Goal: Task Accomplishment & Management: Manage account settings

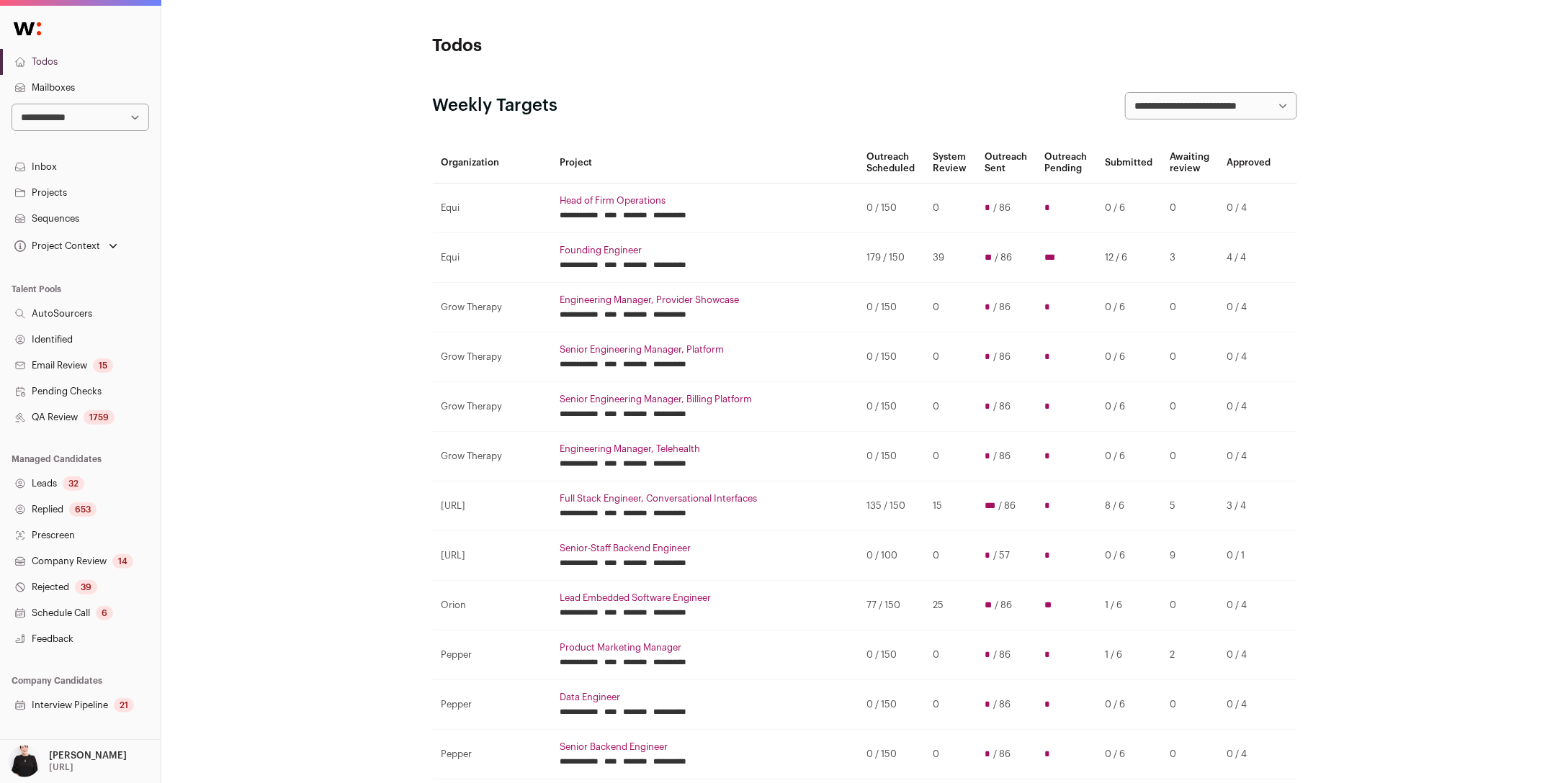
click at [129, 115] on select "**********" at bounding box center [80, 118] width 137 height 27
select select "***"
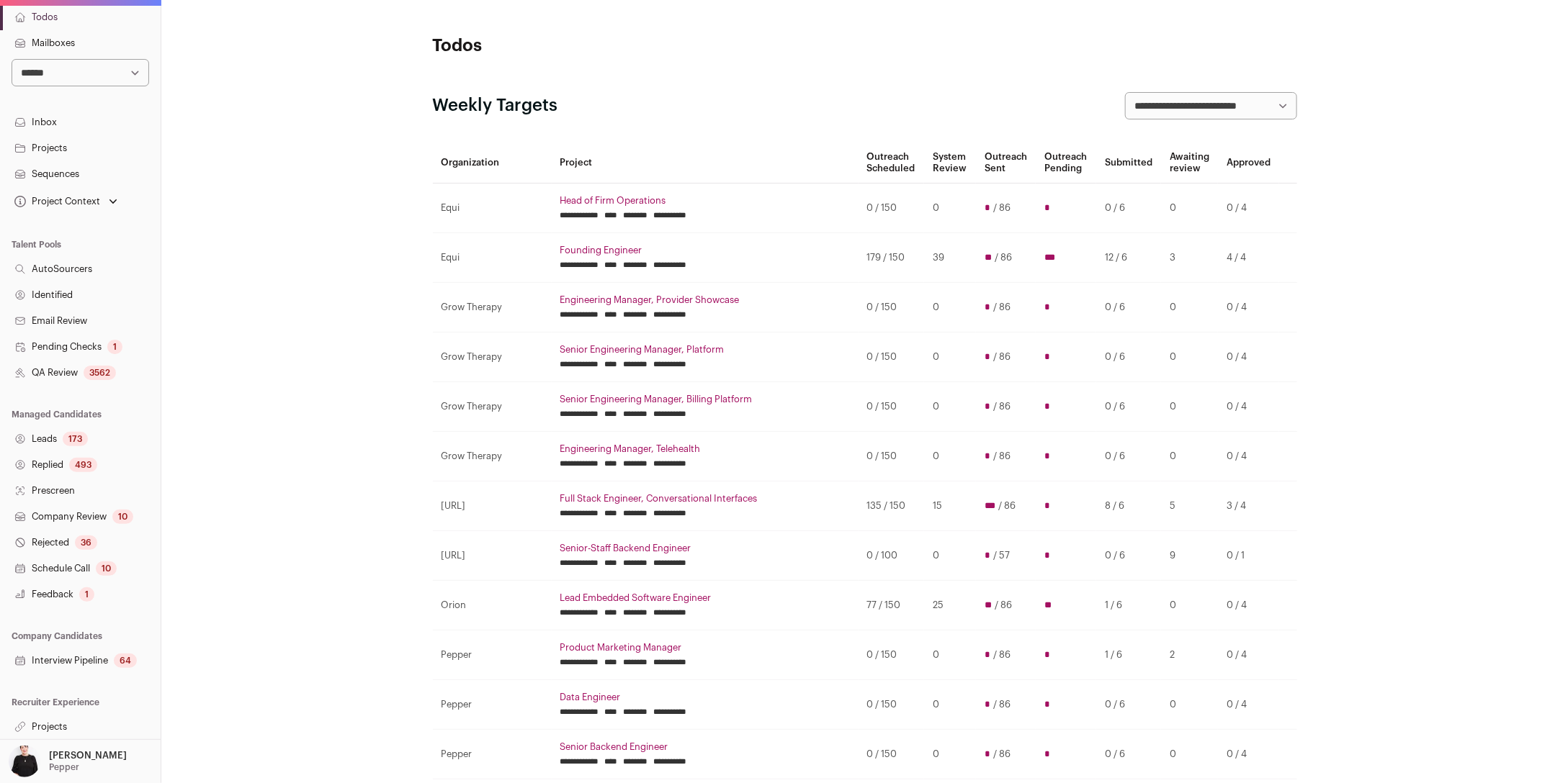
scroll to position [50, 0]
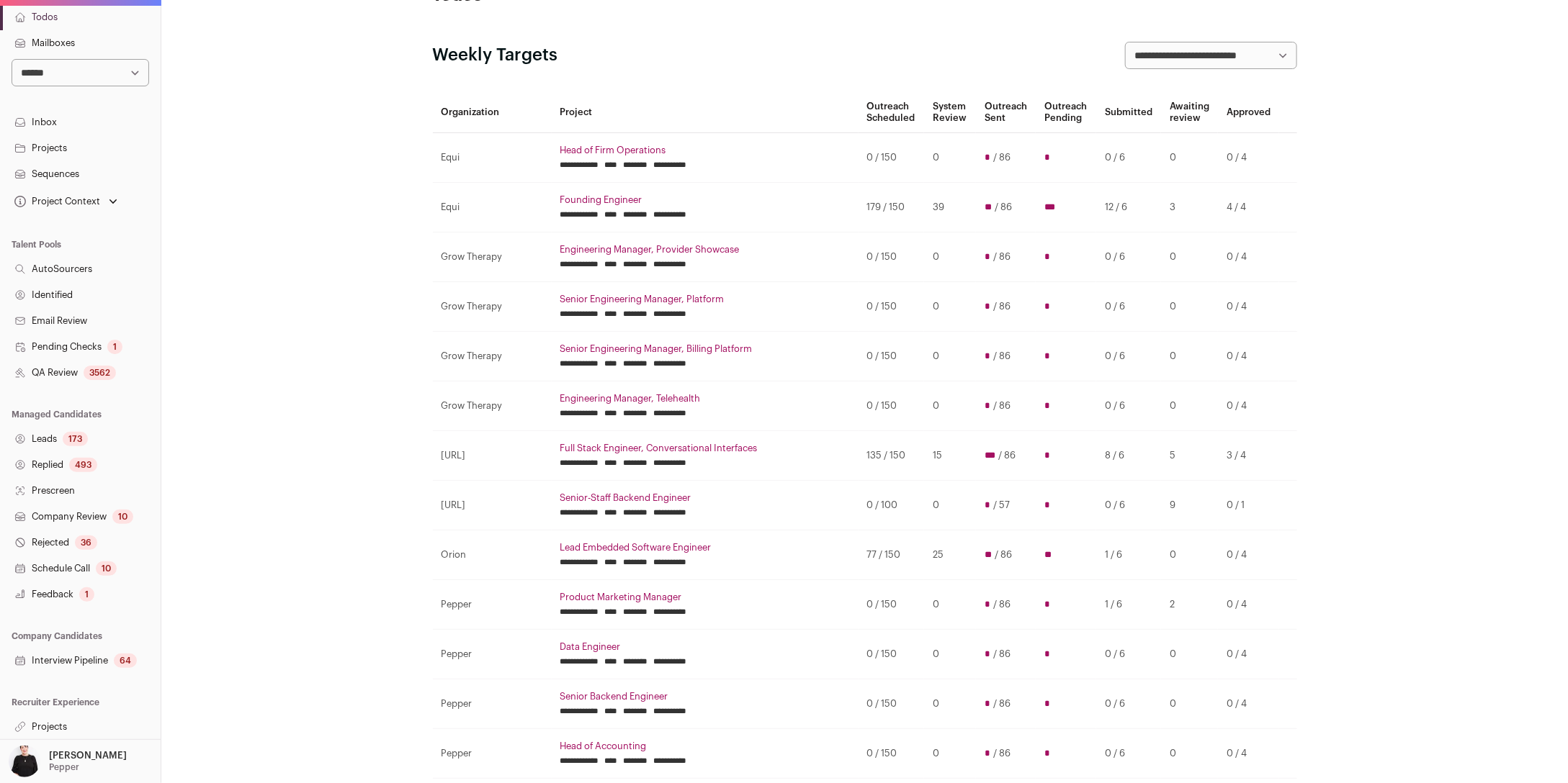
click at [44, 728] on link "Projects" at bounding box center [80, 727] width 160 height 26
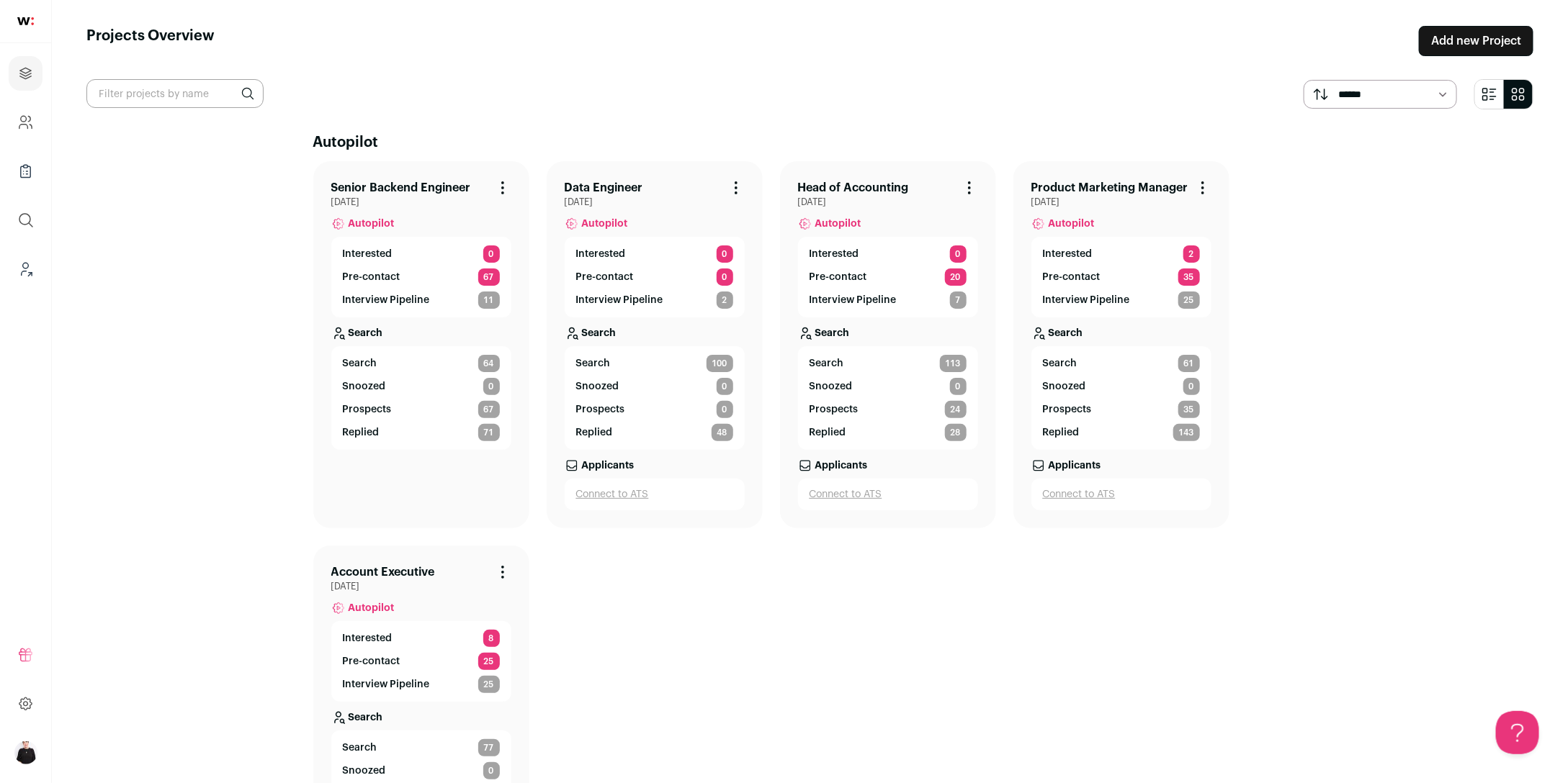
click at [1447, 33] on link "Add new Project" at bounding box center [1476, 40] width 114 height 30
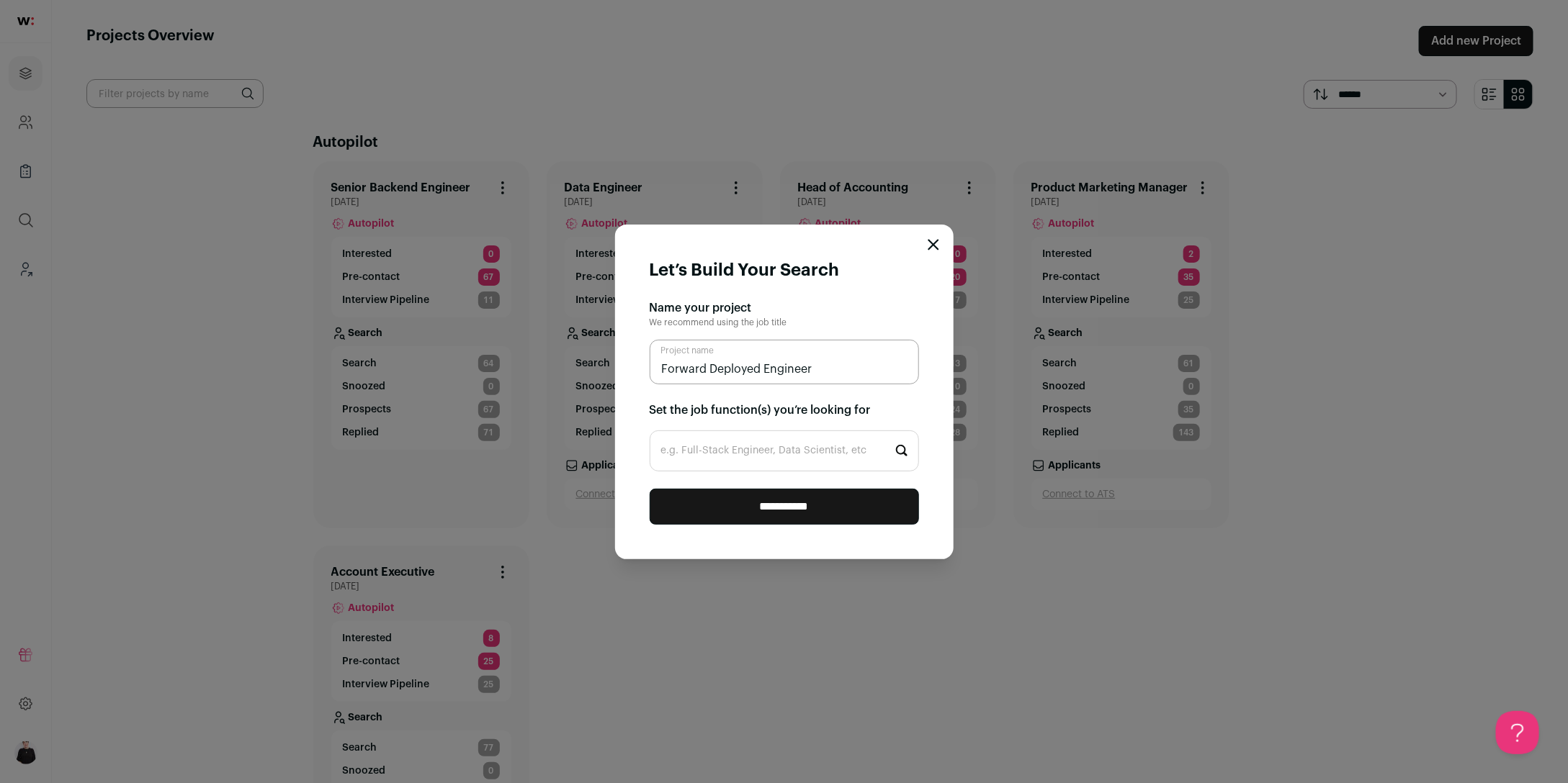
type input "Forward Deployed Engineer"
click at [719, 460] on input "e.g. Full-Stack Engineer, Data Scientist, etc" at bounding box center [784, 451] width 270 height 41
drag, startPoint x: 828, startPoint y: 369, endPoint x: 645, endPoint y: 369, distance: 183.0
click at [645, 369] on form "**********" at bounding box center [784, 392] width 339 height 334
click at [688, 450] on input "e.g. Full-Stack Engineer, Data Scientist, etc" at bounding box center [784, 451] width 270 height 41
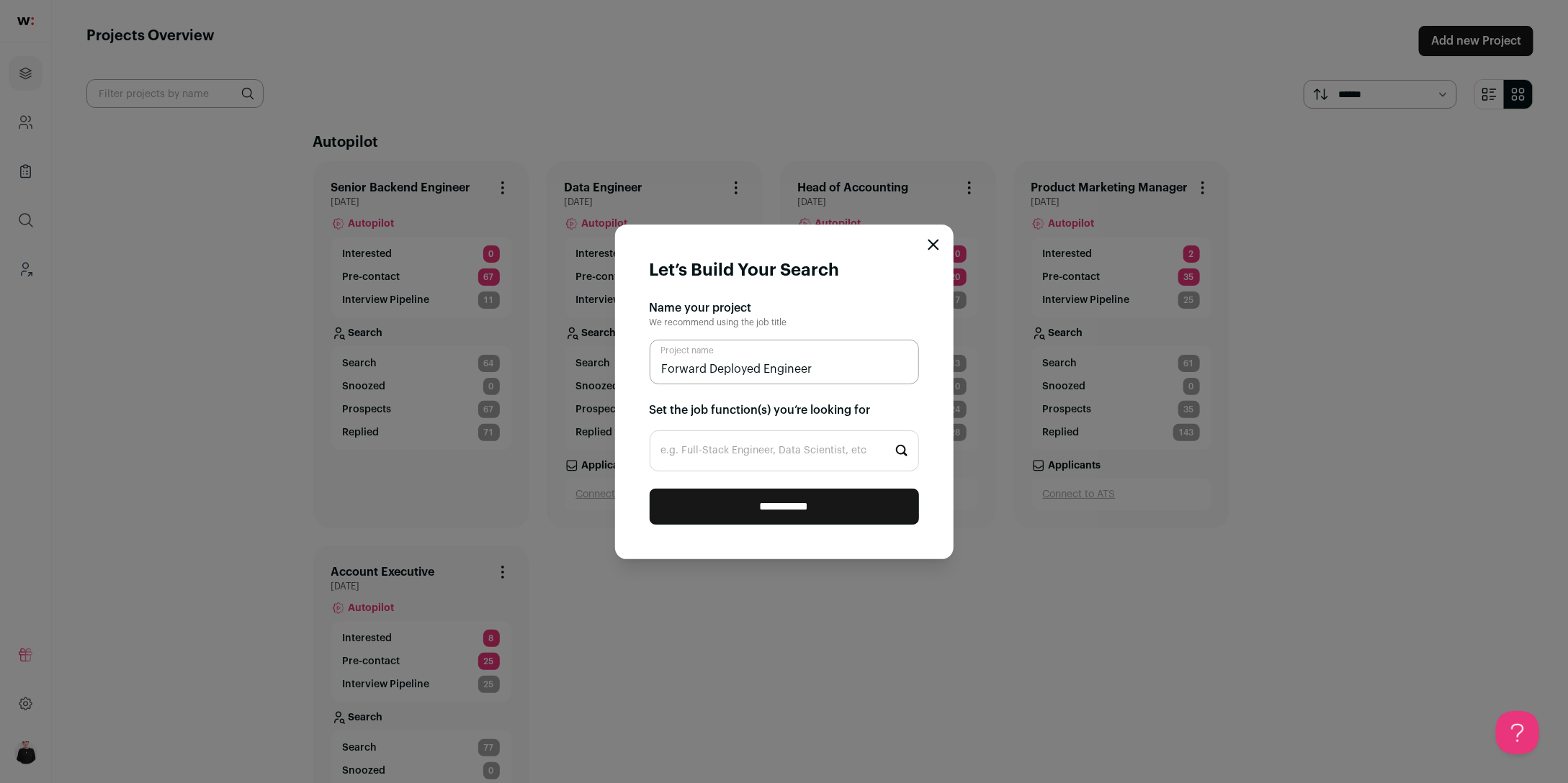
paste input "Forward Deployed Engineer"
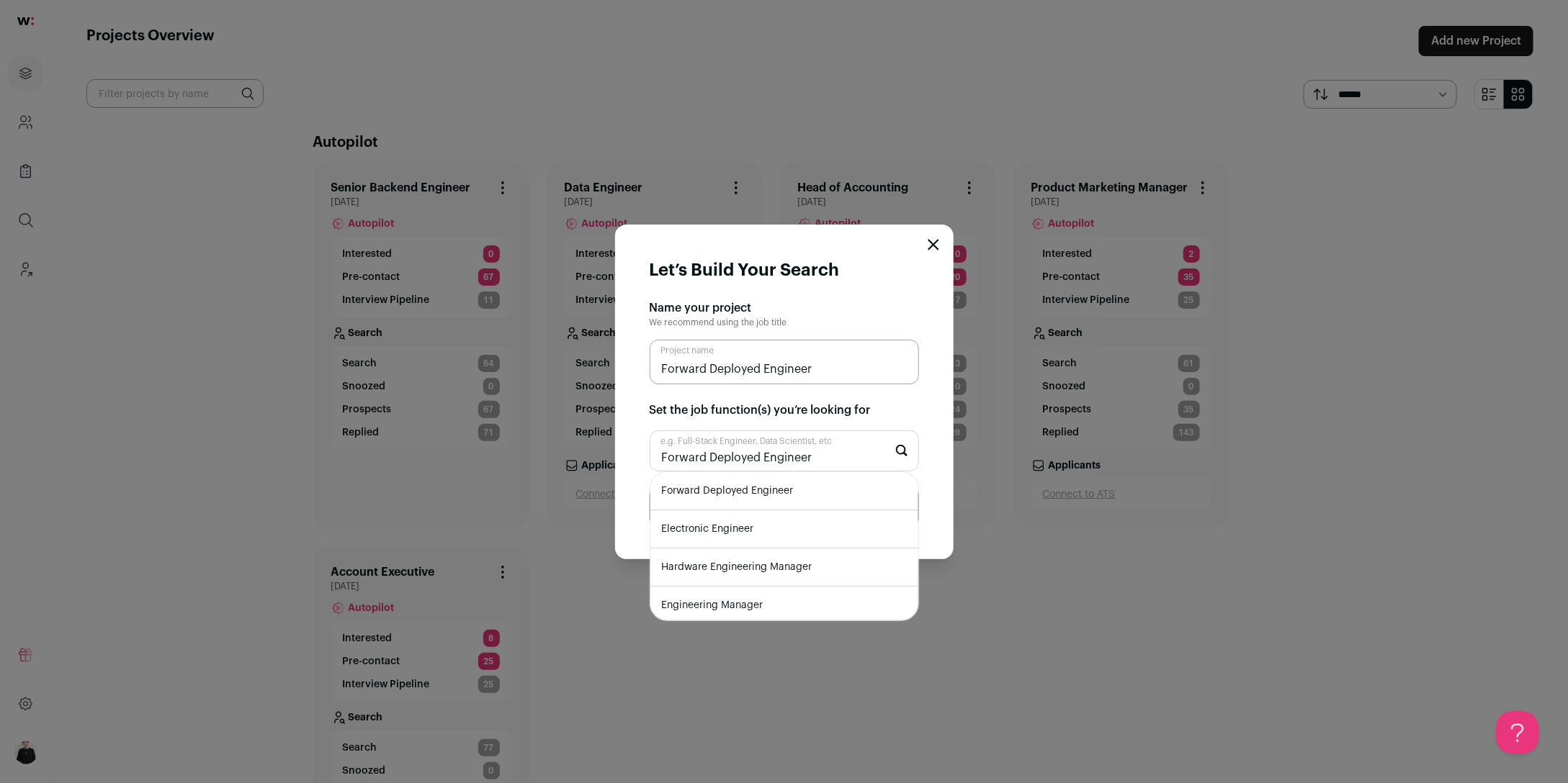
type input "Forward Deployed Engineer"
click at [768, 514] on li "Electronic Engineer" at bounding box center [784, 529] width 268 height 38
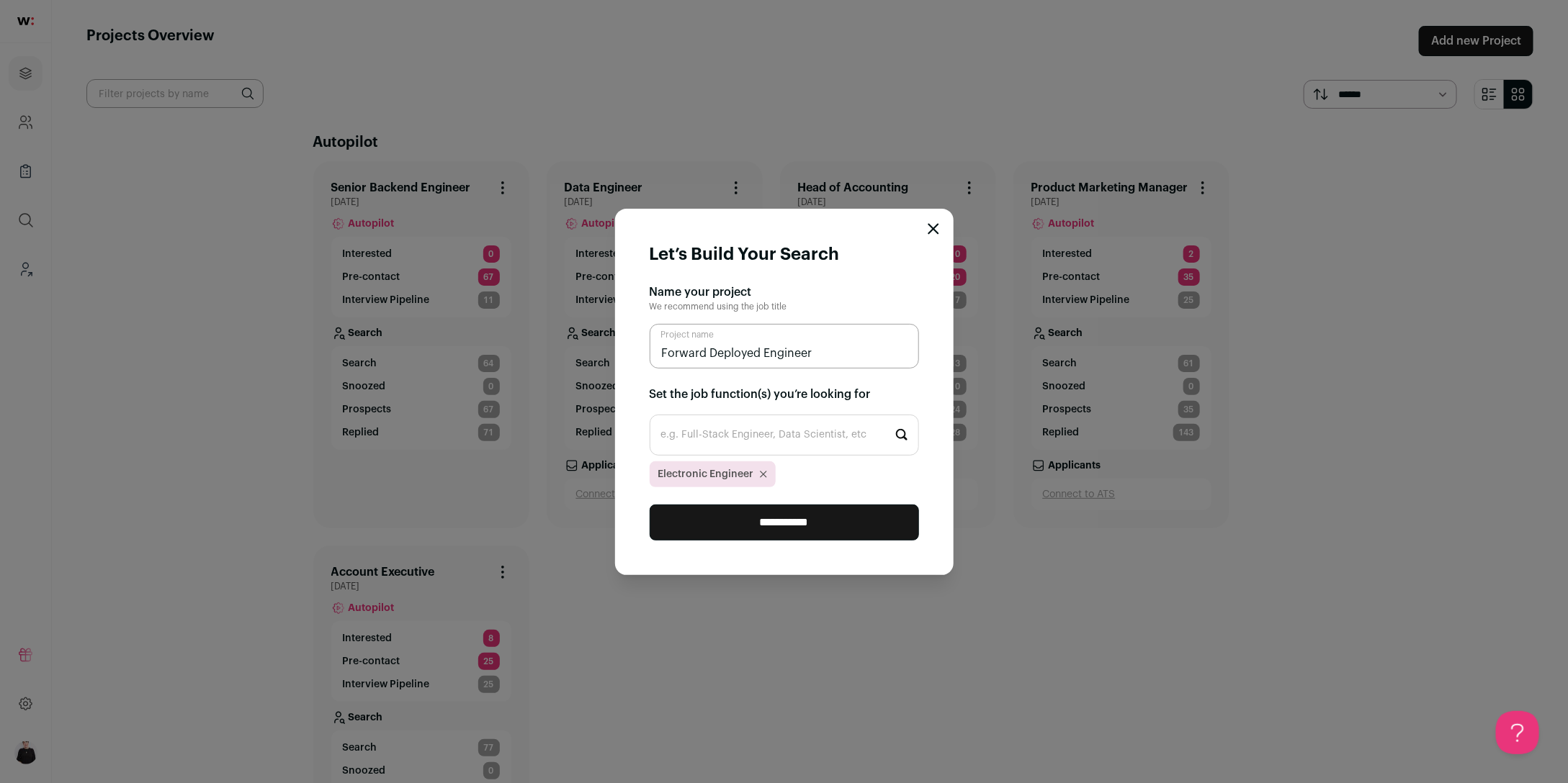
click at [764, 473] on icon "Close modal via background" at bounding box center [763, 474] width 7 height 7
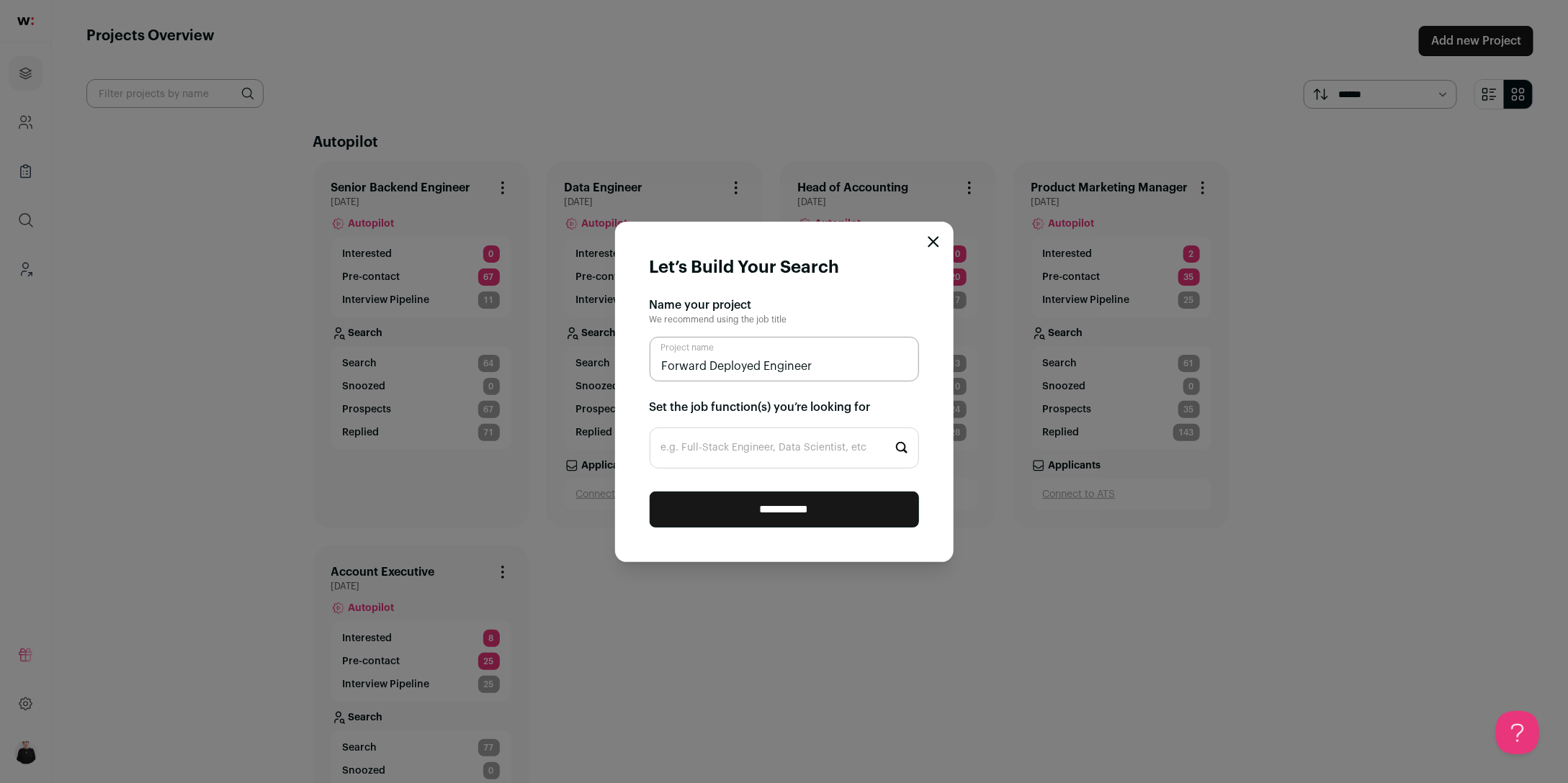
click at [735, 442] on input "e.g. Full-Stack Engineer, Data Scientist, etc" at bounding box center [784, 448] width 270 height 41
type input "f"
paste input "Forward Deployed Engineer"
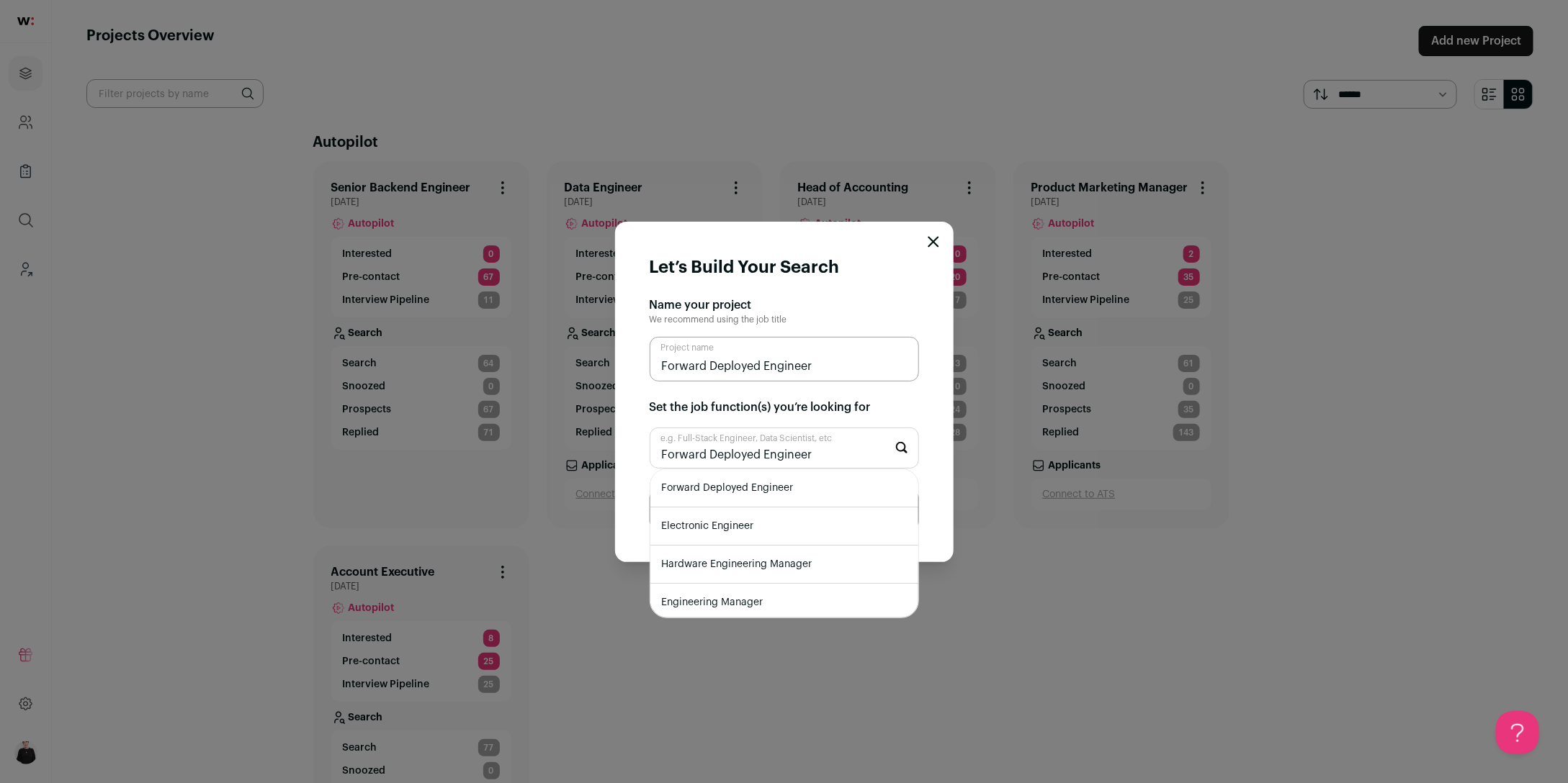
type input "Forward Deployed Engineer"
click at [737, 485] on li "Forward Deployed Engineer" at bounding box center [784, 488] width 268 height 38
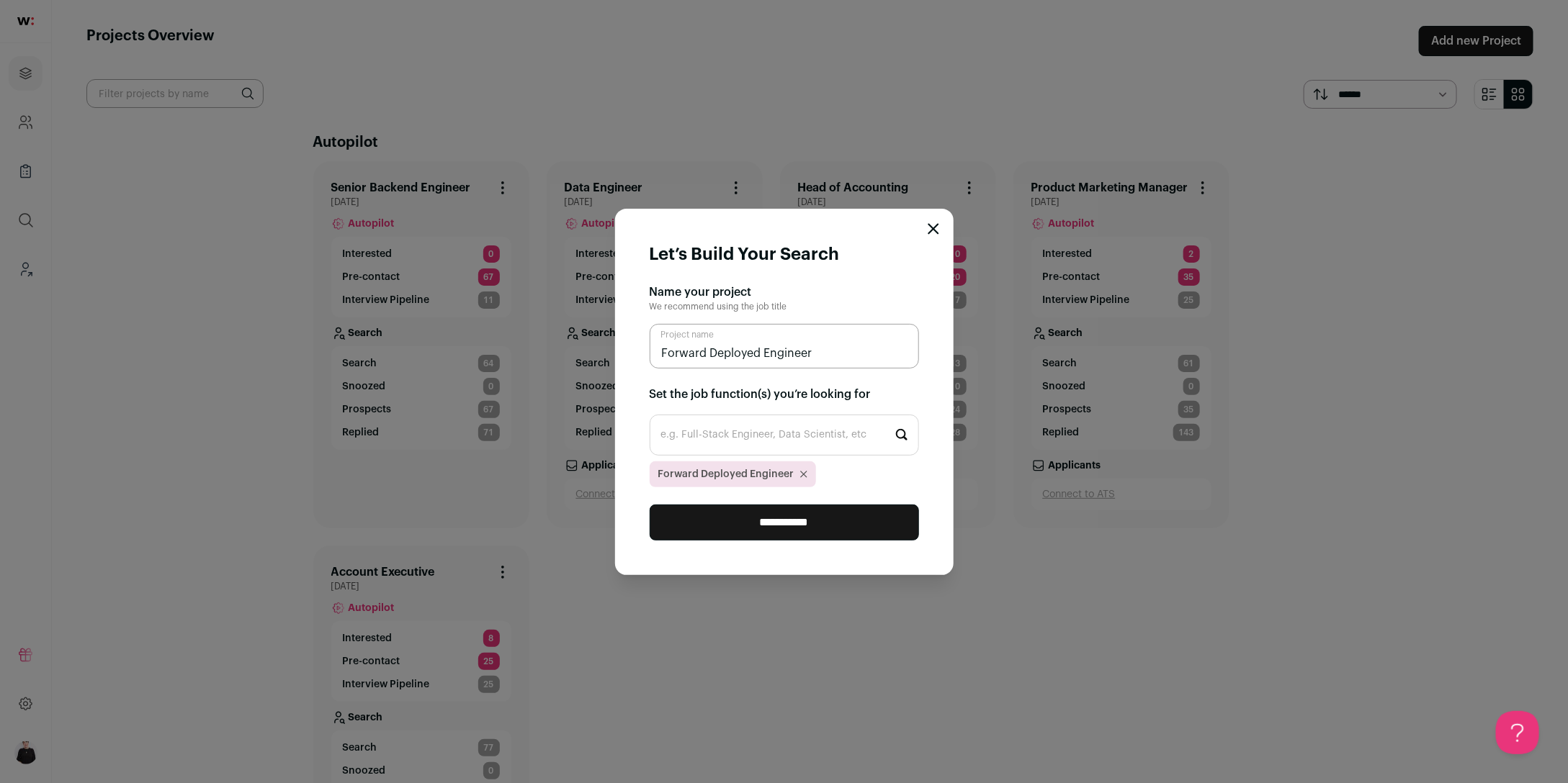
click at [775, 520] on input "**********" at bounding box center [784, 523] width 270 height 36
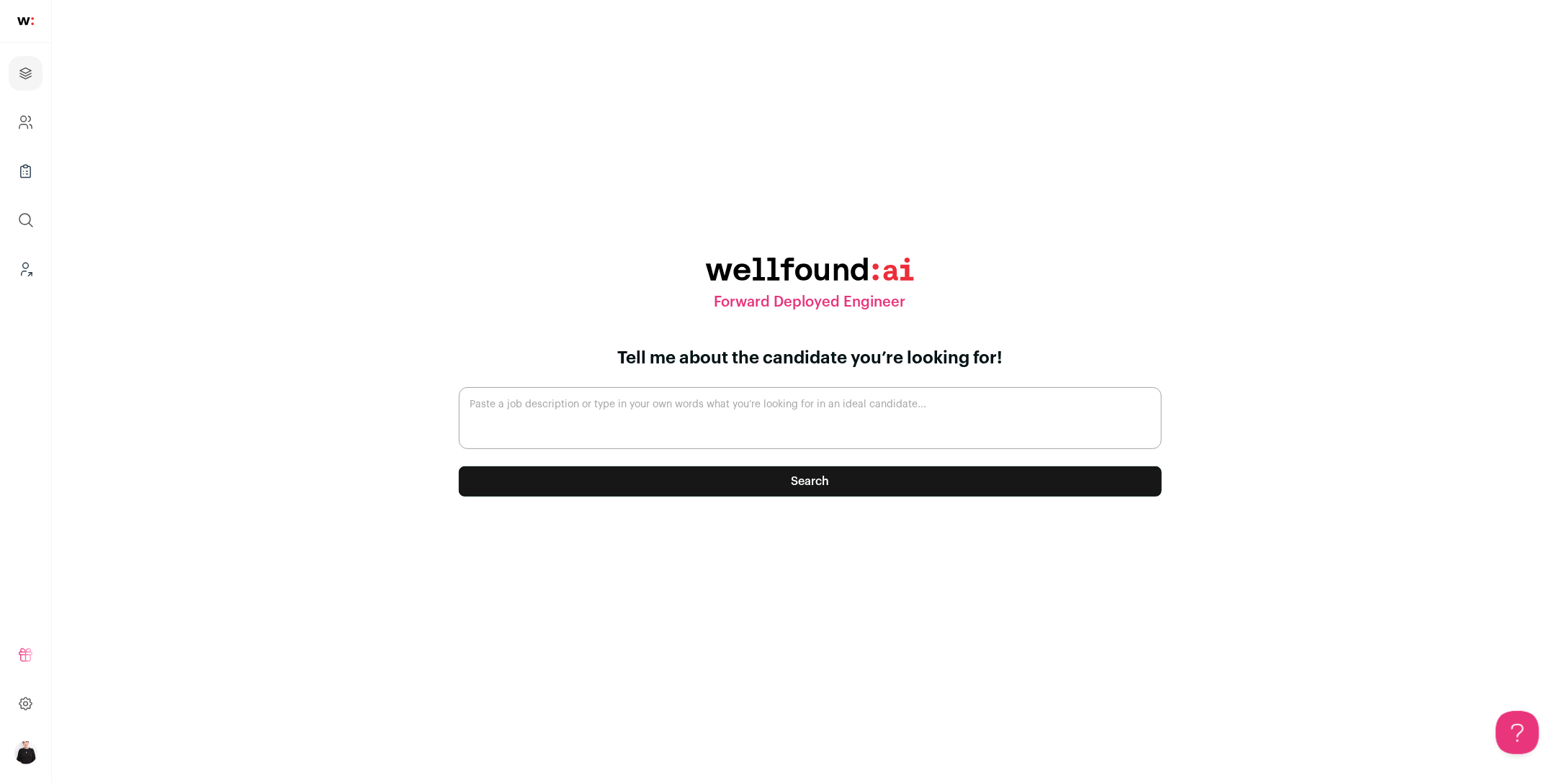
paste textarea "https://wellfound.com/jobs/3246874-forward-deployed-engineer"
type textarea "https://wellfound.com/jobs/3246874-forward-deployed-engineer"
click at [837, 483] on button "Search" at bounding box center [810, 481] width 703 height 30
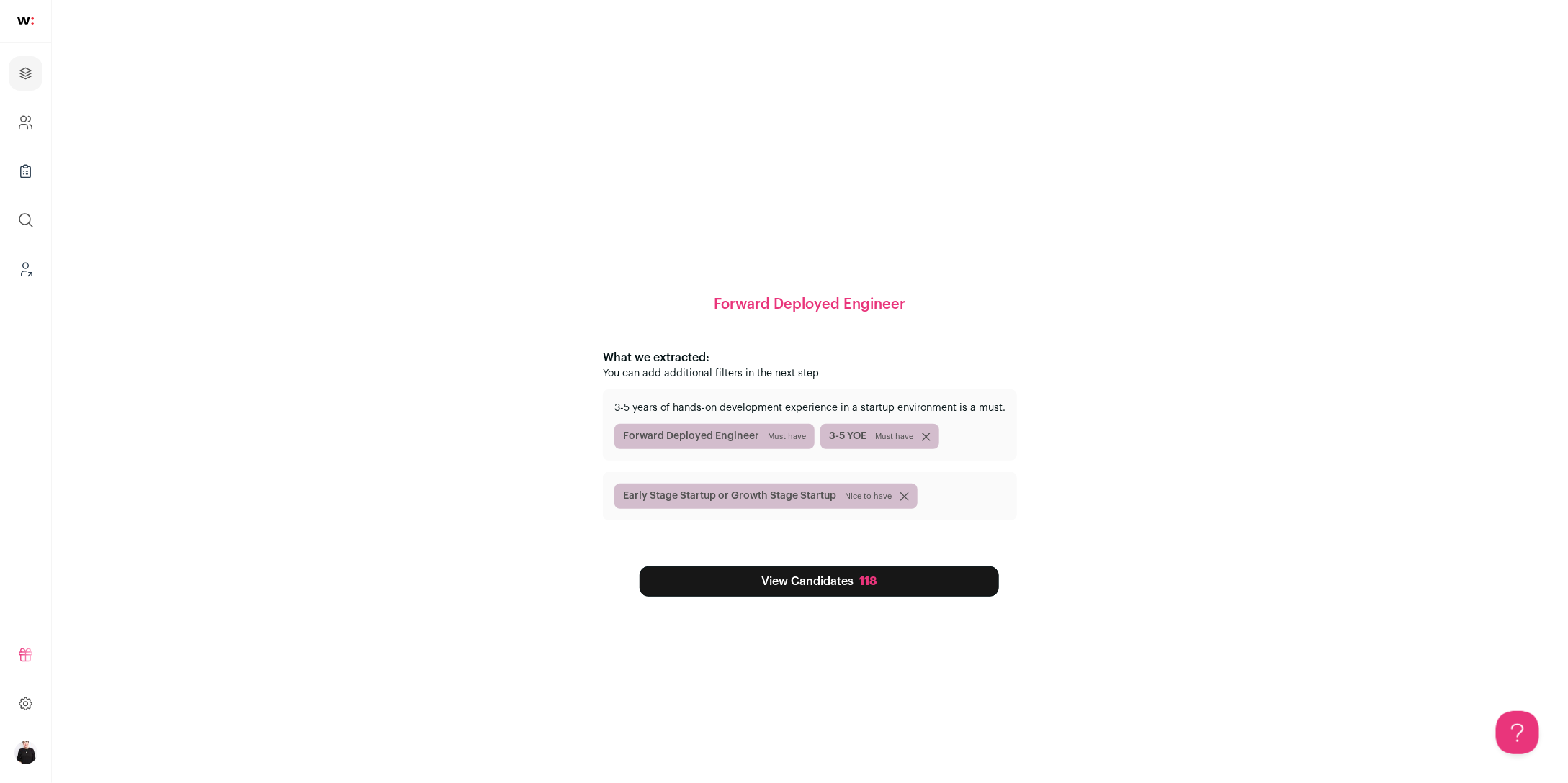
click at [841, 579] on link "View Candidates 118" at bounding box center [819, 581] width 359 height 30
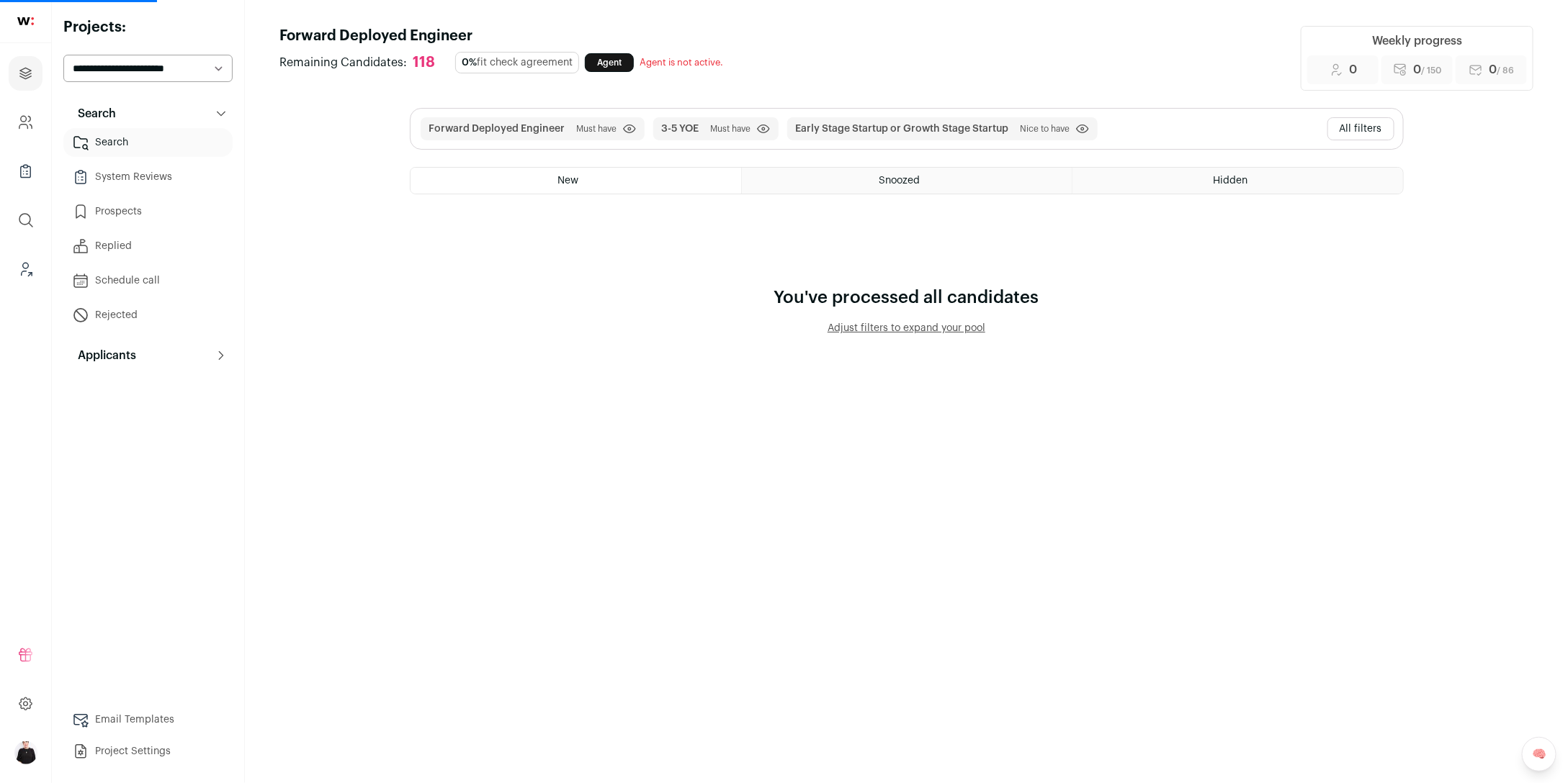
click at [1373, 136] on button "All filters" at bounding box center [1361, 129] width 67 height 23
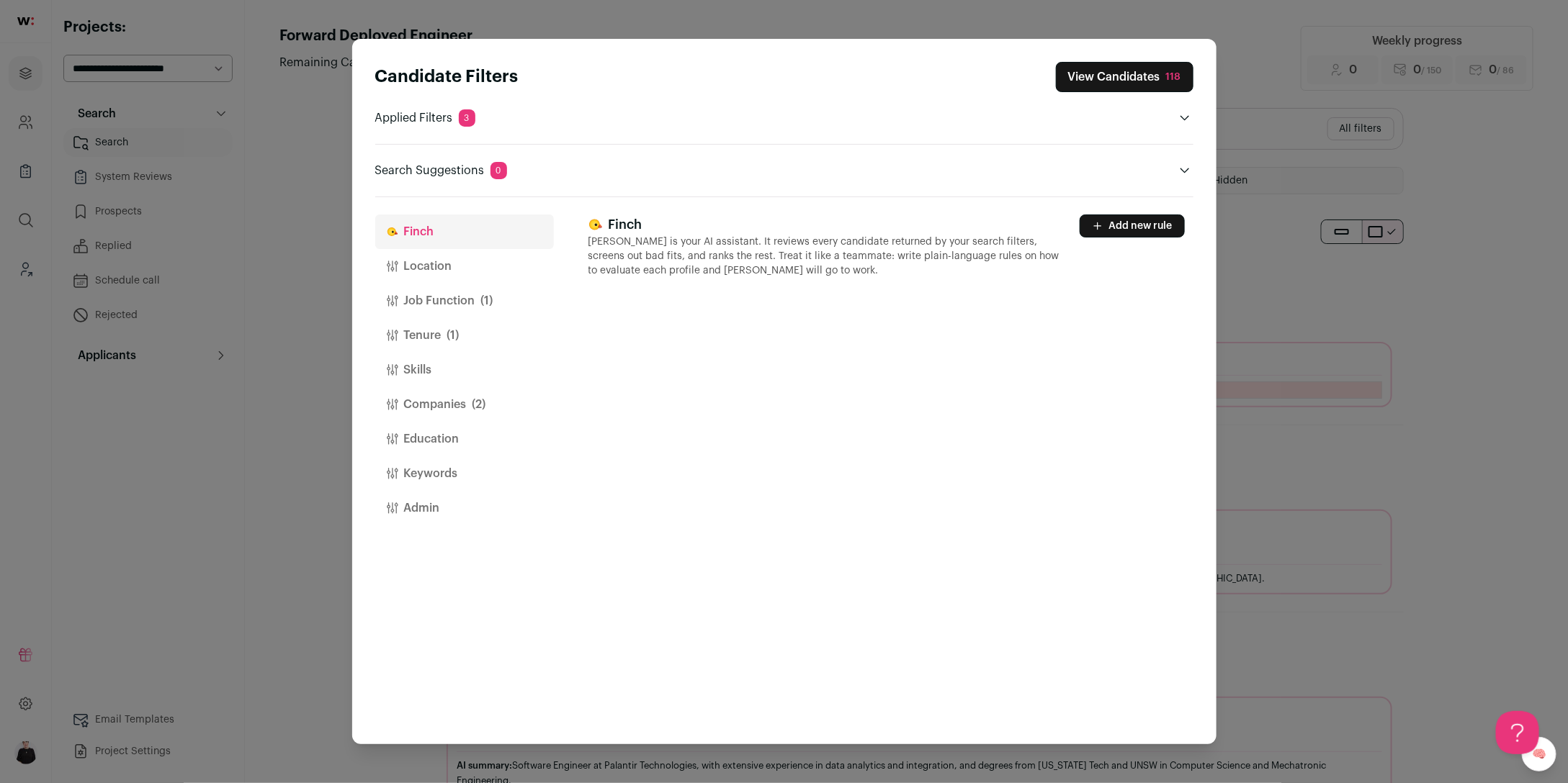
click at [429, 260] on button "Location" at bounding box center [464, 266] width 178 height 35
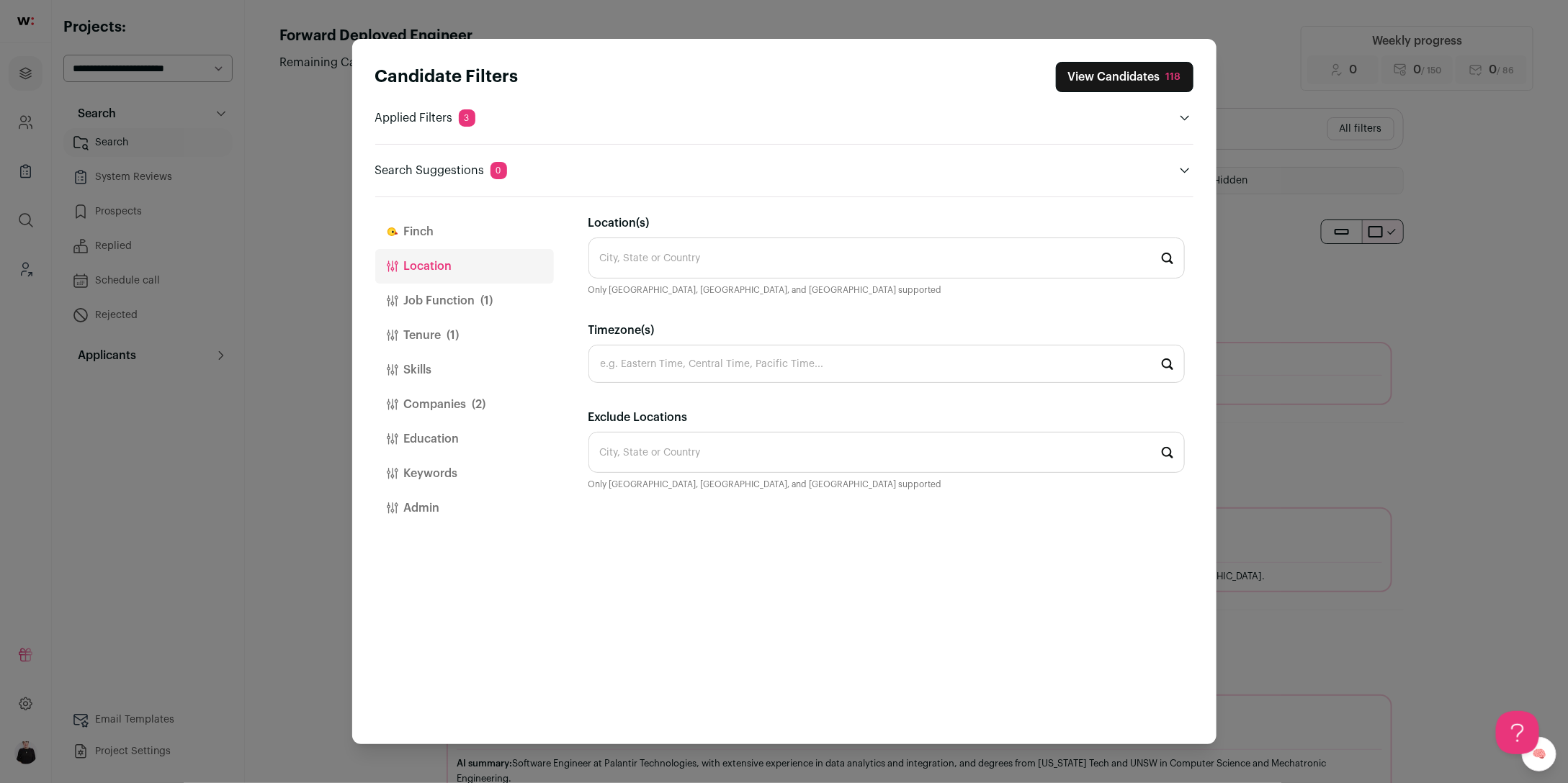
click at [702, 266] on input "Location(s)" at bounding box center [886, 258] width 596 height 41
click at [673, 300] on li "[GEOGRAPHIC_DATA]" at bounding box center [886, 298] width 595 height 38
type input "[GEOGRAPHIC_DATA]"
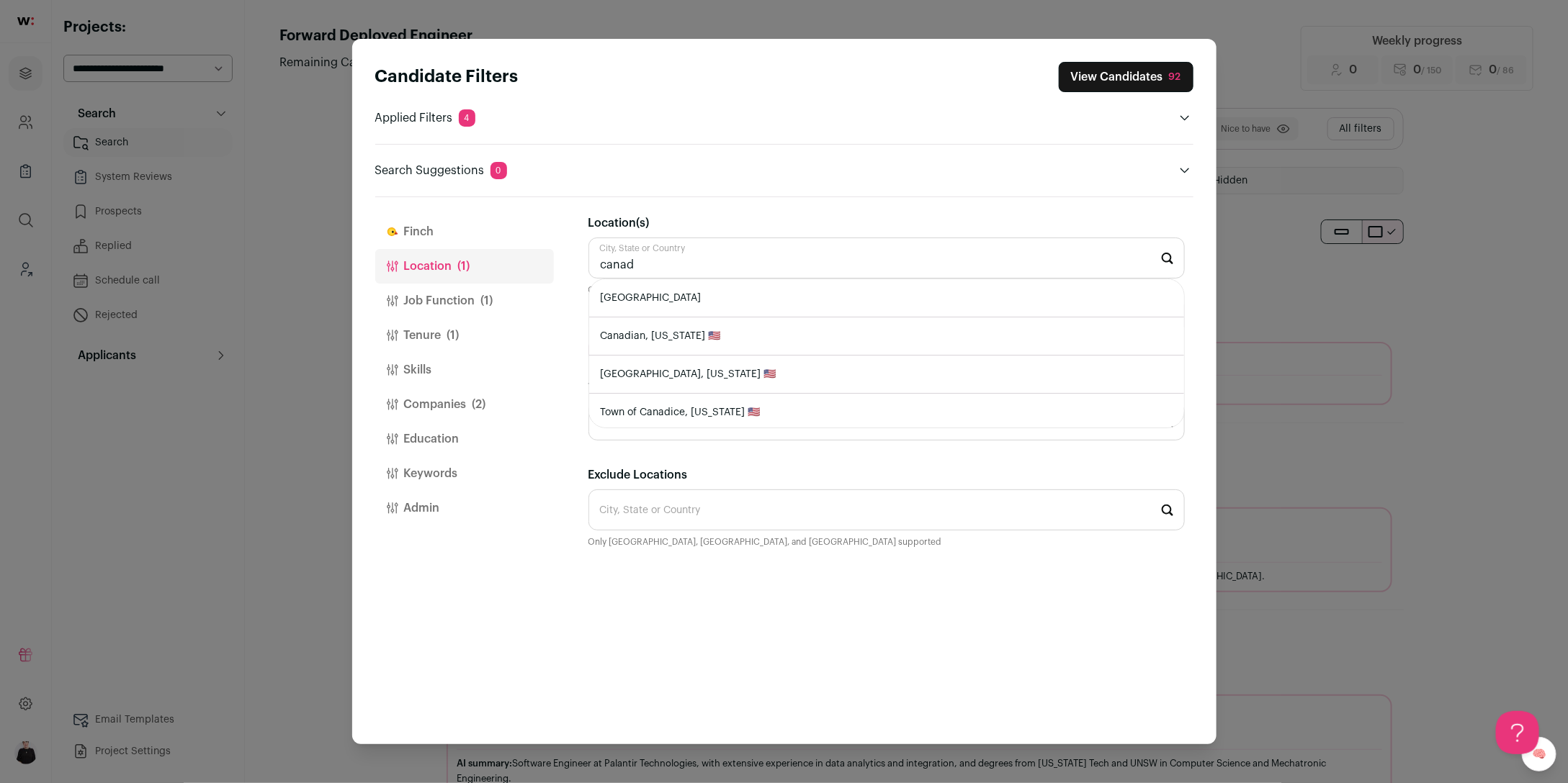
click at [642, 303] on li "[GEOGRAPHIC_DATA]" at bounding box center [886, 298] width 595 height 38
type input "[GEOGRAPHIC_DATA]"
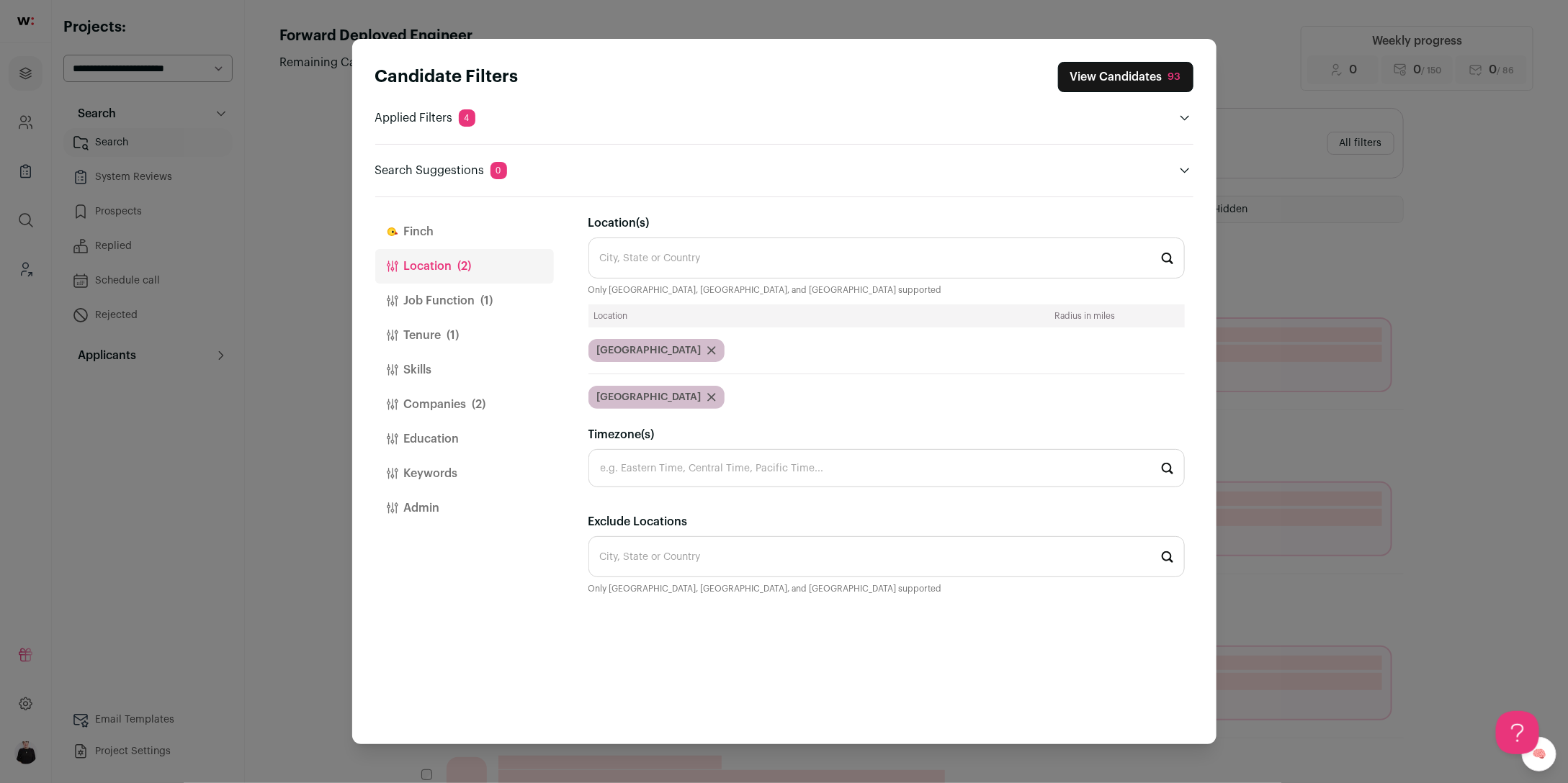
click at [651, 561] on input "Exclude Locations" at bounding box center [886, 557] width 596 height 41
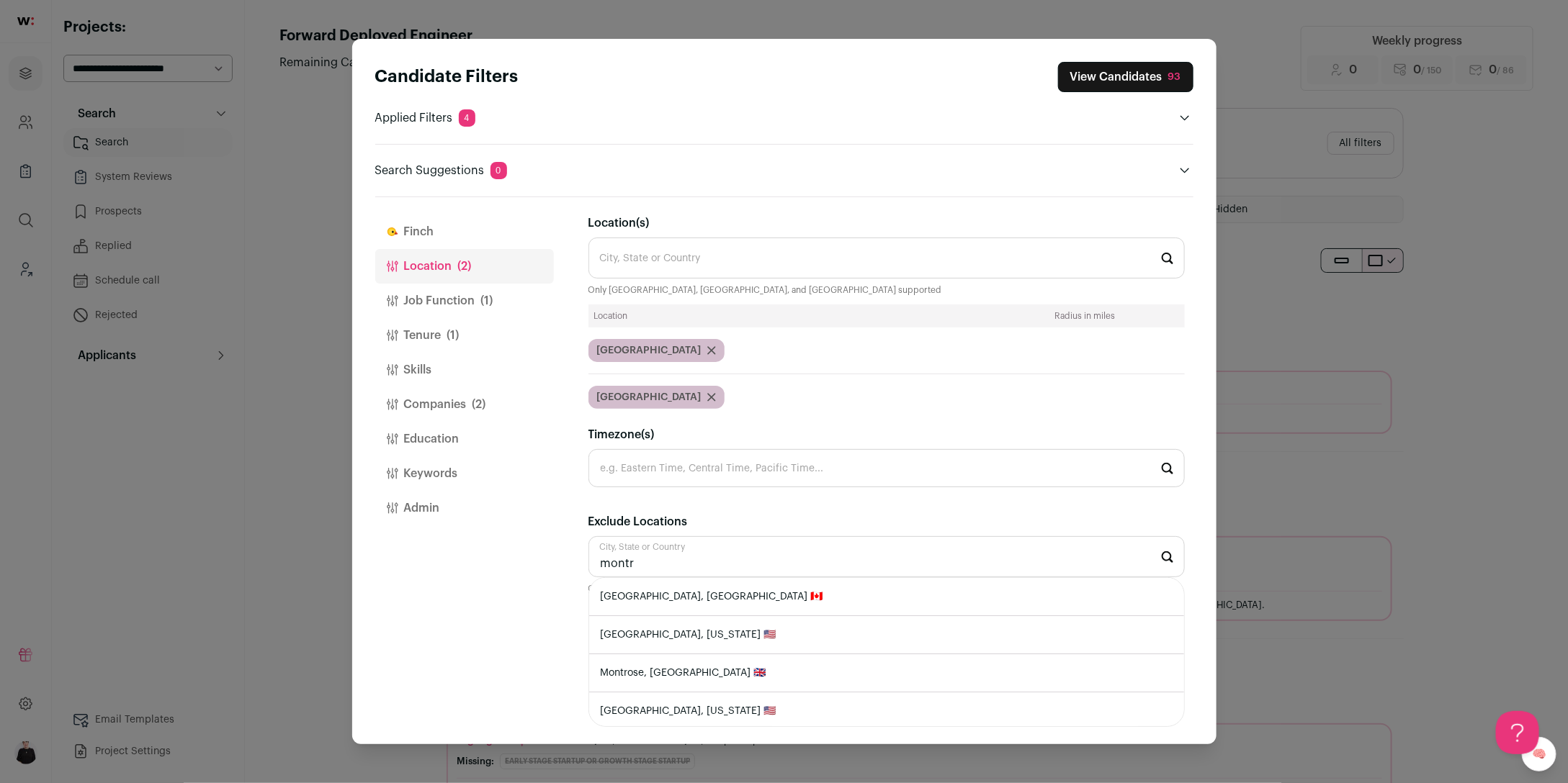
click at [673, 600] on li "Montreal, Quebec 🇨🇦" at bounding box center [886, 597] width 595 height 38
type input "Montreal, Quebec 🇨🇦"
click at [647, 595] on li "Quebec 🇨🇦" at bounding box center [886, 597] width 595 height 38
type input "Quebec 🇨🇦"
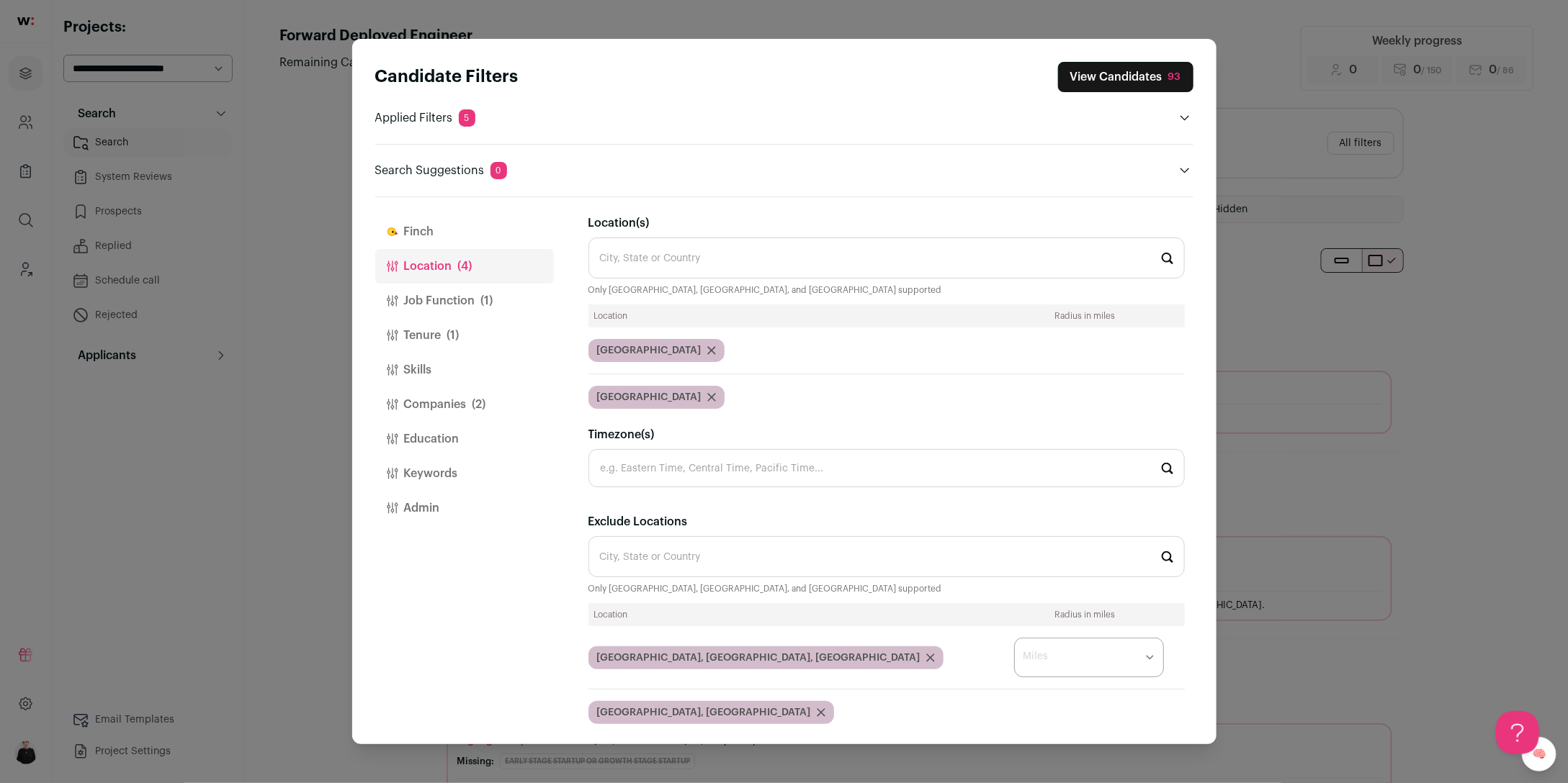
click at [450, 299] on button "Job Function (1)" at bounding box center [464, 301] width 178 height 35
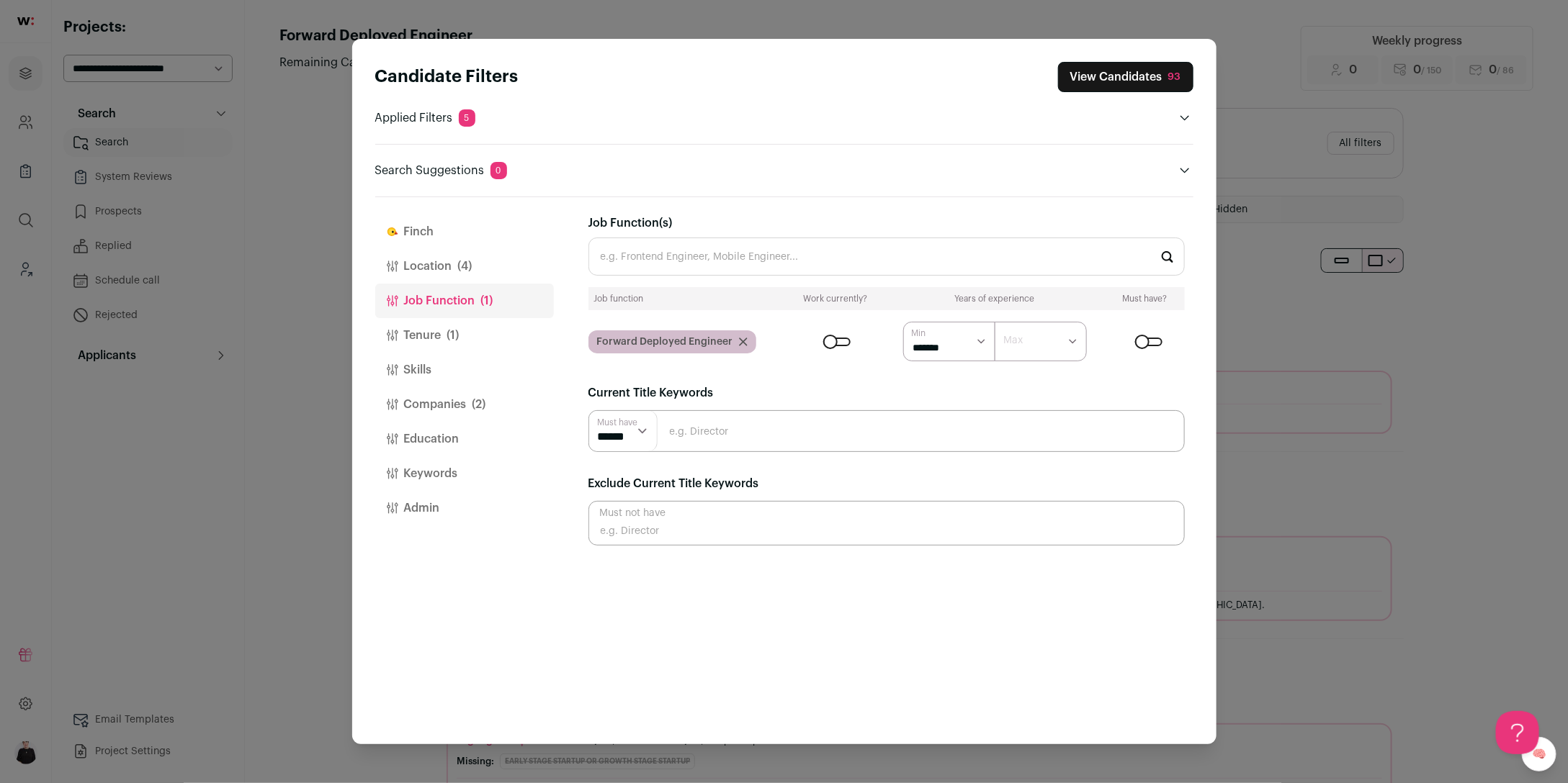
click at [447, 331] on span "(1)" at bounding box center [453, 335] width 12 height 17
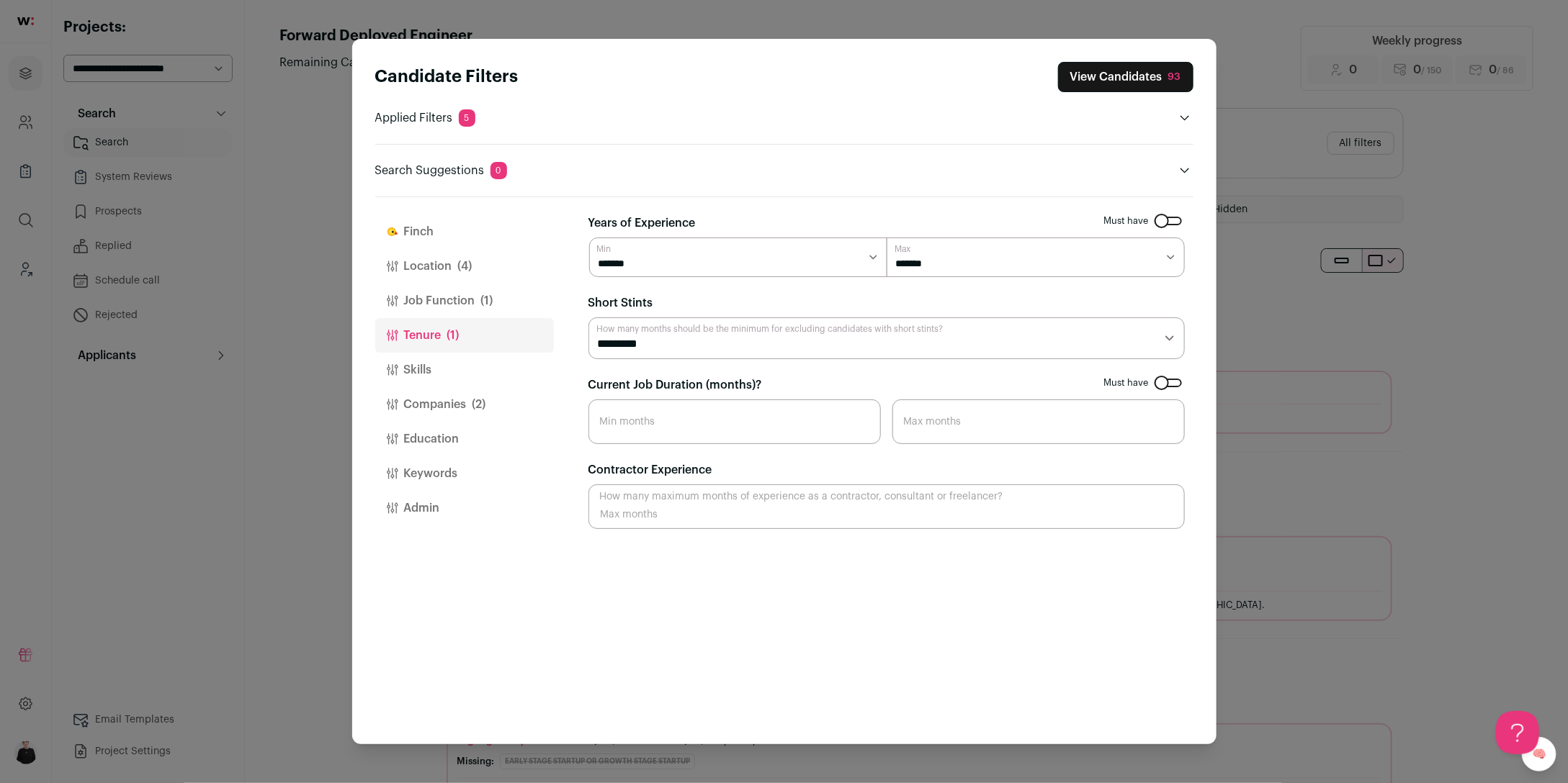
click at [874, 256] on select "******* ****** ******* ******* *******" at bounding box center [737, 258] width 298 height 39
select select "*"
click at [430, 376] on button "Skills" at bounding box center [464, 370] width 178 height 35
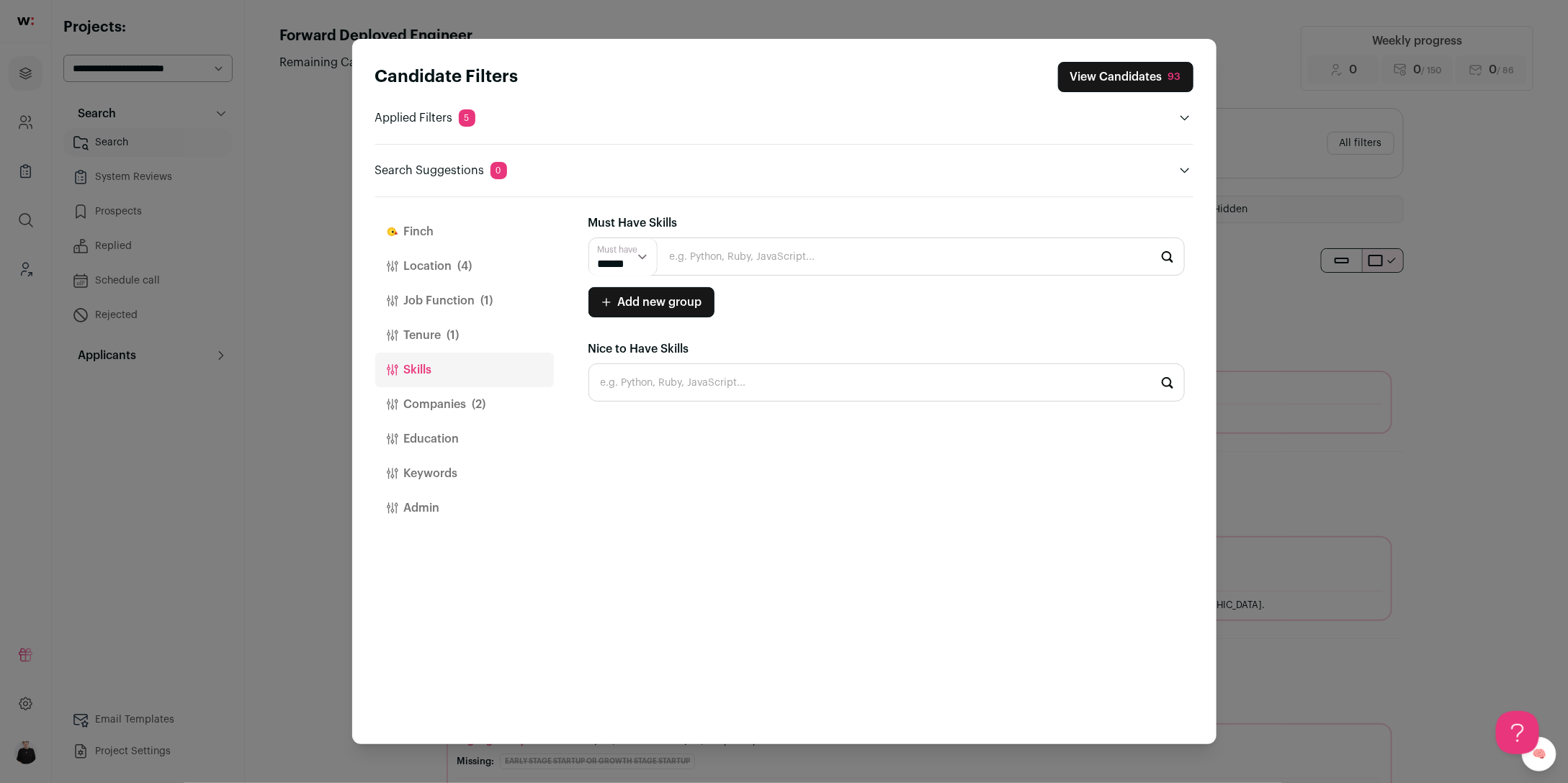
click at [681, 265] on input "Close modal via background" at bounding box center [886, 257] width 596 height 38
click at [634, 295] on li "SQL" at bounding box center [886, 295] width 595 height 38
type input "SQL"
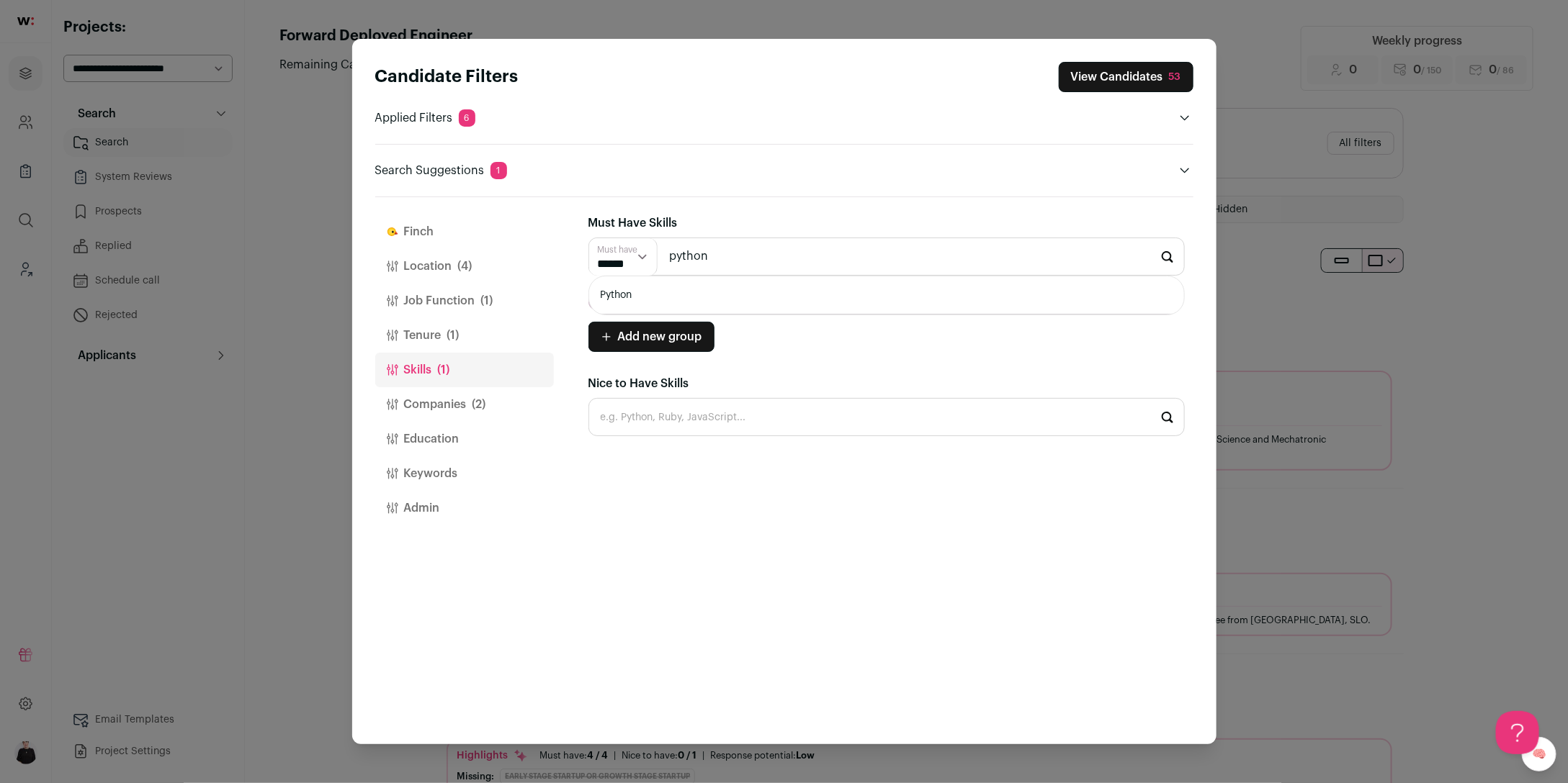
click at [638, 288] on li "Python" at bounding box center [886, 295] width 595 height 38
type input "Python"
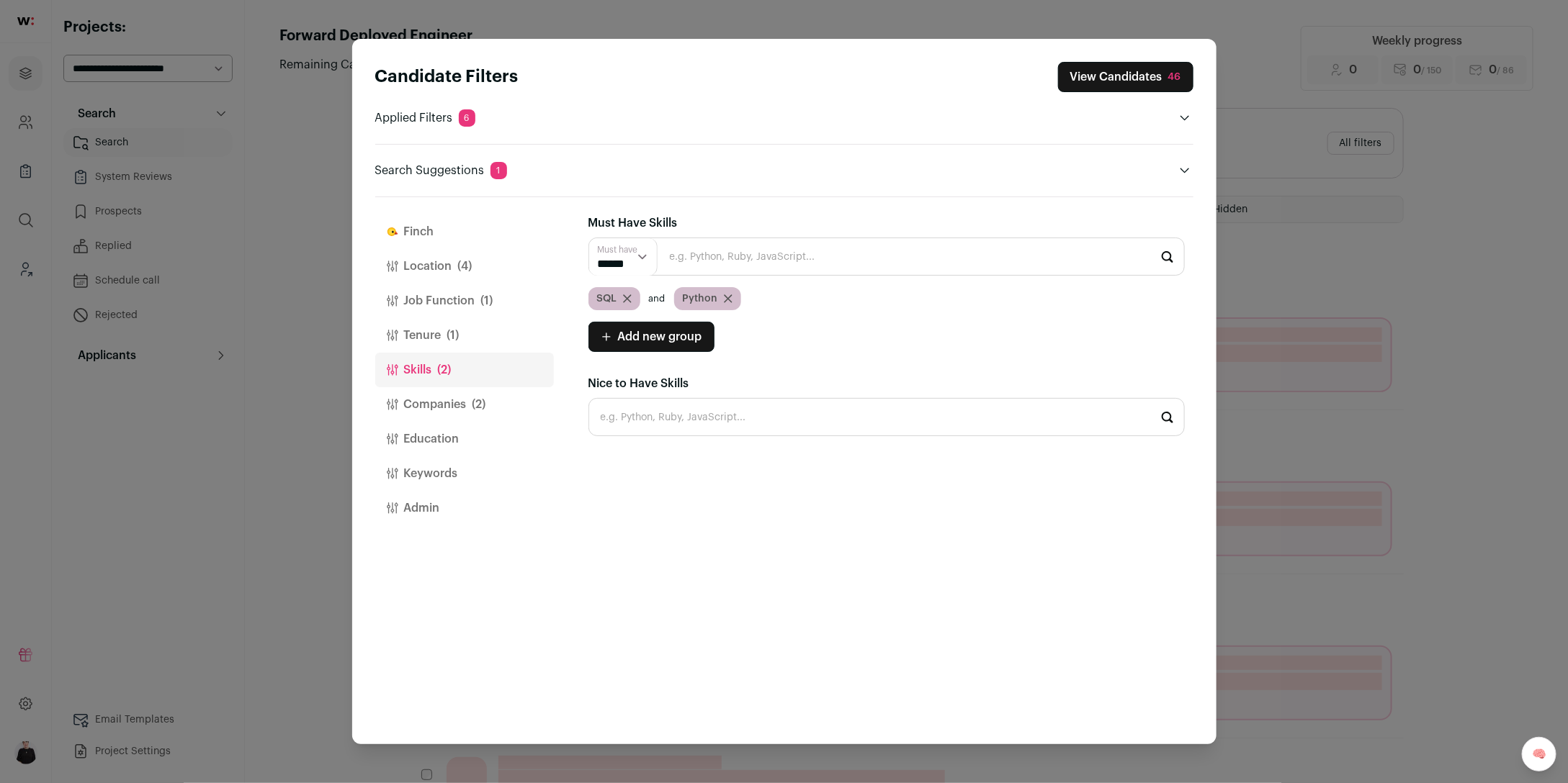
click at [413, 406] on button "Companies (2)" at bounding box center [464, 404] width 178 height 35
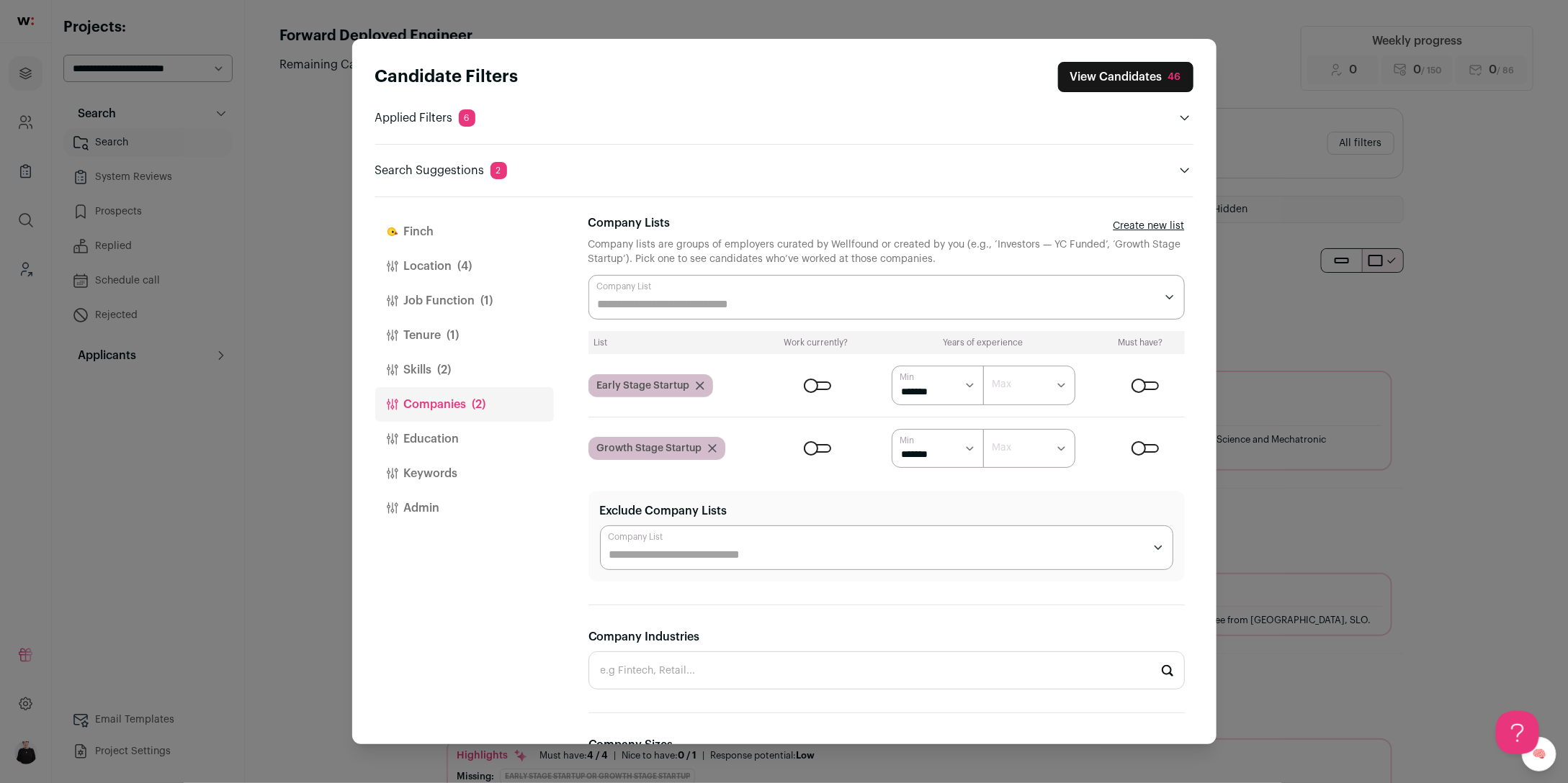
click at [702, 389] on icon "Close modal via background" at bounding box center [700, 386] width 7 height 7
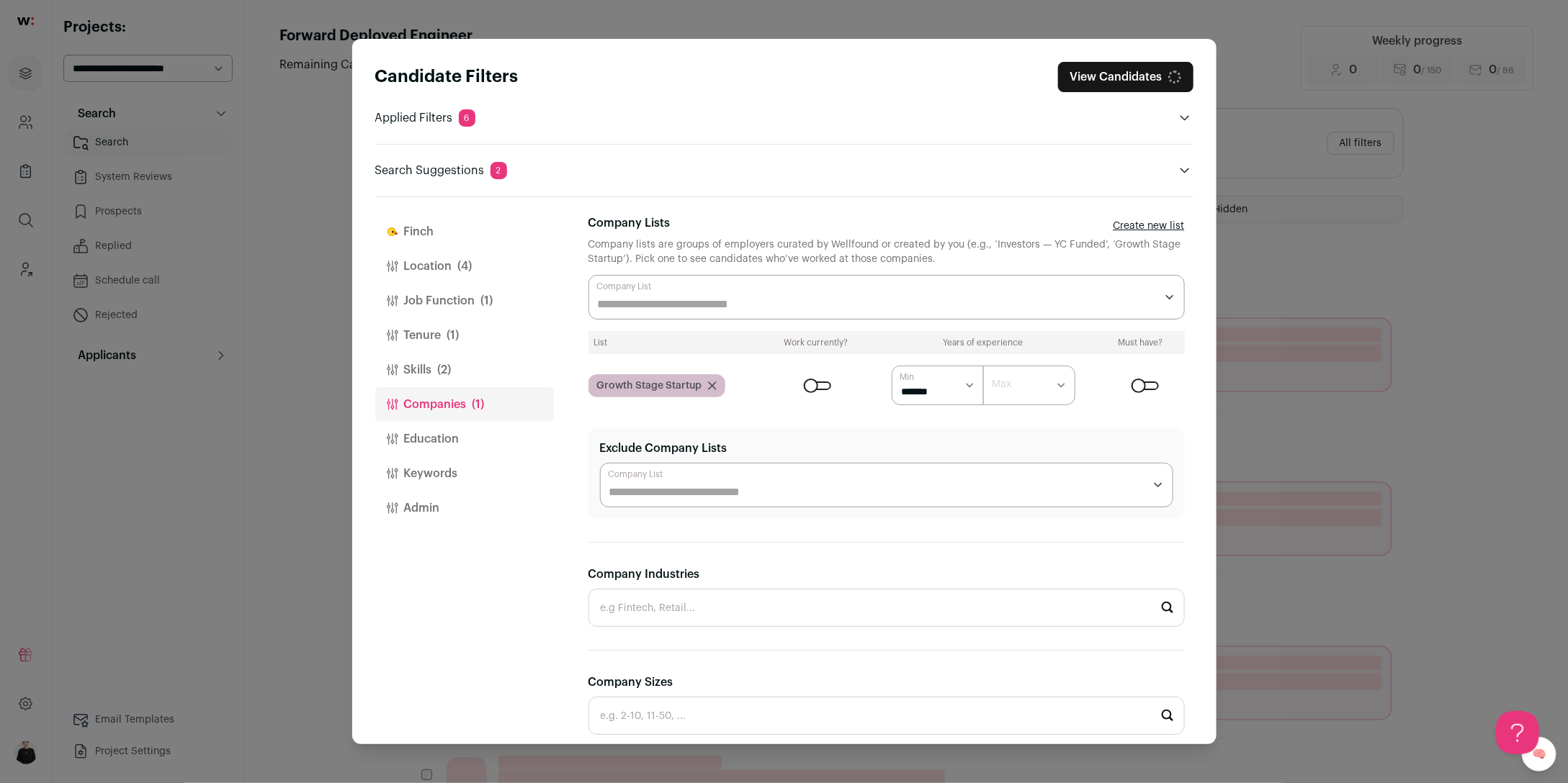
click at [708, 384] on icon "Close modal via background" at bounding box center [712, 386] width 9 height 9
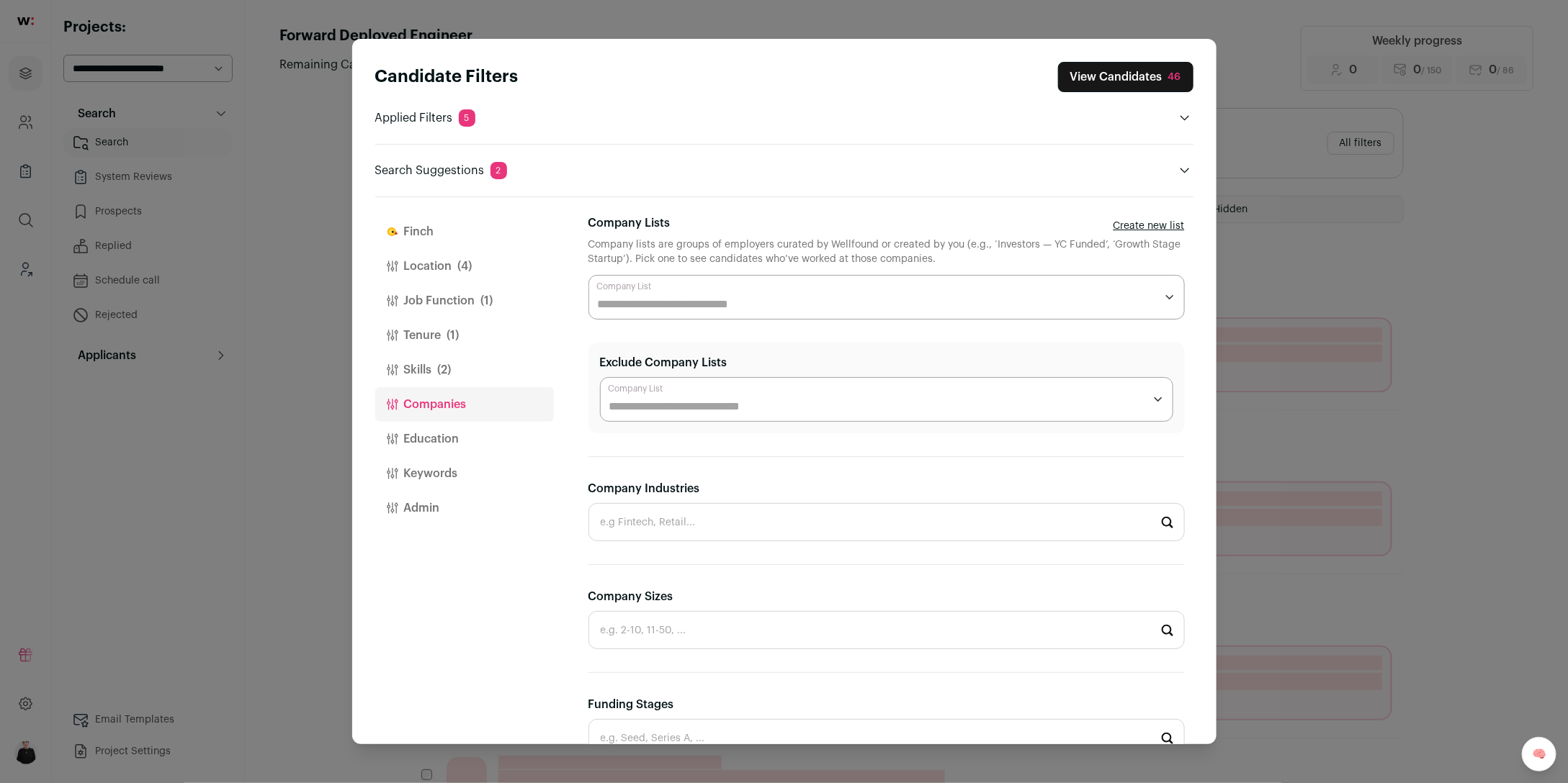
click at [437, 445] on button "Education" at bounding box center [464, 439] width 178 height 35
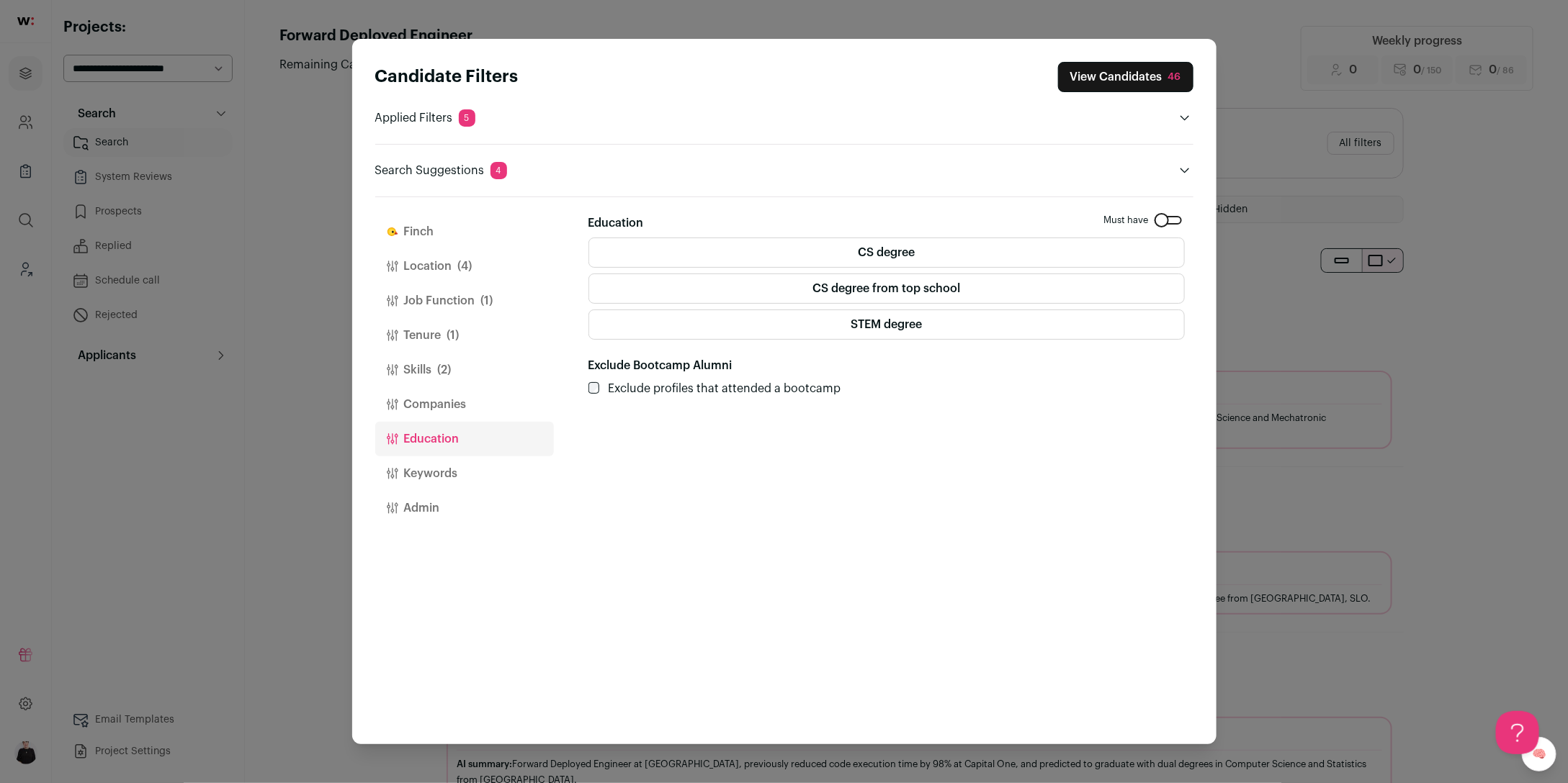
click at [915, 262] on label "CS degree" at bounding box center [886, 252] width 596 height 30
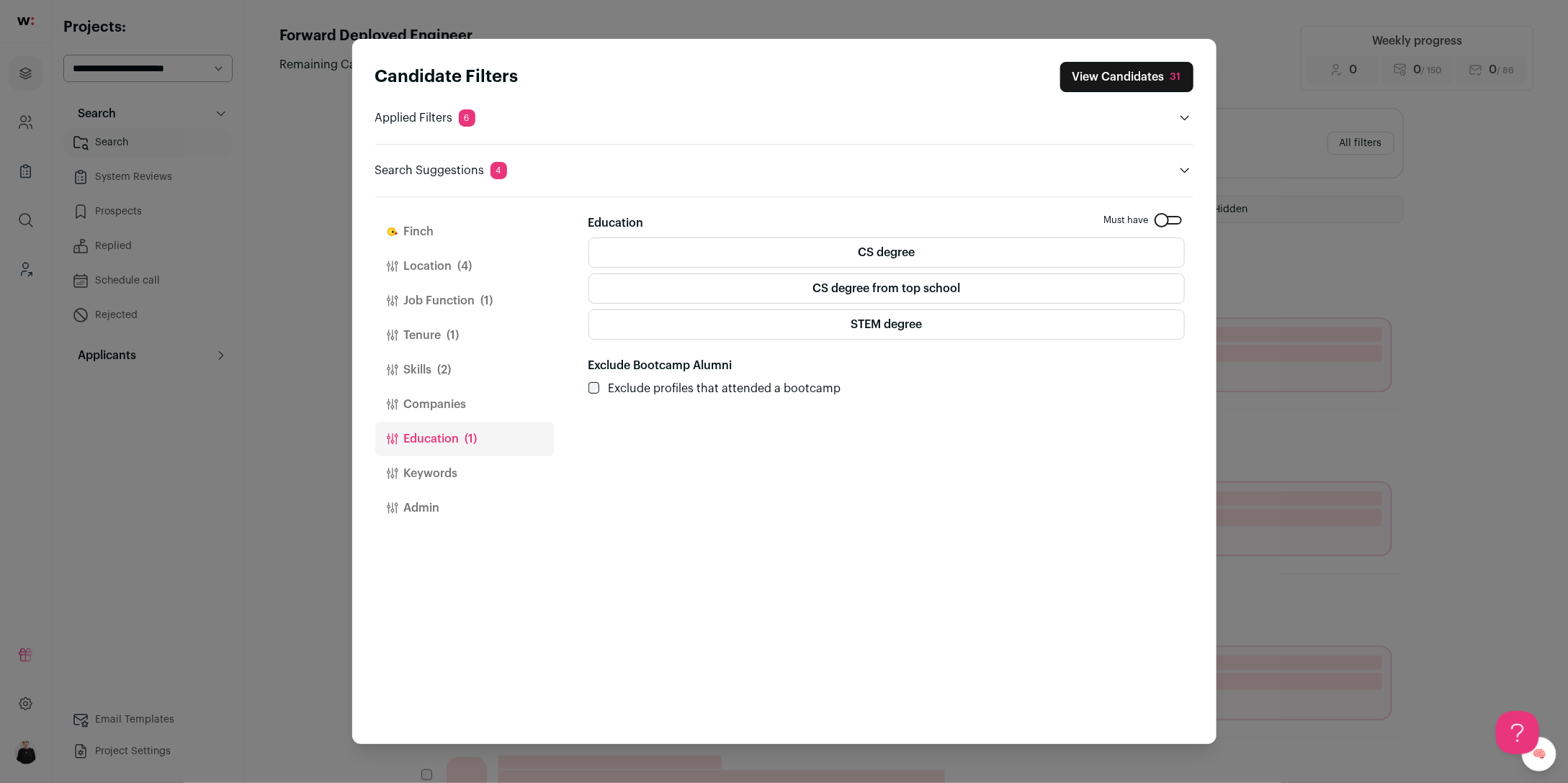
click at [934, 330] on label "STEM degree" at bounding box center [886, 324] width 596 height 30
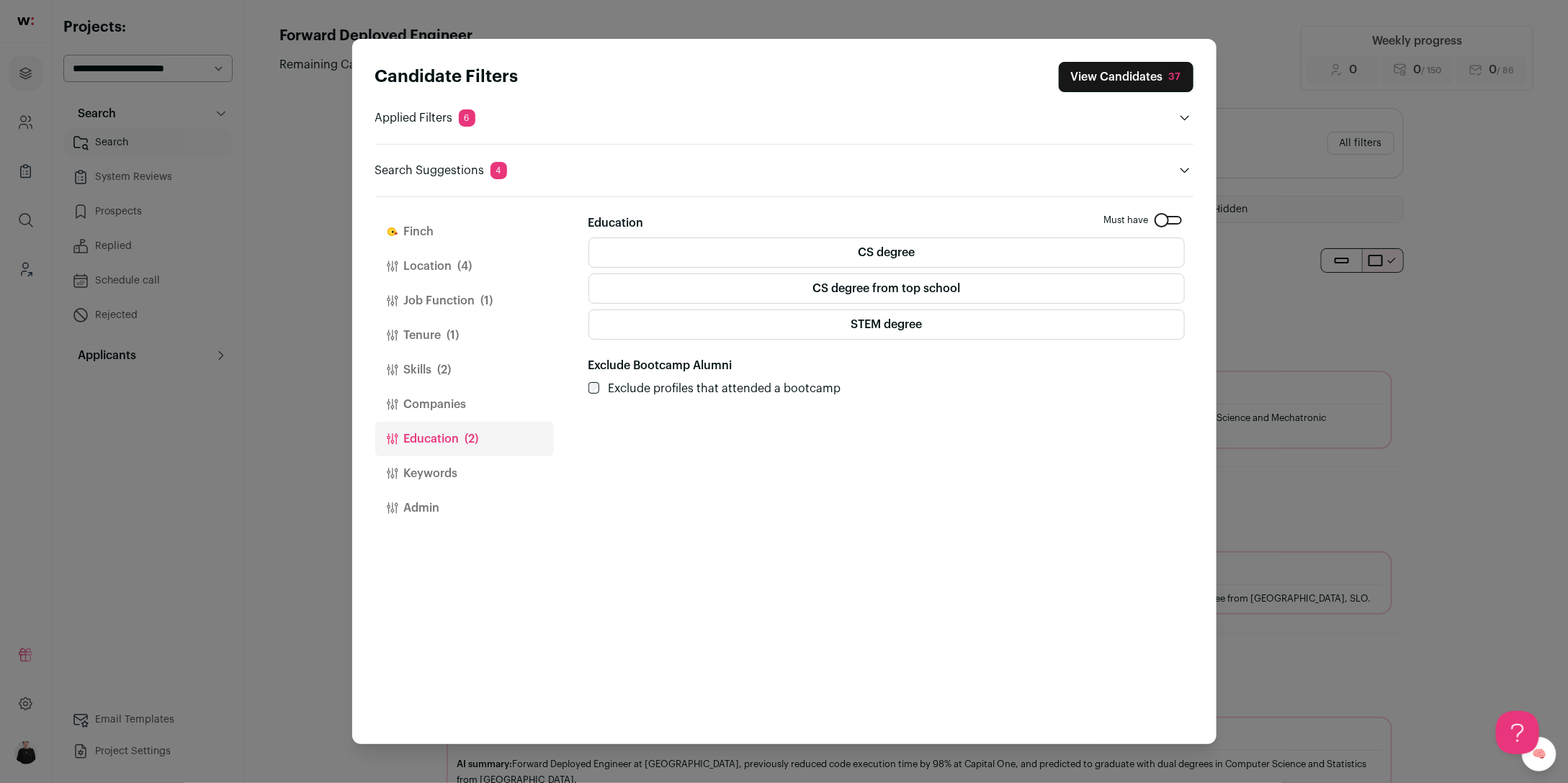
click at [468, 270] on span "(4)" at bounding box center [465, 266] width 15 height 17
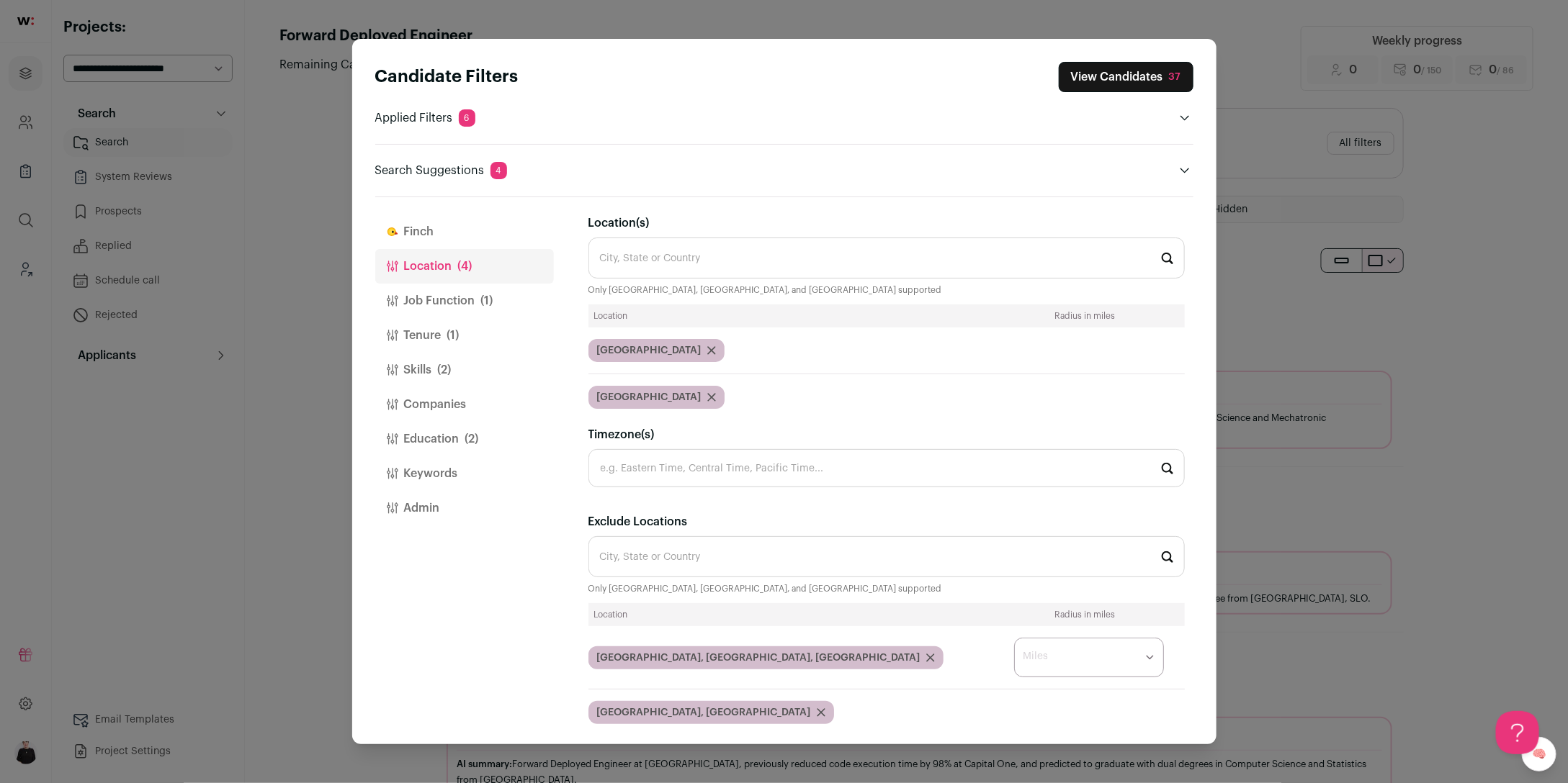
click at [462, 301] on button "Job Function (1)" at bounding box center [464, 301] width 178 height 35
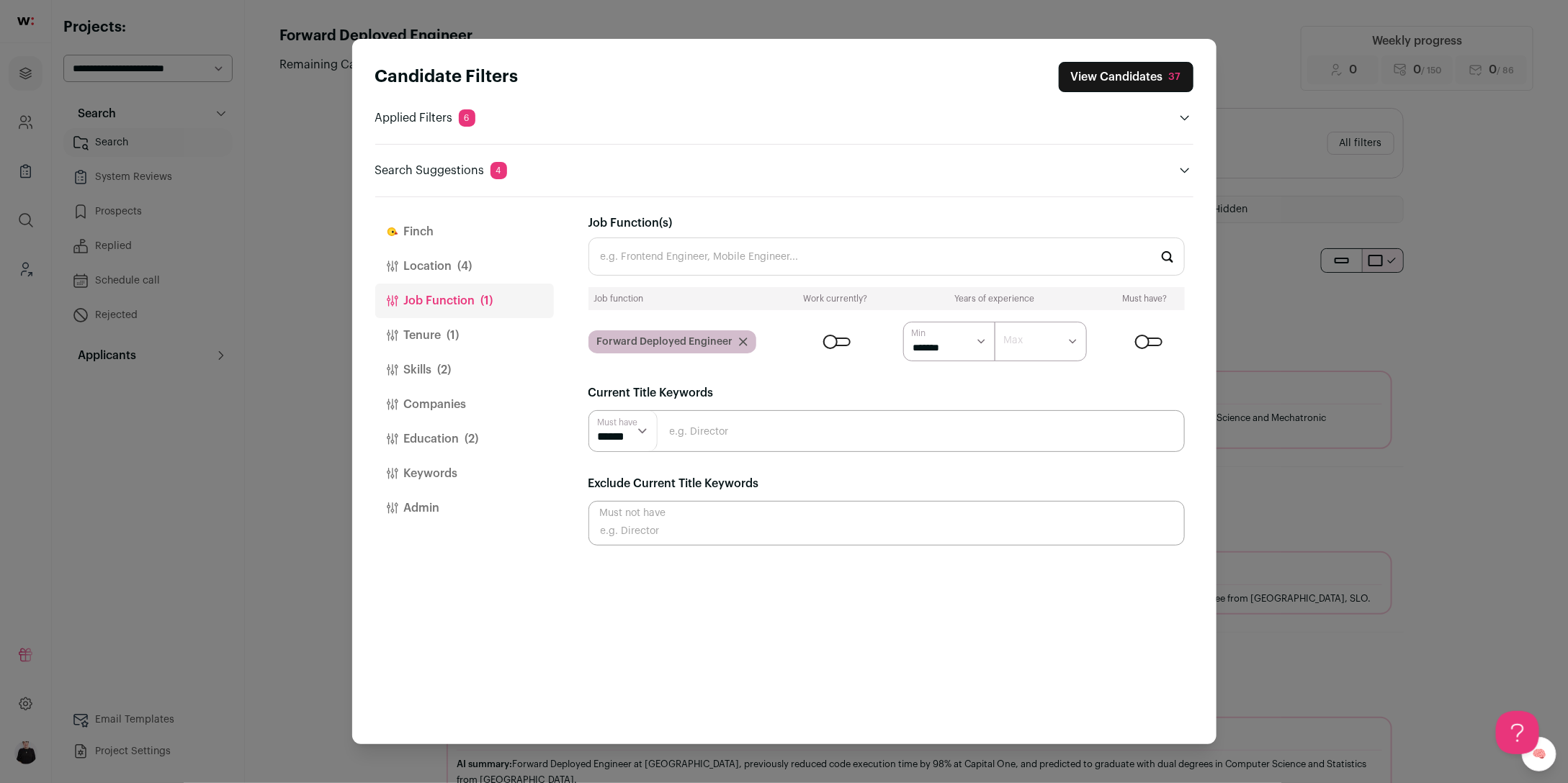
click at [732, 260] on input "Job Function(s)" at bounding box center [886, 257] width 596 height 38
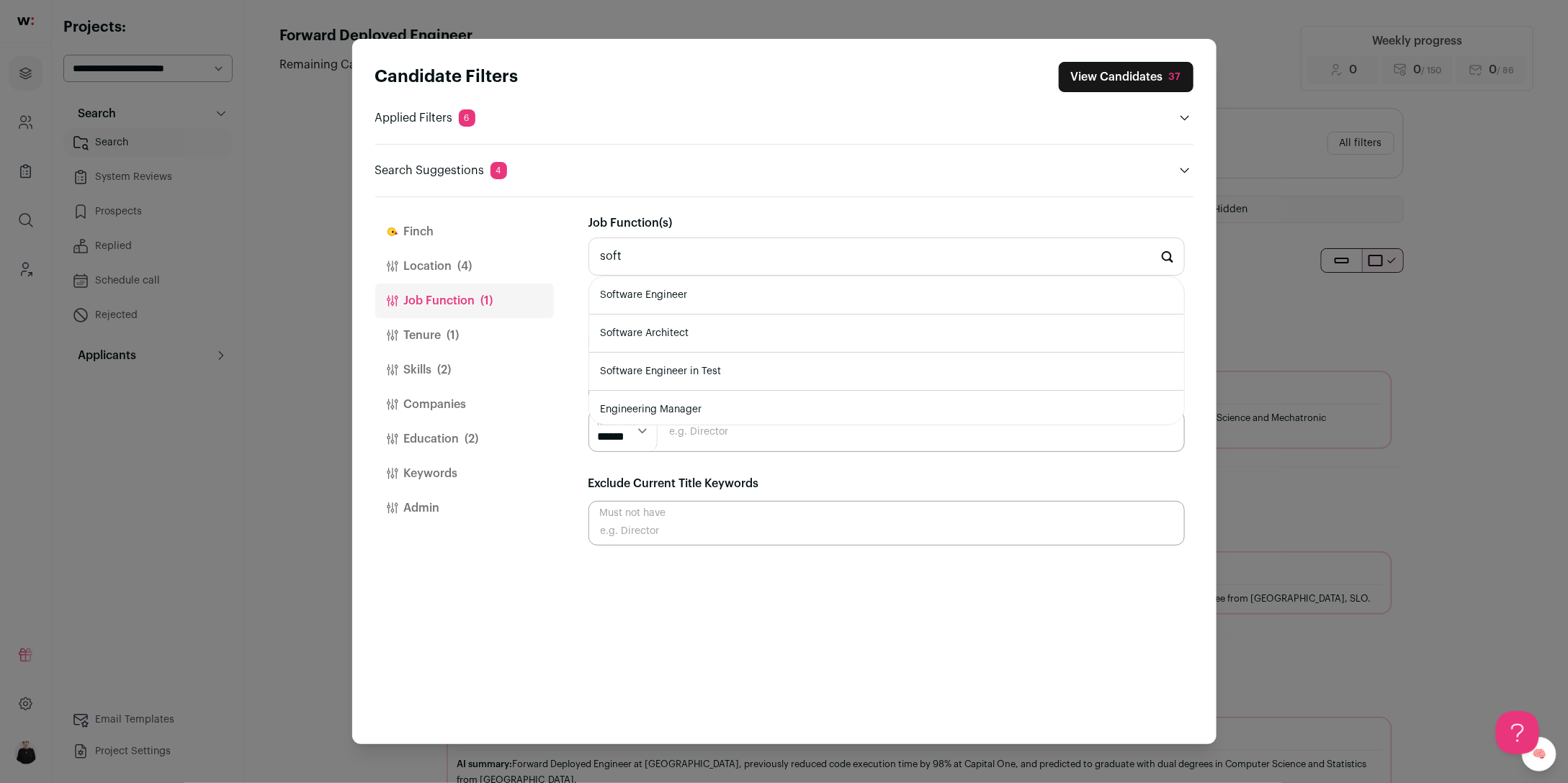
click at [728, 292] on li "Software Engineer" at bounding box center [886, 295] width 595 height 38
type input "Software Engineer"
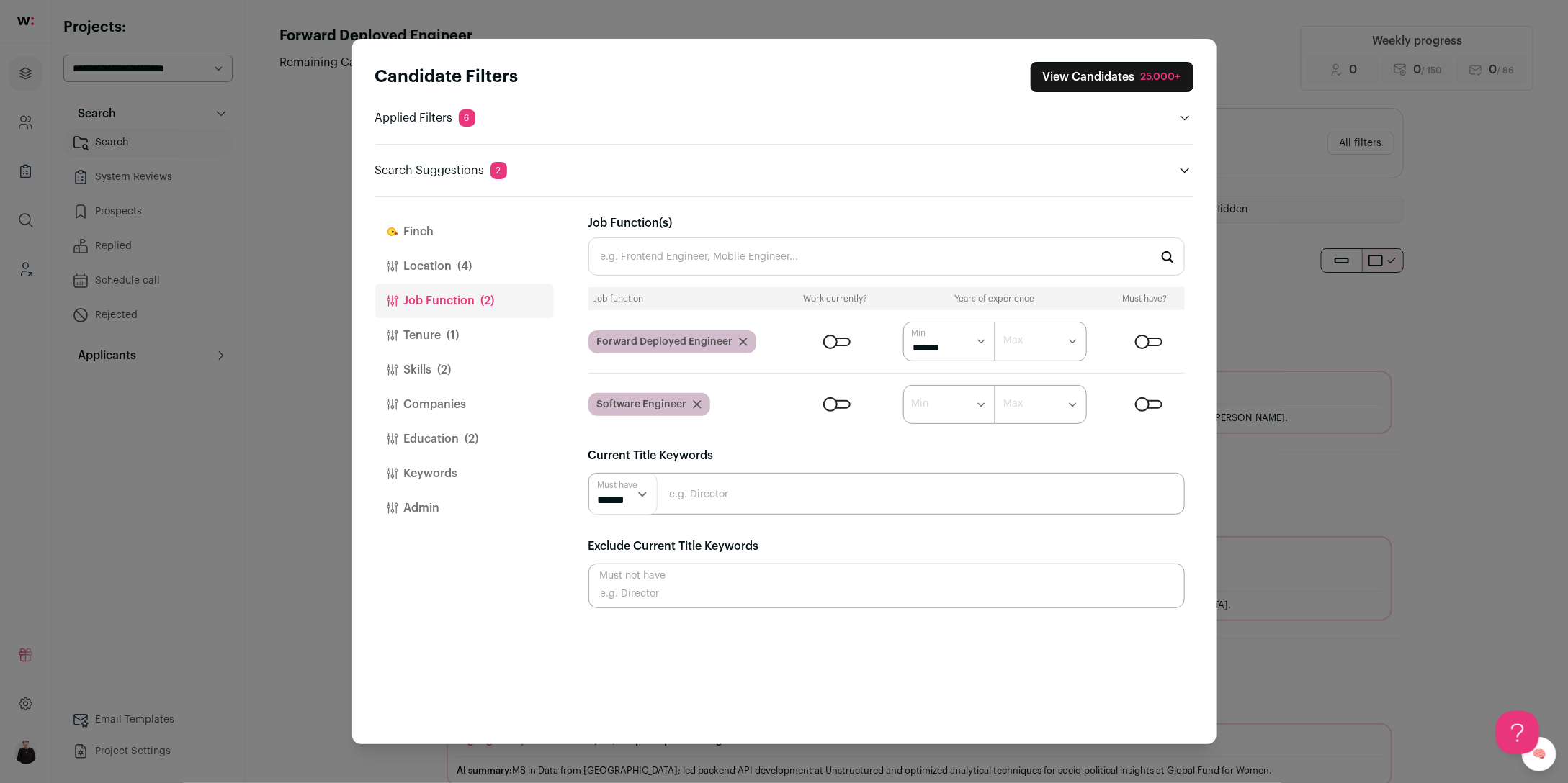
click at [990, 338] on select "****** ******* ******* ******* ******* ******* ******* ******* ******* ********…" at bounding box center [949, 341] width 92 height 39
select select "*"
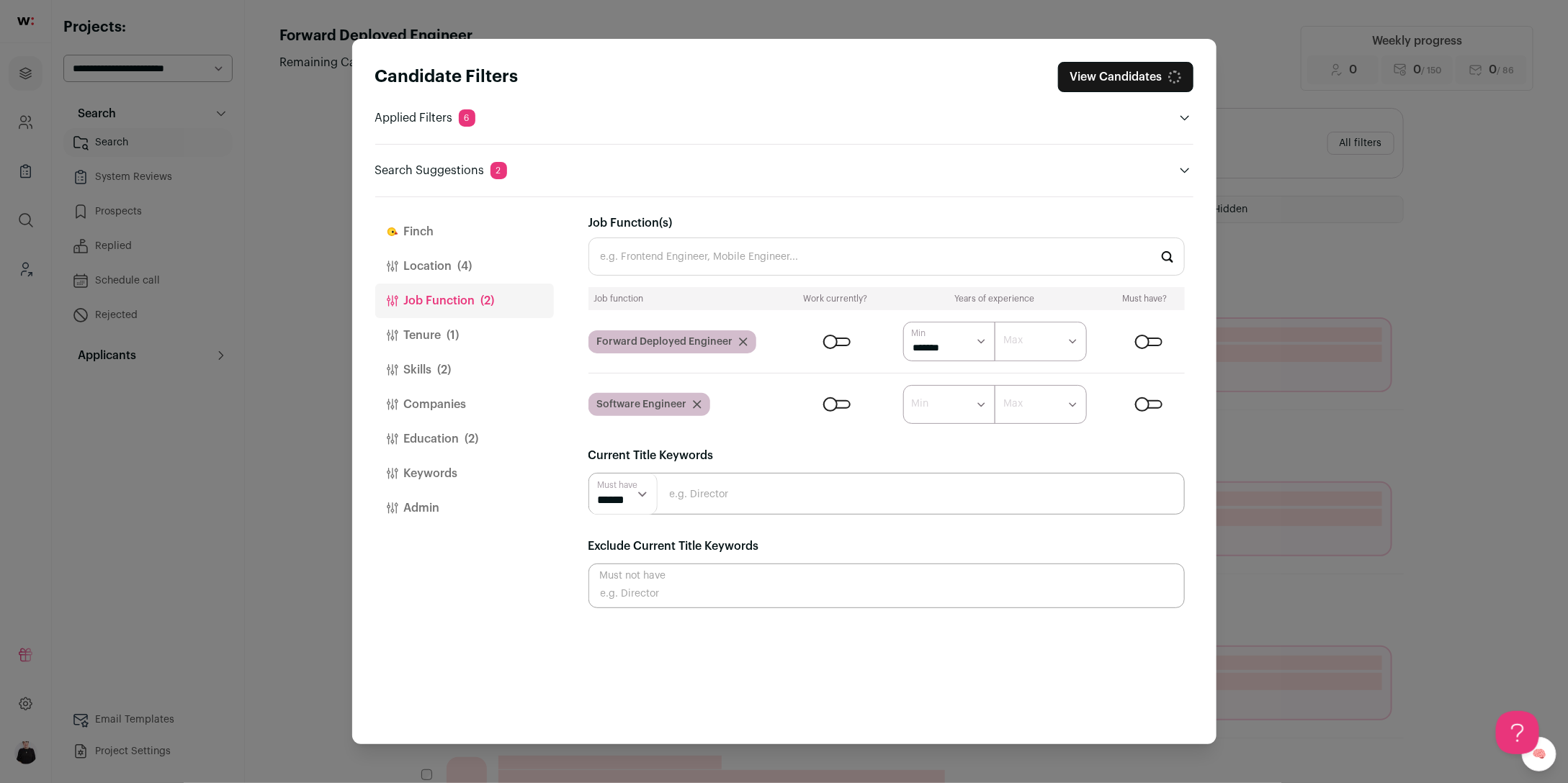
click at [978, 403] on select "****** ******* ******* ******* ******* ******* ******* ******* ******* ********…" at bounding box center [949, 405] width 92 height 39
select select "*"
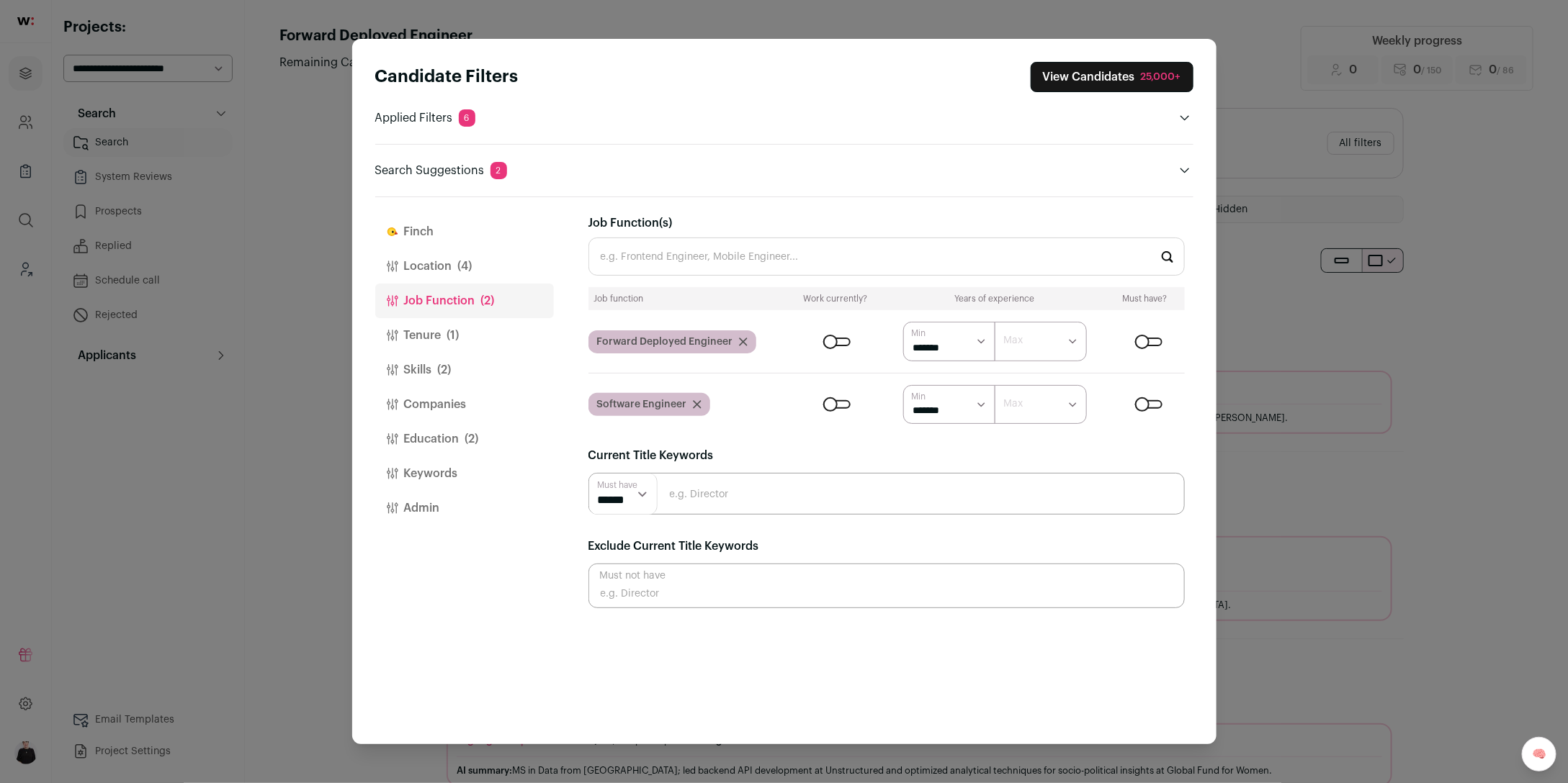
click at [421, 329] on button "Tenure (1)" at bounding box center [464, 335] width 178 height 35
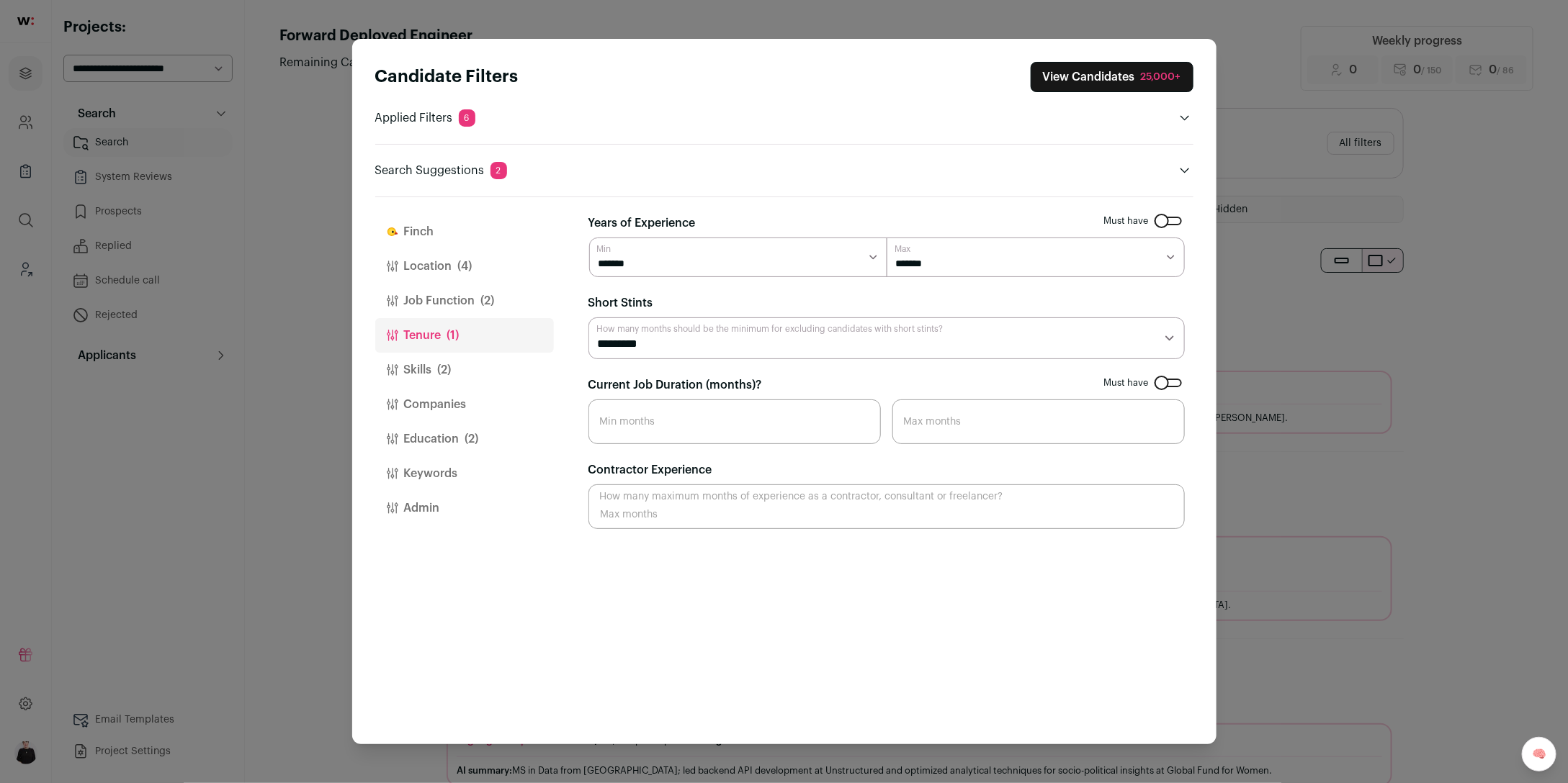
click at [1165, 338] on select "********* ******** ******* ******** ******** ******** ******** ******** *******…" at bounding box center [886, 338] width 596 height 42
select select "**"
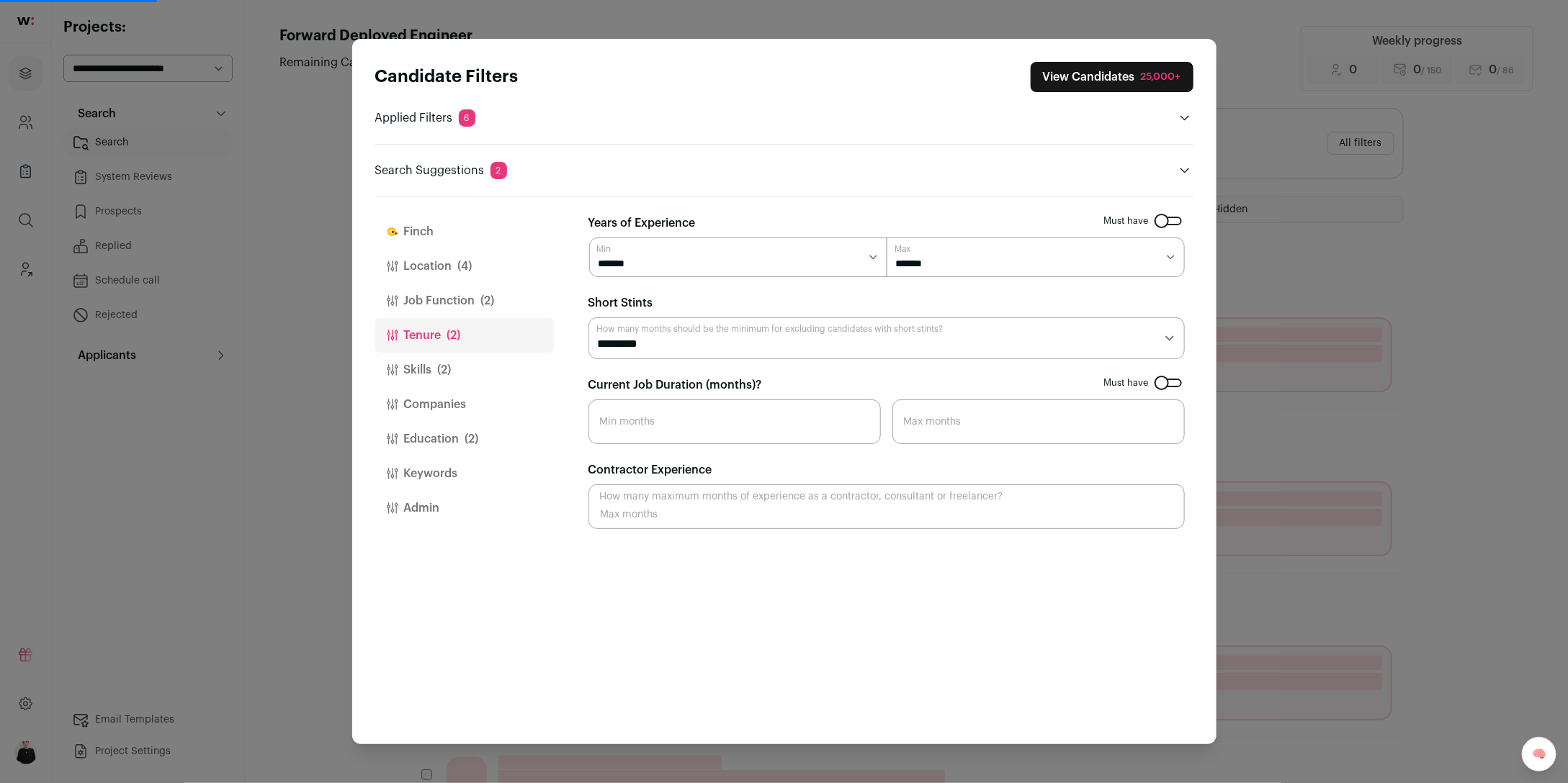
click at [399, 373] on button "Skills (2)" at bounding box center [464, 370] width 178 height 35
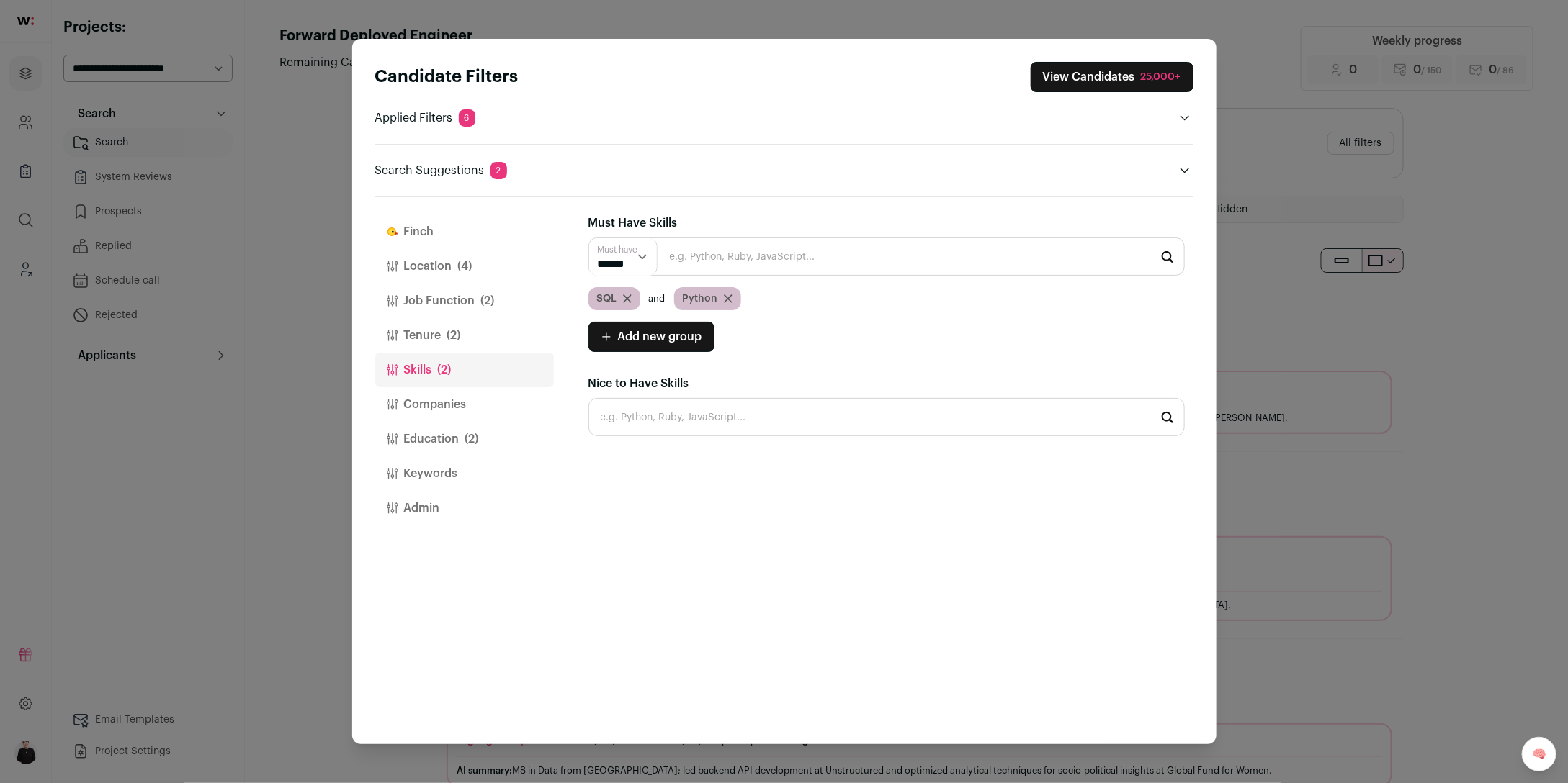
click at [416, 409] on button "Companies" at bounding box center [464, 404] width 178 height 35
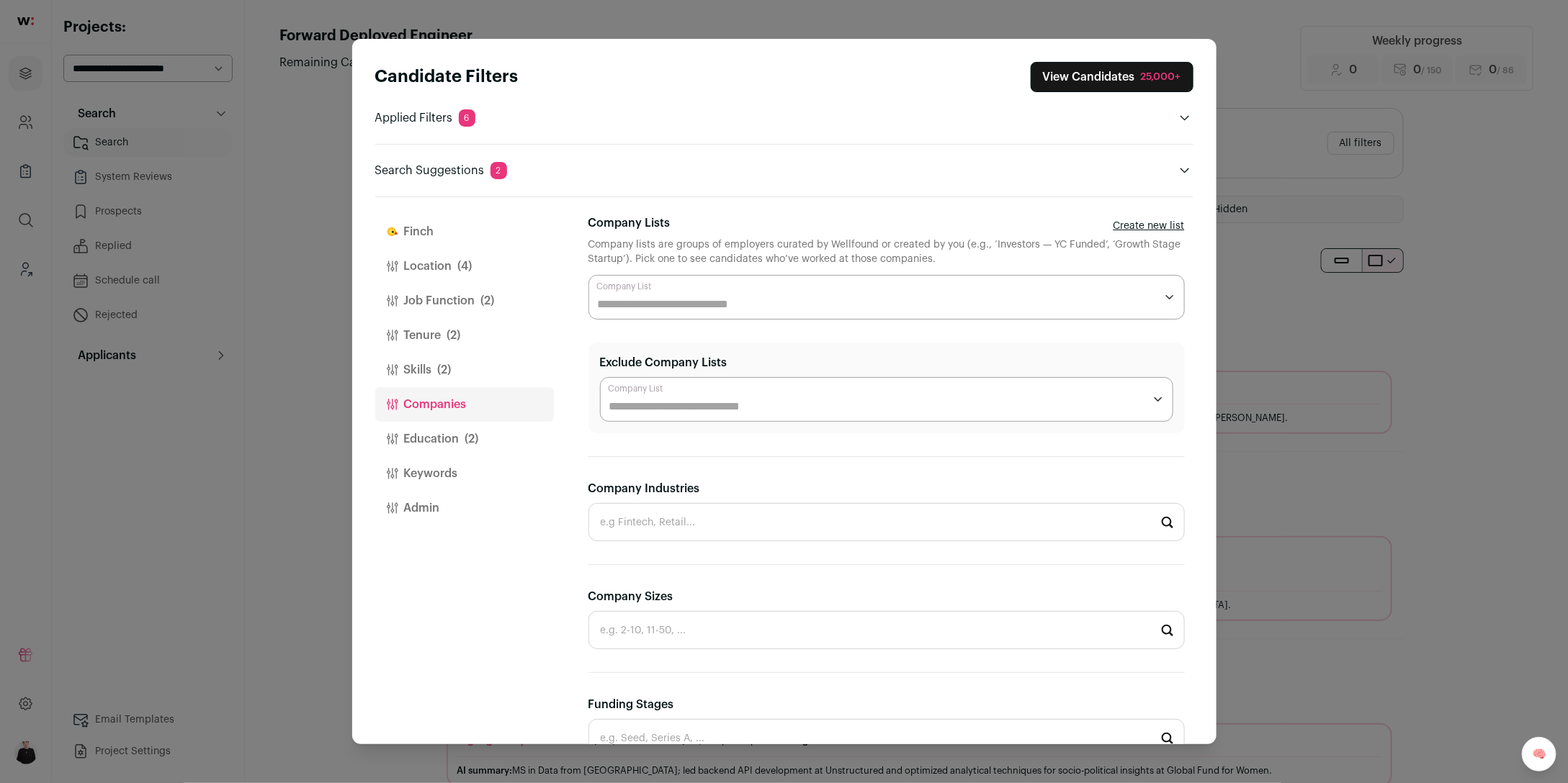
click at [418, 439] on button "Education (2)" at bounding box center [464, 439] width 178 height 35
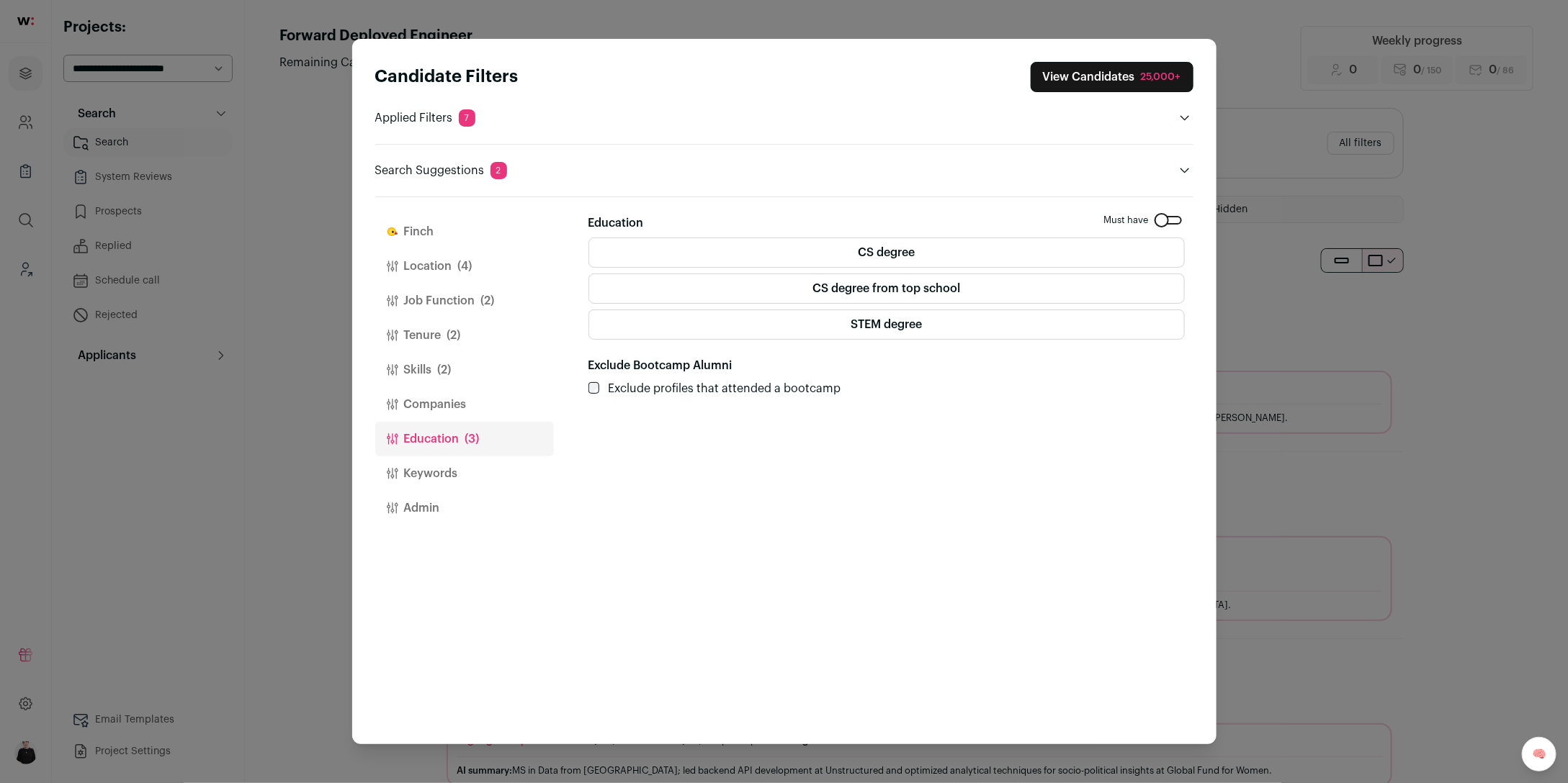
click at [429, 368] on button "Skills (2)" at bounding box center [464, 370] width 178 height 35
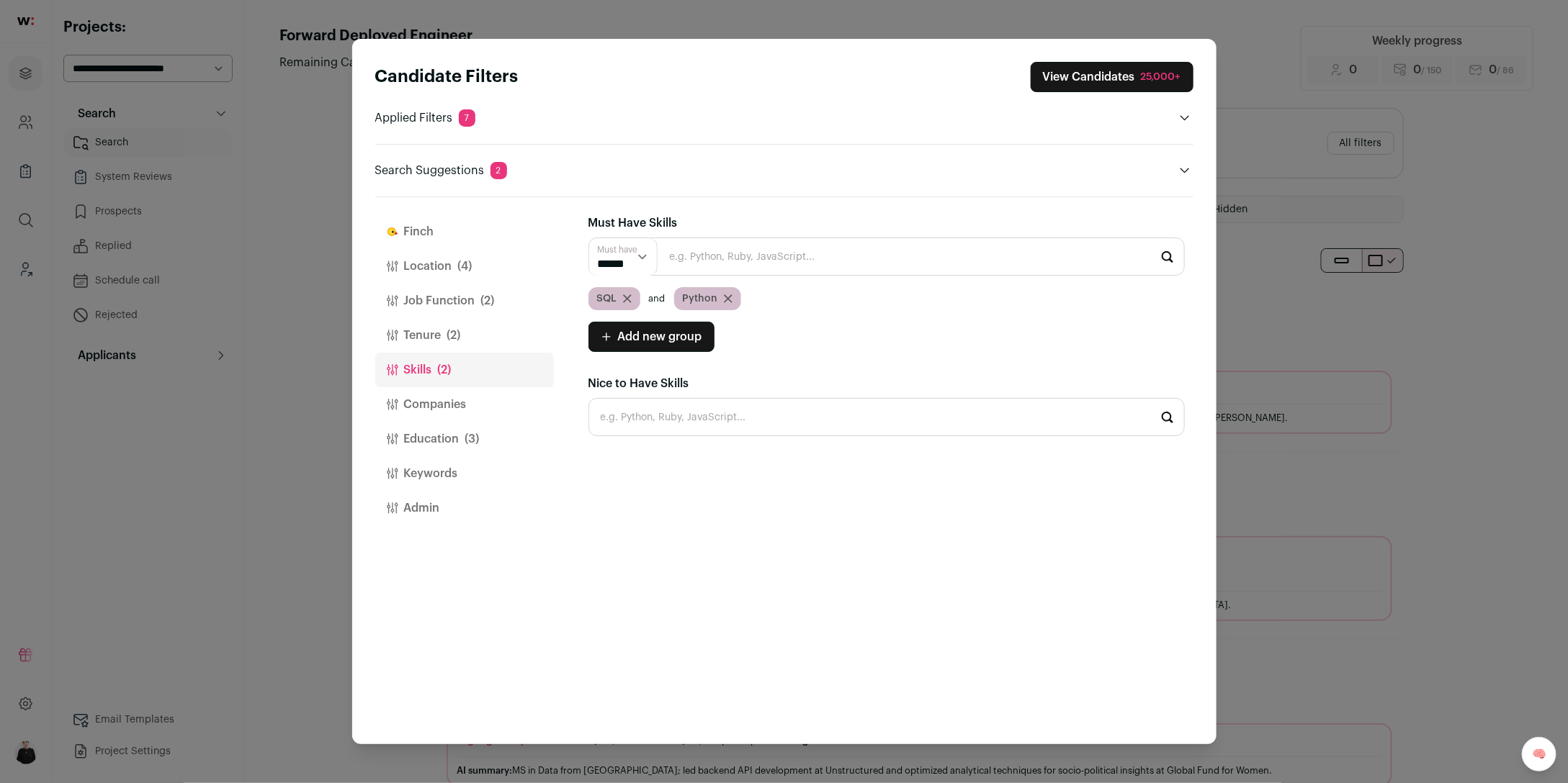
click at [792, 267] on input "Close modal via background" at bounding box center [886, 257] width 596 height 38
type input "c"
click at [445, 473] on button "Keywords" at bounding box center [464, 473] width 178 height 35
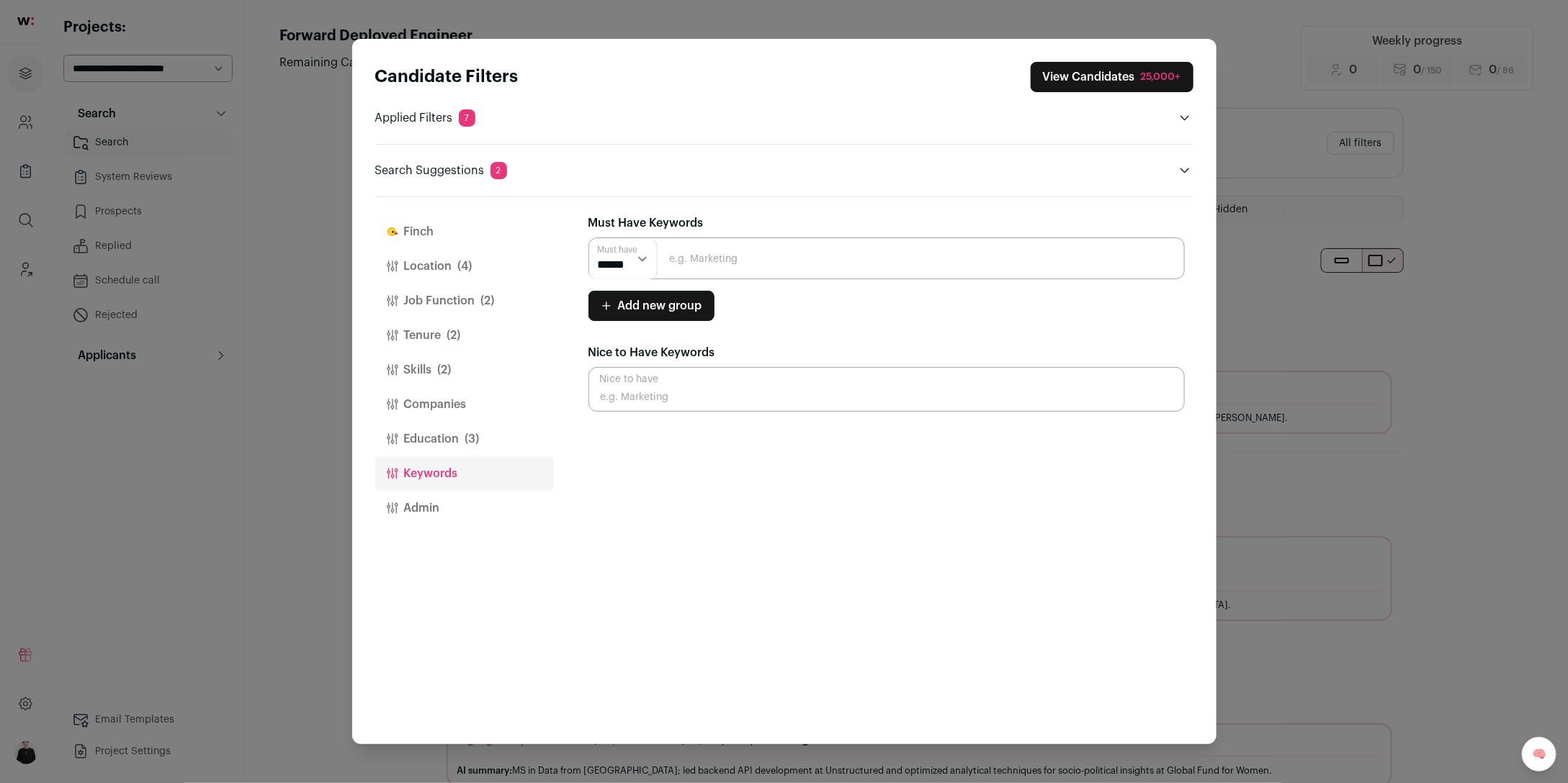
click at [696, 260] on input "Close modal via background" at bounding box center [886, 258] width 596 height 42
type input "customer support"
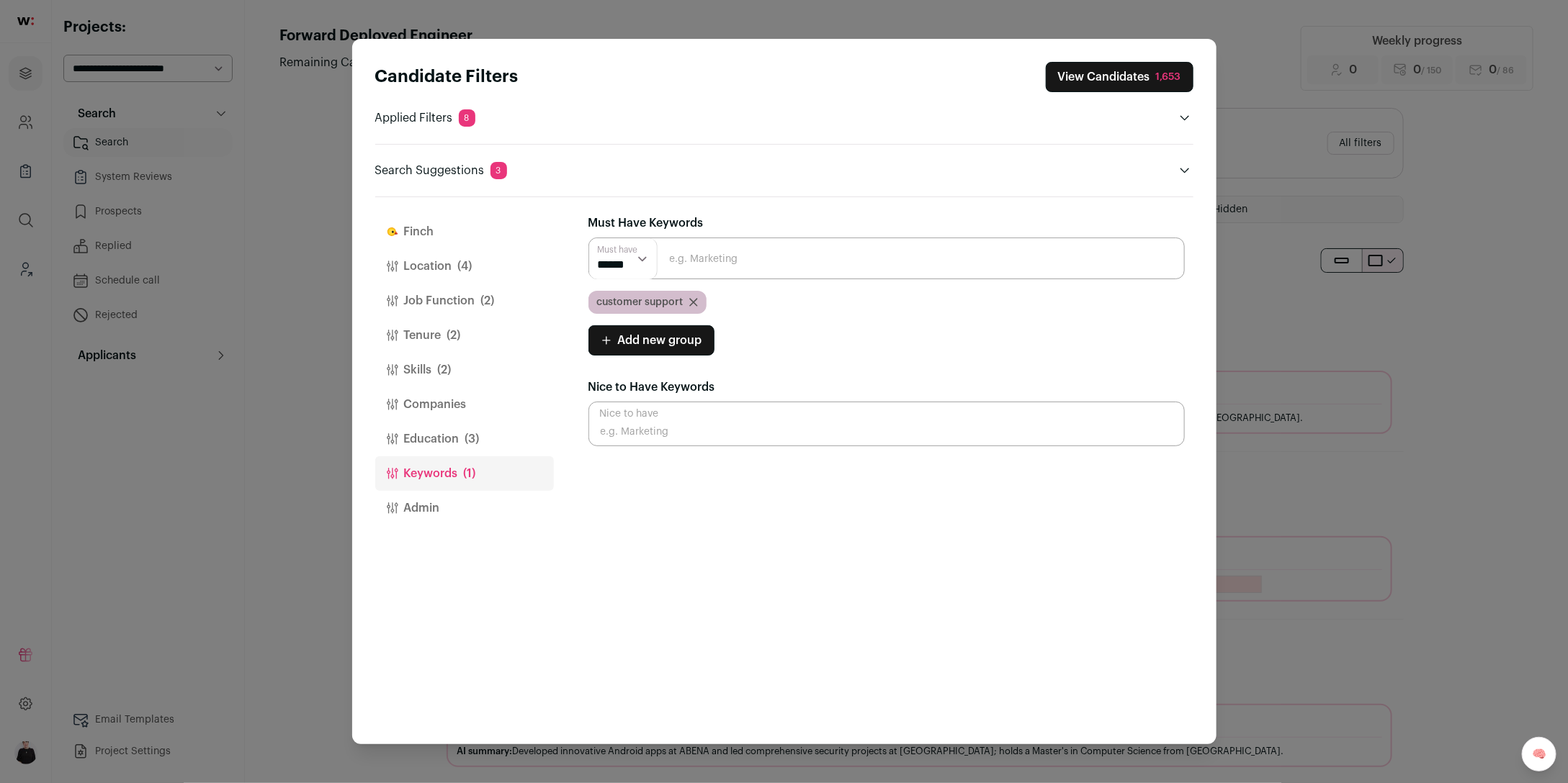
click at [1074, 81] on button "View Candidates 1,653" at bounding box center [1119, 77] width 148 height 30
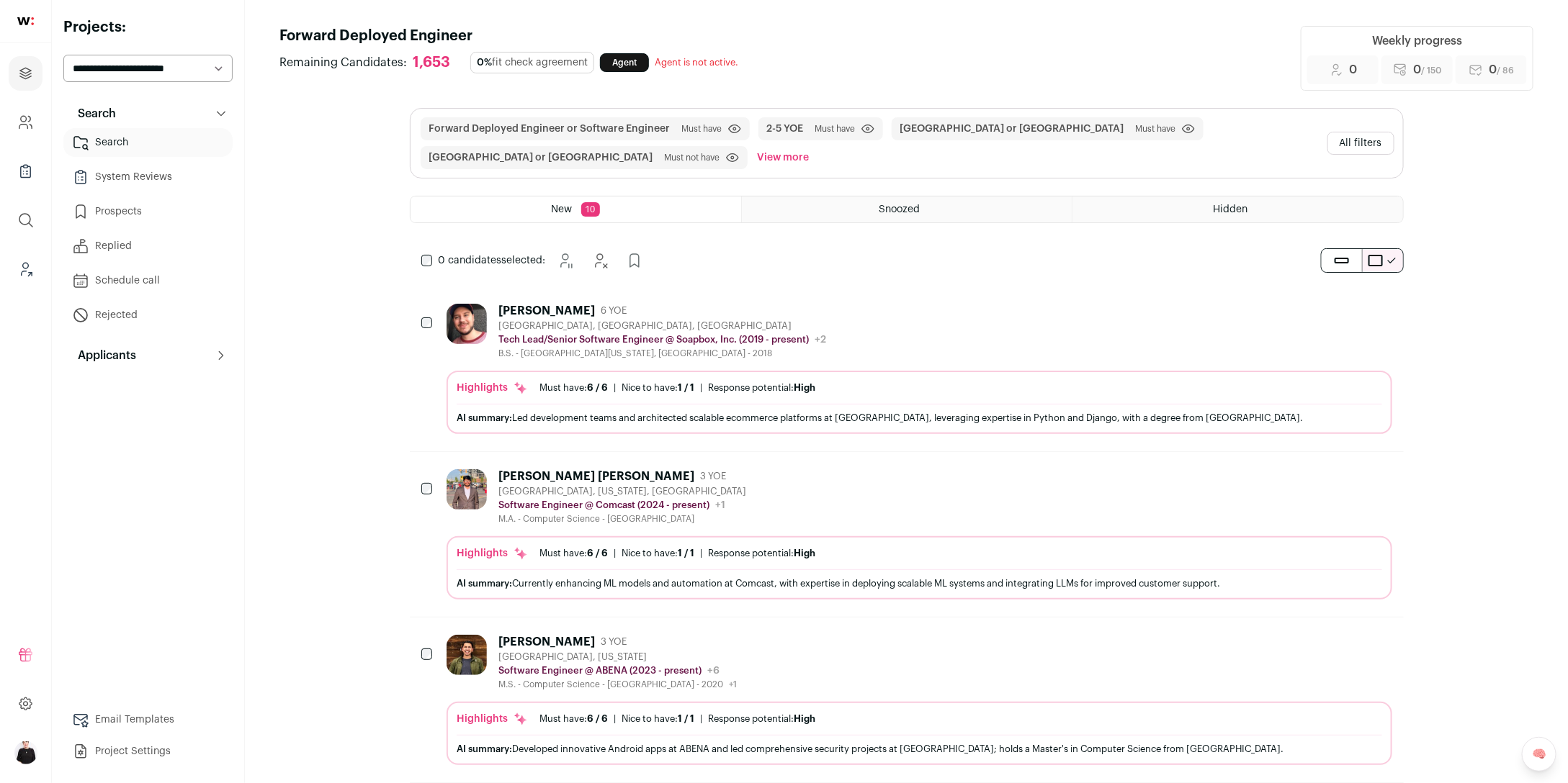
click at [633, 321] on div "Birmingham, AL, USA" at bounding box center [662, 327] width 328 height 12
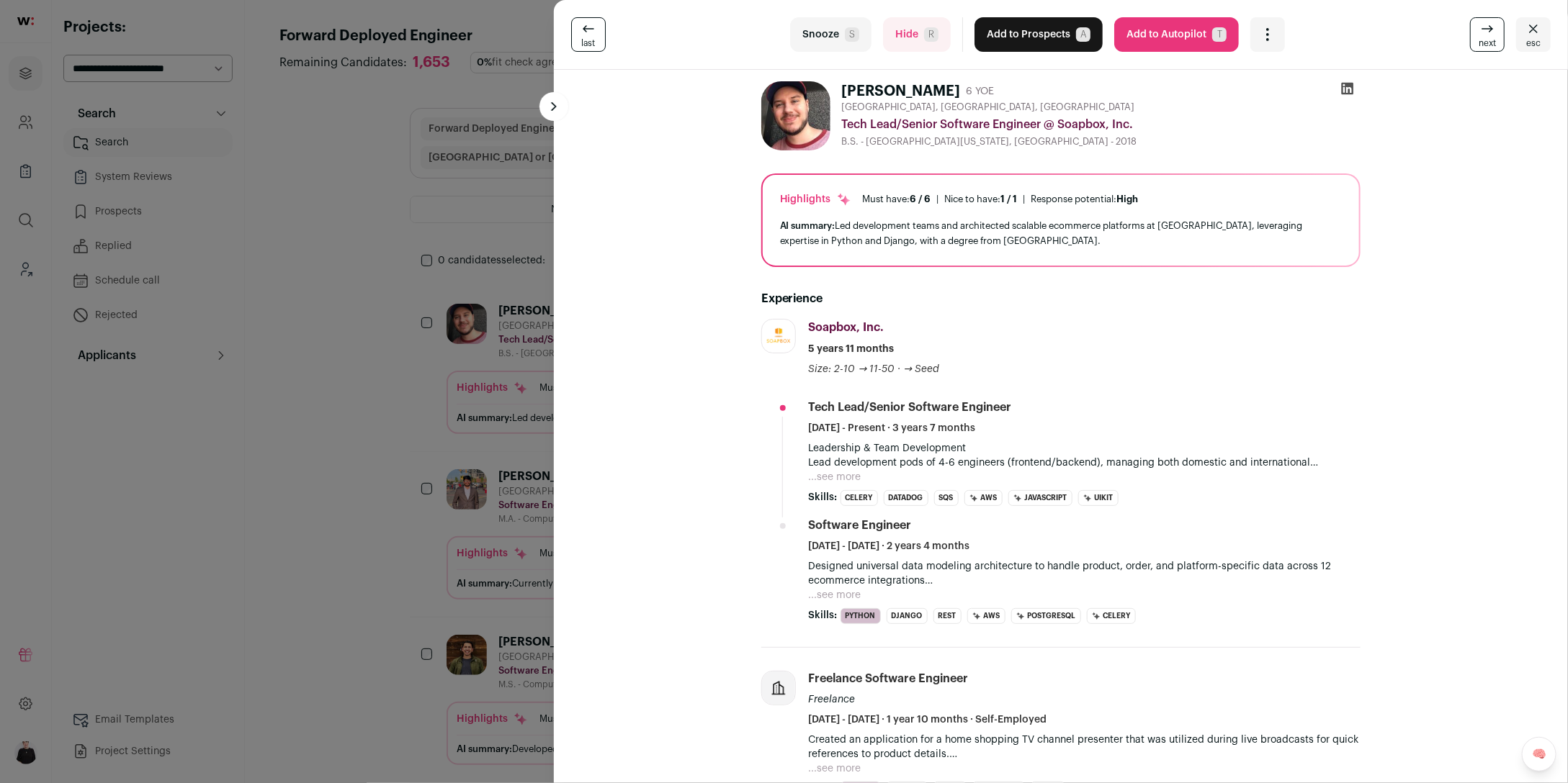
click at [1544, 32] on button "esc" at bounding box center [1533, 34] width 35 height 35
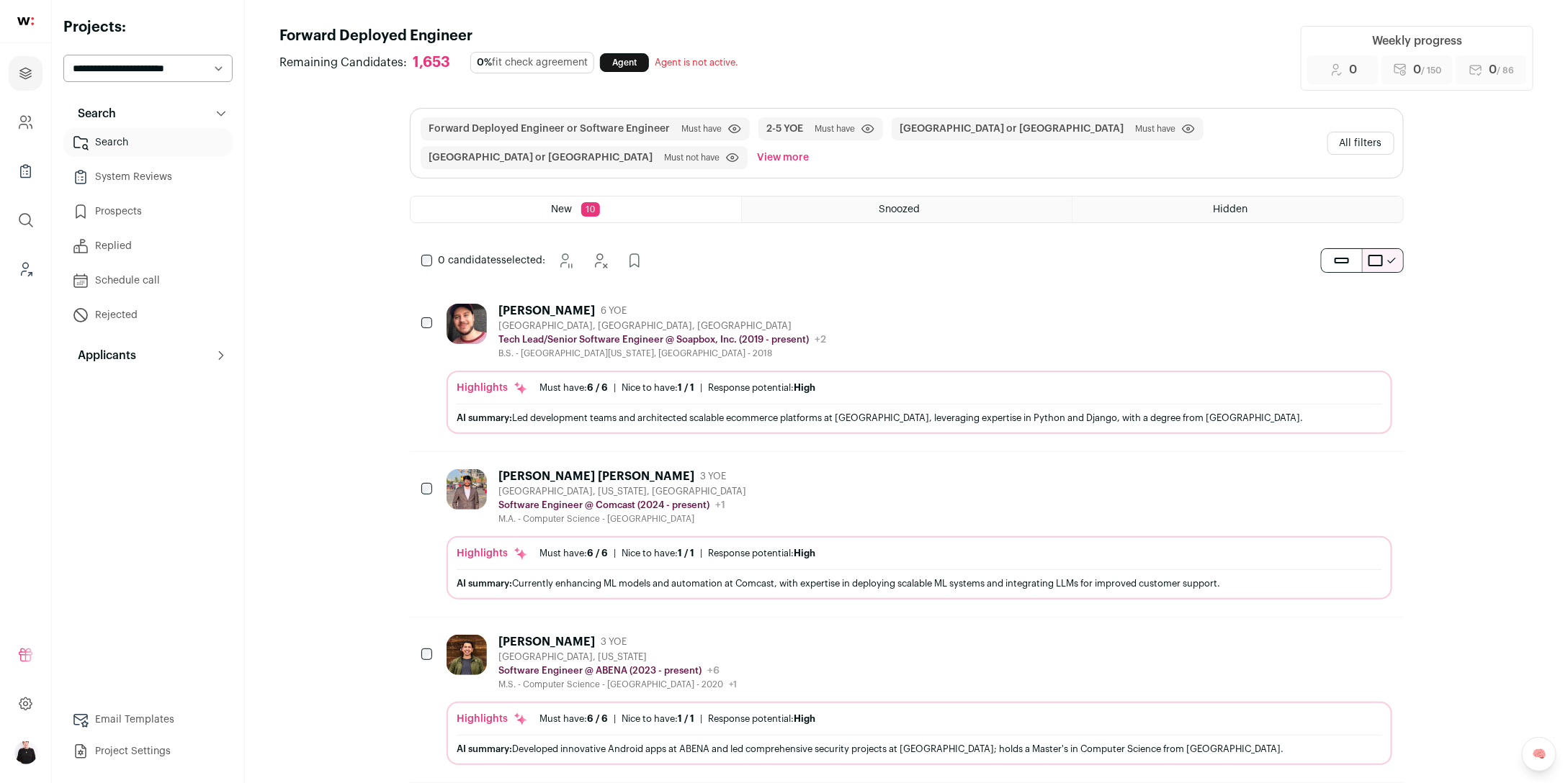
click at [1362, 144] on button "All filters" at bounding box center [1361, 142] width 67 height 23
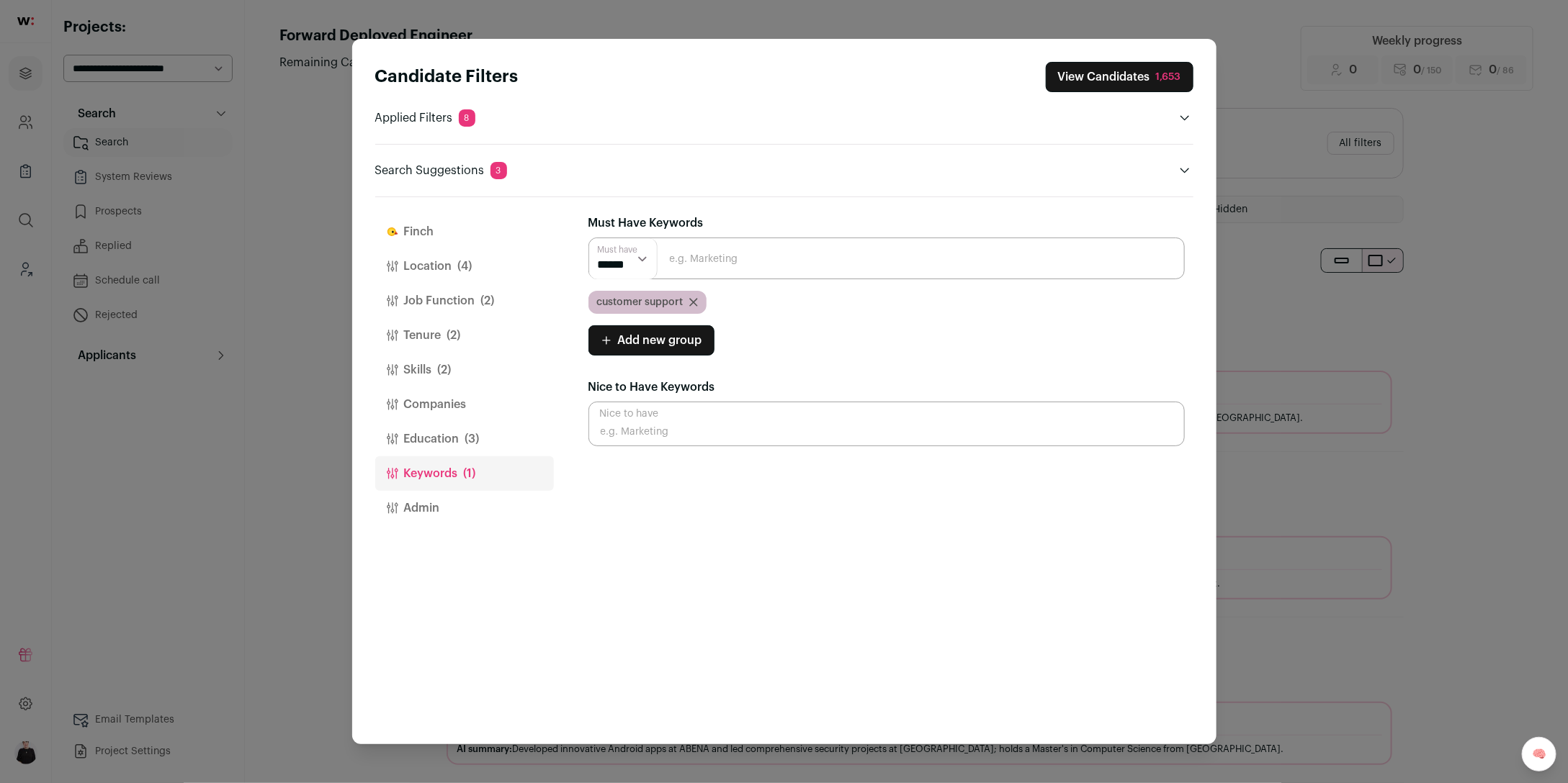
click at [420, 331] on button "Tenure (2)" at bounding box center [464, 335] width 178 height 35
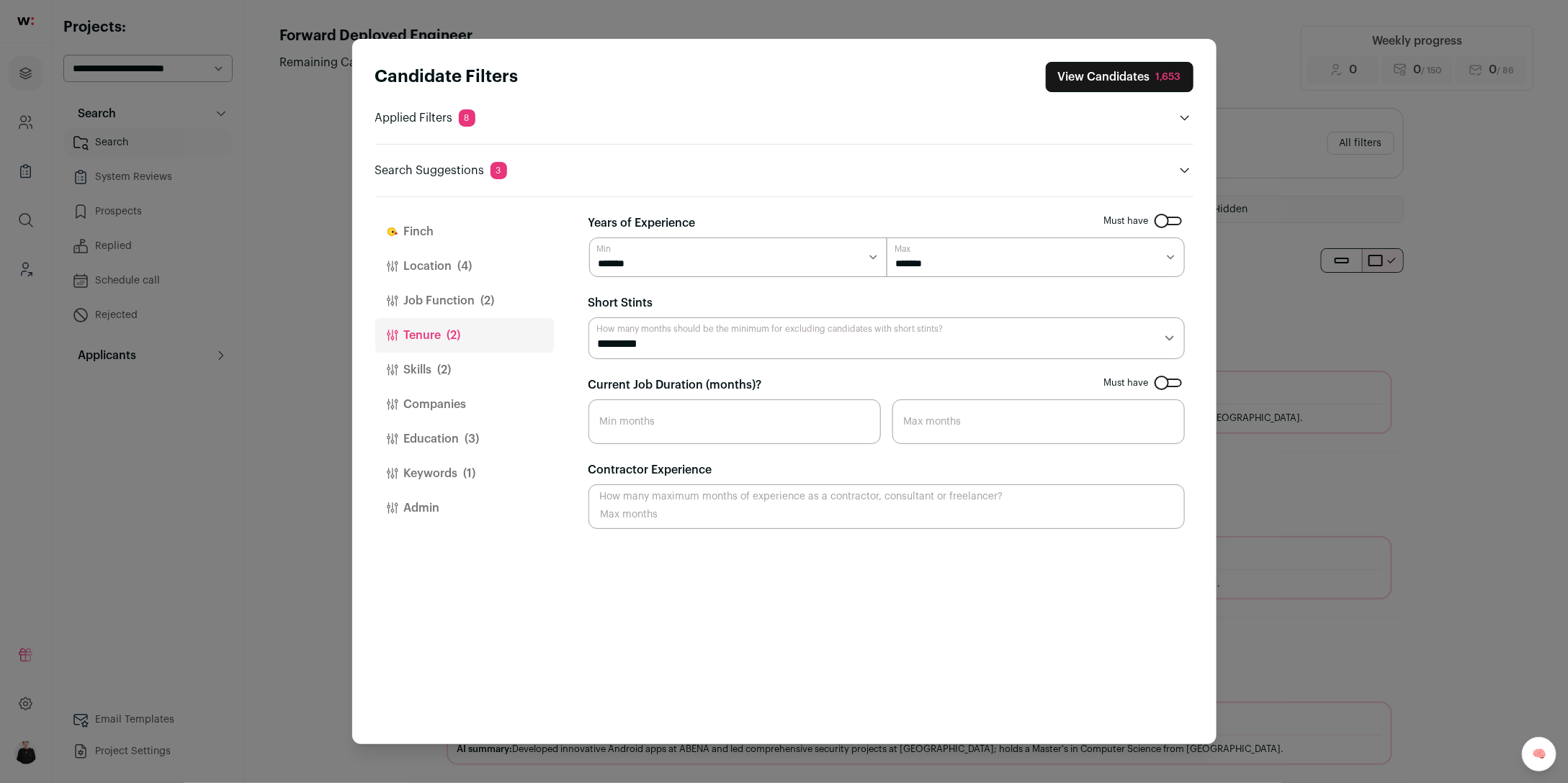
click at [1174, 257] on select "******* ******* ******* ******* ******* ******* ******* ******** ******** *****…" at bounding box center [1035, 258] width 298 height 39
click at [672, 432] on input "Current Job Duration (months)?" at bounding box center [735, 421] width 293 height 44
type input "10"
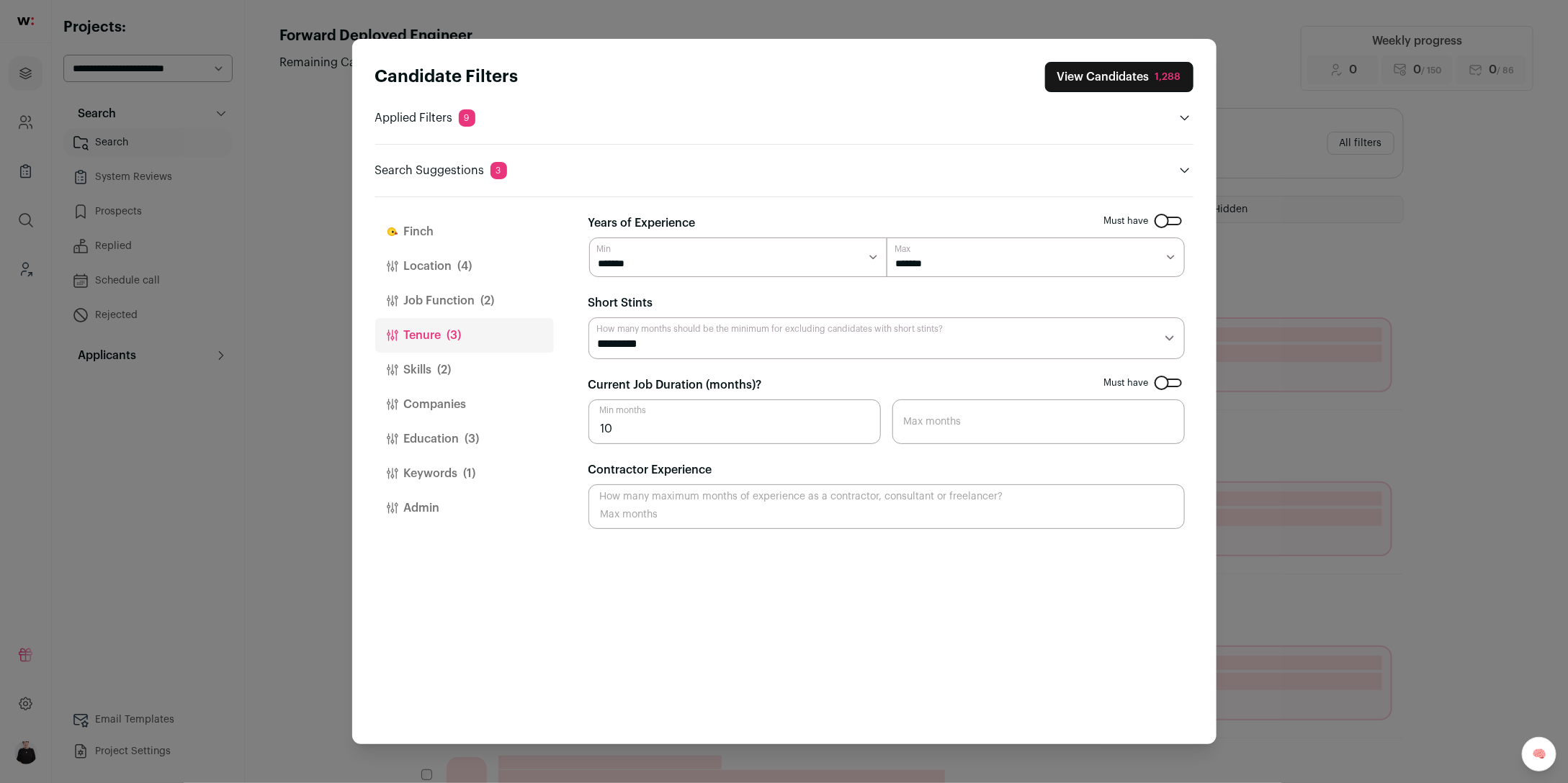
click at [1101, 85] on button "View Candidates 1,288" at bounding box center [1119, 77] width 148 height 30
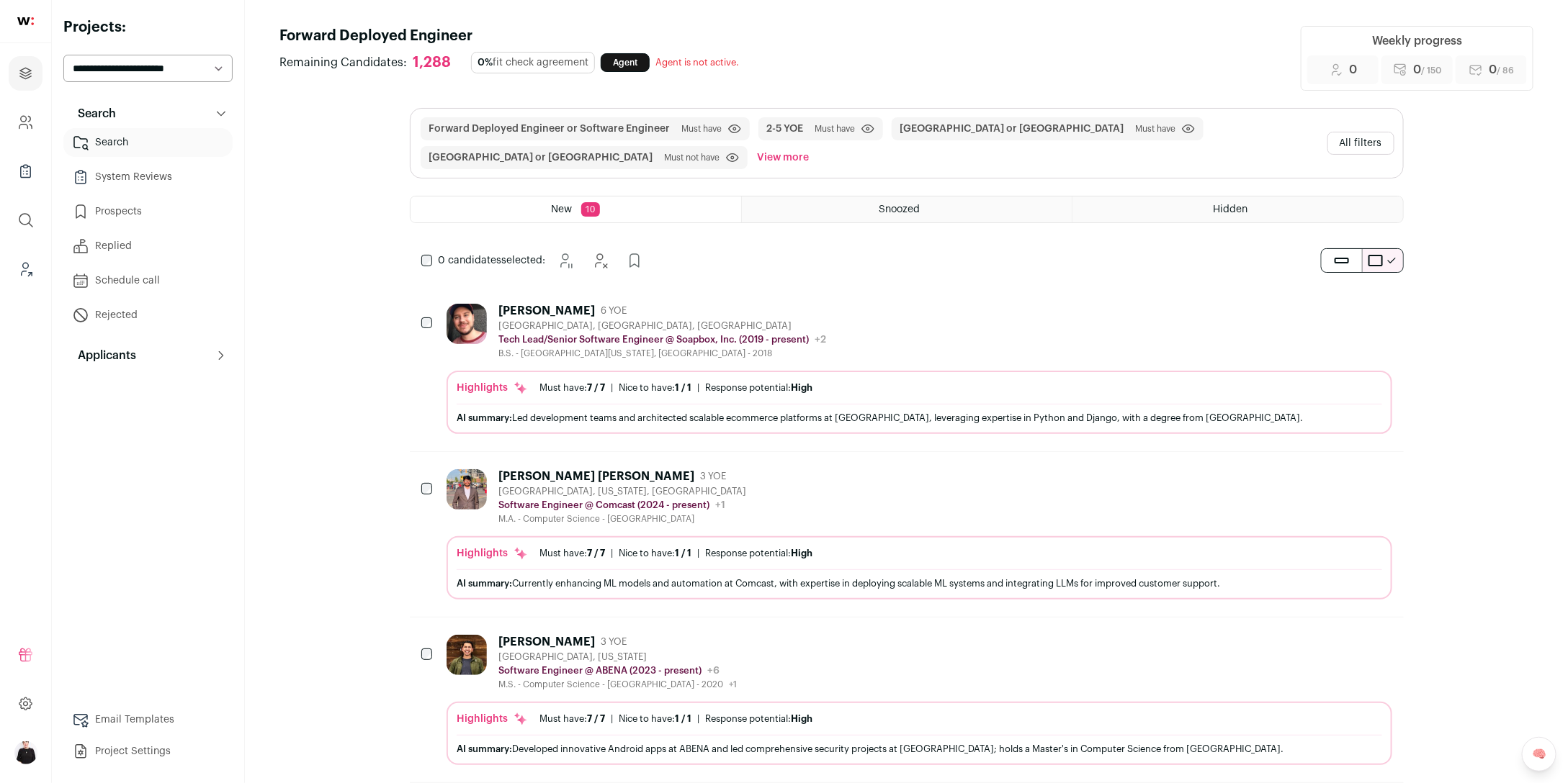
click at [676, 470] on div "Eswar Sai Korrapati 3 YOE" at bounding box center [622, 476] width 247 height 14
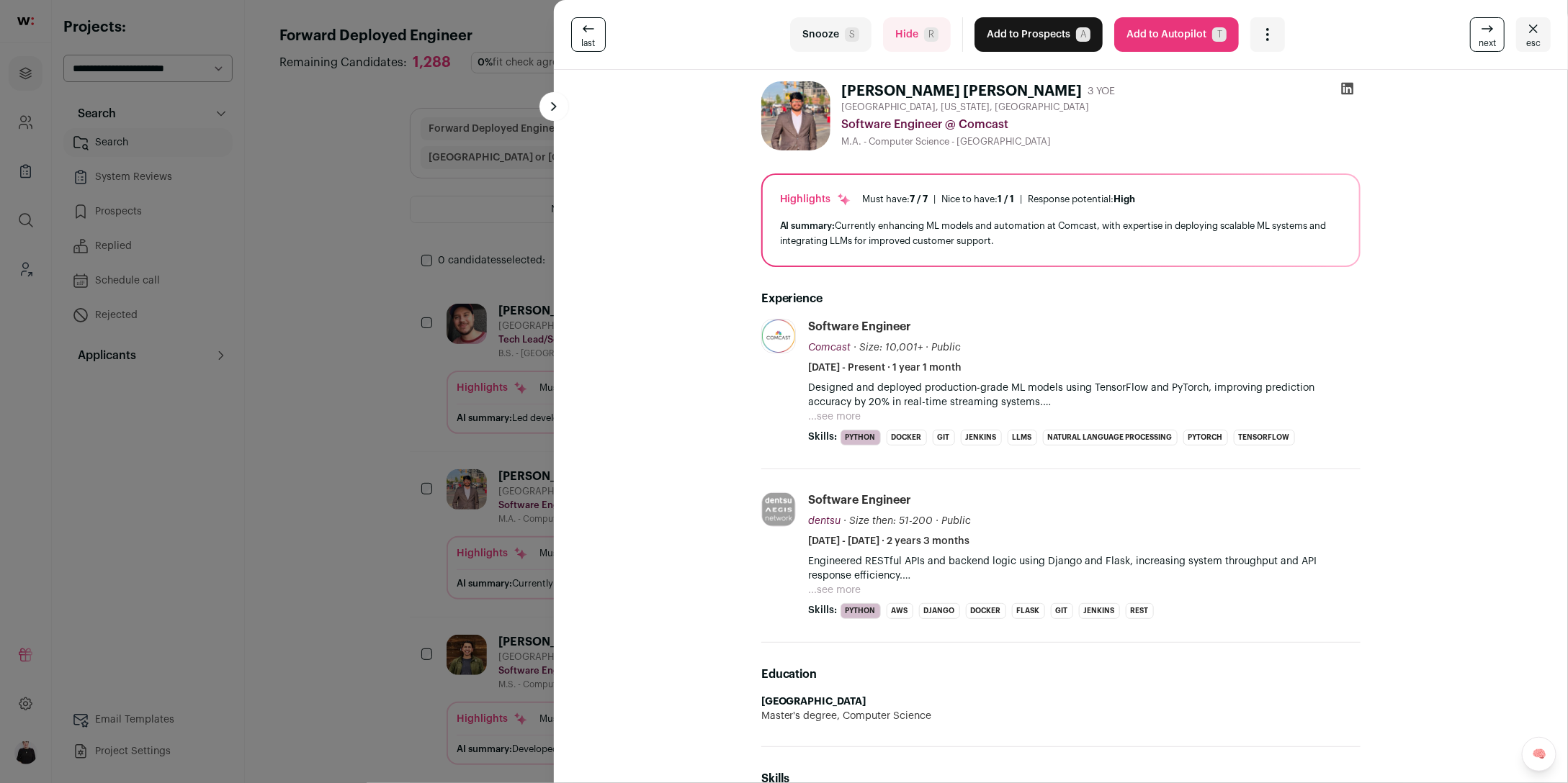
scroll to position [3, 0]
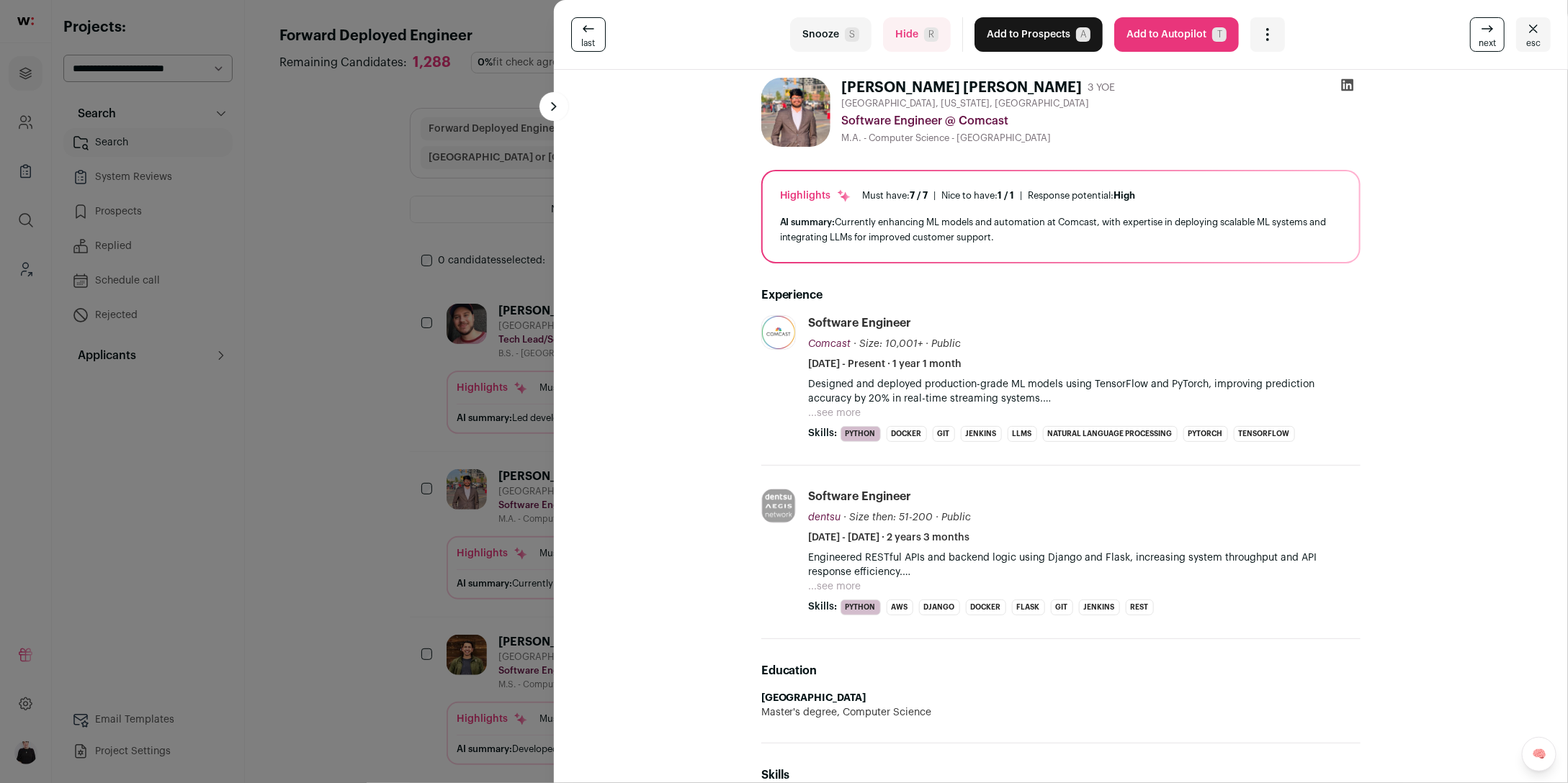
click at [839, 584] on button "...see more" at bounding box center [835, 586] width 53 height 14
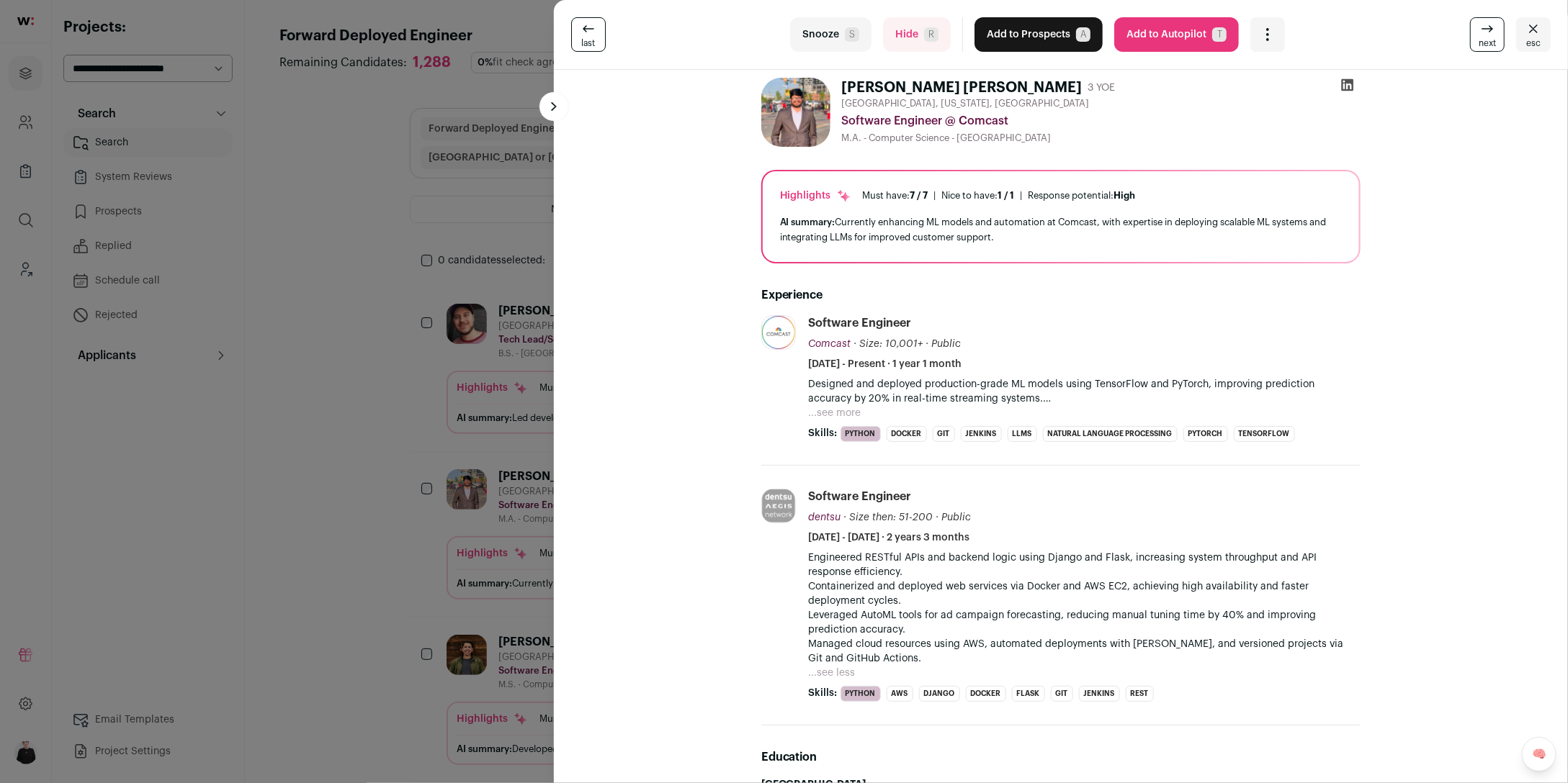
click at [1542, 30] on button "esc" at bounding box center [1533, 34] width 35 height 35
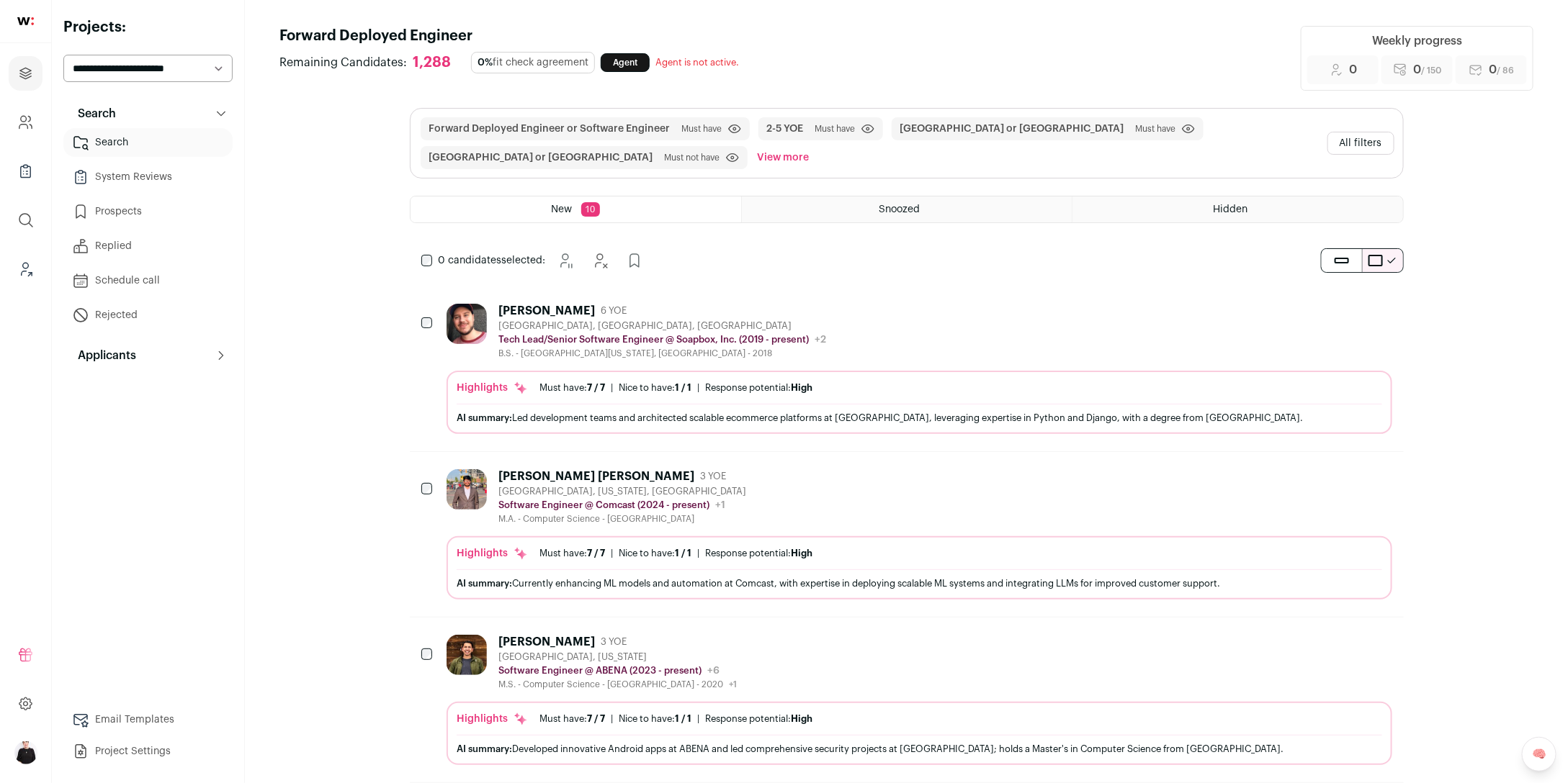
click at [1360, 144] on button "All filters" at bounding box center [1361, 142] width 67 height 23
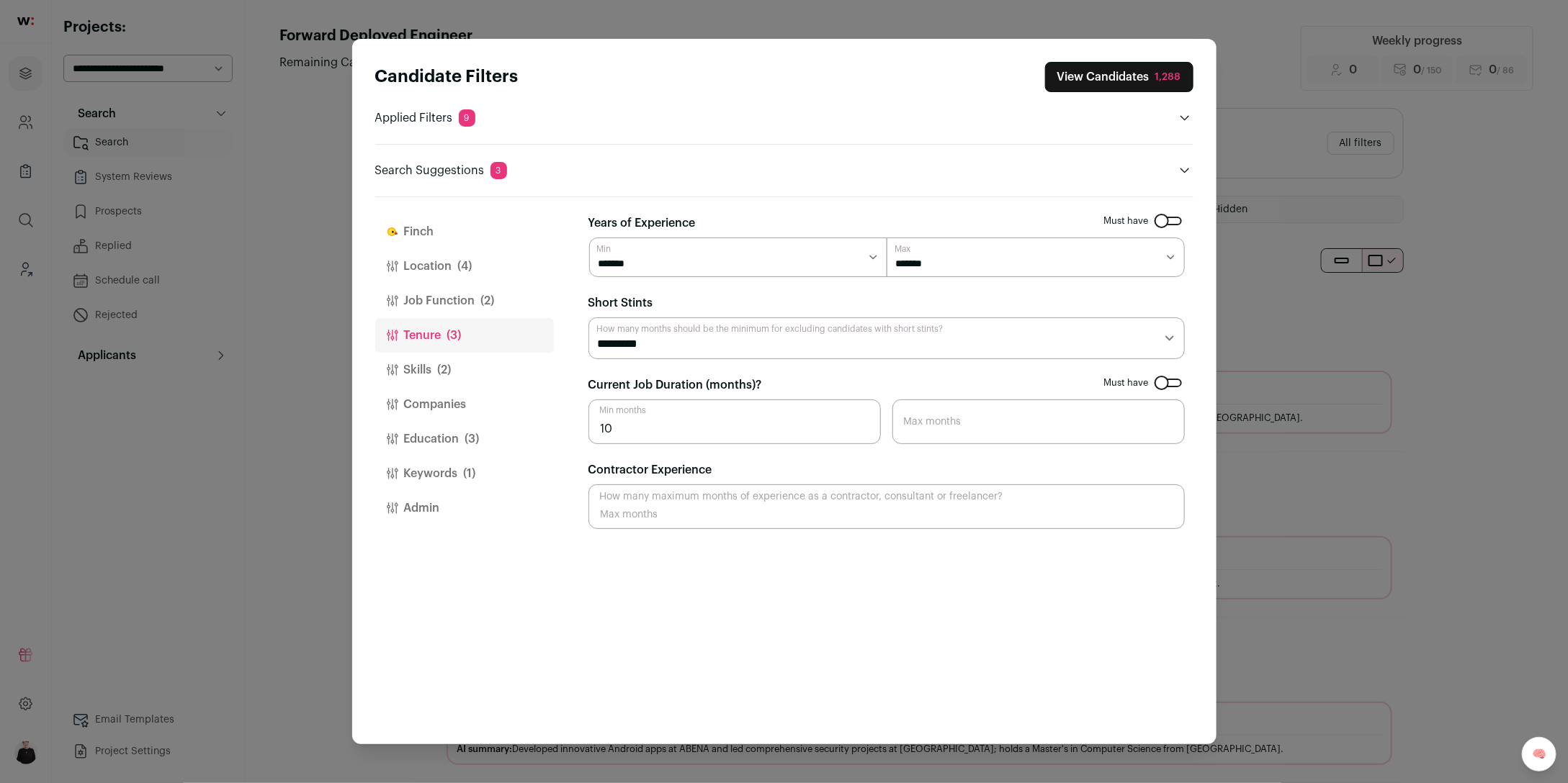
click at [445, 269] on button "Location (4)" at bounding box center [464, 266] width 178 height 35
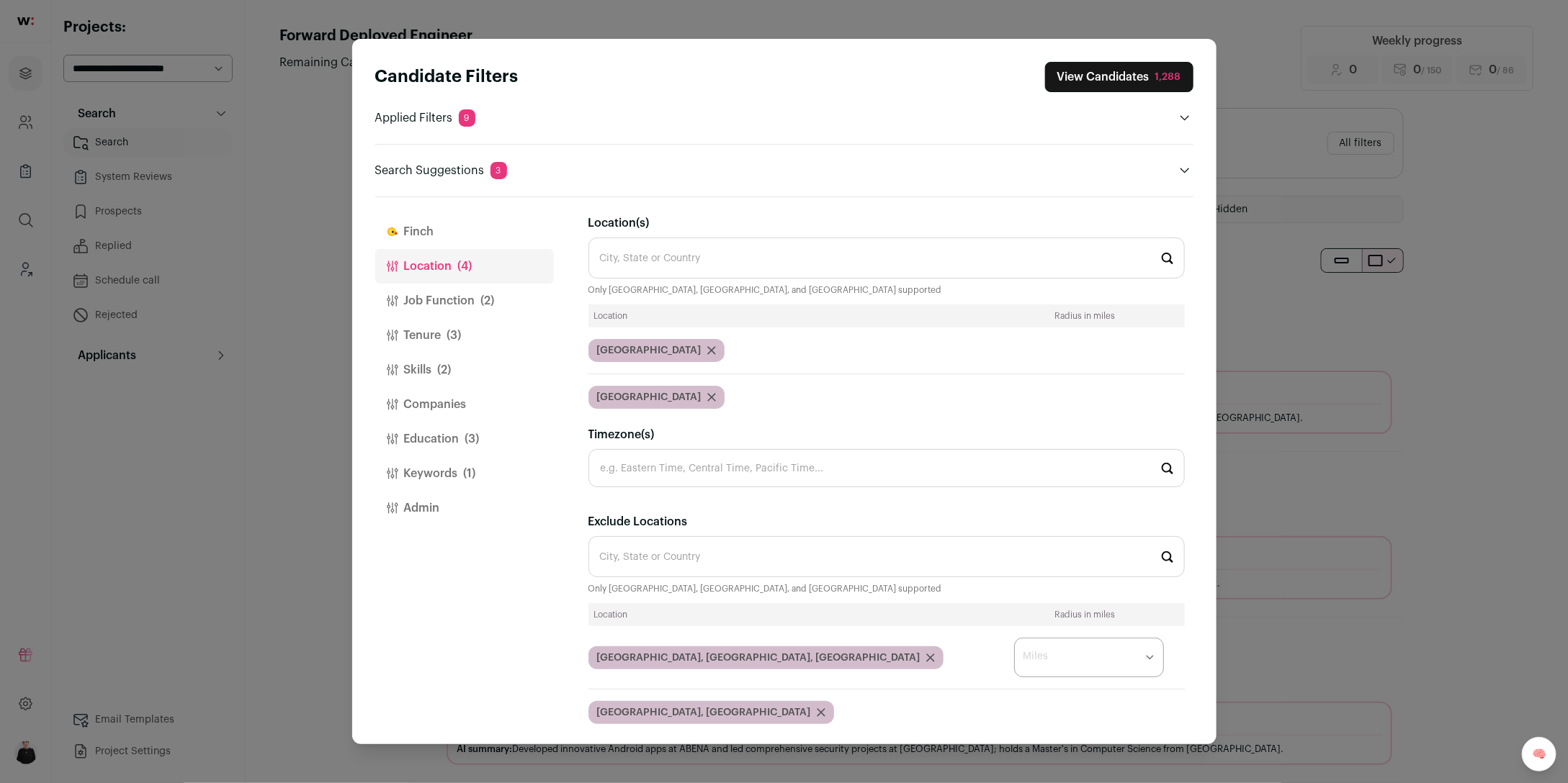
click at [449, 299] on button "Job Function (2)" at bounding box center [464, 301] width 178 height 35
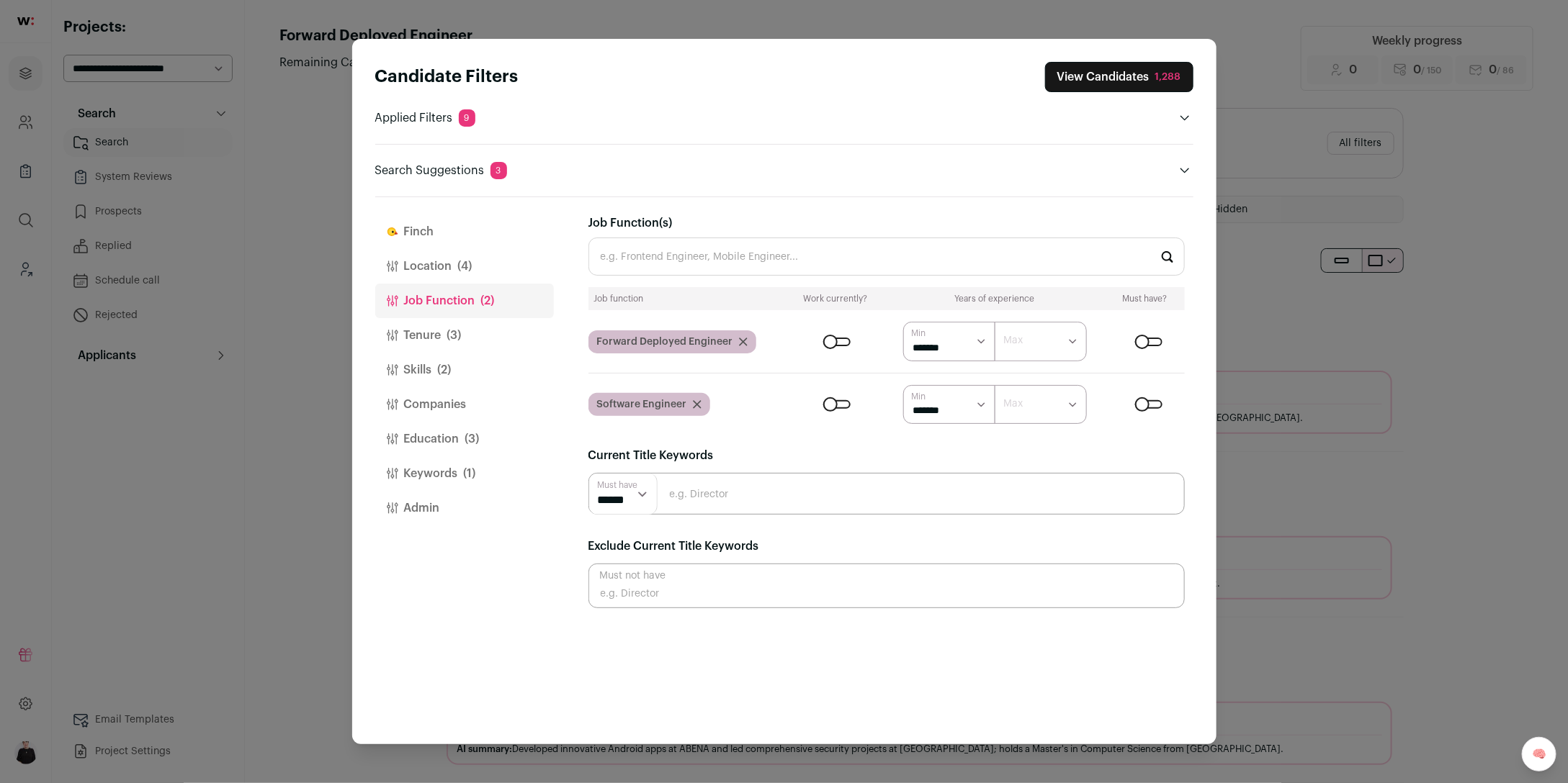
click at [699, 409] on icon "Close modal via background" at bounding box center [697, 404] width 7 height 7
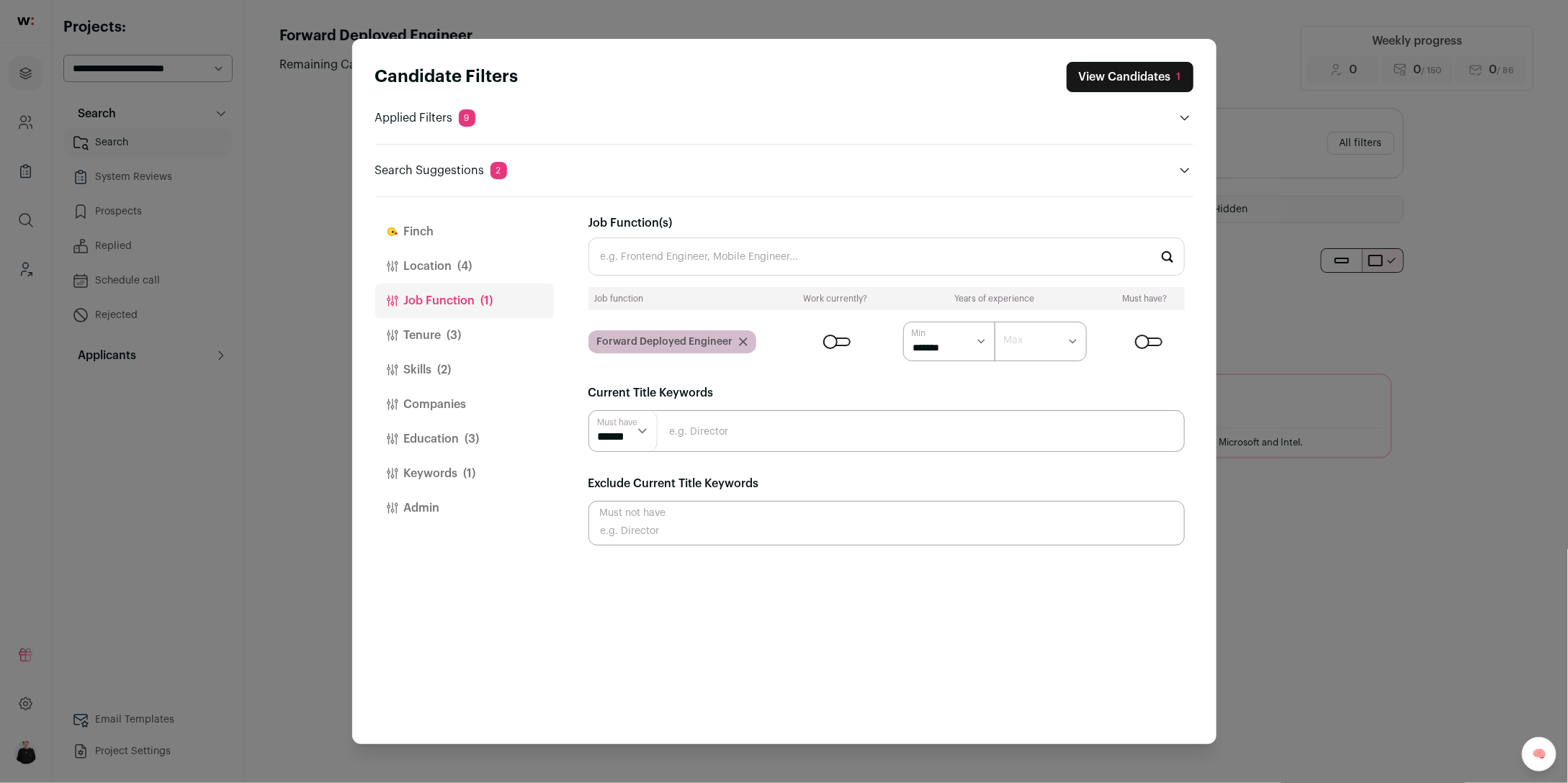
click at [1085, 76] on button "View Candidates 1" at bounding box center [1130, 77] width 127 height 30
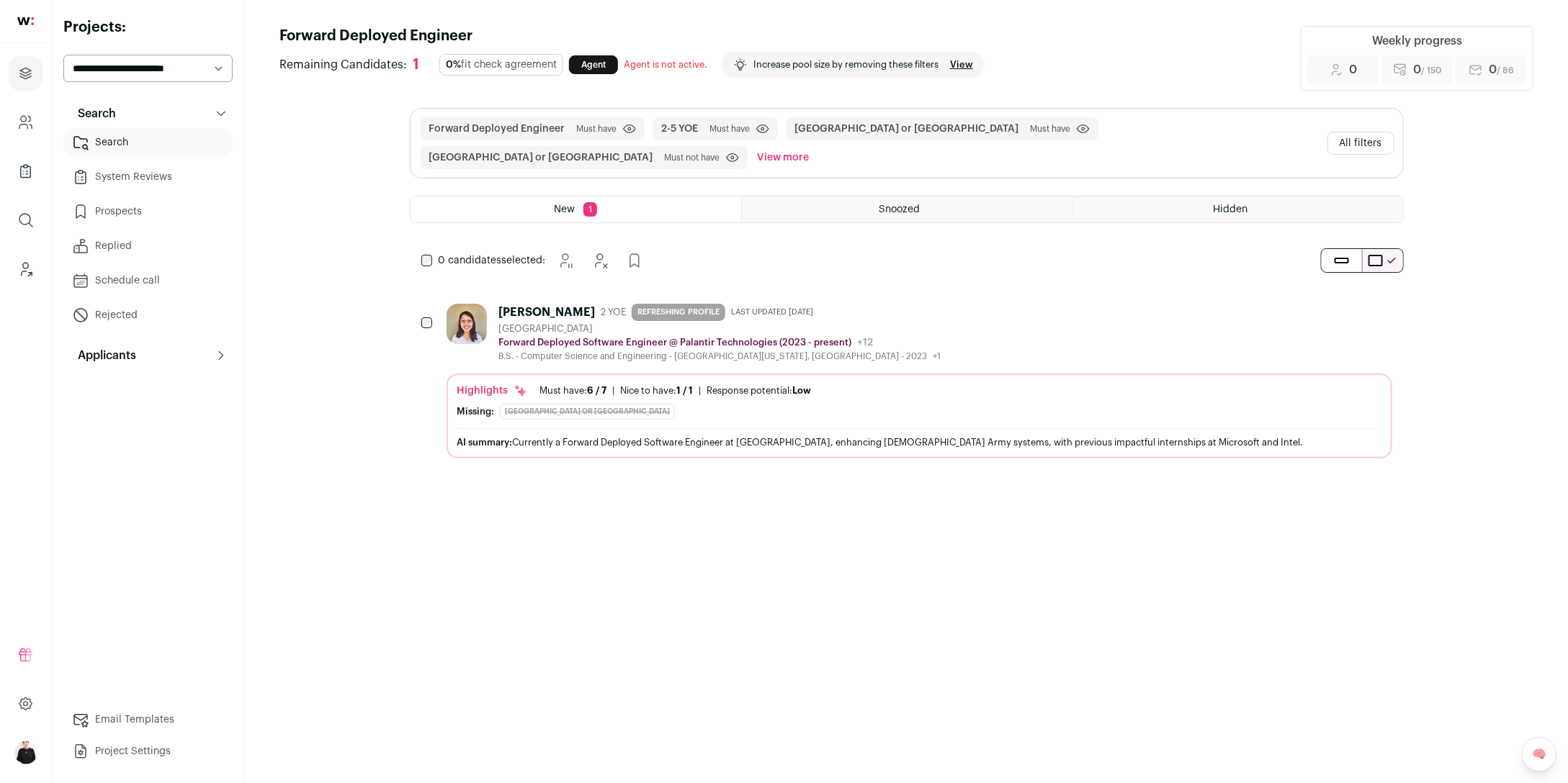
click at [533, 323] on div "[GEOGRAPHIC_DATA]" at bounding box center [719, 329] width 442 height 12
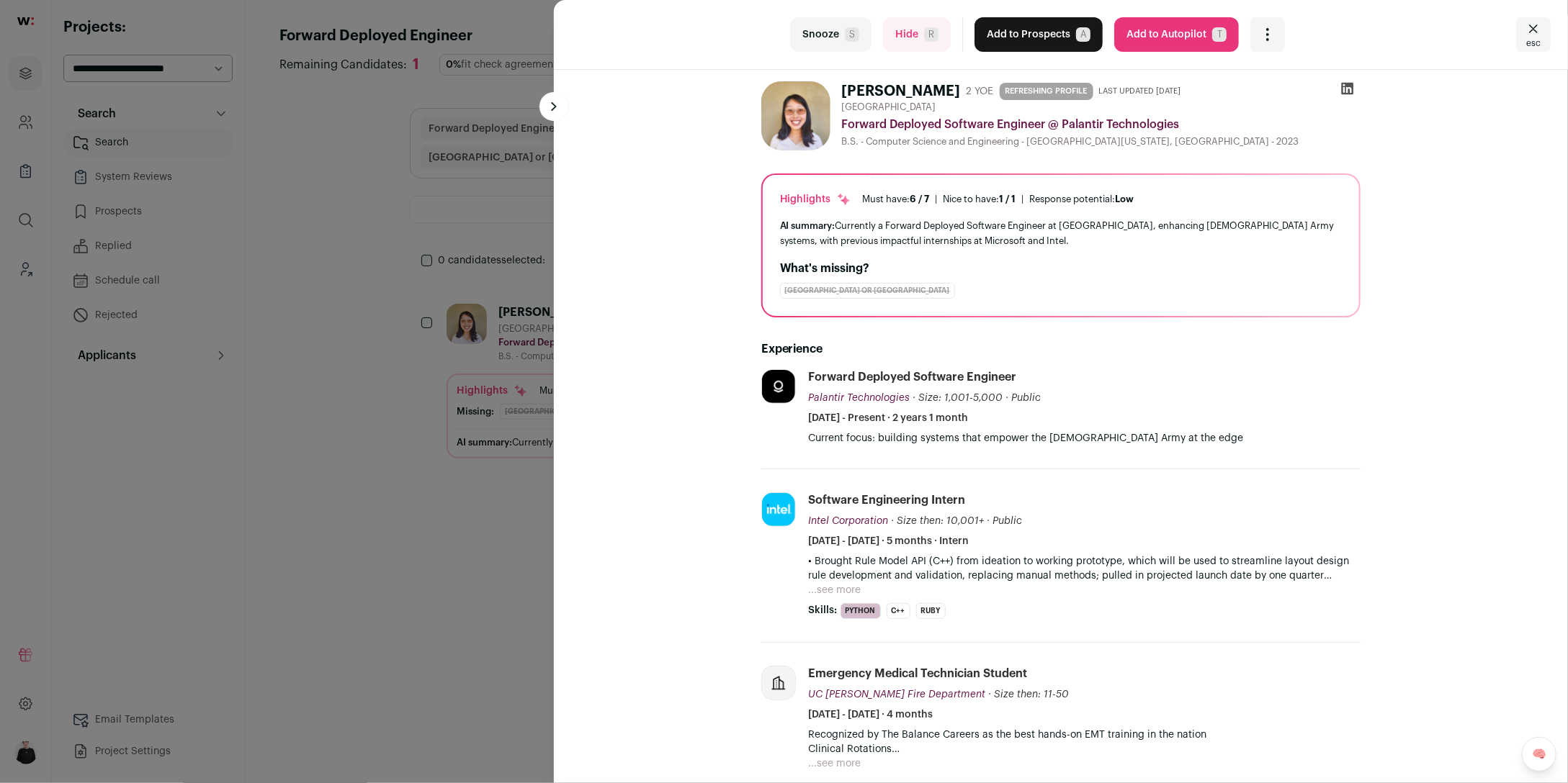
click at [1156, 28] on button "Add to Autopilot T" at bounding box center [1176, 34] width 125 height 35
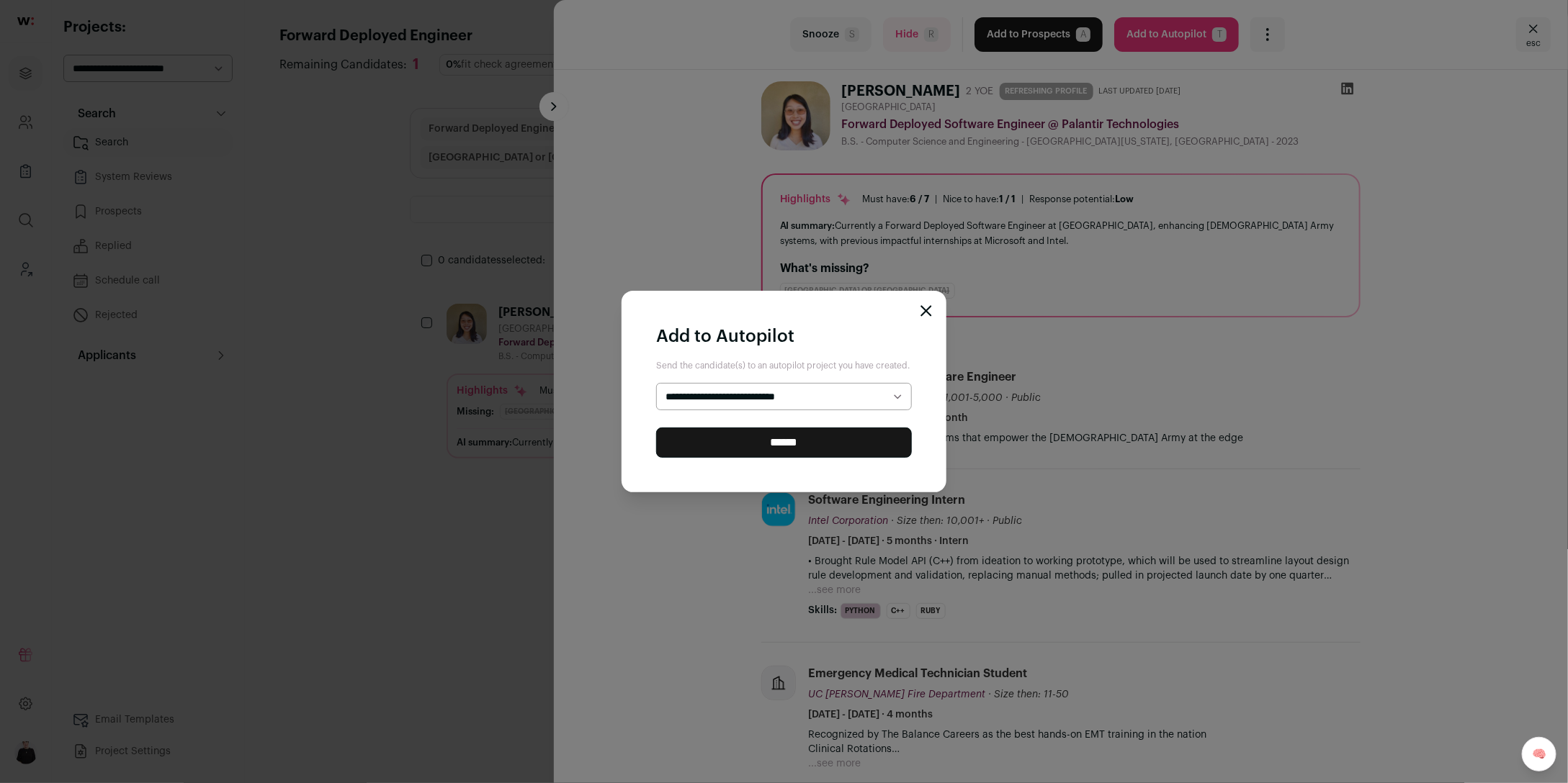
click at [841, 392] on select "**********" at bounding box center [784, 397] width 256 height 27
click at [926, 305] on icon "Close modal" at bounding box center [926, 311] width 12 height 12
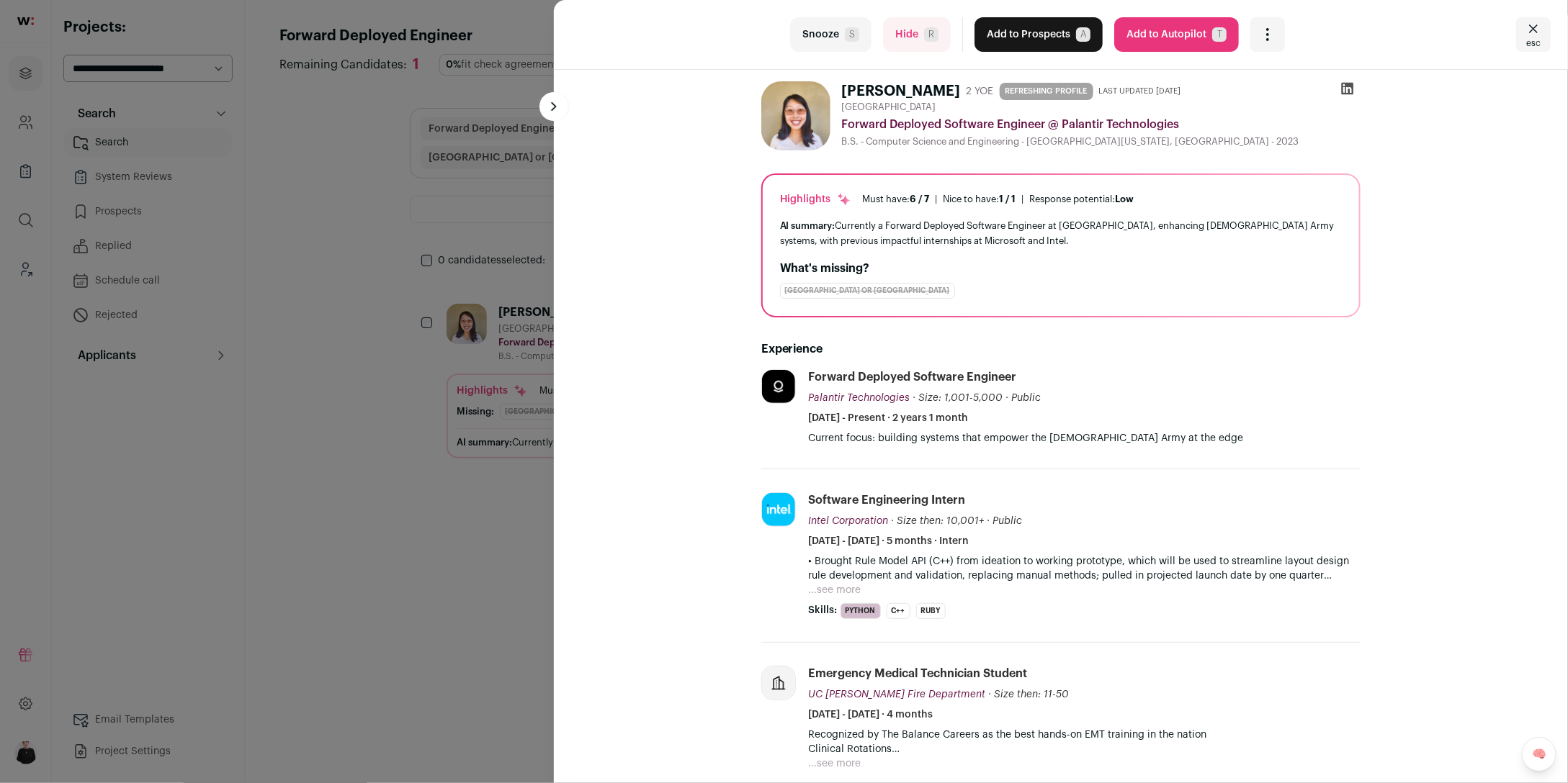
click at [1536, 28] on icon "Close" at bounding box center [1533, 29] width 17 height 17
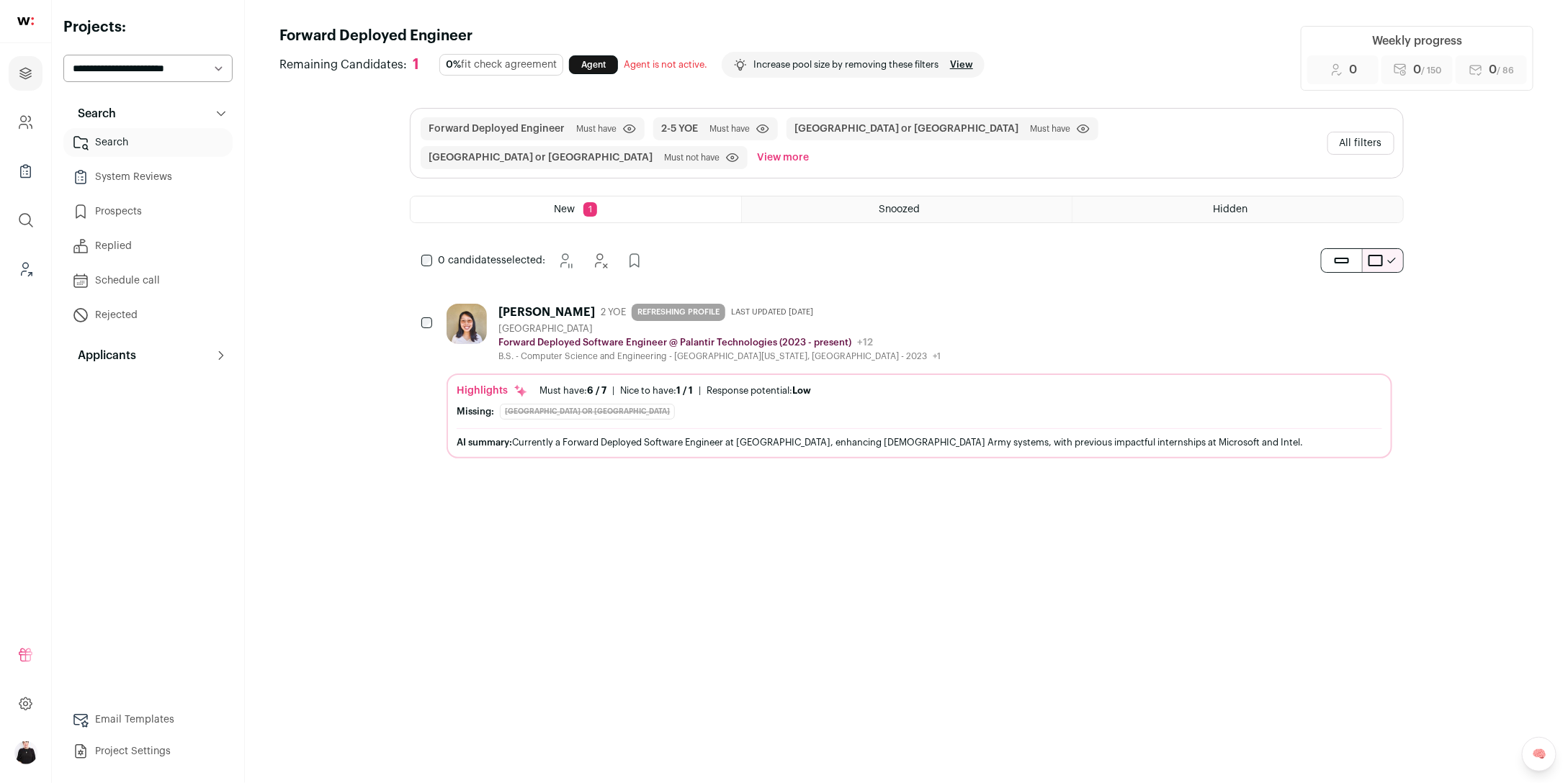
click at [146, 352] on button "Applicants" at bounding box center [148, 356] width 169 height 29
click at [1341, 131] on button "All filters" at bounding box center [1361, 142] width 67 height 23
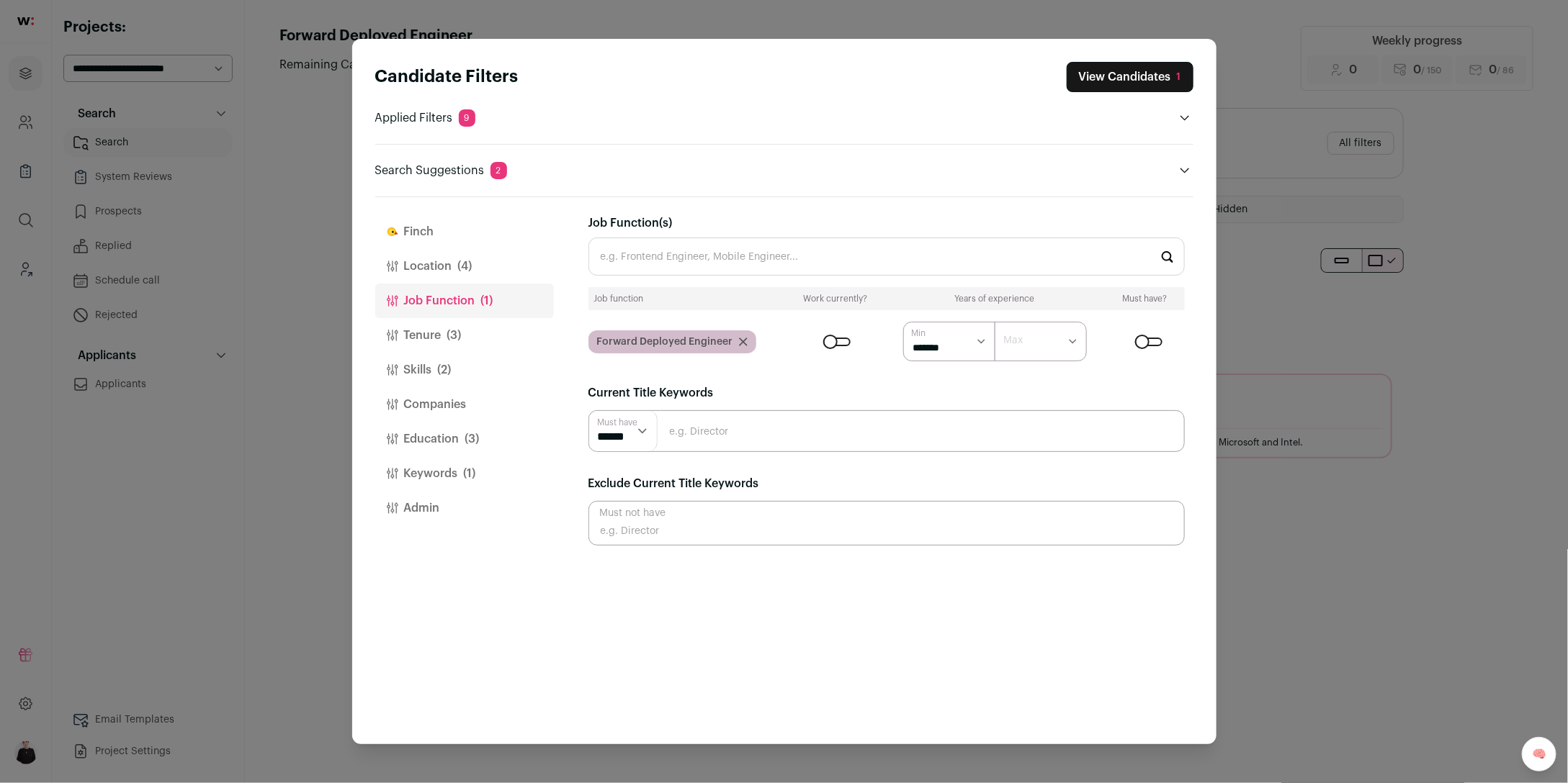
click at [448, 276] on button "Location (4)" at bounding box center [464, 266] width 178 height 35
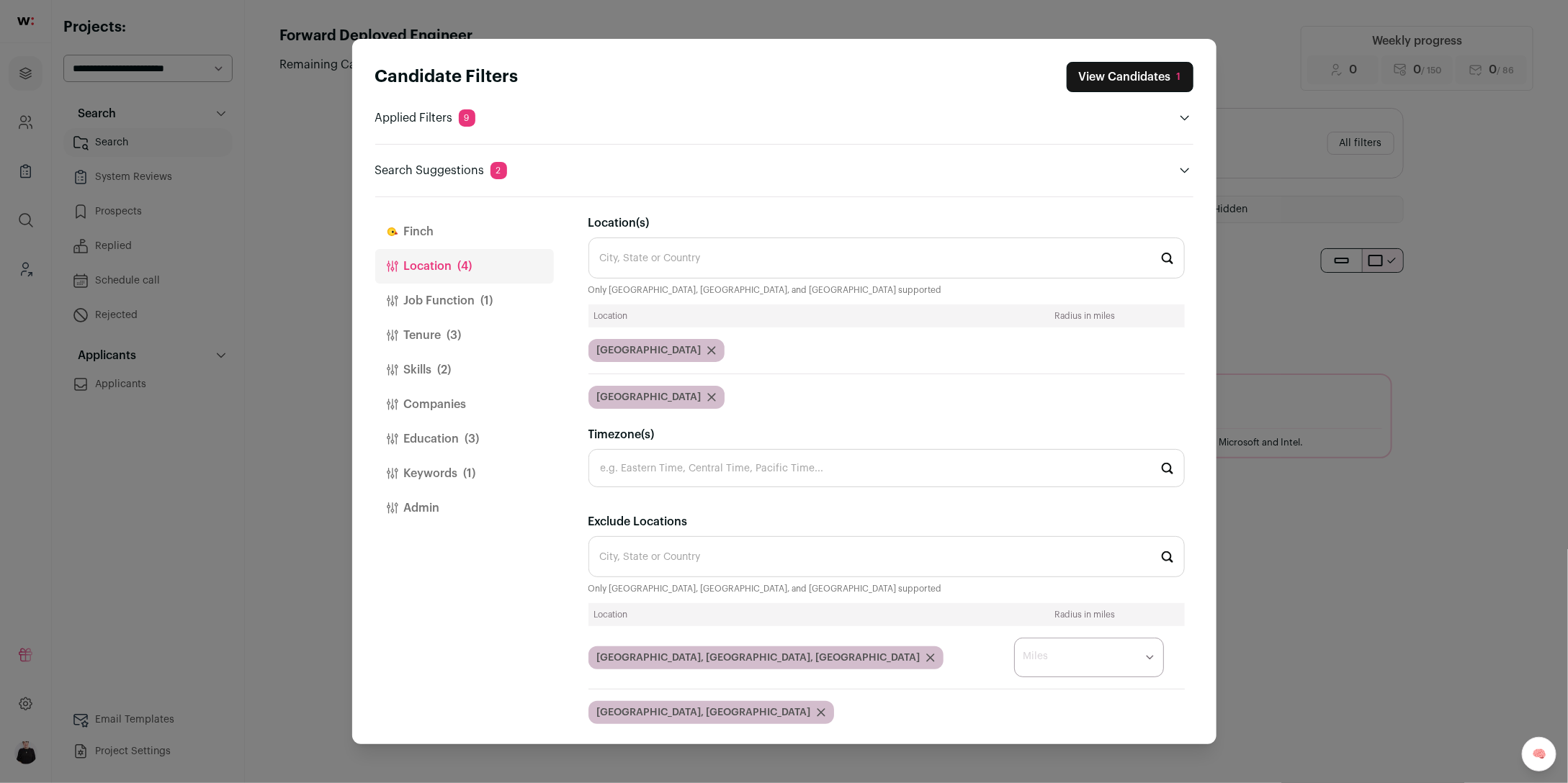
click at [432, 331] on button "Tenure (3)" at bounding box center [464, 335] width 178 height 35
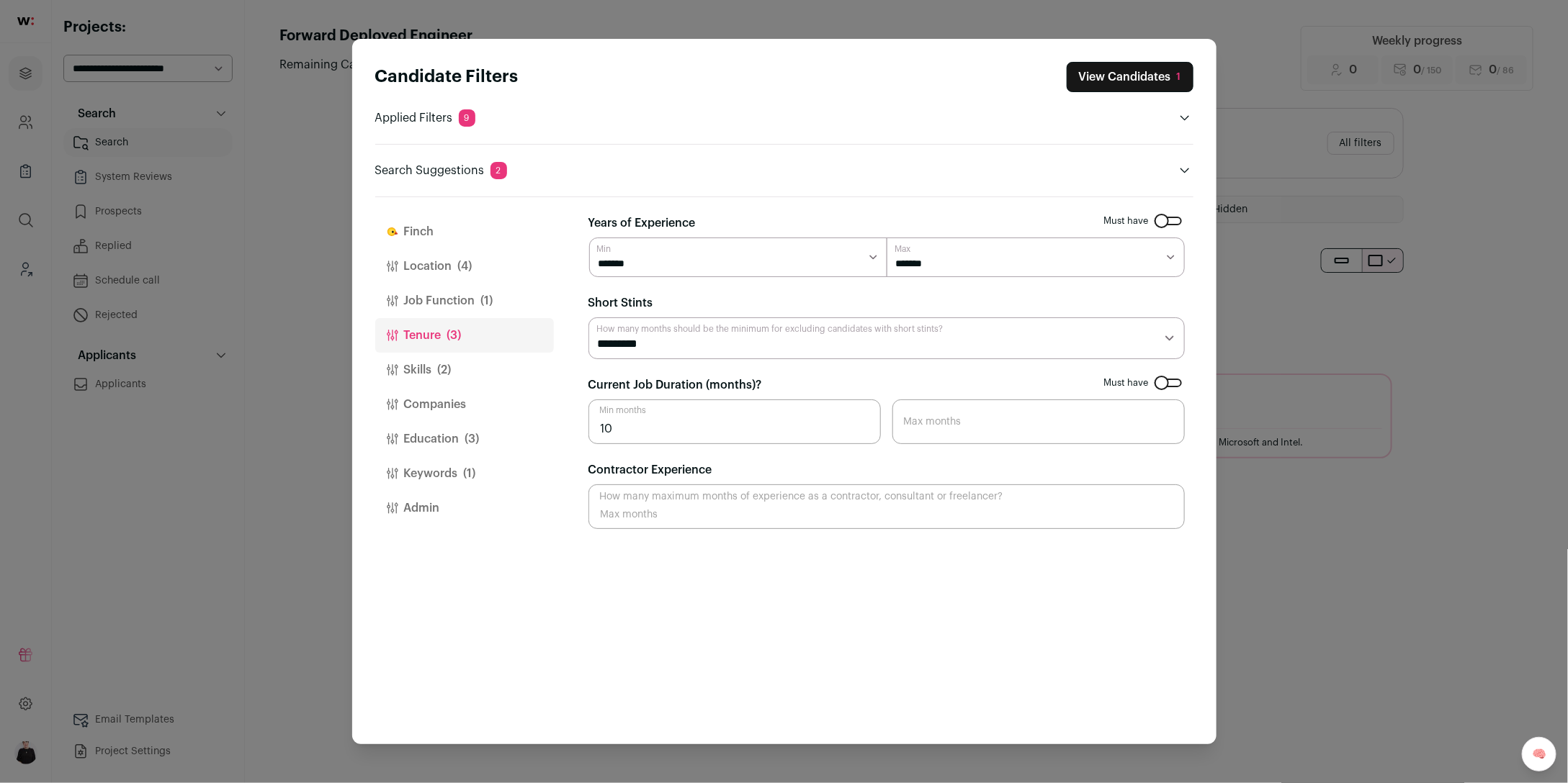
click at [430, 367] on button "Skills (2)" at bounding box center [464, 370] width 178 height 35
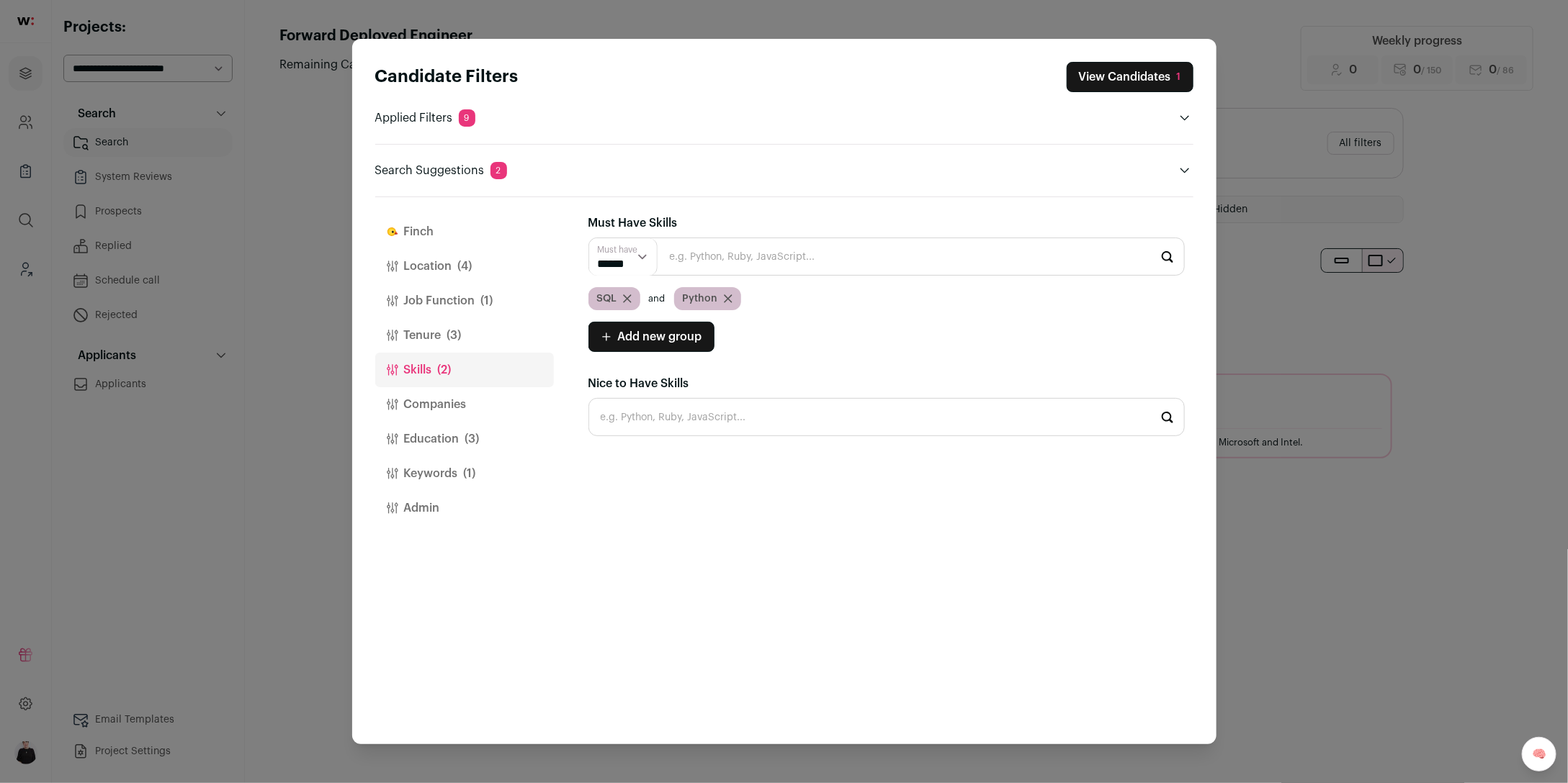
click at [628, 301] on icon "Close modal via background" at bounding box center [627, 299] width 7 height 7
click at [1144, 76] on button "View Candidates 2" at bounding box center [1129, 77] width 128 height 30
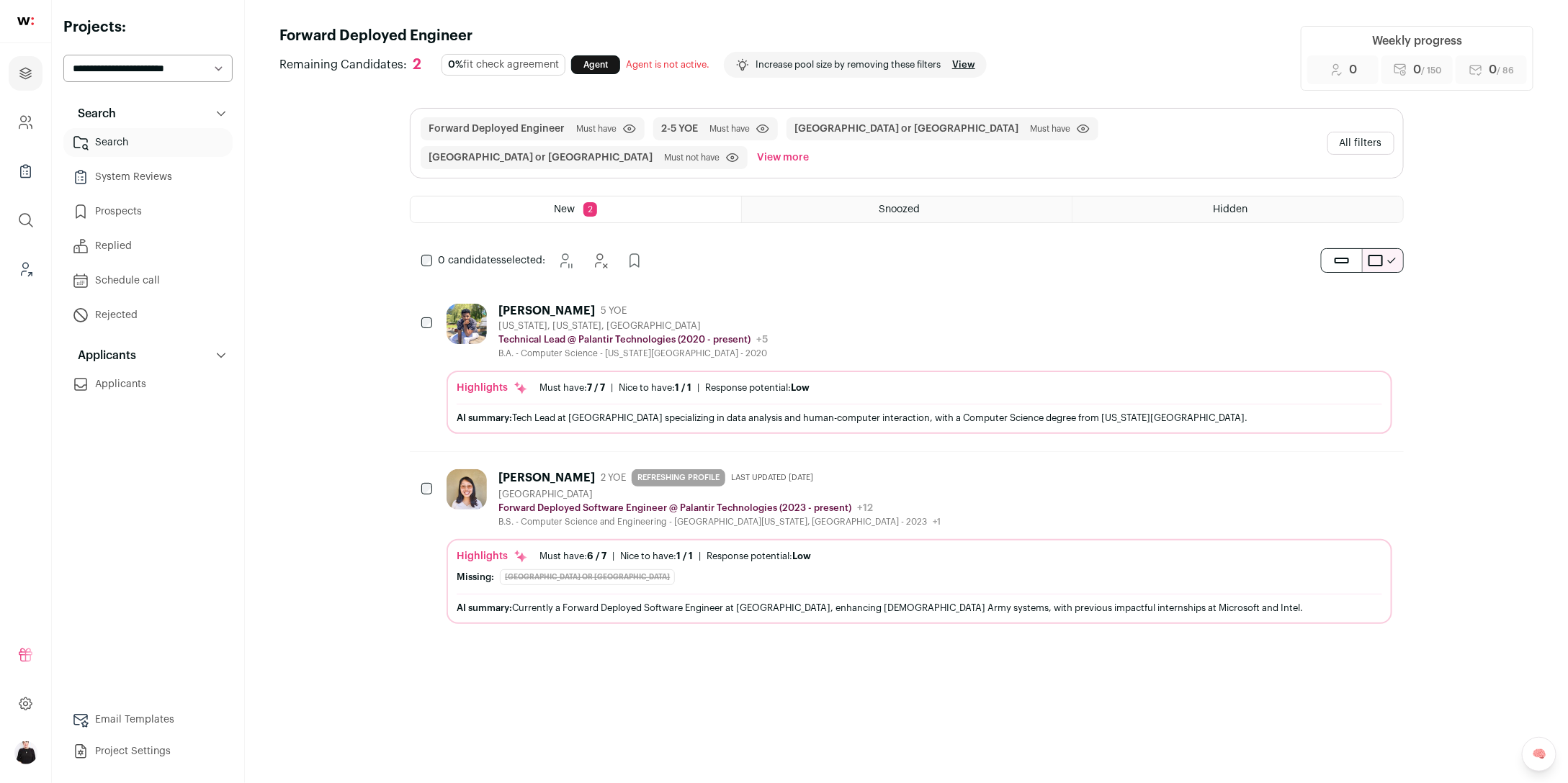
click at [594, 304] on div "Sai Mada 5 YOE" at bounding box center [633, 310] width 270 height 14
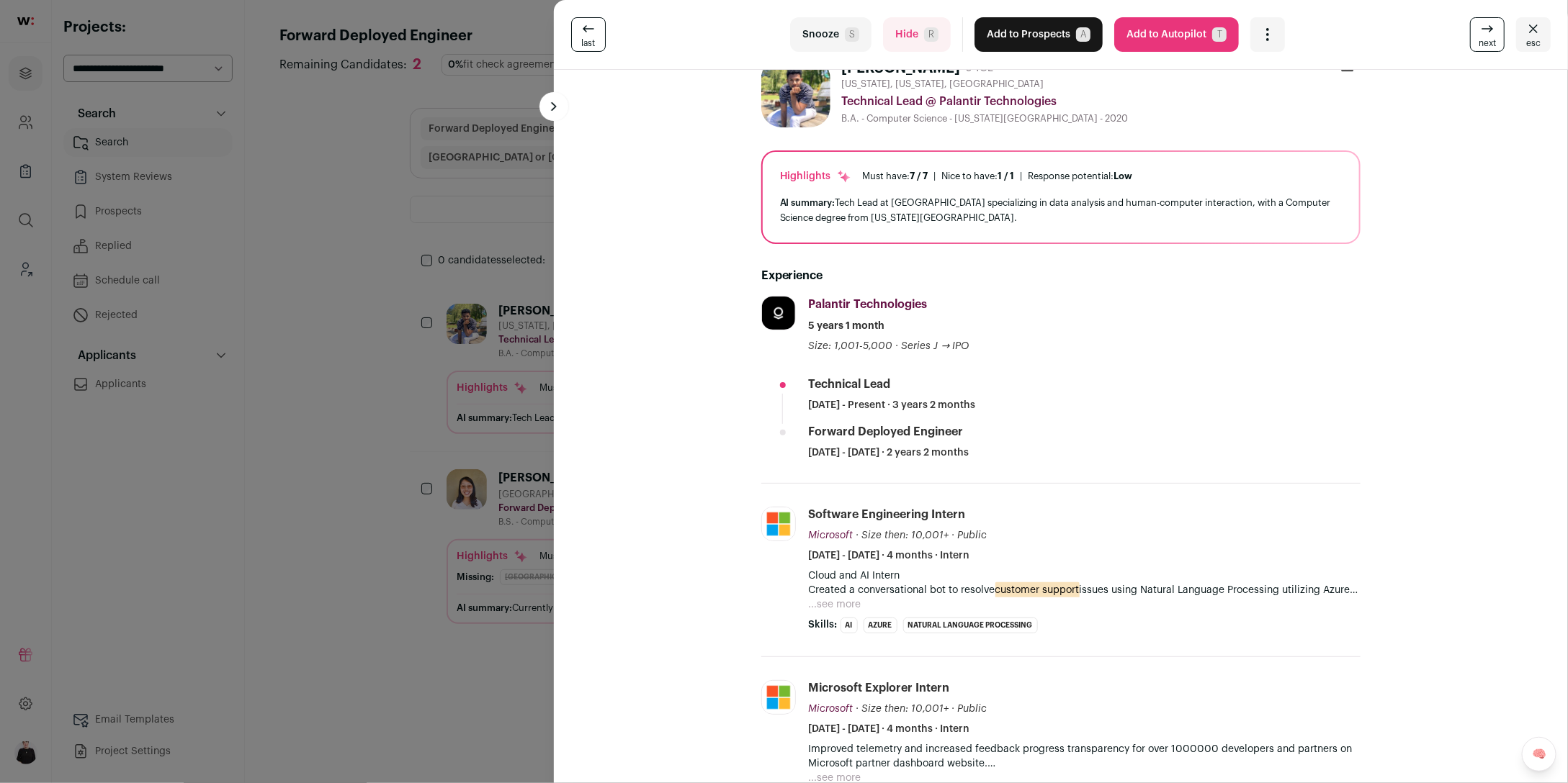
scroll to position [0, 0]
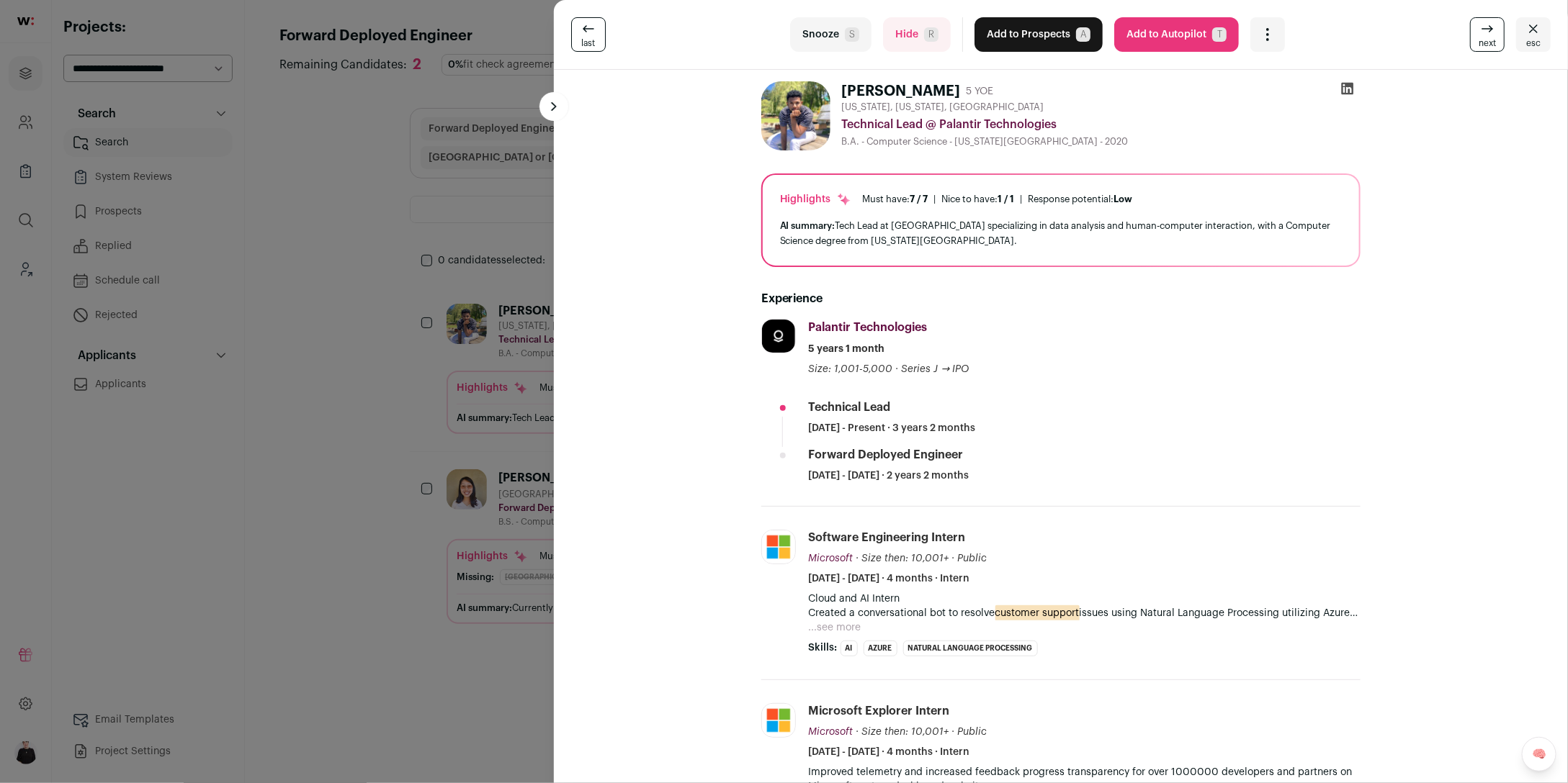
click at [1151, 38] on button "Add to Autopilot T" at bounding box center [1176, 34] width 125 height 35
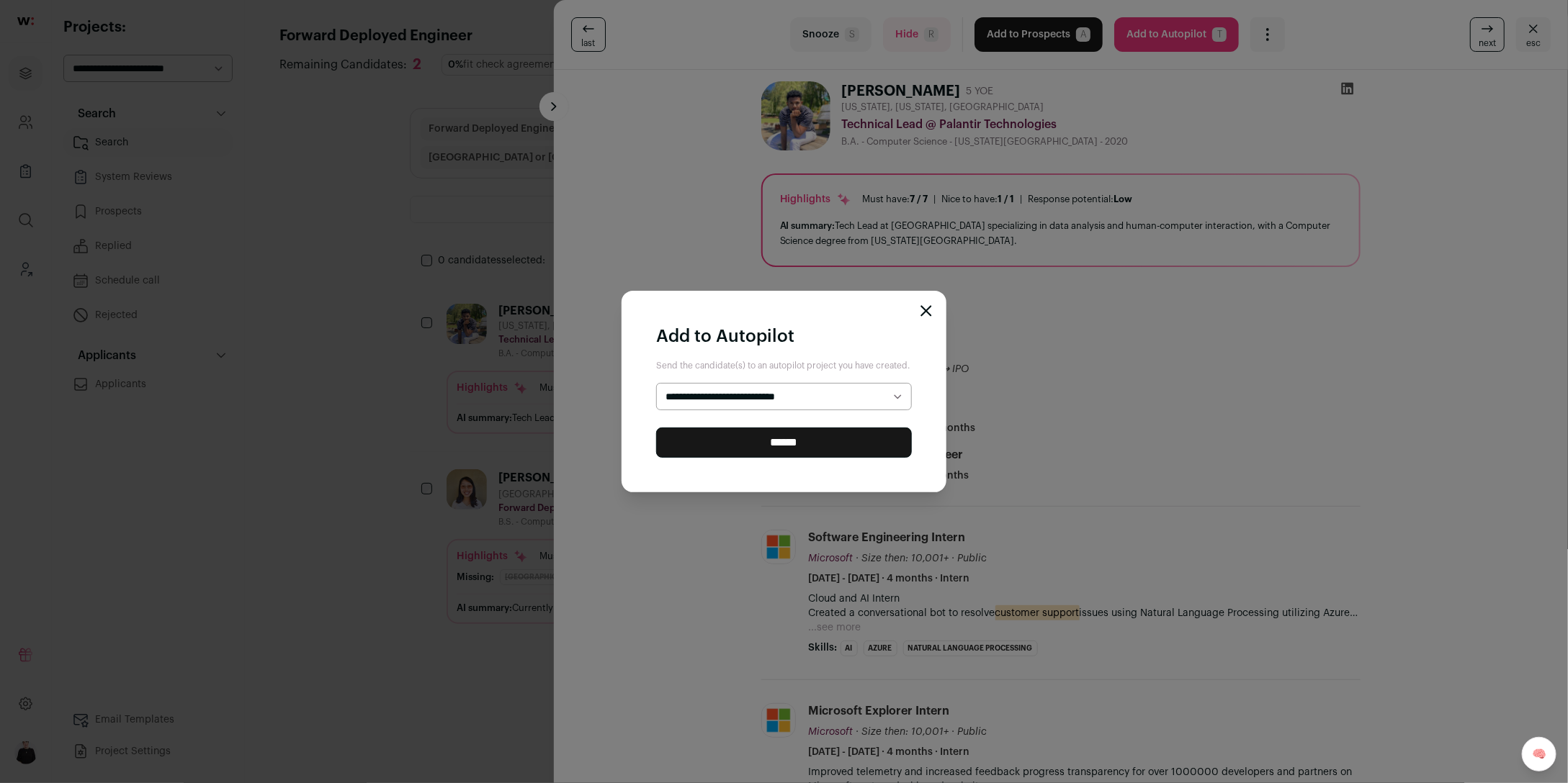
click at [864, 402] on select "**********" at bounding box center [784, 397] width 256 height 27
click at [927, 299] on div "**********" at bounding box center [783, 392] width 325 height 201
click at [924, 307] on icon "Close modal" at bounding box center [926, 310] width 9 height 9
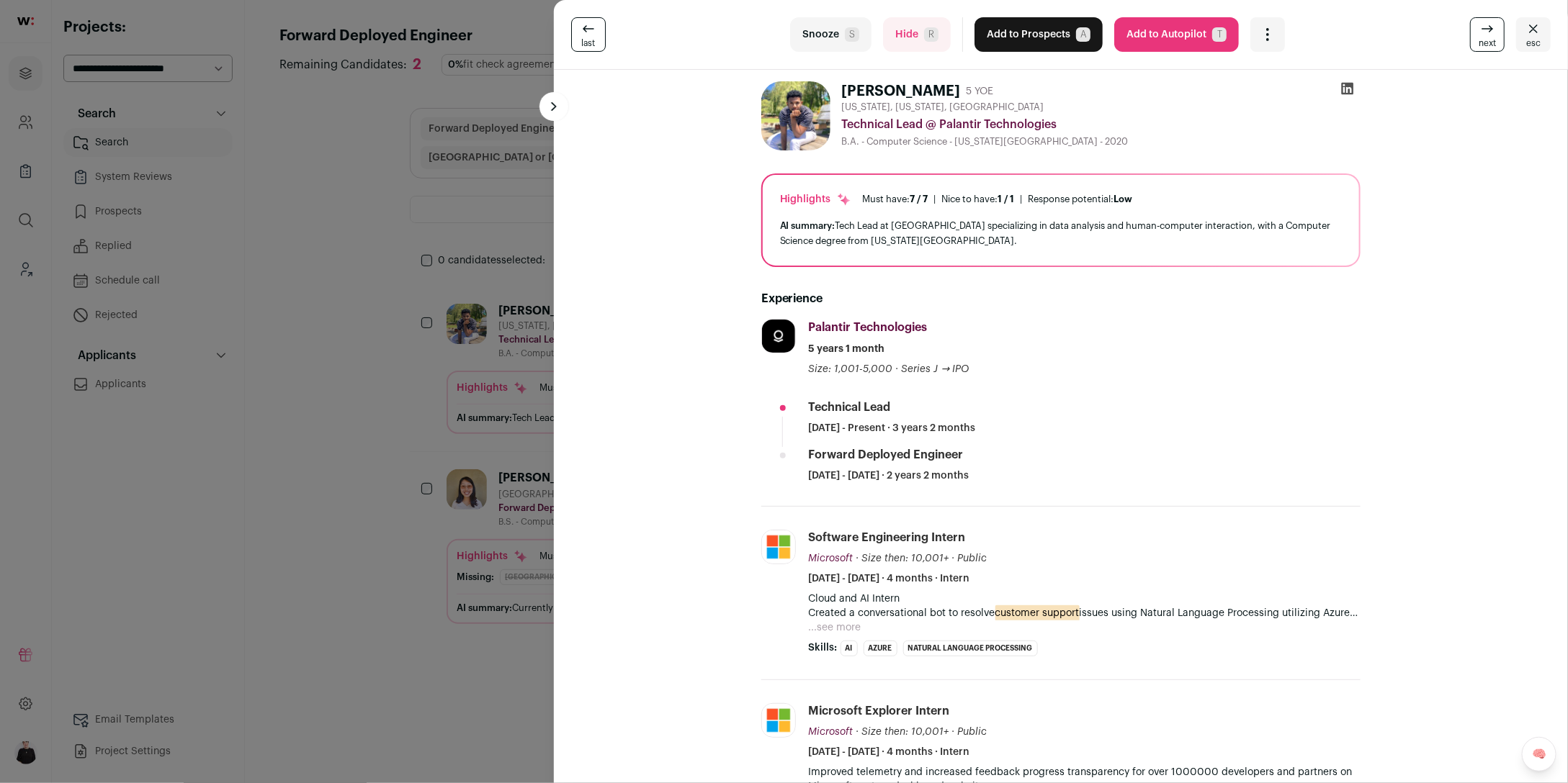
click at [1536, 35] on icon "Close" at bounding box center [1533, 29] width 17 height 17
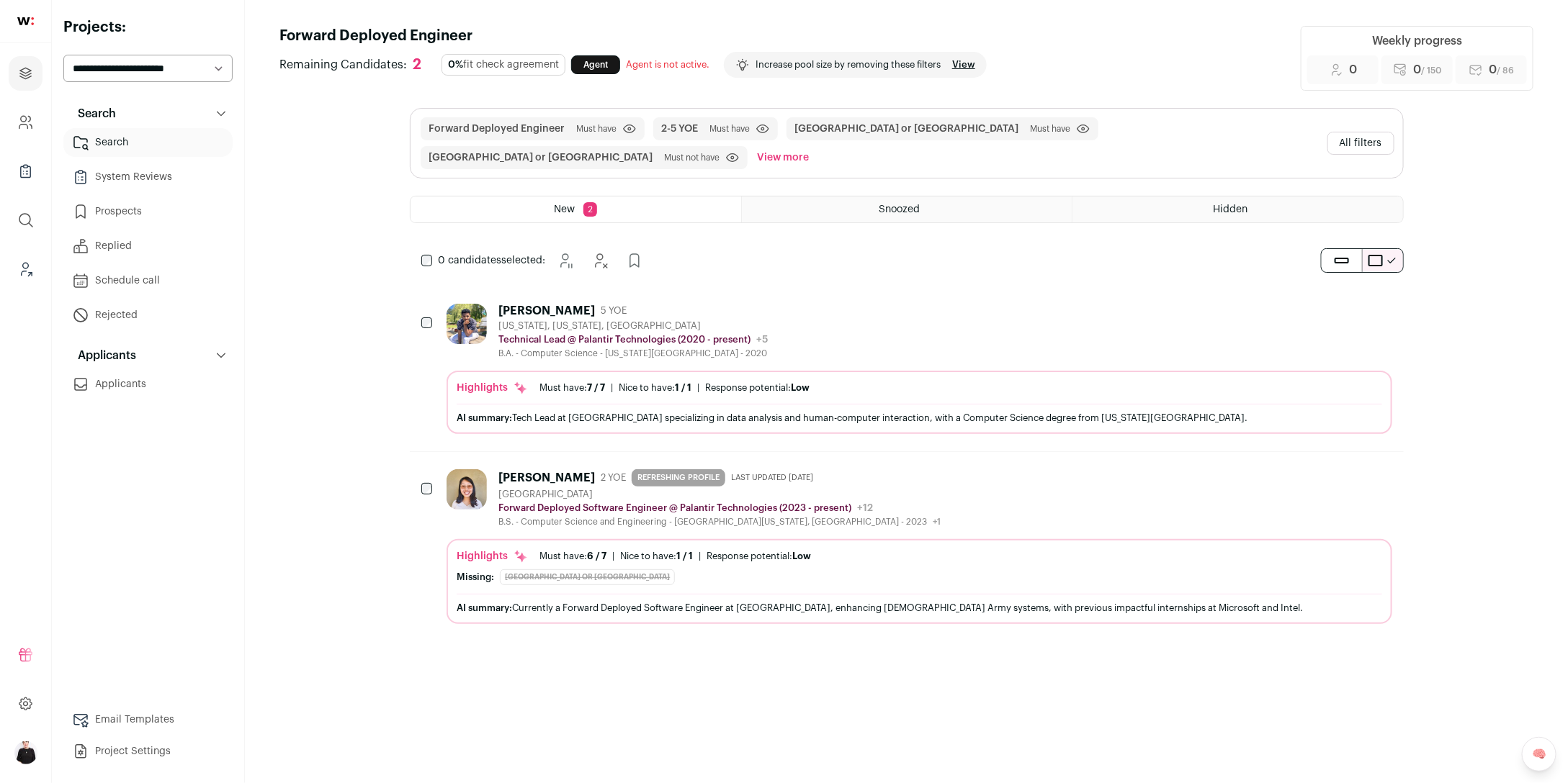
click at [224, 113] on icon at bounding box center [221, 114] width 9 height 5
click at [119, 712] on link "Email Templates" at bounding box center [148, 720] width 169 height 29
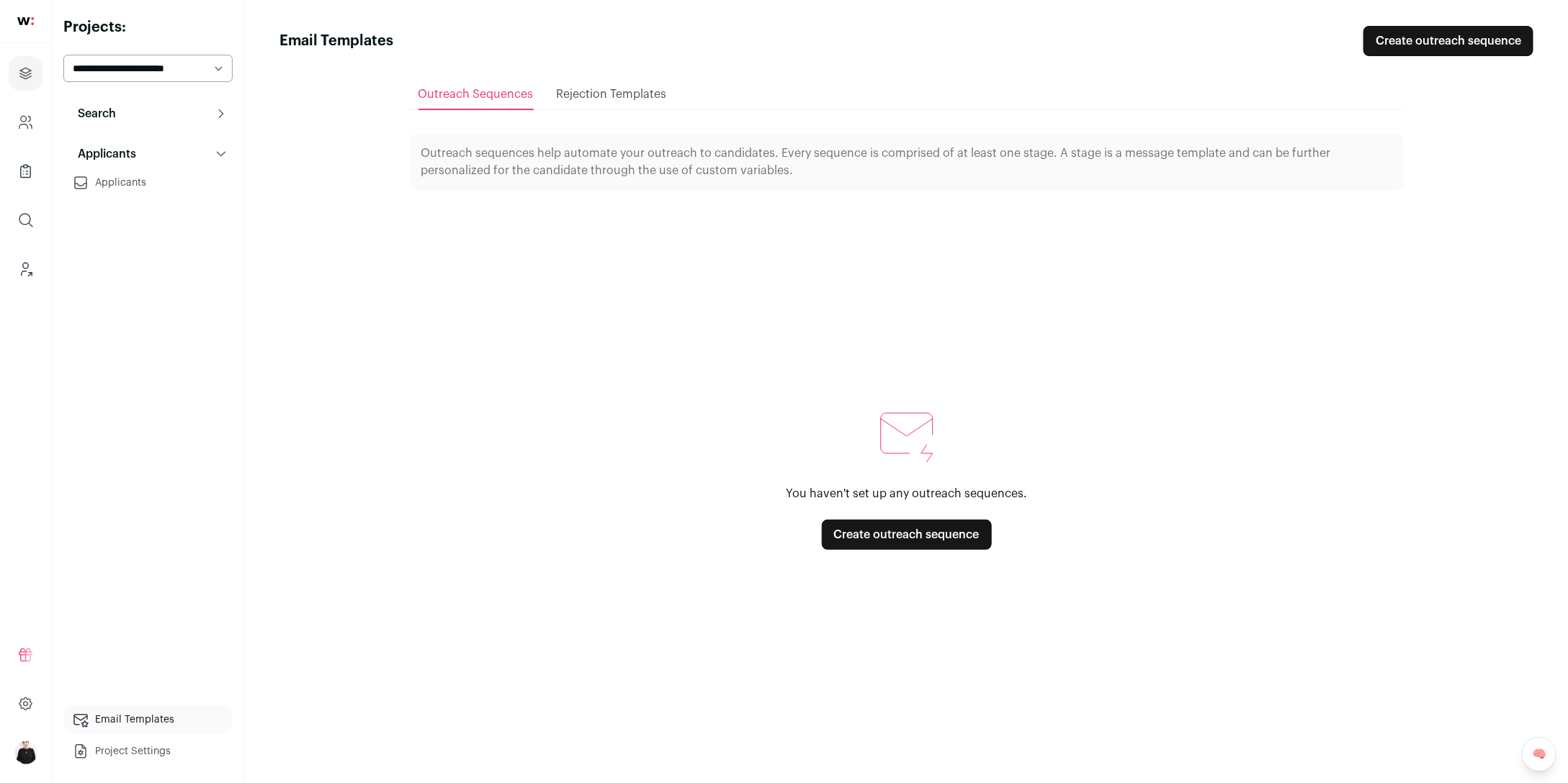
click at [923, 541] on link "Create outreach sequence" at bounding box center [906, 534] width 170 height 30
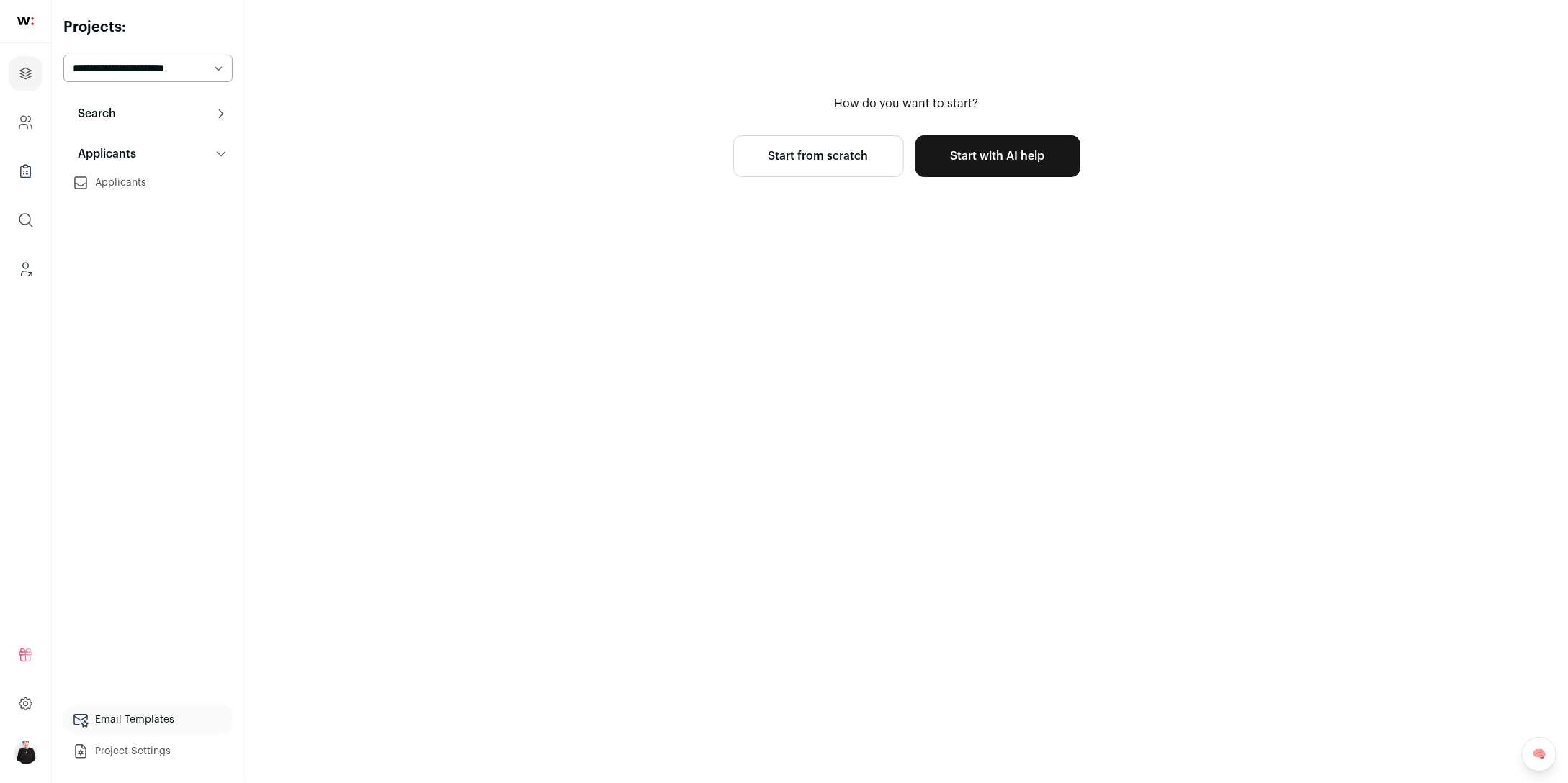
click at [1007, 164] on link "Start with AI help" at bounding box center [997, 156] width 165 height 42
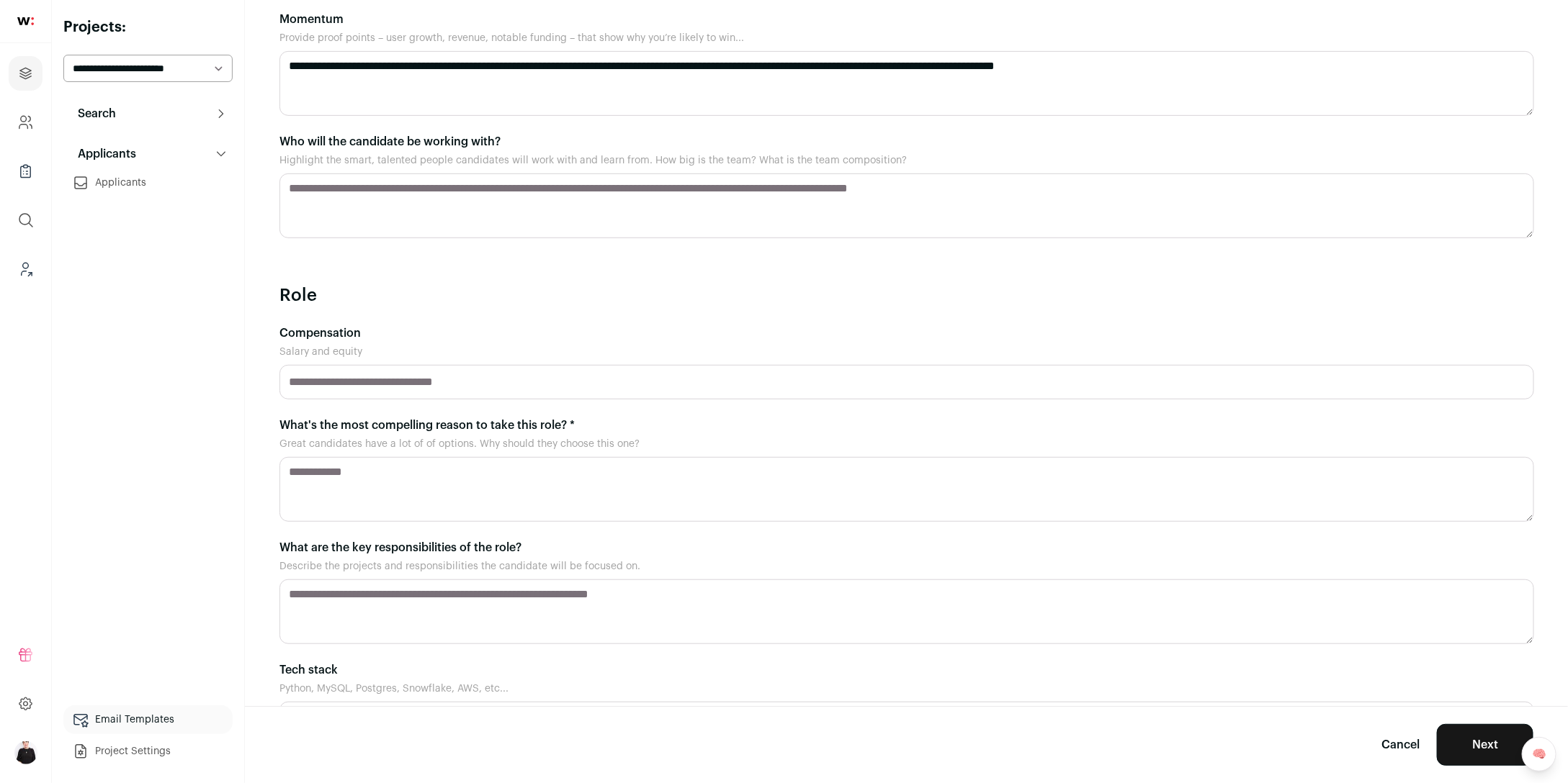
scroll to position [353, 0]
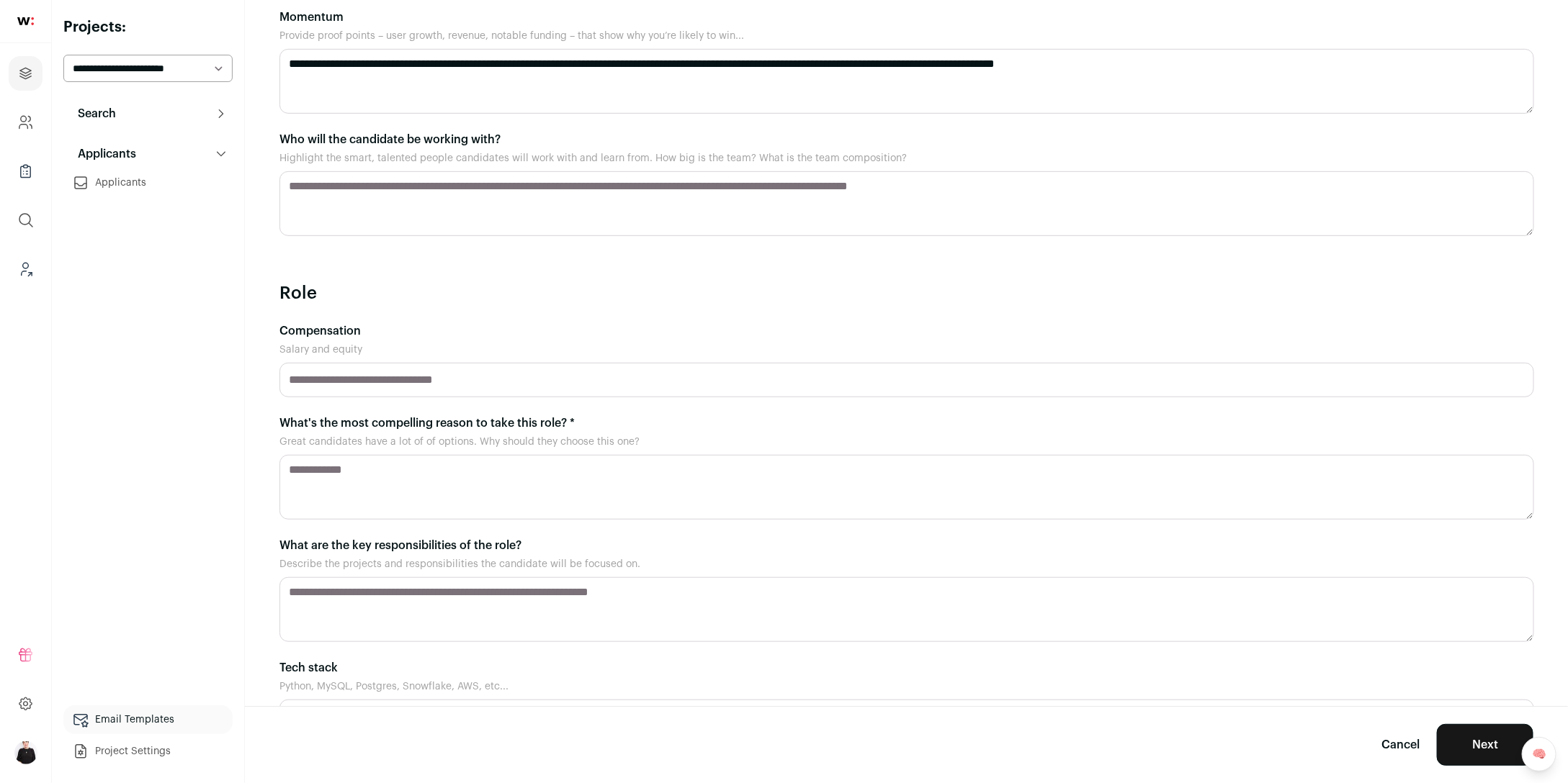
click at [386, 367] on input "Compensation" at bounding box center [906, 380] width 1254 height 35
click at [376, 387] on input "Compensation" at bounding box center [906, 380] width 1254 height 35
paste input "**********"
click at [311, 377] on input "**********" at bounding box center [906, 380] width 1254 height 35
drag, startPoint x: 393, startPoint y: 380, endPoint x: 358, endPoint y: 376, distance: 35.2
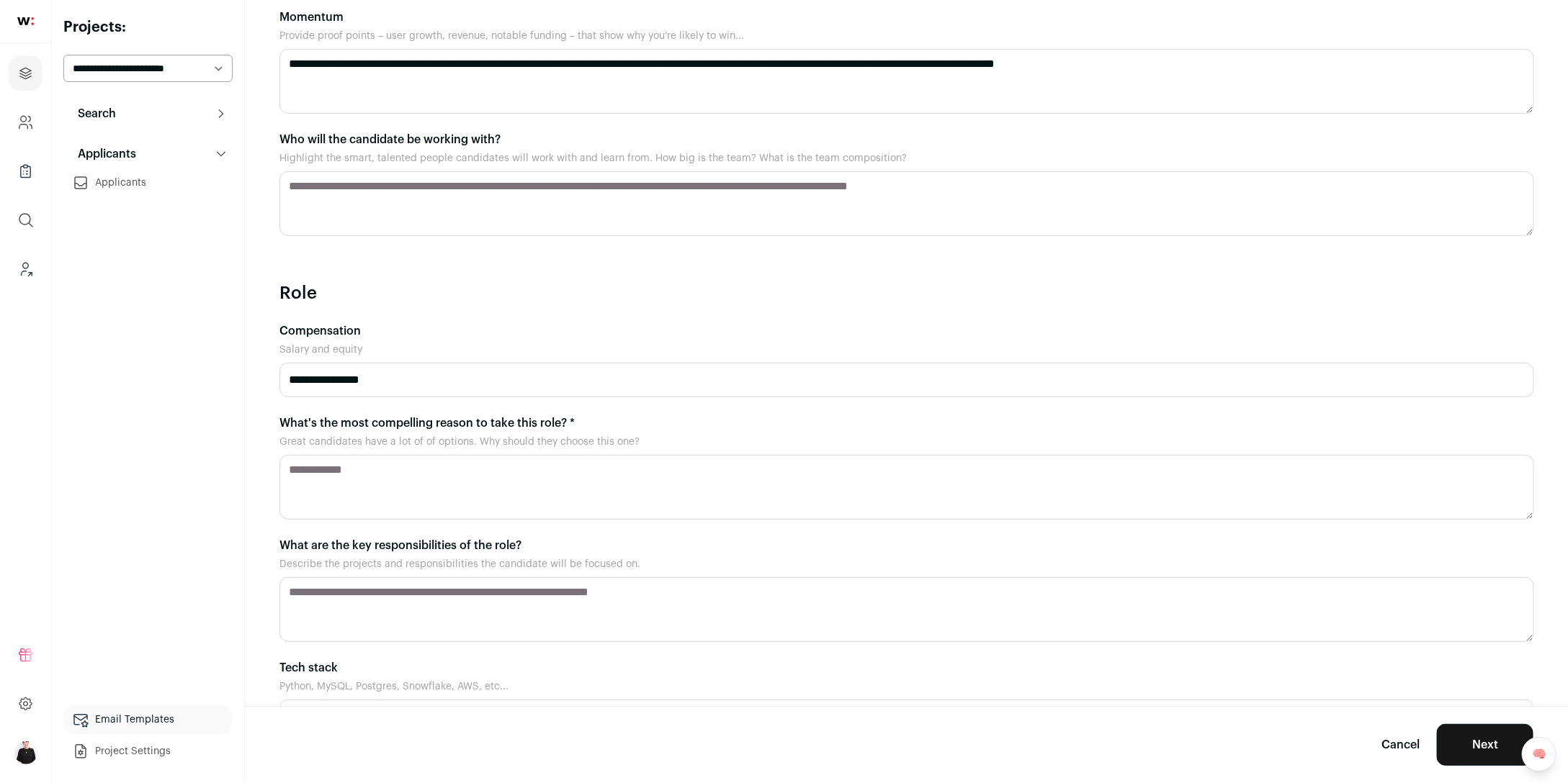
click at [358, 376] on input "**********" at bounding box center [906, 380] width 1254 height 35
type input "**********"
click at [357, 485] on textarea "What's the most compelling reason to take this role? *" at bounding box center [906, 487] width 1254 height 65
paste textarea "**********"
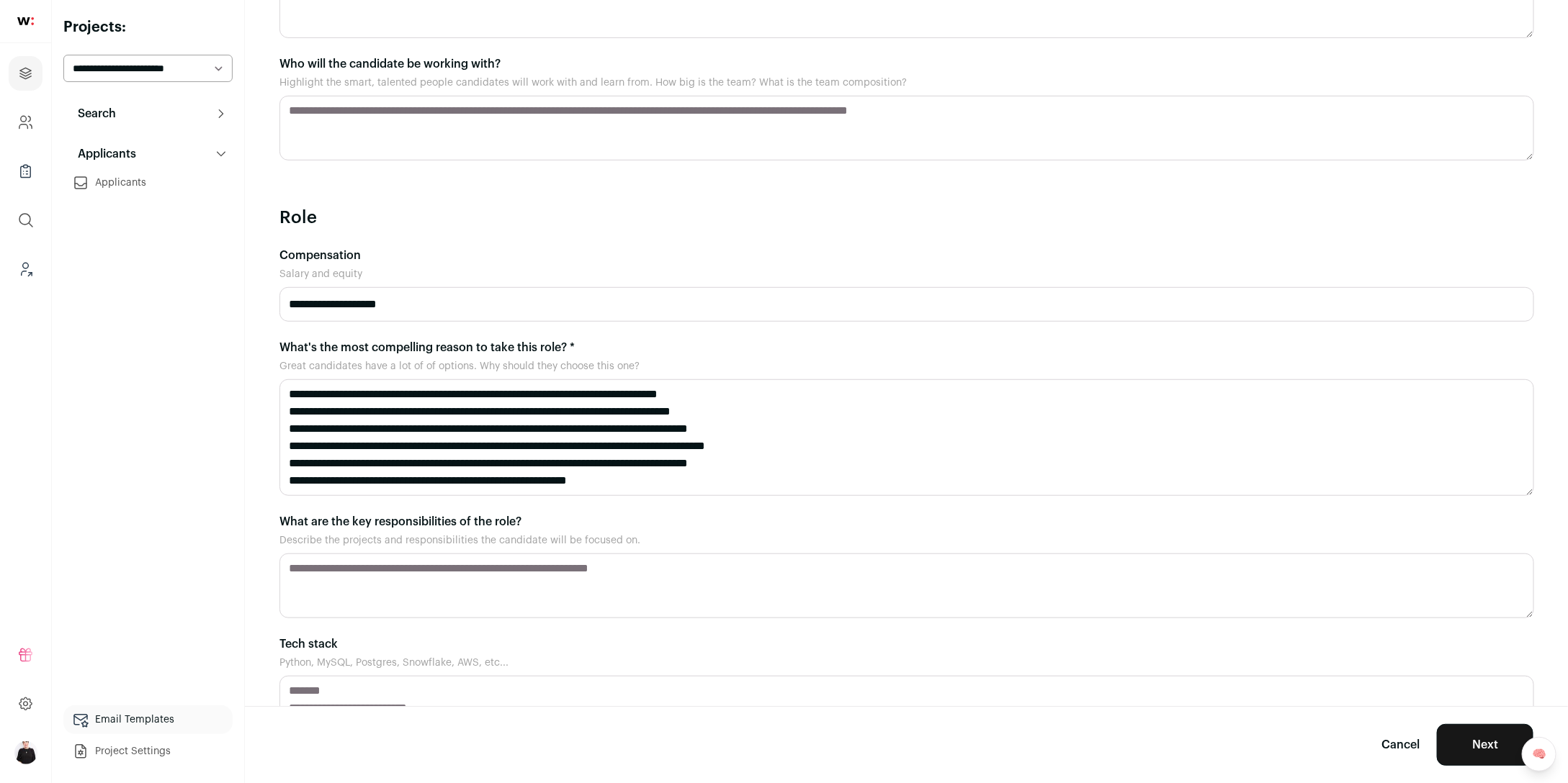
scroll to position [457, 0]
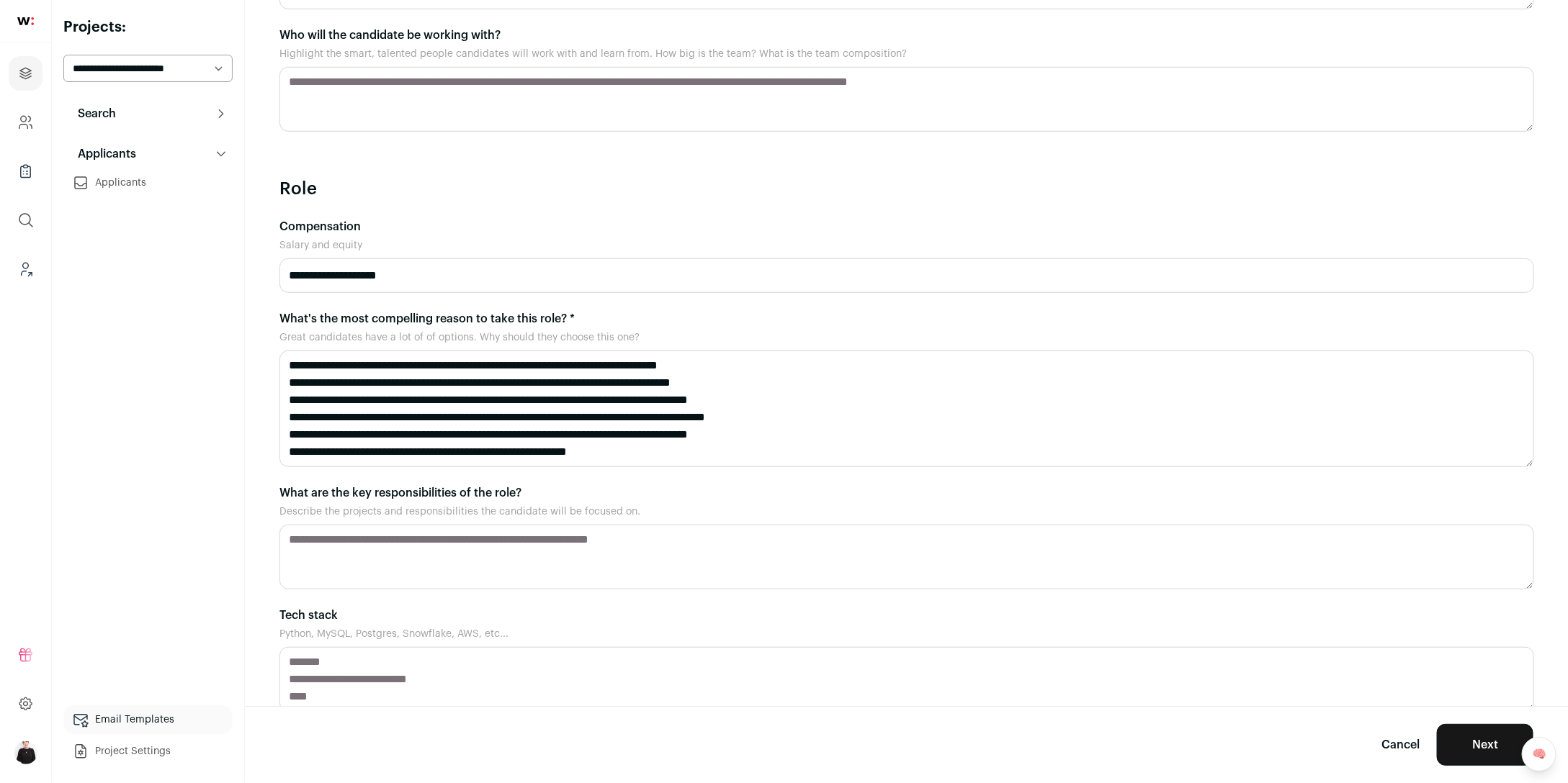
type textarea "**********"
drag, startPoint x: 364, startPoint y: 548, endPoint x: 345, endPoint y: 542, distance: 19.9
click at [366, 545] on textarea "What are the key responsibilities of the role?" at bounding box center [906, 557] width 1254 height 65
paste textarea "**********"
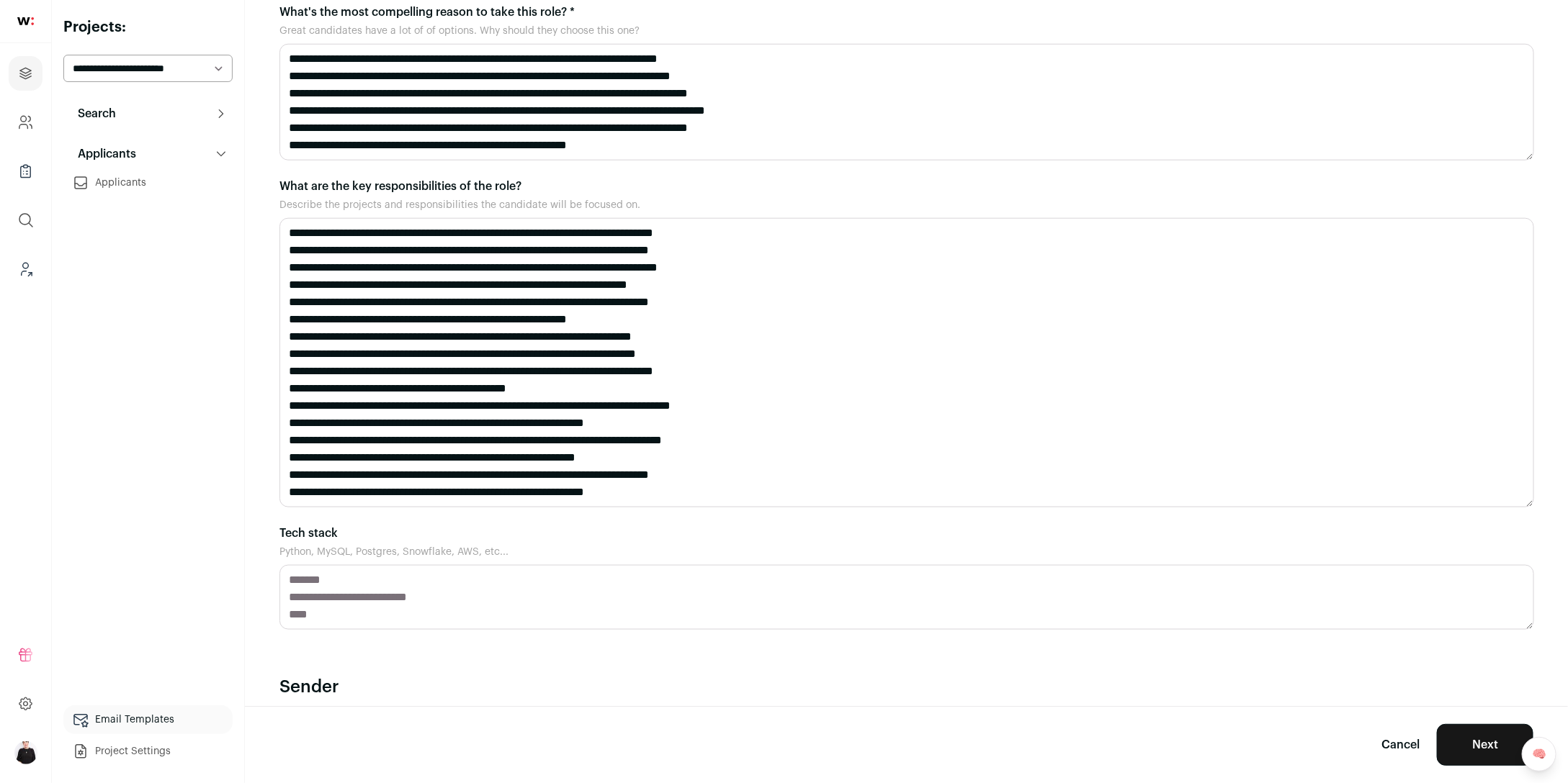
scroll to position [847, 0]
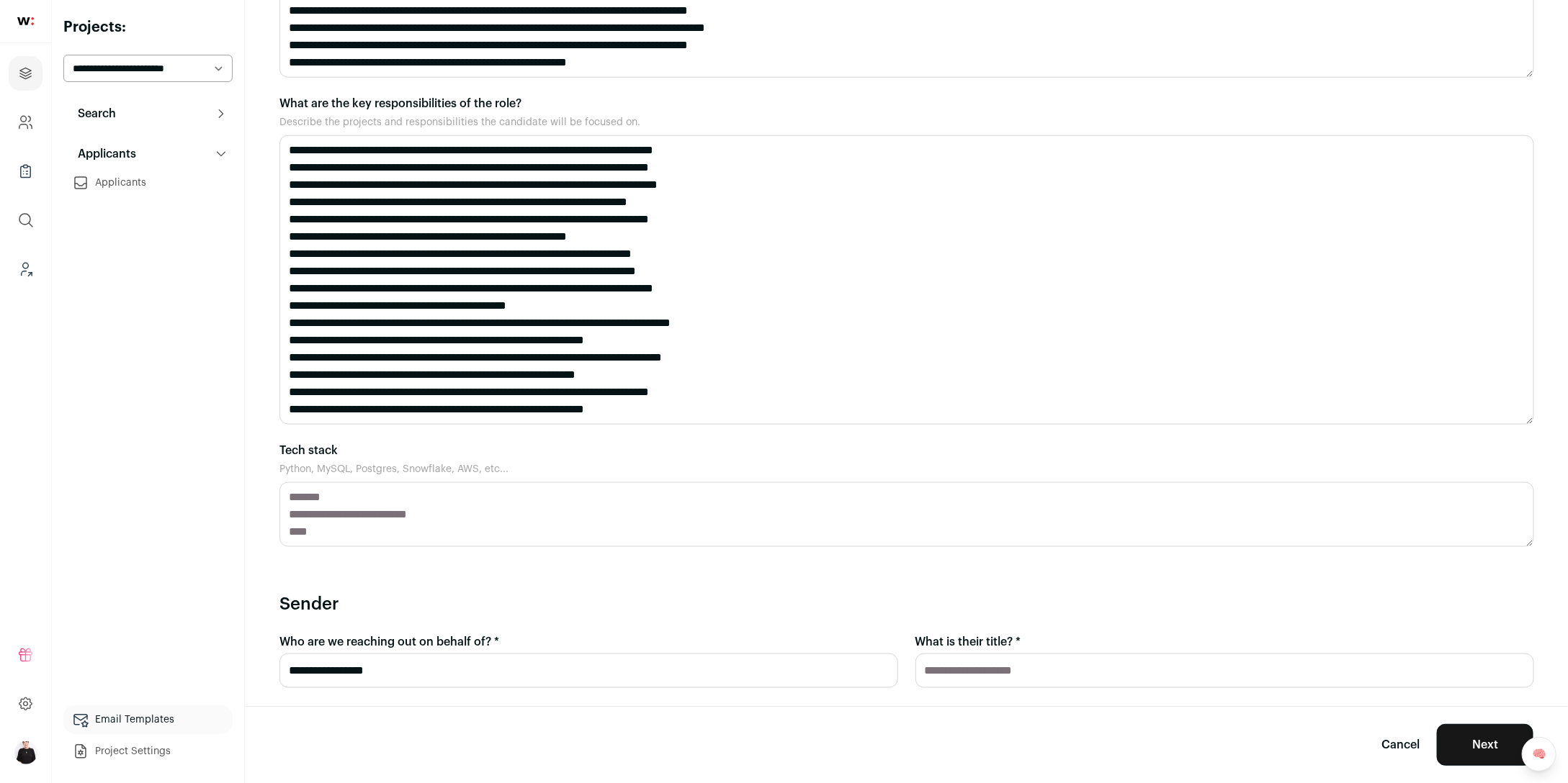
type textarea "**********"
click at [333, 502] on textarea "Tech stack" at bounding box center [906, 515] width 1254 height 65
type textarea "****** ***"
click at [1040, 675] on input "What is their title? *" at bounding box center [1224, 670] width 618 height 35
drag, startPoint x: 445, startPoint y: 667, endPoint x: 265, endPoint y: 658, distance: 180.2
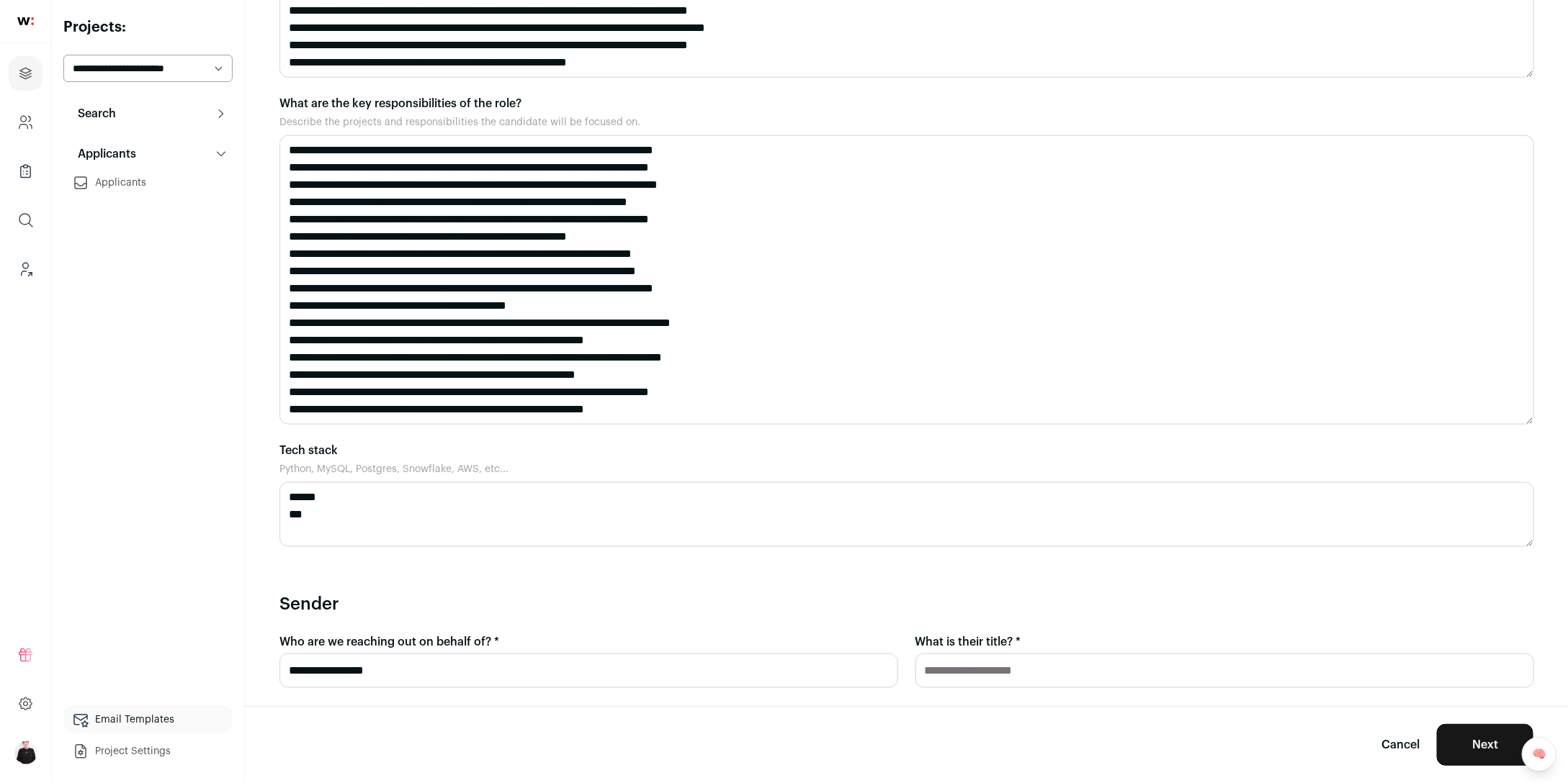
type input "**********"
click at [1497, 741] on button "Next" at bounding box center [1484, 745] width 96 height 42
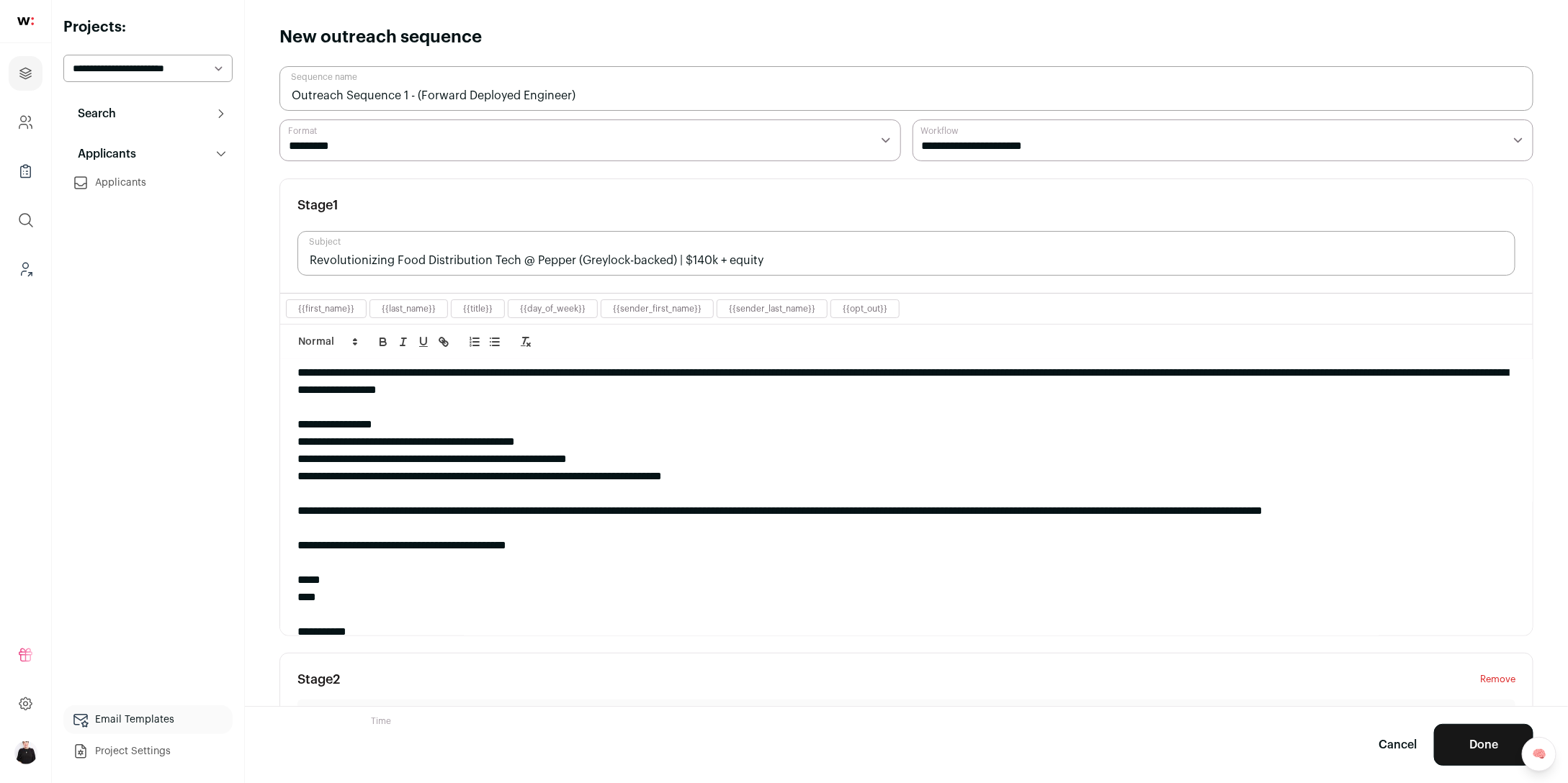
scroll to position [49, 0]
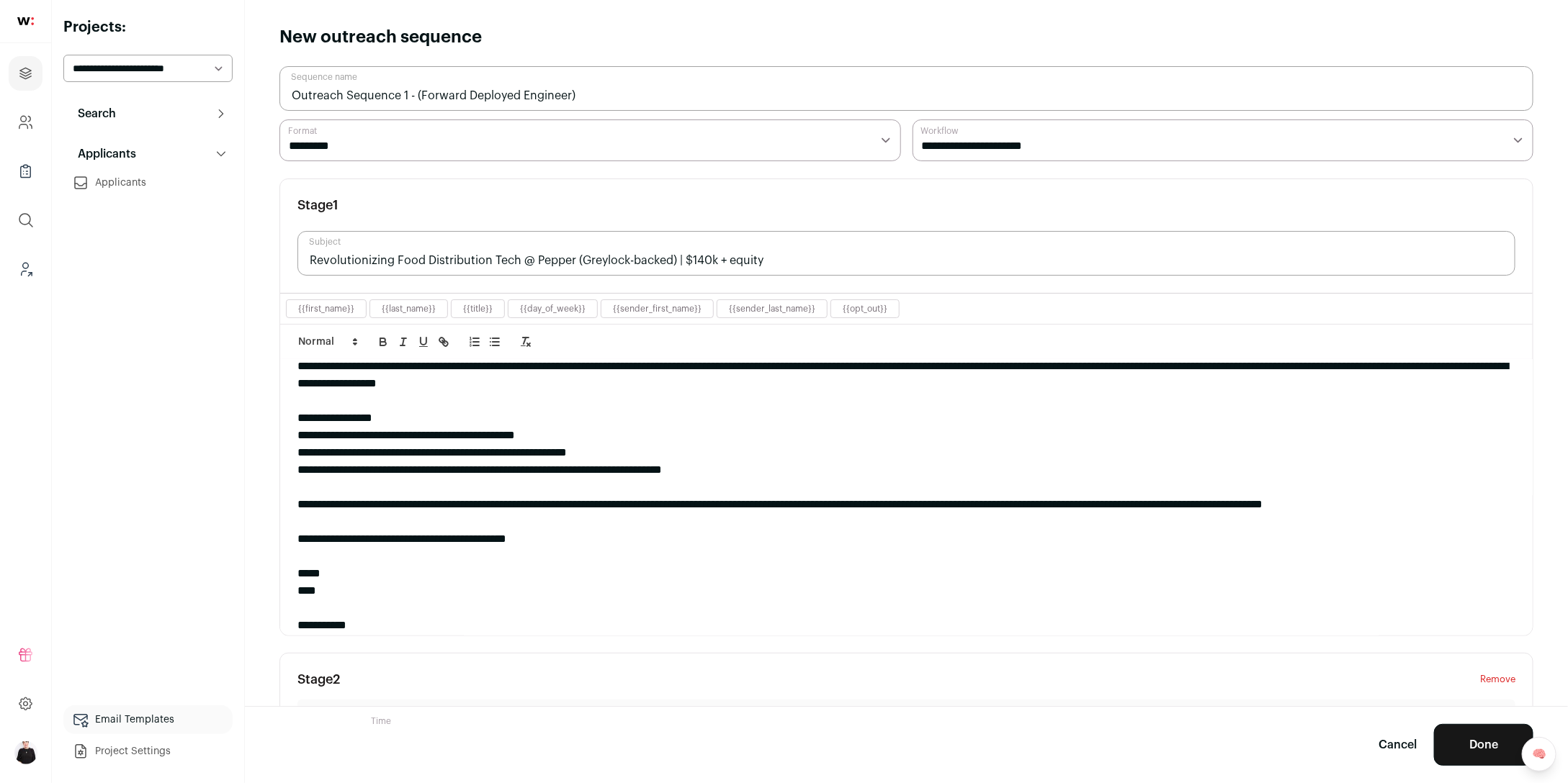
click at [546, 508] on div "**********" at bounding box center [906, 505] width 1217 height 17
click at [554, 503] on div "**********" at bounding box center [906, 505] width 1217 height 17
click at [552, 503] on div "**********" at bounding box center [906, 505] width 1217 height 17
click at [580, 506] on div "**********" at bounding box center [906, 505] width 1217 height 17
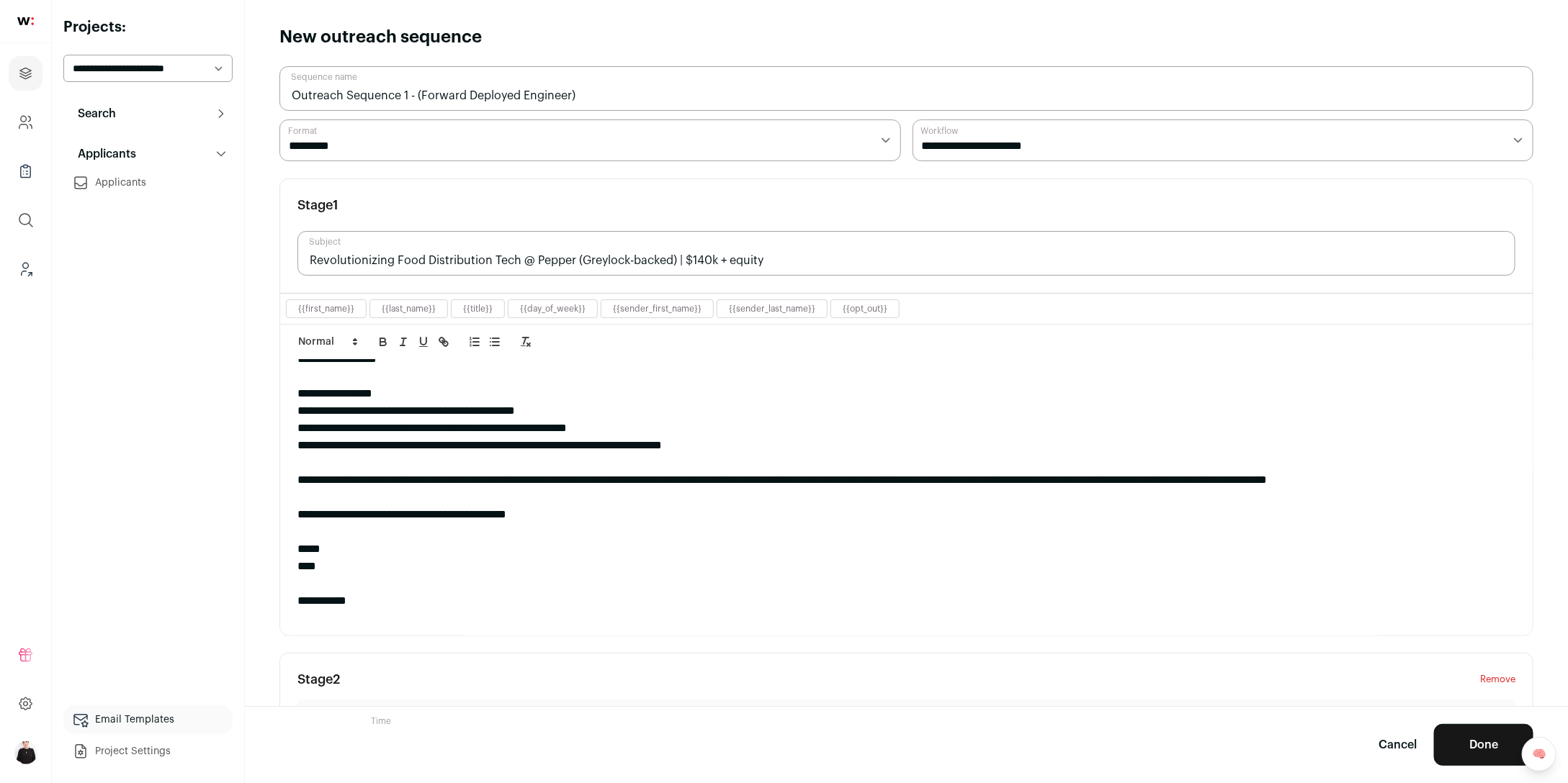
scroll to position [76, 0]
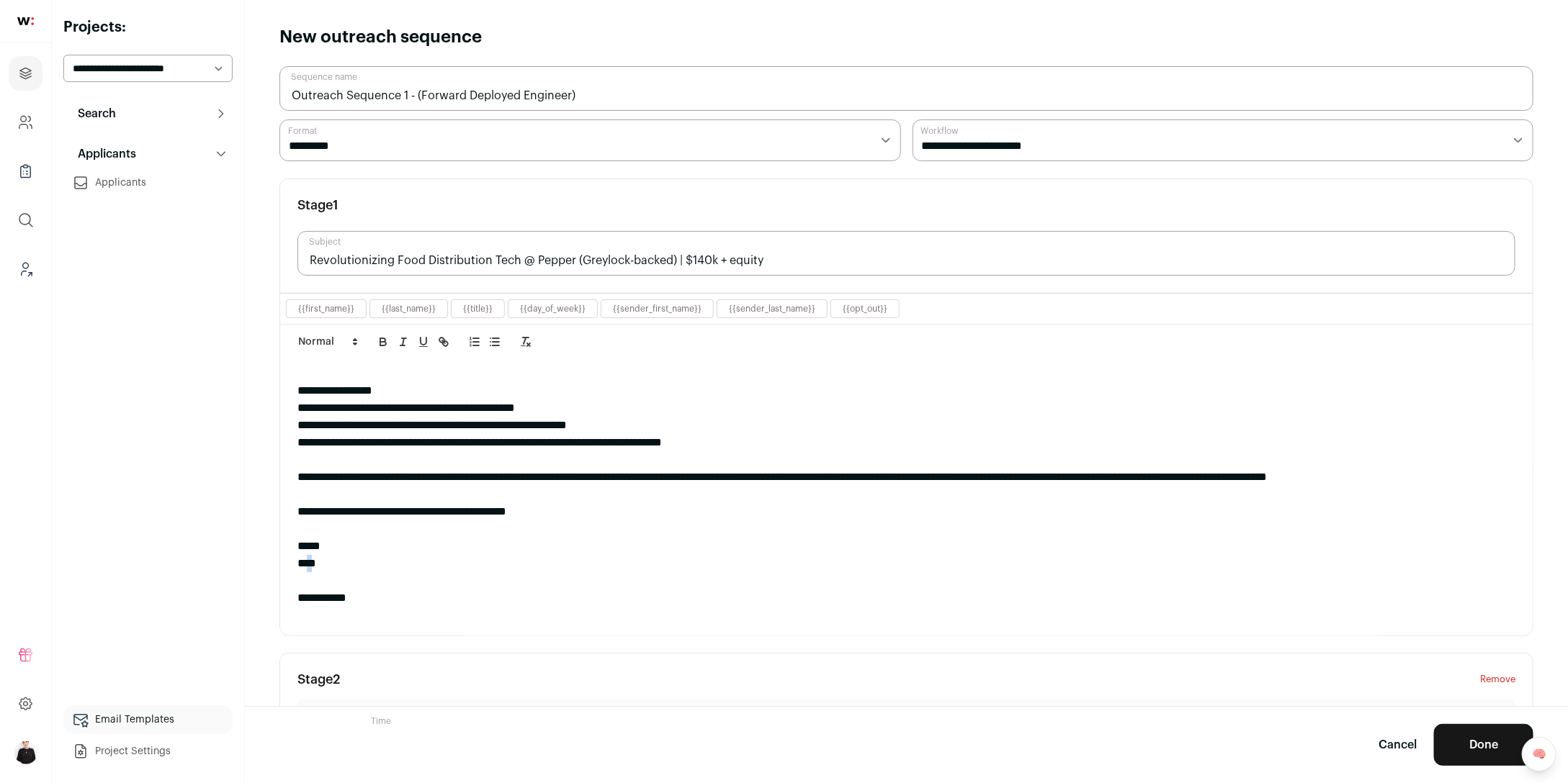
click at [317, 566] on div "****" at bounding box center [906, 564] width 1217 height 17
drag, startPoint x: 333, startPoint y: 566, endPoint x: 321, endPoint y: 565, distance: 12.0
click at [321, 566] on div "****" at bounding box center [906, 564] width 1217 height 17
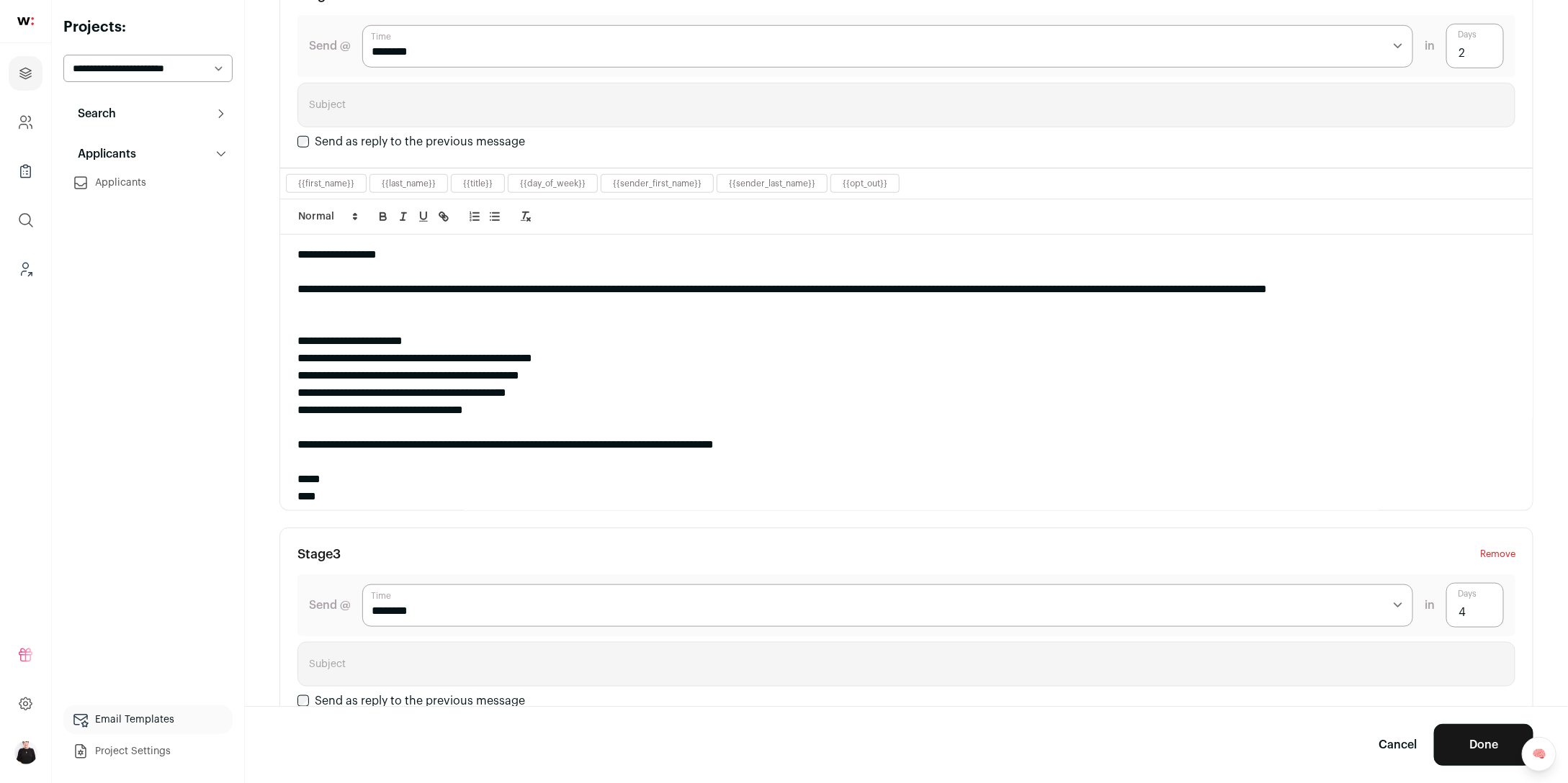
scroll to position [58, 0]
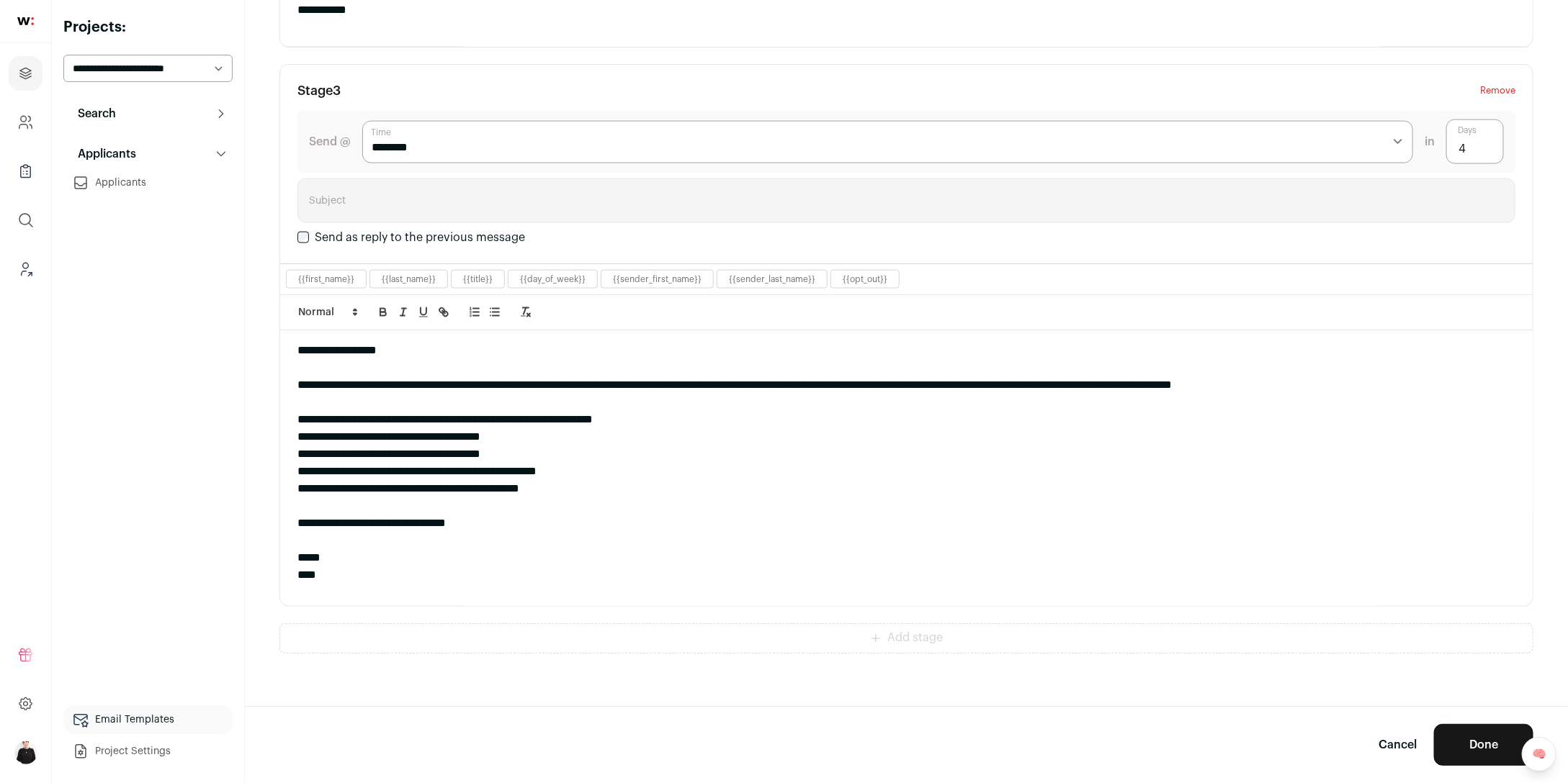
scroll to position [40, 0]
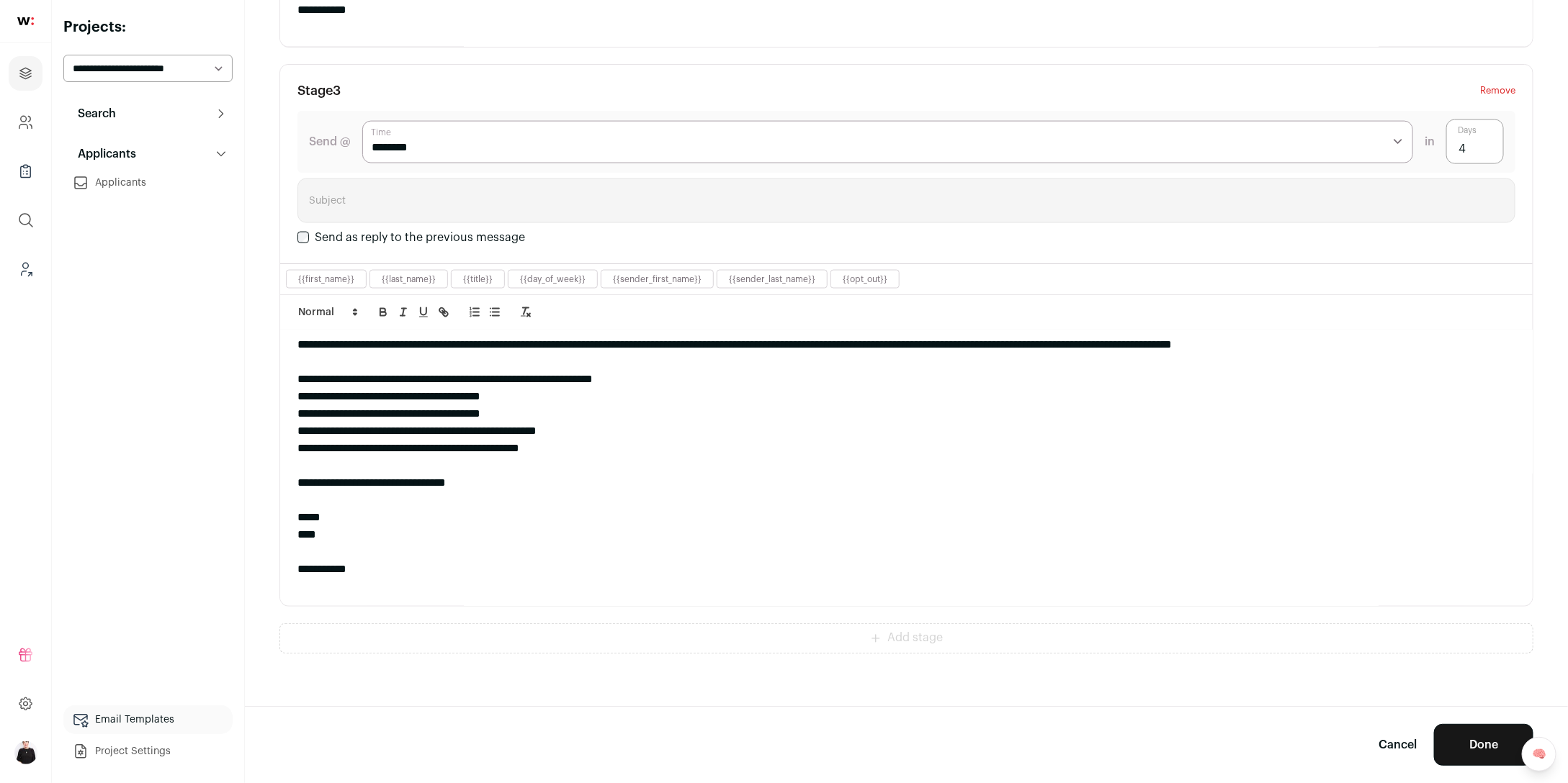
click at [1475, 740] on button "Done" at bounding box center [1484, 745] width 99 height 42
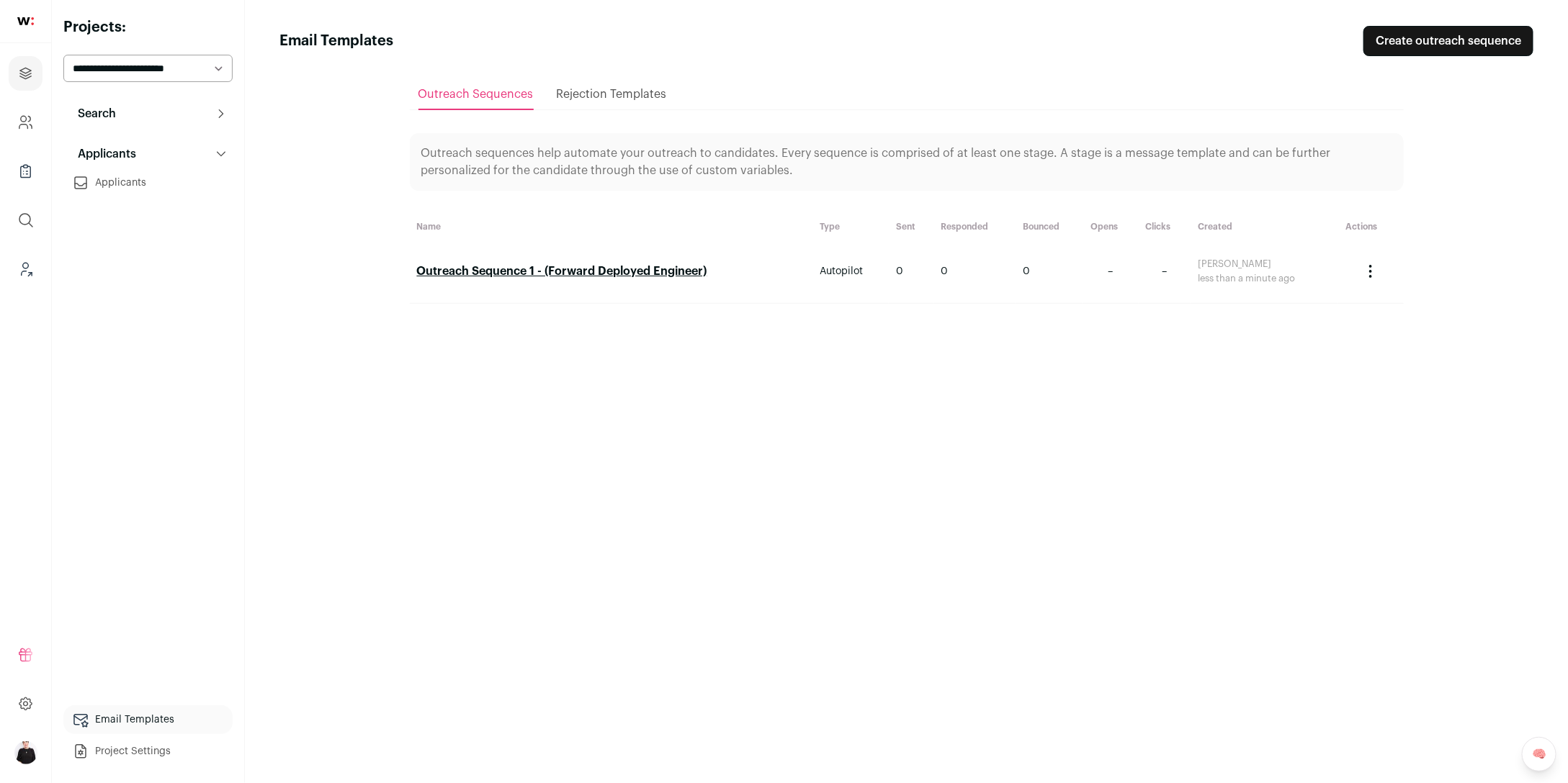
click at [117, 119] on button "Search" at bounding box center [148, 113] width 169 height 29
click at [30, 265] on icon "Leads (Backoffice)" at bounding box center [25, 270] width 16 height 17
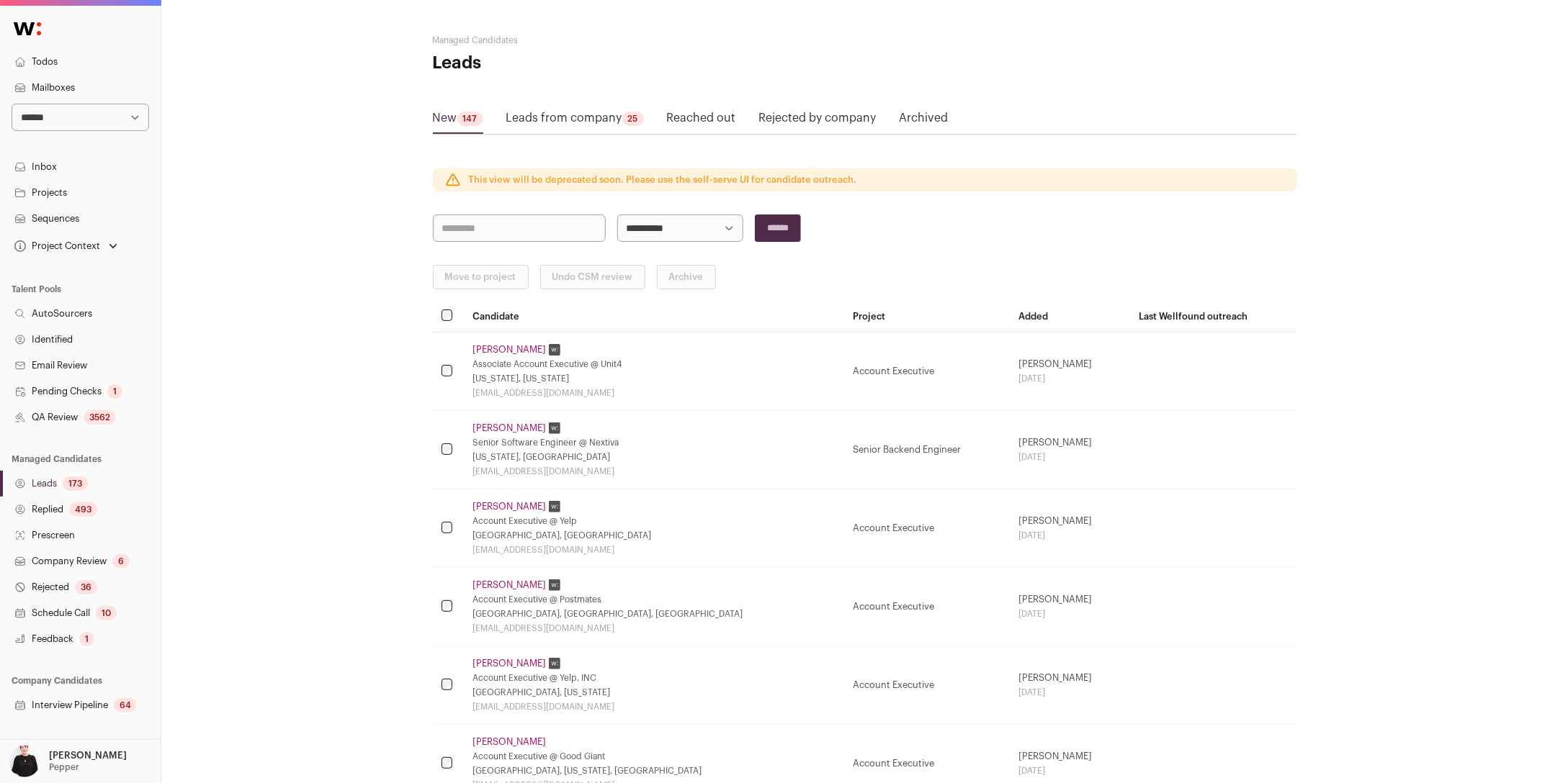
click at [64, 196] on link "Projects" at bounding box center [80, 193] width 160 height 26
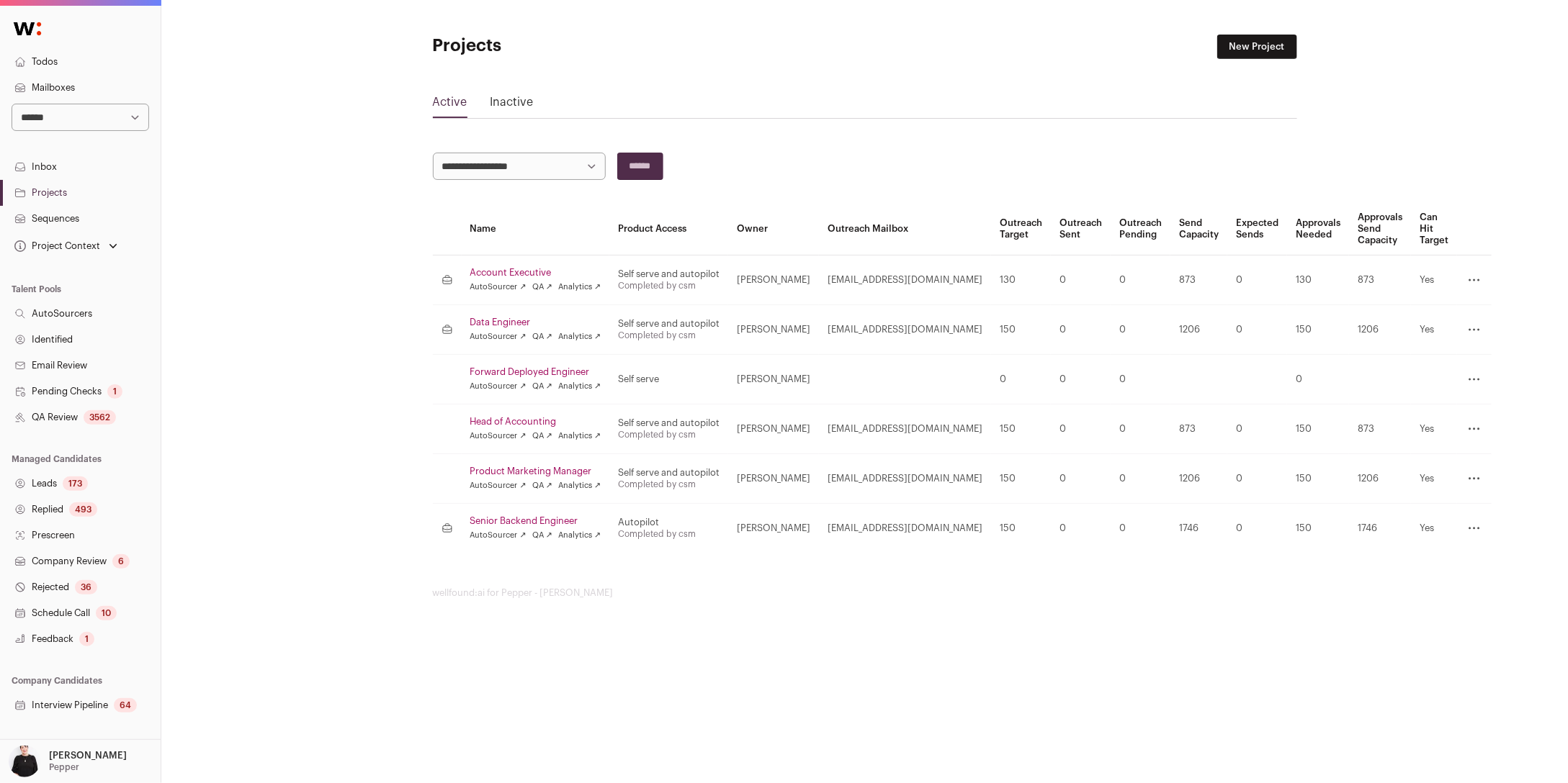
click at [510, 372] on link "Forward Deployed Engineer" at bounding box center [536, 373] width 131 height 12
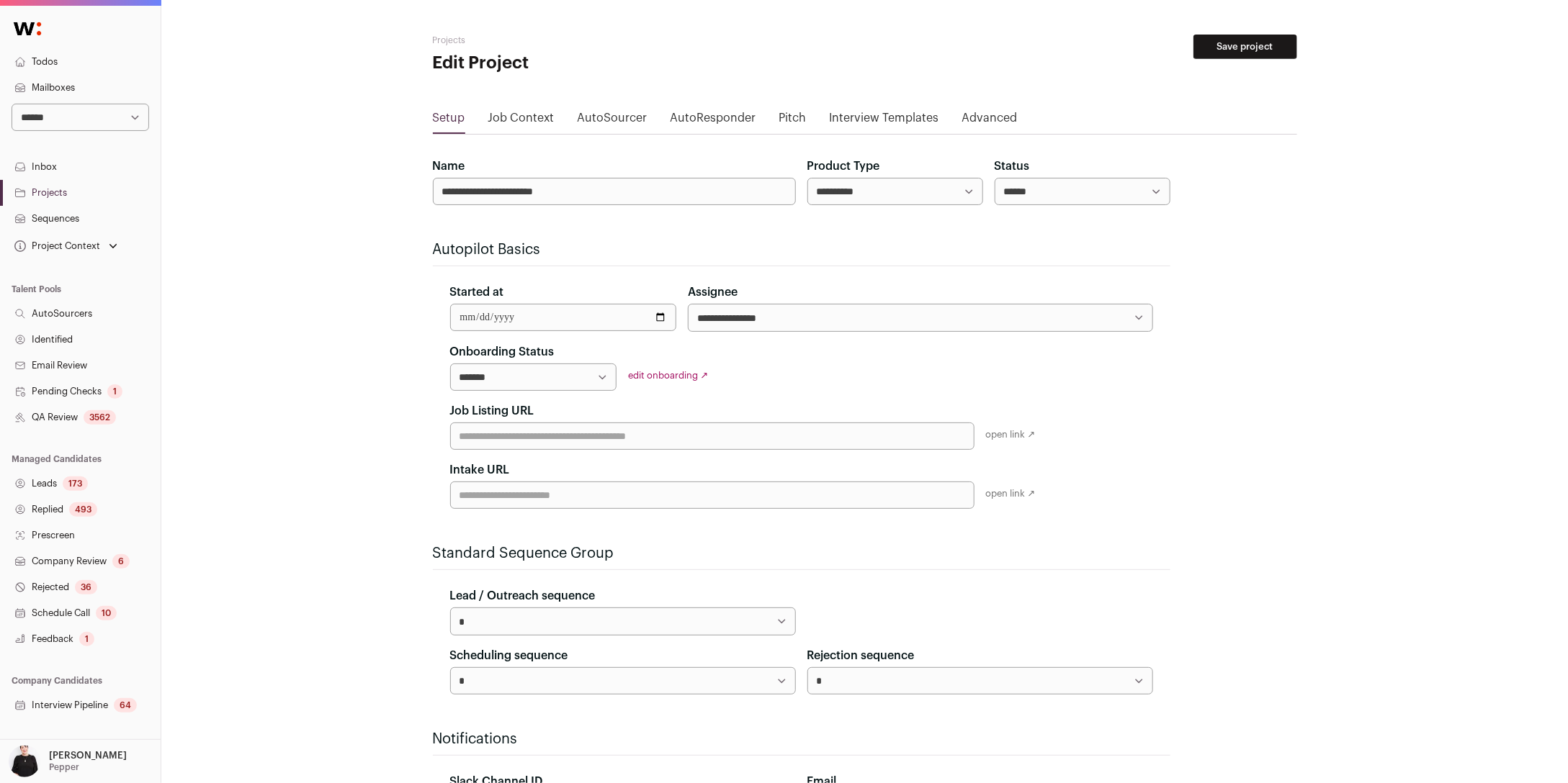
click at [958, 194] on select "**********" at bounding box center [895, 191] width 176 height 27
click at [657, 370] on div "edit onboarding ↗" at bounding box center [712, 376] width 167 height 12
click at [656, 376] on link "edit onboarding ↗" at bounding box center [669, 375] width 80 height 9
click at [648, 372] on link "edit onboarding ↗" at bounding box center [669, 375] width 80 height 9
click at [594, 379] on select "**********" at bounding box center [534, 377] width 167 height 27
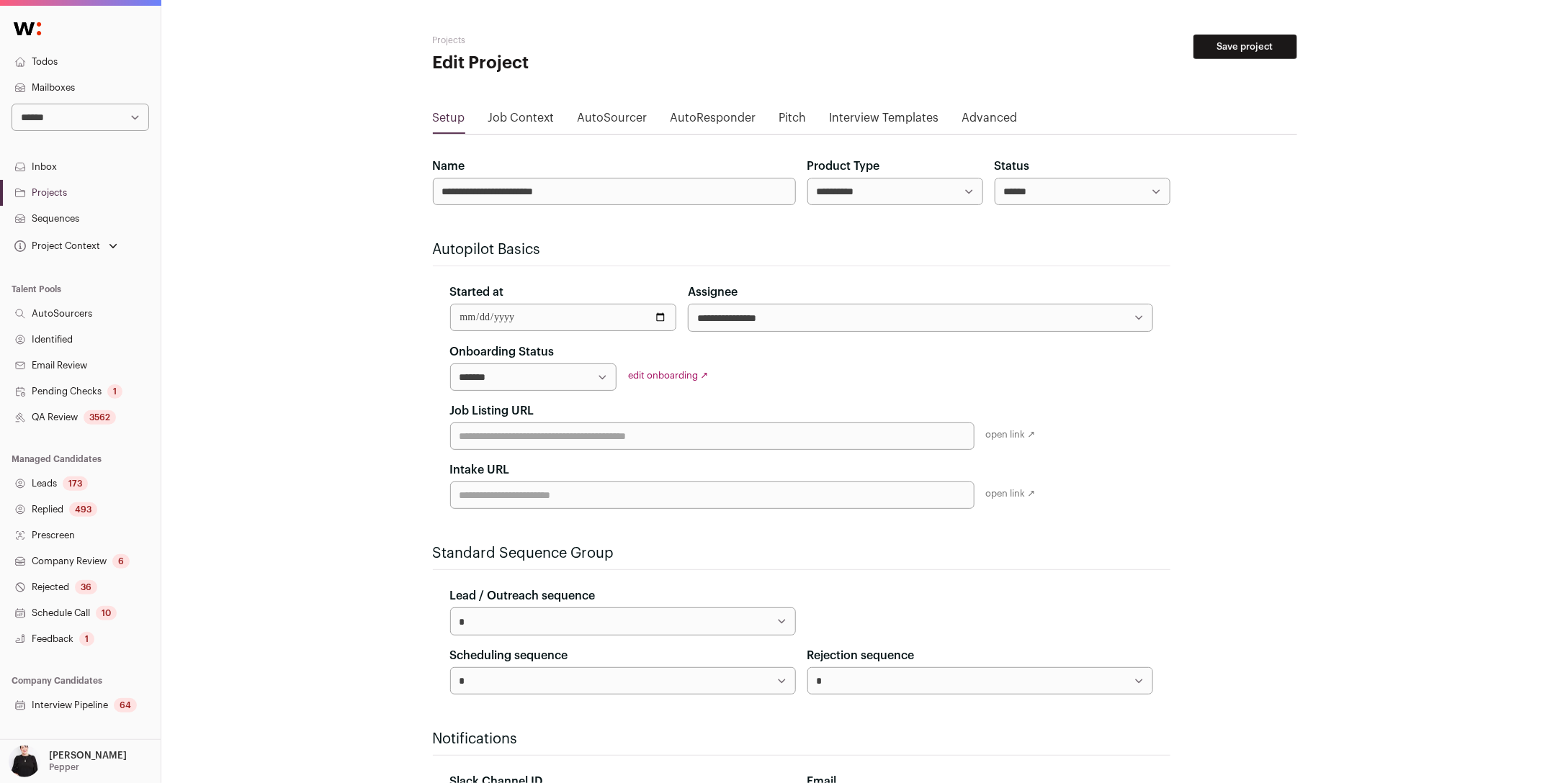
select select "**********"
click at [1208, 58] on button "Save project" at bounding box center [1246, 47] width 104 height 25
click at [764, 324] on select "**********" at bounding box center [920, 317] width 464 height 27
select select "*****"
click at [1240, 46] on button "Save project" at bounding box center [1246, 47] width 104 height 25
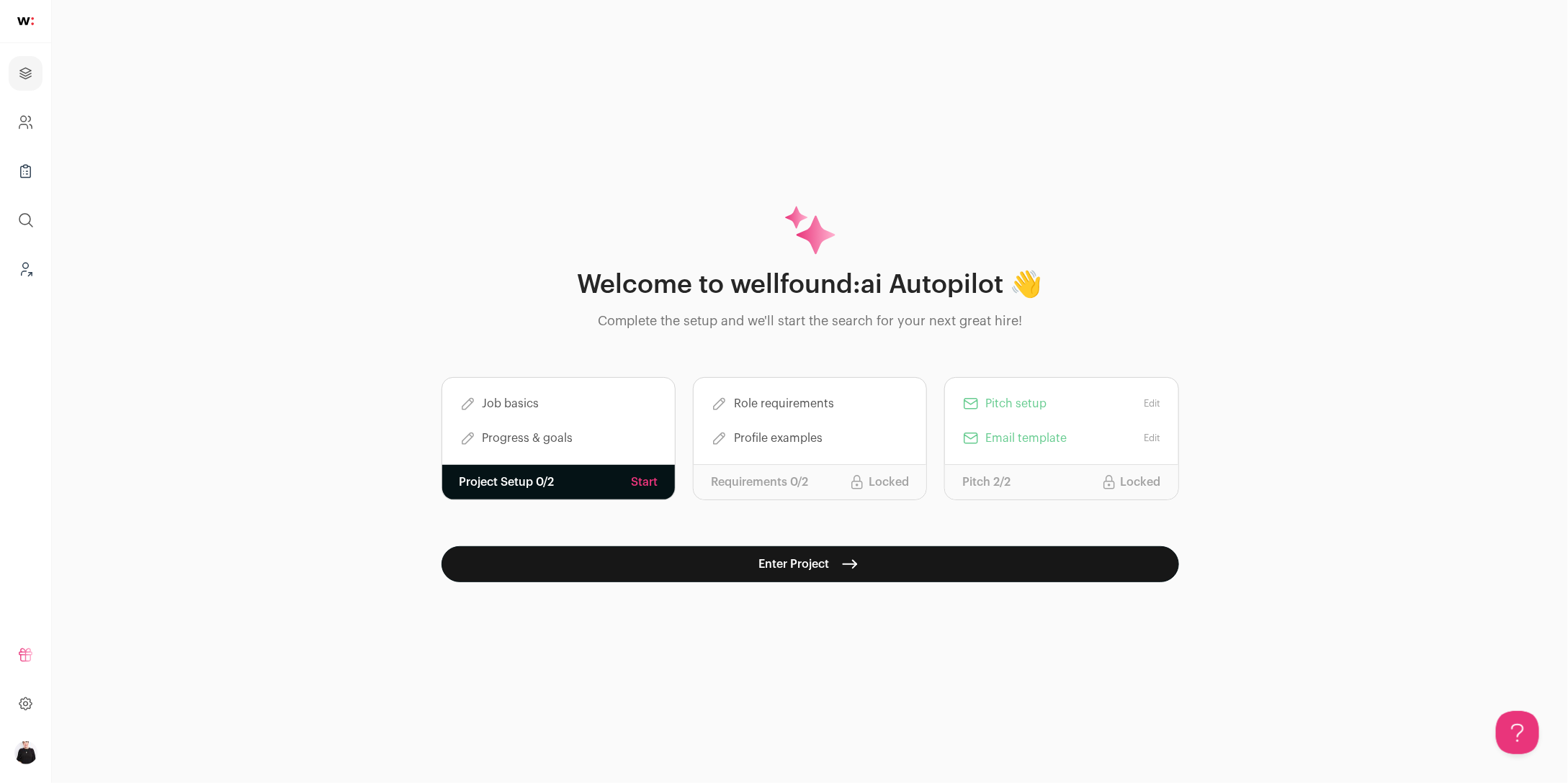
click at [790, 564] on button "Enter Project" at bounding box center [810, 565] width 737 height 36
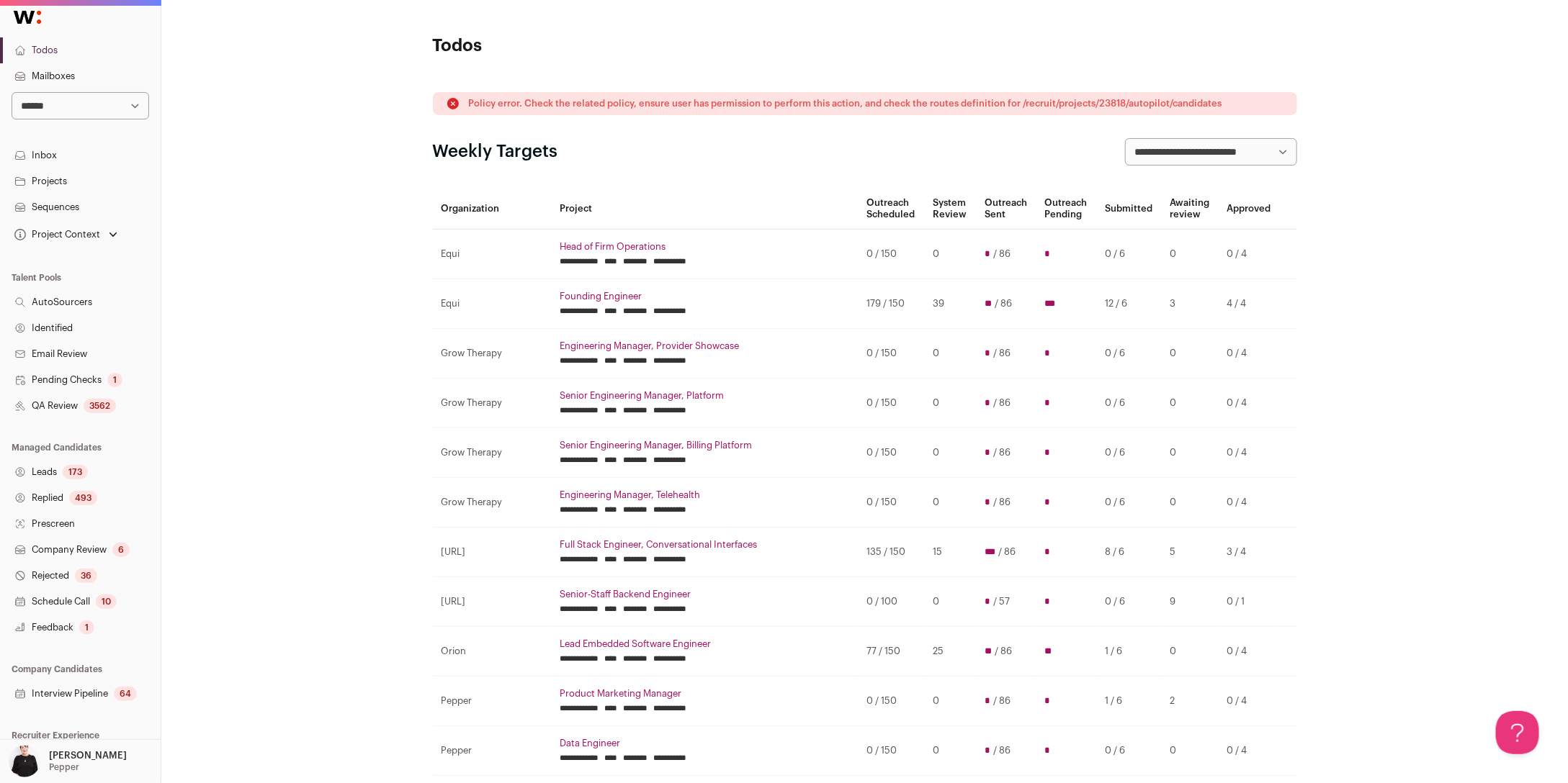
scroll to position [44, 0]
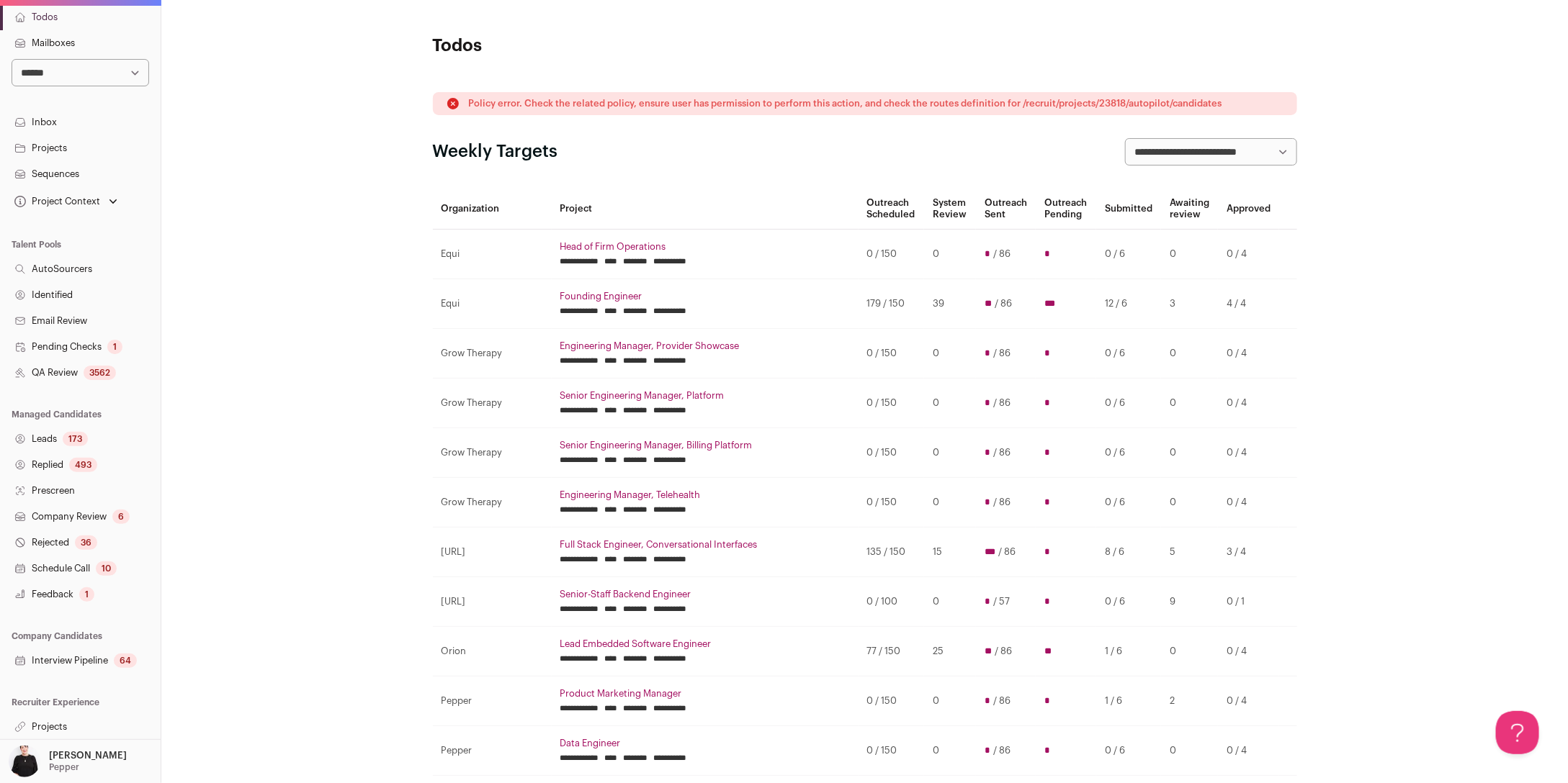
click at [38, 722] on link "Projects" at bounding box center [80, 727] width 160 height 26
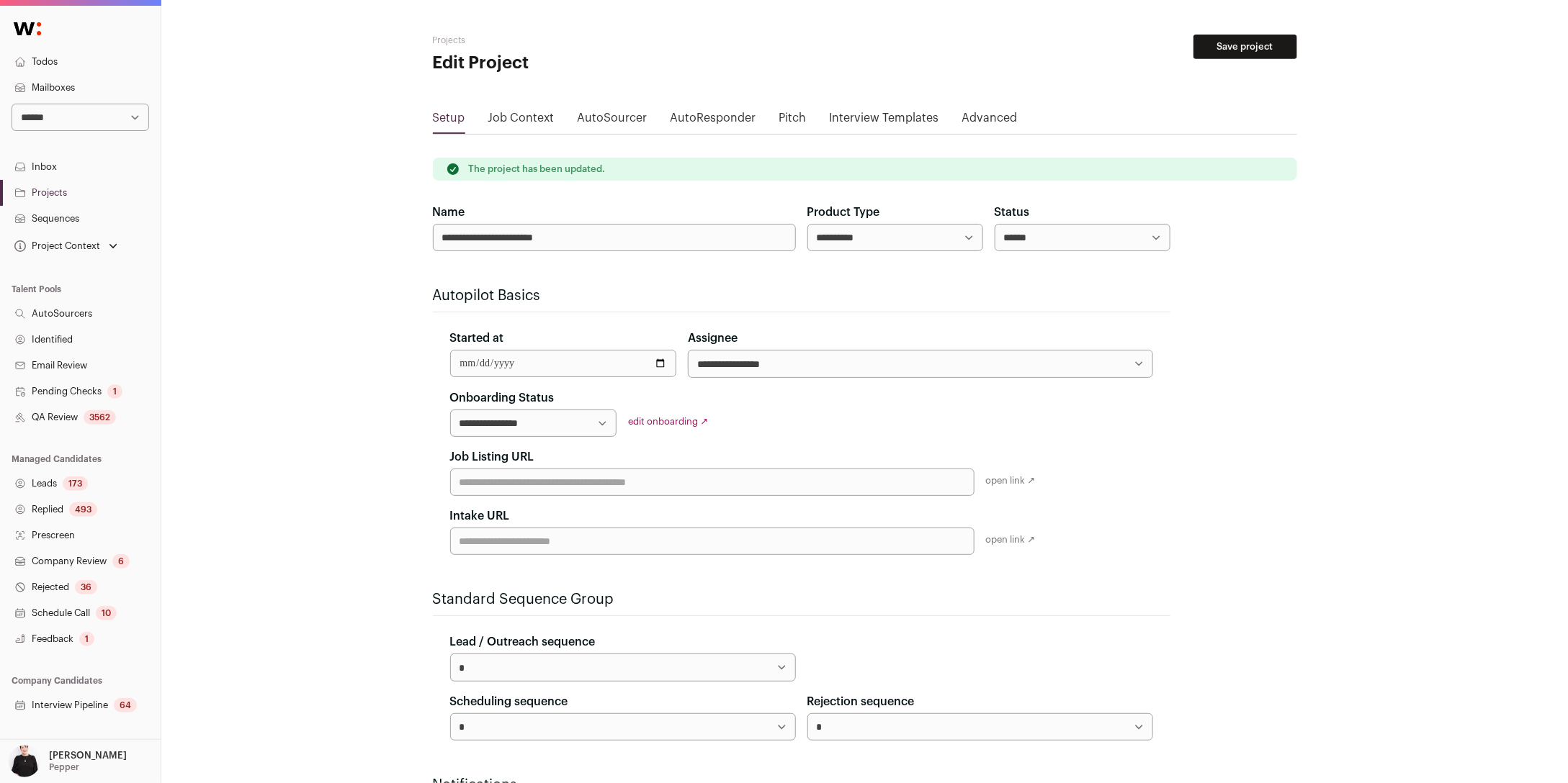
scroll to position [44, 0]
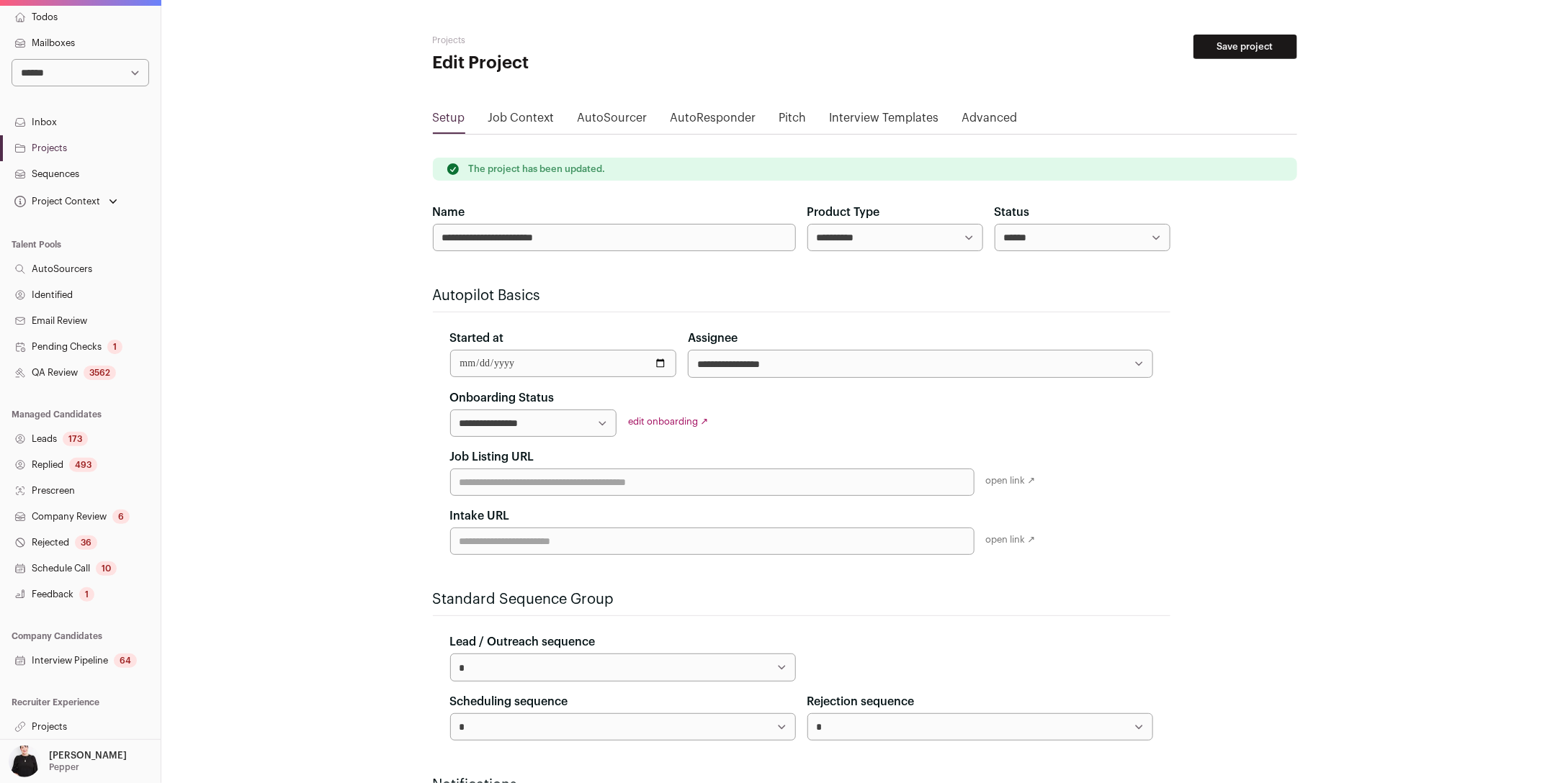
click at [44, 723] on link "Projects" at bounding box center [80, 727] width 160 height 26
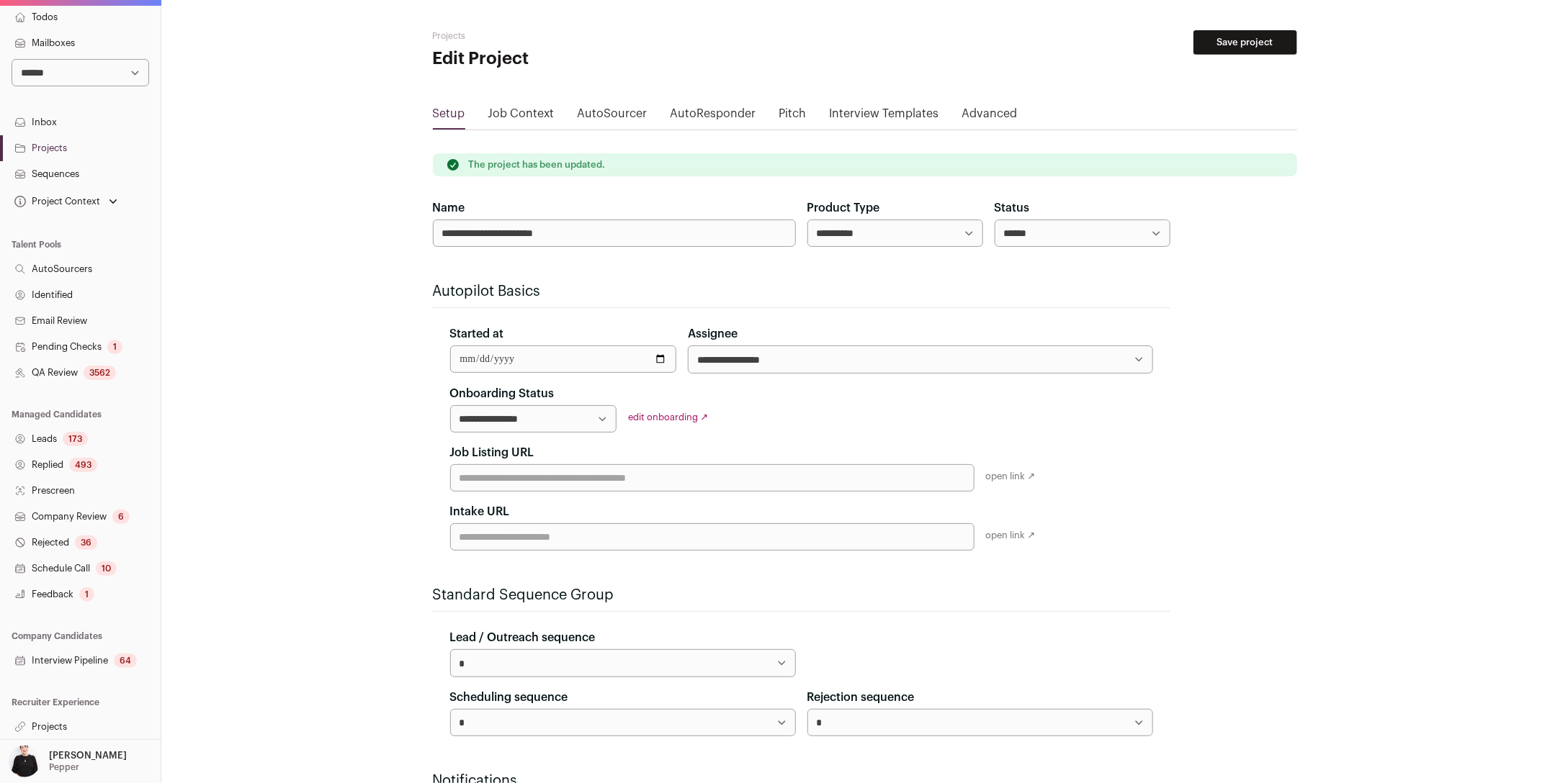
scroll to position [6, 0]
click at [37, 725] on link "Projects" at bounding box center [80, 727] width 160 height 26
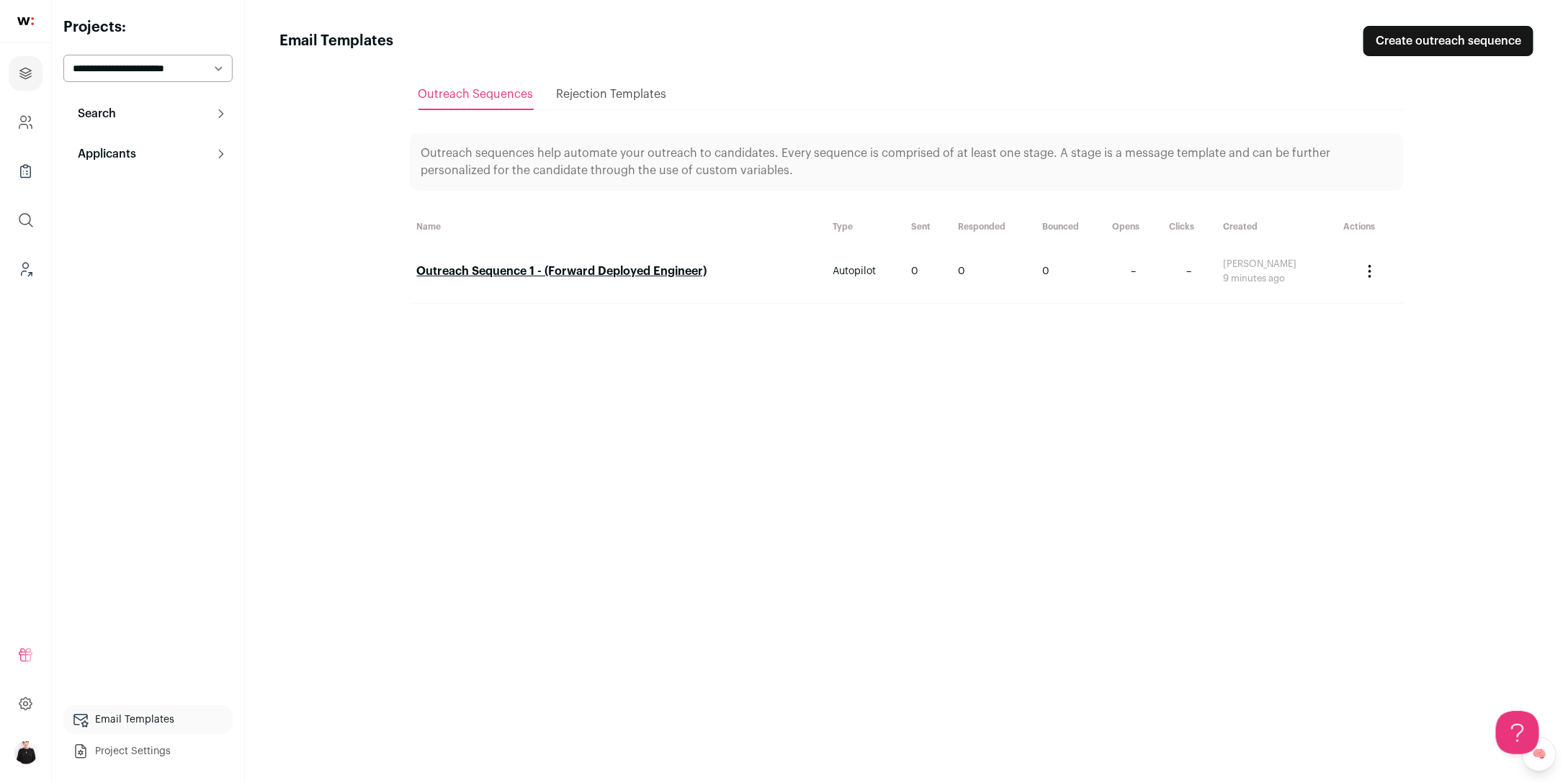
click at [138, 113] on button "Search" at bounding box center [148, 113] width 169 height 29
click at [22, 272] on icon "Leads (Backoffice)" at bounding box center [25, 270] width 16 height 17
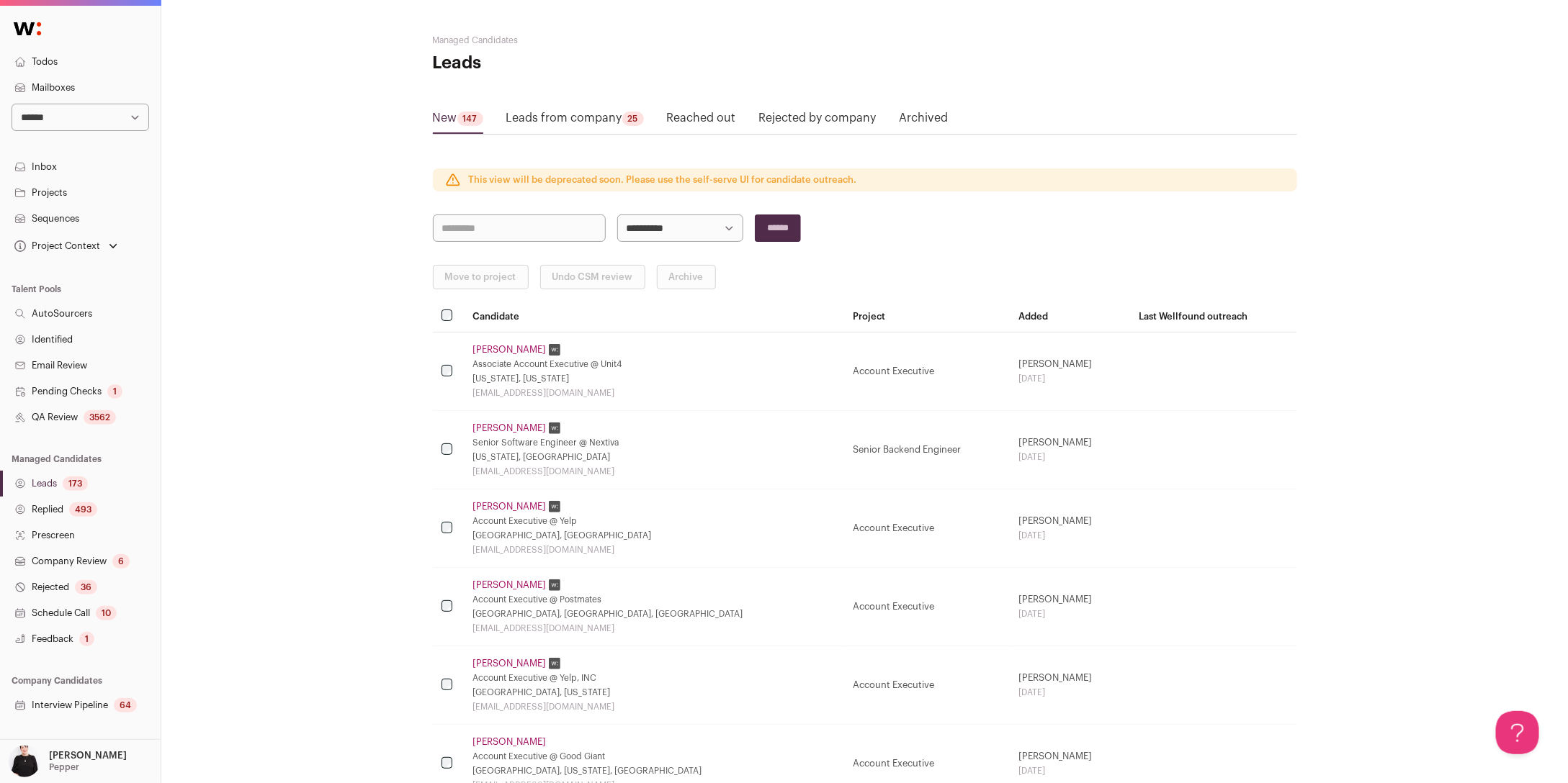
click at [62, 187] on link "Projects" at bounding box center [80, 193] width 160 height 26
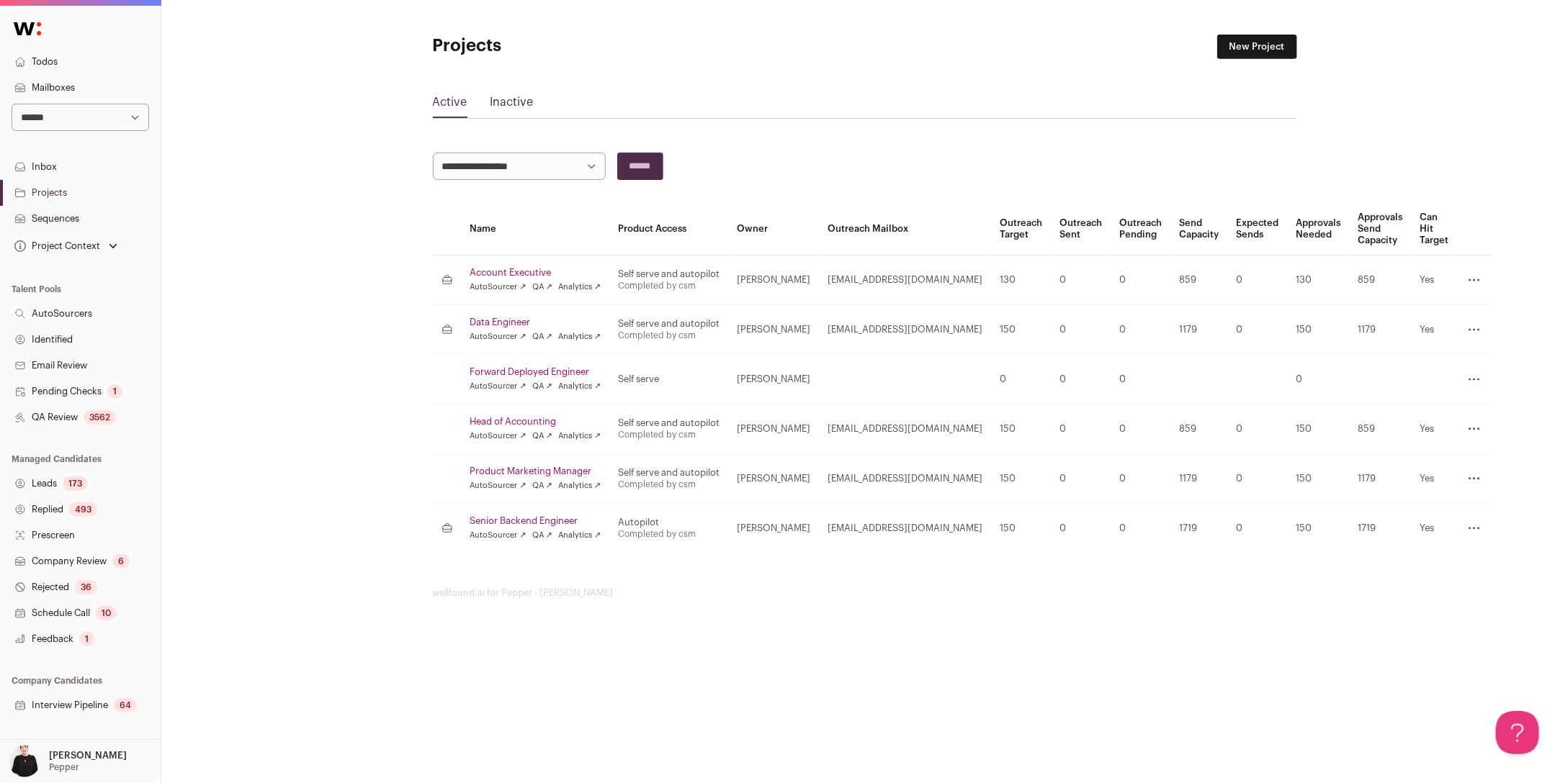
click at [526, 372] on link "Forward Deployed Engineer" at bounding box center [536, 373] width 131 height 12
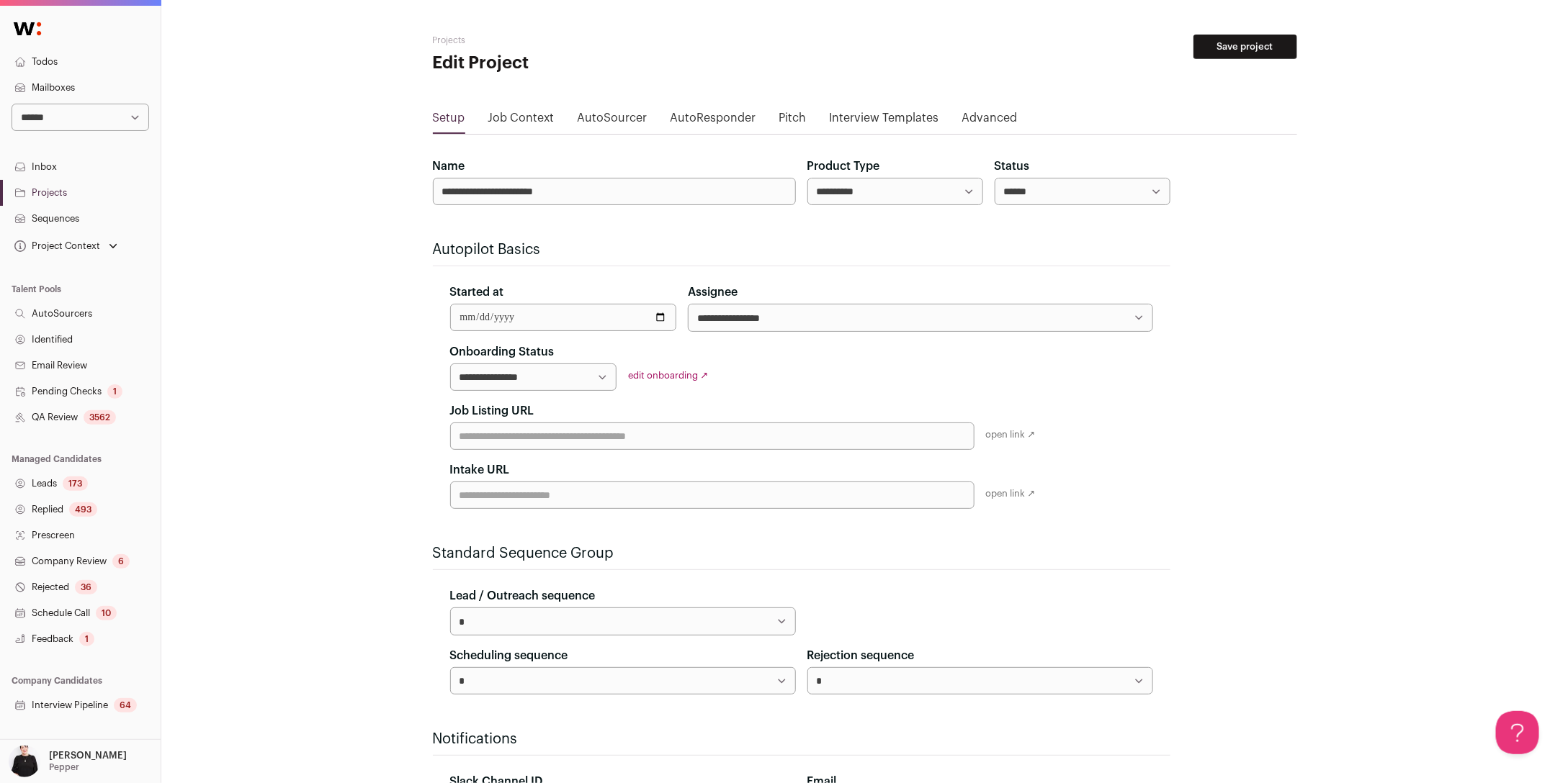
click at [958, 196] on select "**********" at bounding box center [895, 191] width 176 height 27
select select "*********"
click at [1206, 47] on button "Save project" at bounding box center [1246, 47] width 104 height 25
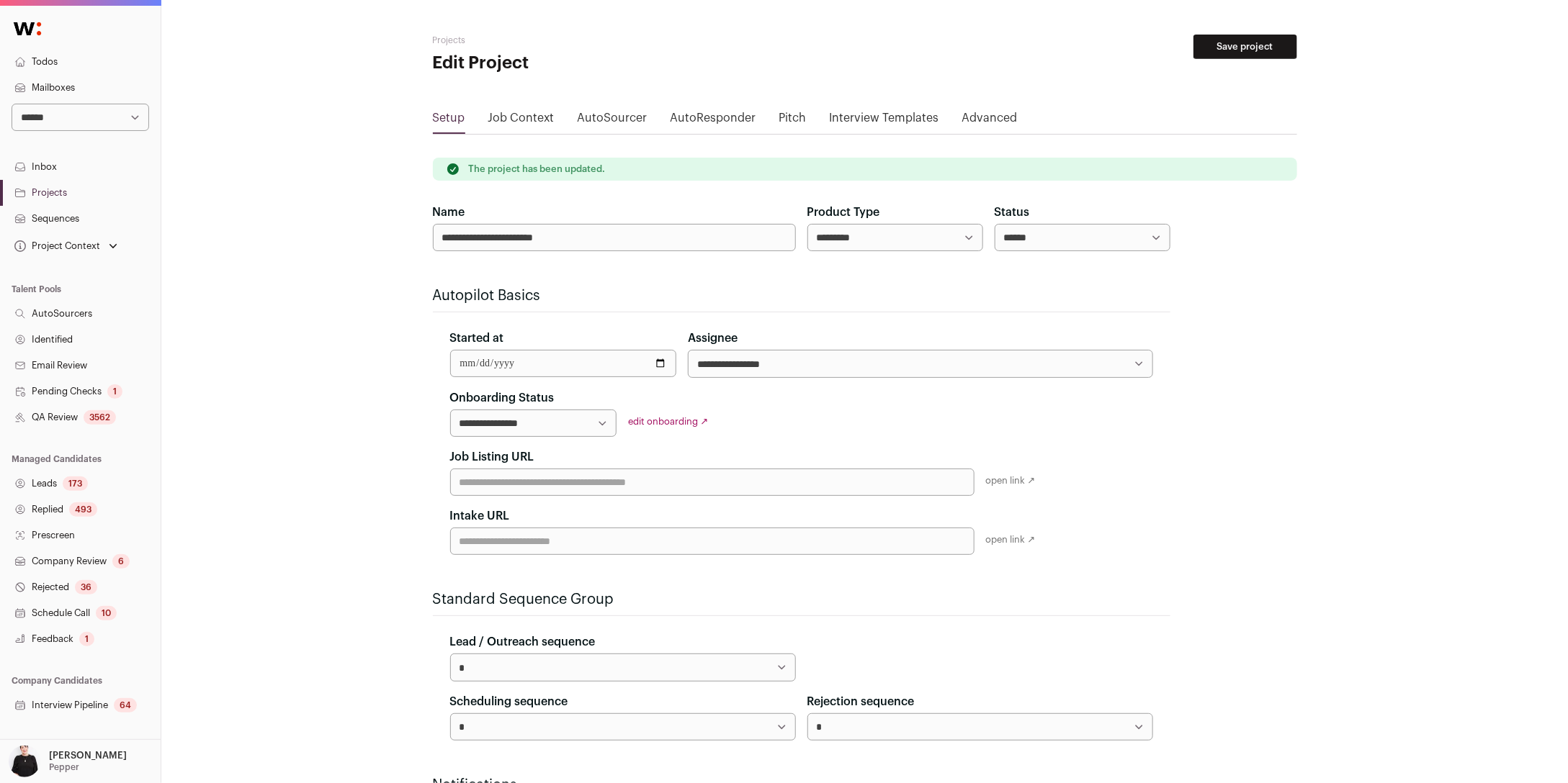
scroll to position [44, 0]
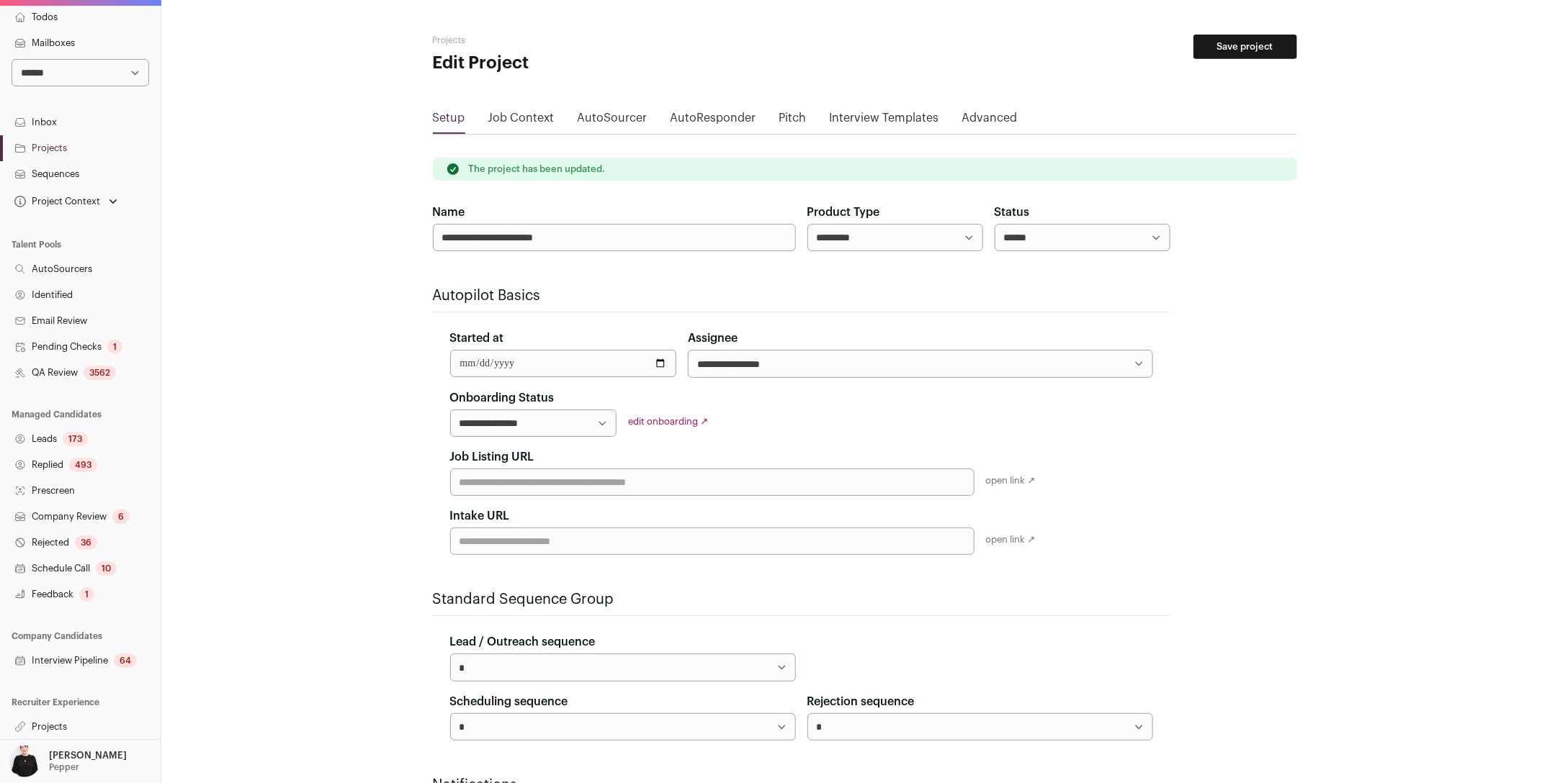
click at [47, 720] on link "Projects" at bounding box center [80, 727] width 160 height 26
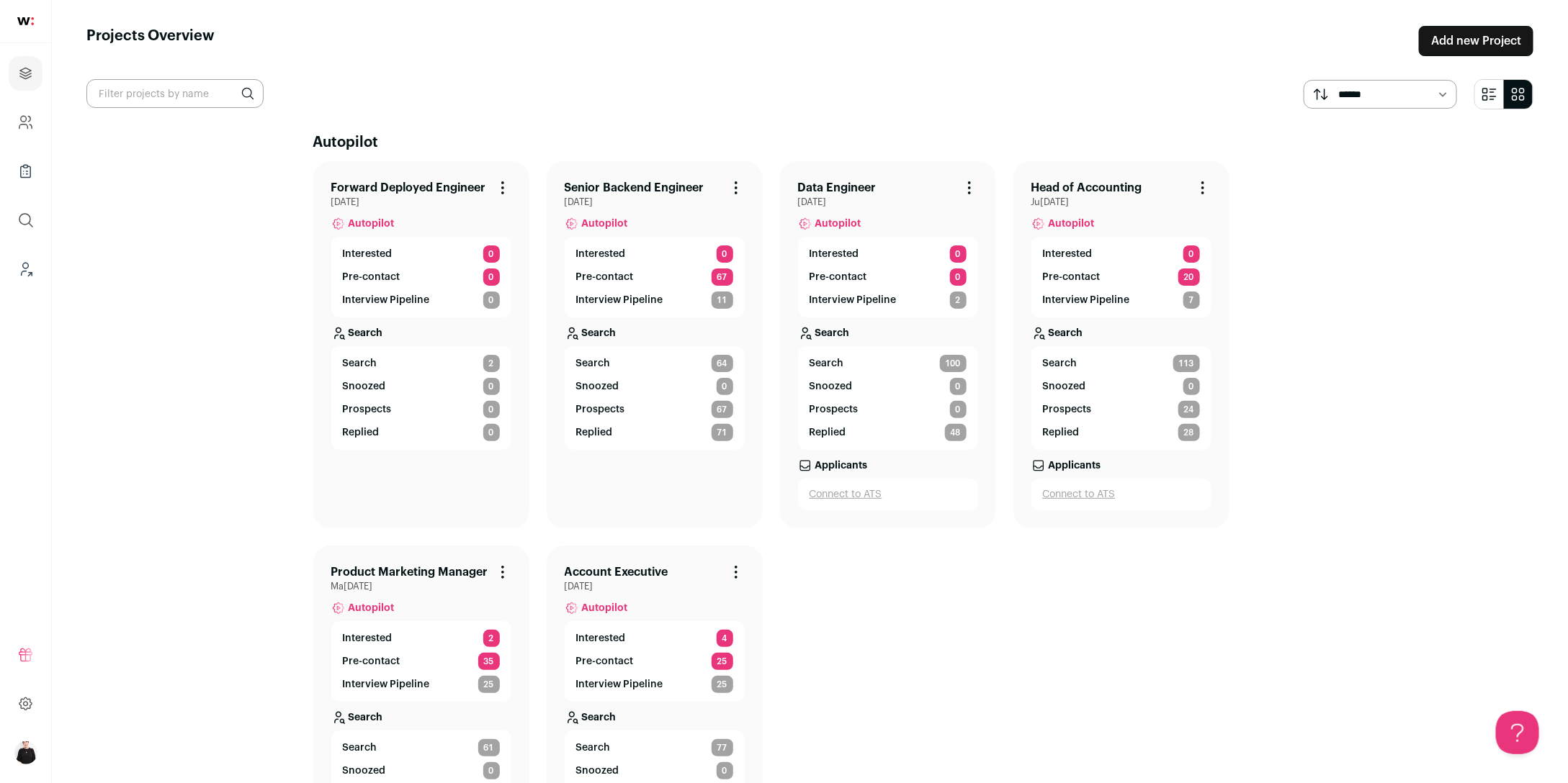
click at [468, 184] on link "Forward Deployed Engineer" at bounding box center [408, 188] width 154 height 17
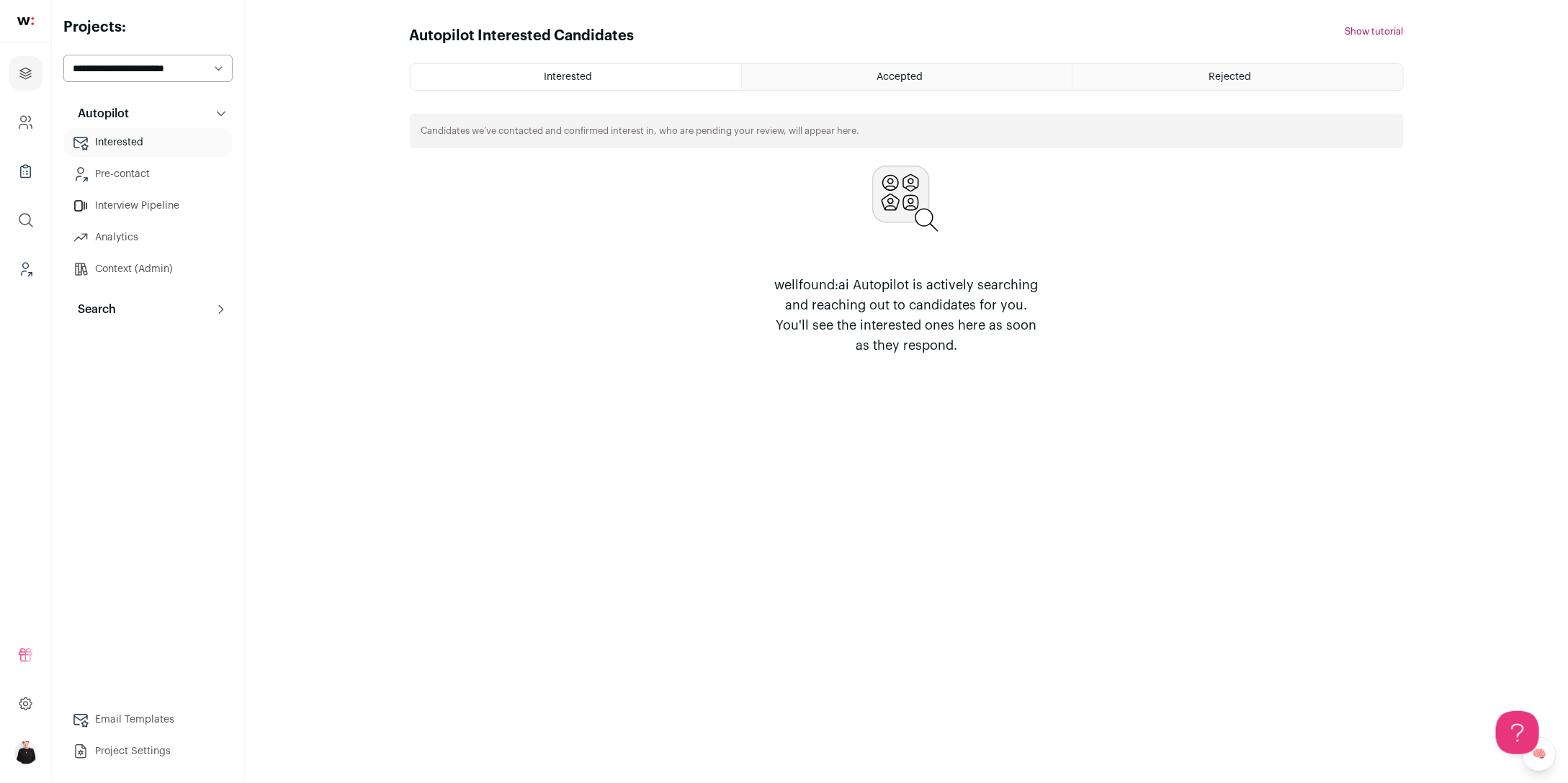
click at [115, 301] on p "Search" at bounding box center [92, 310] width 47 height 17
click at [102, 343] on link "Search" at bounding box center [148, 339] width 169 height 29
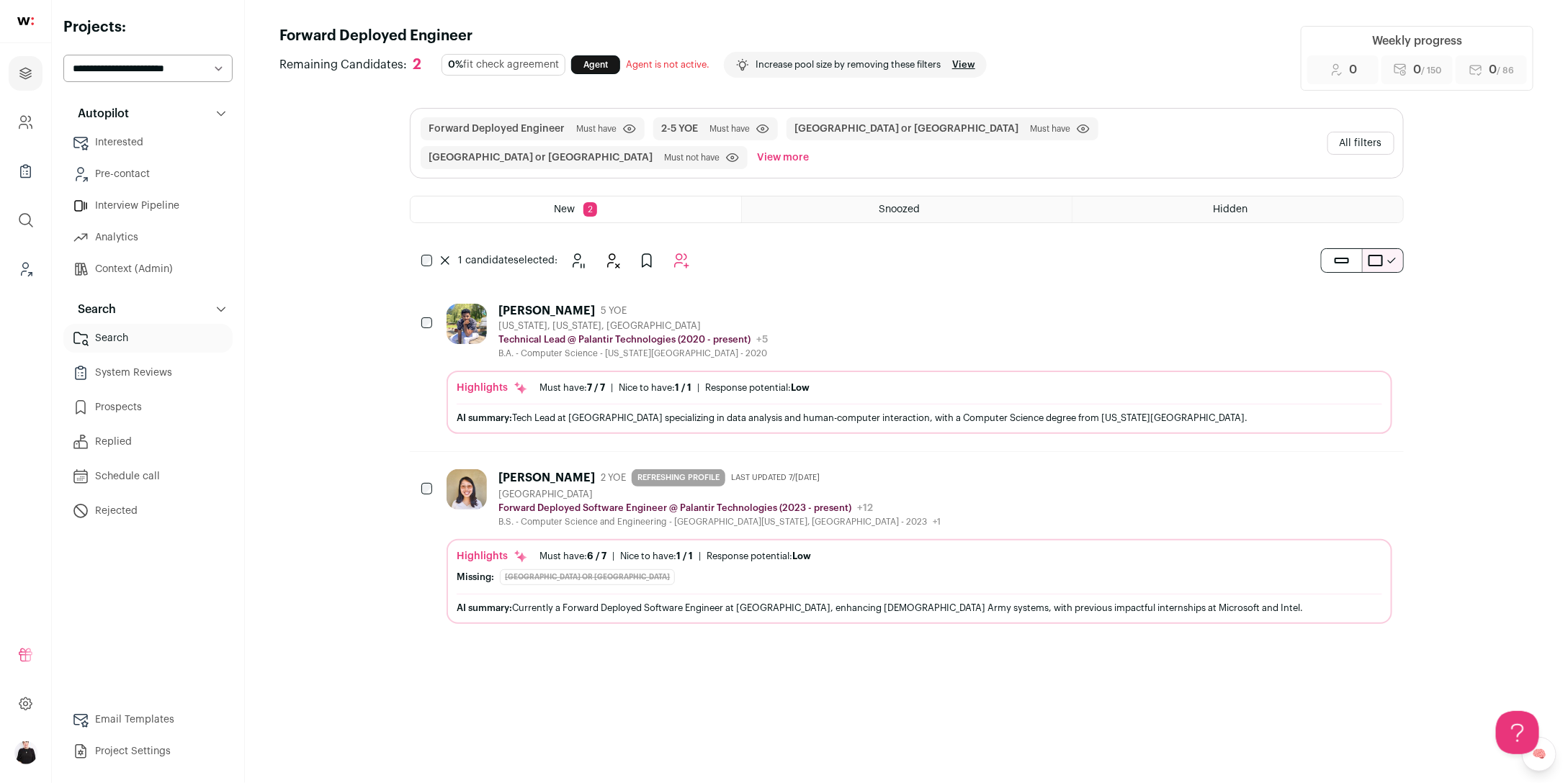
click at [1371, 467] on icon "Add to Prospects" at bounding box center [1379, 476] width 17 height 17
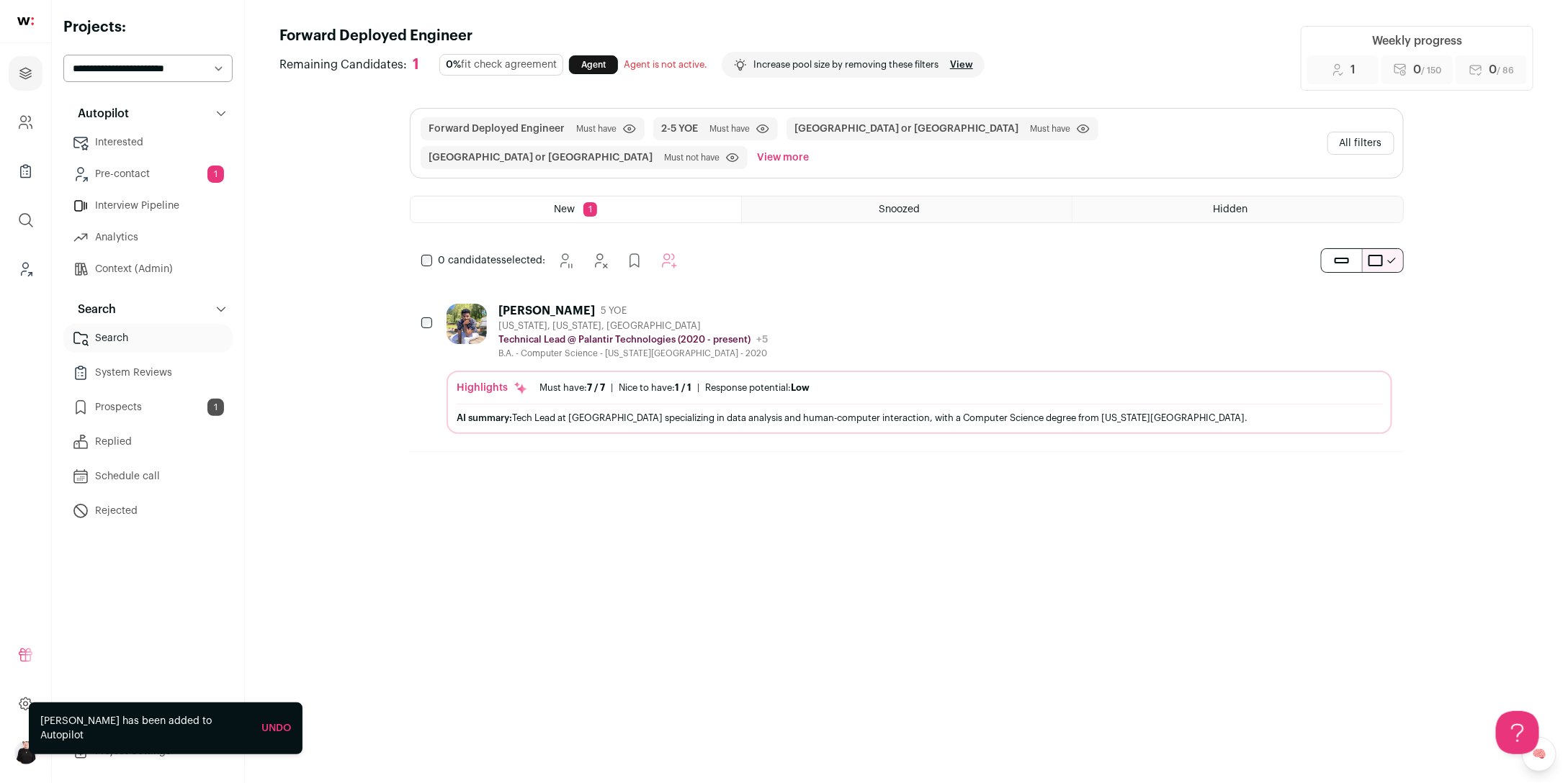
click at [1362, 131] on button "All filters" at bounding box center [1361, 142] width 67 height 23
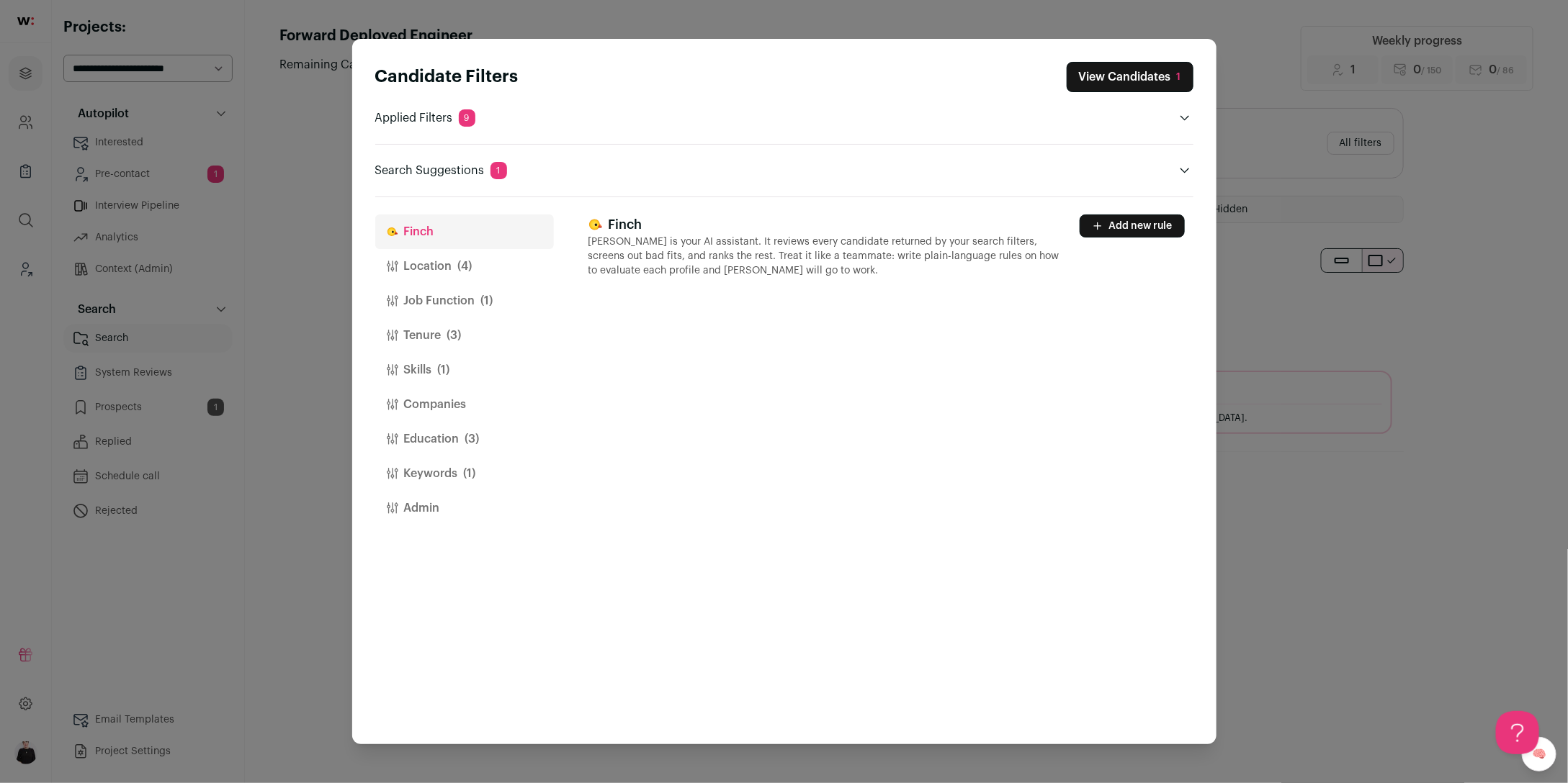
click at [437, 299] on button "Job Function (1)" at bounding box center [464, 301] width 178 height 35
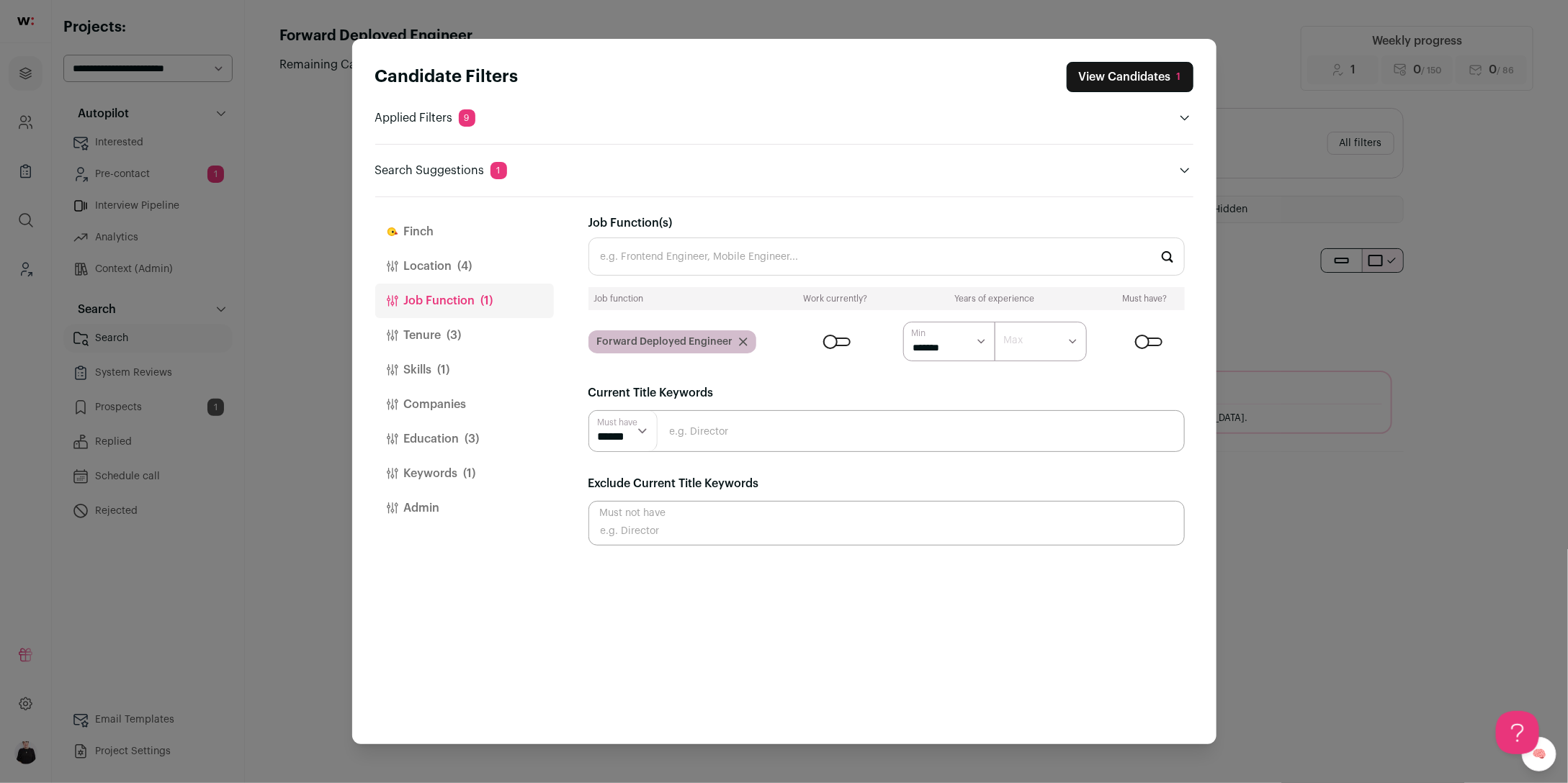
click at [663, 245] on input "Job Function(s)" at bounding box center [886, 257] width 596 height 38
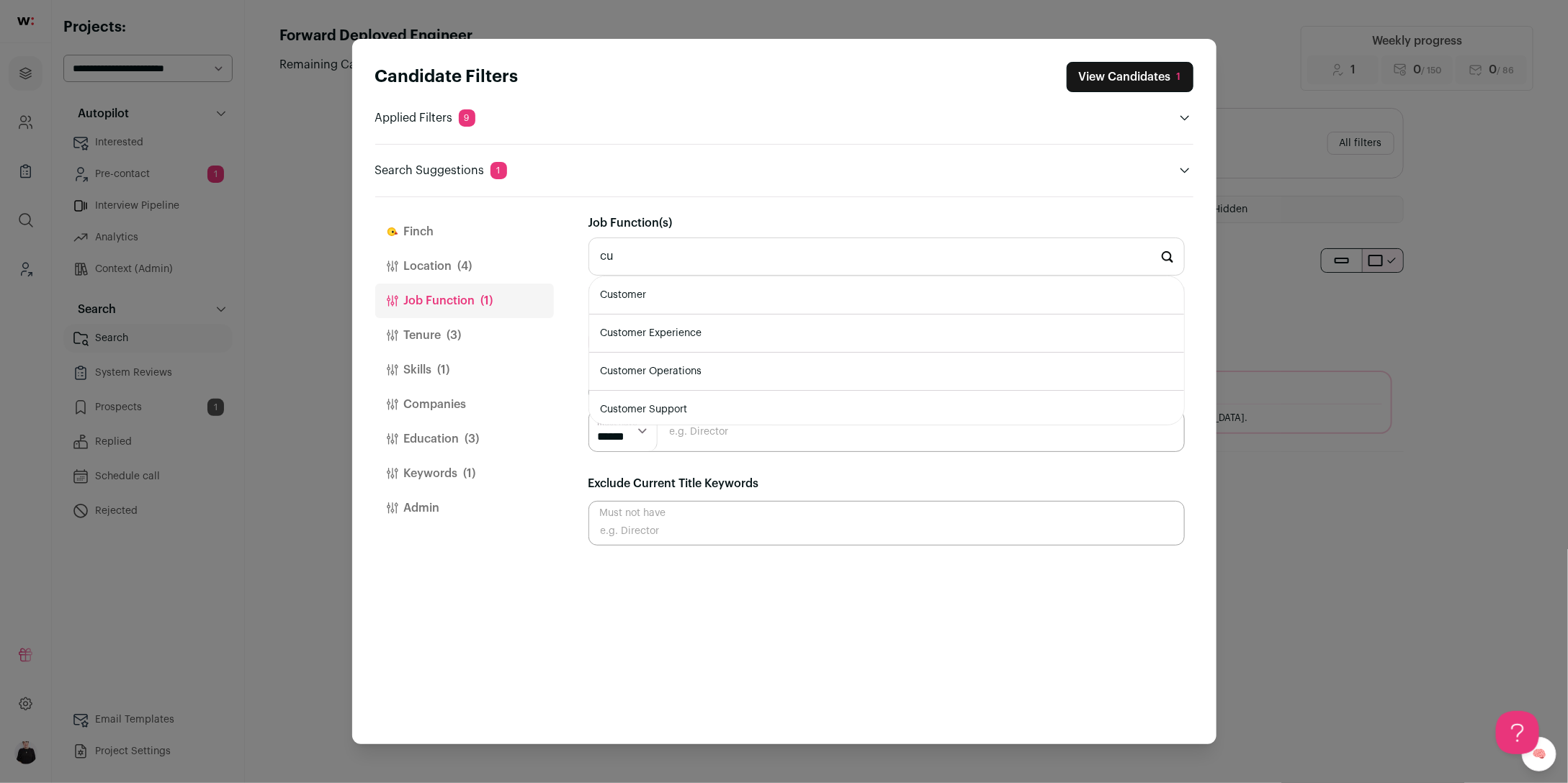
type input "c"
click at [775, 296] on li "Solution Engineer" at bounding box center [886, 295] width 595 height 38
type input "Solution Engineer"
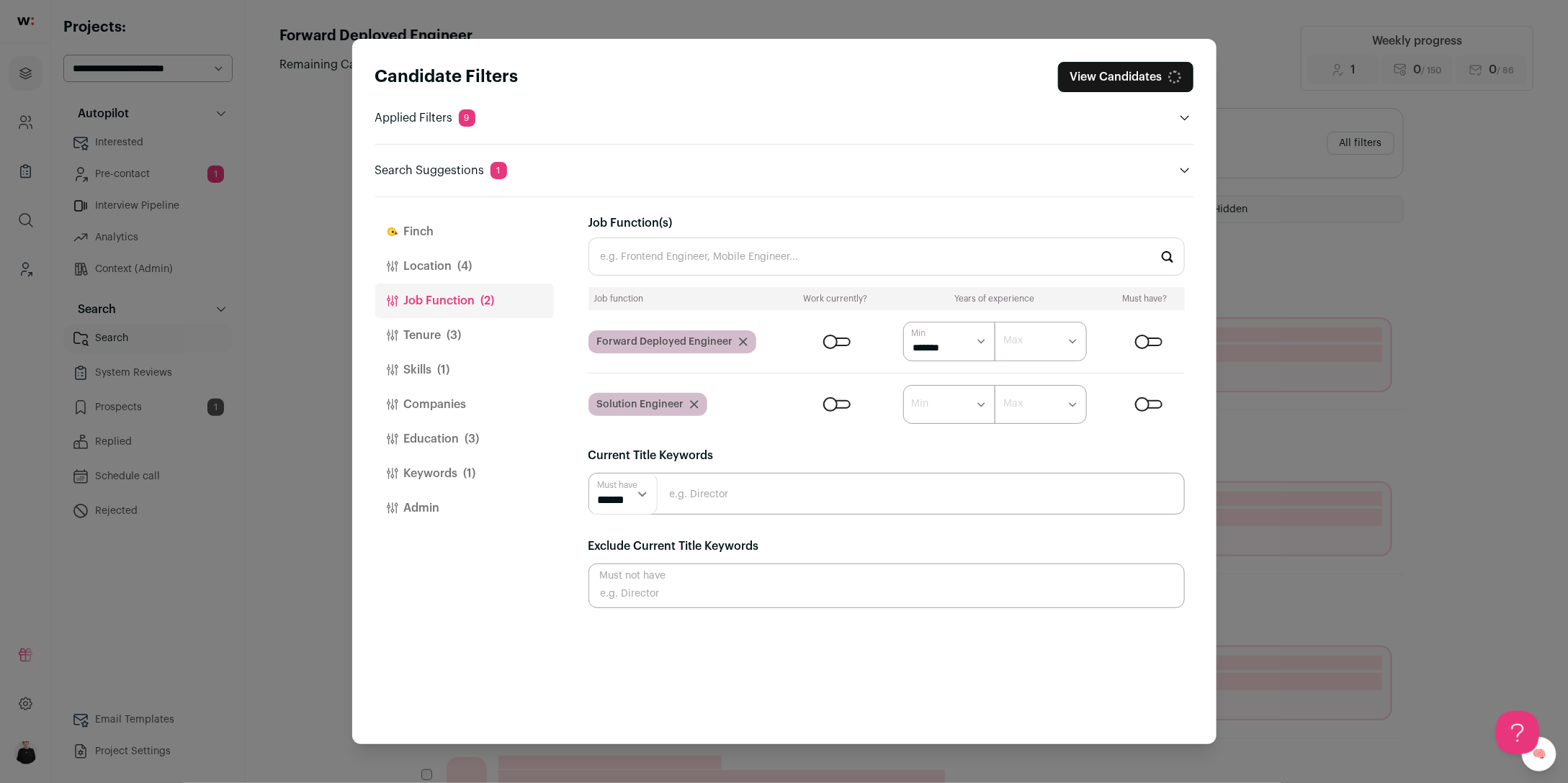
click at [675, 257] on input "Job Function(s)" at bounding box center [886, 257] width 596 height 38
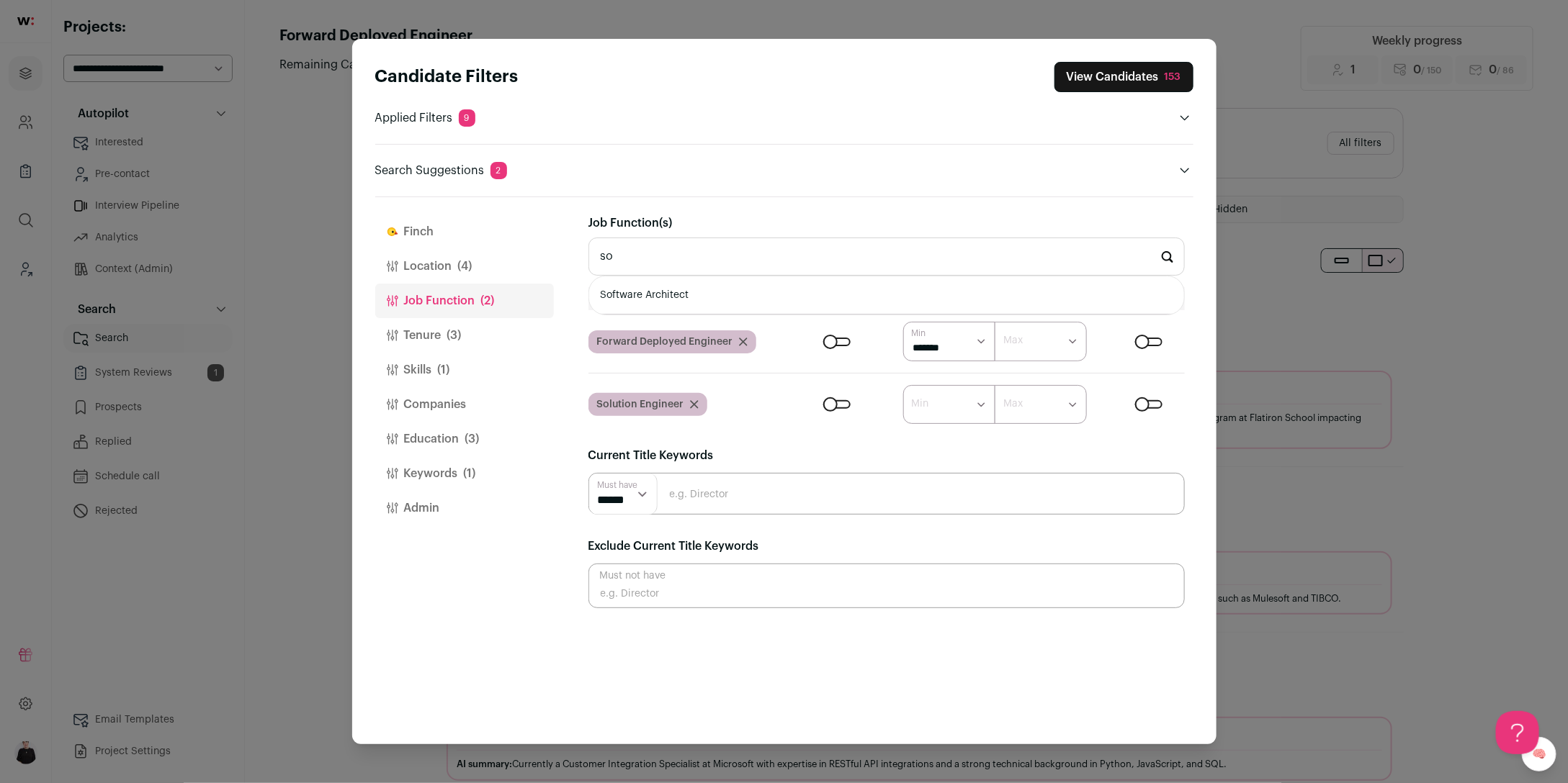
type input "s"
click at [977, 401] on select "****** ******* ******* ******* ******* ******* ******* ******* ******* ********…" at bounding box center [949, 405] width 92 height 39
select select "*"
click at [1097, 71] on button "View Candidates 72" at bounding box center [1126, 77] width 134 height 30
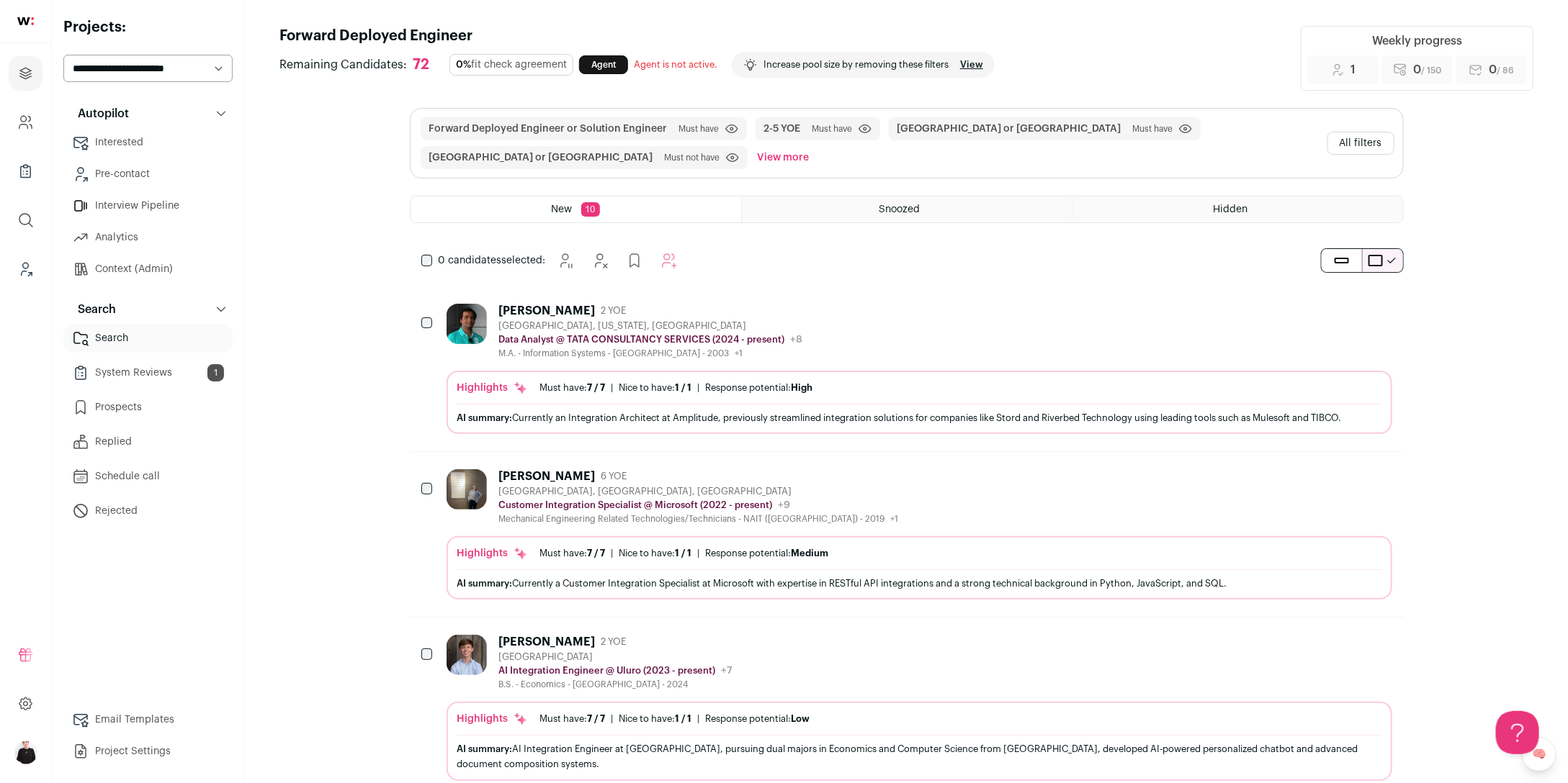
click at [1356, 138] on button "All filters" at bounding box center [1361, 142] width 67 height 23
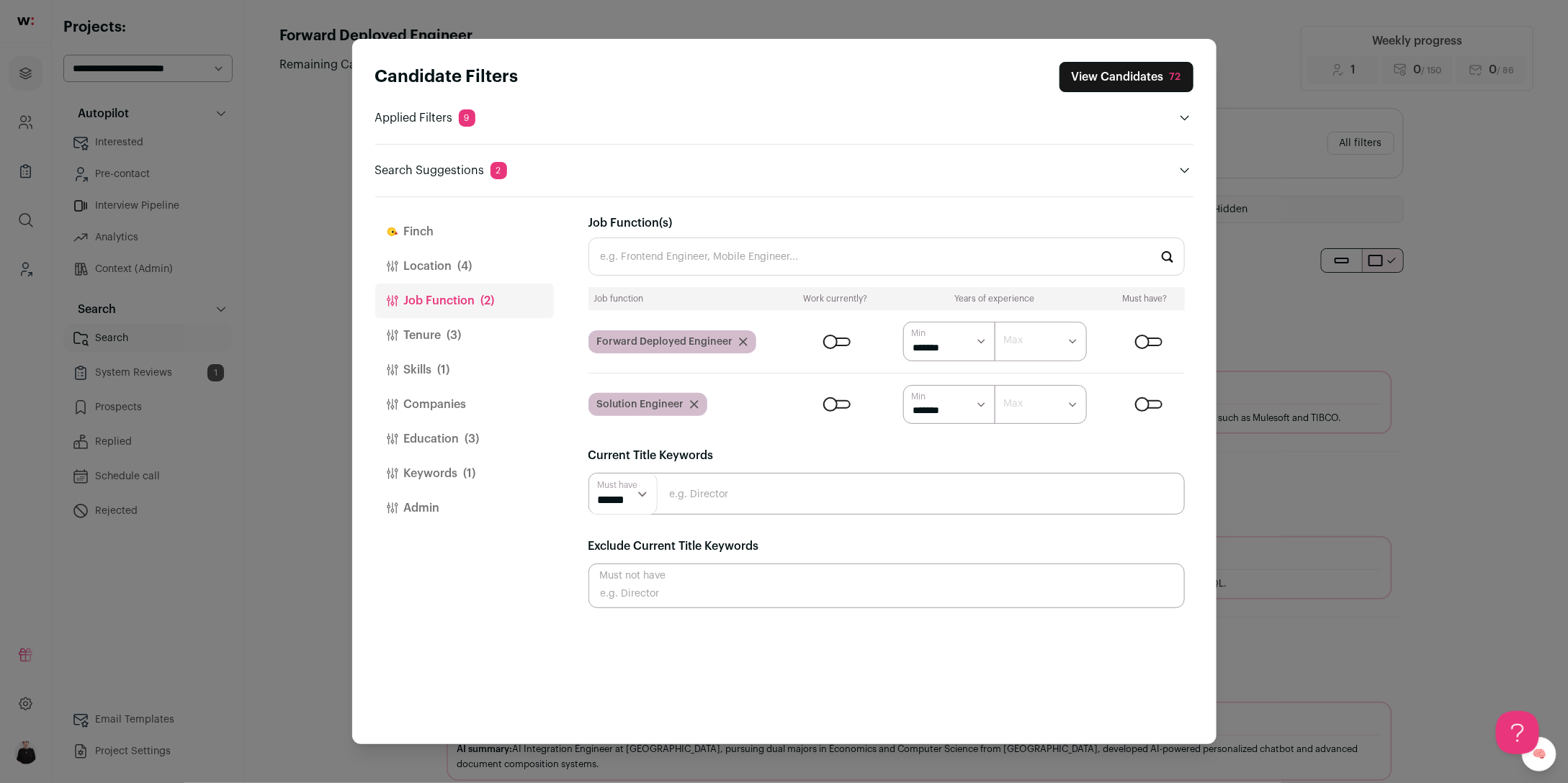
click at [1103, 74] on button "View Candidates 72" at bounding box center [1126, 77] width 134 height 30
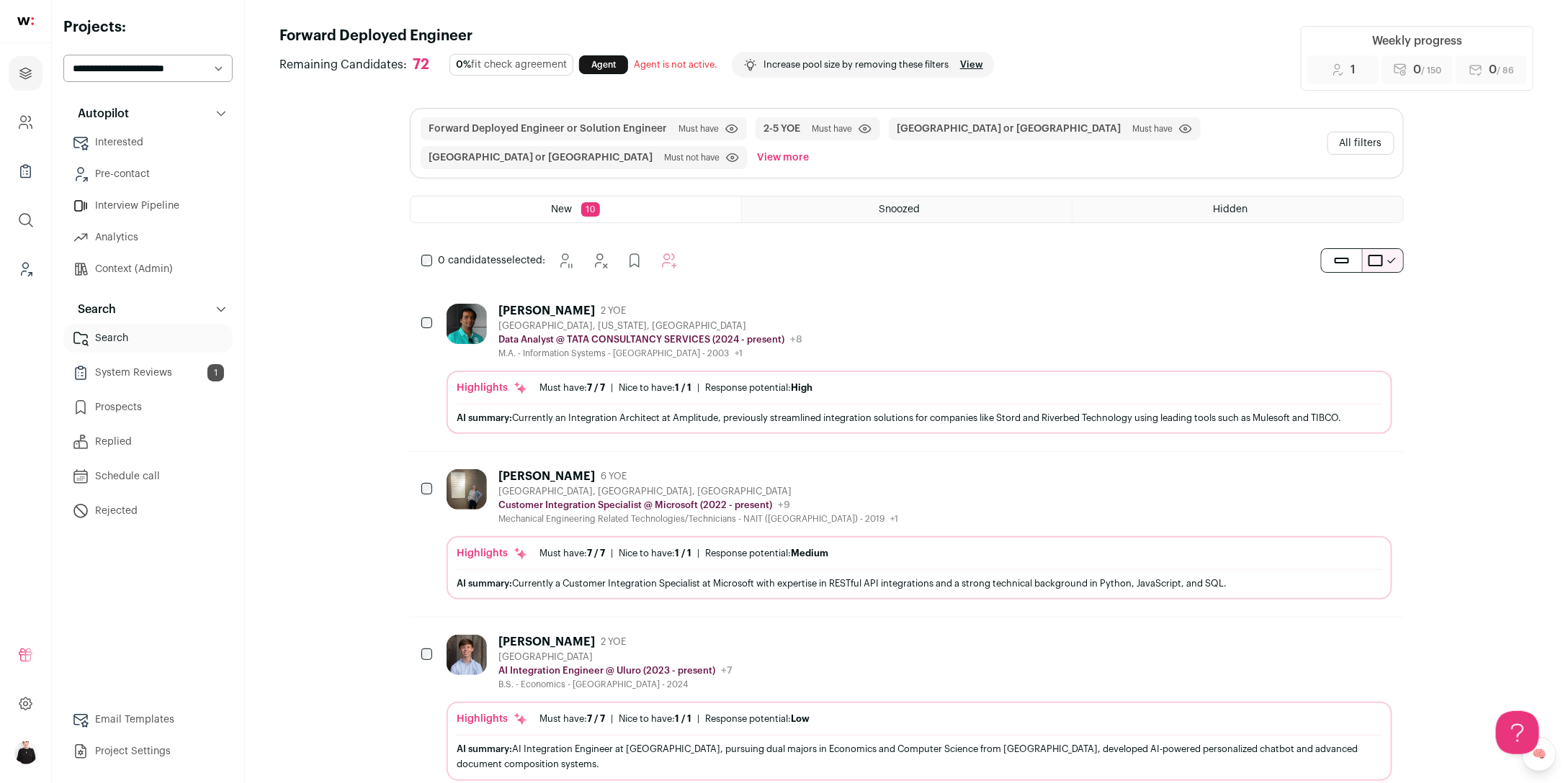
click at [898, 493] on div "Edmonton, Alberta, Canada" at bounding box center [698, 492] width 399 height 12
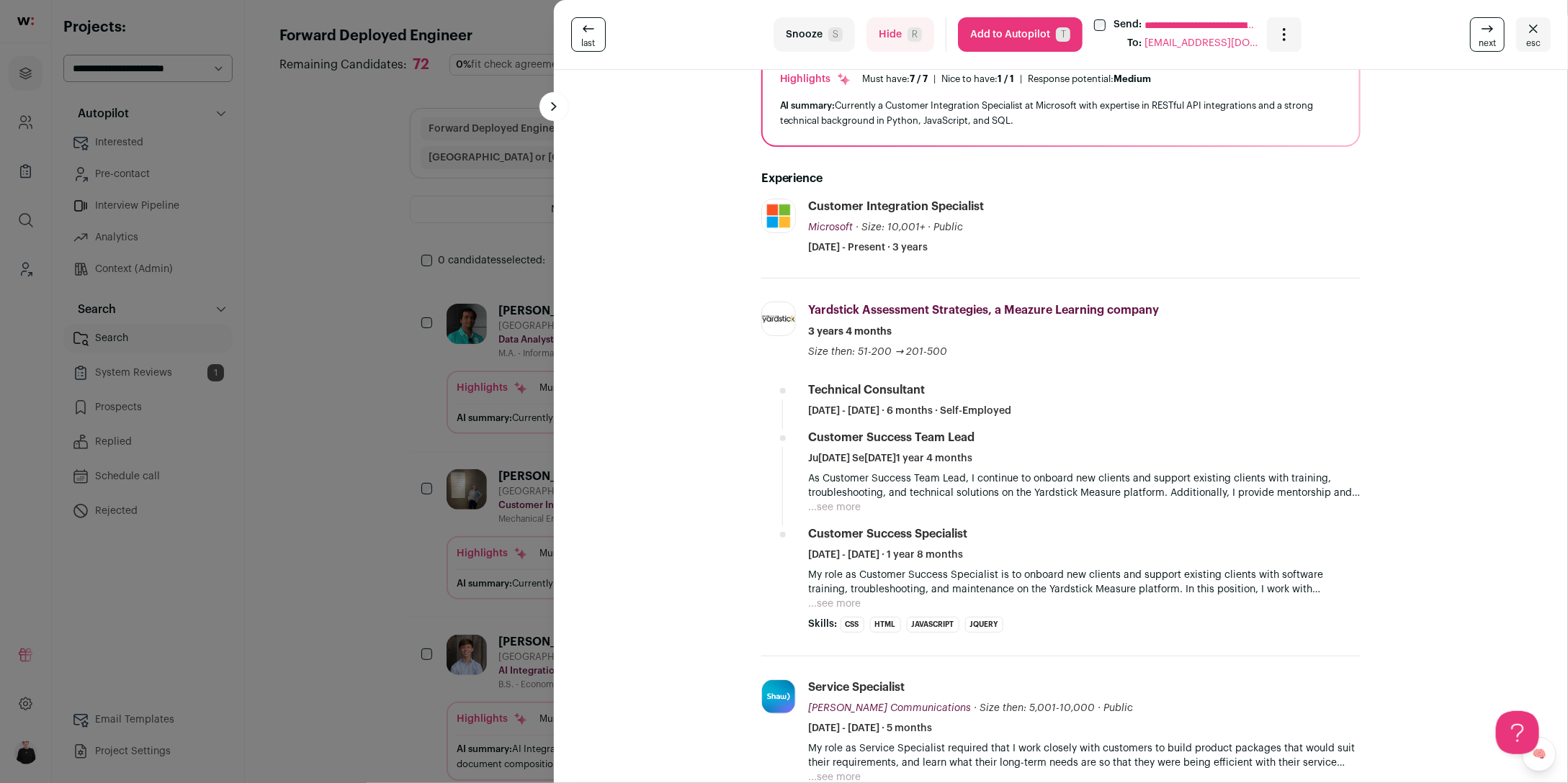
scroll to position [127, 0]
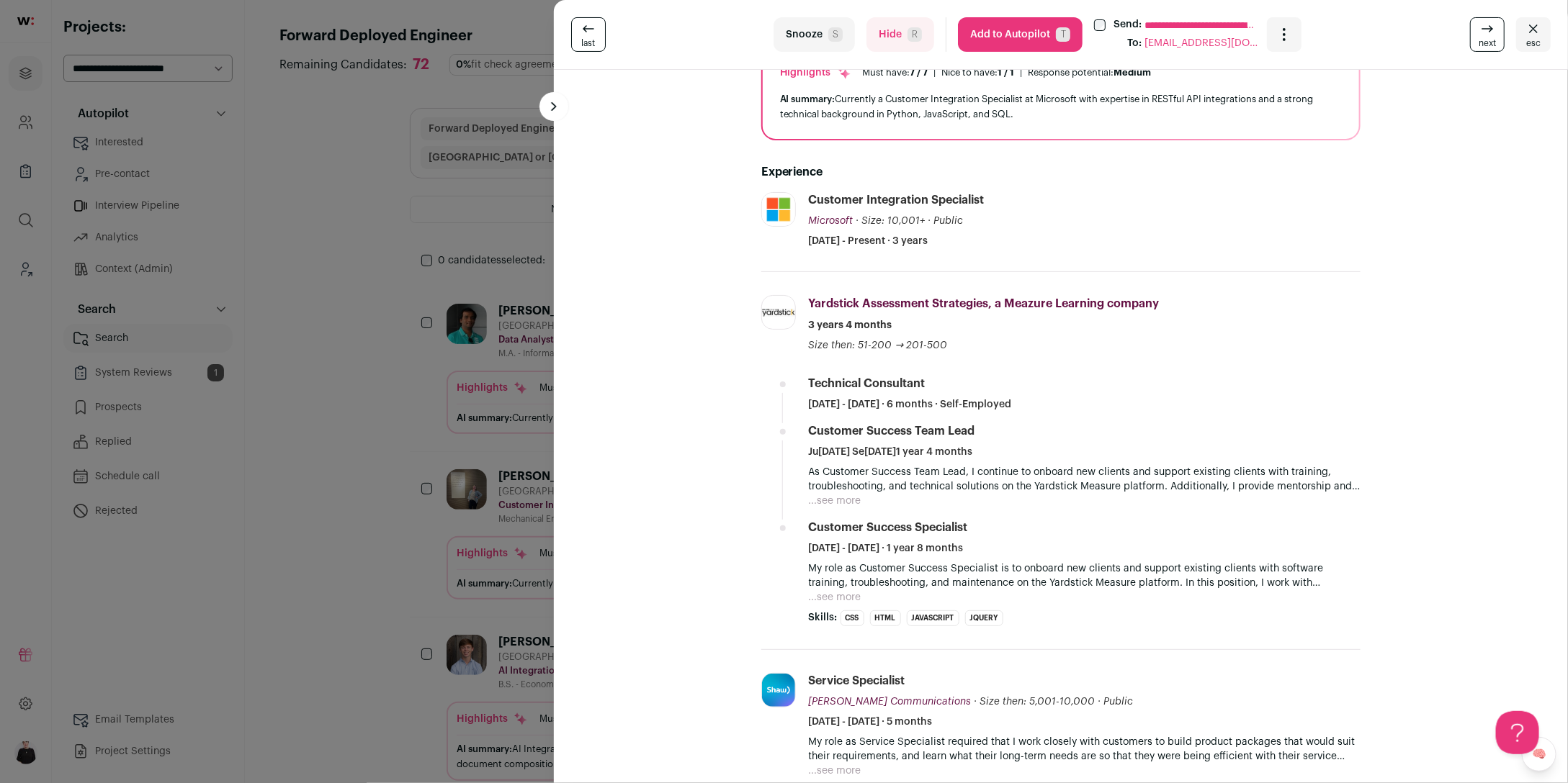
click at [845, 502] on button "...see more" at bounding box center [835, 501] width 53 height 14
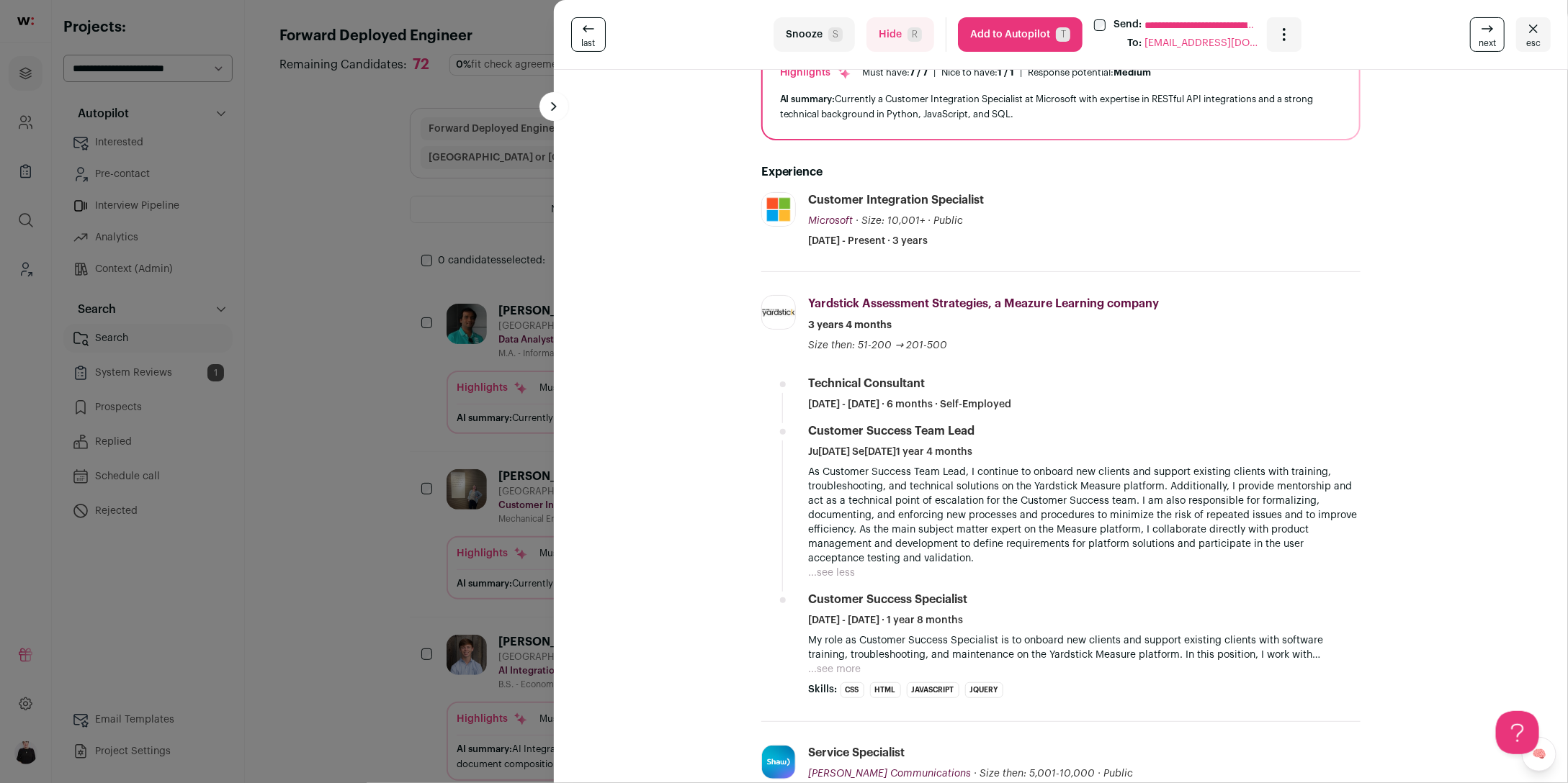
click at [1543, 42] on button "esc" at bounding box center [1533, 34] width 35 height 35
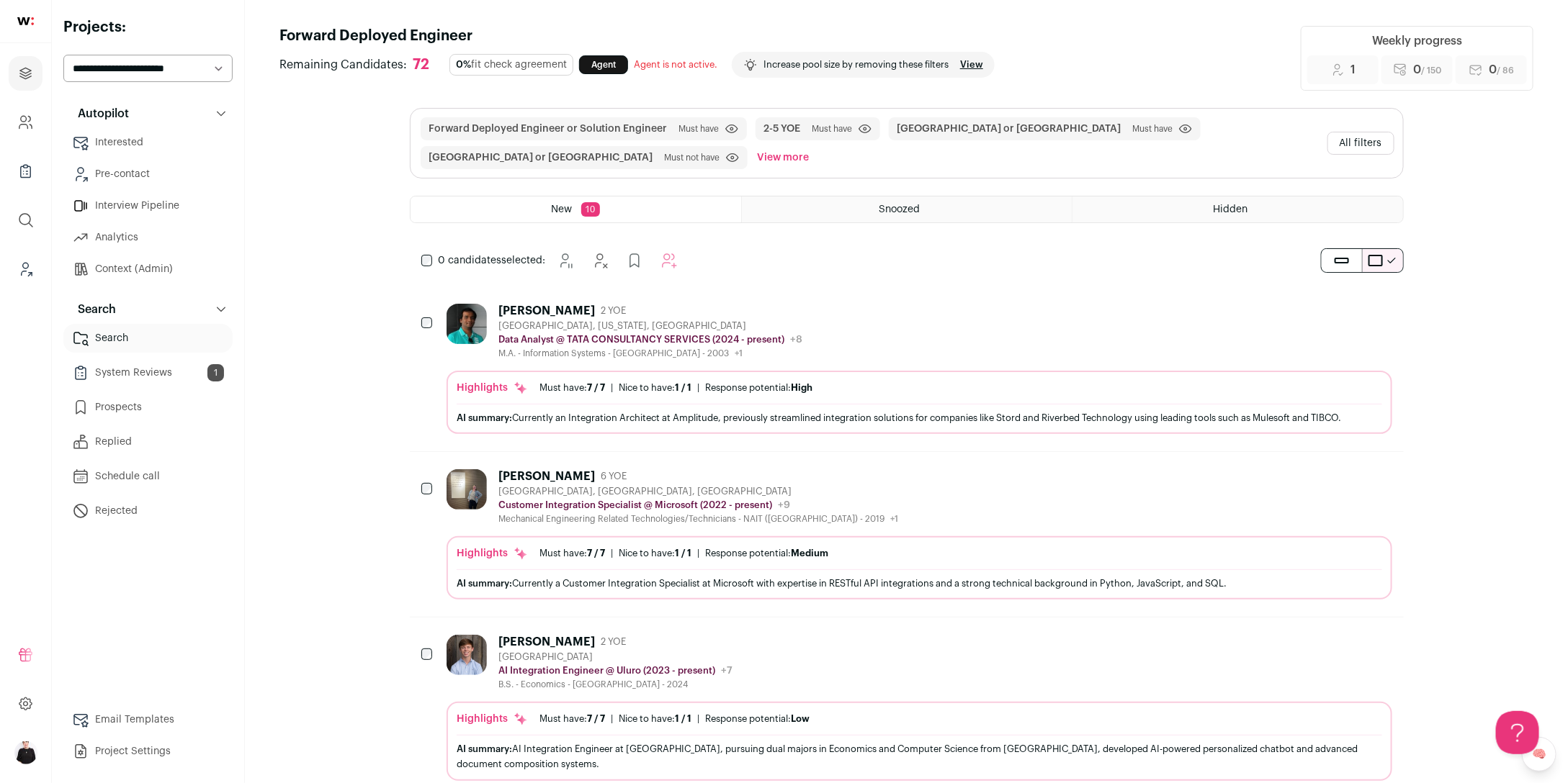
click at [1346, 140] on button "All filters" at bounding box center [1361, 142] width 67 height 23
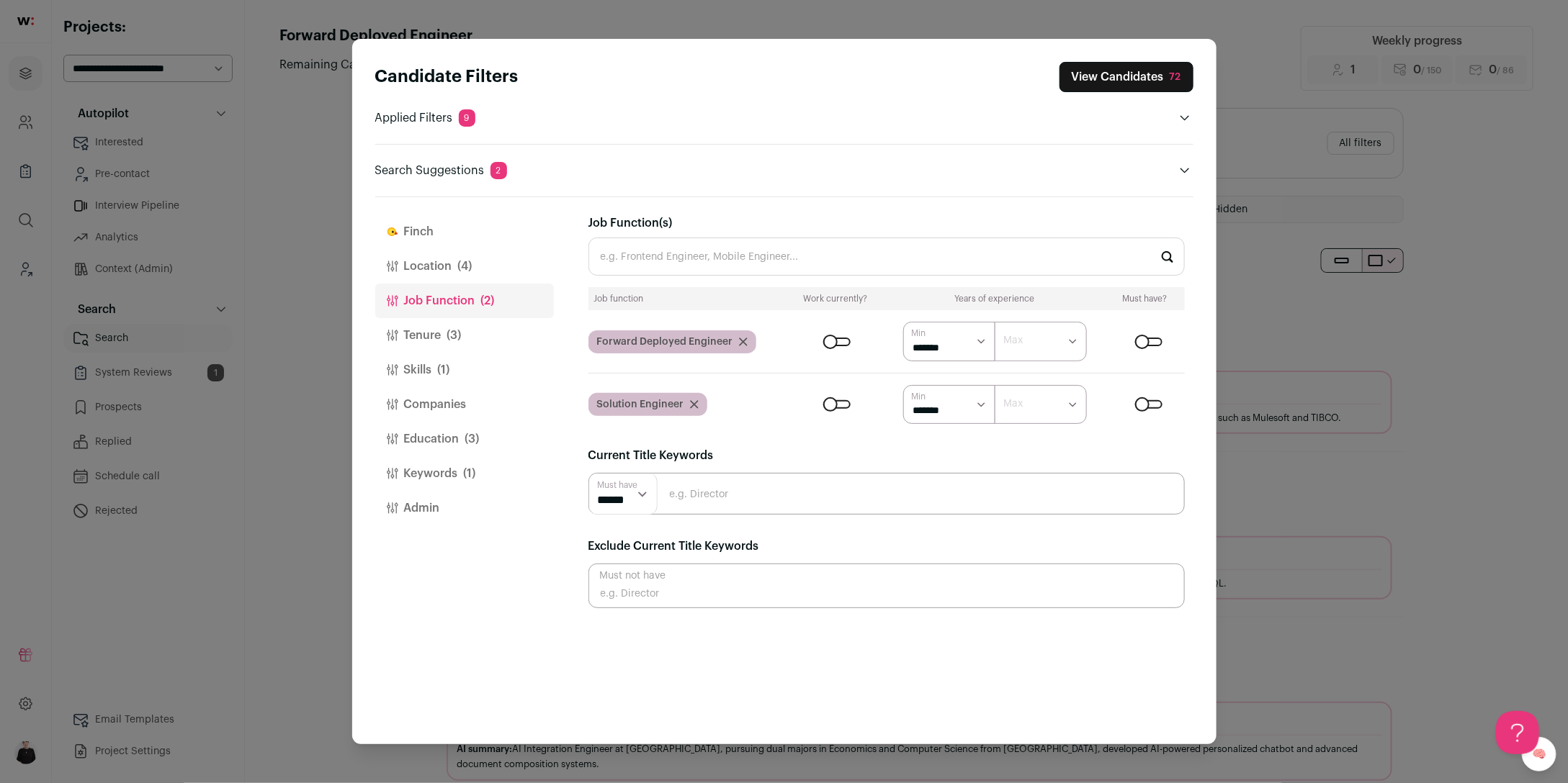
click at [440, 375] on span "(1)" at bounding box center [444, 370] width 12 height 17
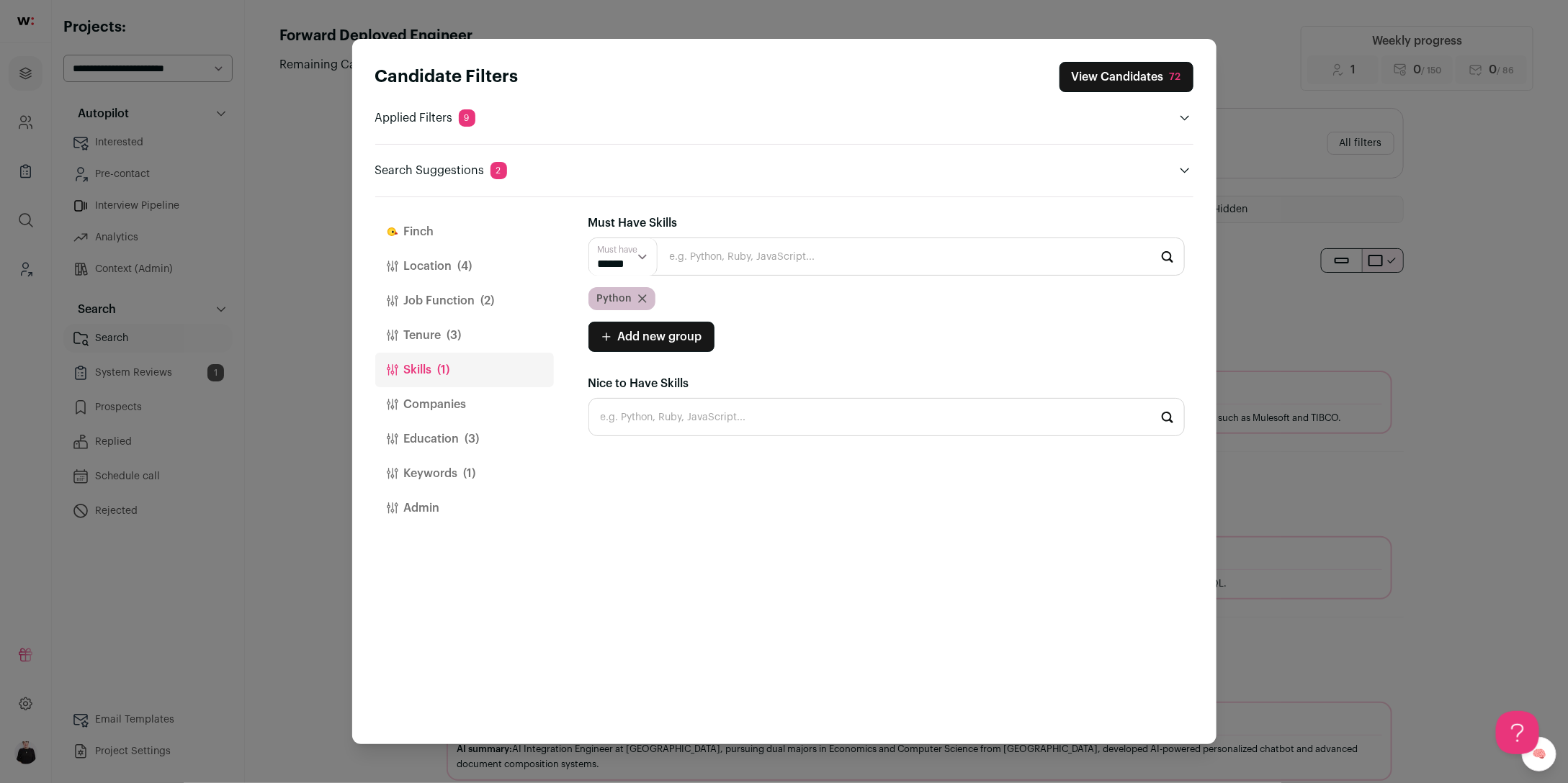
click at [717, 261] on input "Close modal via background" at bounding box center [886, 257] width 596 height 38
click at [629, 293] on li "SQL" at bounding box center [886, 295] width 595 height 38
type input "SQL"
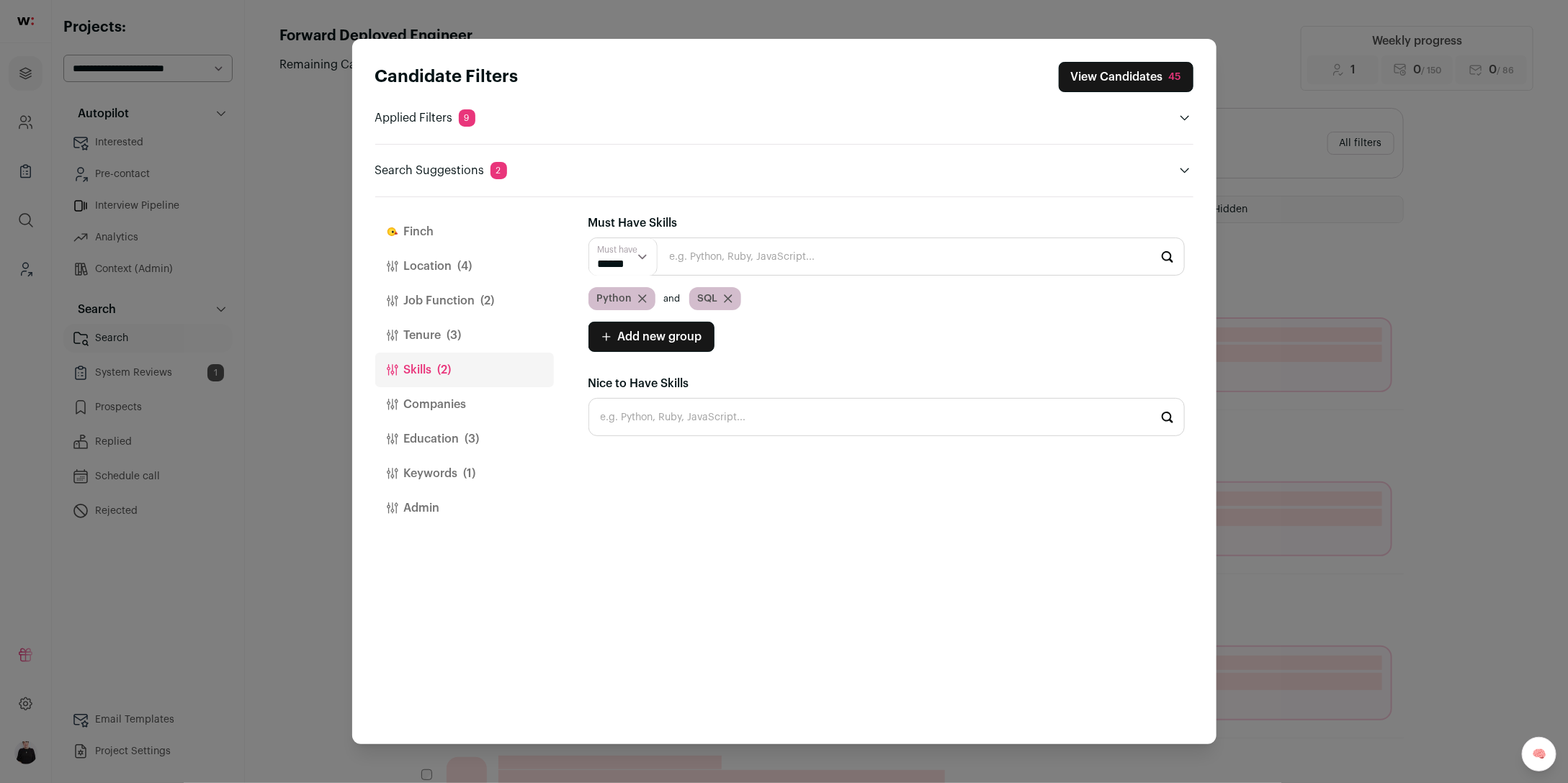
click at [1105, 81] on button "View Candidates 45" at bounding box center [1126, 77] width 135 height 30
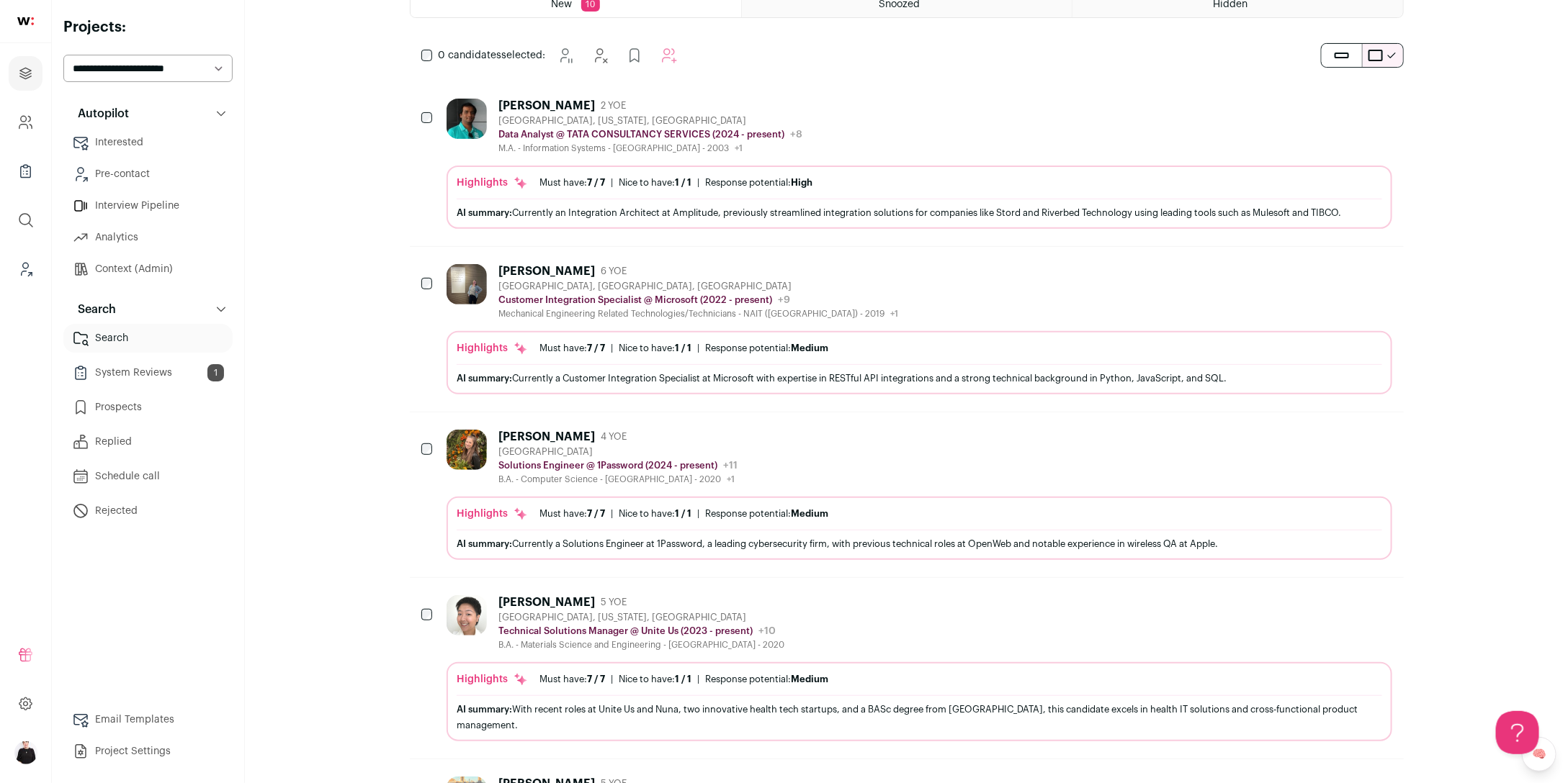
scroll to position [216, 0]
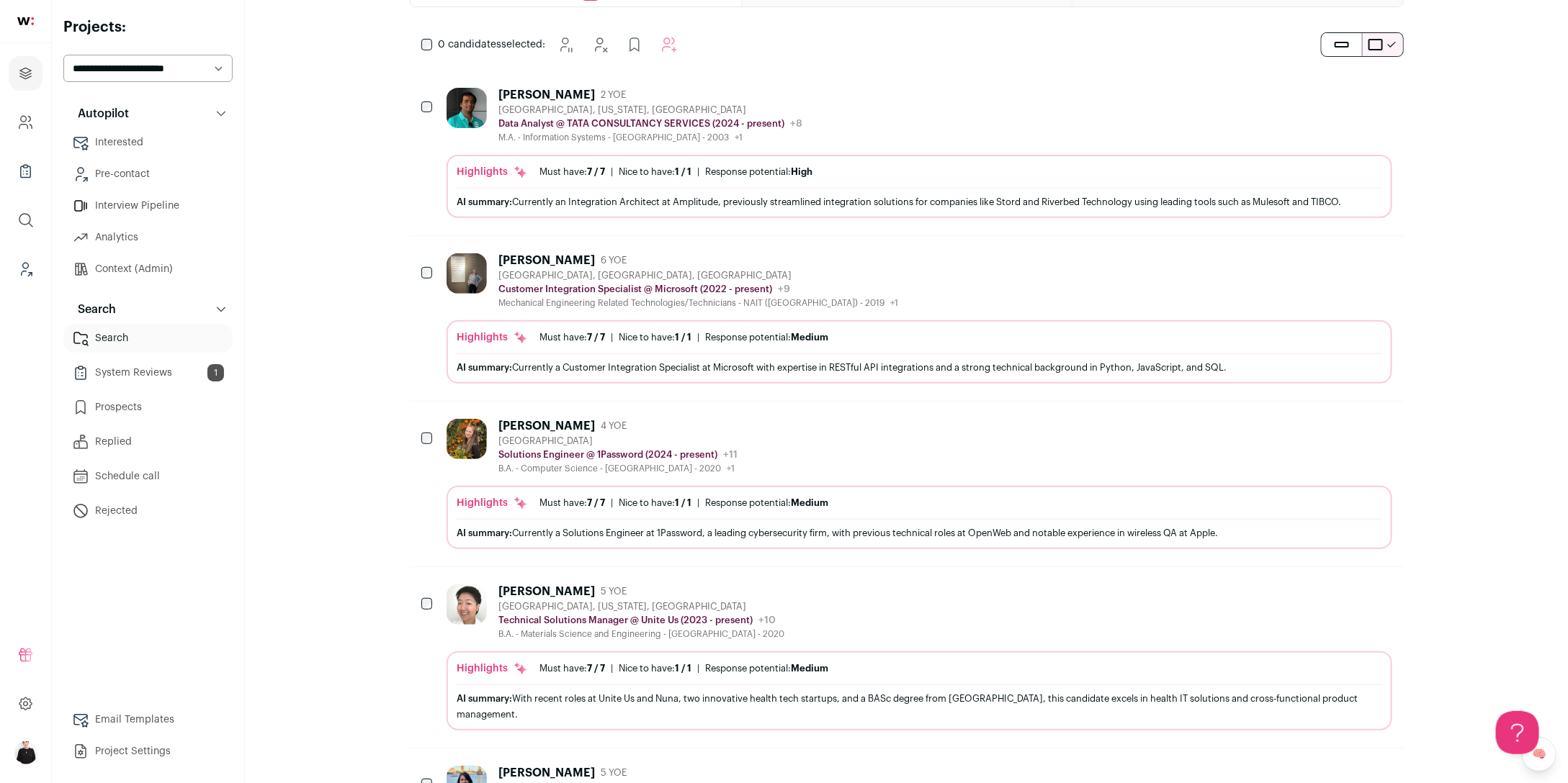
click at [852, 460] on div "Olivia Wissig 4 YOE Los Angeles Metropolitan Area Solutions Engineer @ 1Passwor…" at bounding box center [918, 446] width 944 height 55
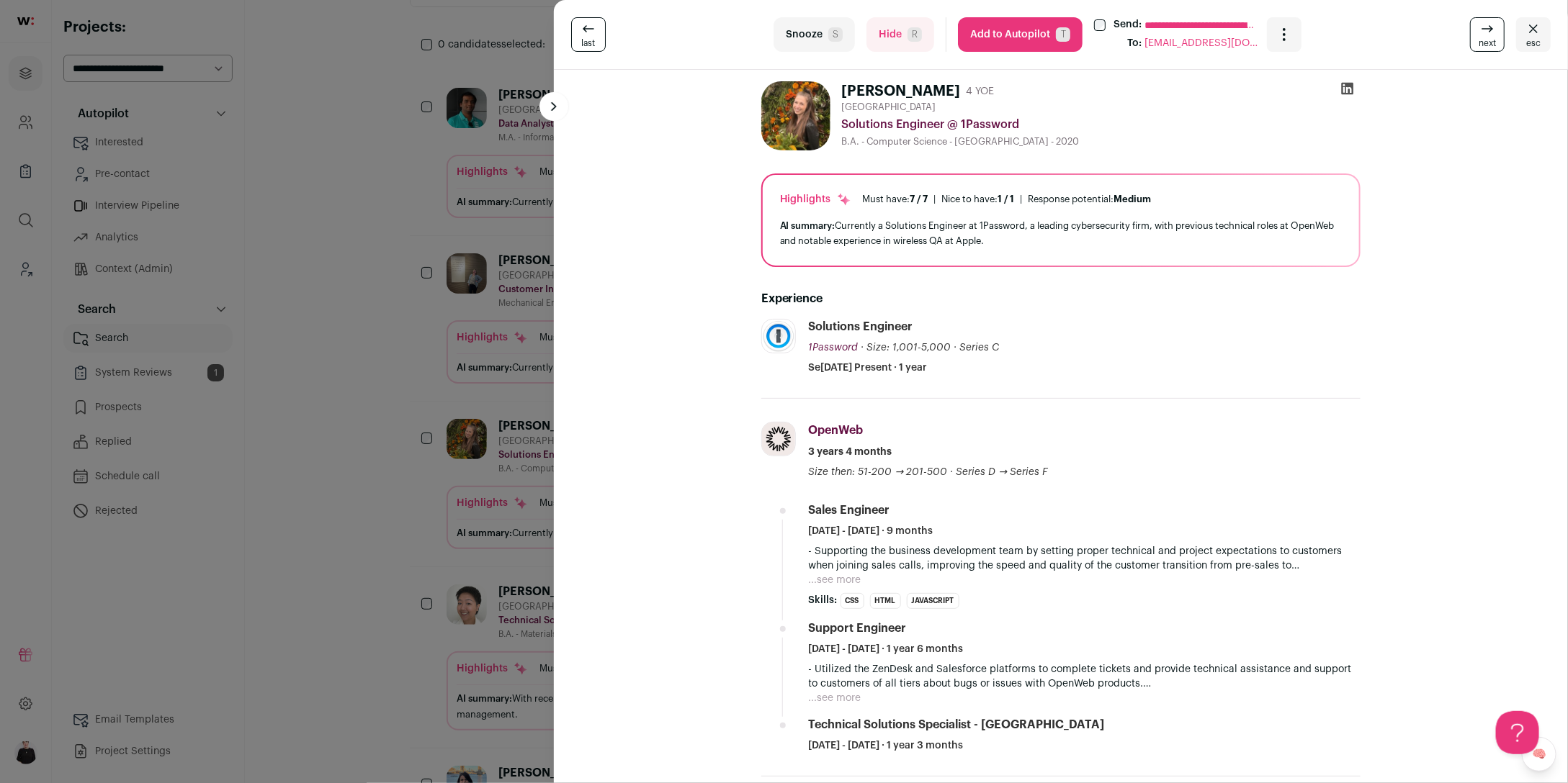
click at [1023, 40] on button "Add to Autopilot T" at bounding box center [1020, 34] width 125 height 35
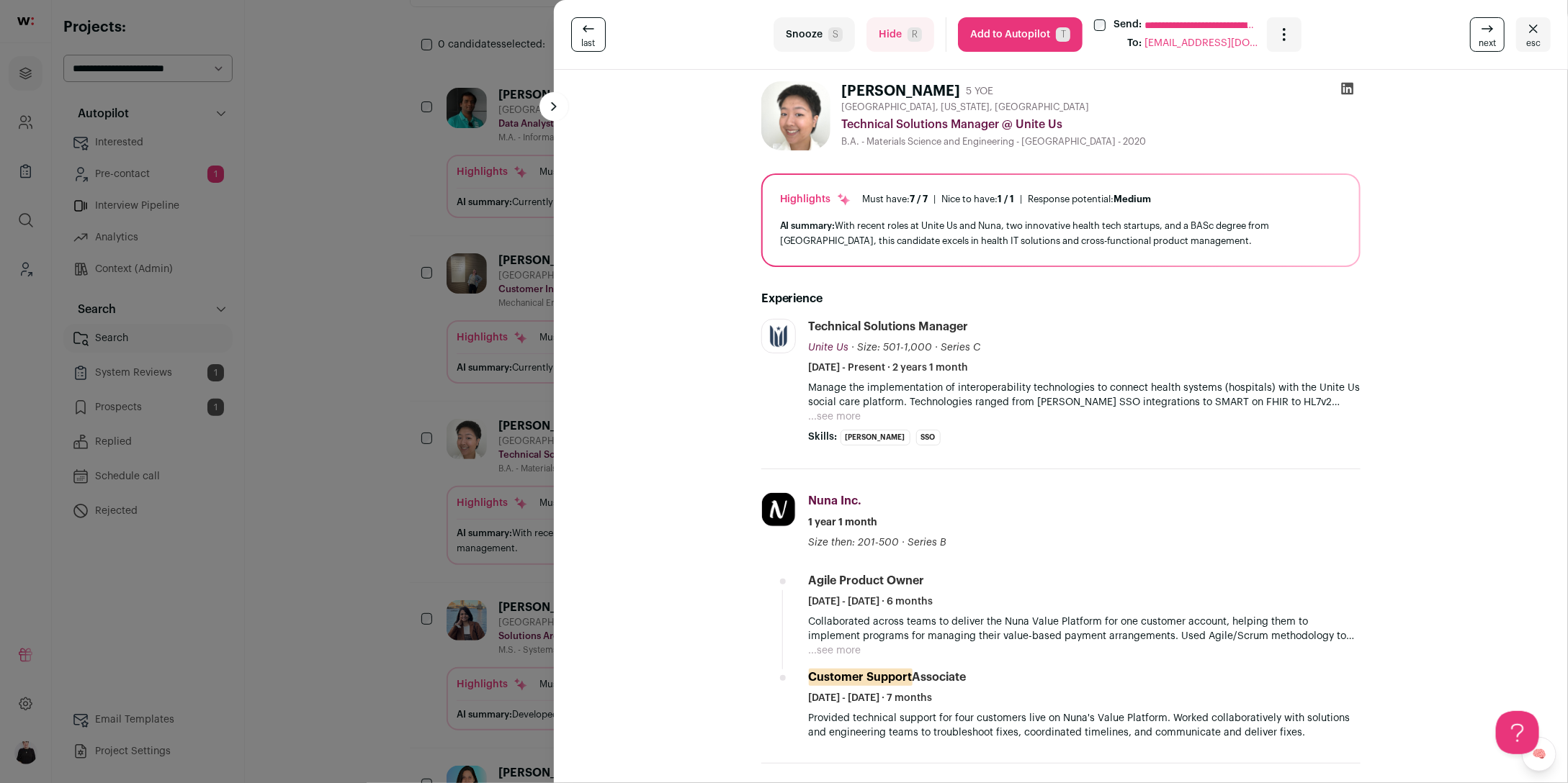
click at [1530, 35] on icon "Close" at bounding box center [1533, 29] width 17 height 17
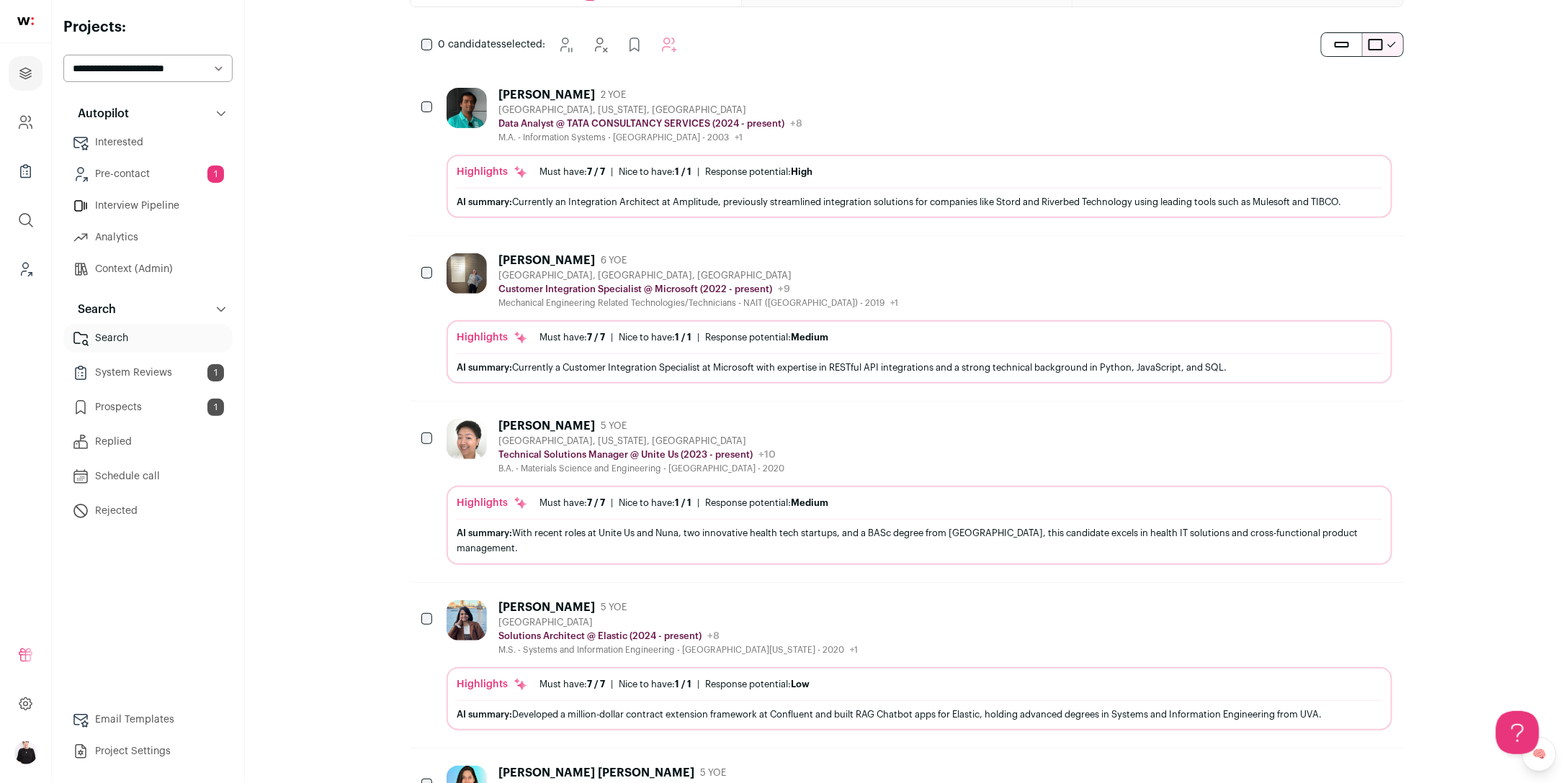
click at [816, 618] on div "Smriti Sridhar 5 YOE San Francisco Bay Area Solutions Architect @ Elastic (2024…" at bounding box center [918, 628] width 944 height 55
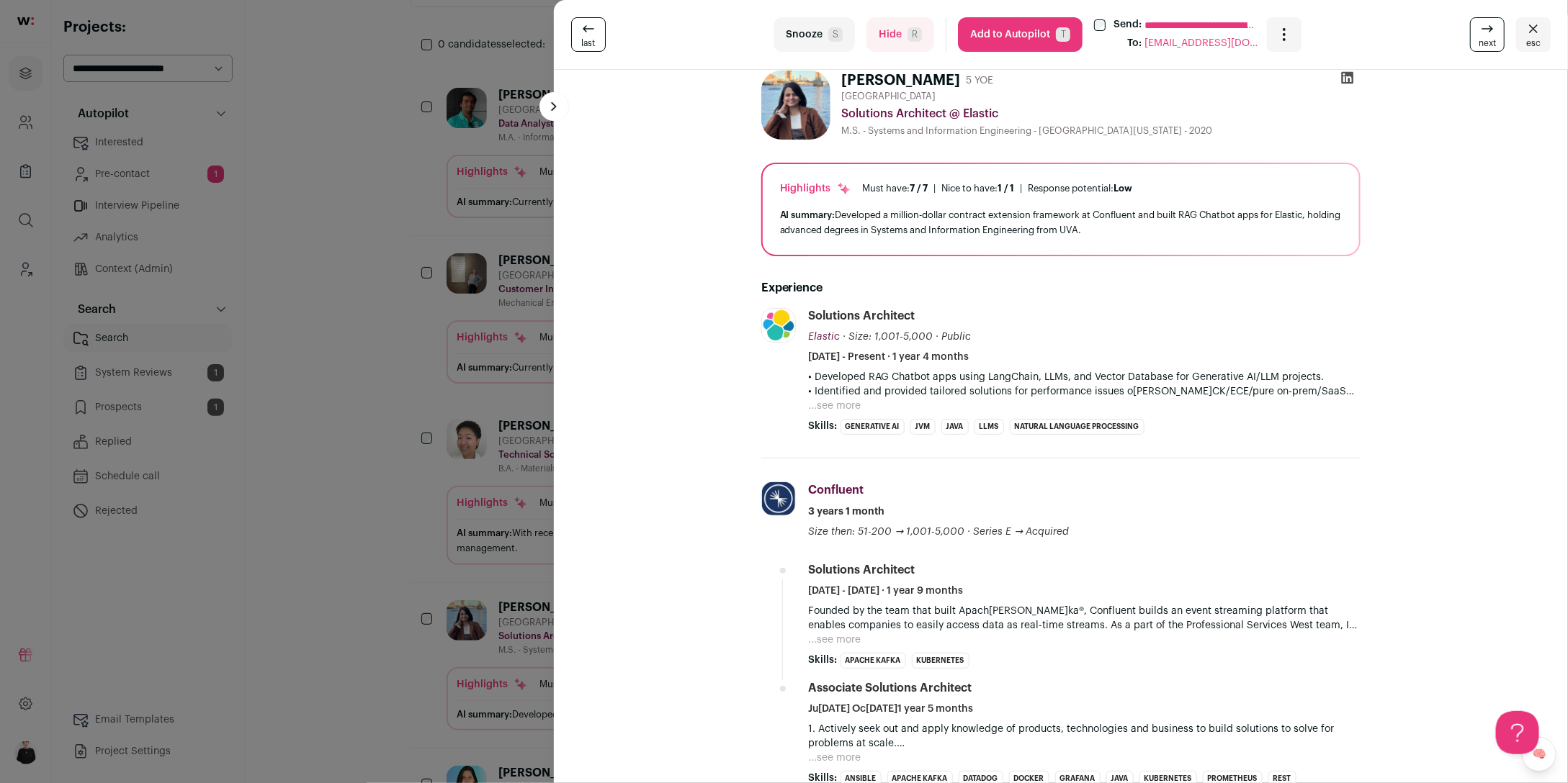
scroll to position [0, 0]
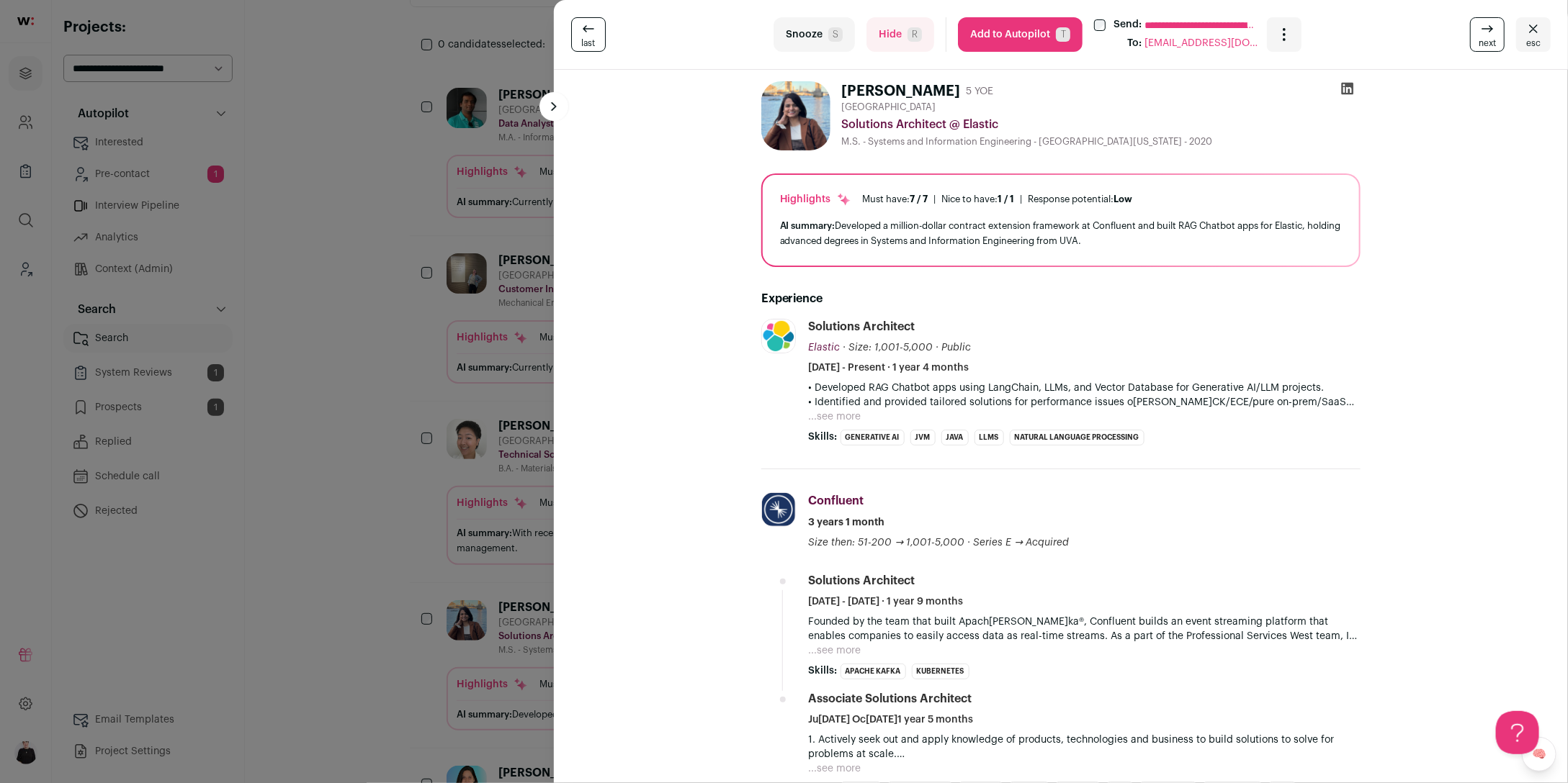
click at [1032, 39] on button "Add to Autopilot T" at bounding box center [1020, 34] width 125 height 35
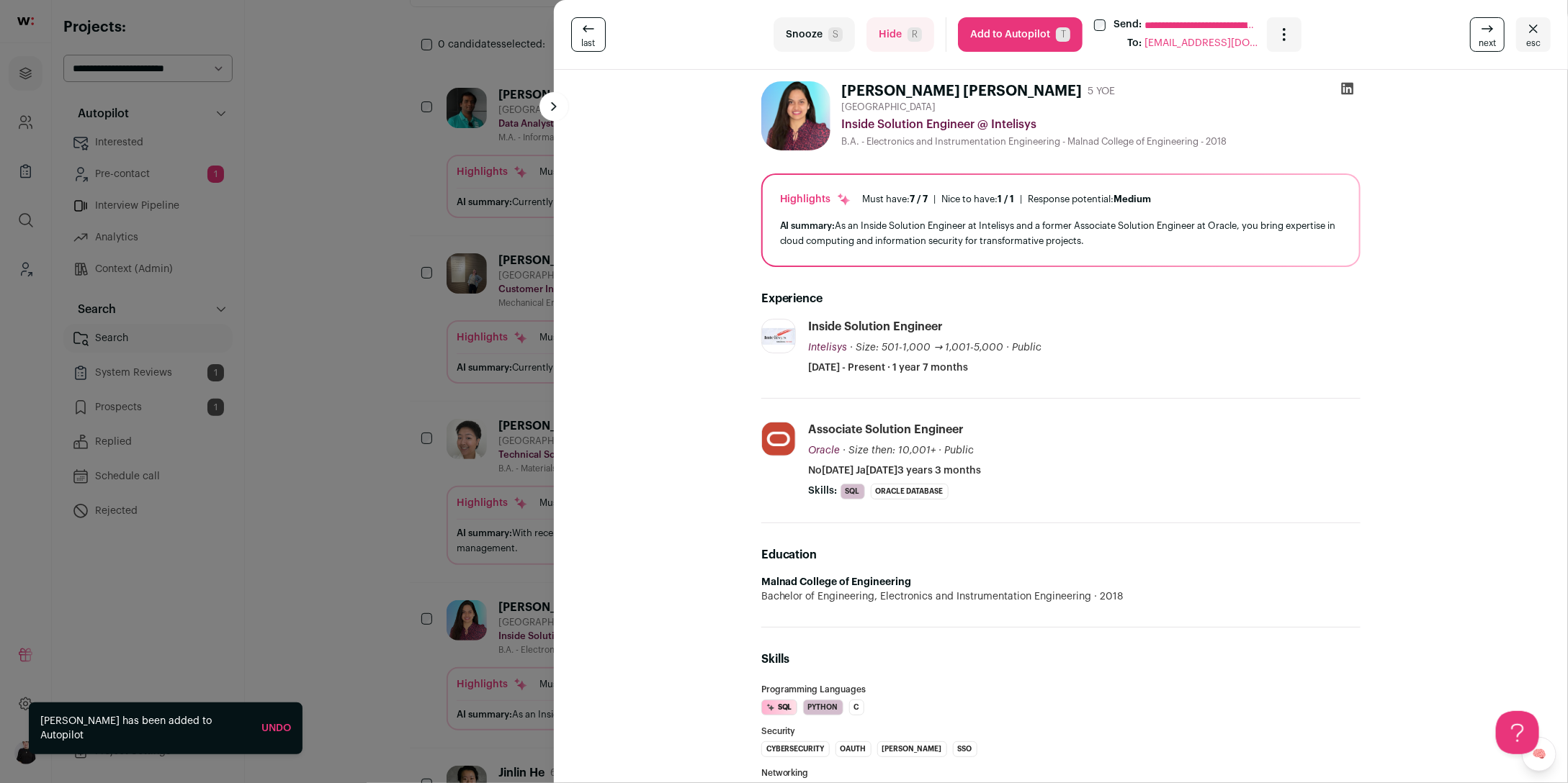
click at [1487, 32] on icon at bounding box center [1487, 29] width 17 height 17
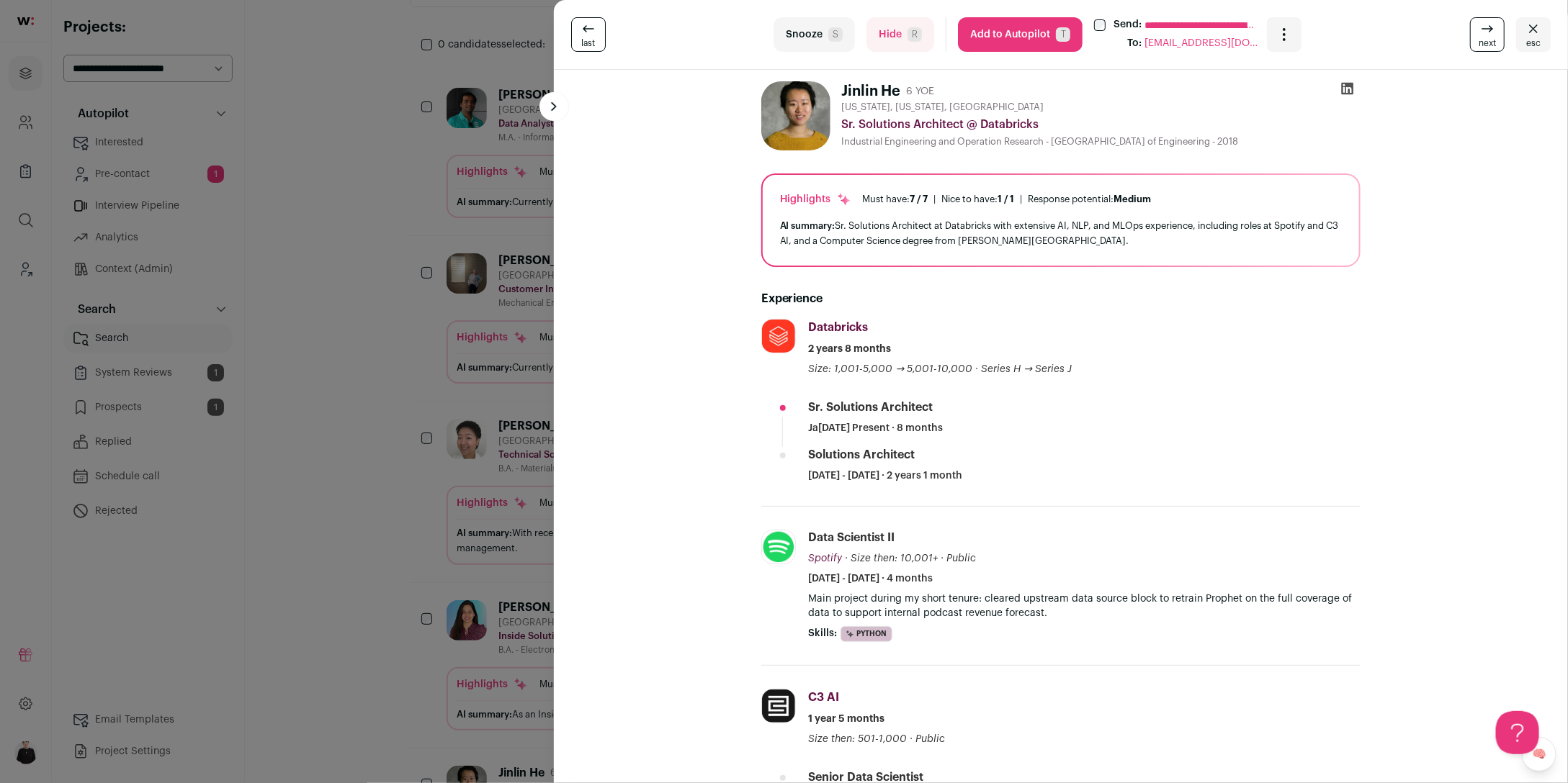
click at [1481, 38] on span "next" at bounding box center [1487, 44] width 17 height 12
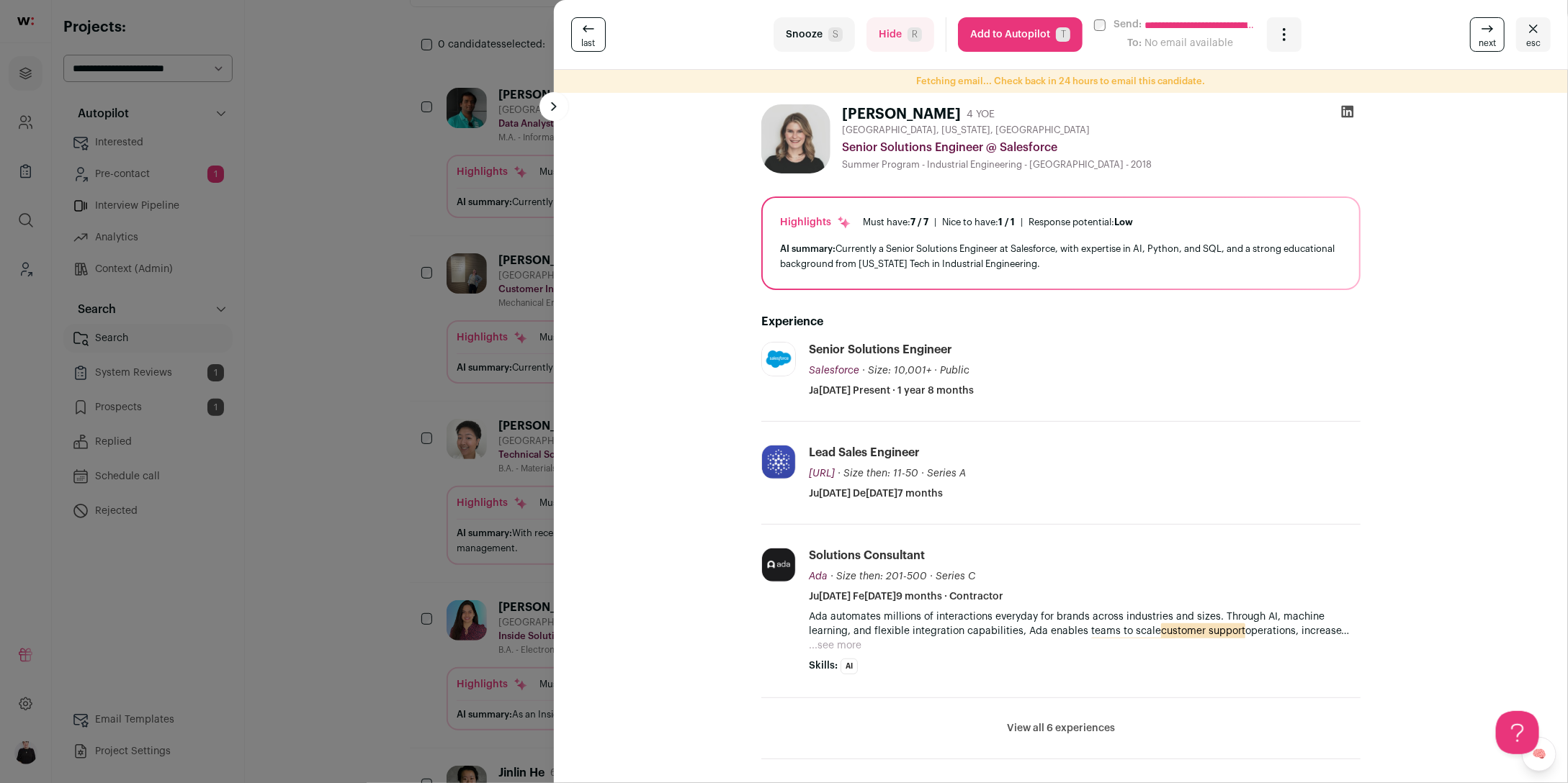
click at [1006, 30] on button "Add to Autopilot T" at bounding box center [1020, 34] width 125 height 35
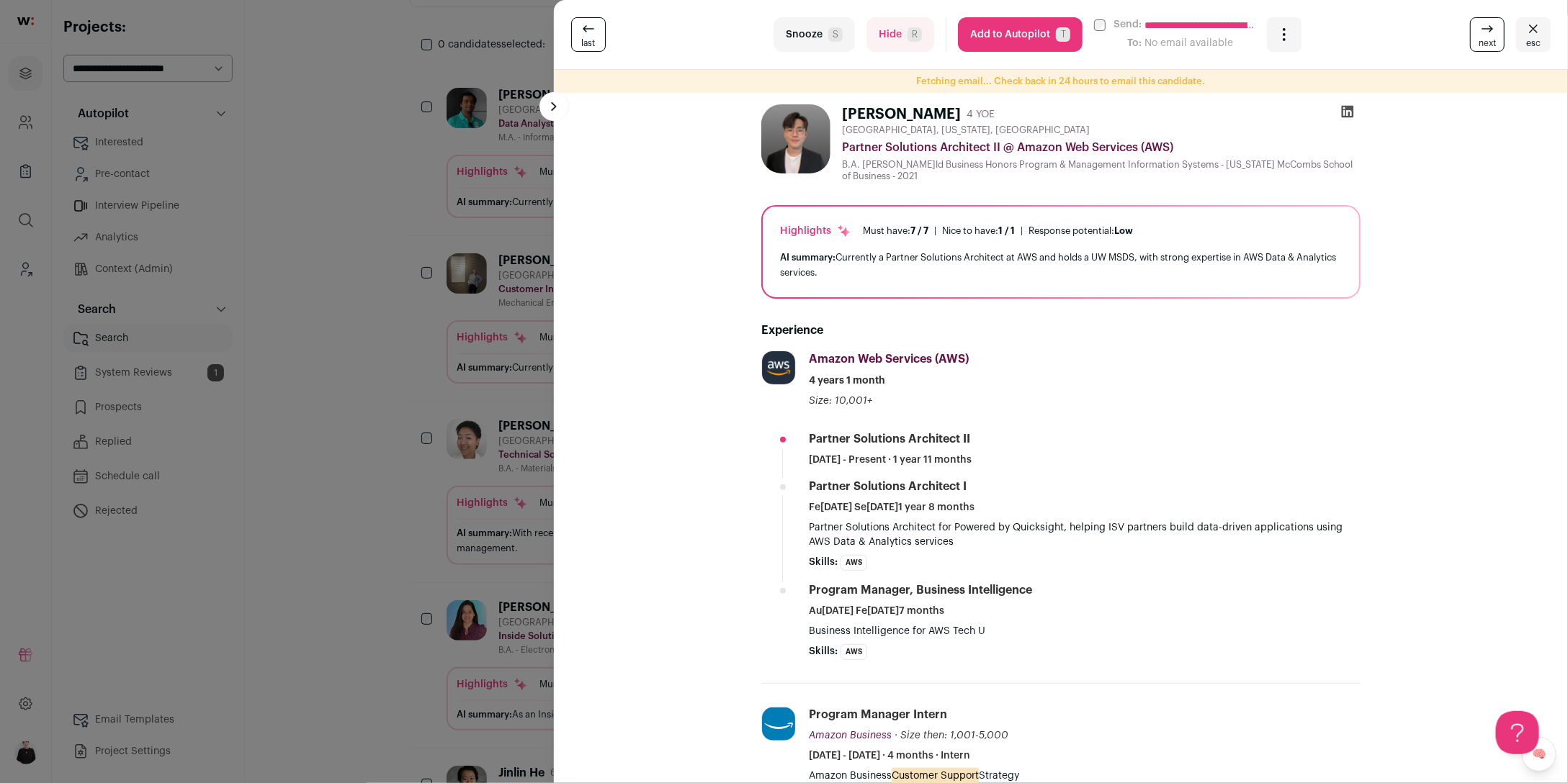
scroll to position [3, 0]
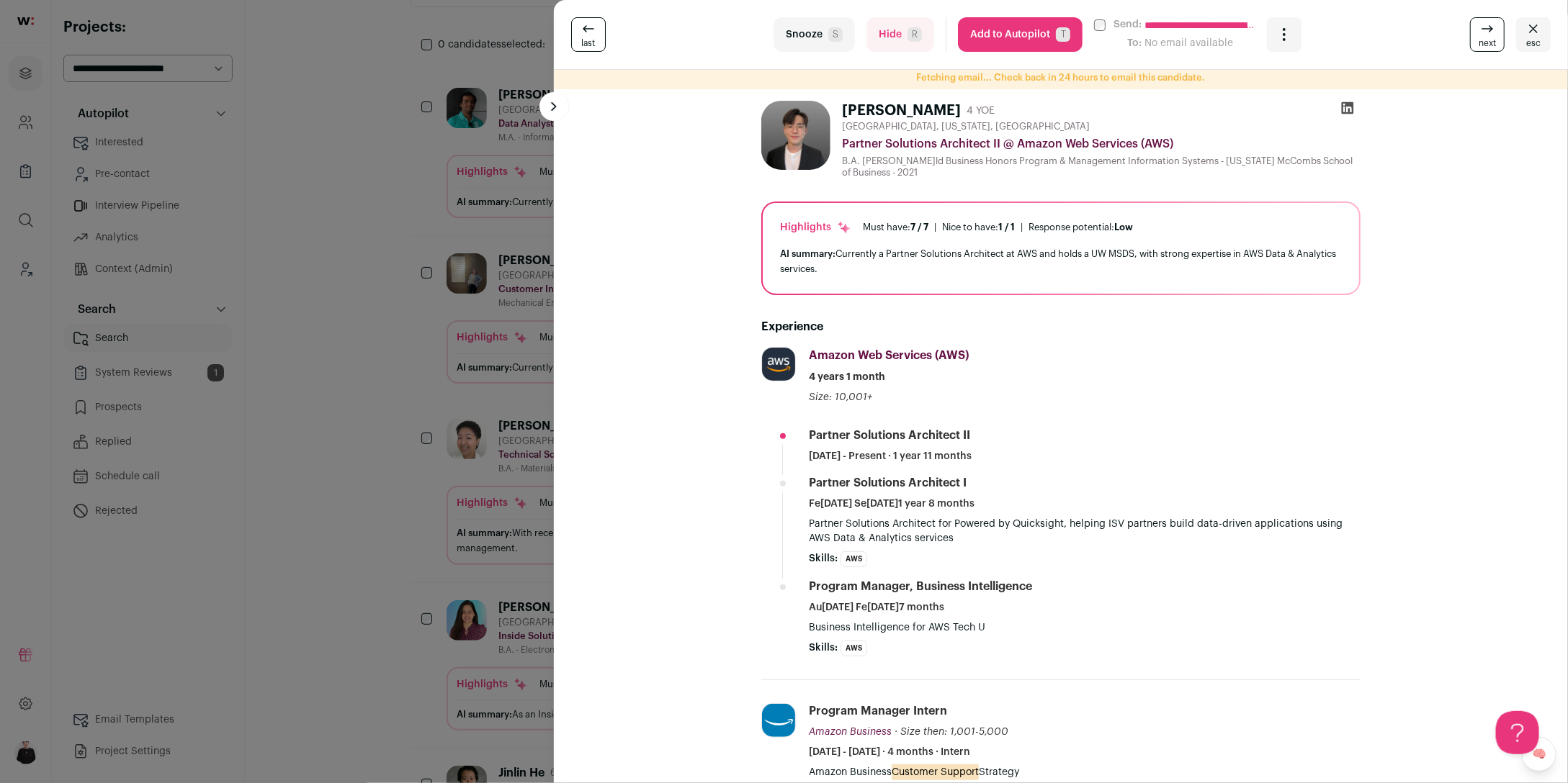
click at [1478, 43] on span "next" at bounding box center [1487, 44] width 17 height 12
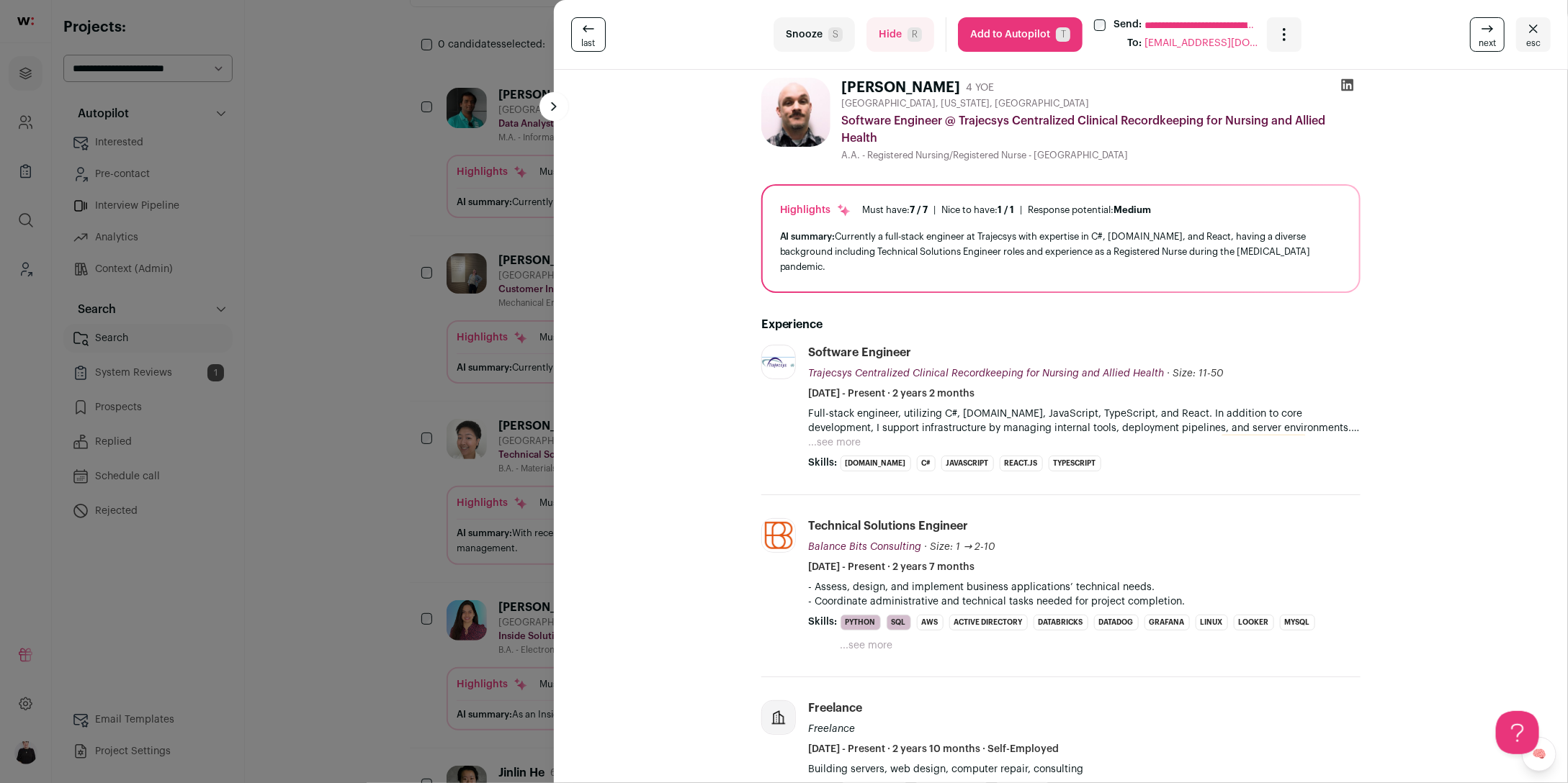
click at [1525, 38] on button "esc" at bounding box center [1533, 34] width 35 height 35
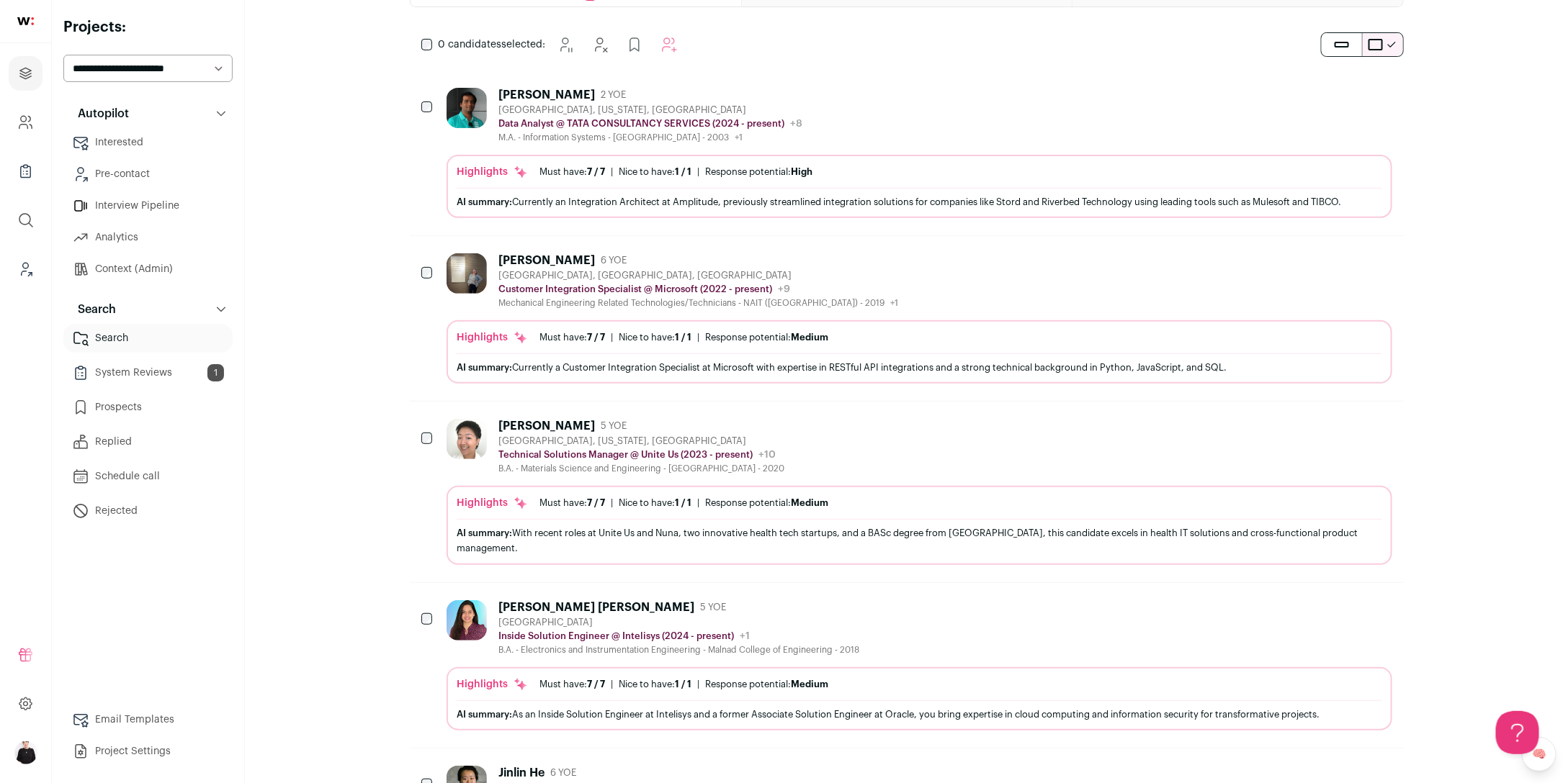
scroll to position [0, 0]
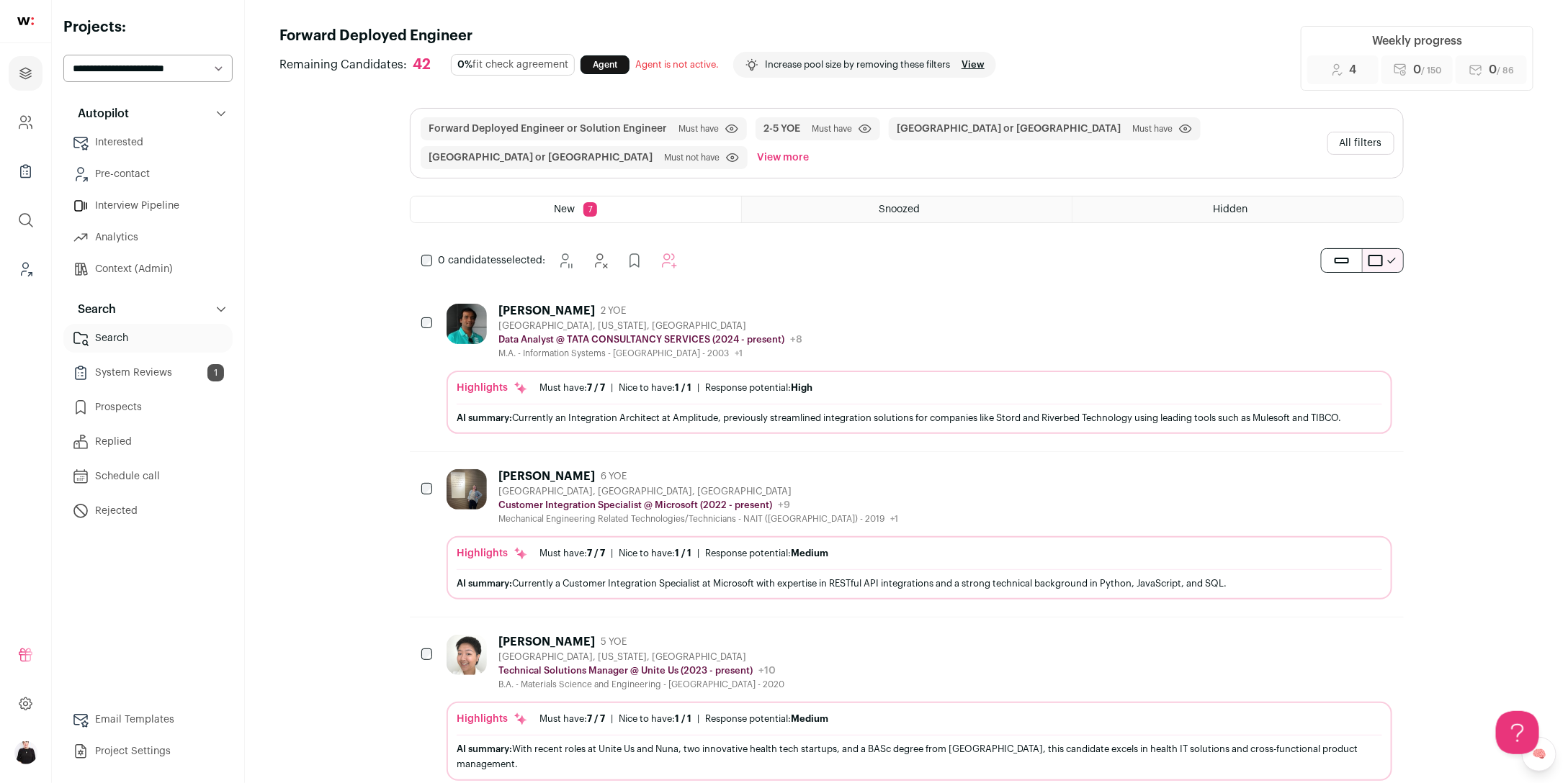
click at [1346, 141] on button "All filters" at bounding box center [1361, 142] width 67 height 23
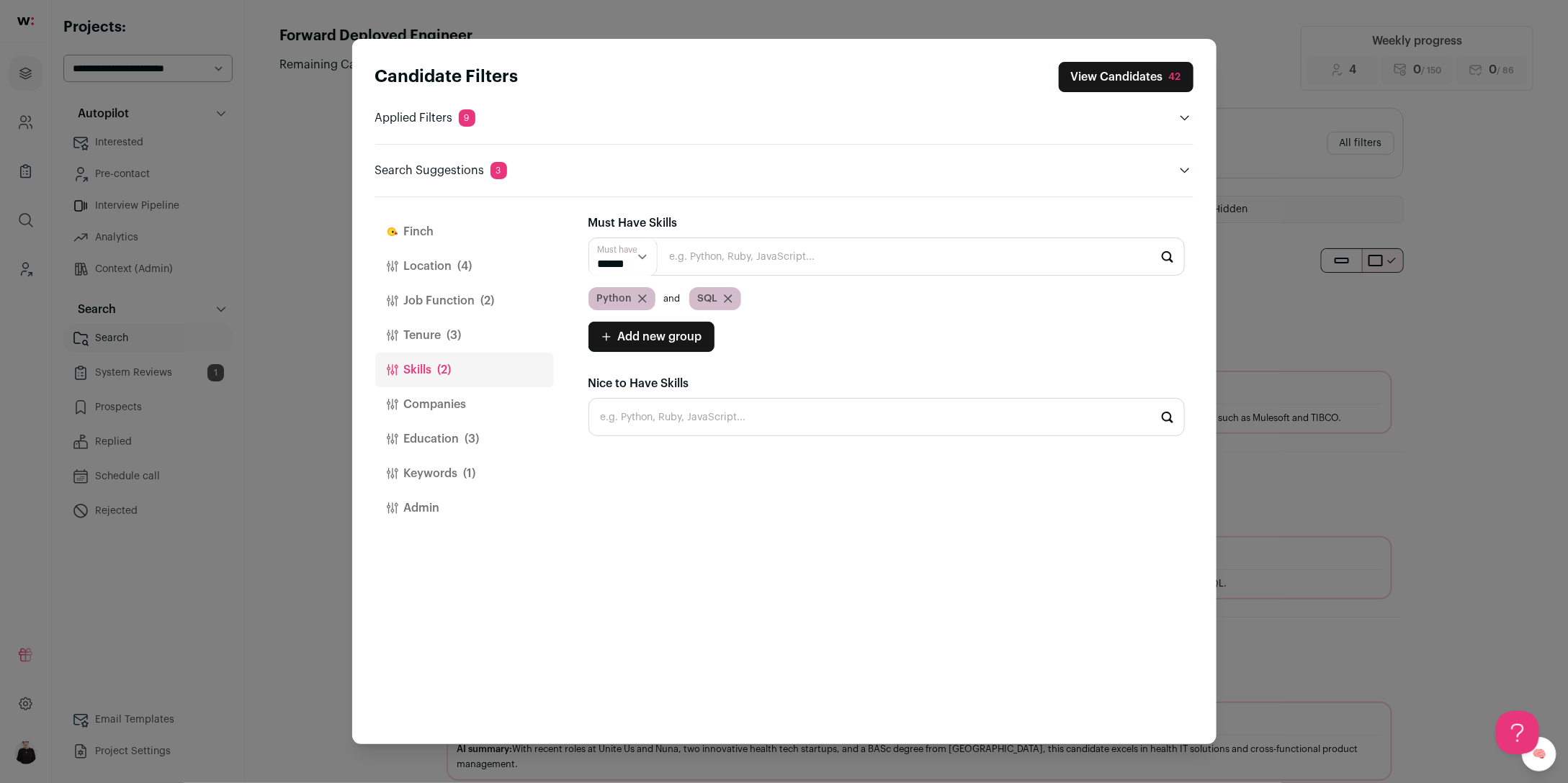
click at [409, 223] on button "Finch" at bounding box center [464, 232] width 178 height 35
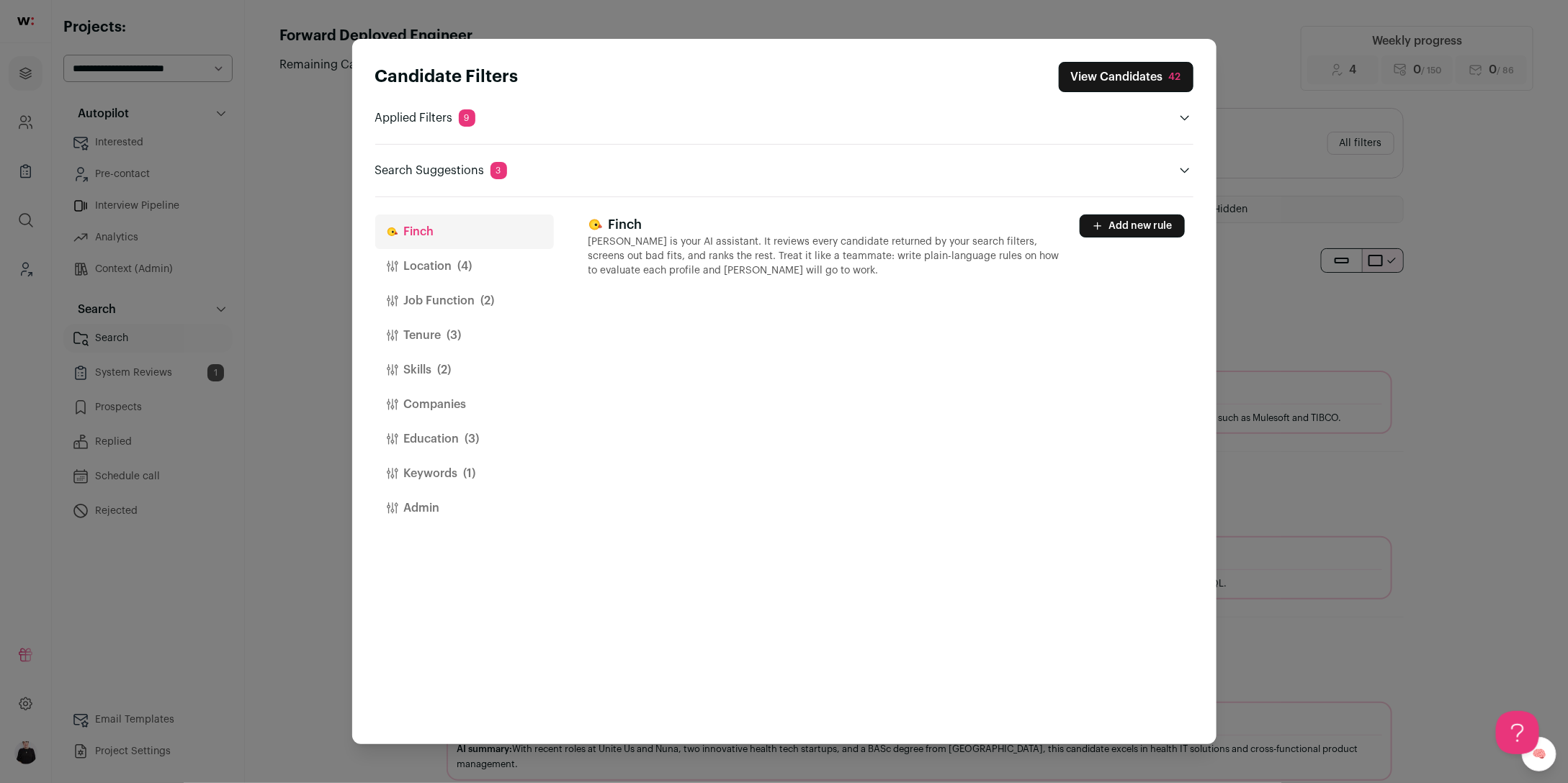
click at [1136, 219] on button "Add new rule" at bounding box center [1131, 226] width 105 height 23
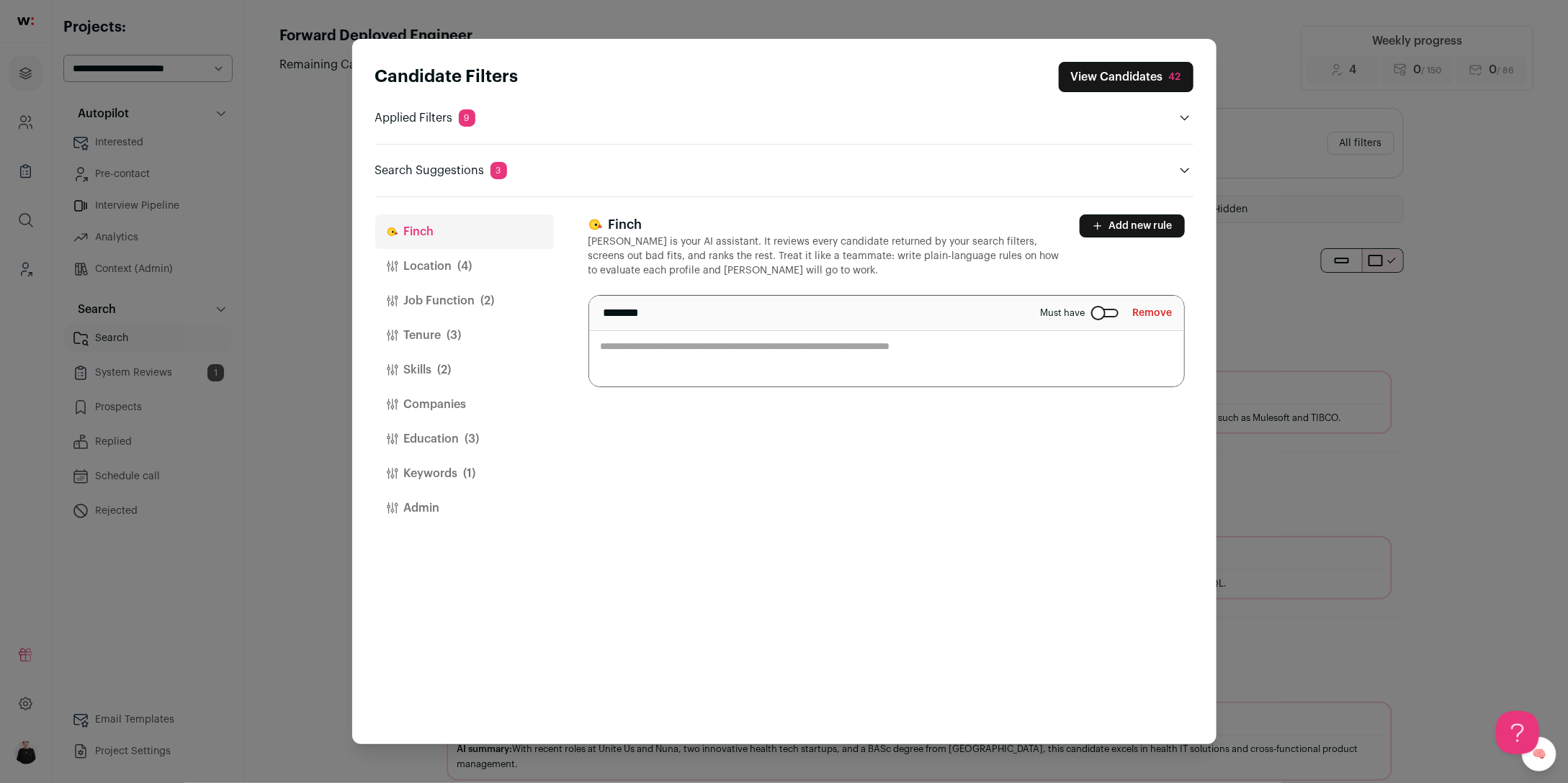
click at [713, 353] on textarea "Close modal via background" at bounding box center [886, 341] width 595 height 90
type textarea "**********"
click at [1156, 76] on button "View Candidates 42" at bounding box center [1126, 77] width 135 height 30
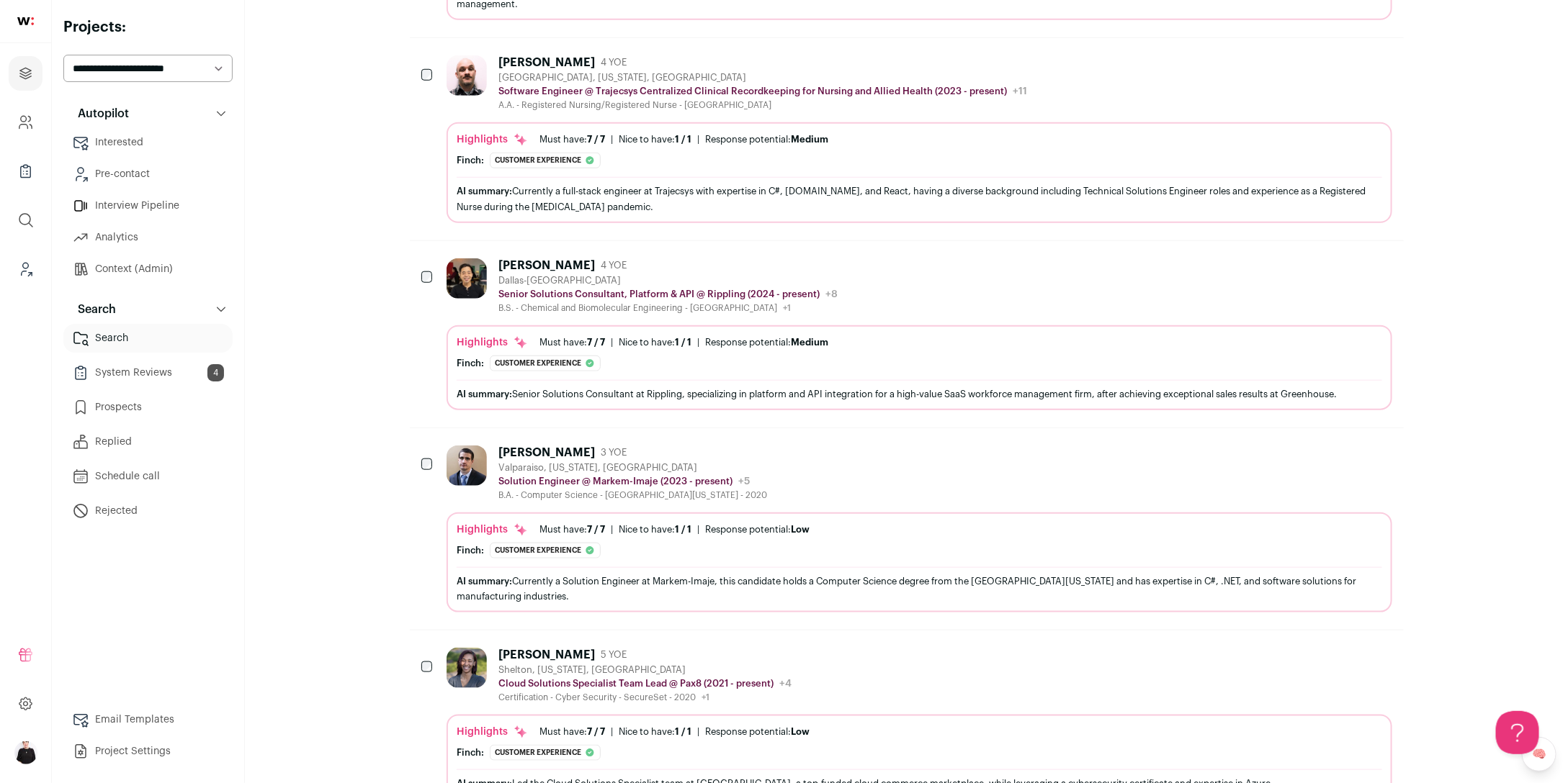
scroll to position [641, 0]
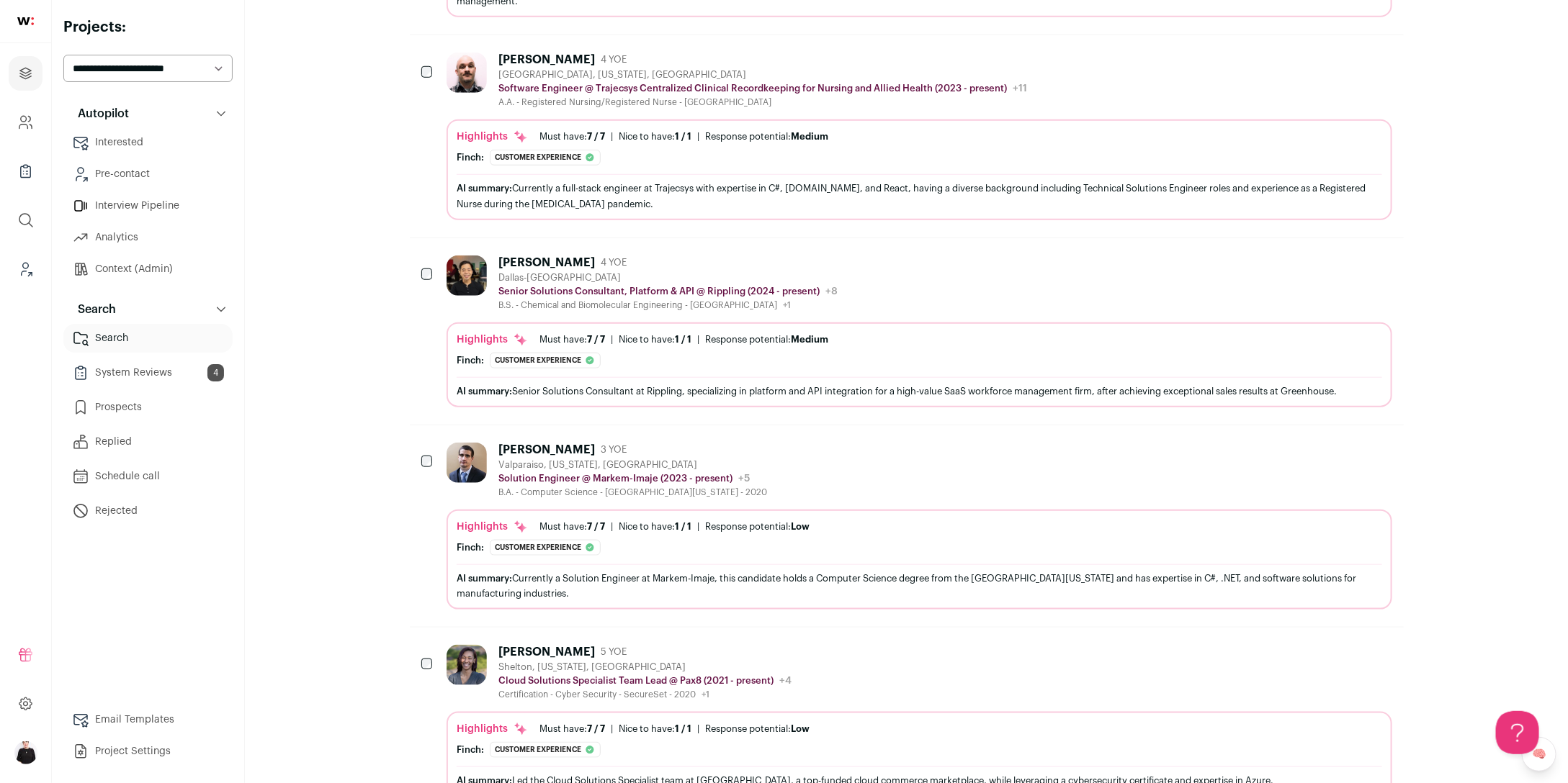
click at [932, 269] on div "Andrew Ma 4 YOE Dallas-Fort Worth Metroplex Senior Solutions Consultant, Platfo…" at bounding box center [918, 283] width 944 height 55
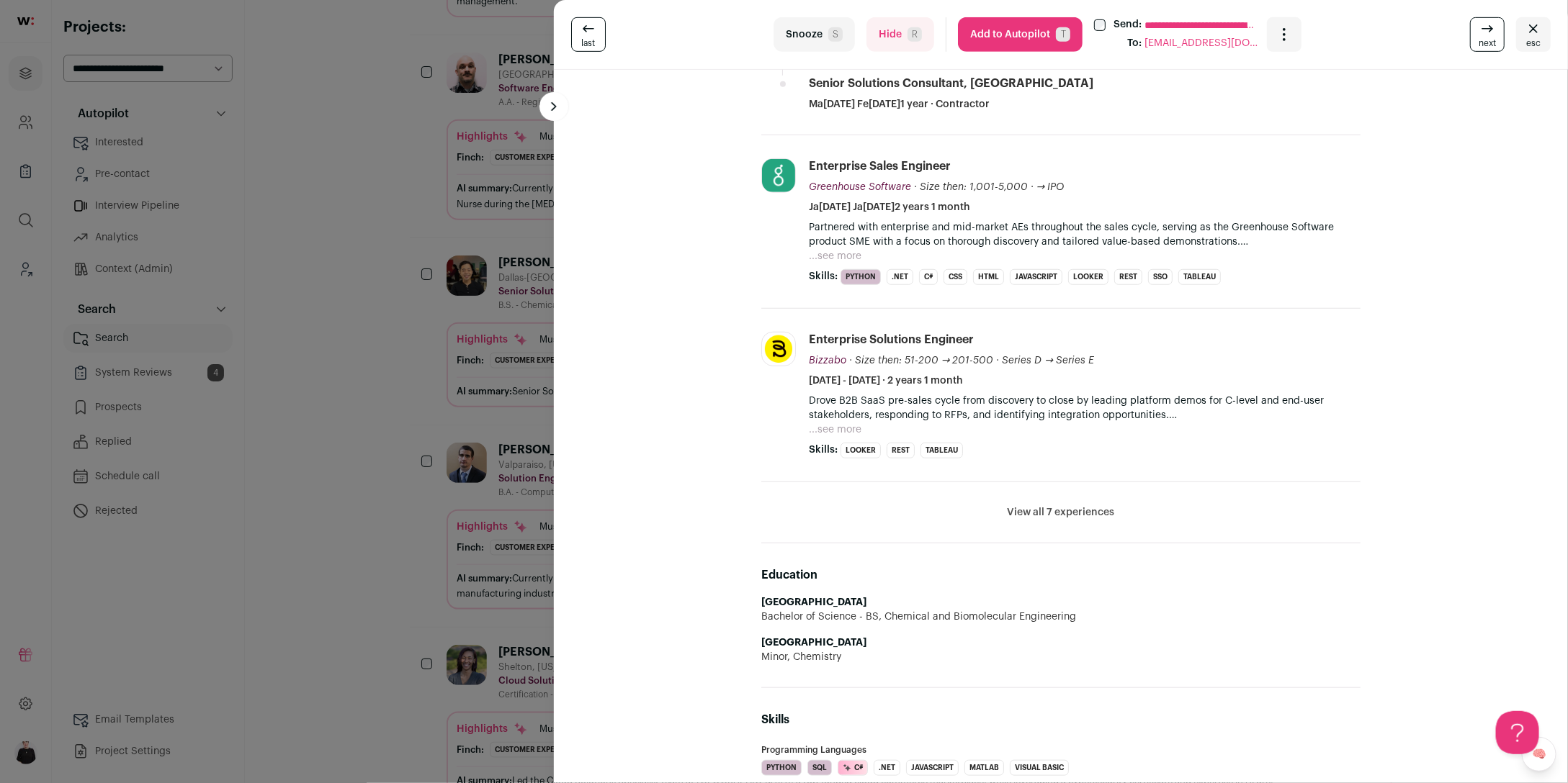
scroll to position [437, 0]
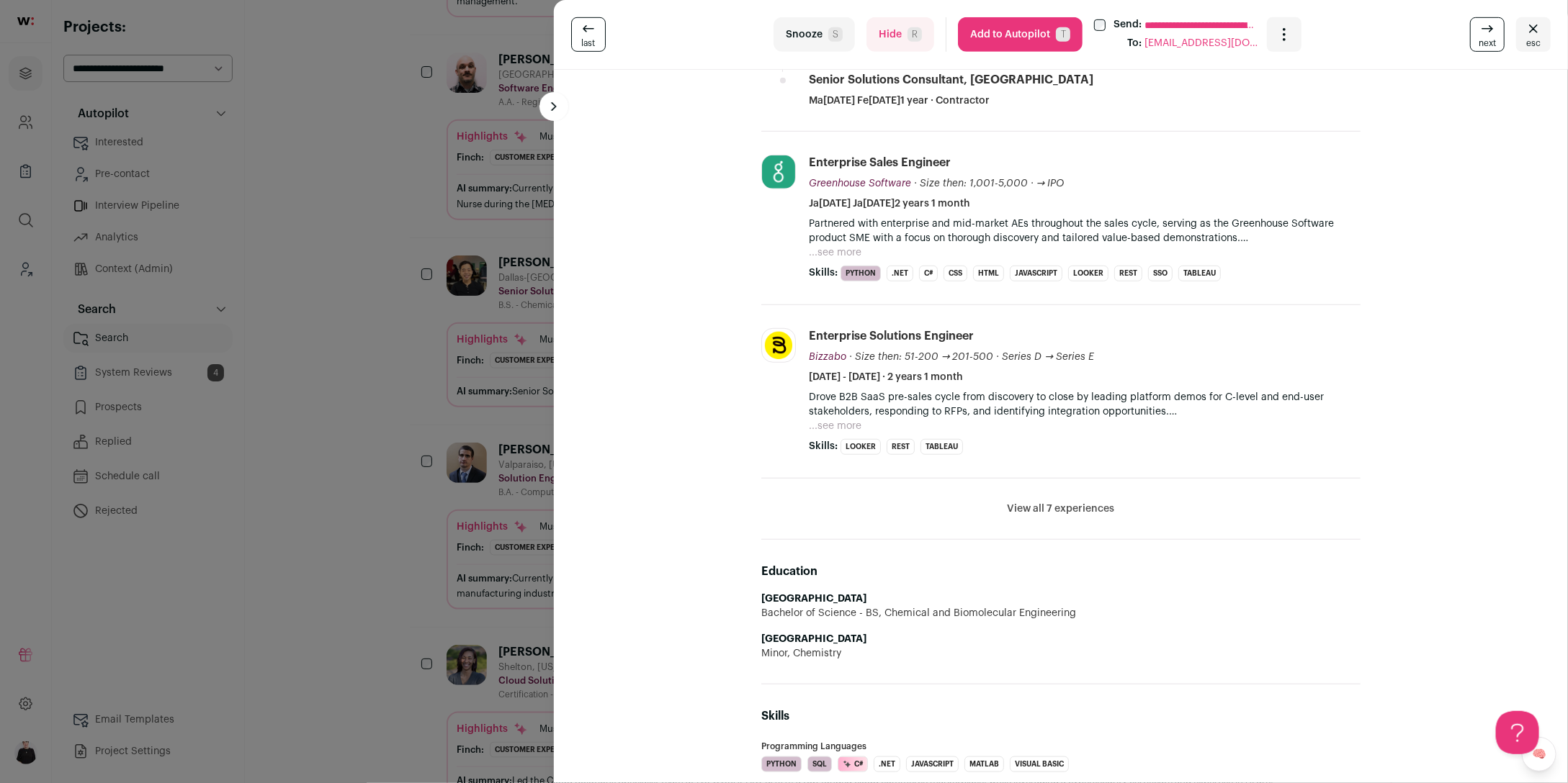
click at [1059, 509] on button "View all 7 experiences" at bounding box center [1060, 508] width 107 height 14
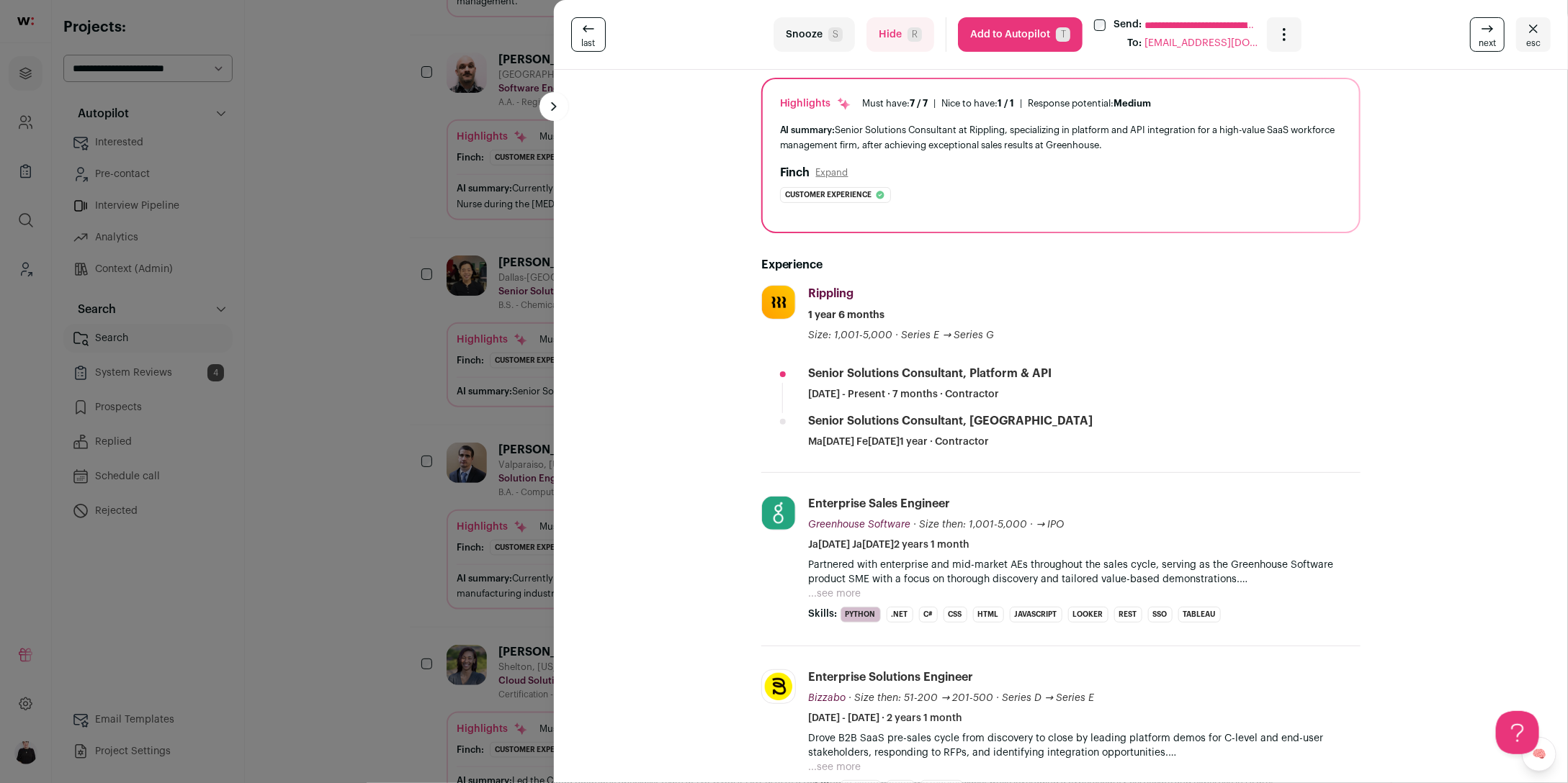
scroll to position [0, 0]
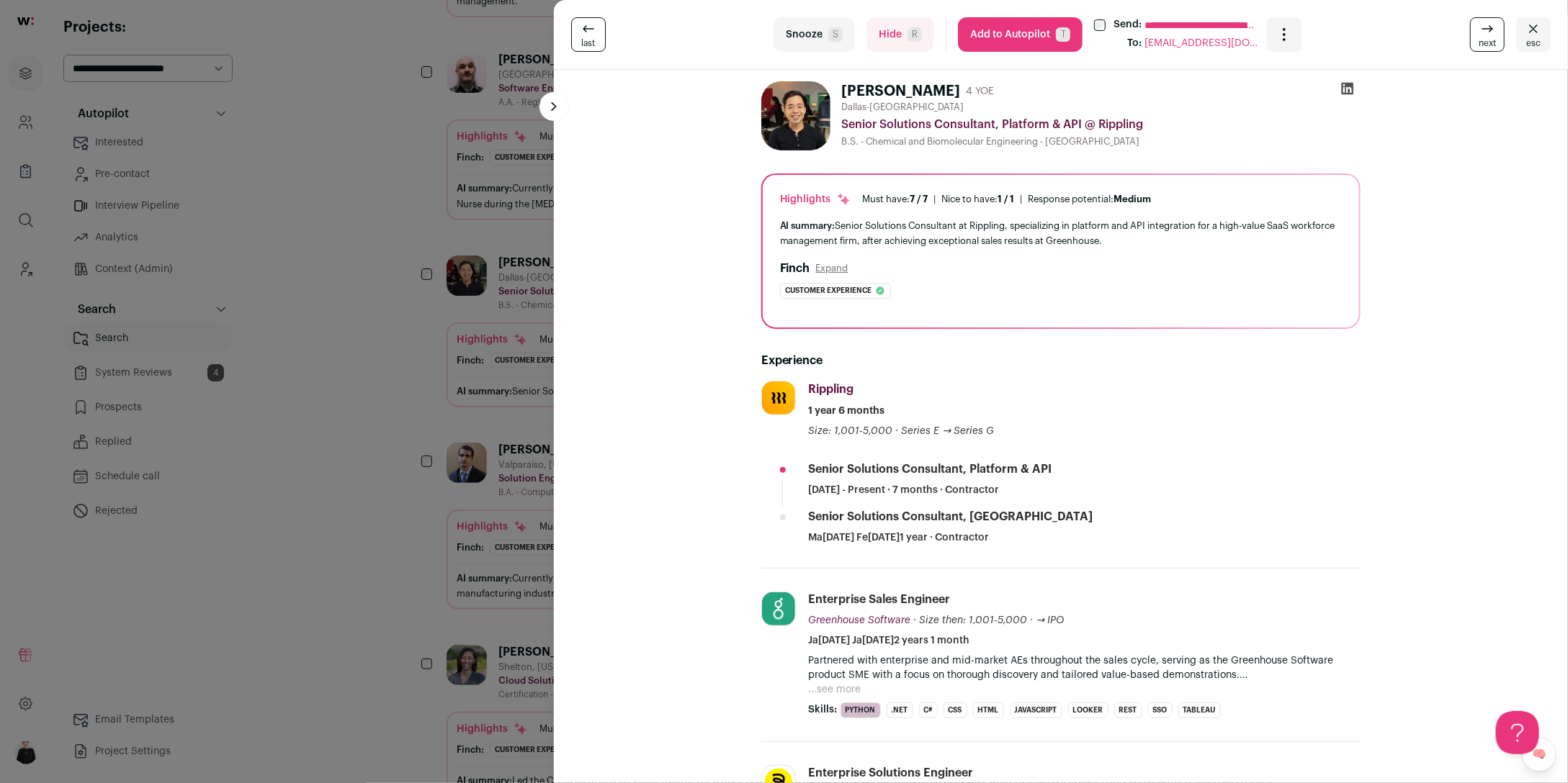
click at [1527, 46] on span "esc" at bounding box center [1533, 44] width 15 height 12
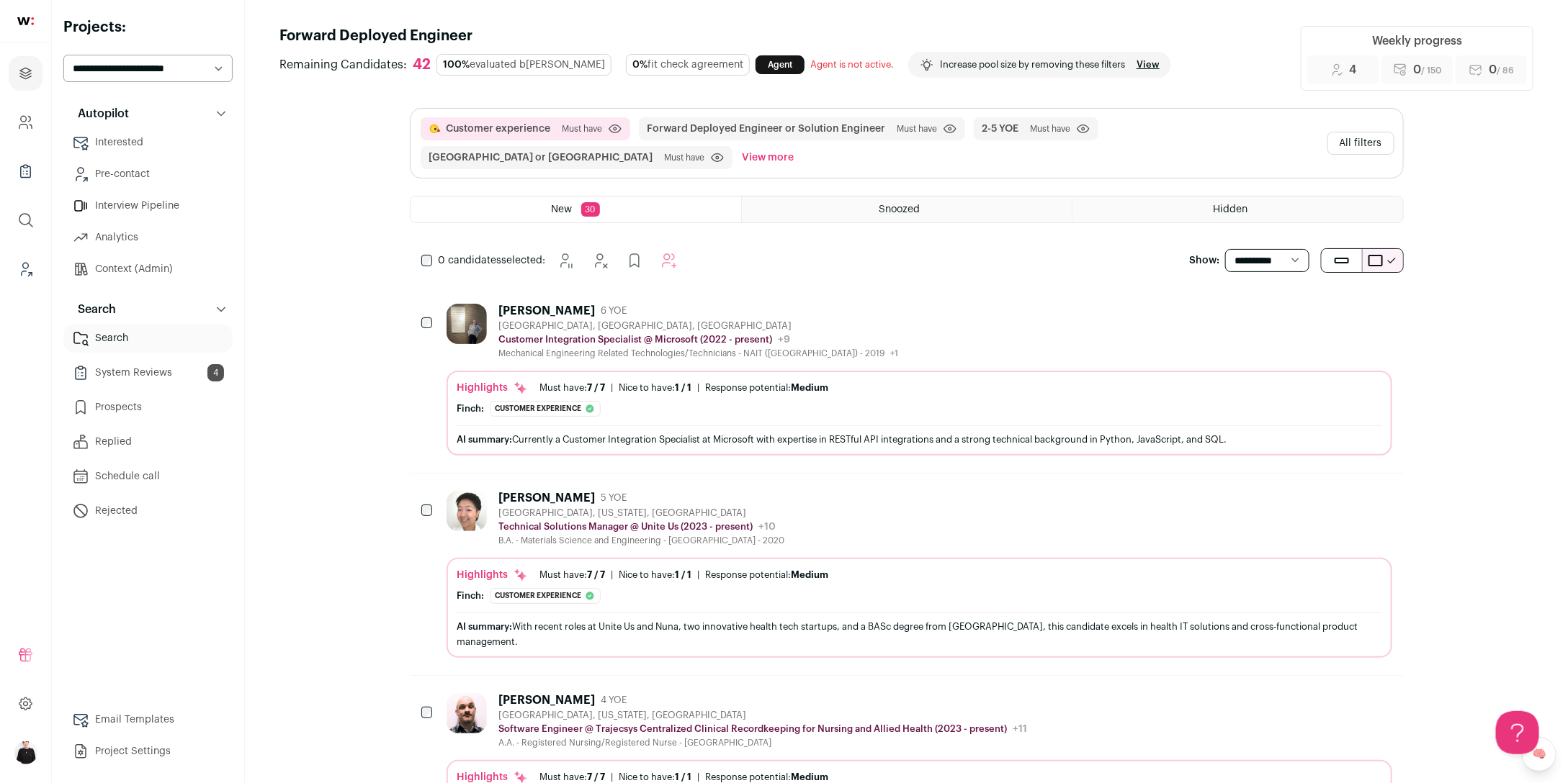
click at [1360, 141] on button "All filters" at bounding box center [1361, 142] width 67 height 23
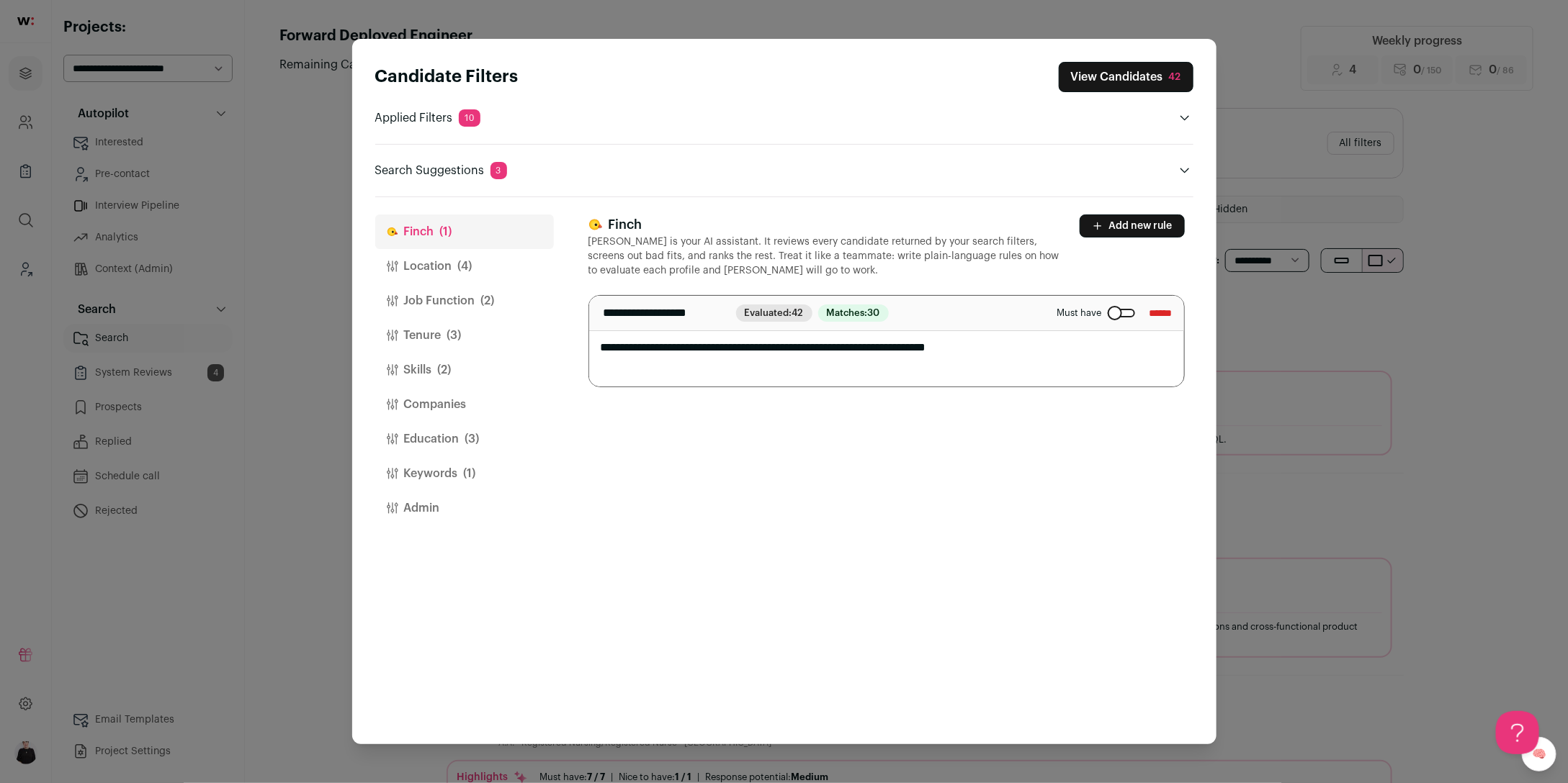
click at [422, 339] on button "Tenure (3)" at bounding box center [464, 335] width 178 height 35
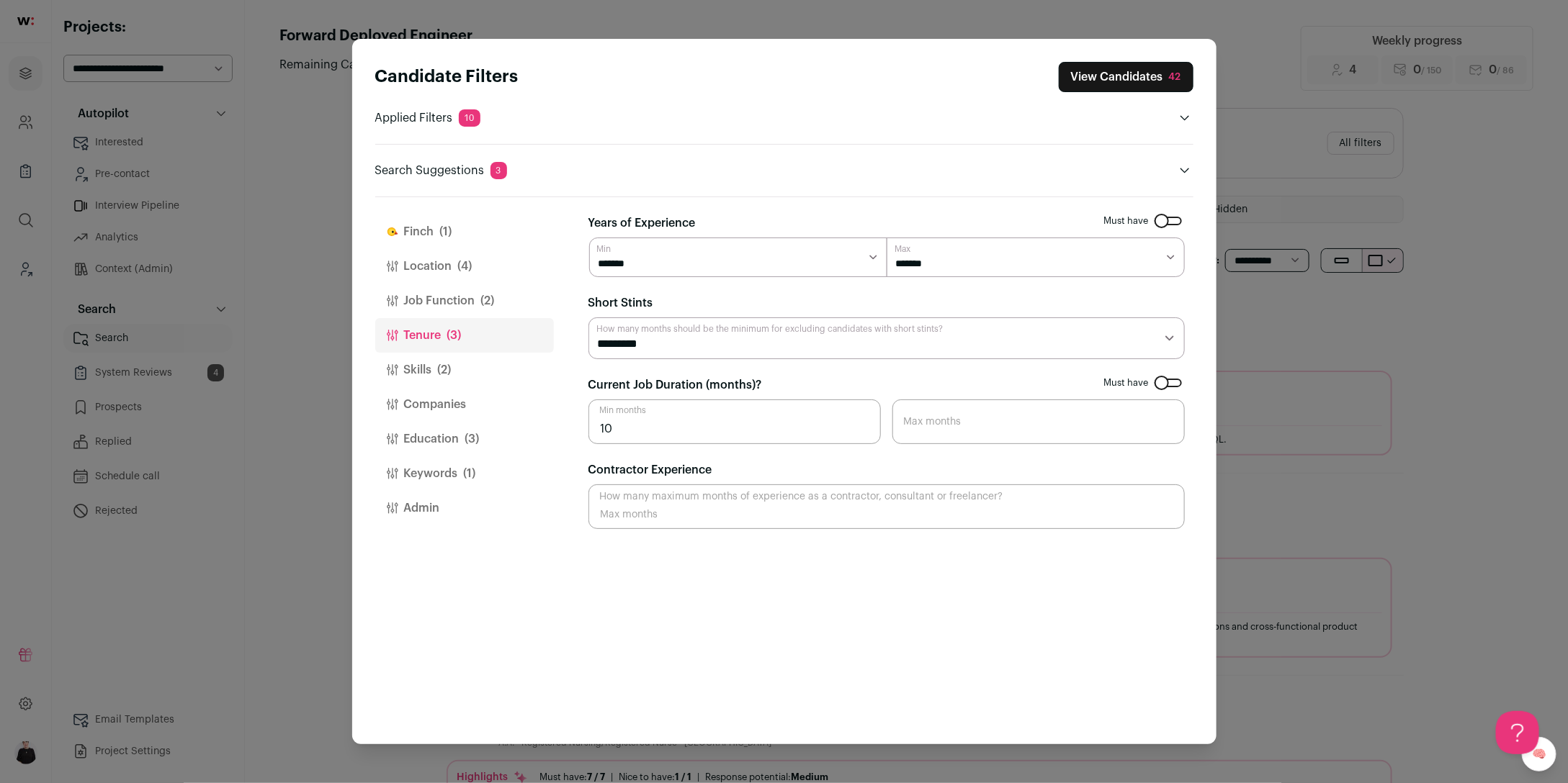
click at [421, 367] on button "Skills (2)" at bounding box center [464, 370] width 178 height 35
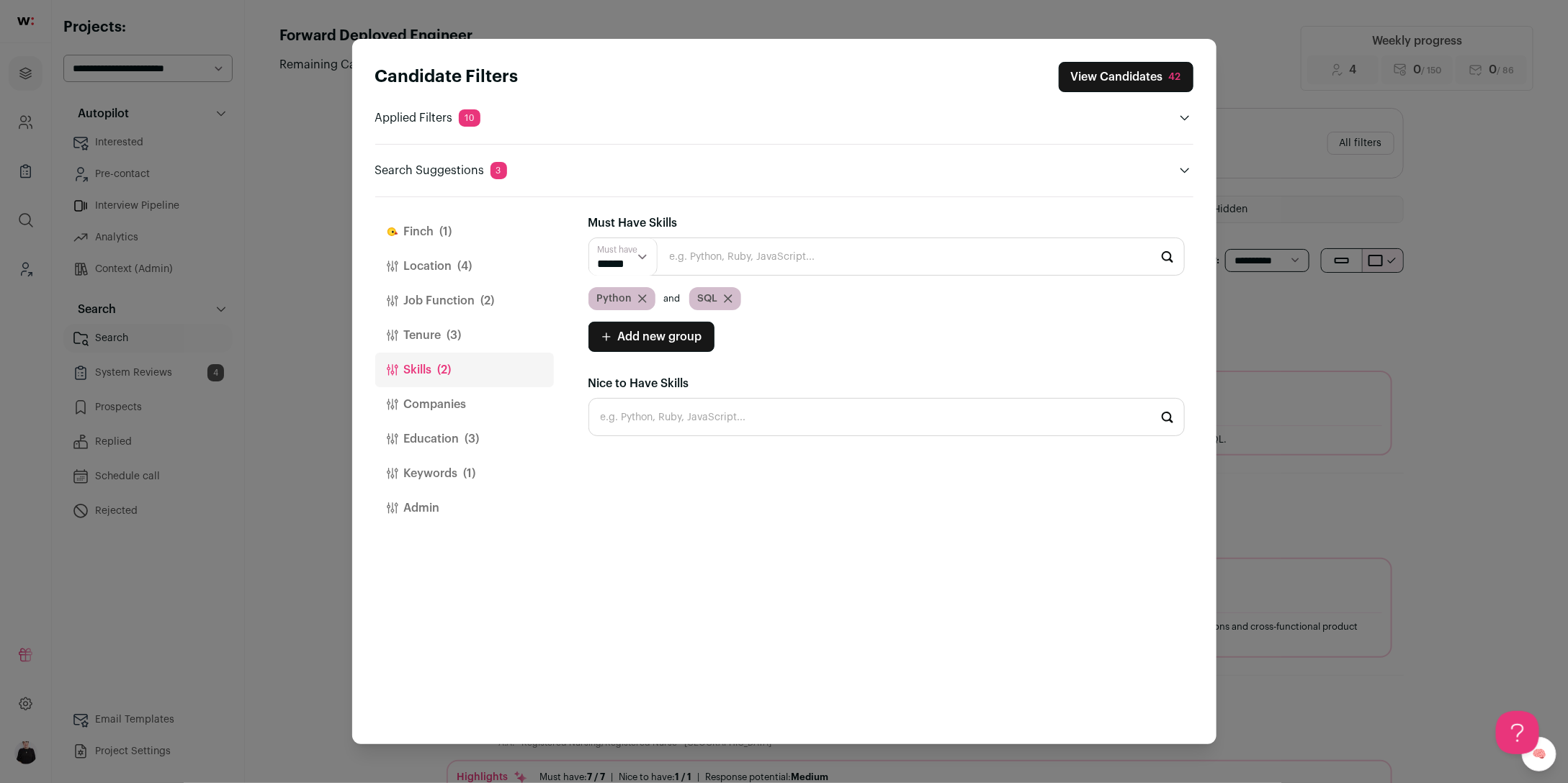
click at [427, 298] on button "Job Function (2)" at bounding box center [464, 301] width 178 height 35
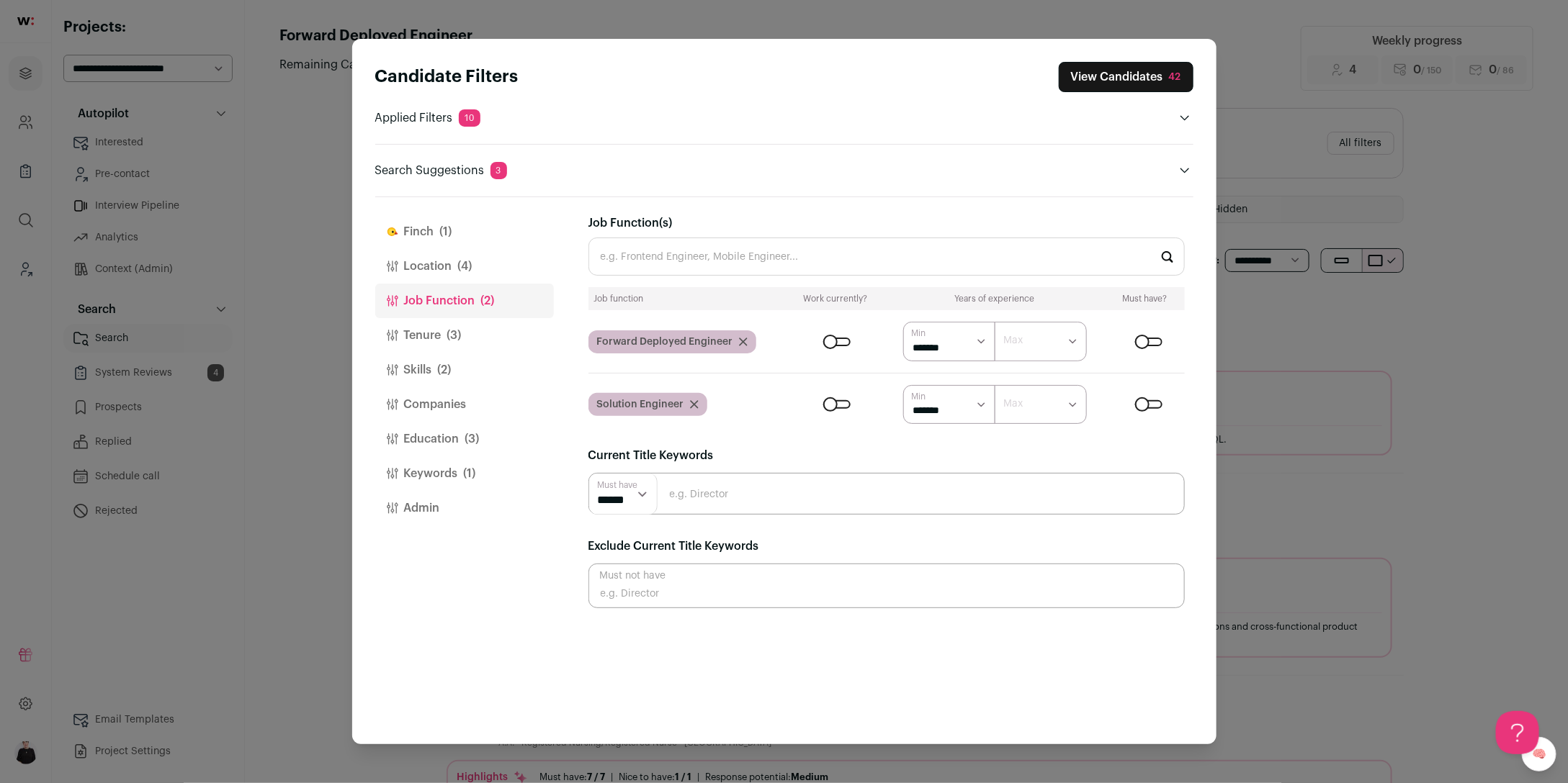
click at [1103, 81] on button "View Candidates 42" at bounding box center [1126, 77] width 135 height 30
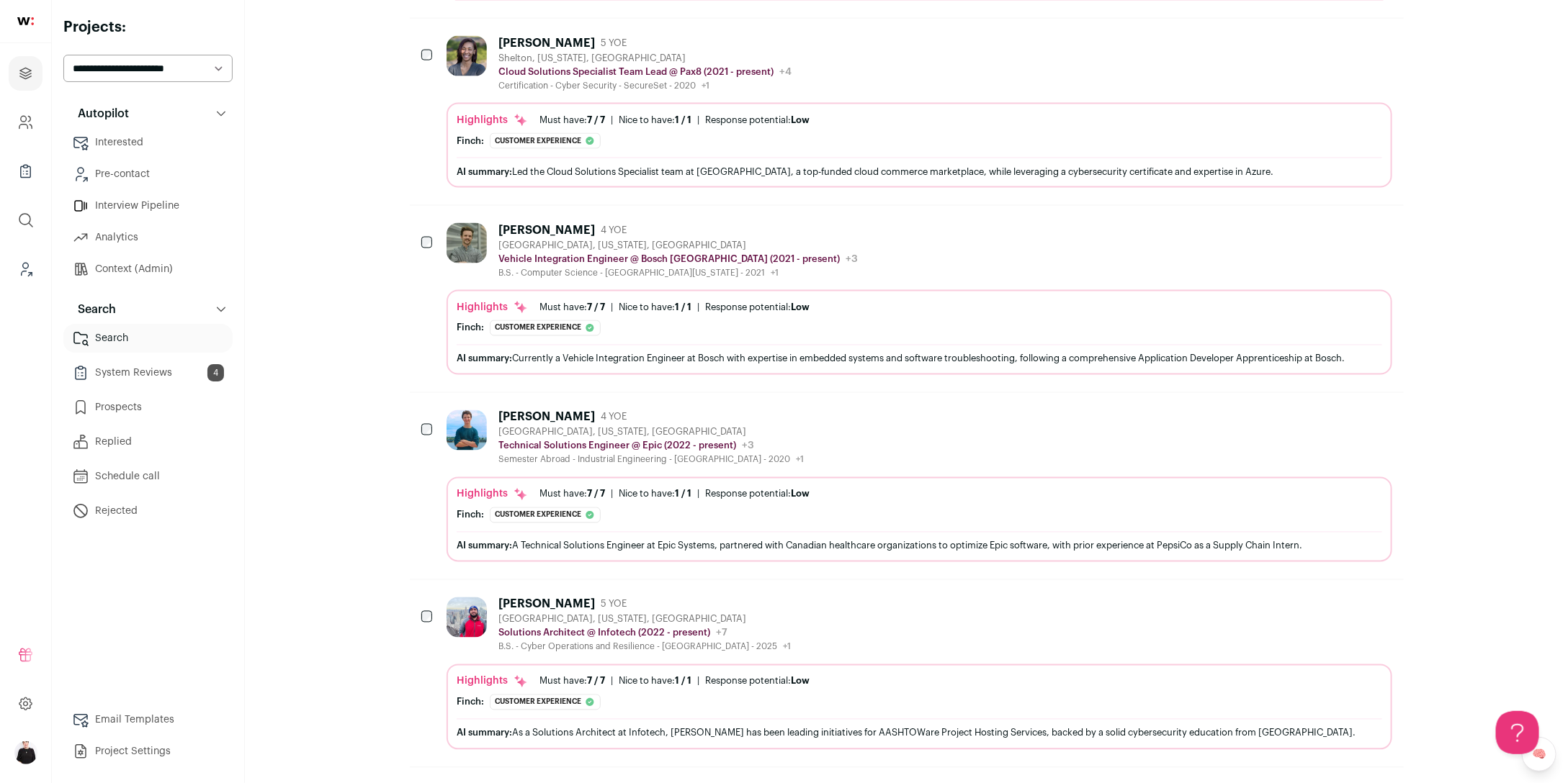
scroll to position [1336, 0]
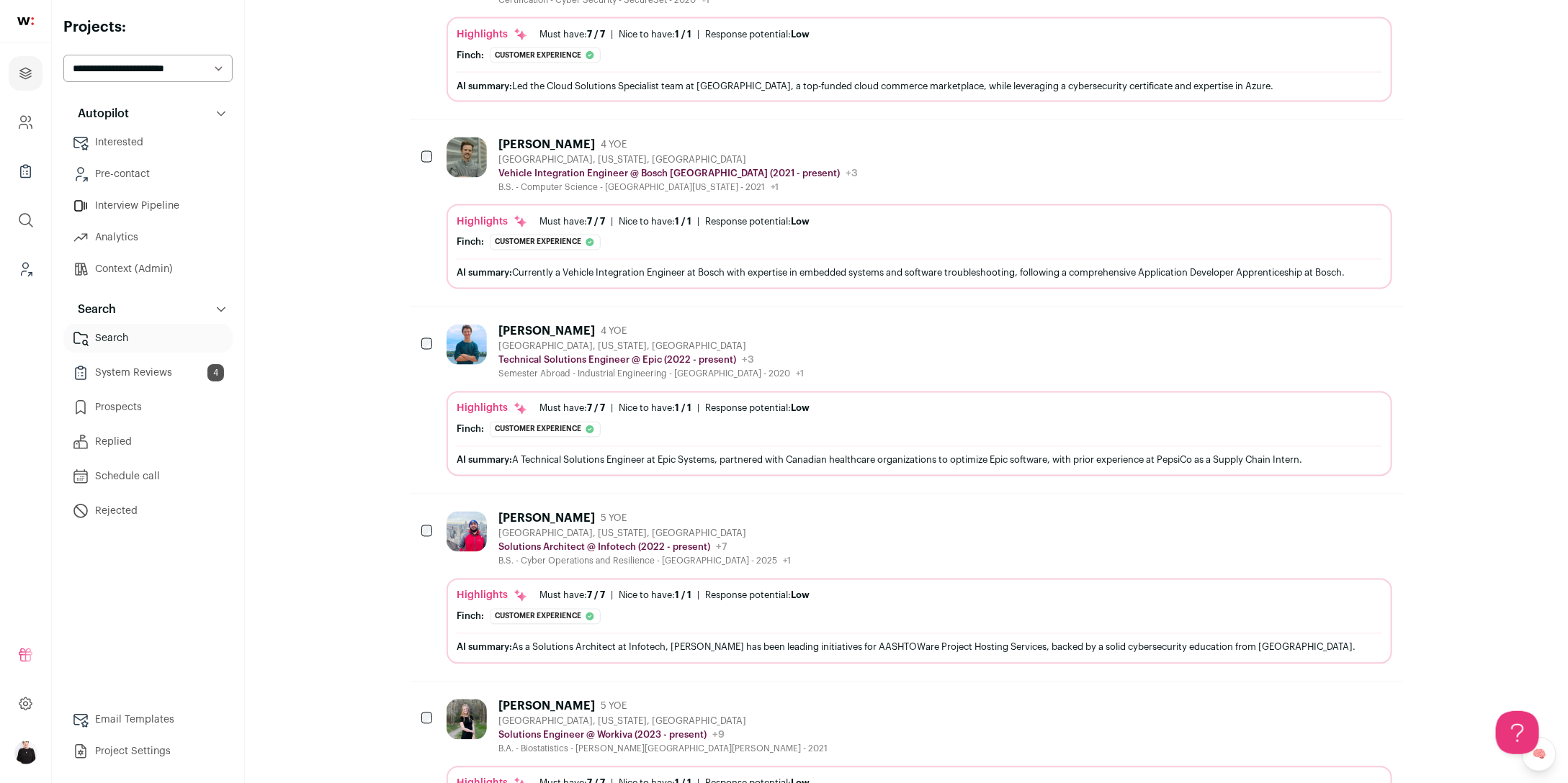
click at [709, 529] on div "Gainesville, Florida, United States" at bounding box center [644, 535] width 293 height 12
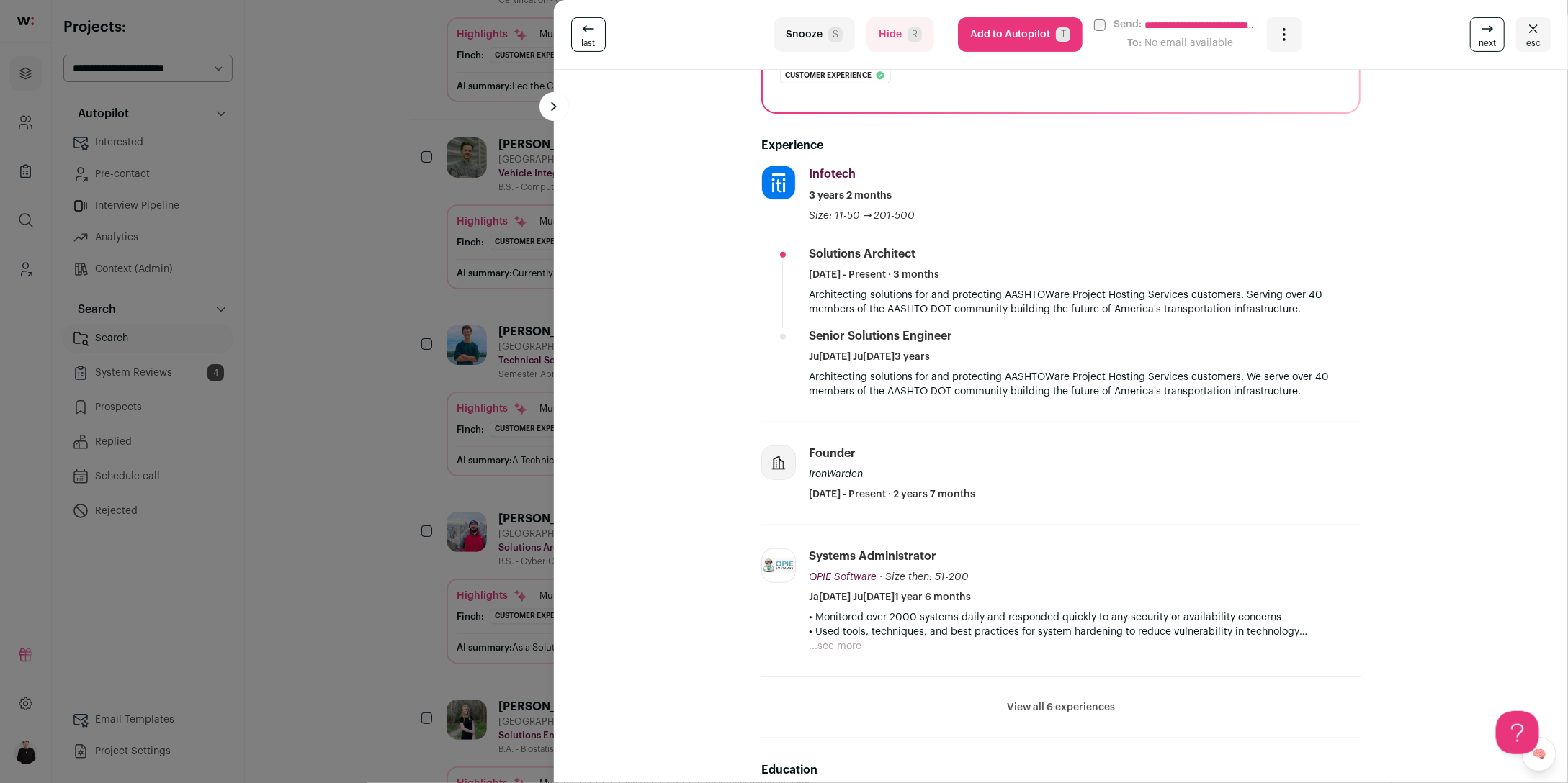
scroll to position [0, 0]
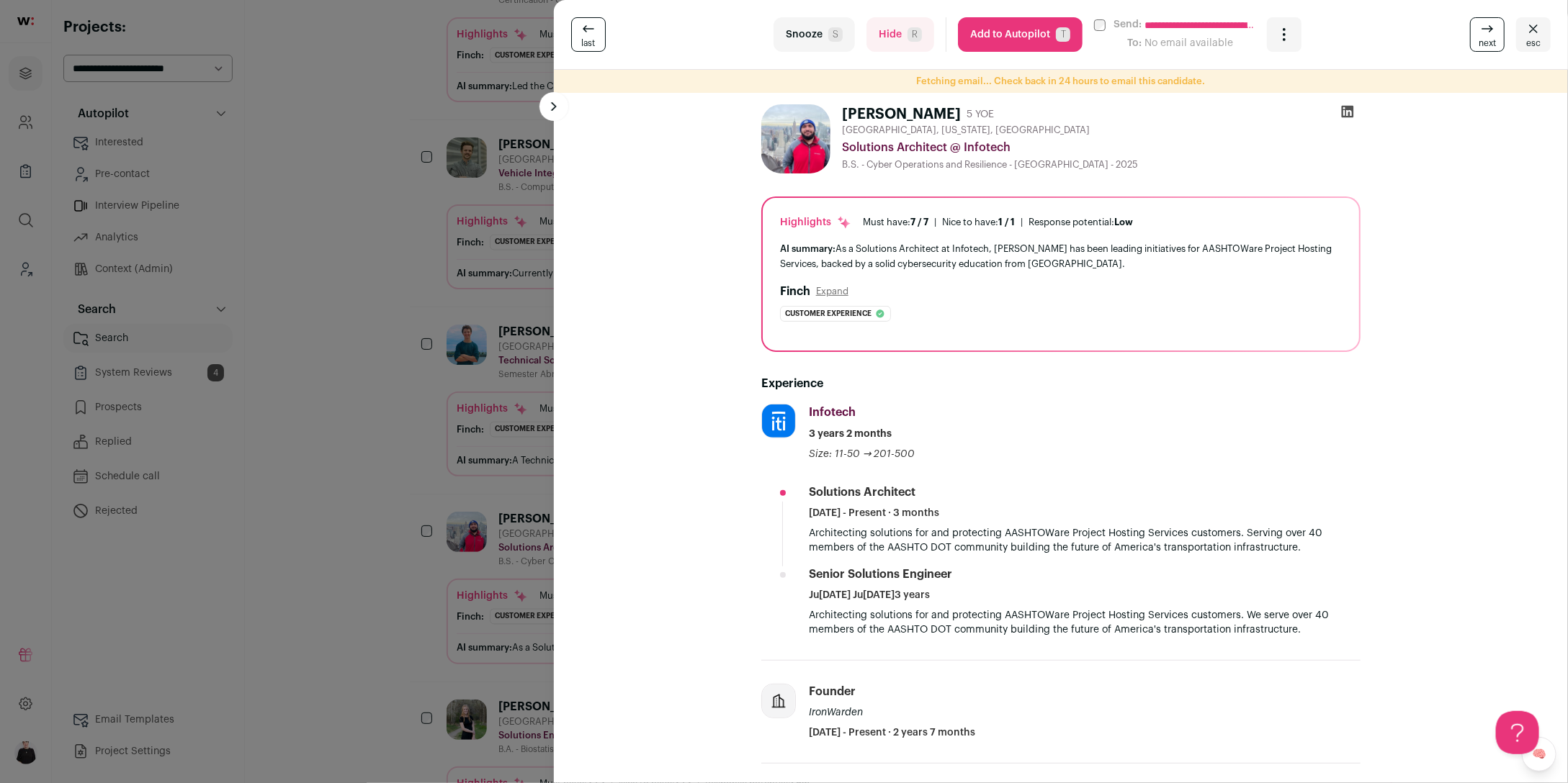
click at [1000, 39] on button "Add to Autopilot T" at bounding box center [1020, 34] width 125 height 35
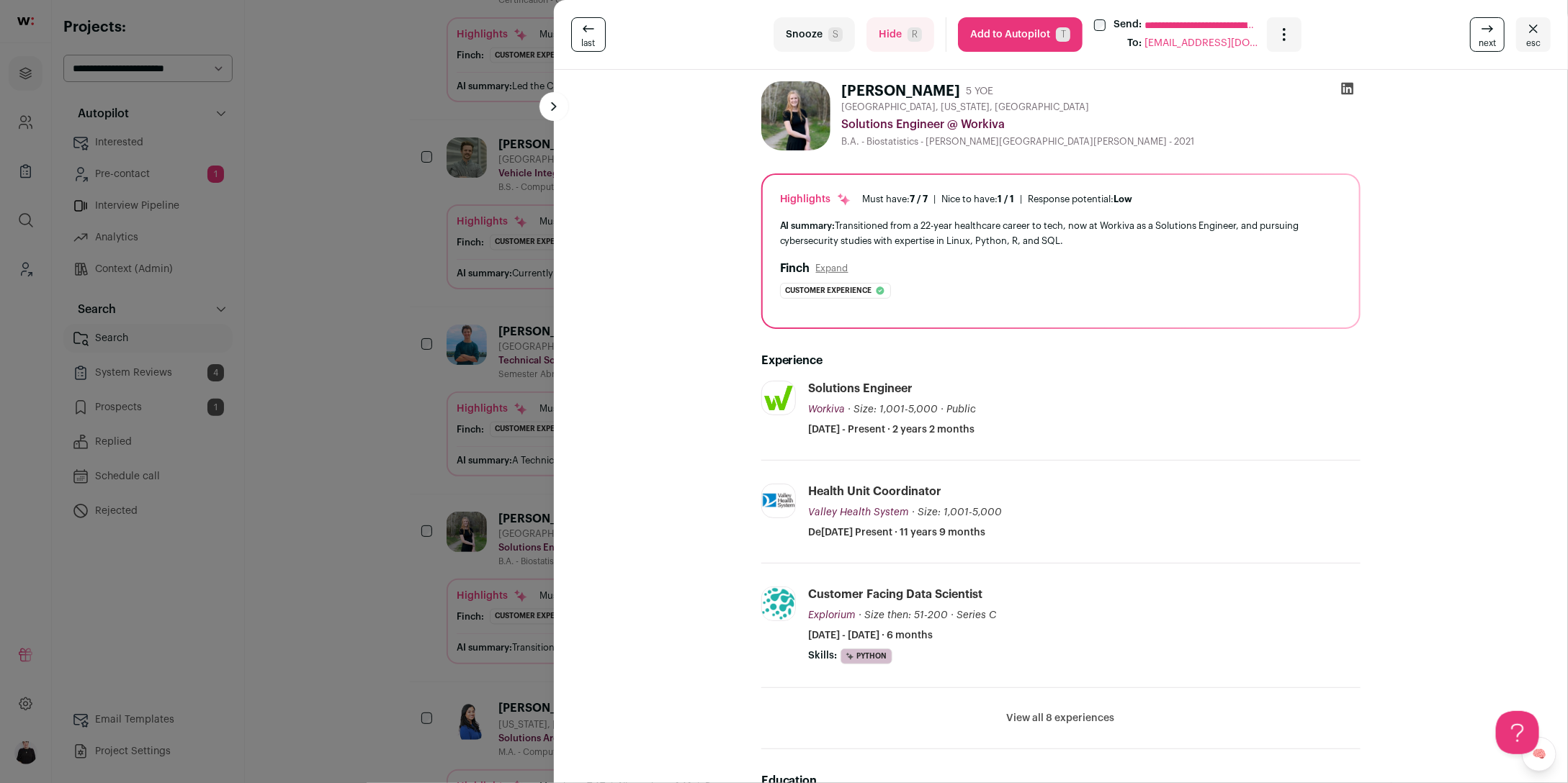
click at [995, 33] on button "Add to Autopilot T" at bounding box center [1020, 34] width 125 height 35
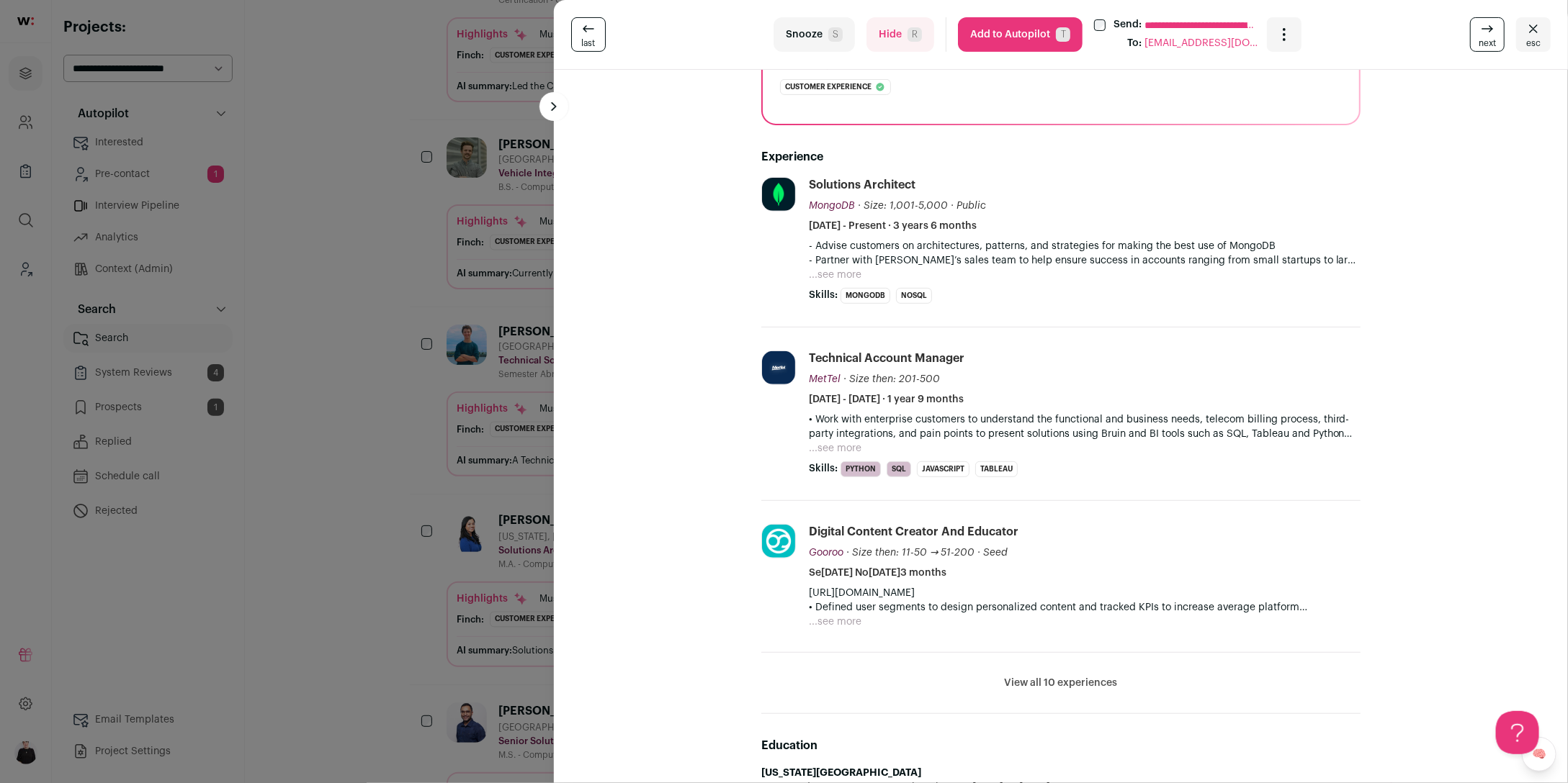
scroll to position [85, 0]
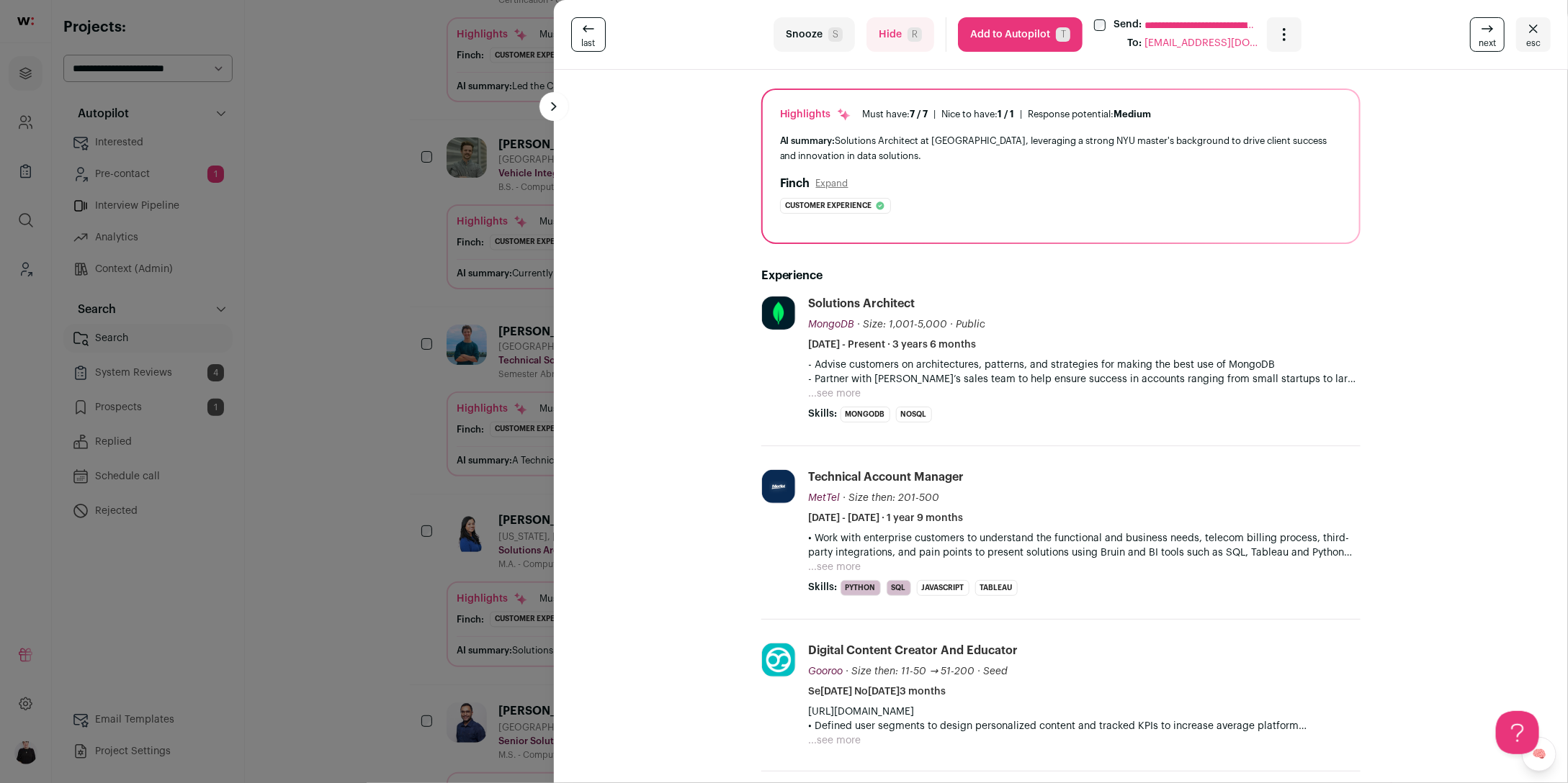
click at [1008, 30] on button "Add to Autopilot T" at bounding box center [1020, 34] width 125 height 35
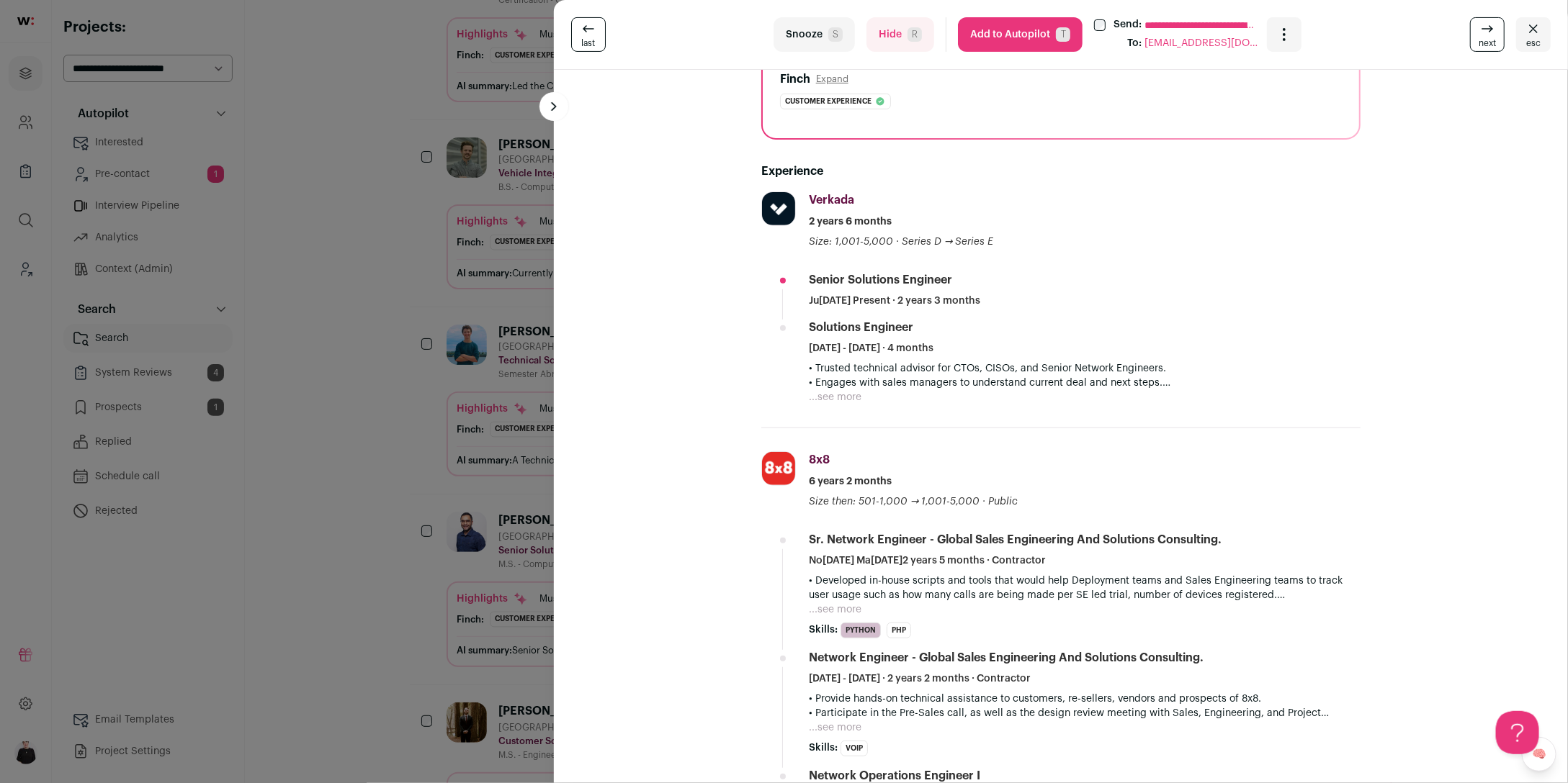
scroll to position [188, 0]
click at [836, 399] on button "...see more" at bounding box center [835, 397] width 53 height 14
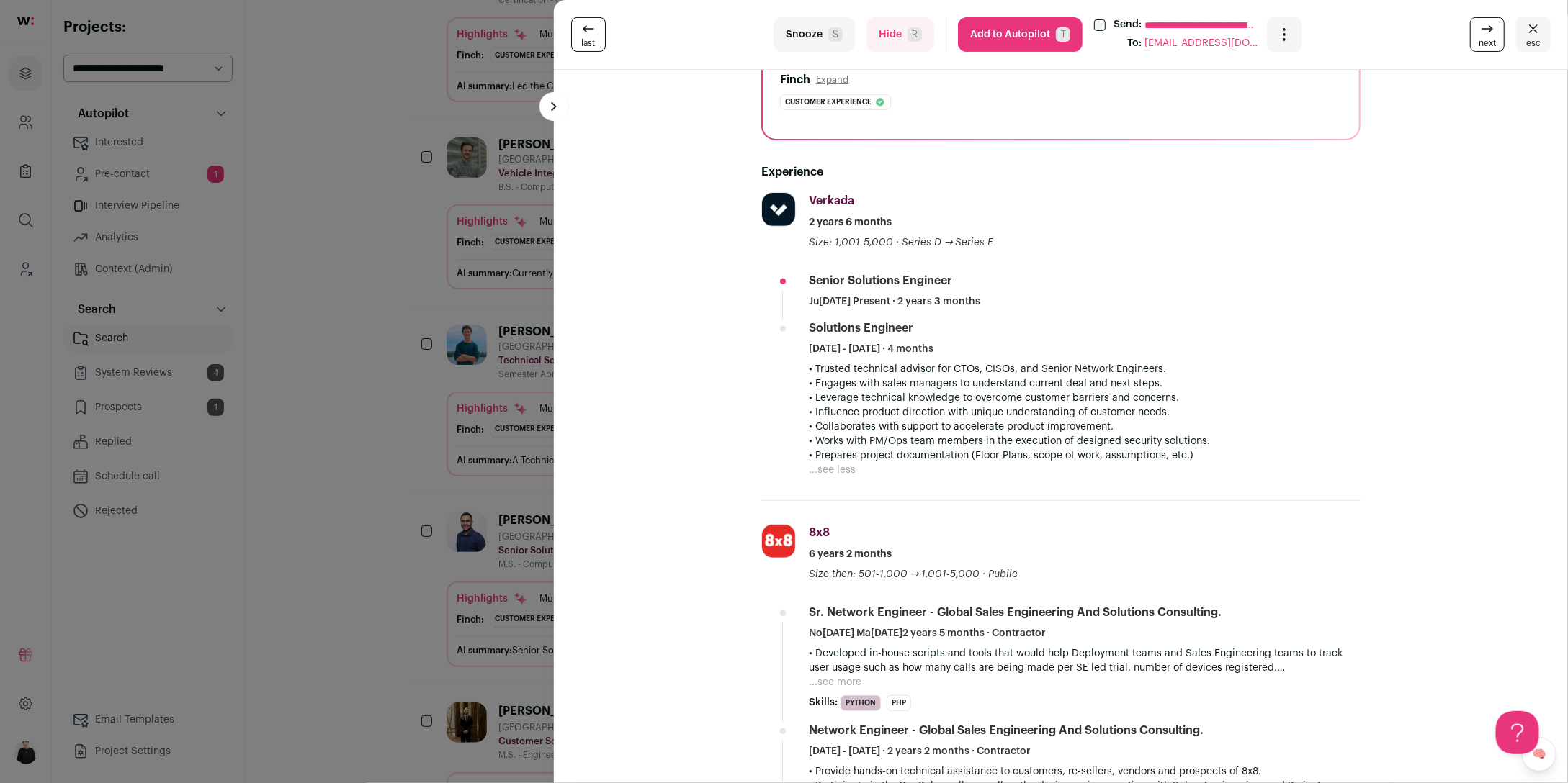
scroll to position [0, 0]
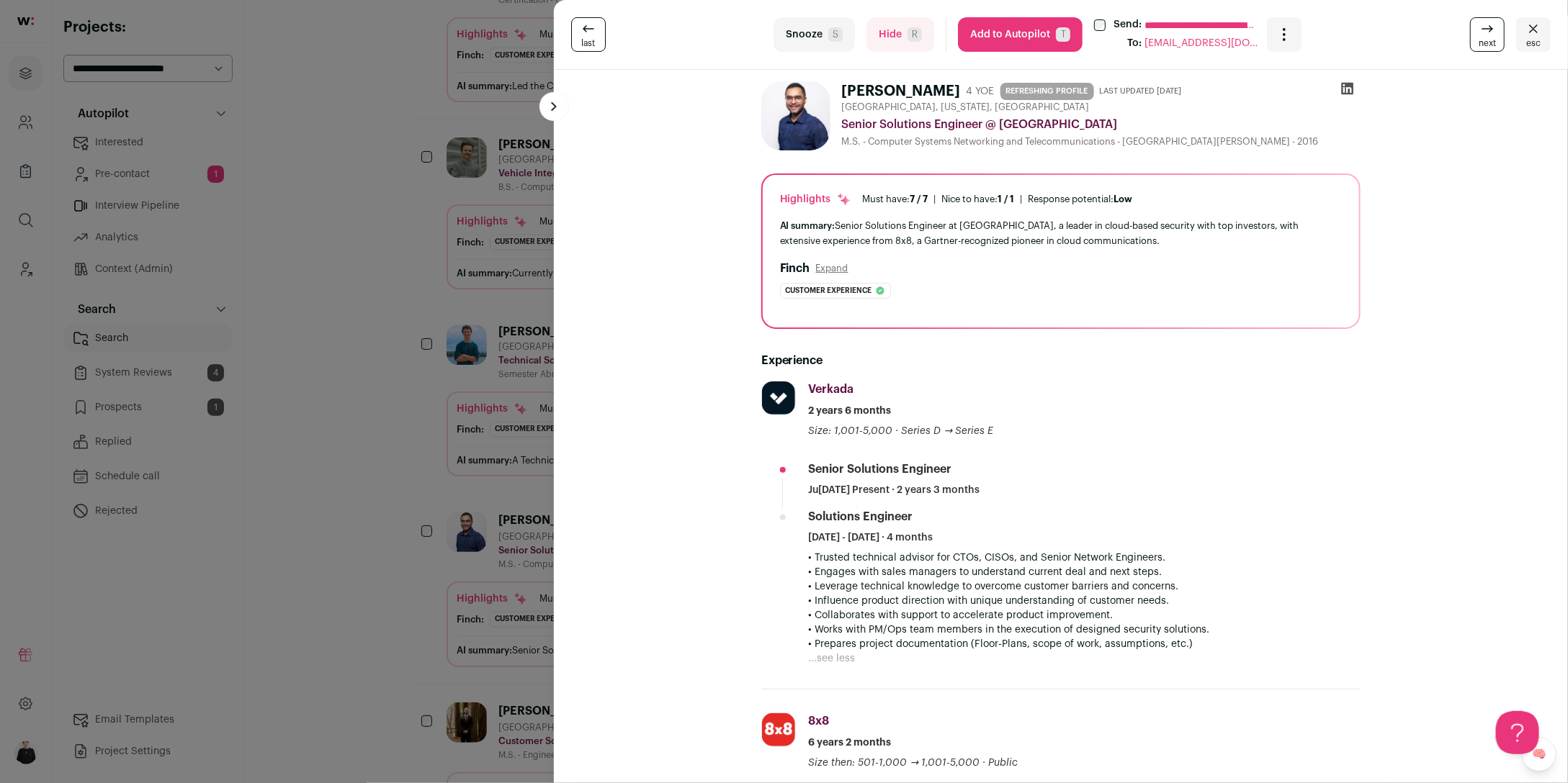
click at [1025, 39] on button "Add to Autopilot T" at bounding box center [1020, 34] width 125 height 35
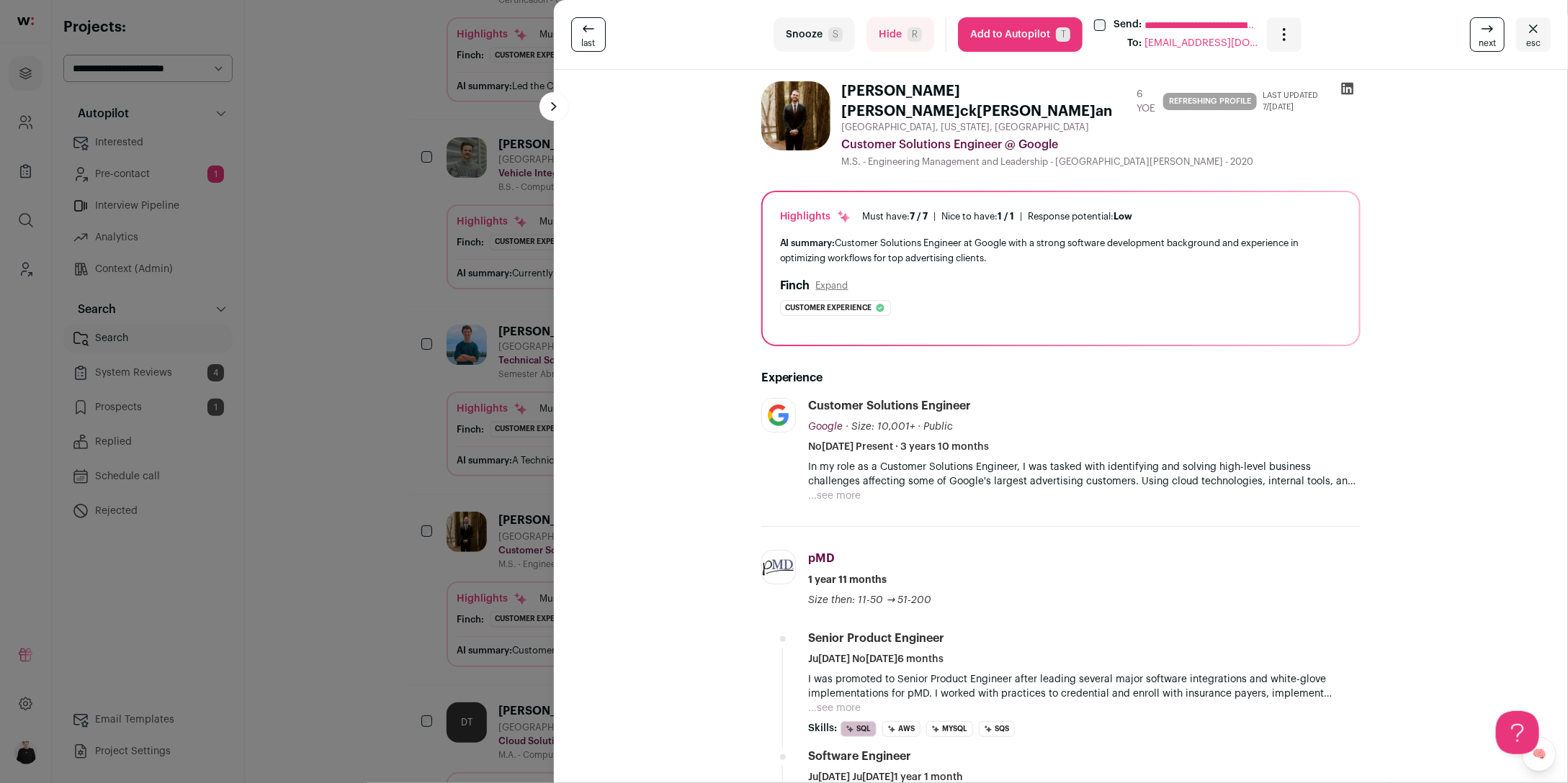
click at [834, 489] on button "...see more" at bounding box center [835, 496] width 53 height 14
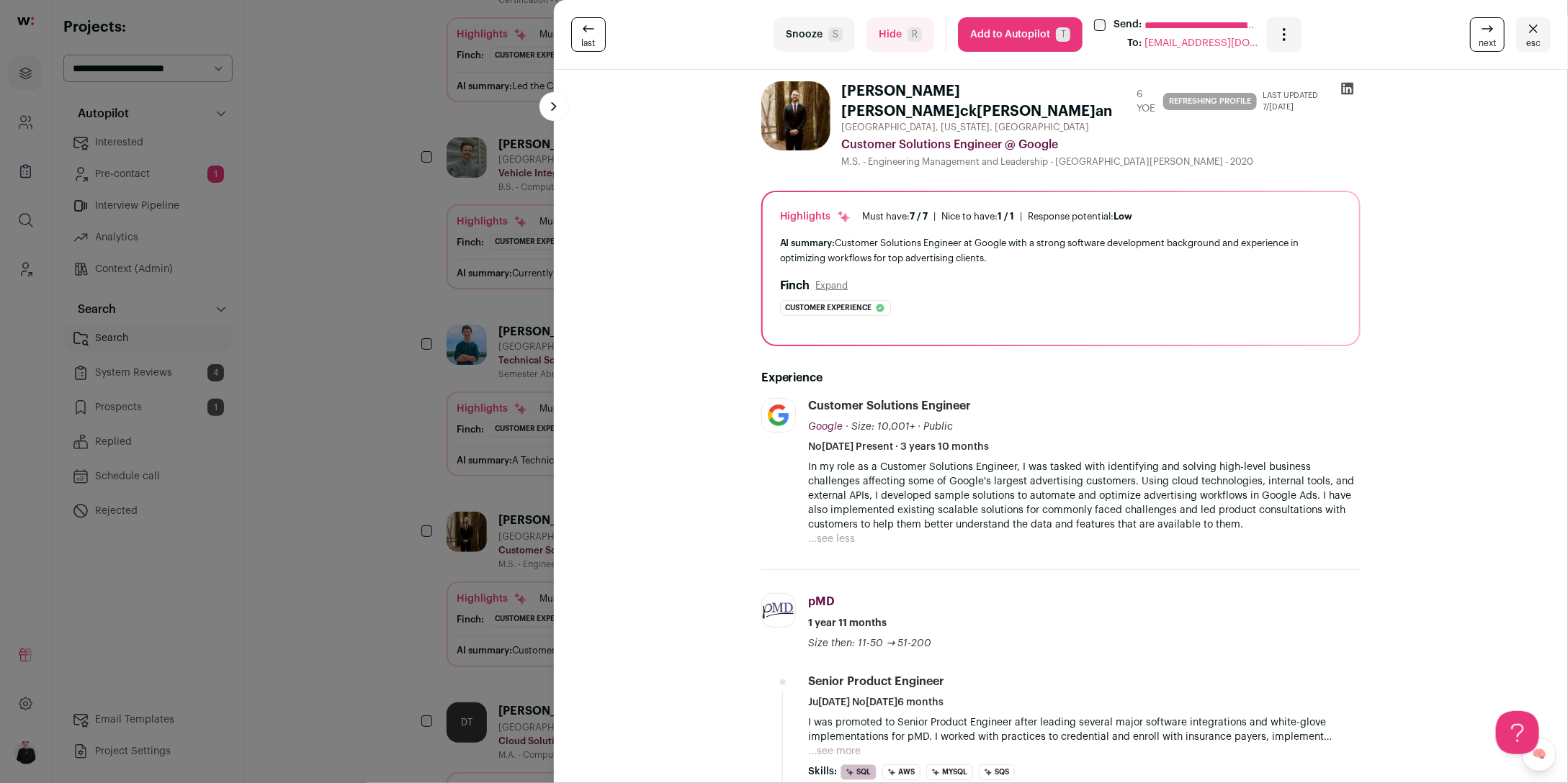
click at [1014, 39] on button "Add to Autopilot T" at bounding box center [1020, 34] width 125 height 35
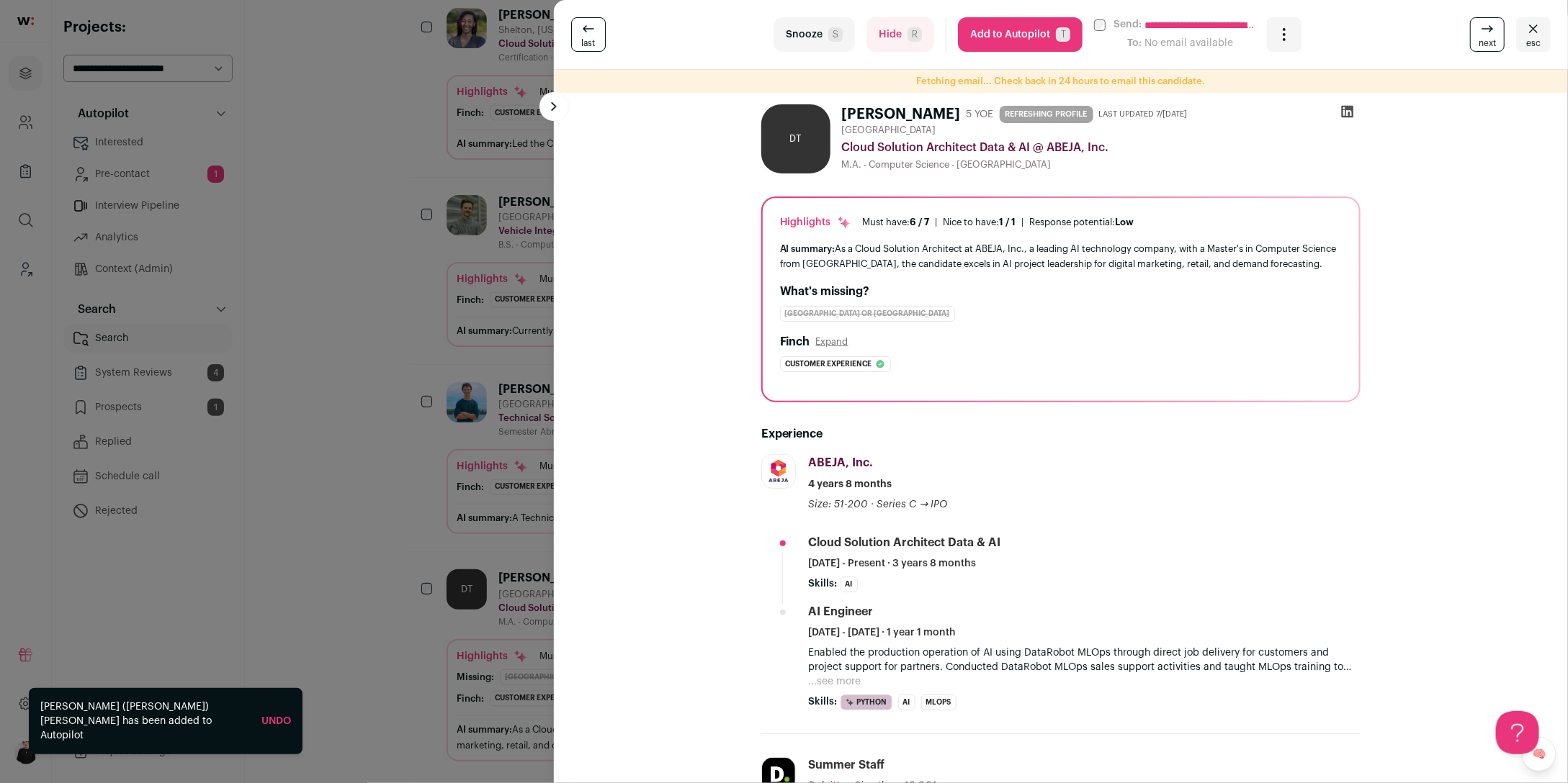
scroll to position [1336, 0]
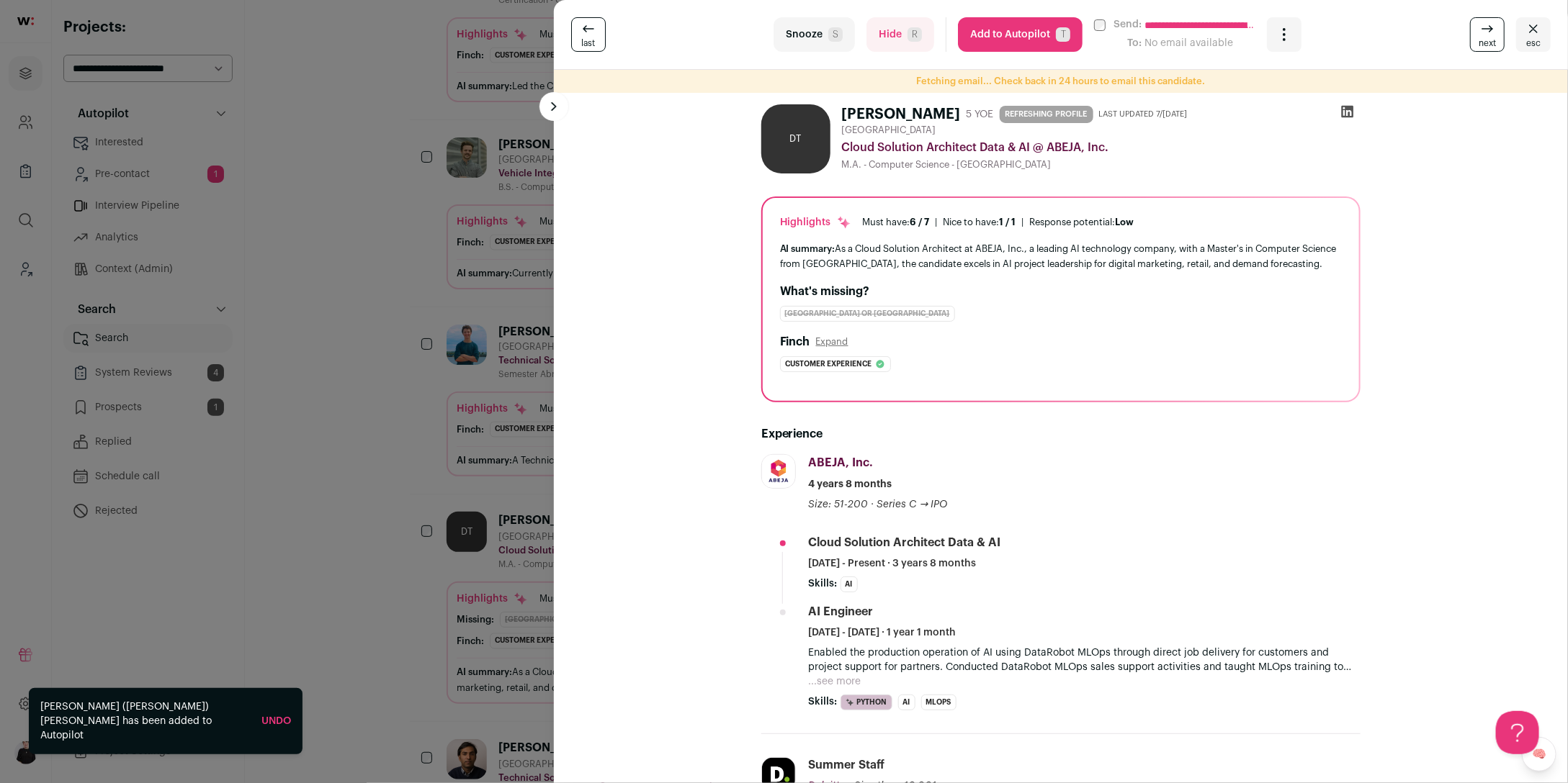
click at [1536, 31] on icon "Close" at bounding box center [1533, 28] width 9 height 8
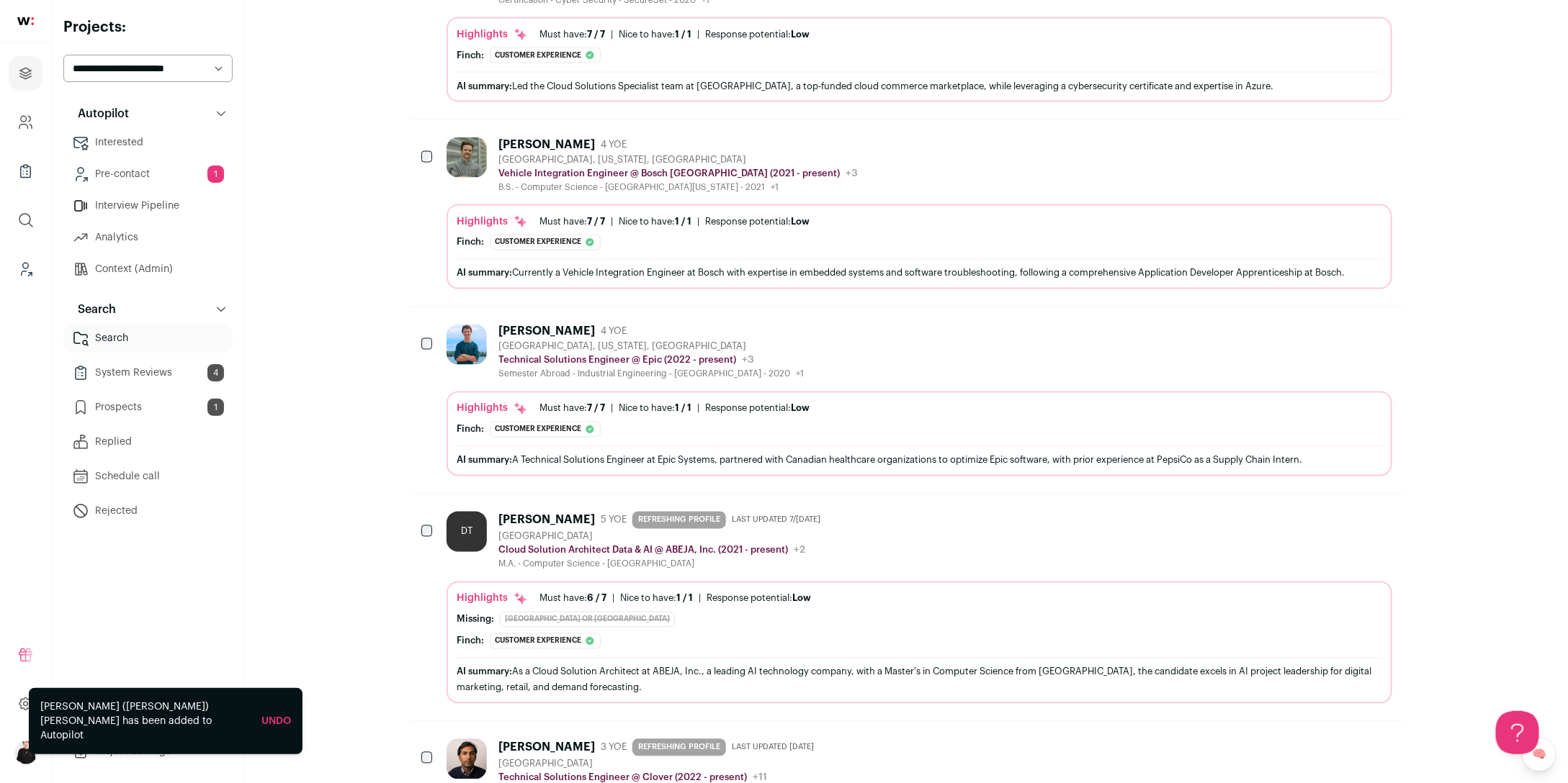
scroll to position [1263, 0]
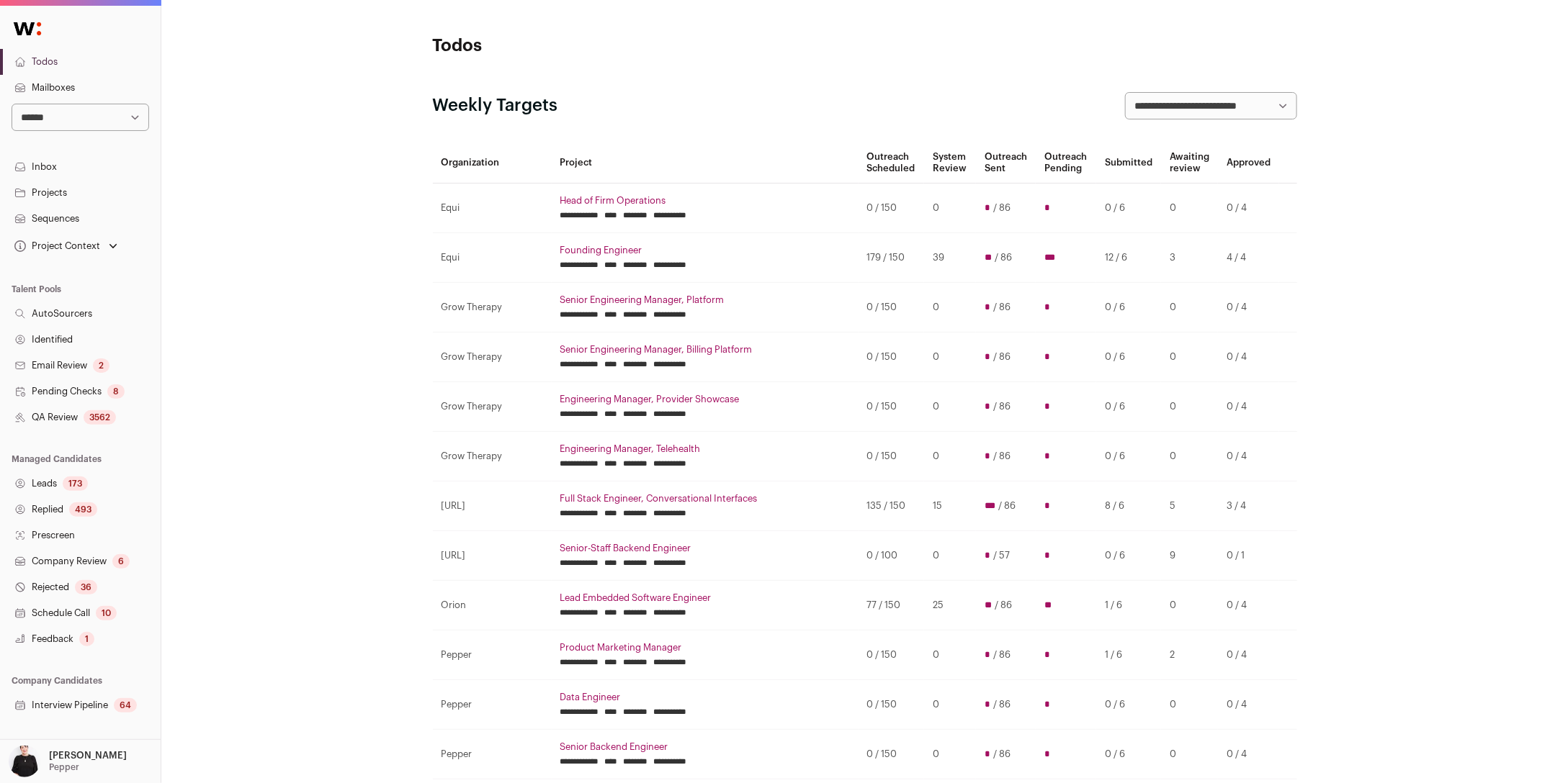
click at [134, 119] on select "**********" at bounding box center [80, 118] width 137 height 27
select select "*****"
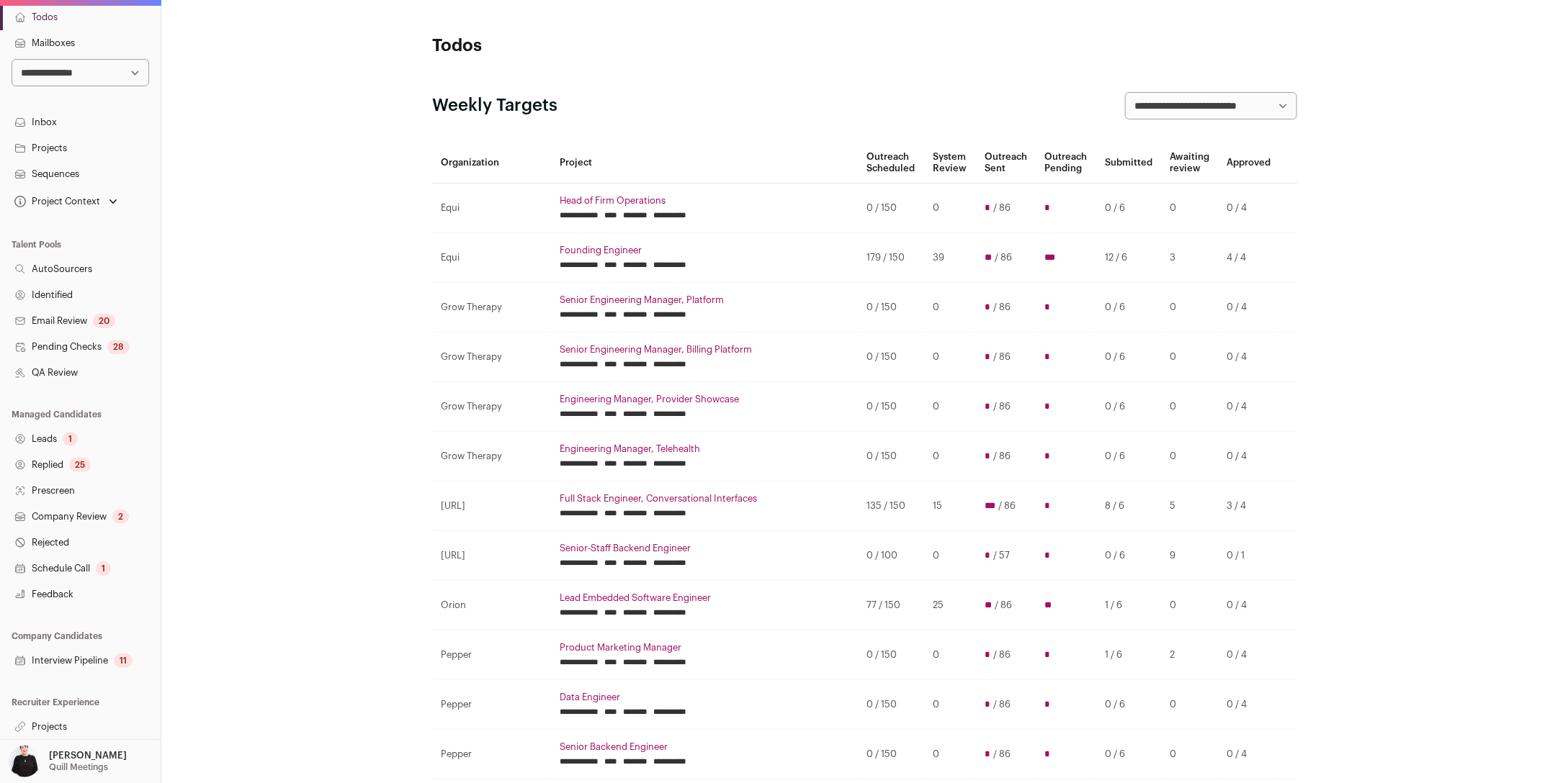
click at [42, 722] on link "Projects" at bounding box center [80, 727] width 160 height 26
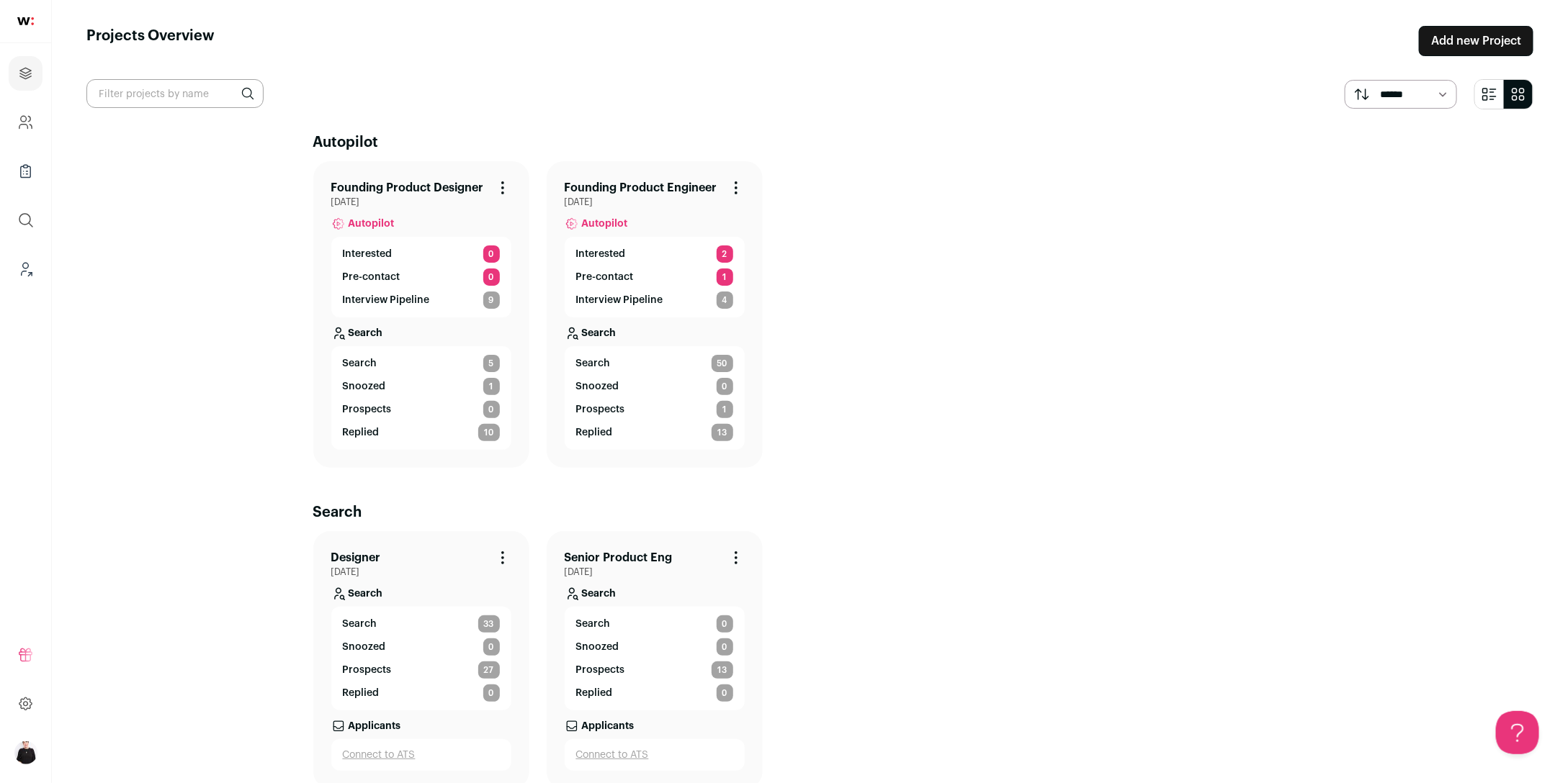
click at [640, 188] on link "Founding Product Engineer" at bounding box center [641, 188] width 153 height 17
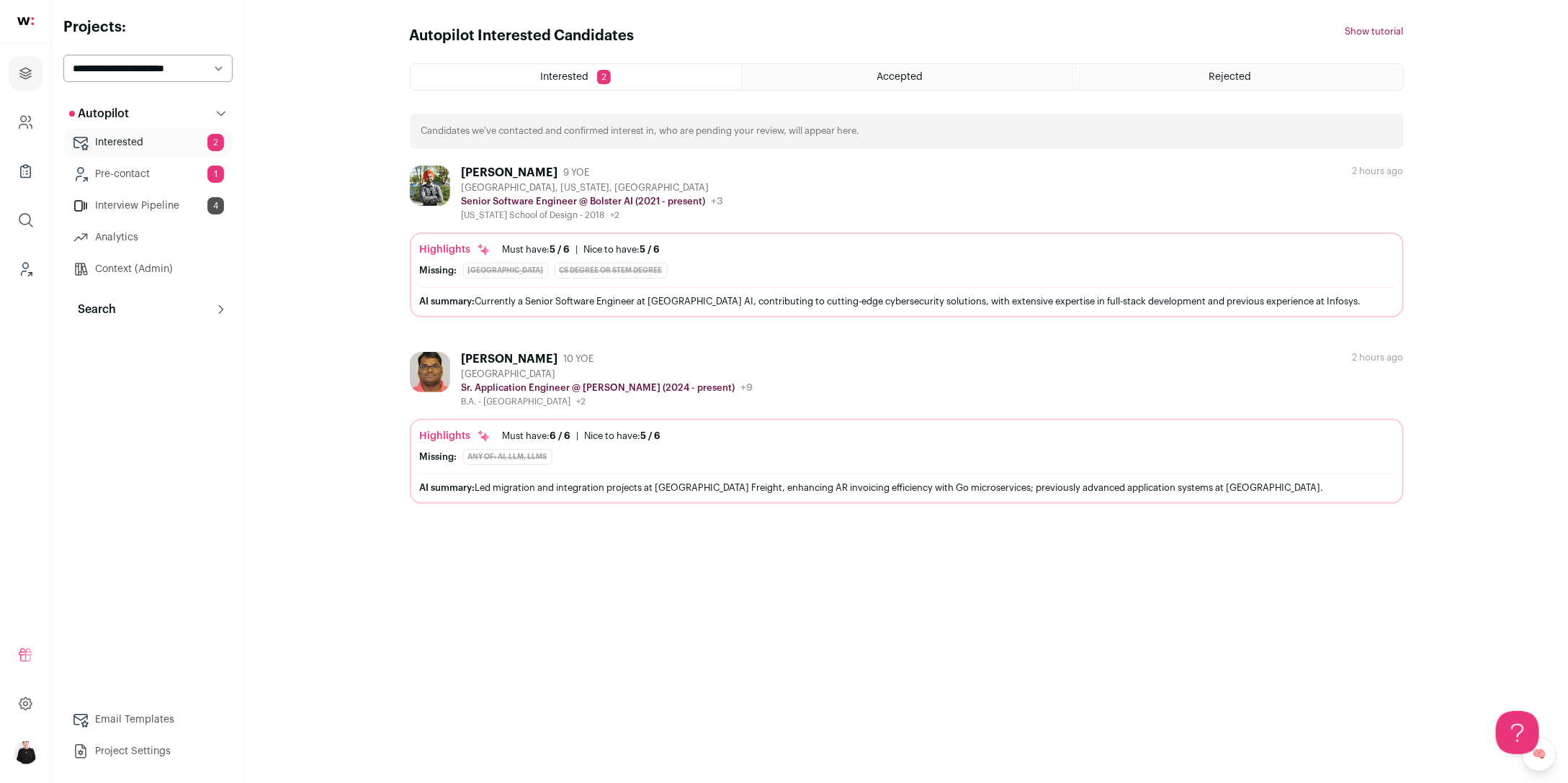
click at [162, 200] on link "Interview Pipeline 4" at bounding box center [148, 206] width 169 height 29
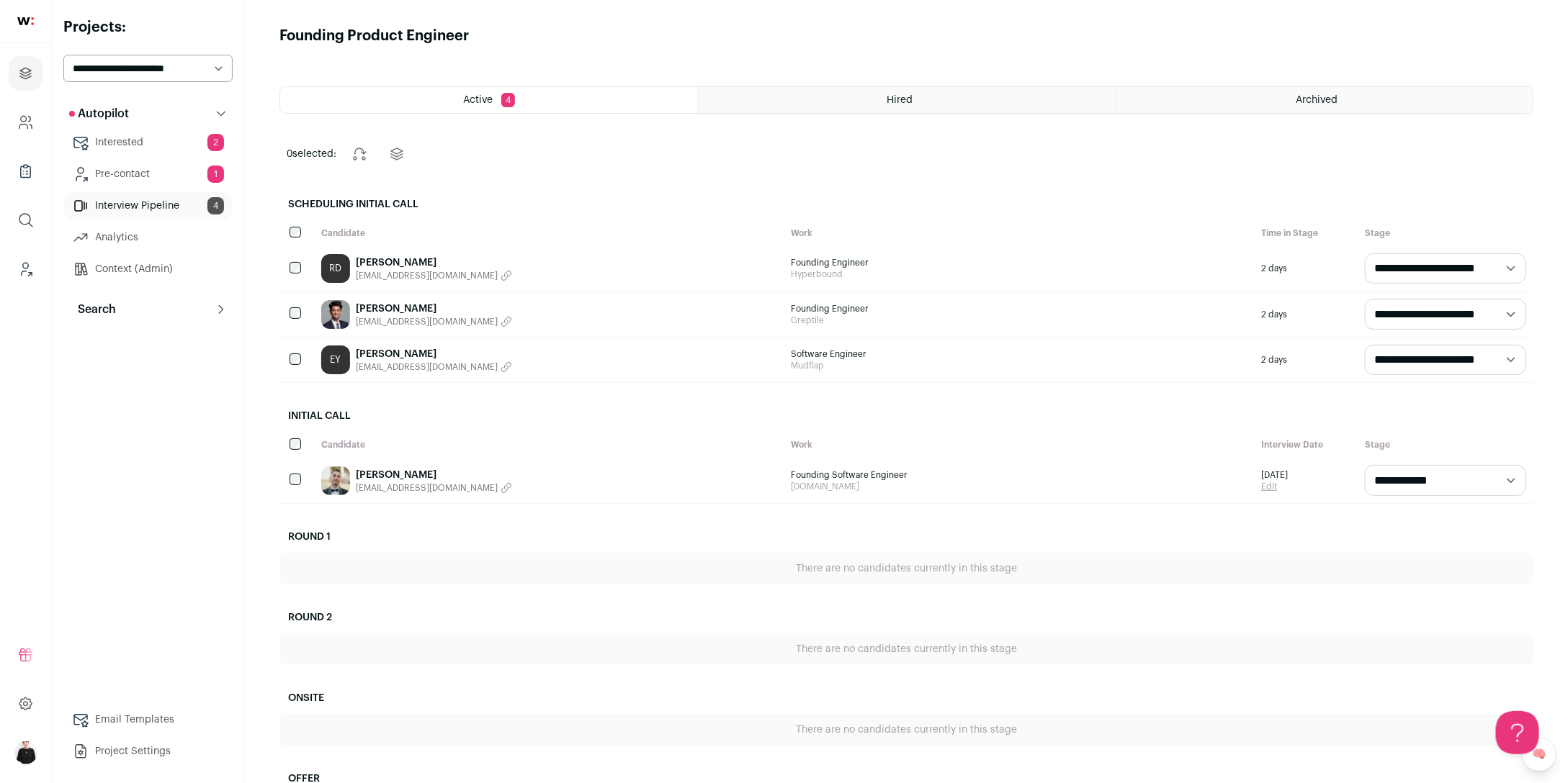
click at [373, 262] on link "Rory Dahl" at bounding box center [433, 263] width 156 height 14
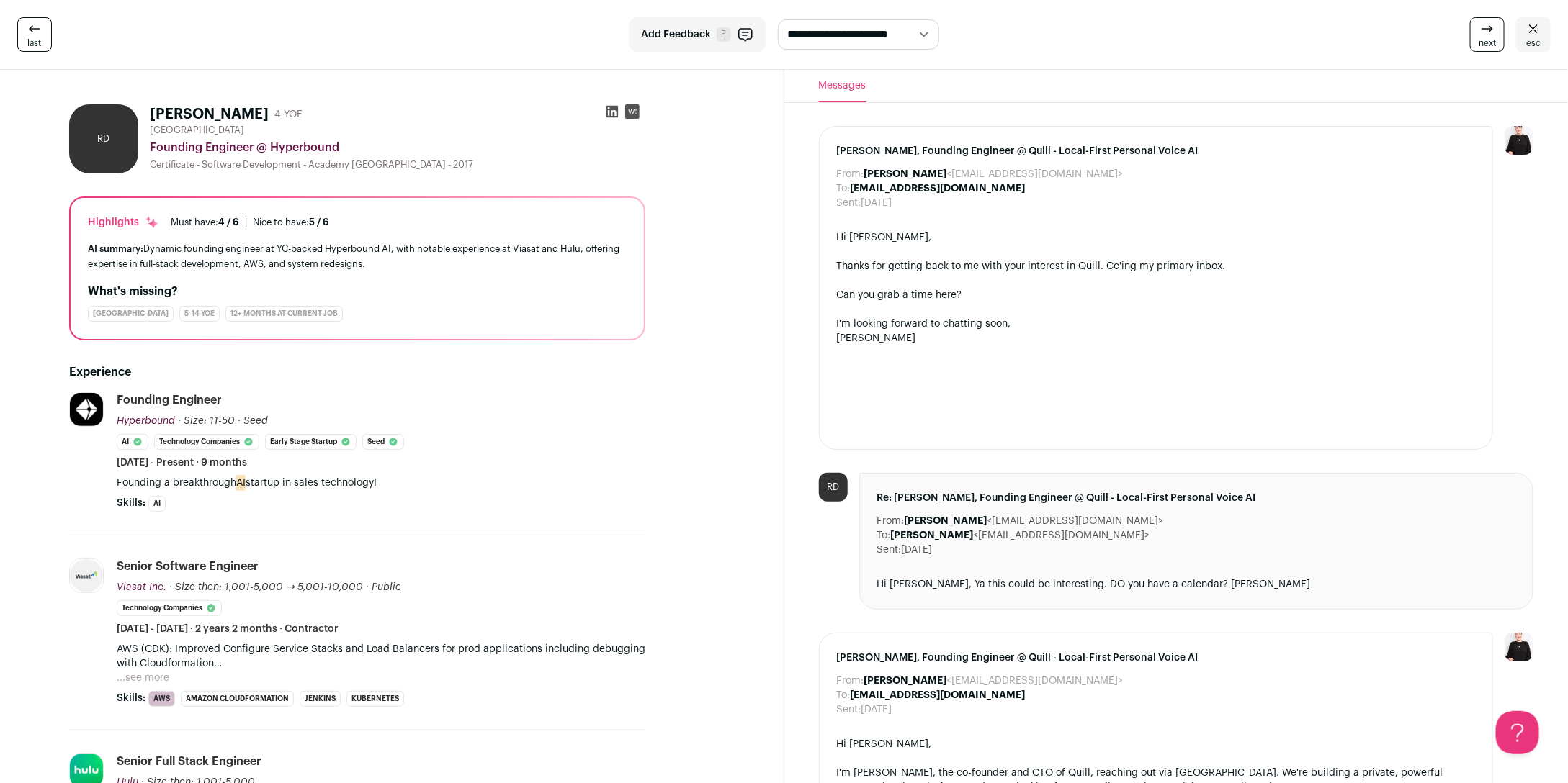
click at [940, 294] on link "Can you grab a time here?" at bounding box center [899, 295] width 125 height 10
click at [1544, 35] on link "esc" at bounding box center [1533, 34] width 35 height 35
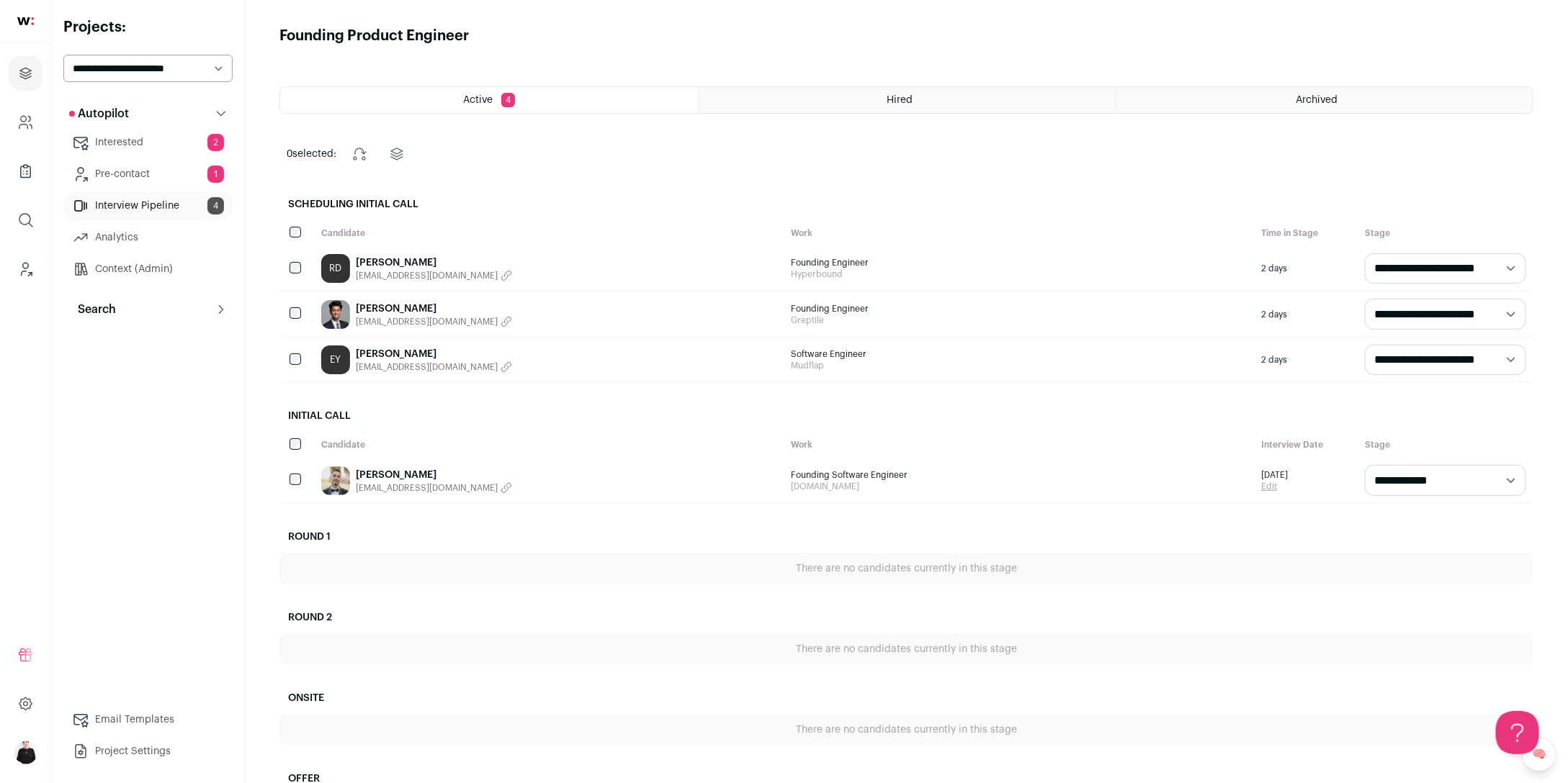
click at [1515, 357] on select "**********" at bounding box center [1445, 359] width 161 height 30
select select "**********"
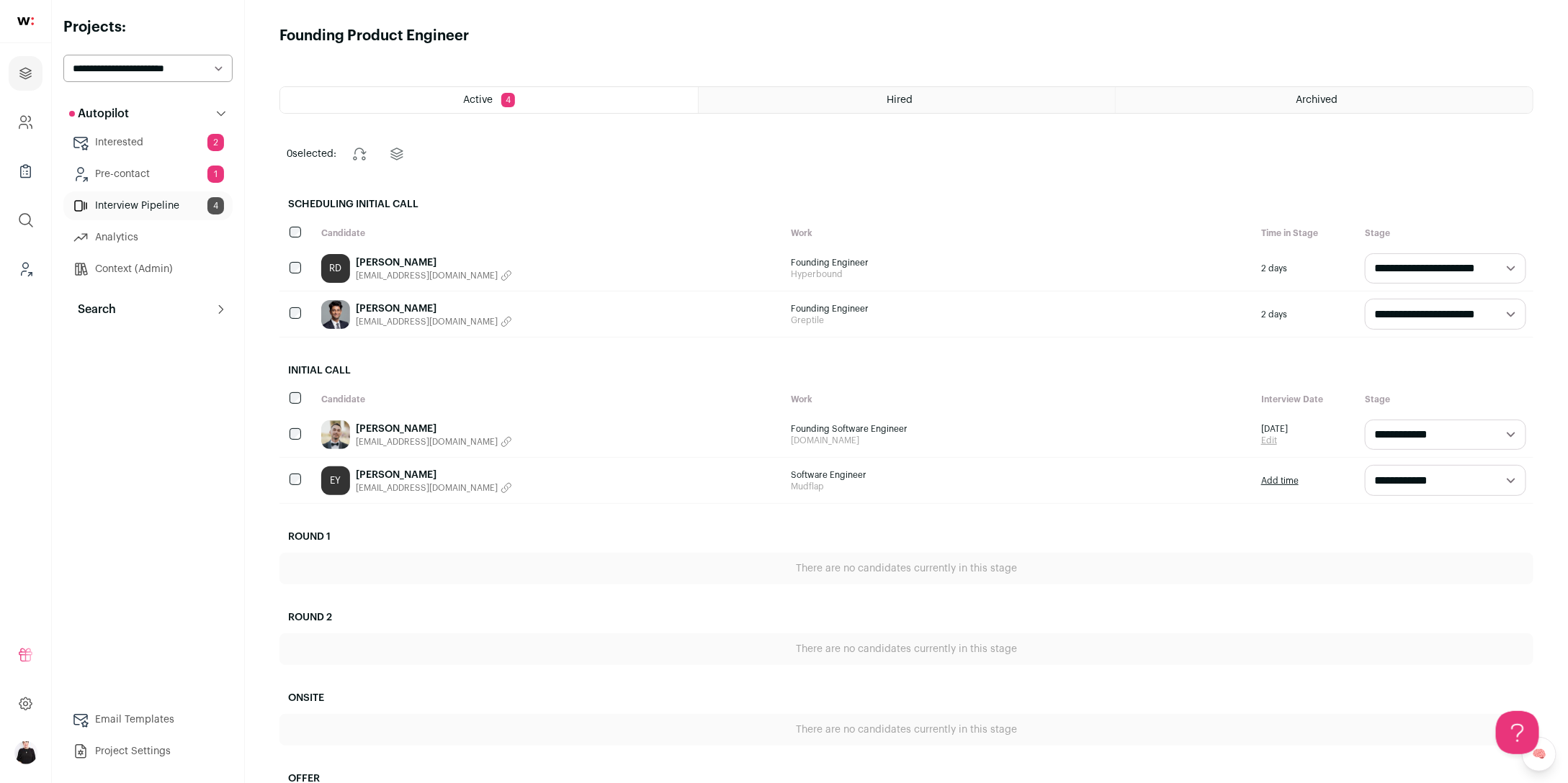
click at [1281, 483] on link "Add time" at bounding box center [1280, 481] width 38 height 12
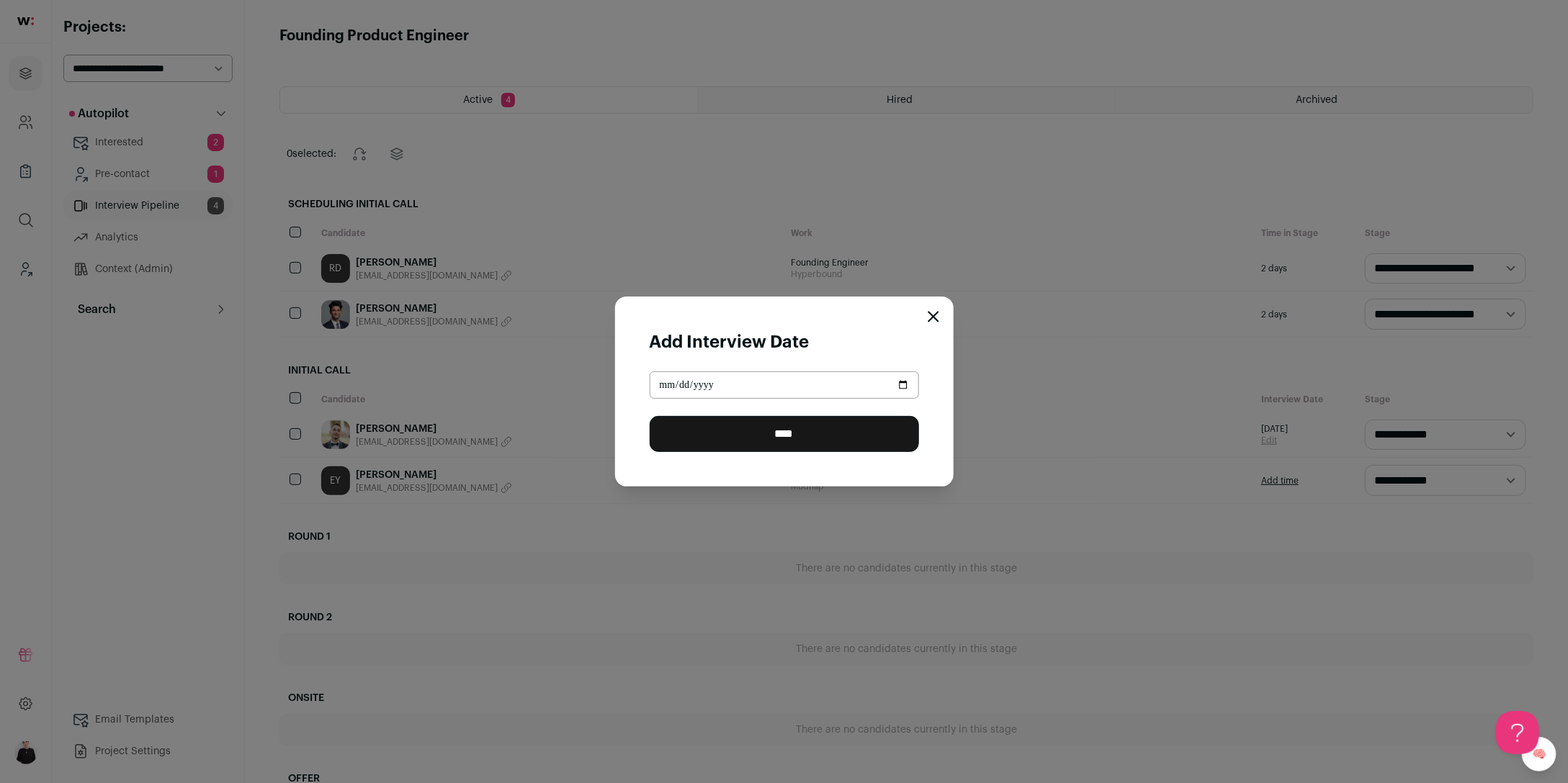
click at [897, 386] on input "Close modal via background" at bounding box center [784, 386] width 270 height 27
type input "**********"
click at [788, 443] on input "****" at bounding box center [784, 434] width 270 height 36
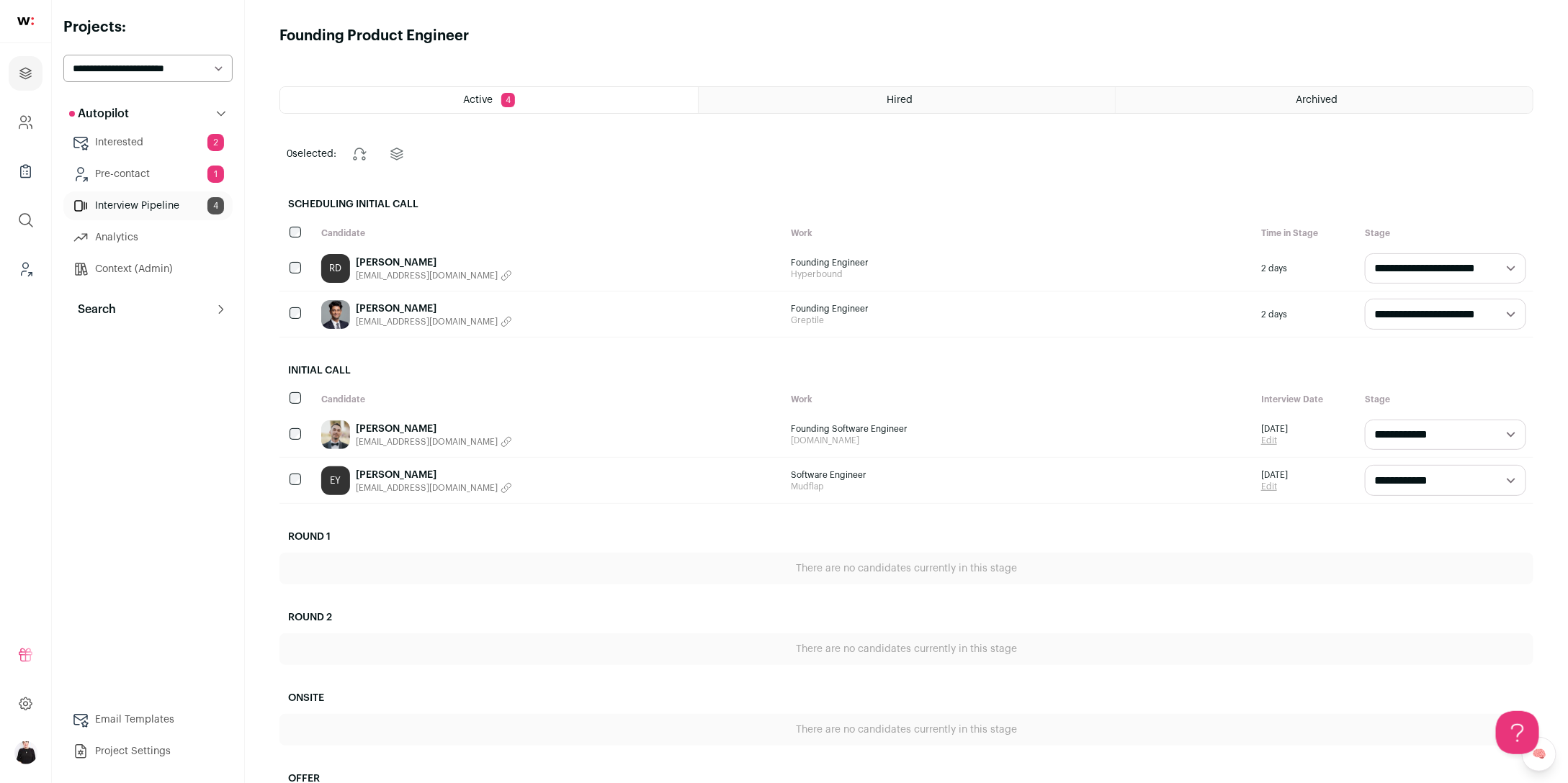
click at [1516, 317] on select "**********" at bounding box center [1445, 313] width 161 height 30
select select "**********"
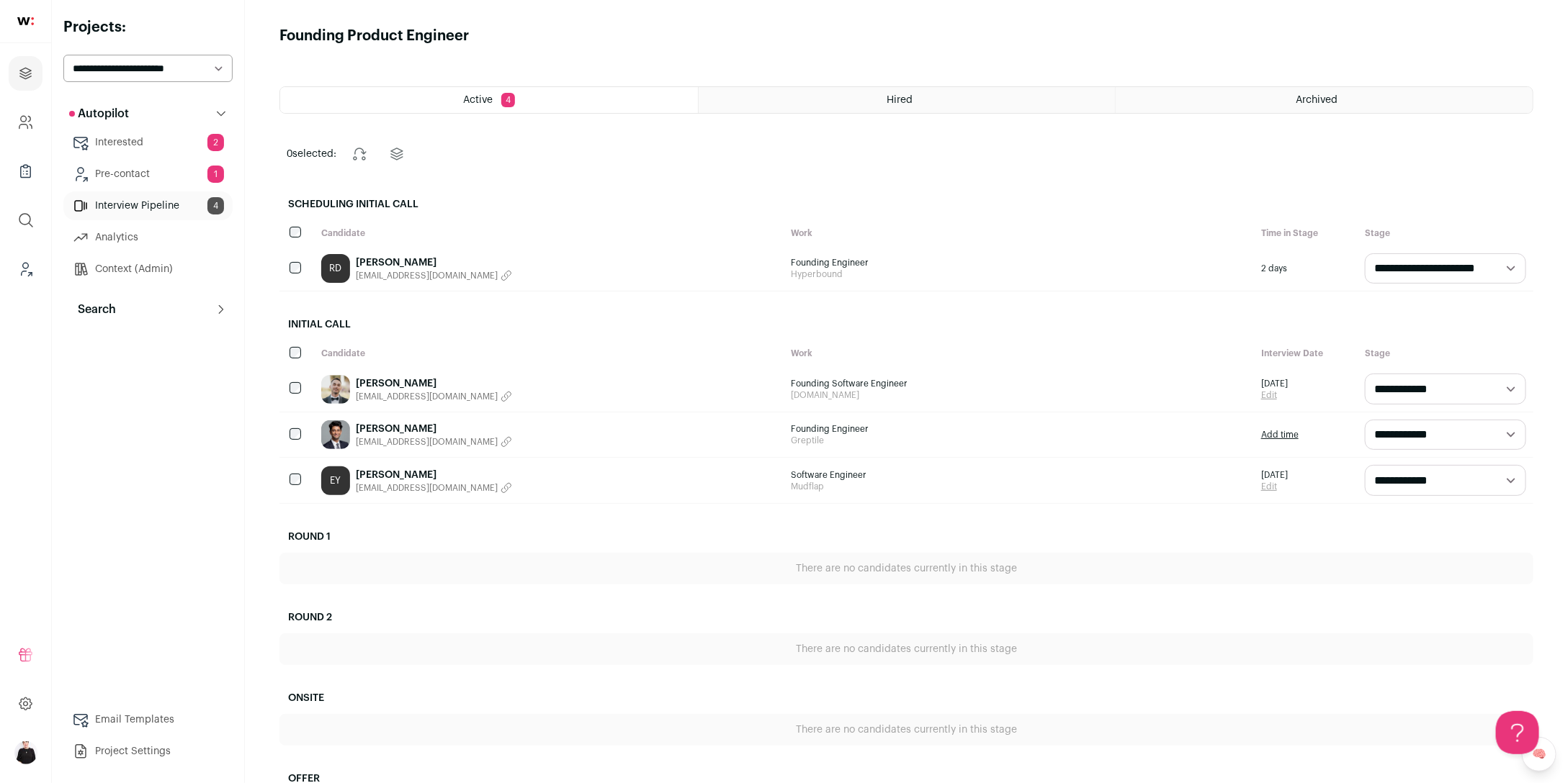
click at [1270, 437] on link "Add time" at bounding box center [1280, 435] width 38 height 12
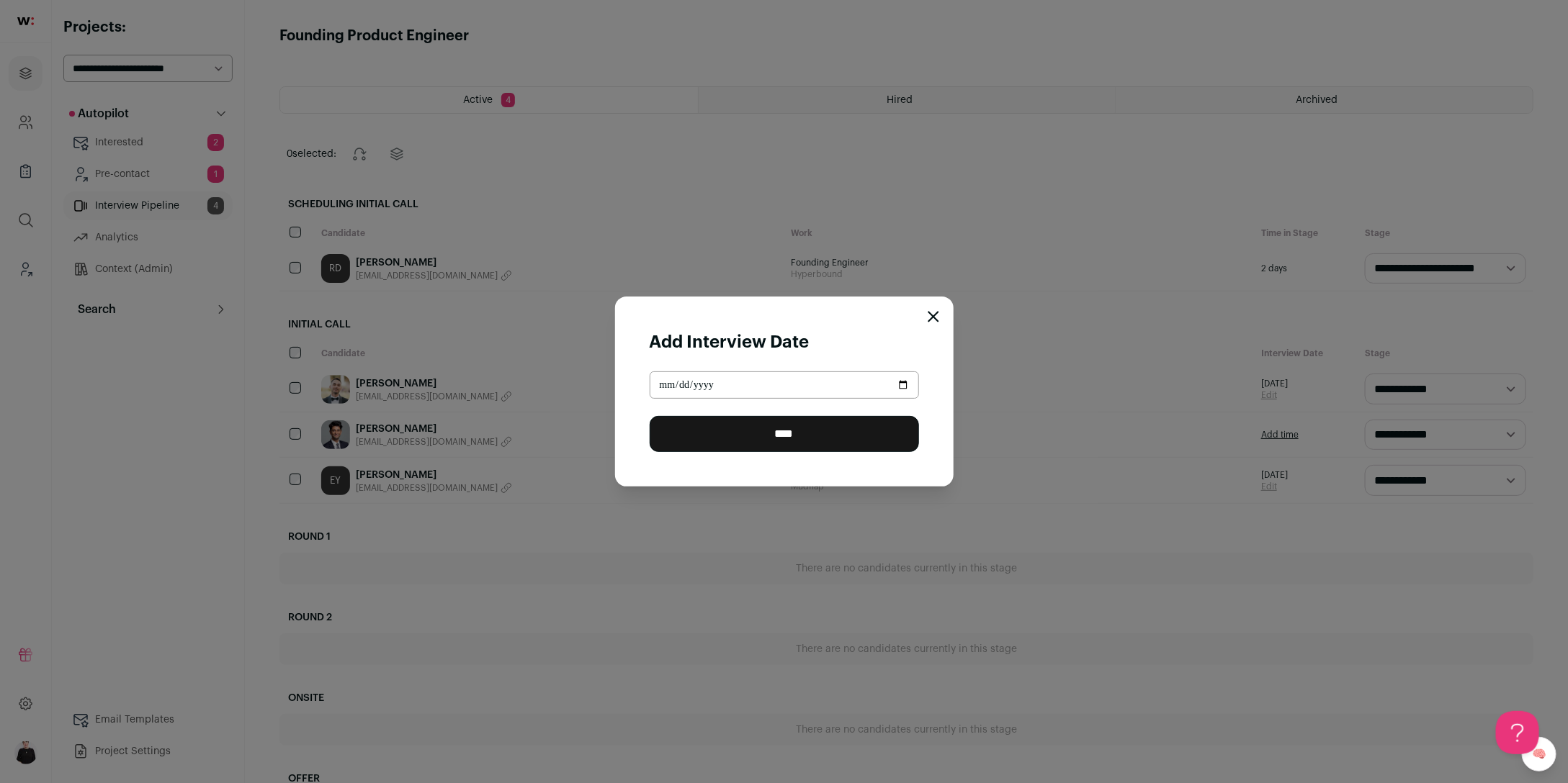
click at [904, 382] on input "Close modal via background" at bounding box center [784, 386] width 270 height 27
type input "**********"
click at [770, 430] on input "****" at bounding box center [784, 434] width 270 height 36
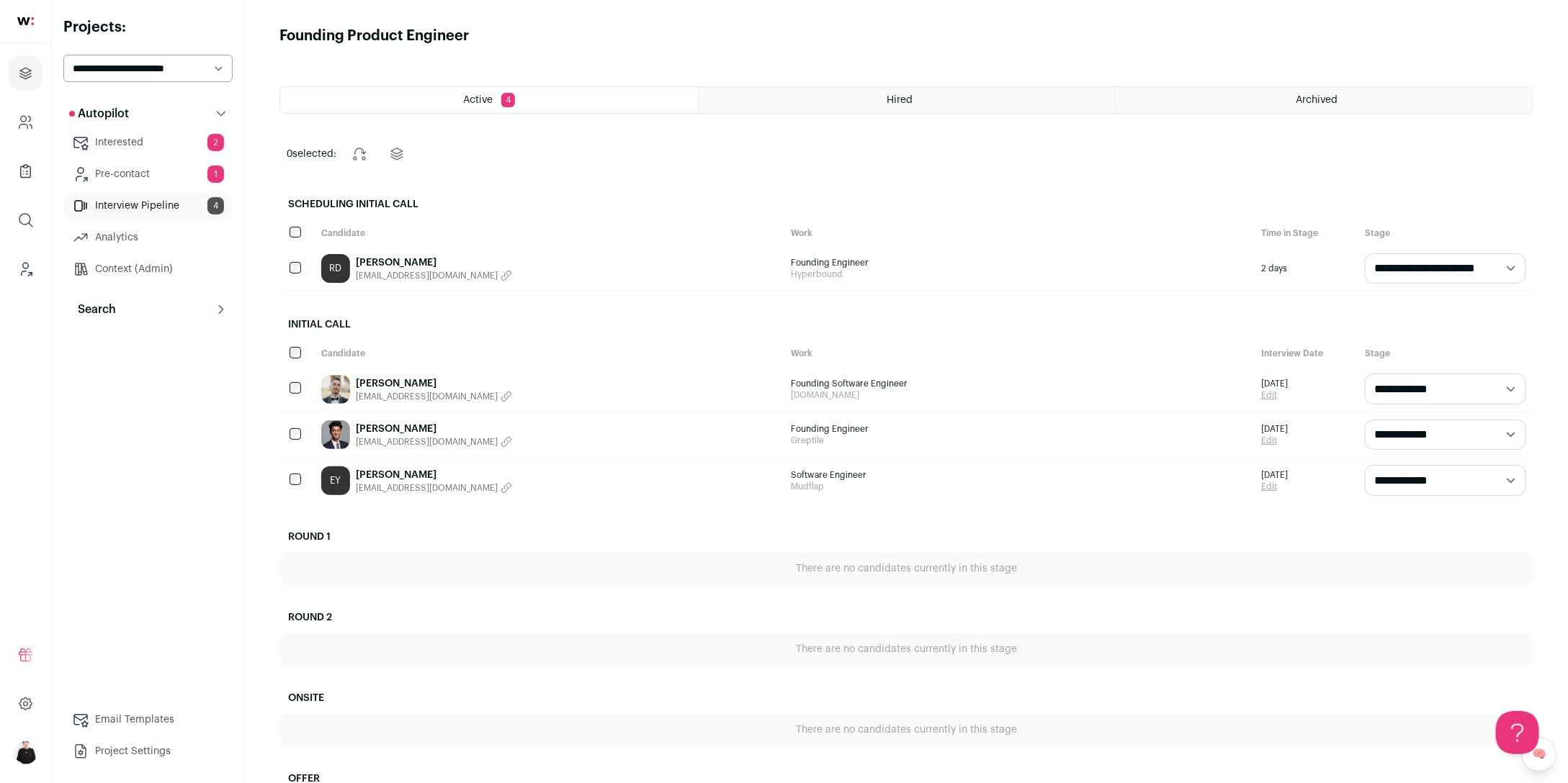
click at [214, 68] on select "**********" at bounding box center [148, 68] width 169 height 27
select select "*****"
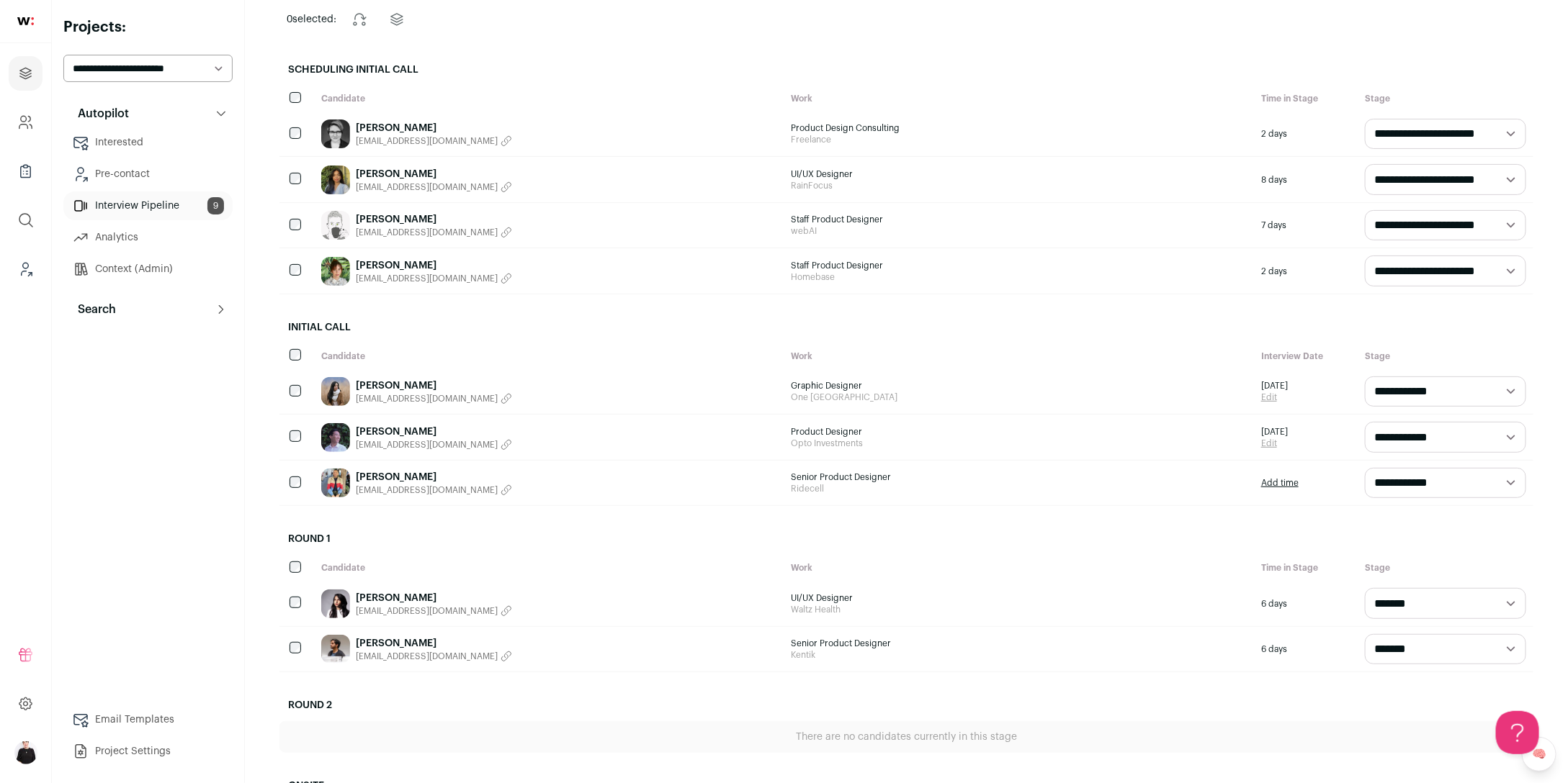
scroll to position [134, 0]
click at [214, 72] on select "**********" at bounding box center [148, 68] width 169 height 27
select select "*****"
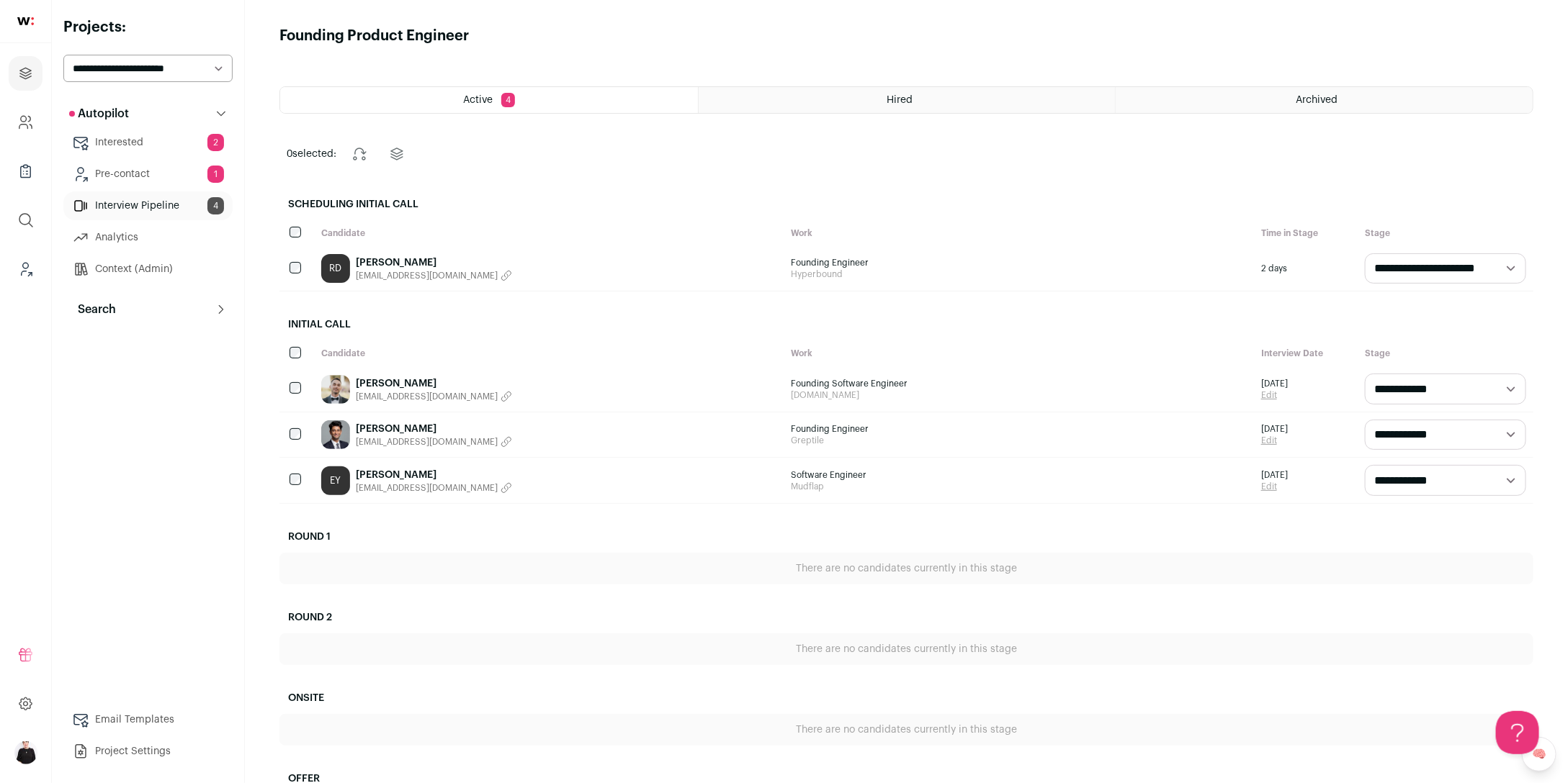
click at [212, 71] on select "**********" at bounding box center [148, 68] width 169 height 27
select select "*****"
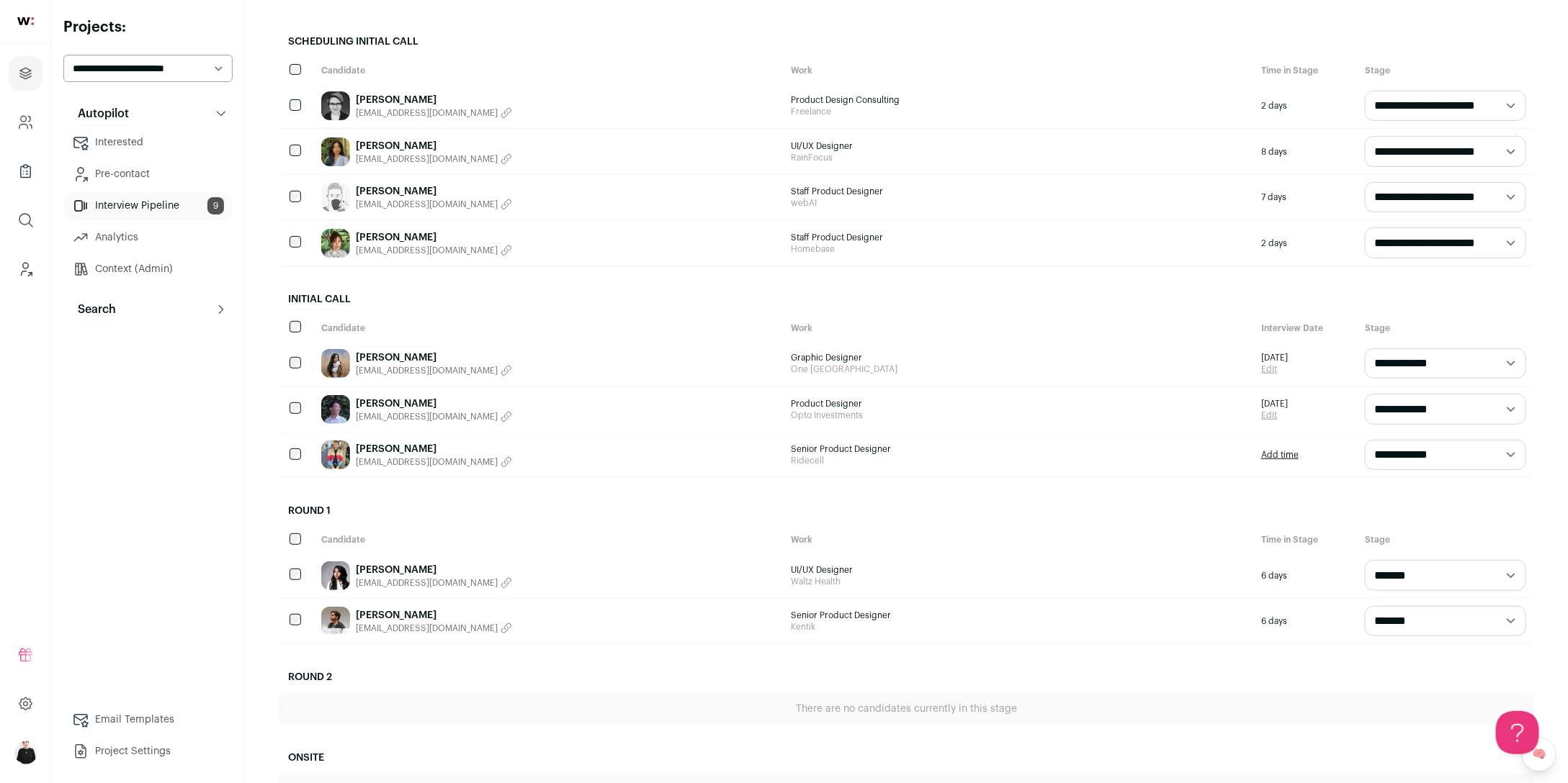
scroll to position [109, 0]
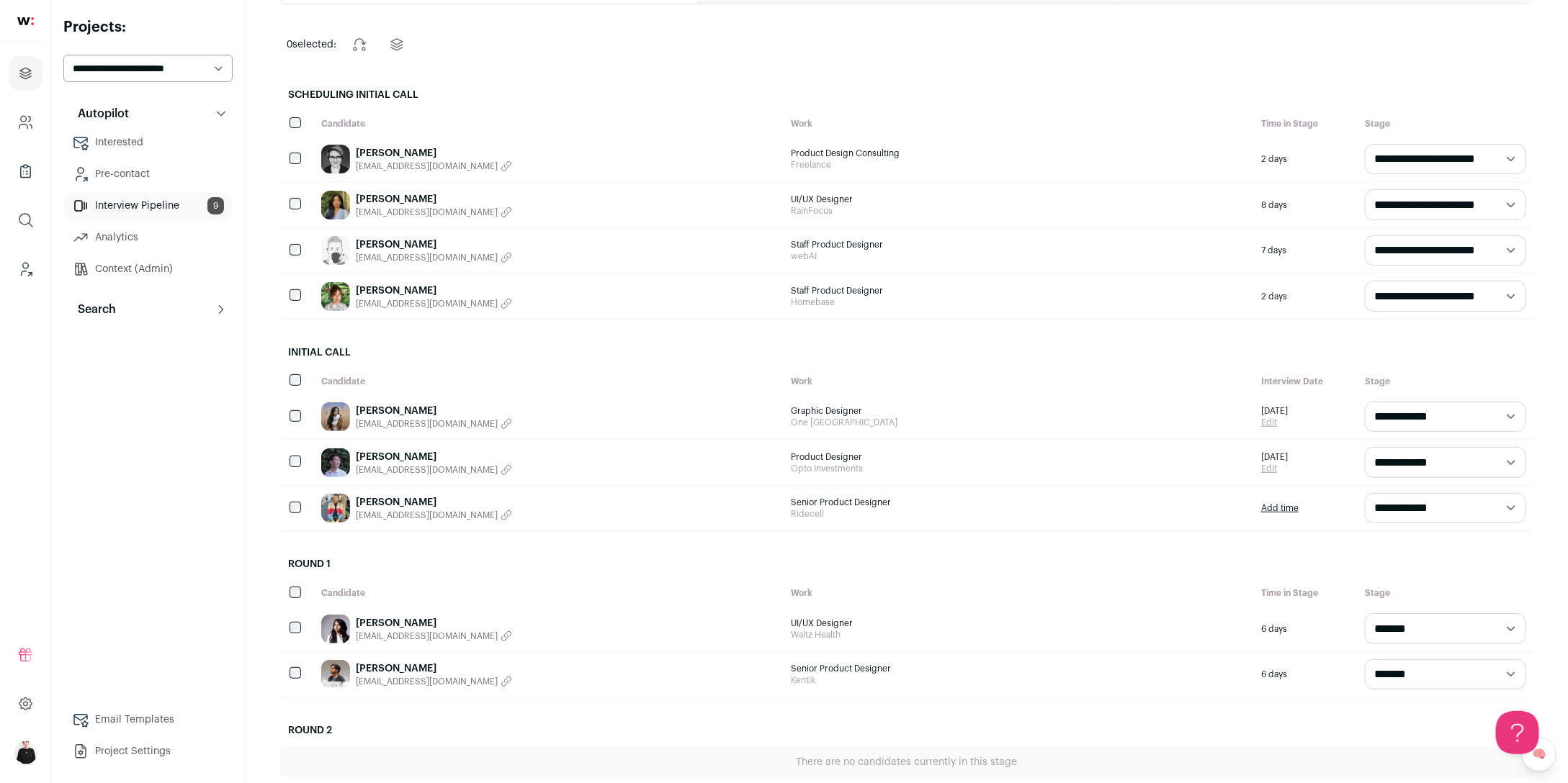
click at [425, 414] on link "[PERSON_NAME]" at bounding box center [433, 411] width 156 height 14
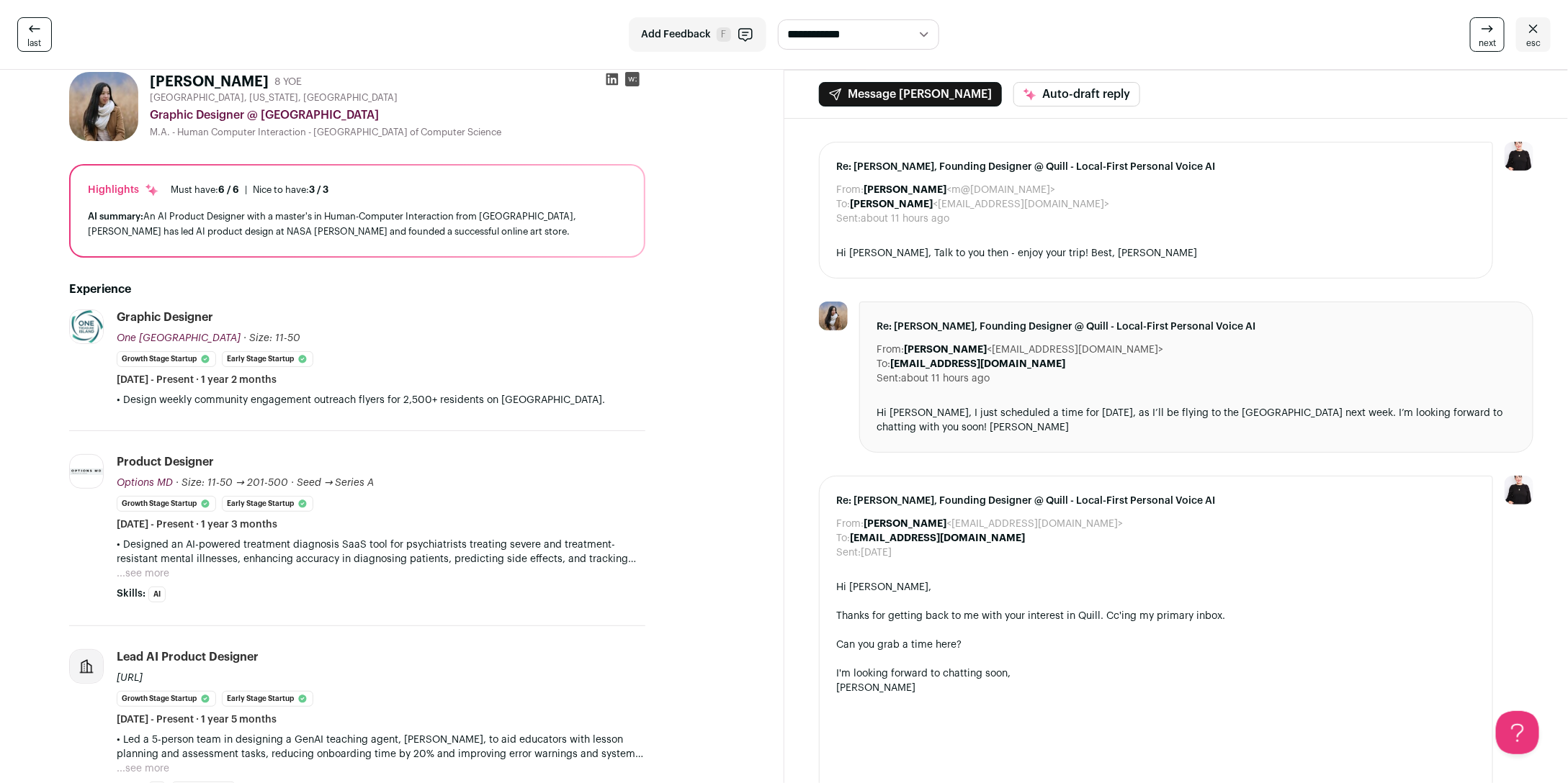
scroll to position [49, 0]
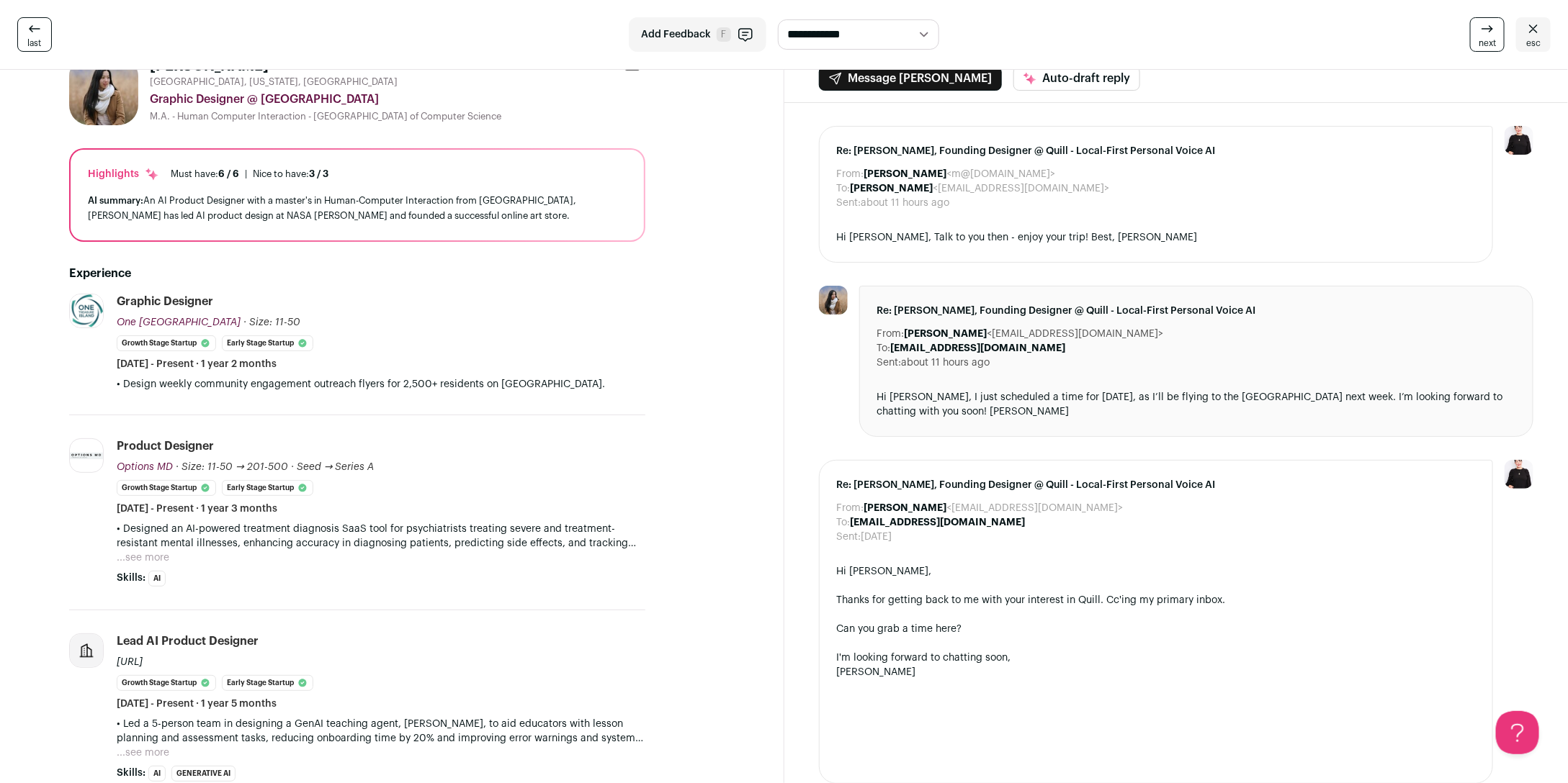
click at [916, 629] on link "Can you grab a time here?" at bounding box center [899, 629] width 125 height 10
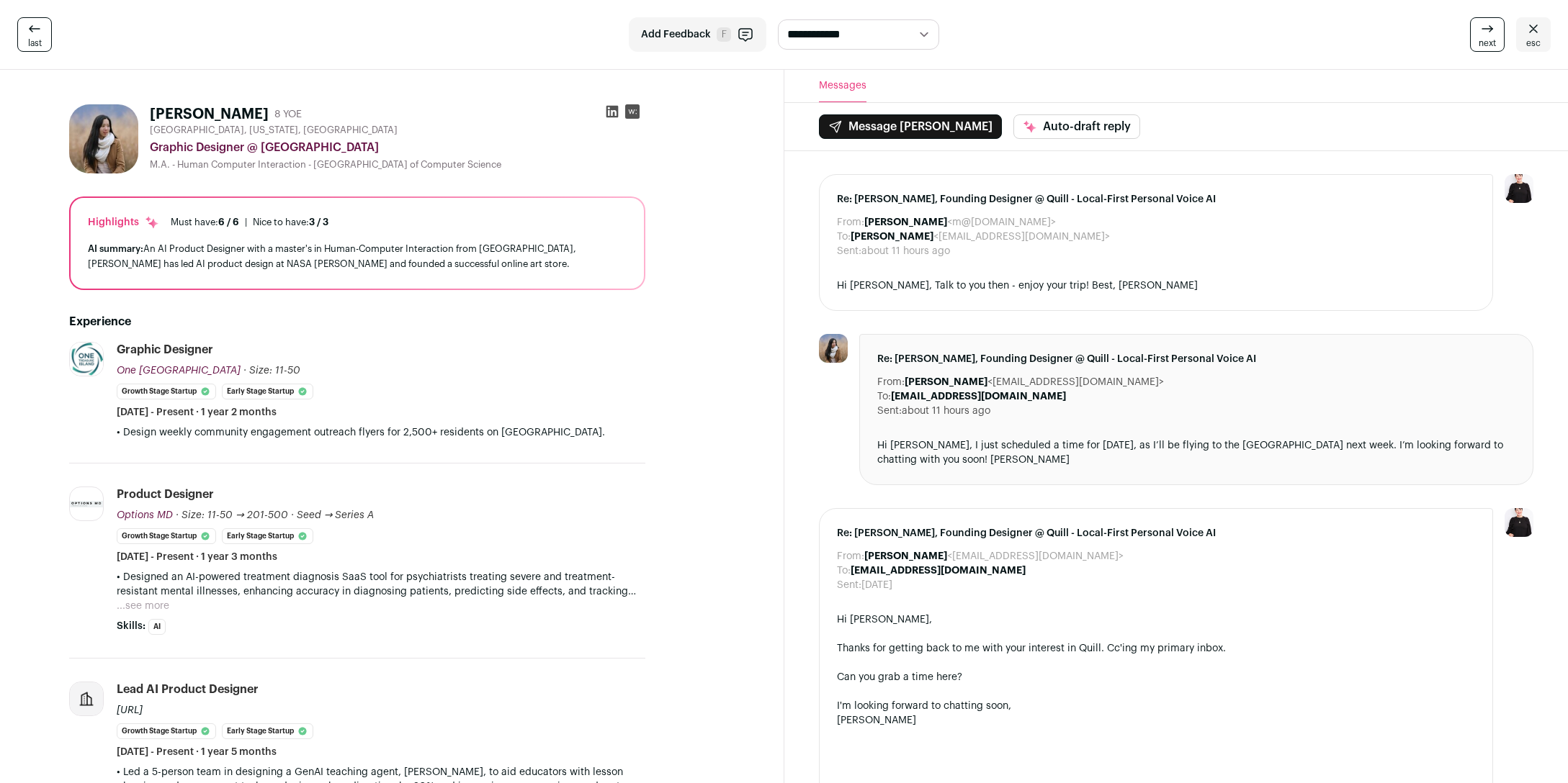
scroll to position [49, 0]
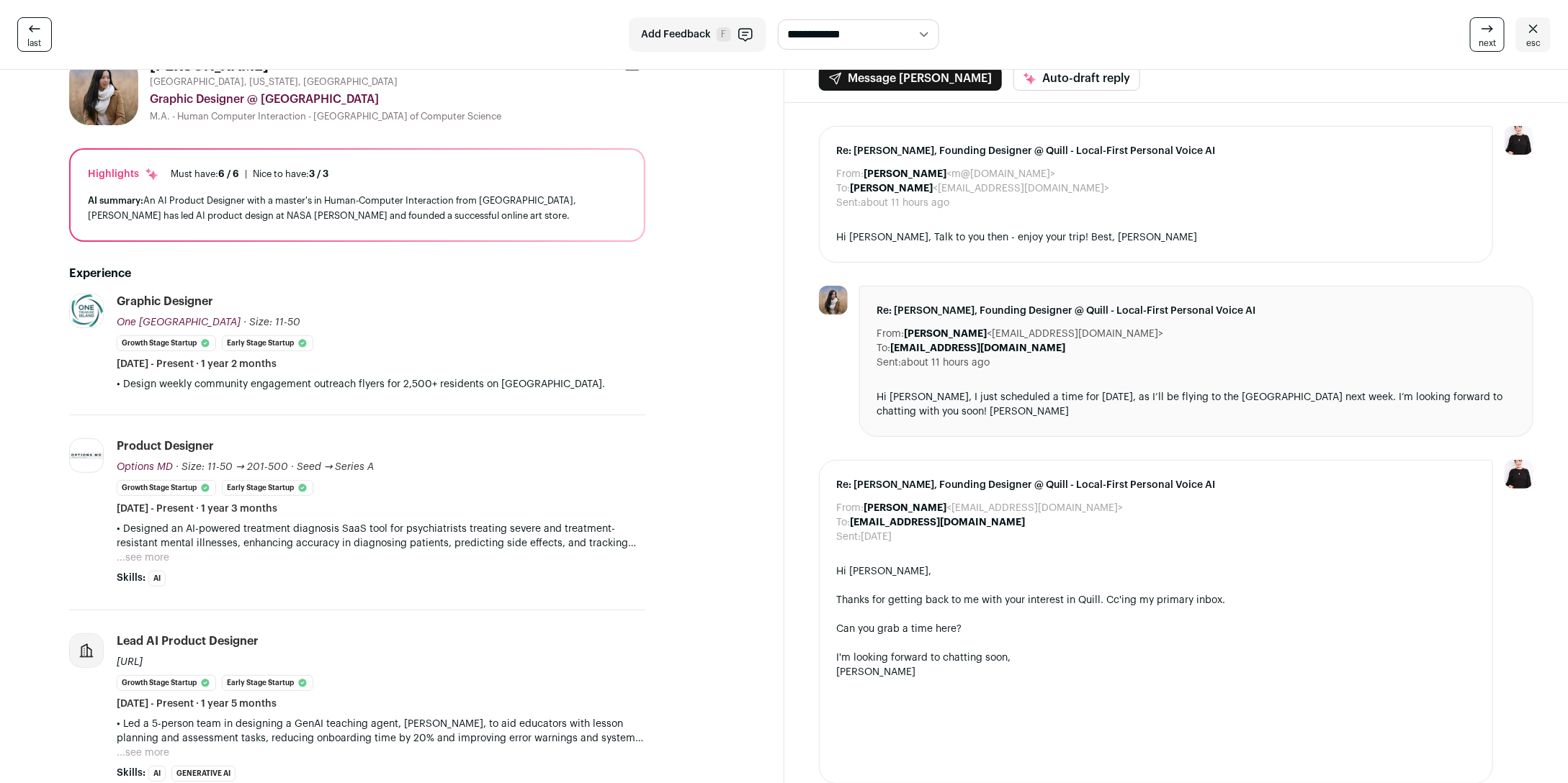
click at [1542, 41] on link "esc" at bounding box center [1533, 34] width 35 height 35
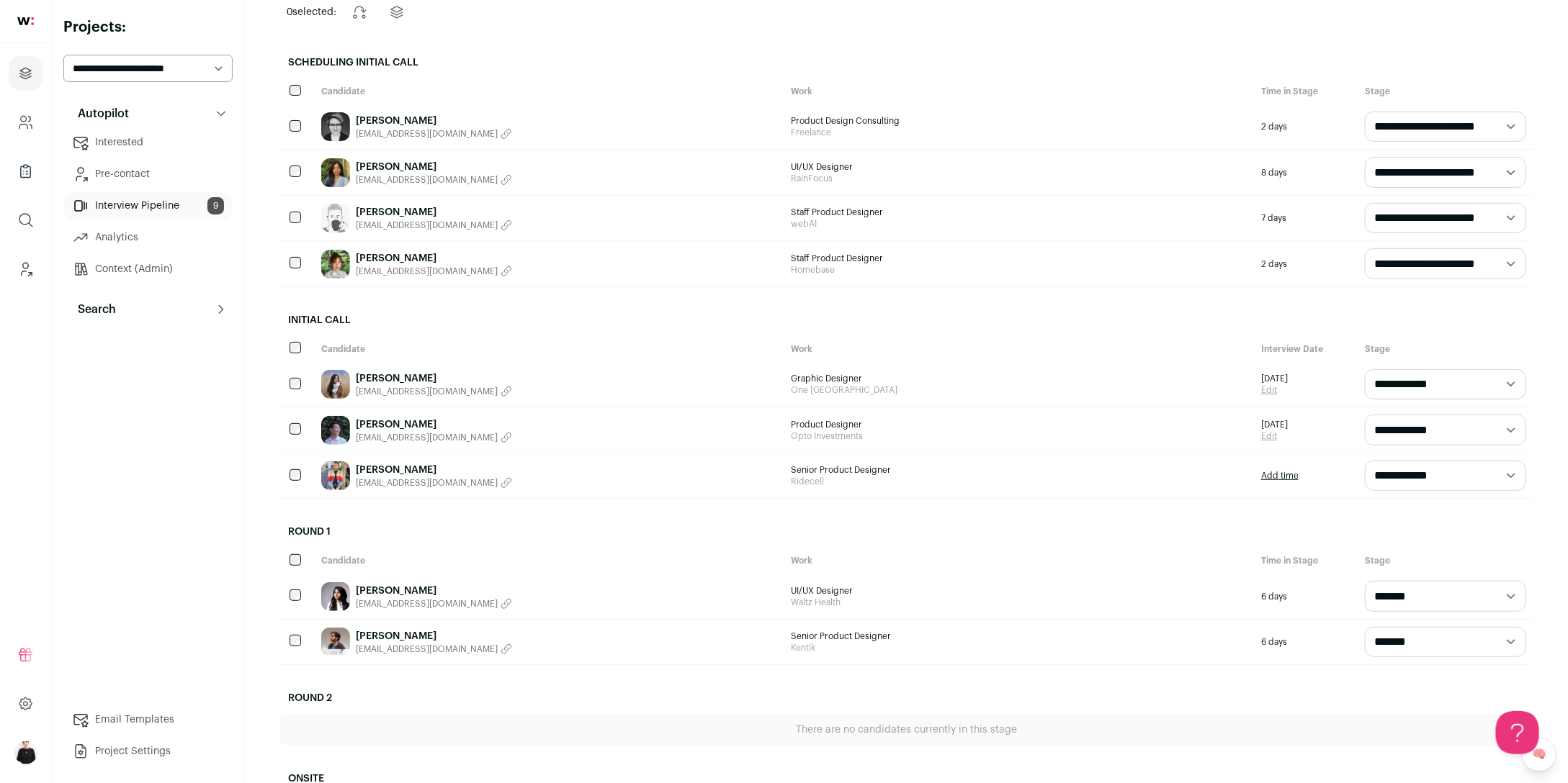
scroll to position [139, 0]
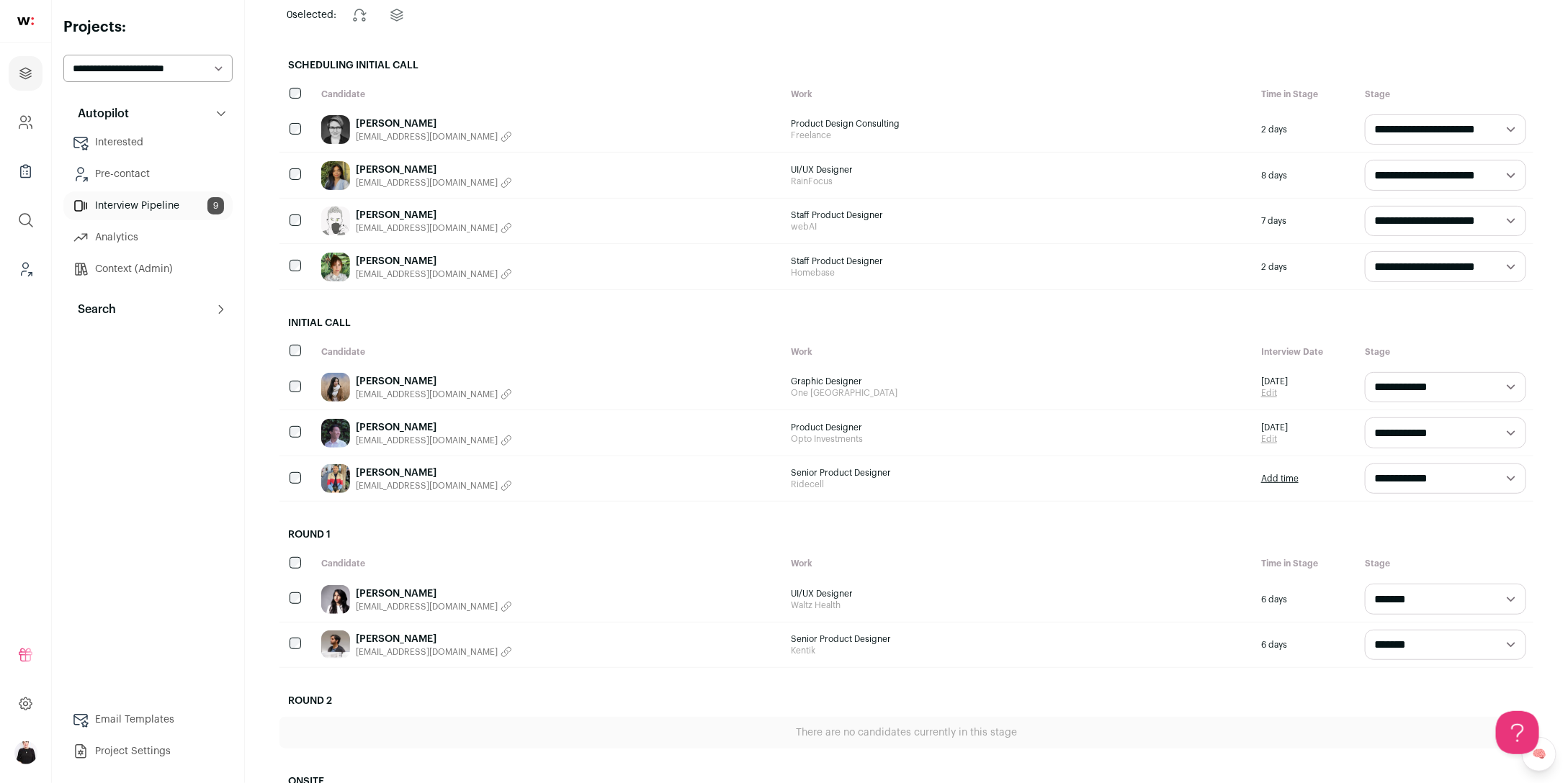
click at [386, 635] on link "[PERSON_NAME]" at bounding box center [433, 639] width 156 height 14
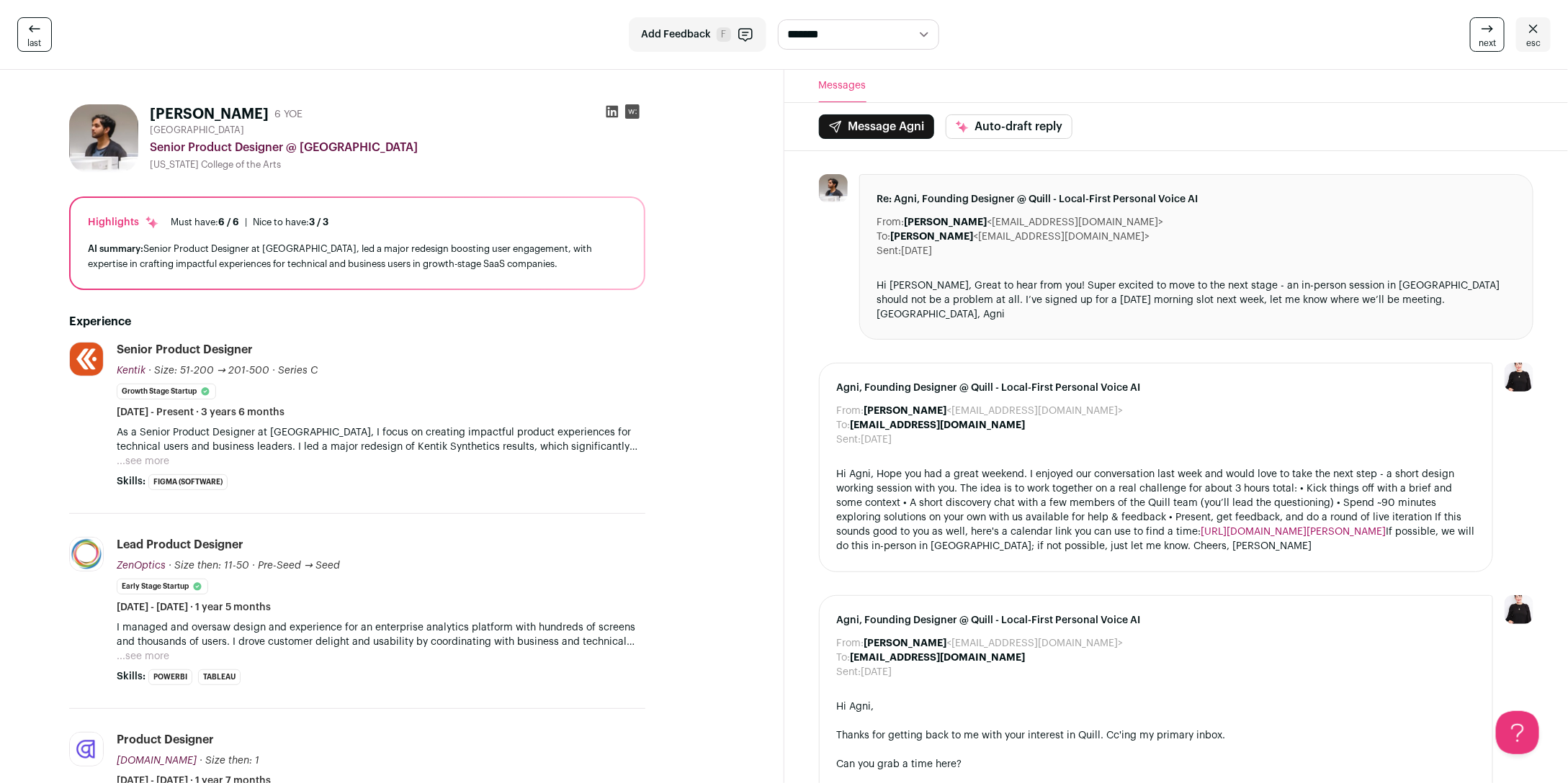
click at [612, 110] on icon at bounding box center [613, 112] width 12 height 12
click at [1522, 32] on link "esc" at bounding box center [1533, 34] width 35 height 35
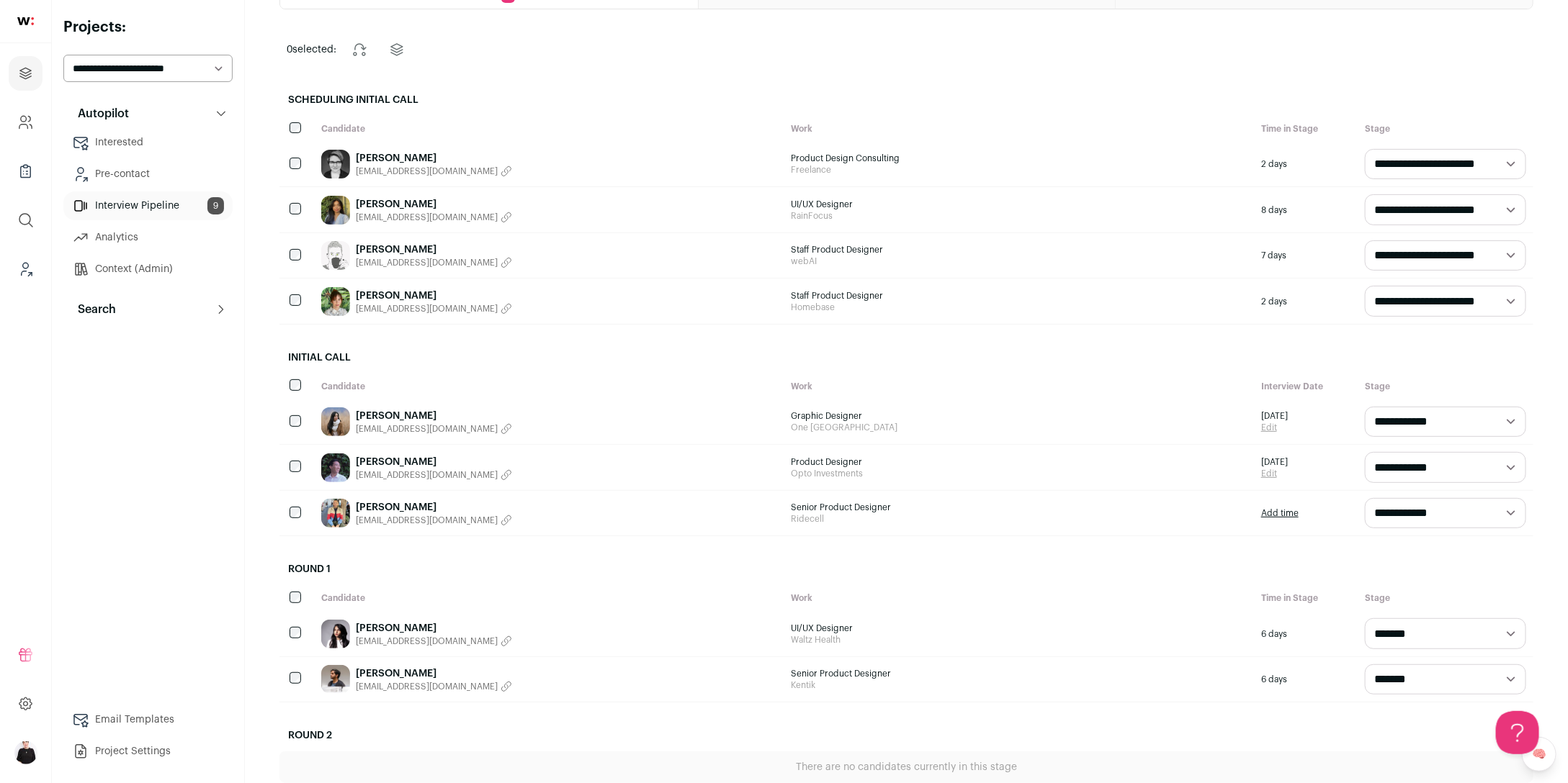
scroll to position [107, 0]
click at [386, 298] on link "Lauren Lee" at bounding box center [433, 293] width 156 height 14
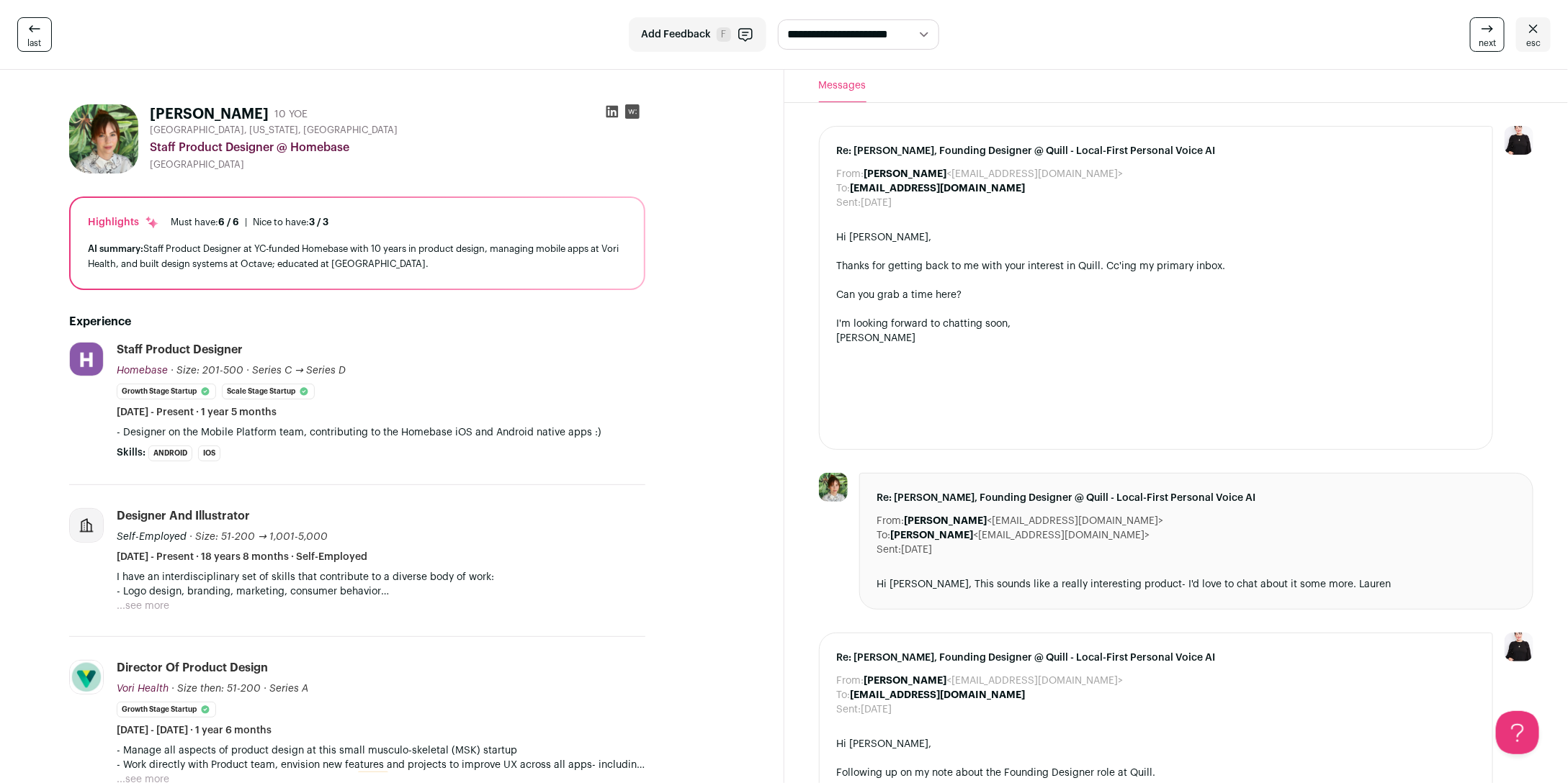
click at [1524, 39] on link "esc" at bounding box center [1533, 34] width 35 height 35
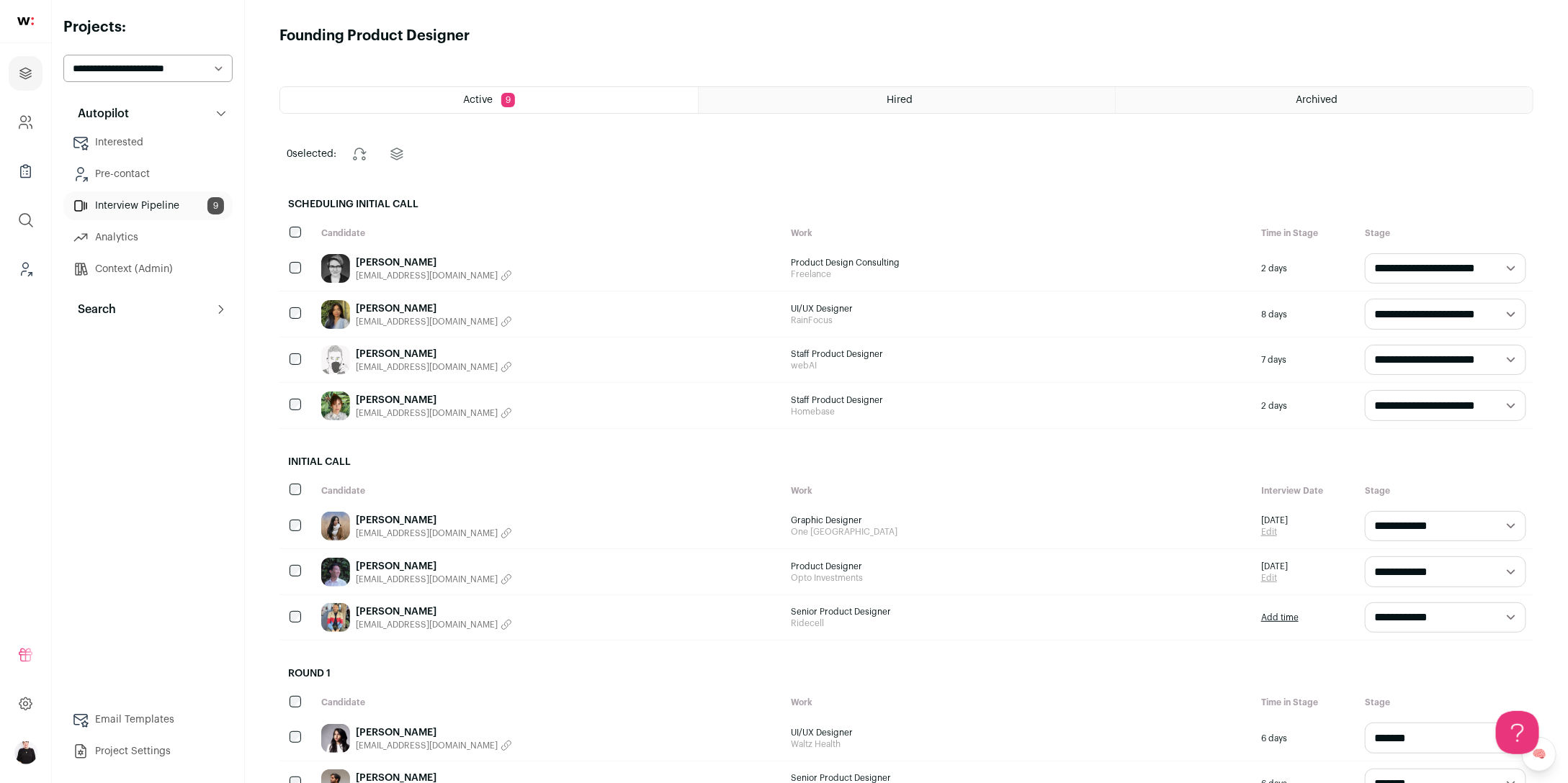
click at [1508, 404] on select "**********" at bounding box center [1445, 404] width 161 height 30
select select "**********"
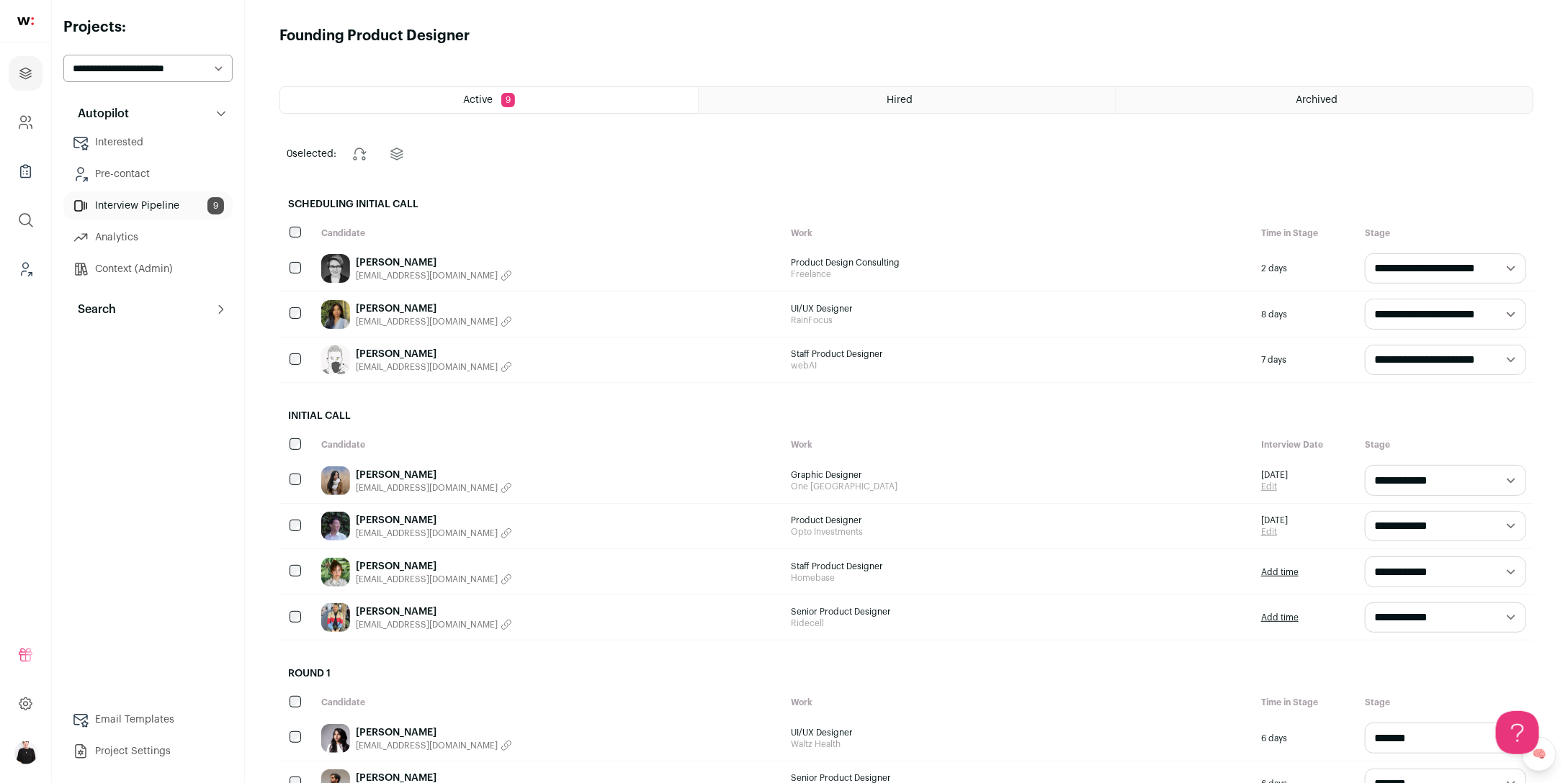
click at [1285, 571] on link "Add time" at bounding box center [1280, 572] width 38 height 12
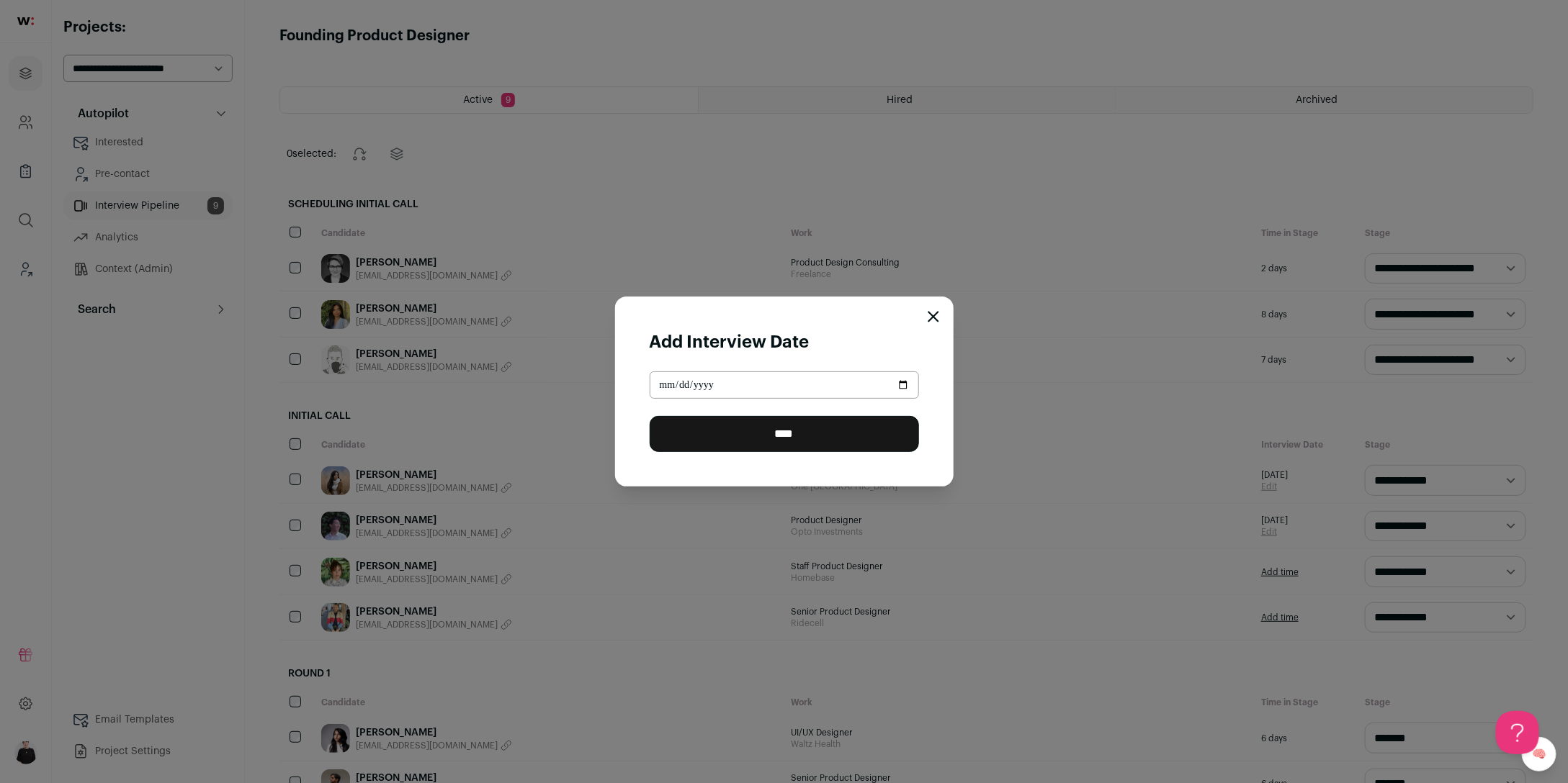
click at [908, 386] on input "Close modal via background" at bounding box center [784, 386] width 270 height 27
type input "**********"
click at [838, 444] on input "****" at bounding box center [784, 434] width 270 height 36
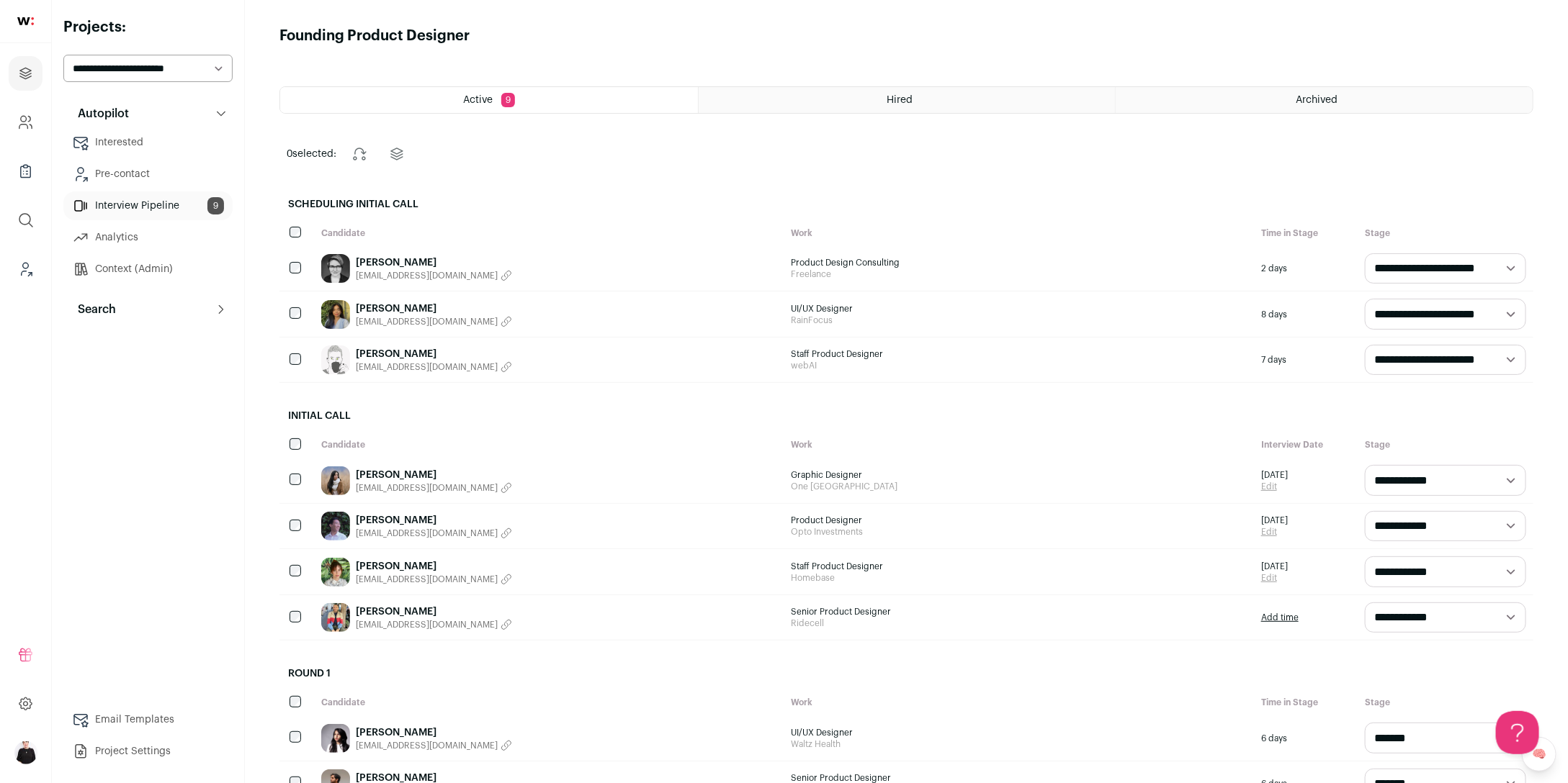
click at [225, 69] on select "**********" at bounding box center [148, 68] width 169 height 27
select select "*****"
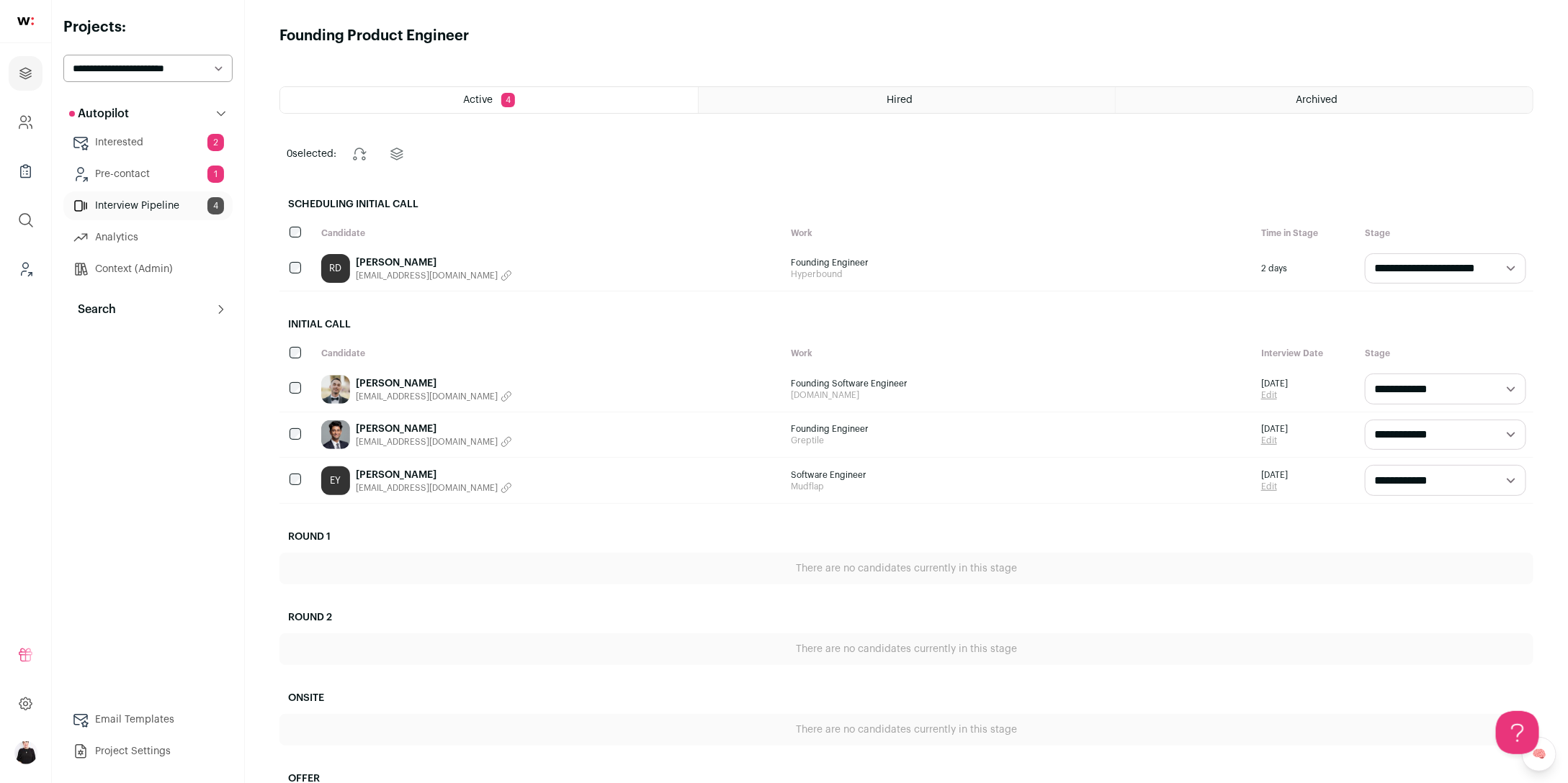
click at [164, 134] on link "Interested 2" at bounding box center [148, 142] width 169 height 29
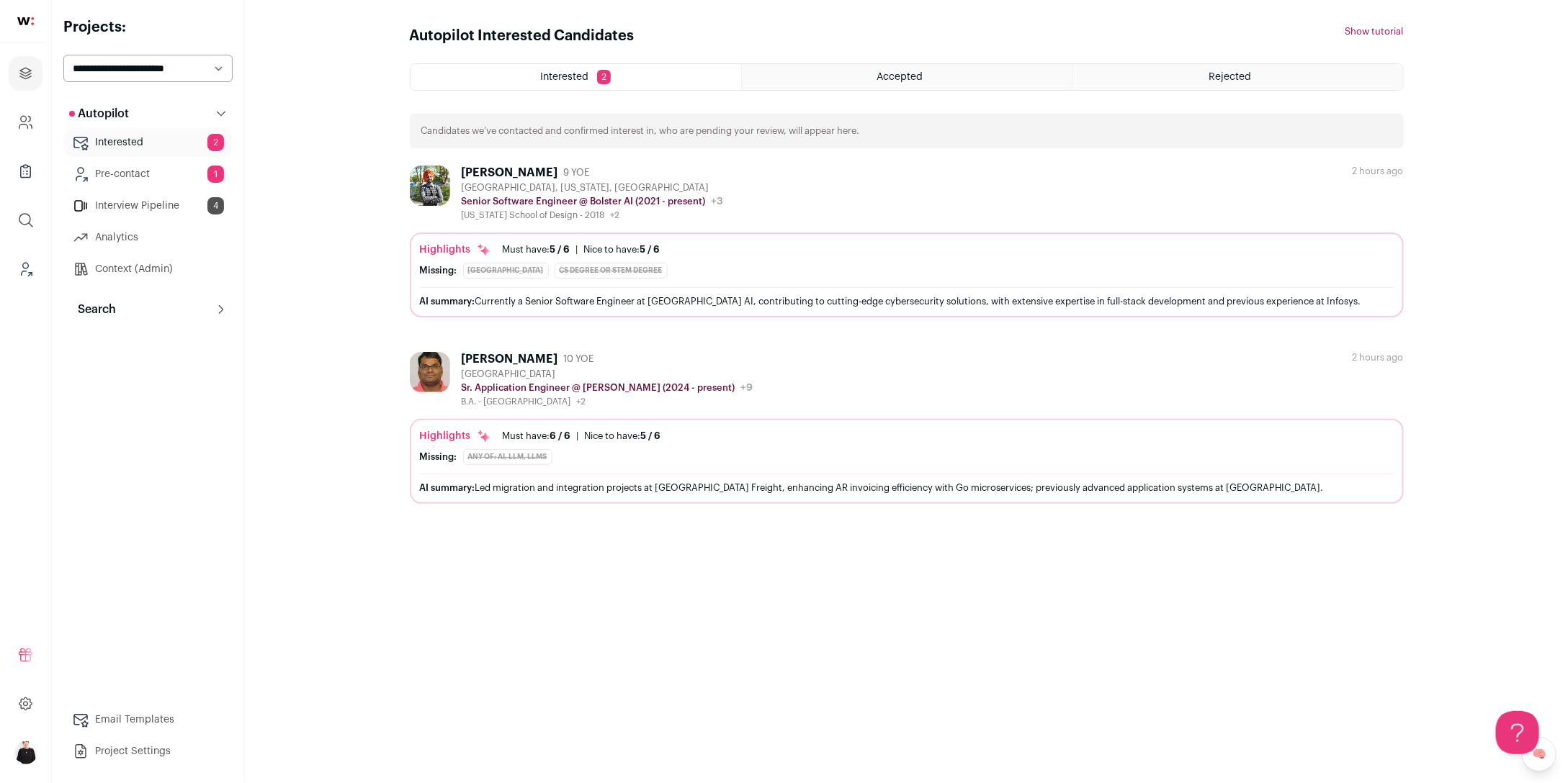
click at [107, 310] on p "Search" at bounding box center [92, 310] width 47 height 17
click at [112, 335] on link "Search" at bounding box center [148, 339] width 169 height 29
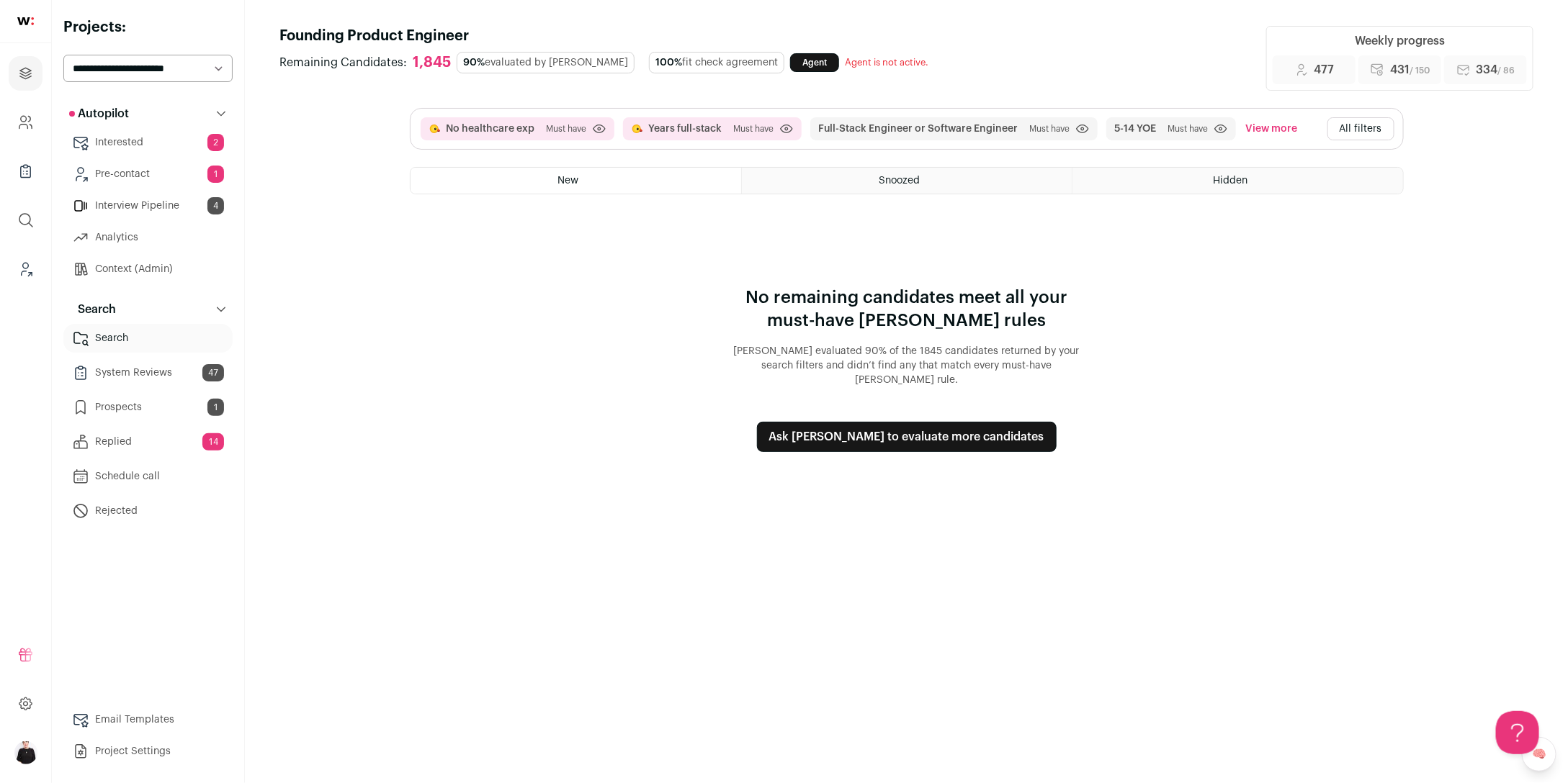
click at [1359, 131] on button "All filters" at bounding box center [1361, 129] width 67 height 23
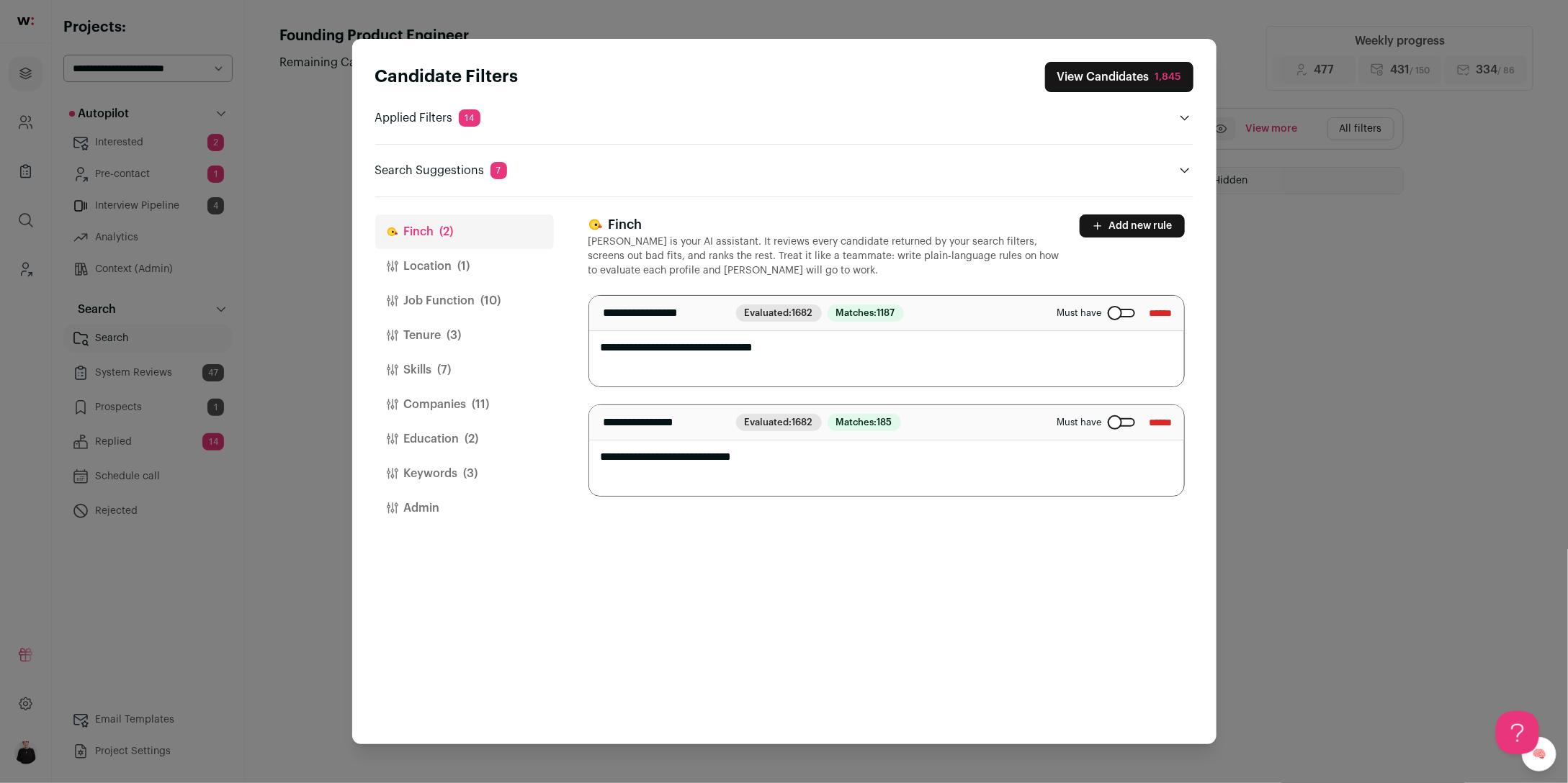
click at [1107, 75] on button "View Candidates 1,845" at bounding box center [1119, 77] width 148 height 30
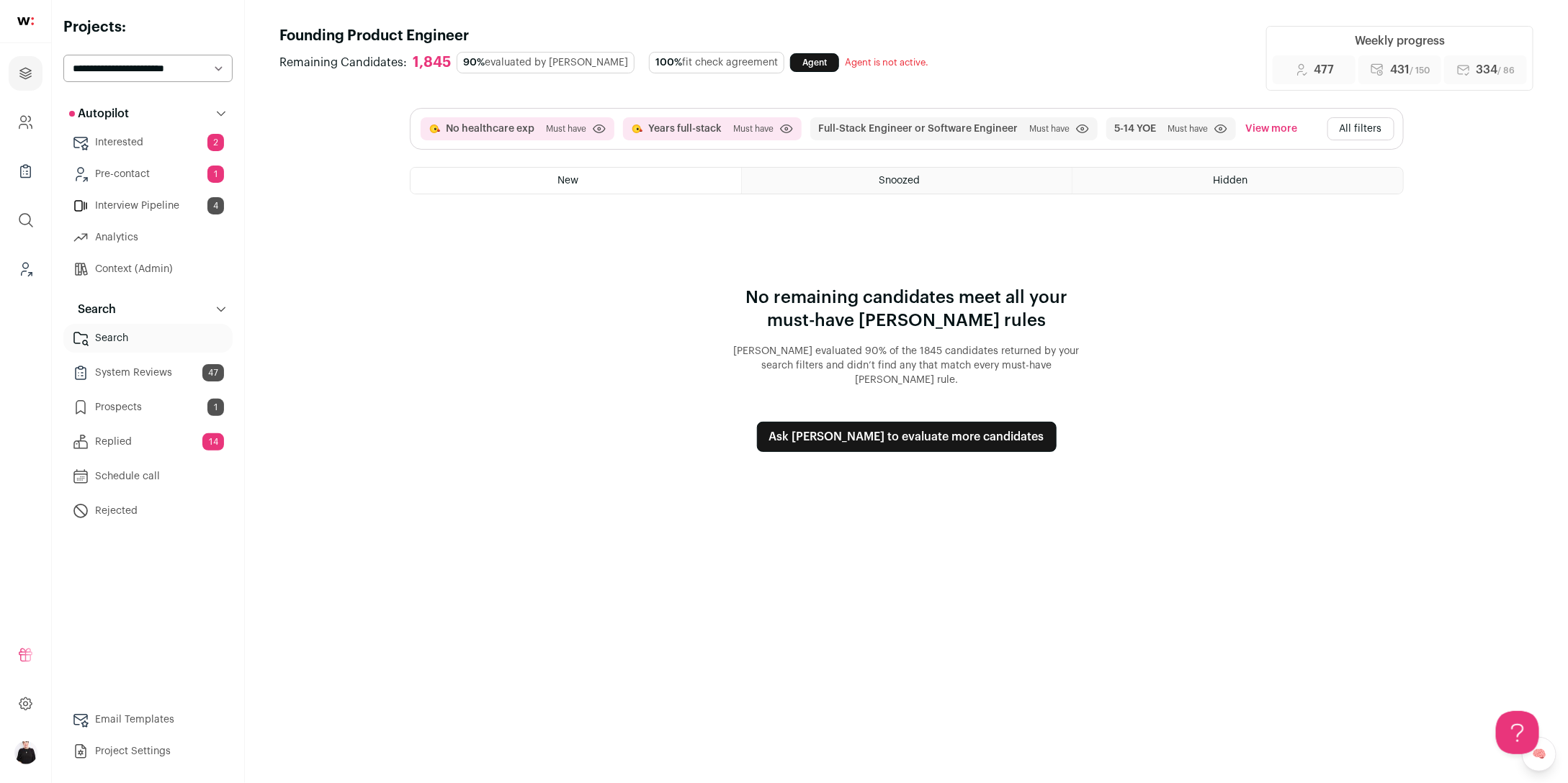
click at [1364, 130] on button "All filters" at bounding box center [1361, 129] width 67 height 23
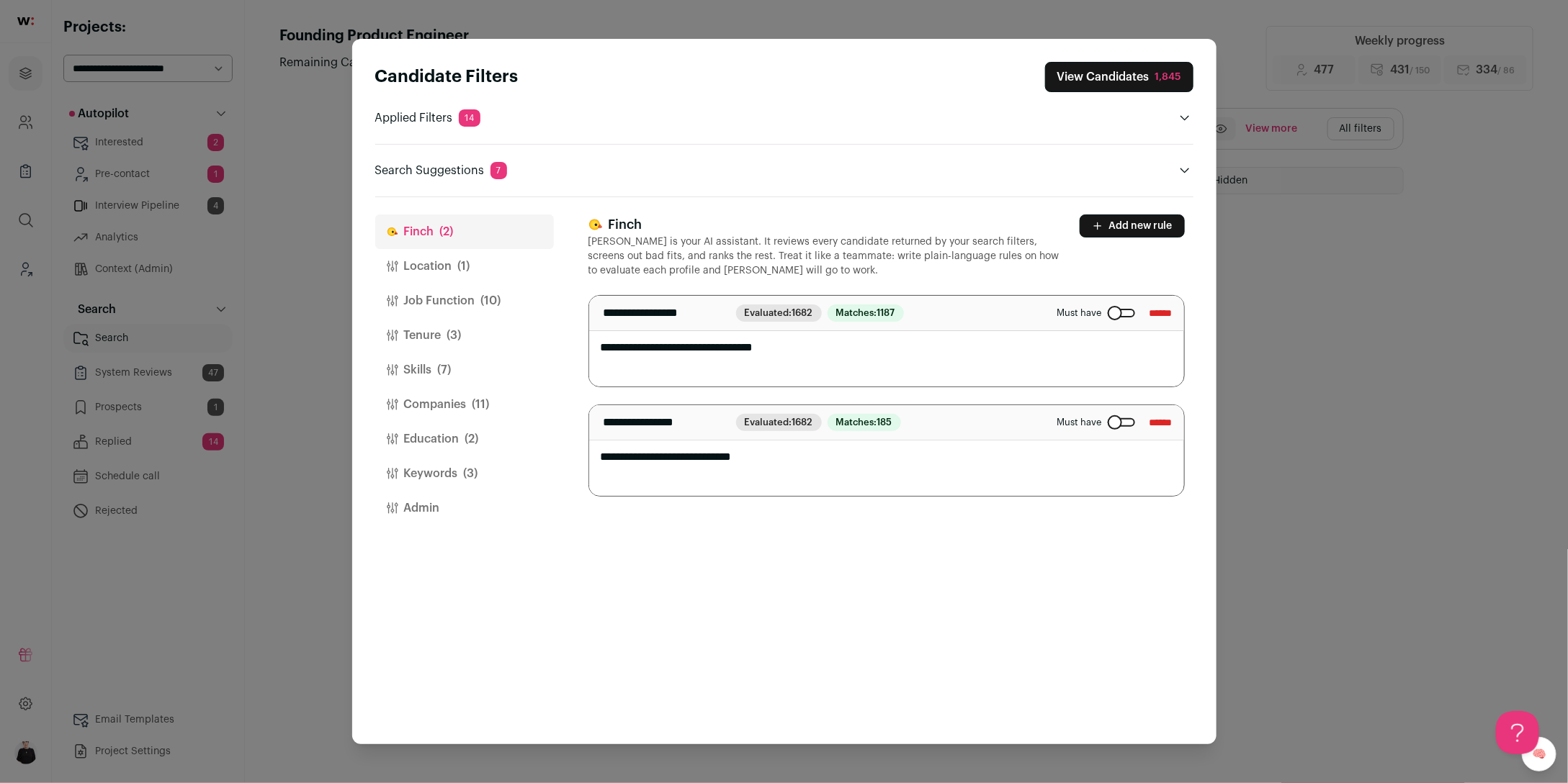
click at [1126, 230] on button "Add new rule" at bounding box center [1131, 226] width 105 height 23
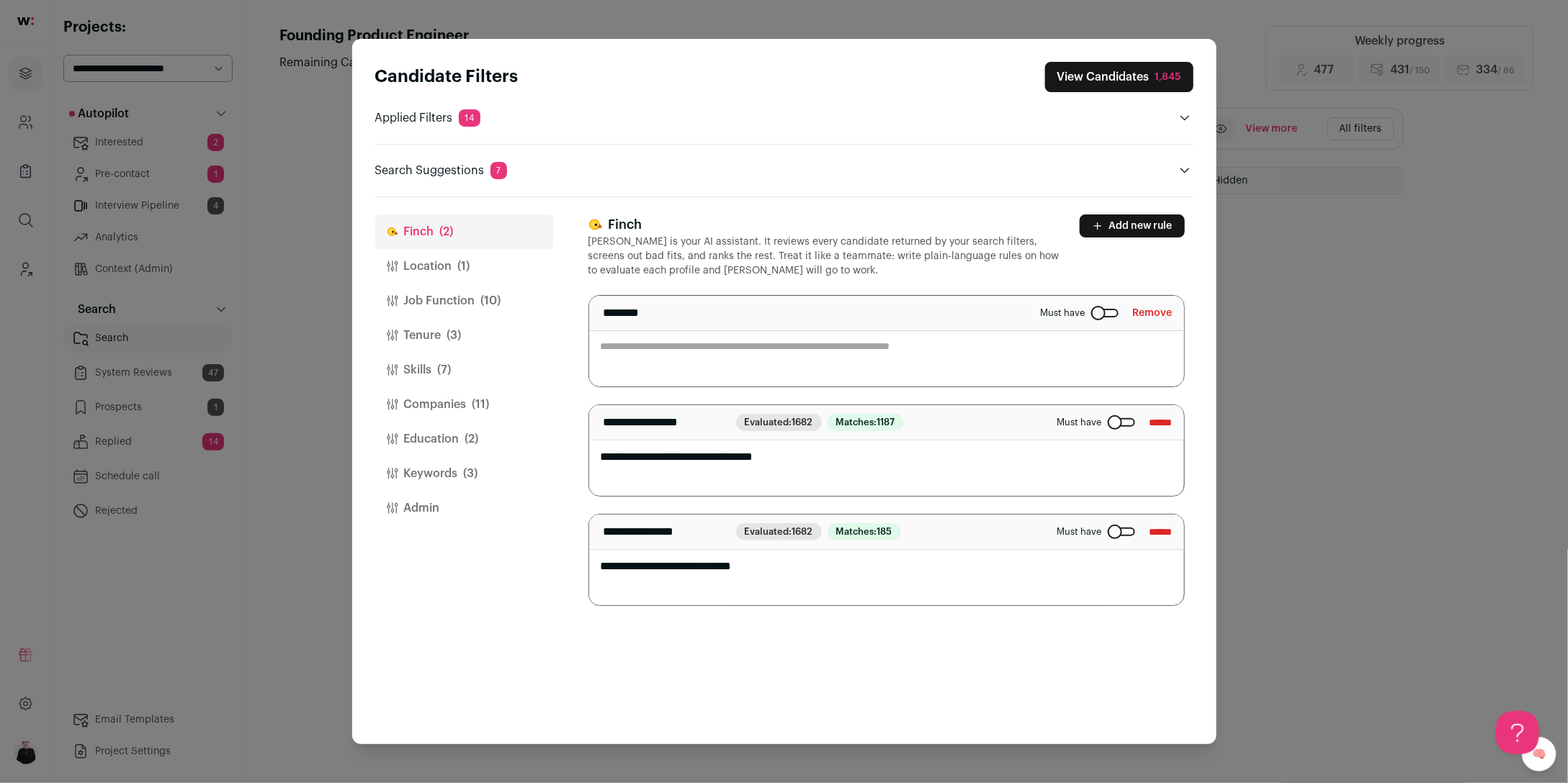
click at [653, 355] on textarea "Close modal via background" at bounding box center [886, 341] width 595 height 90
type textarea "*"
type textarea "**********"
click at [1155, 421] on input "******" at bounding box center [1160, 422] width 23 height 23
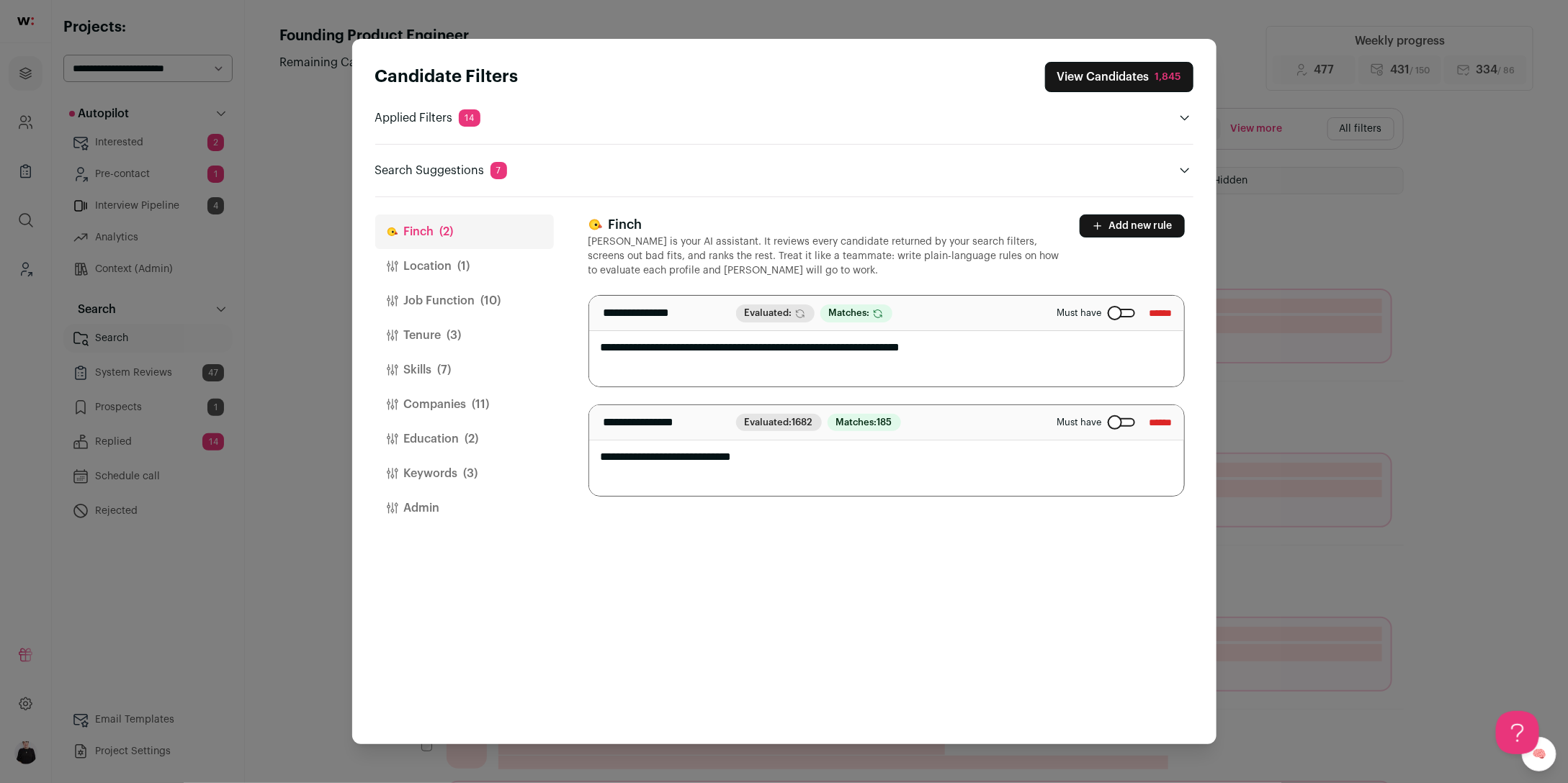
click at [1095, 85] on button "View Candidates 1,845" at bounding box center [1119, 77] width 148 height 30
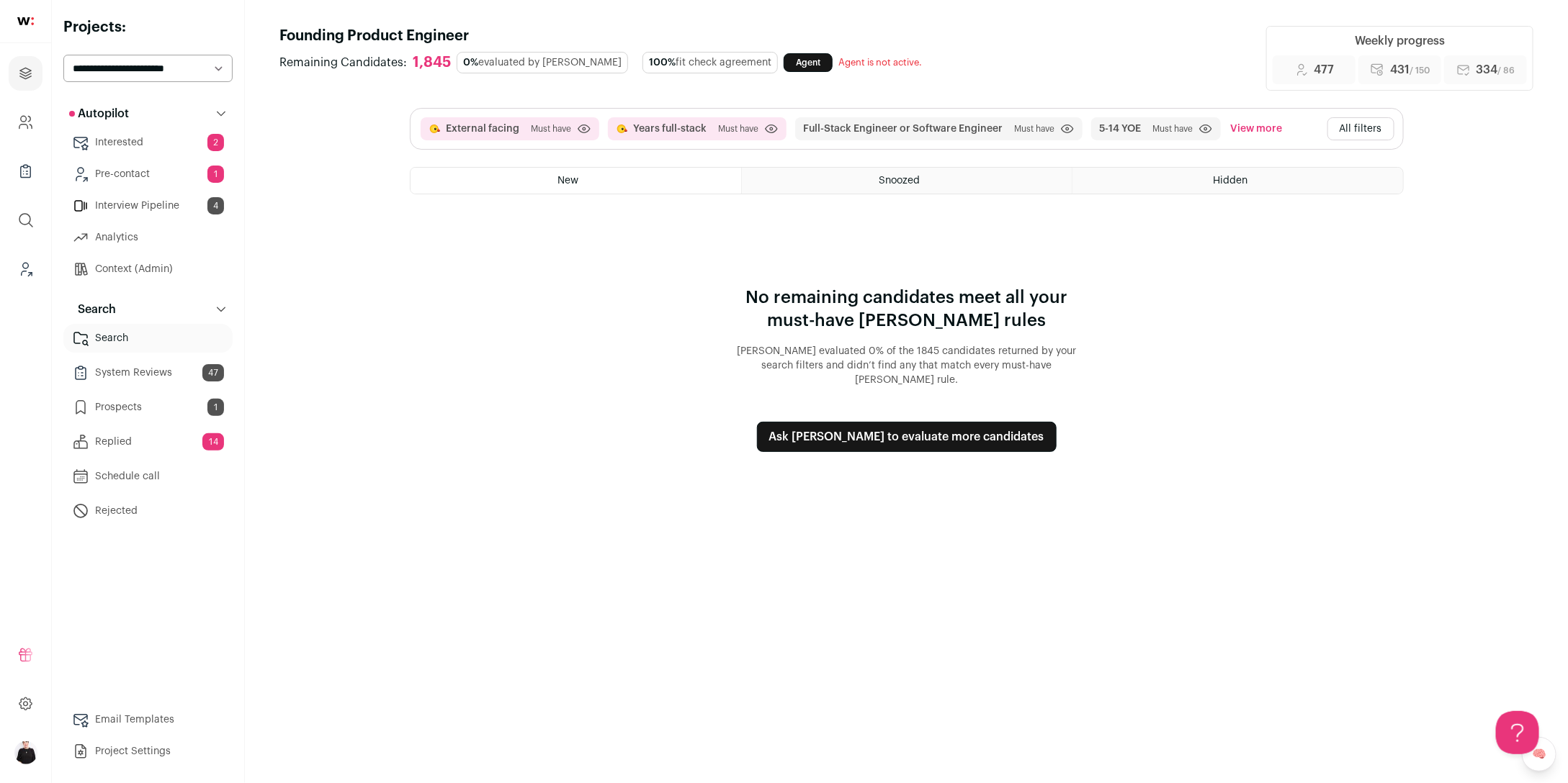
click at [1362, 134] on button "All filters" at bounding box center [1361, 129] width 67 height 23
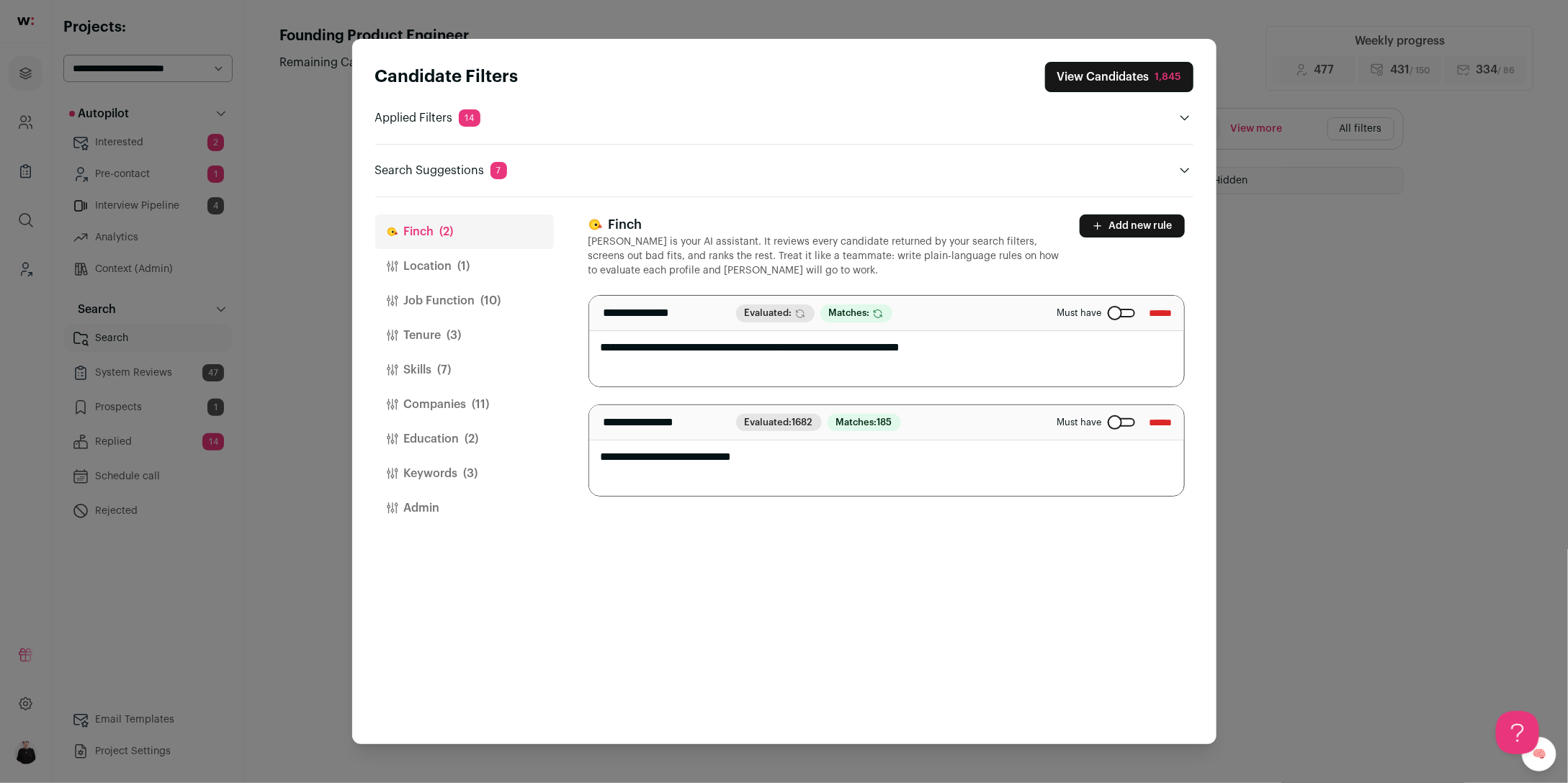
click at [1153, 311] on input "******" at bounding box center [1160, 313] width 23 height 23
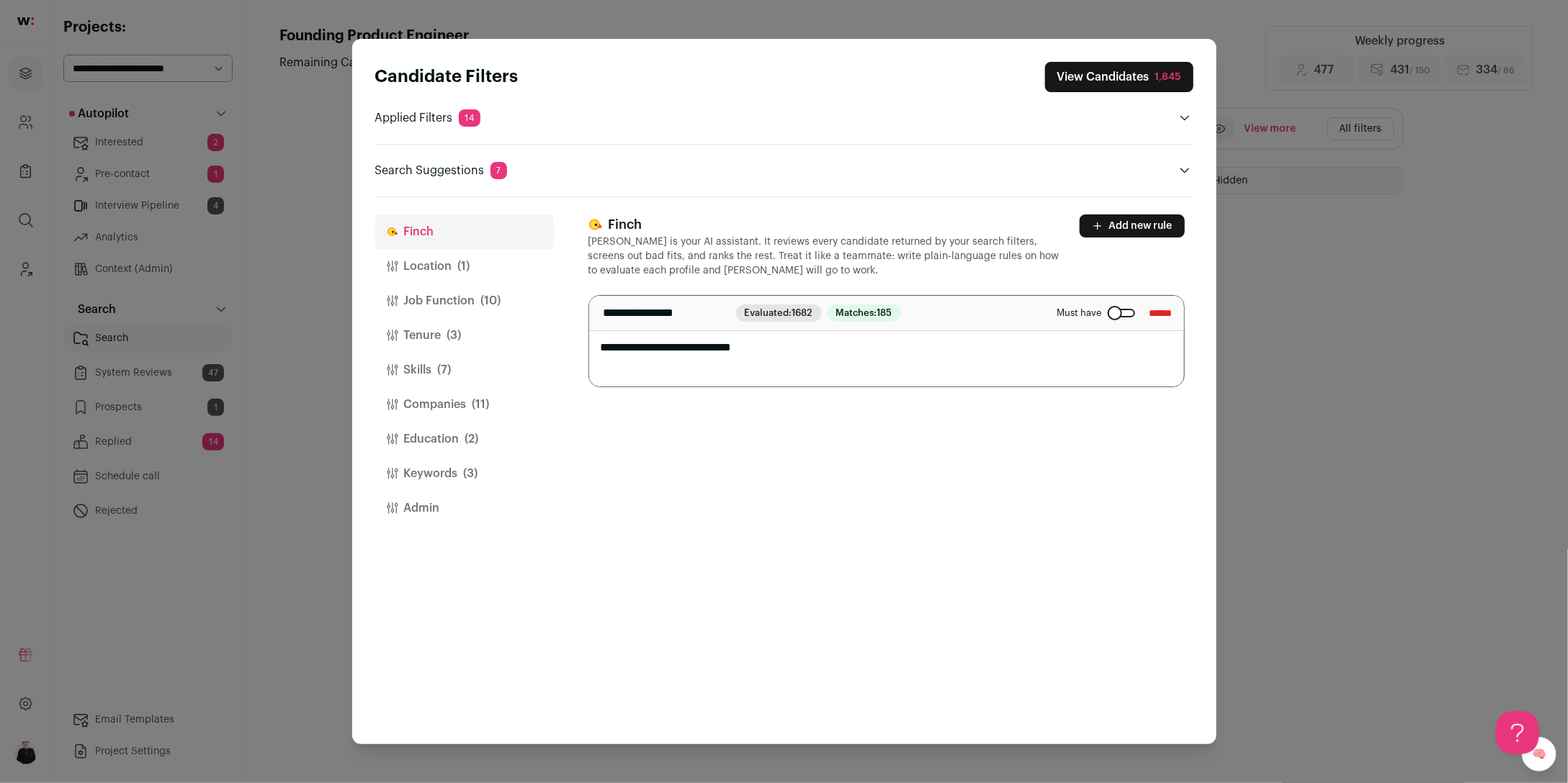
click at [443, 303] on button "Job Function (10)" at bounding box center [464, 301] width 178 height 35
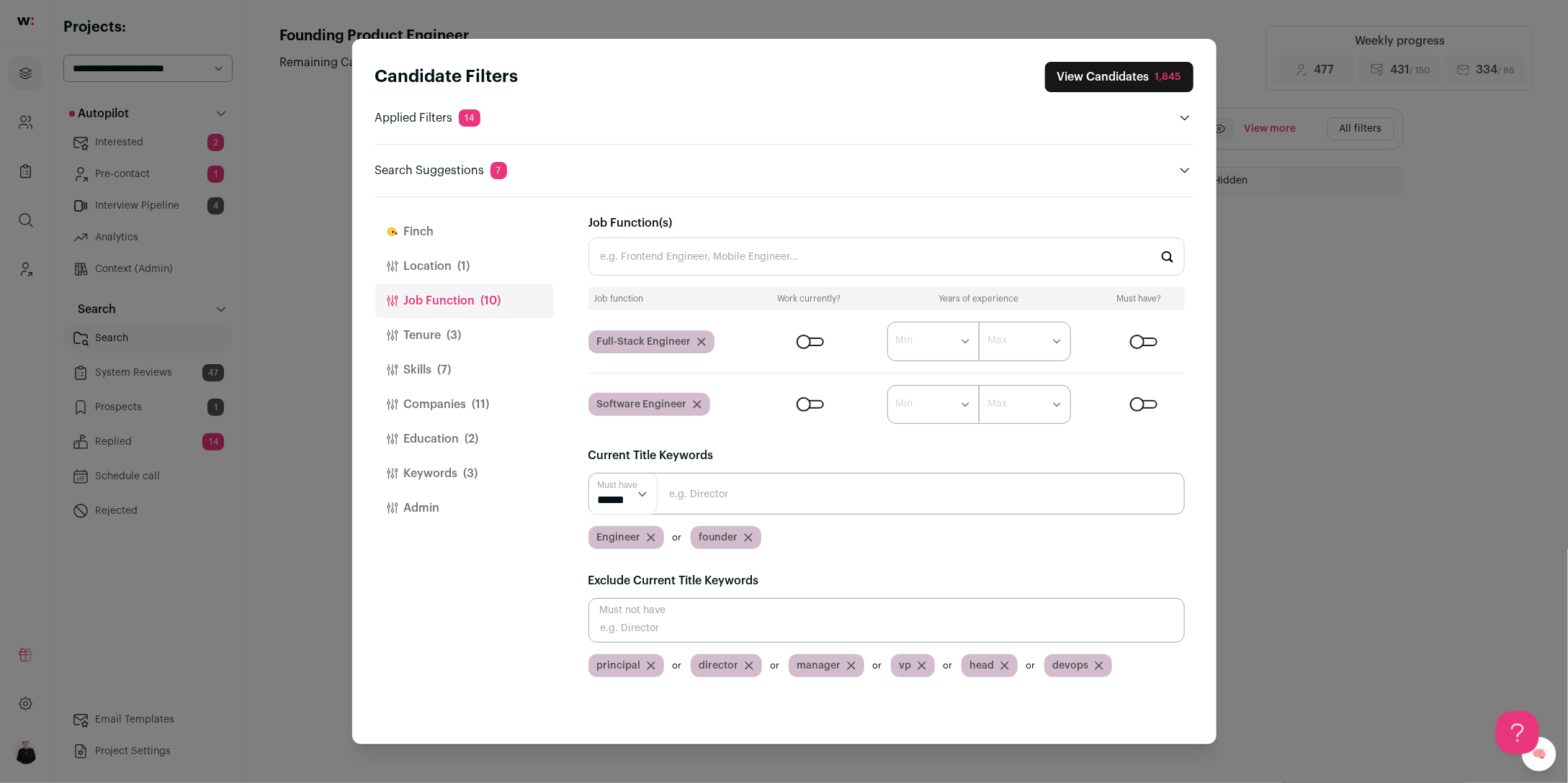
click at [666, 629] on input "Close modal via background" at bounding box center [886, 620] width 596 height 44
type input "devops"
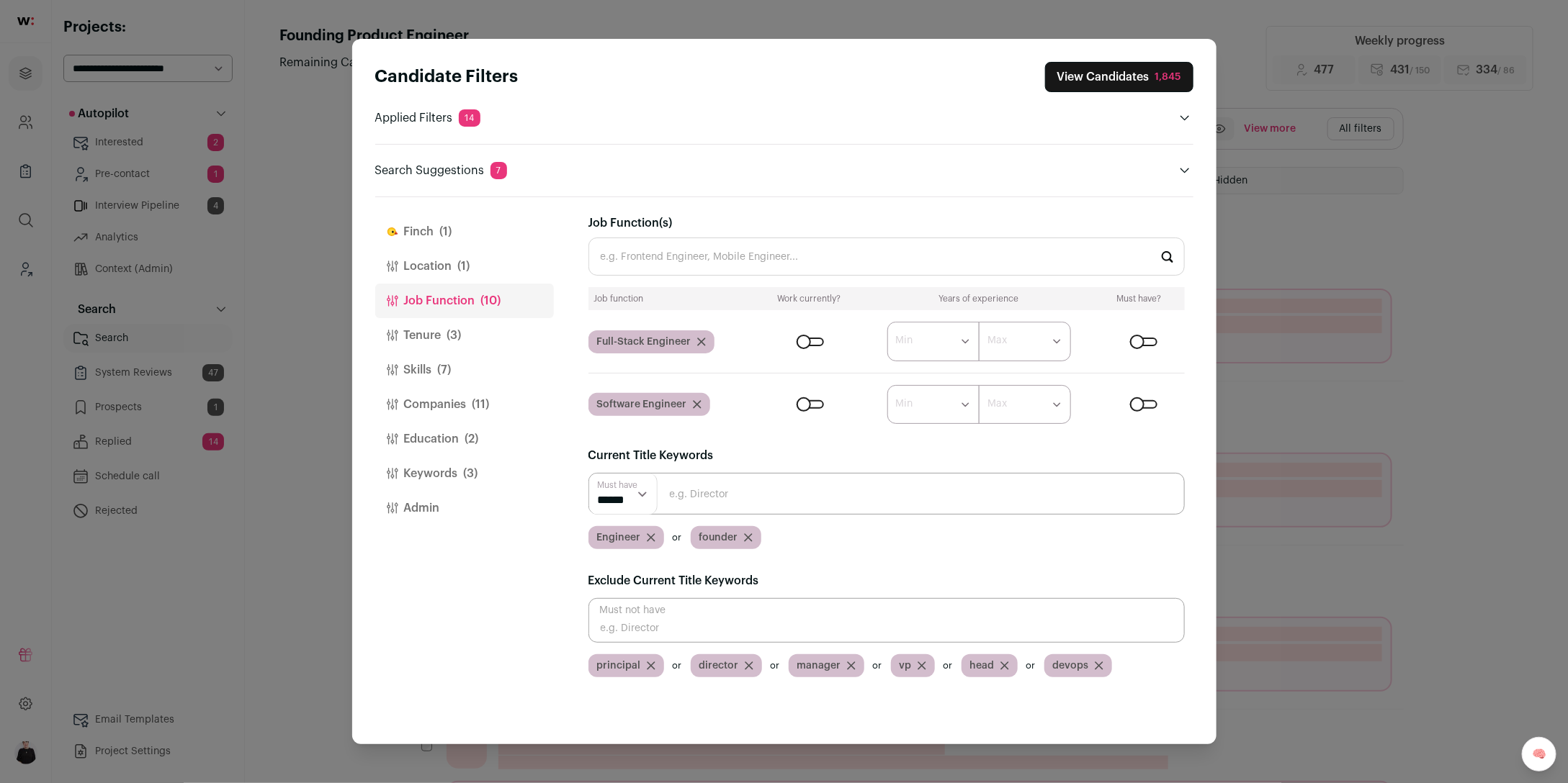
click at [601, 630] on input "Close modal via background" at bounding box center [886, 620] width 596 height 44
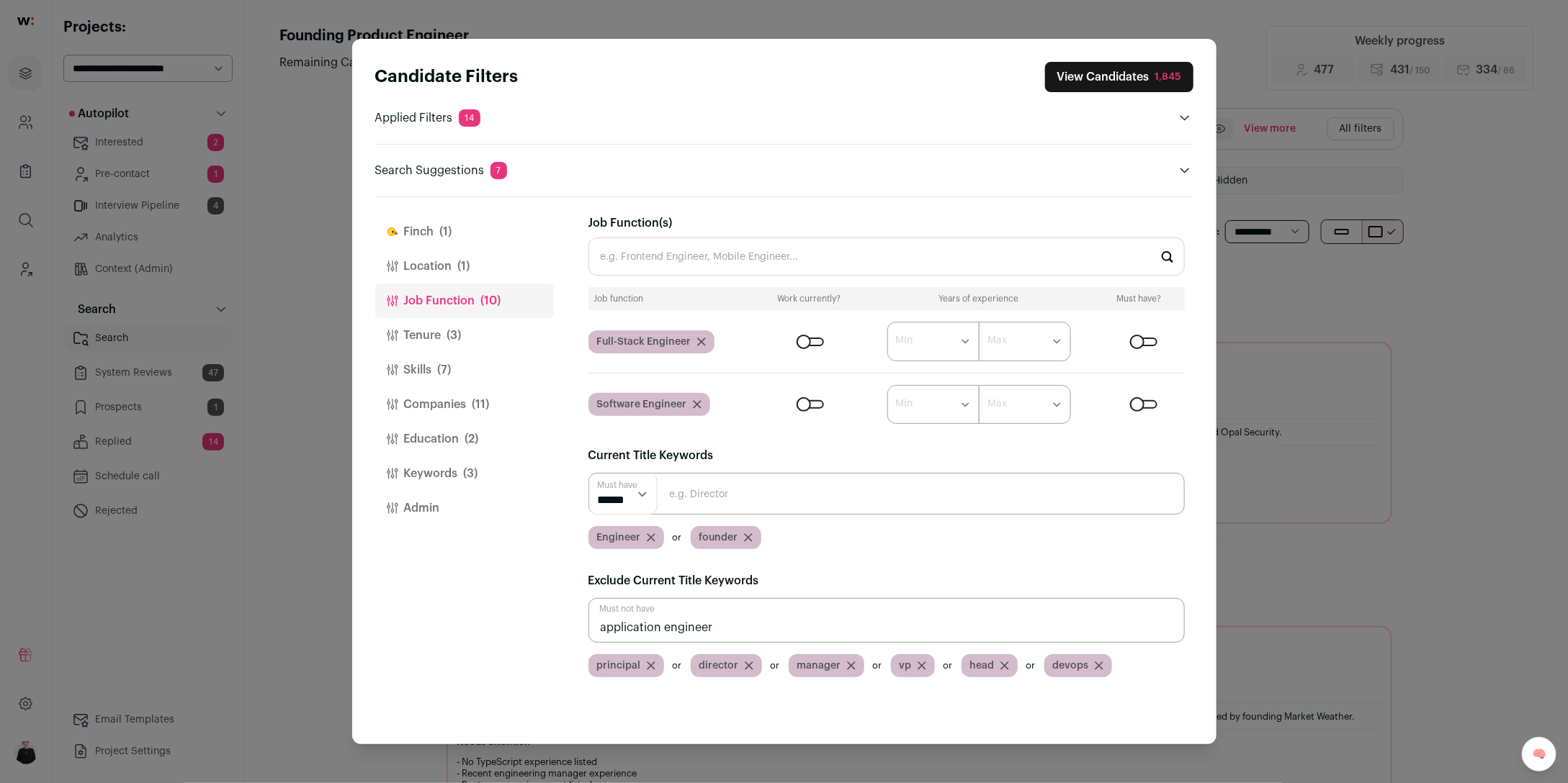
type input "application engineer"
click at [1072, 78] on button "View Candidates 1,837" at bounding box center [1119, 77] width 148 height 30
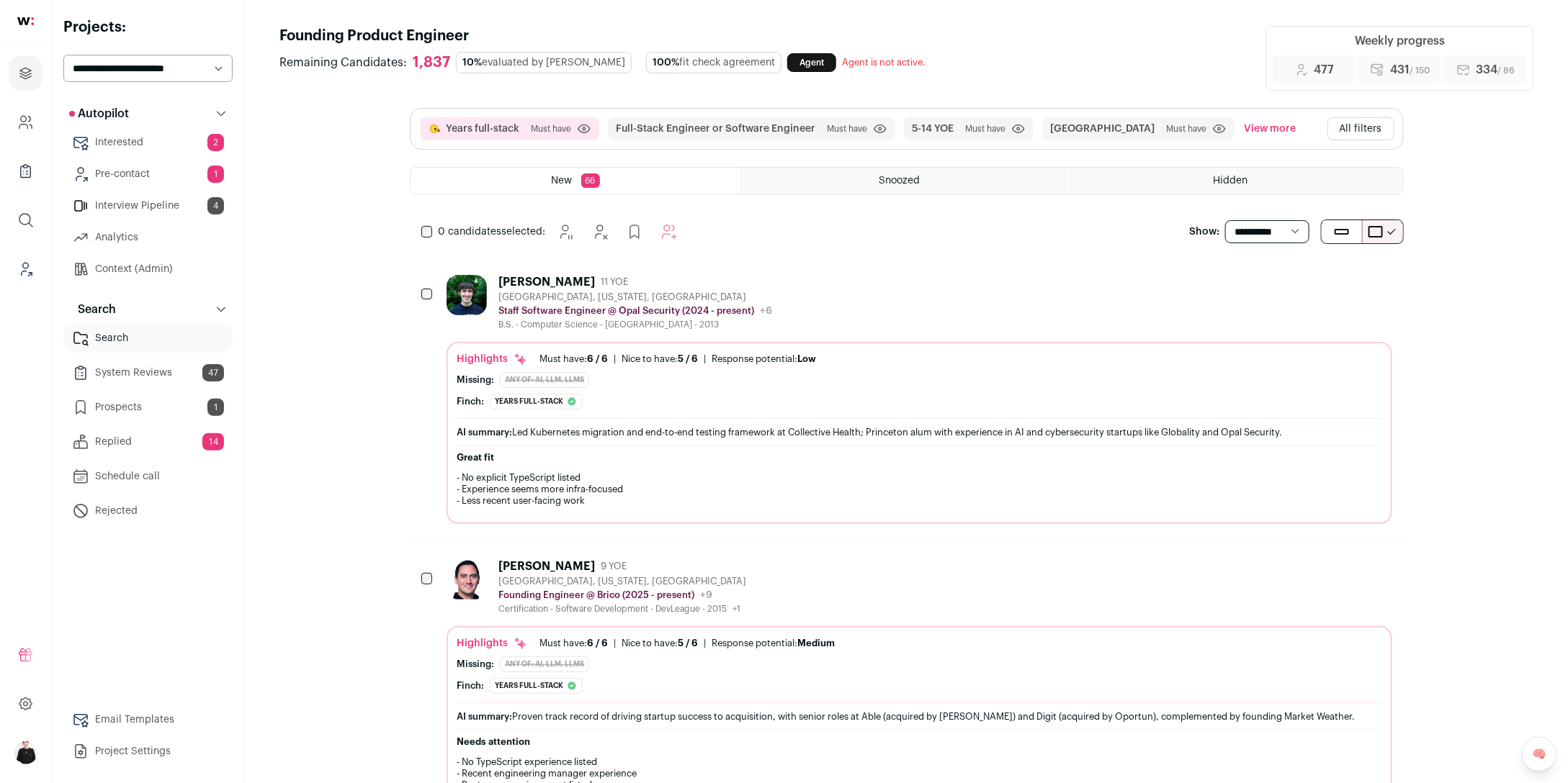
click at [545, 299] on div "San Francisco, California, United States" at bounding box center [635, 298] width 274 height 12
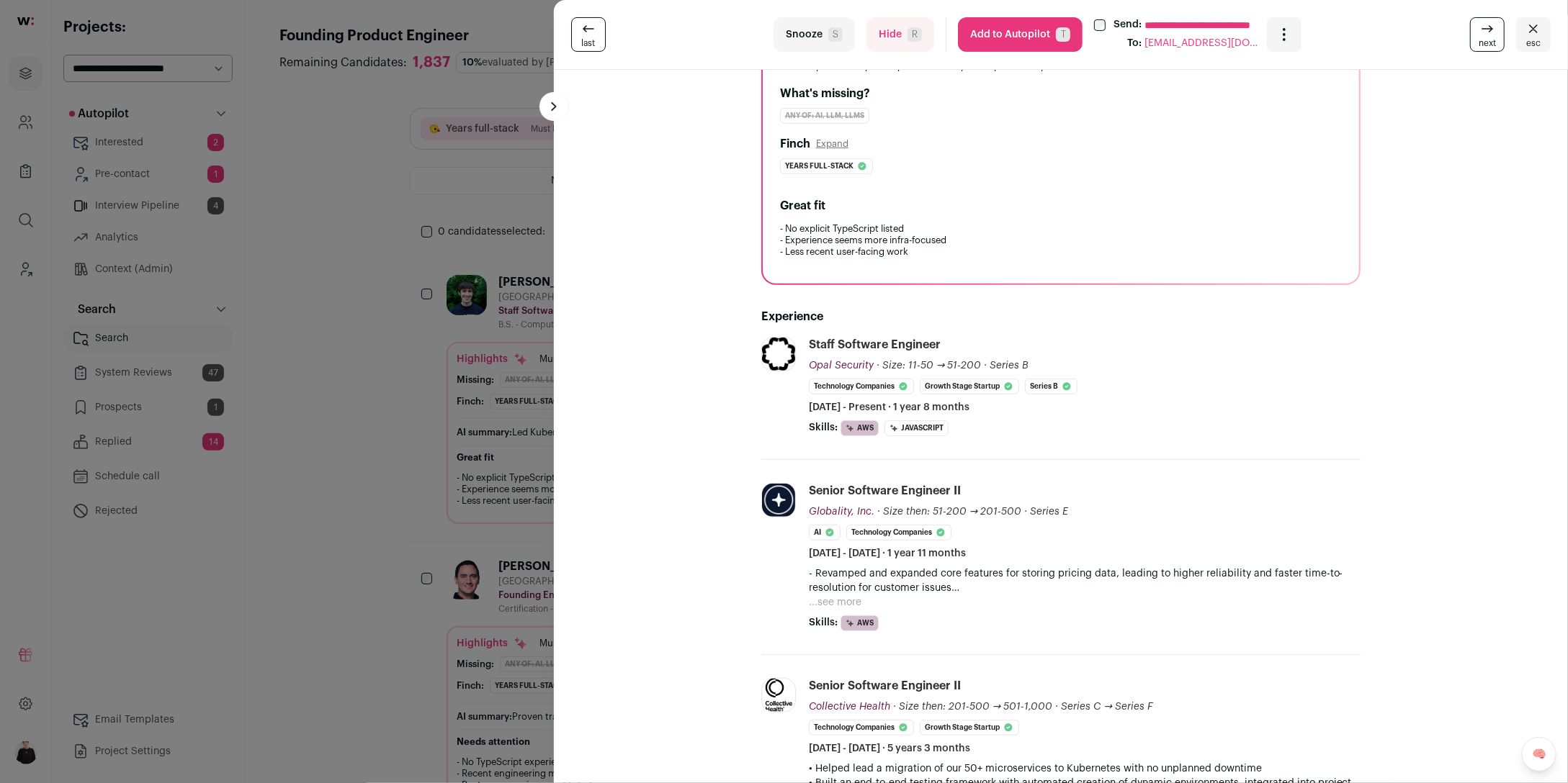
scroll to position [178, 0]
click at [1534, 32] on icon "Close" at bounding box center [1533, 29] width 17 height 17
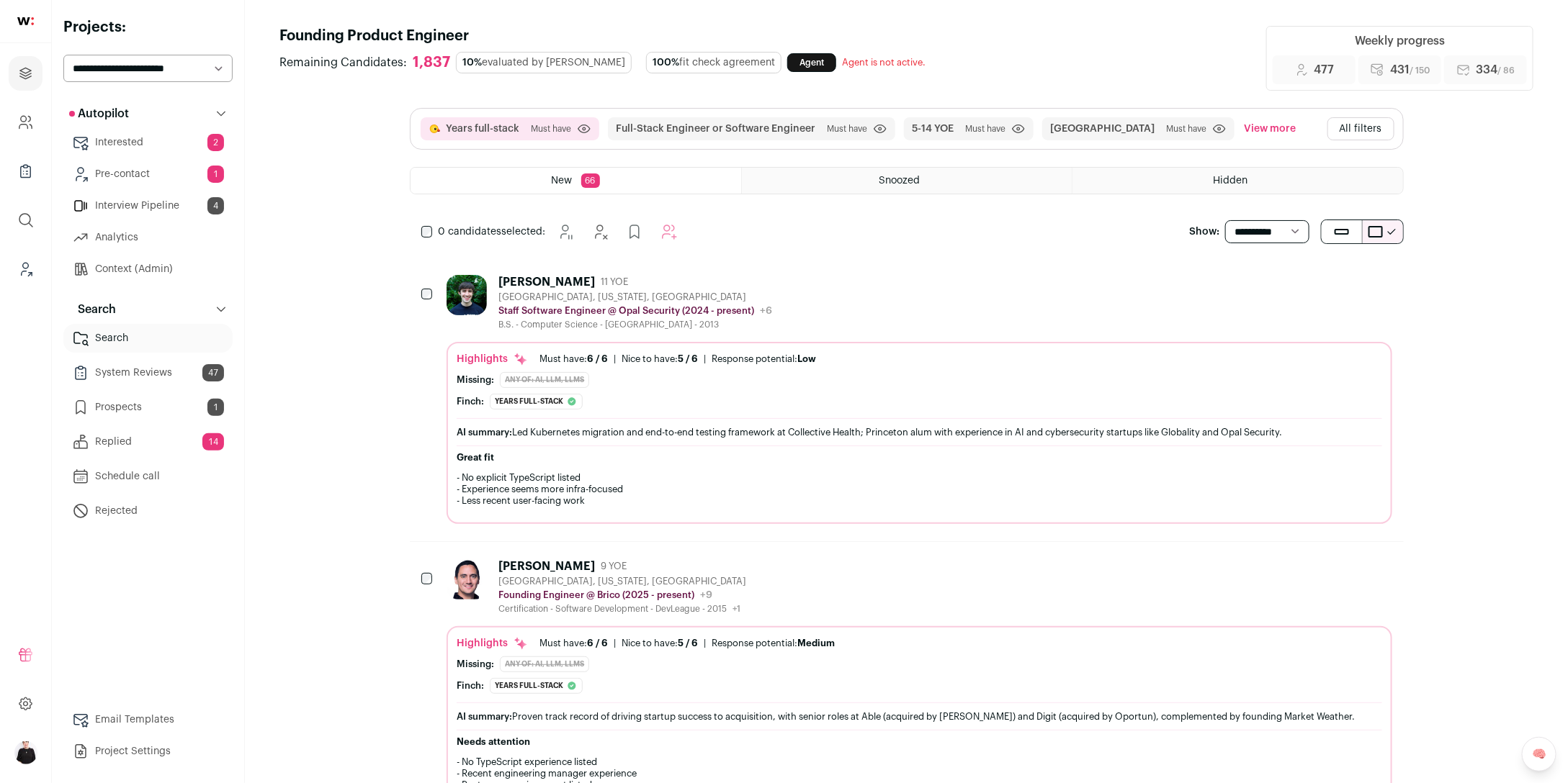
click at [1350, 125] on button "All filters" at bounding box center [1361, 129] width 67 height 23
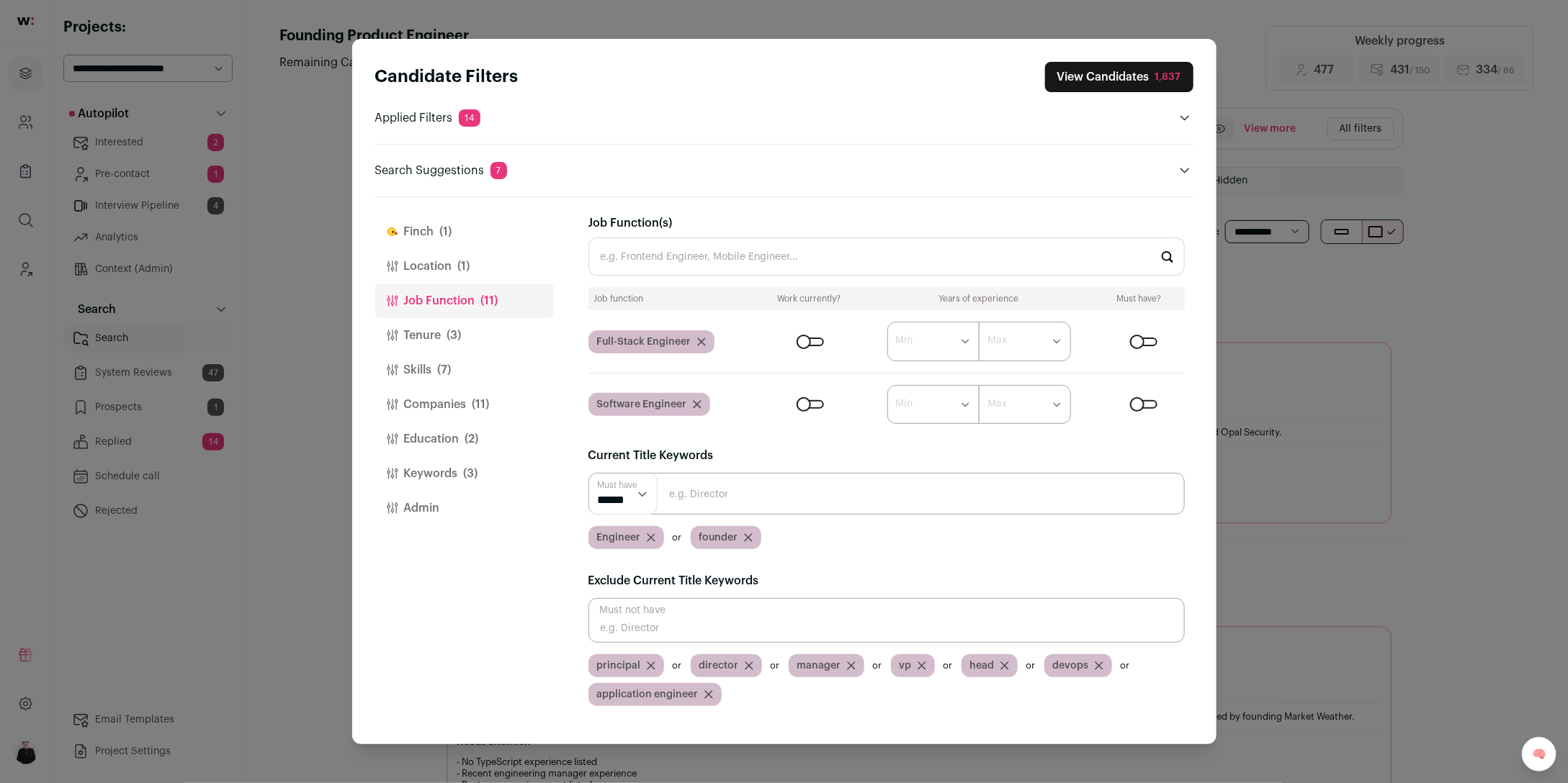
click at [696, 408] on icon "Close modal via background" at bounding box center [697, 404] width 9 height 9
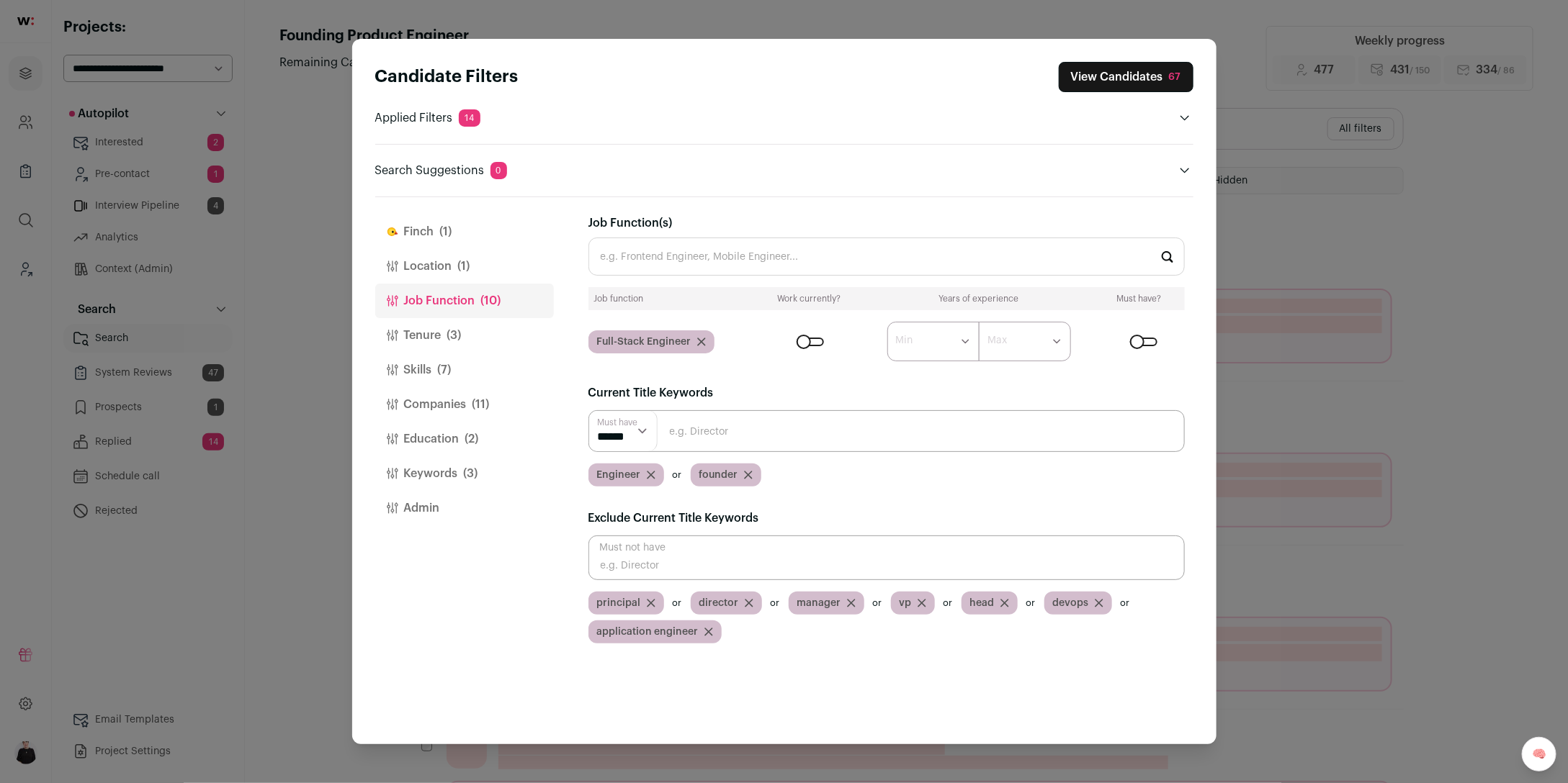
click at [437, 330] on button "Tenure (3)" at bounding box center [464, 335] width 178 height 35
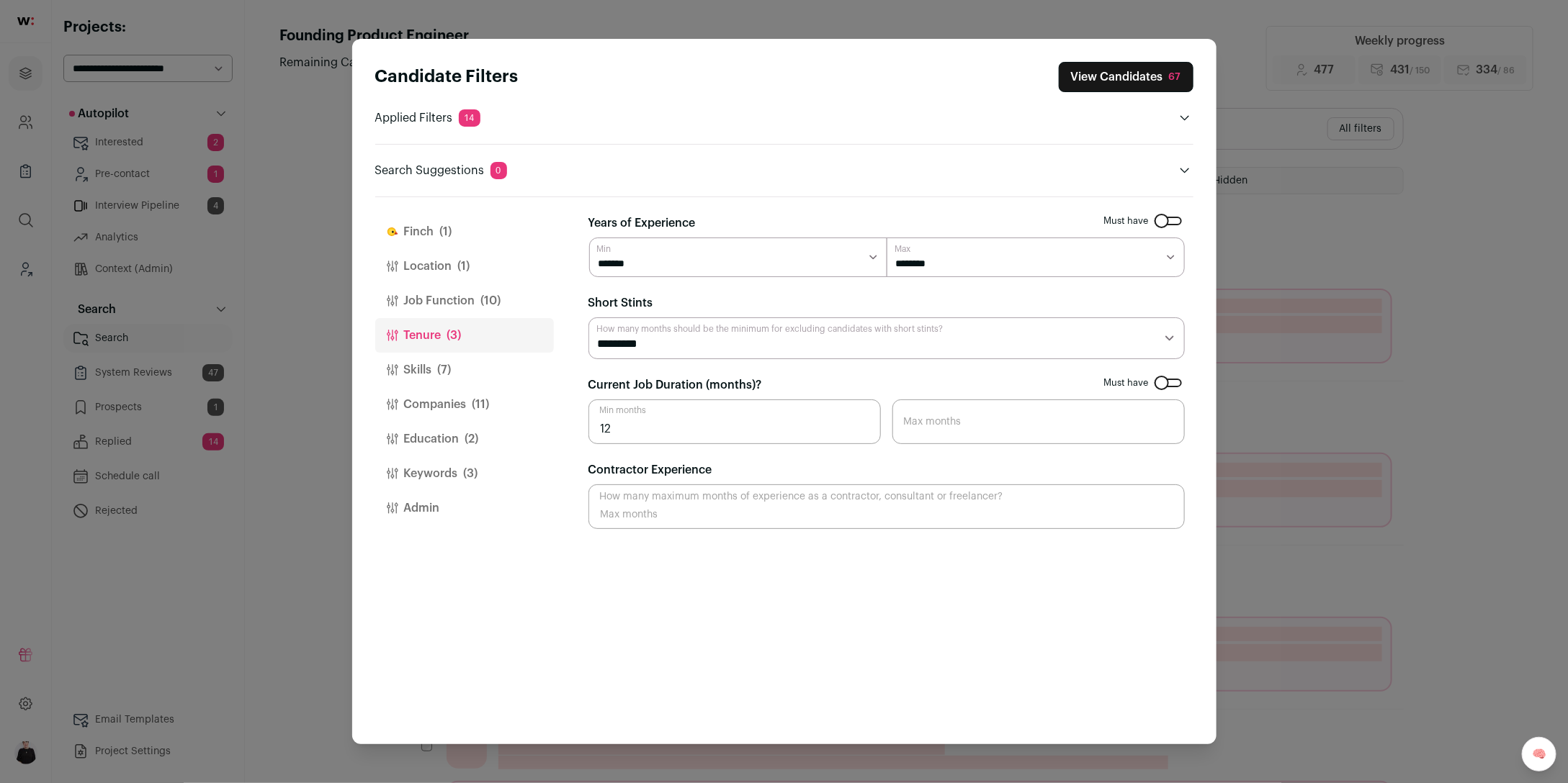
click at [427, 368] on button "Skills (7)" at bounding box center [464, 370] width 178 height 35
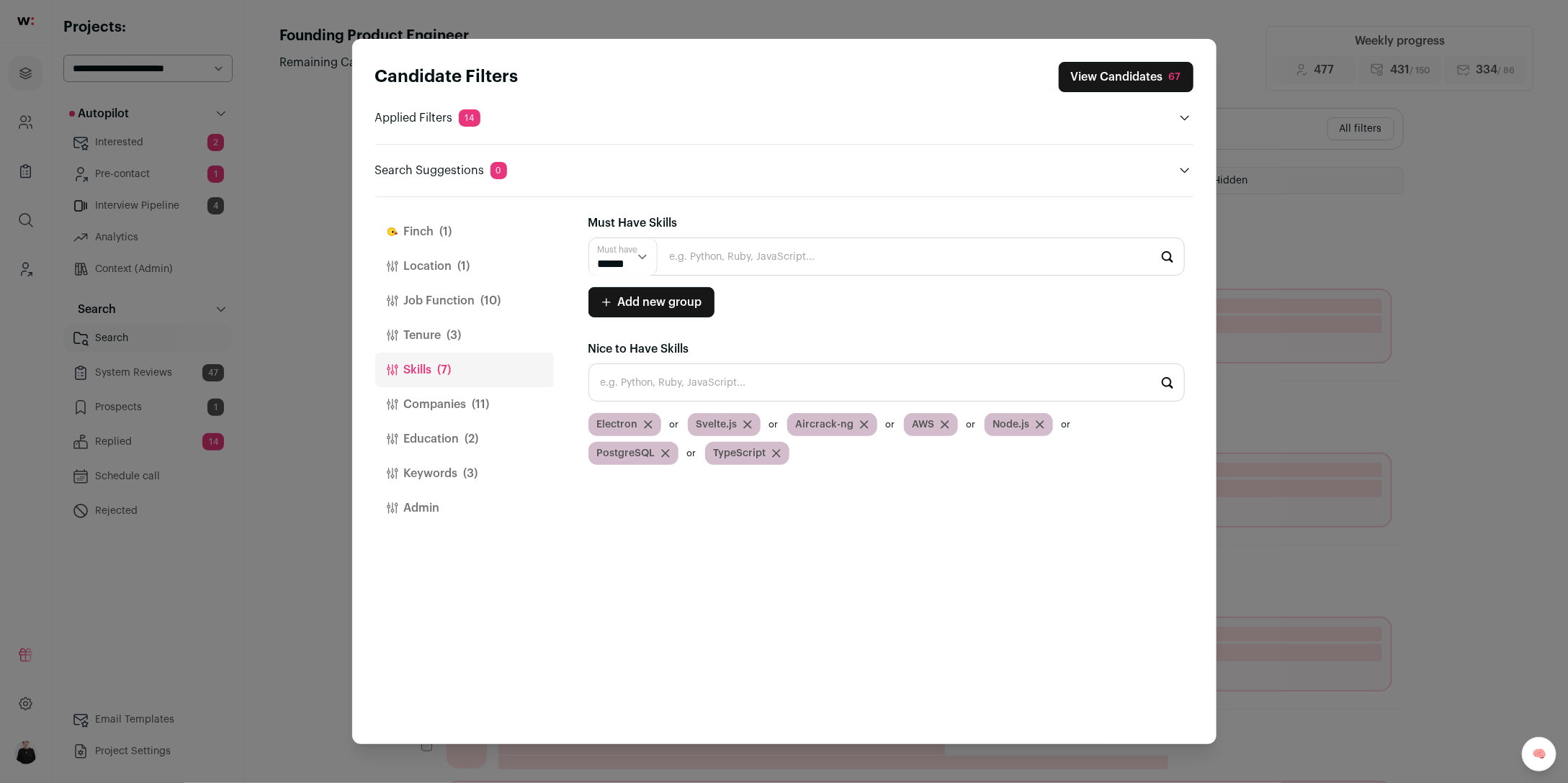
click at [432, 403] on button "Companies (11)" at bounding box center [464, 404] width 178 height 35
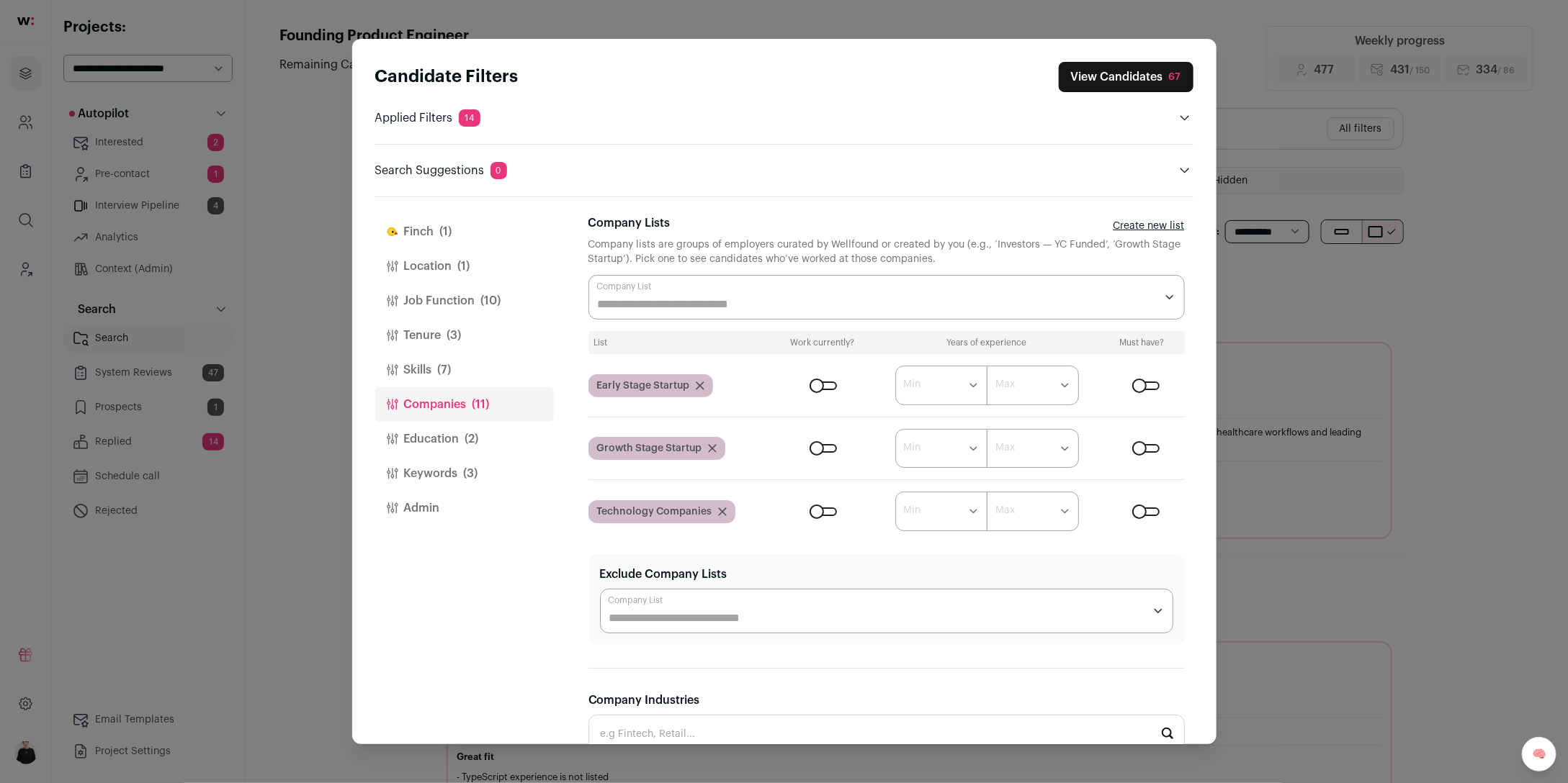
click at [430, 333] on button "Tenure (3)" at bounding box center [464, 335] width 178 height 35
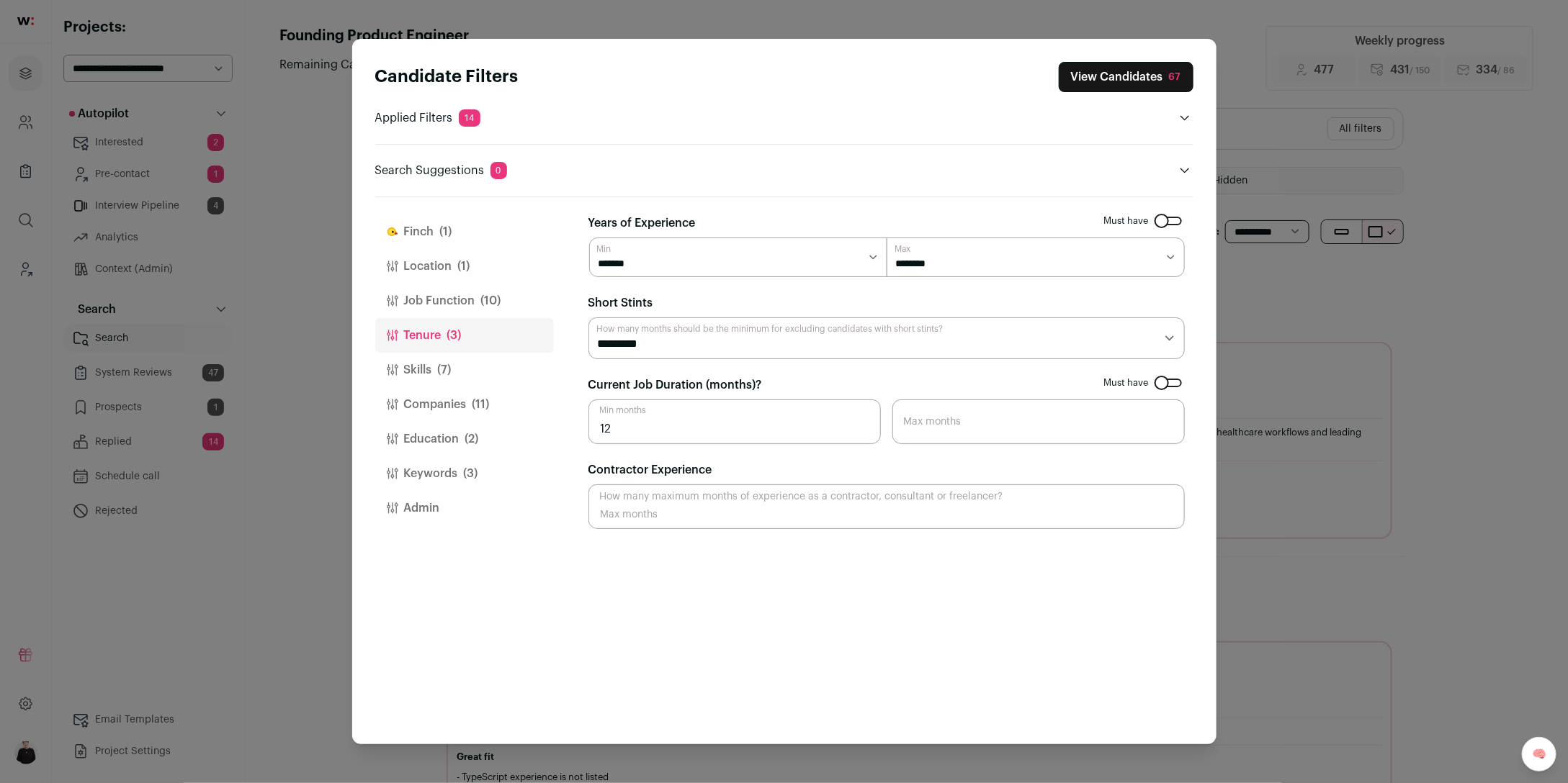
click at [1093, 78] on button "View Candidates 67" at bounding box center [1126, 77] width 135 height 30
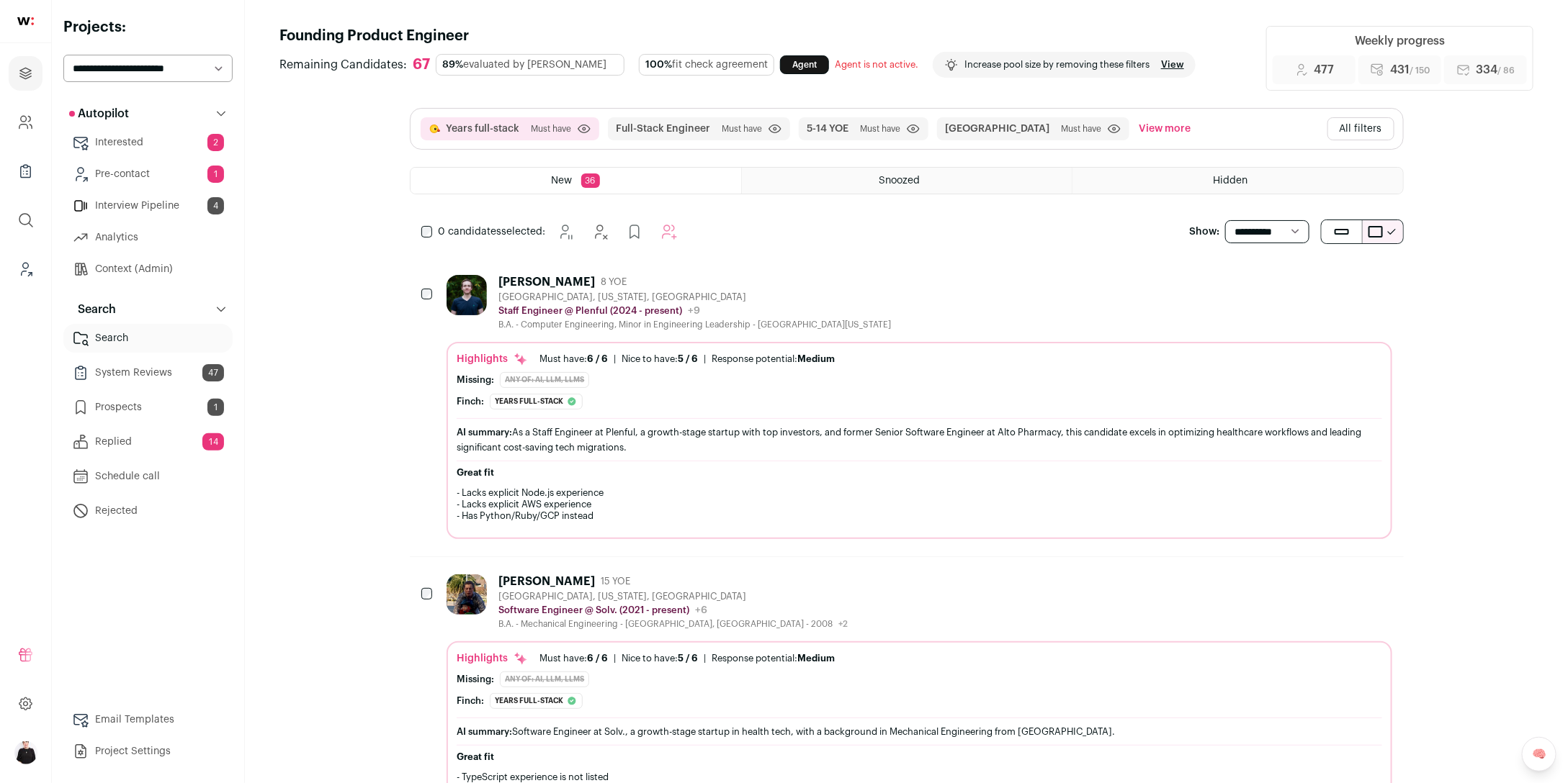
click at [526, 304] on div "Staff Engineer @ Plenful (2024 - present) Plenful Public / Private Private Valu…" at bounding box center [694, 310] width 392 height 14
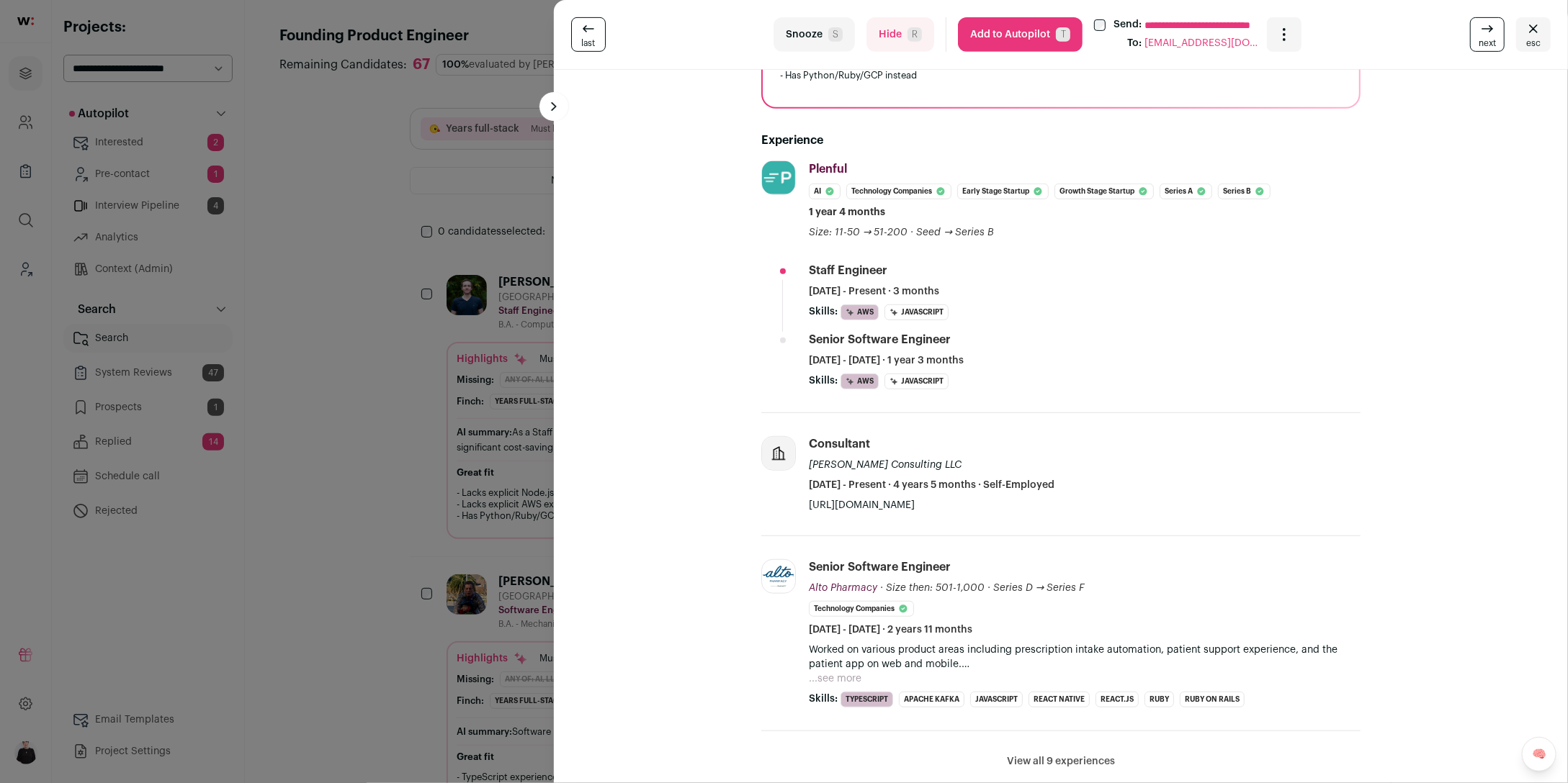
scroll to position [0, 0]
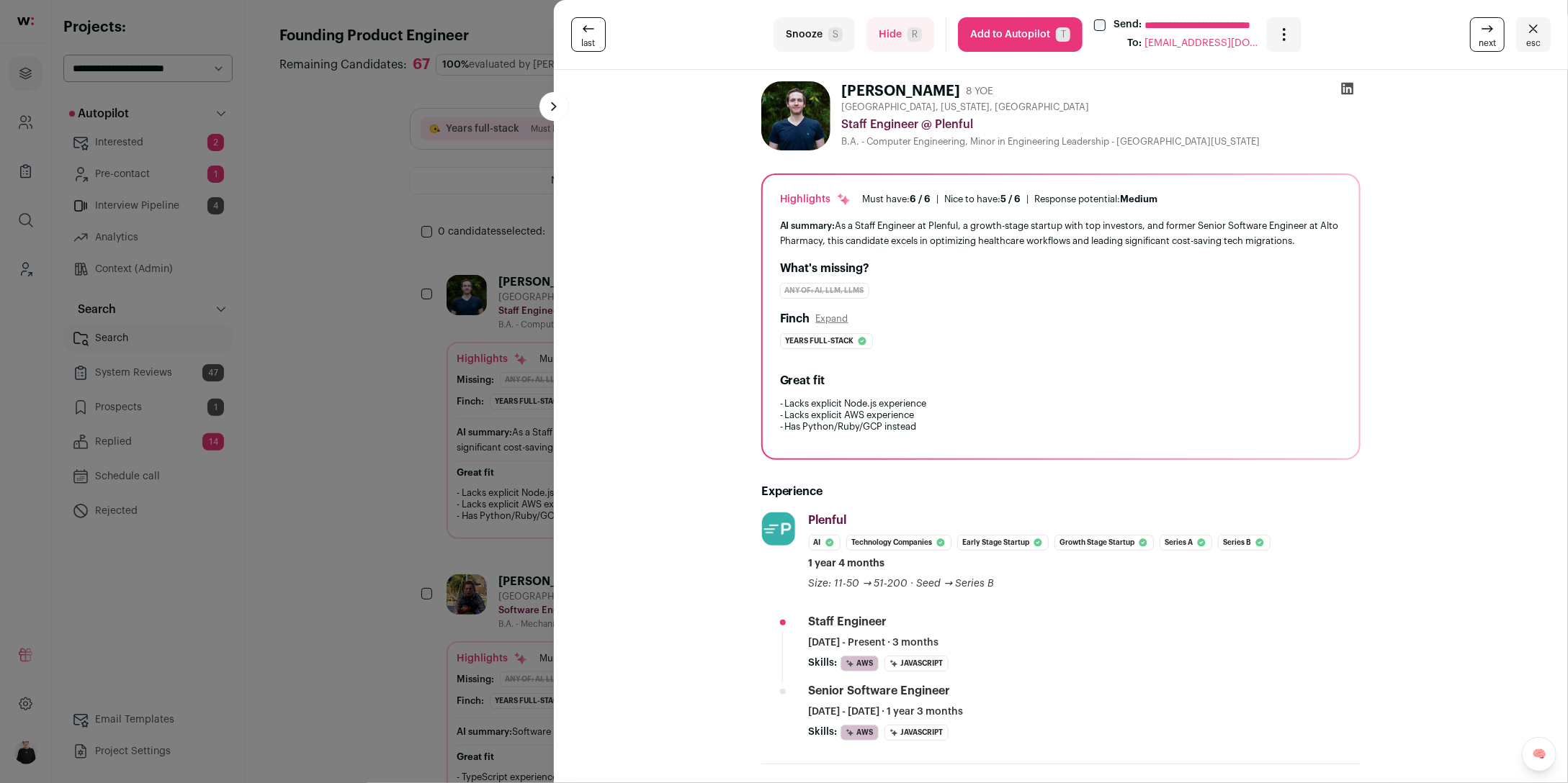
click at [1522, 31] on button "esc" at bounding box center [1533, 34] width 35 height 35
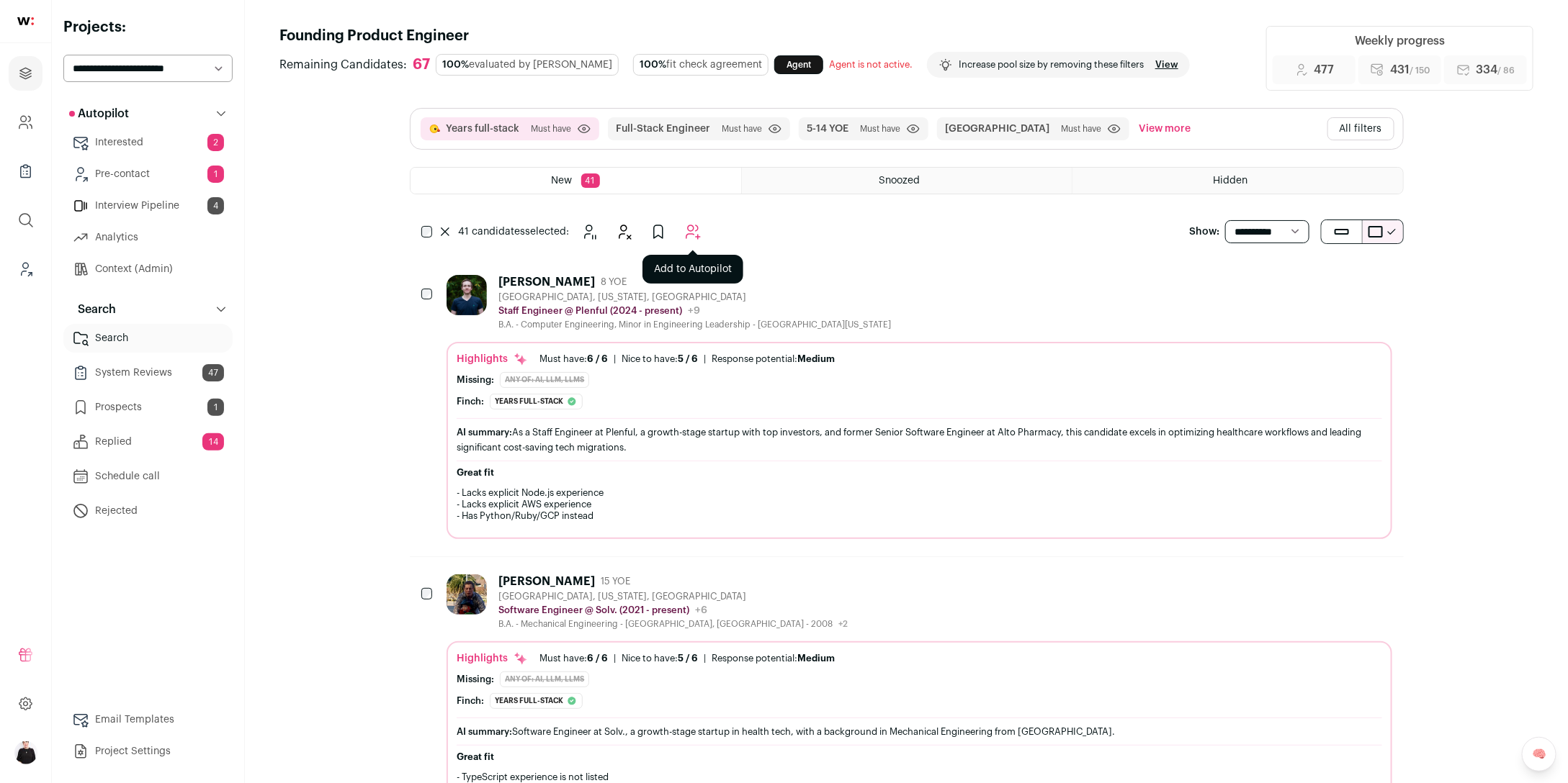
click at [694, 233] on icon "Add to Autopilot" at bounding box center [693, 232] width 17 height 17
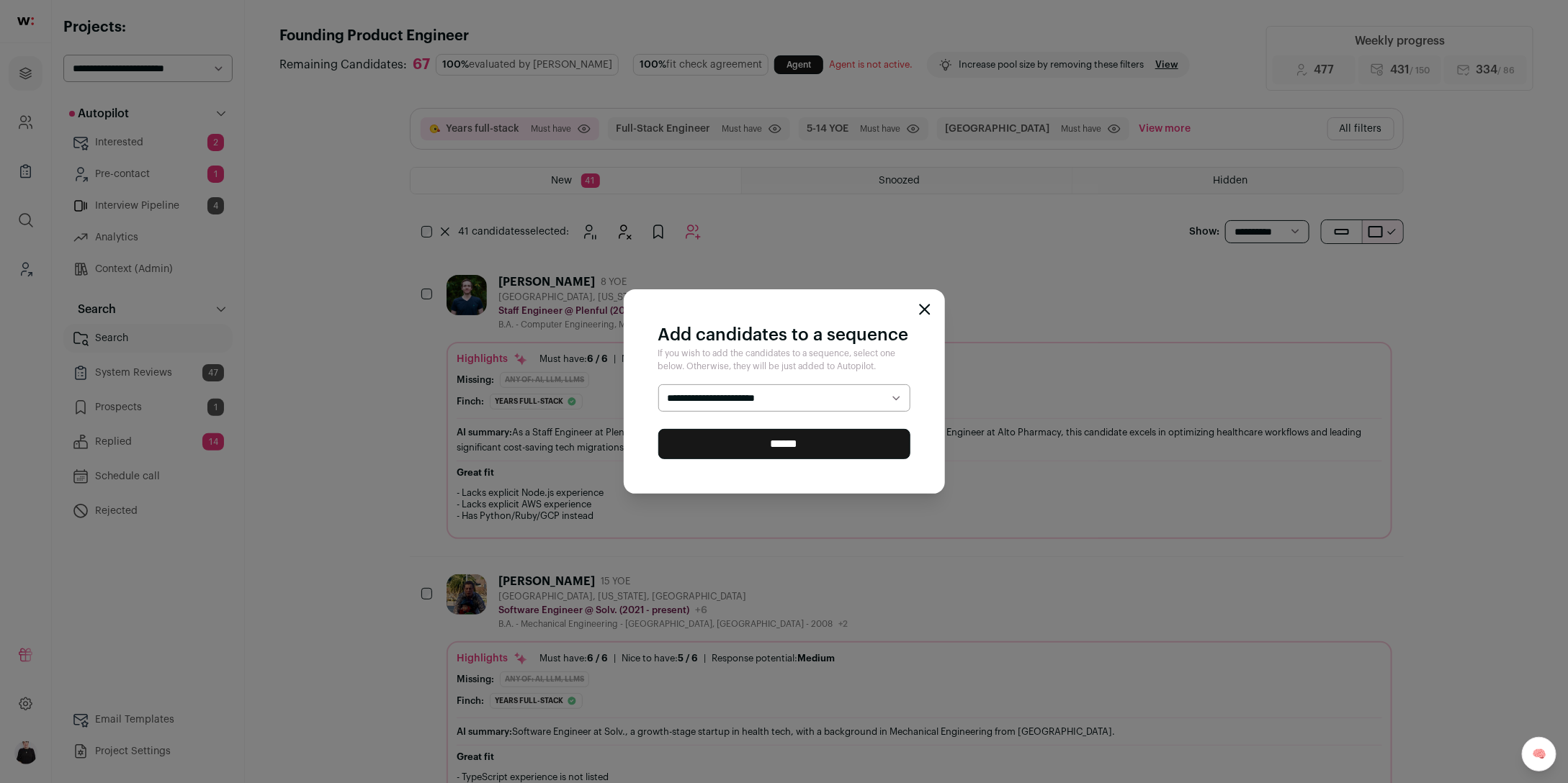
select select "*****"
click at [804, 454] on input "******" at bounding box center [783, 444] width 252 height 30
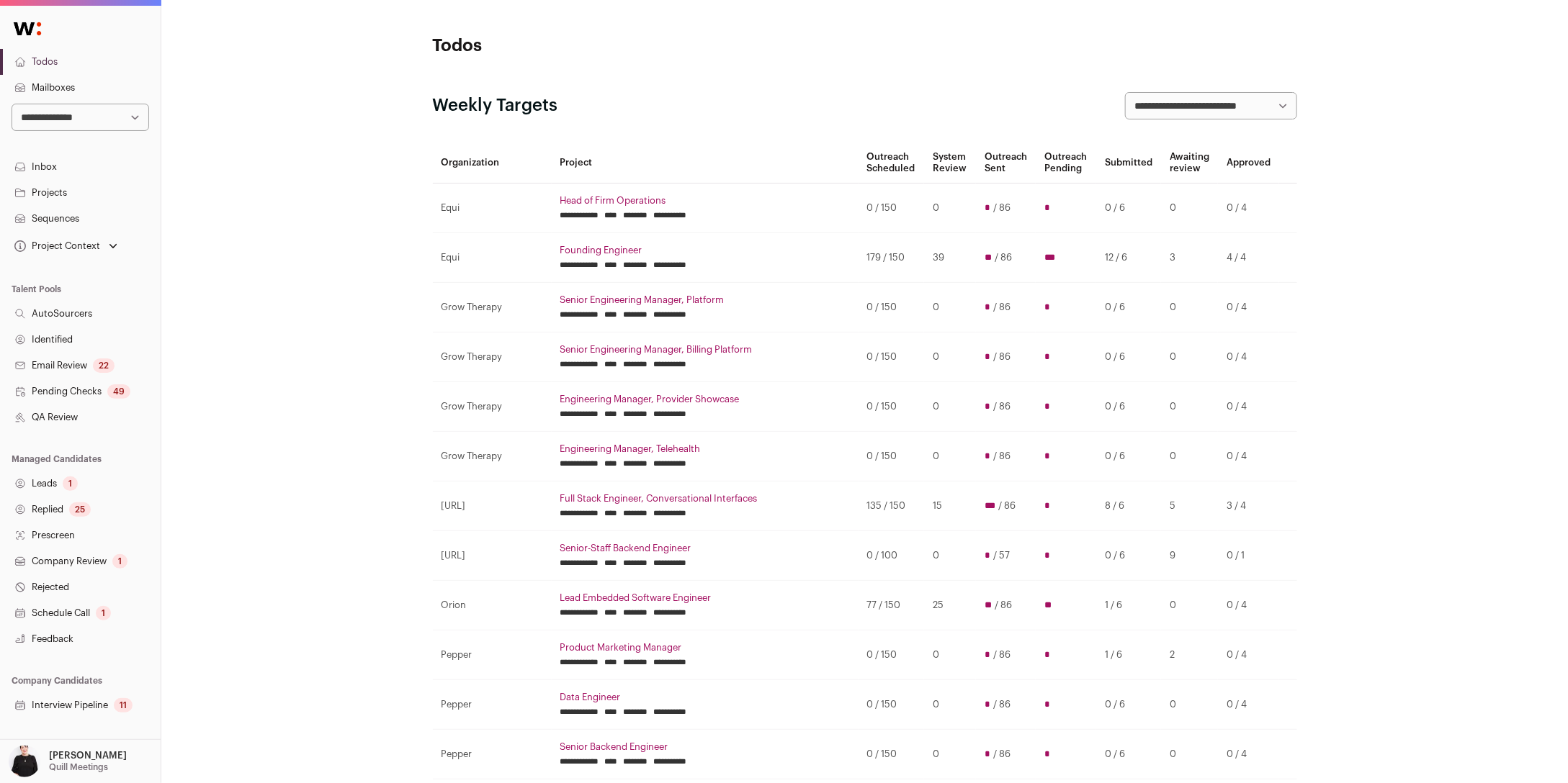
click at [129, 112] on select "**********" at bounding box center [80, 118] width 137 height 27
select select "*****"
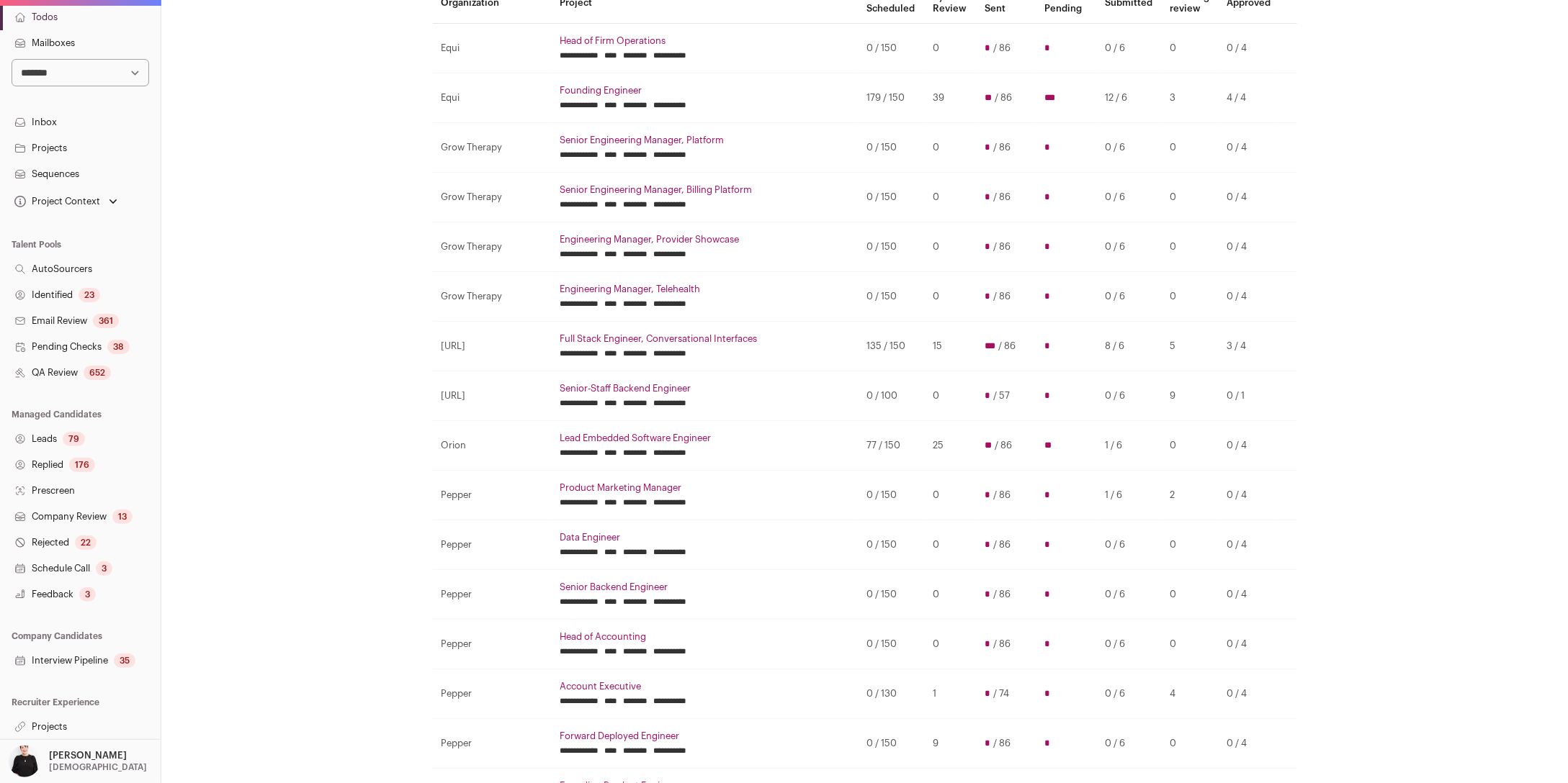
scroll to position [210, 0]
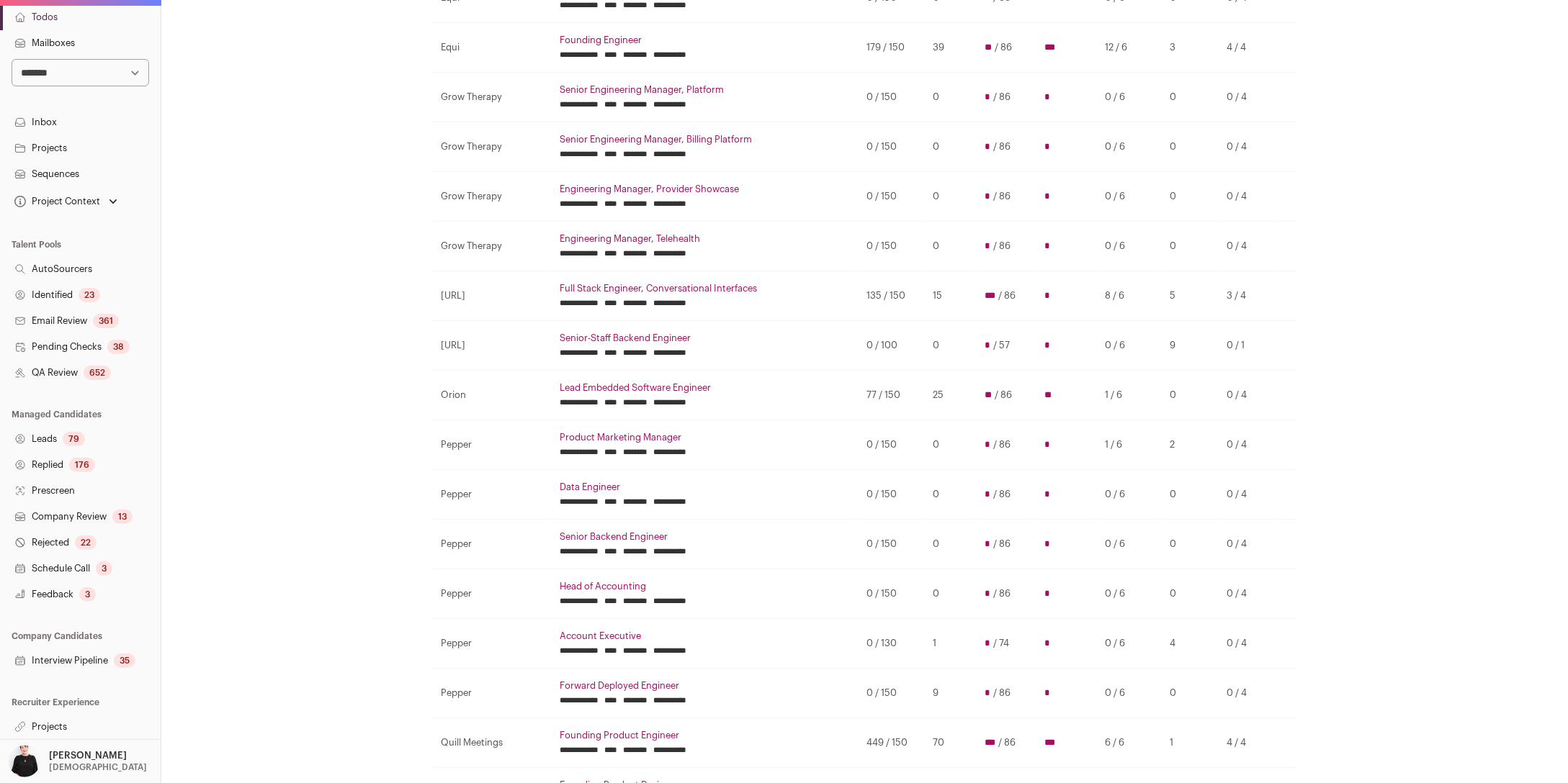
click at [39, 719] on link "Projects" at bounding box center [80, 727] width 160 height 26
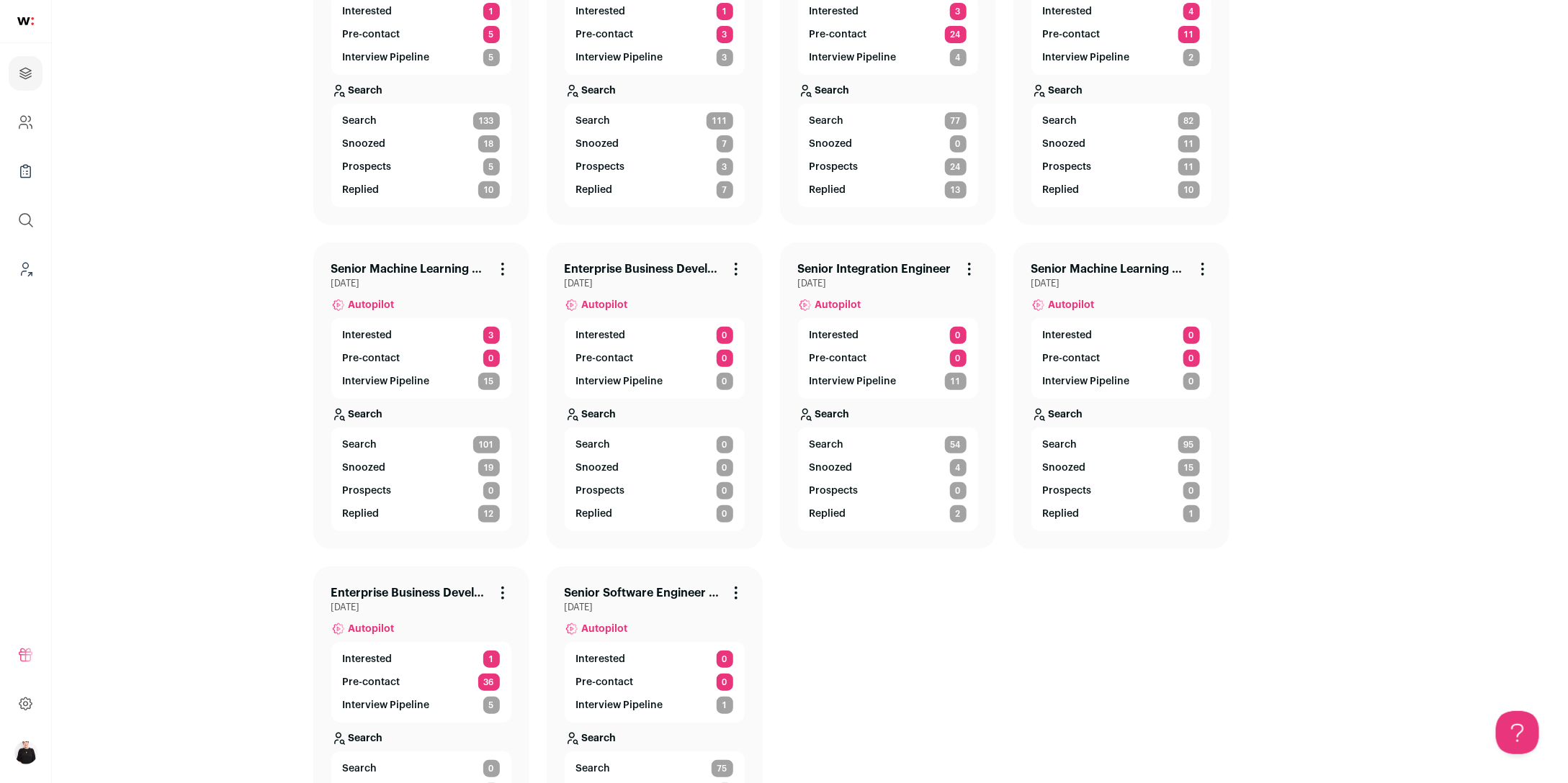
scroll to position [274, 0]
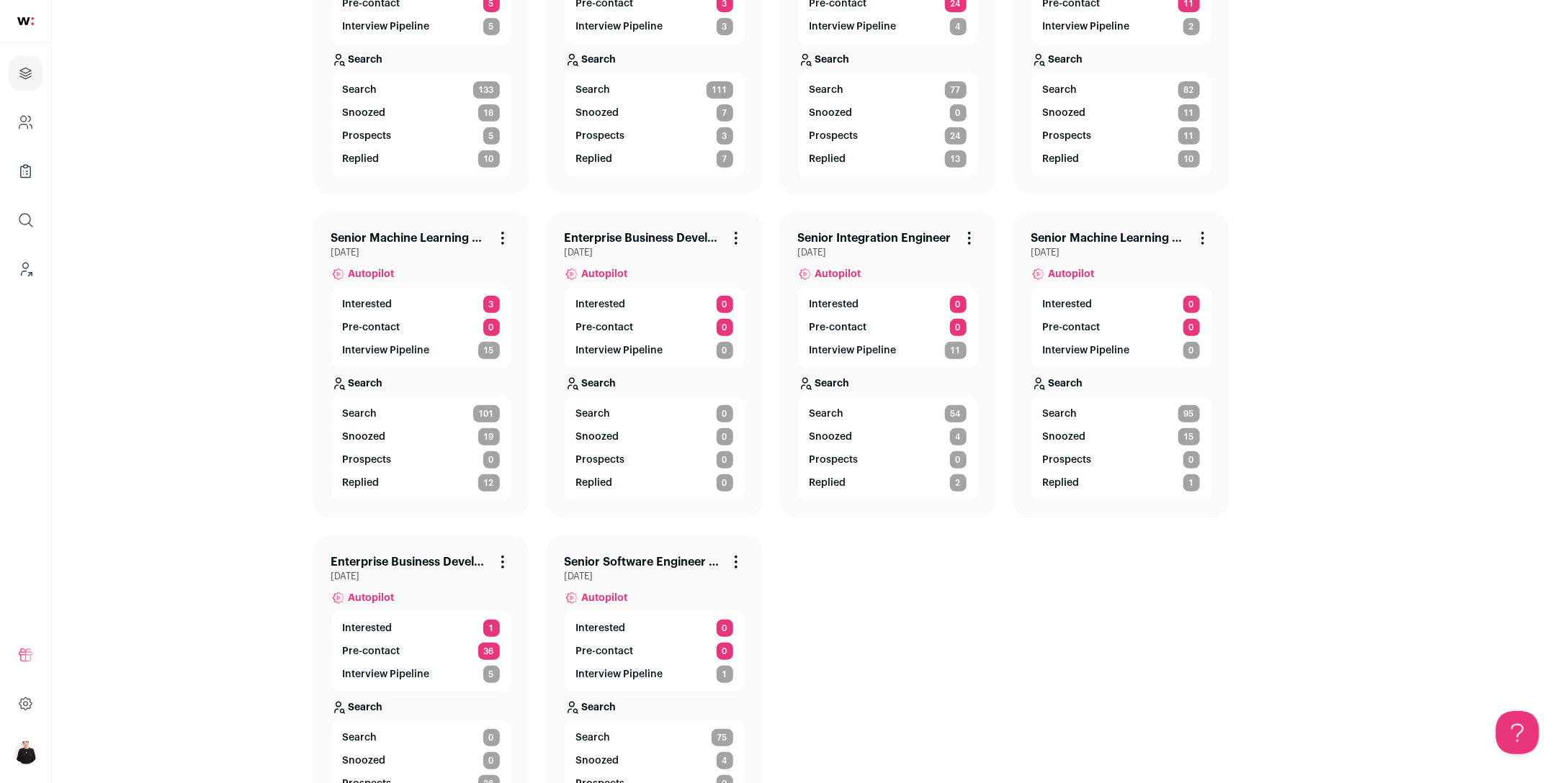
click at [684, 566] on link "Senior Software Engineer II - Mobile" at bounding box center [643, 562] width 157 height 17
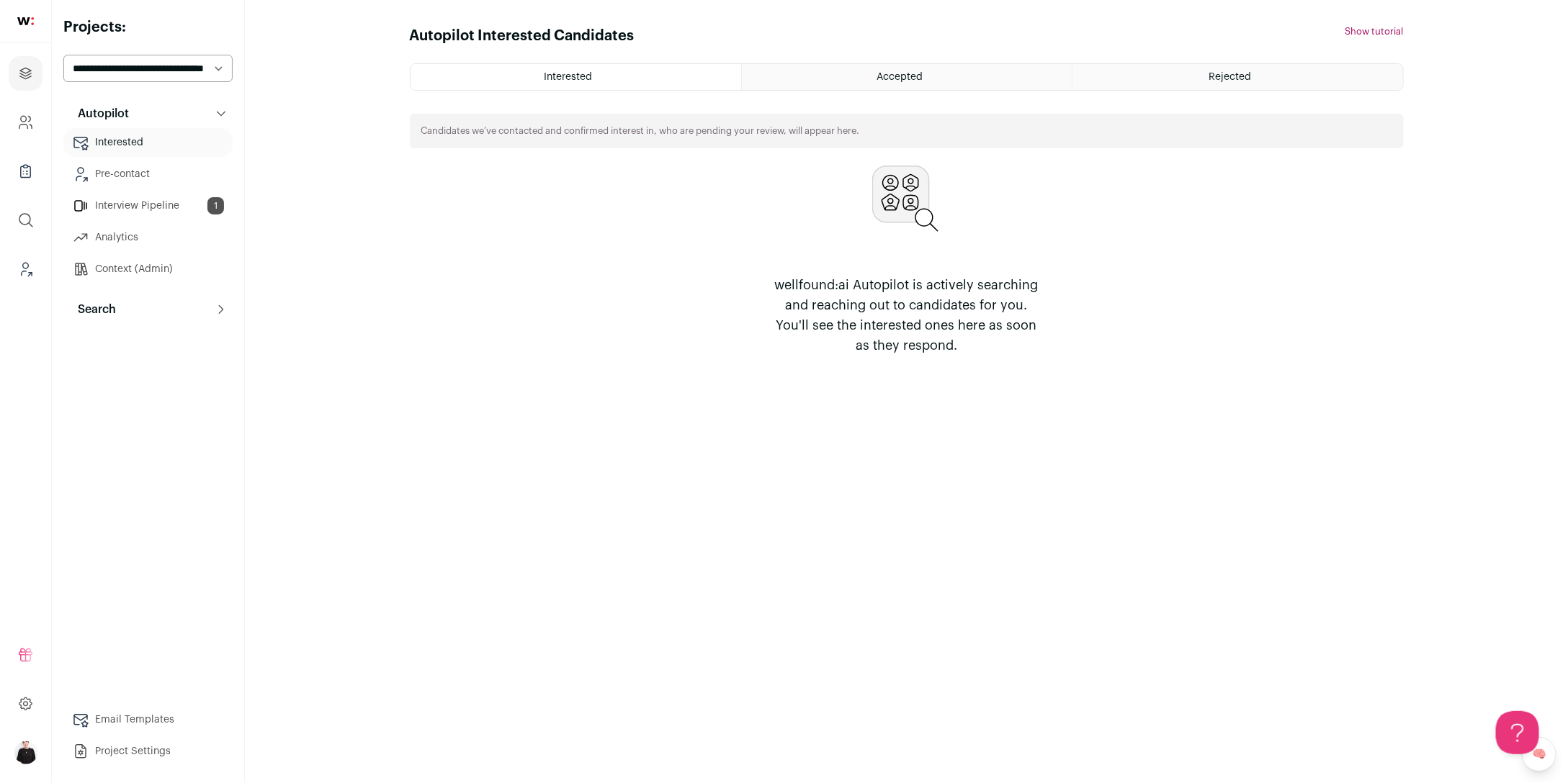
click at [147, 212] on link "Interview Pipeline 1" at bounding box center [148, 206] width 169 height 29
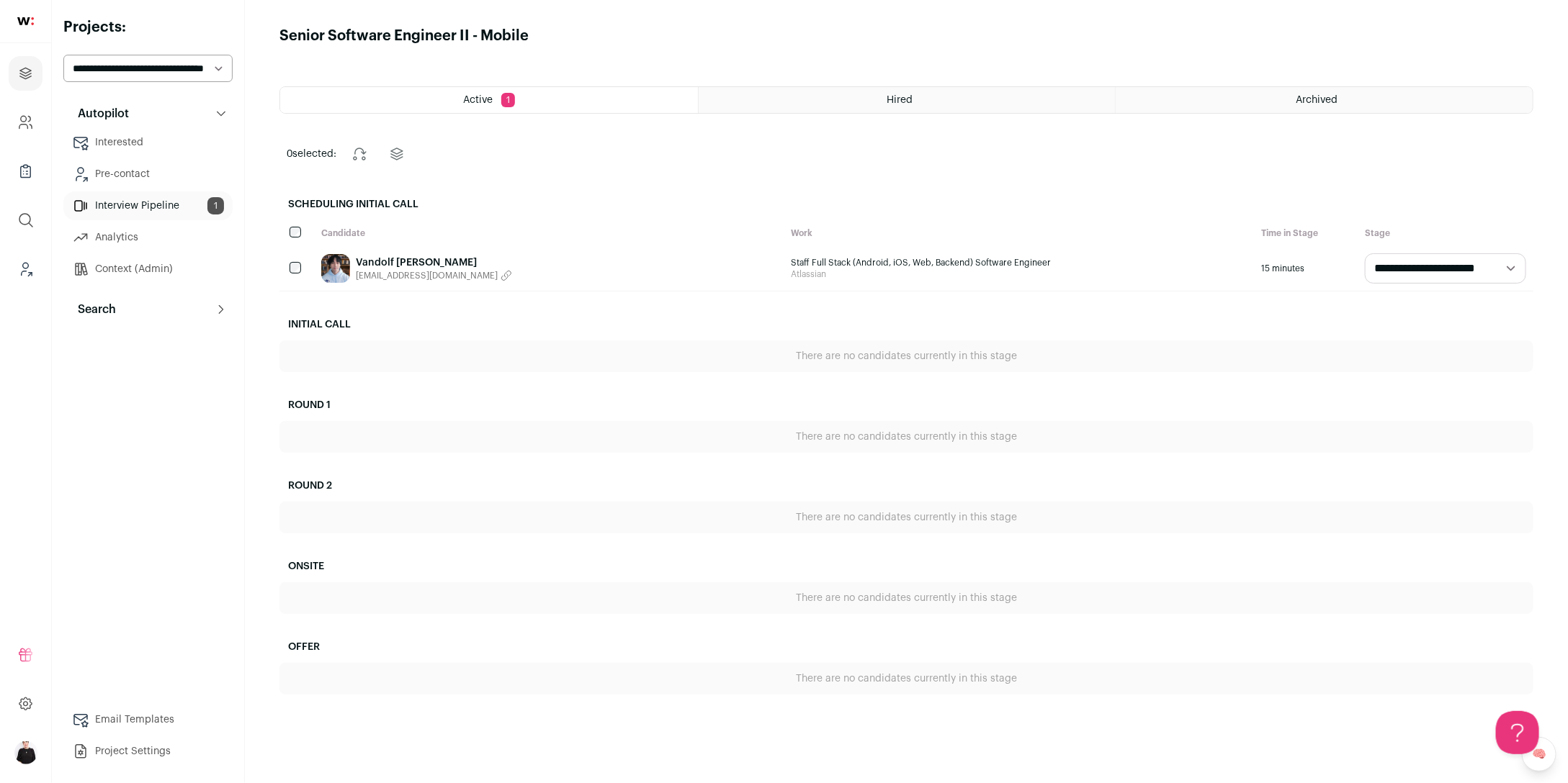
click at [101, 311] on p "Search" at bounding box center [92, 310] width 47 height 17
click at [409, 261] on link "Vandolf [PERSON_NAME]" at bounding box center [433, 263] width 156 height 14
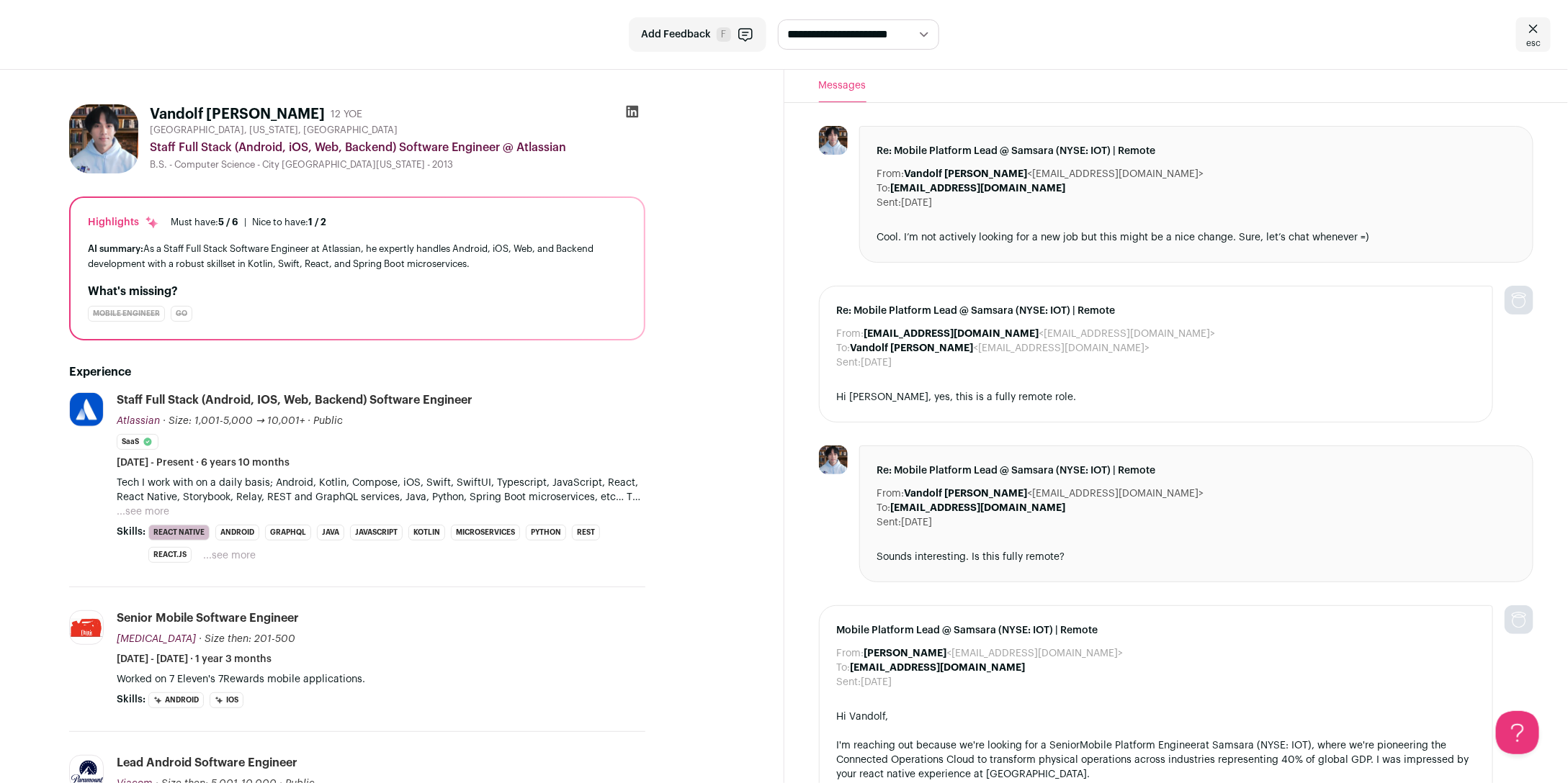
click at [916, 32] on select "**********" at bounding box center [858, 34] width 161 height 30
select select "********"
click at [1542, 35] on link "esc" at bounding box center [1533, 34] width 35 height 35
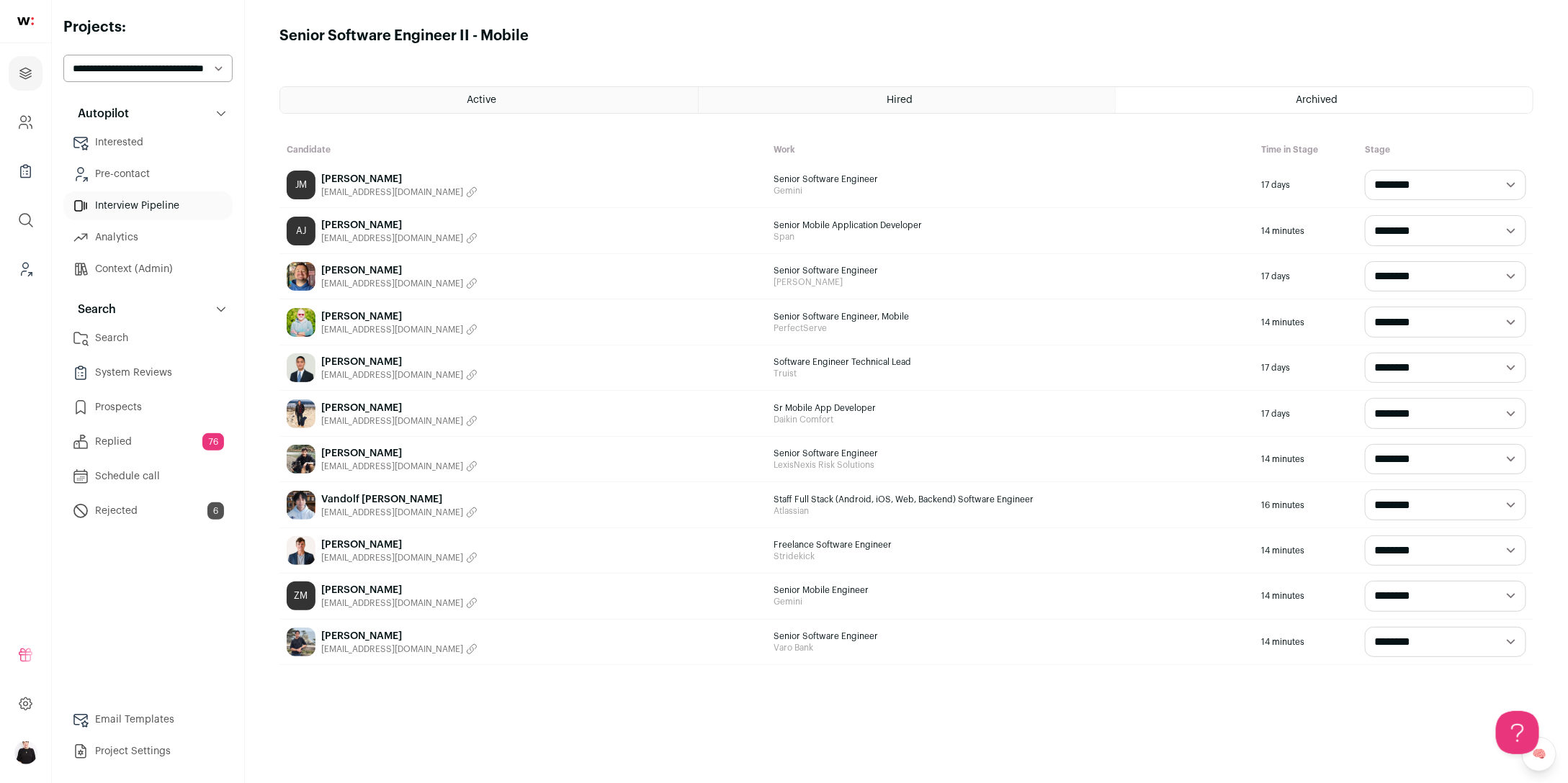
click at [119, 331] on link "Search" at bounding box center [148, 339] width 169 height 29
